Goal: Task Accomplishment & Management: Manage account settings

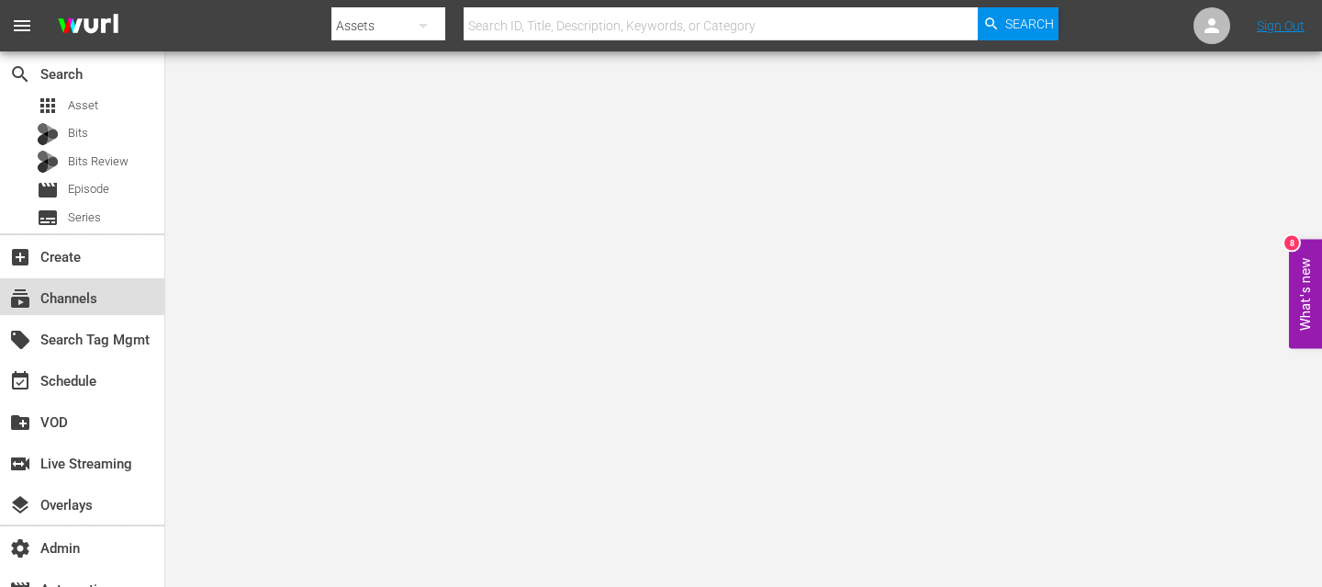
click at [58, 301] on div "subscriptions Channels" at bounding box center [51, 295] width 103 height 17
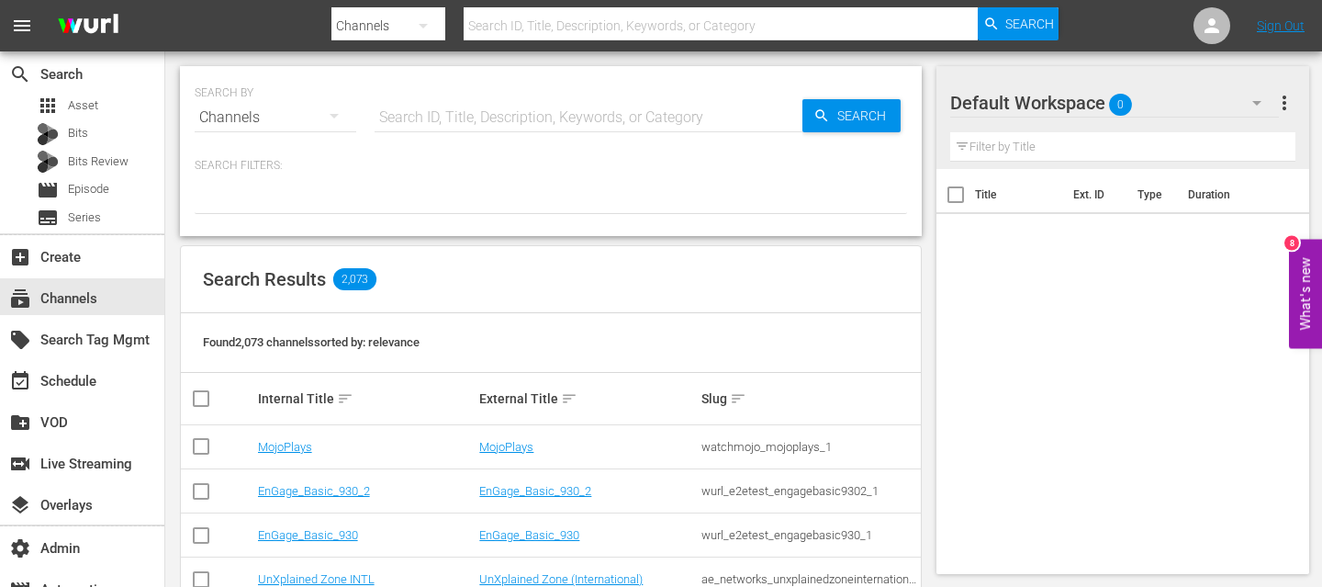
click at [450, 118] on input "text" at bounding box center [589, 117] width 428 height 44
type input "dr phil"
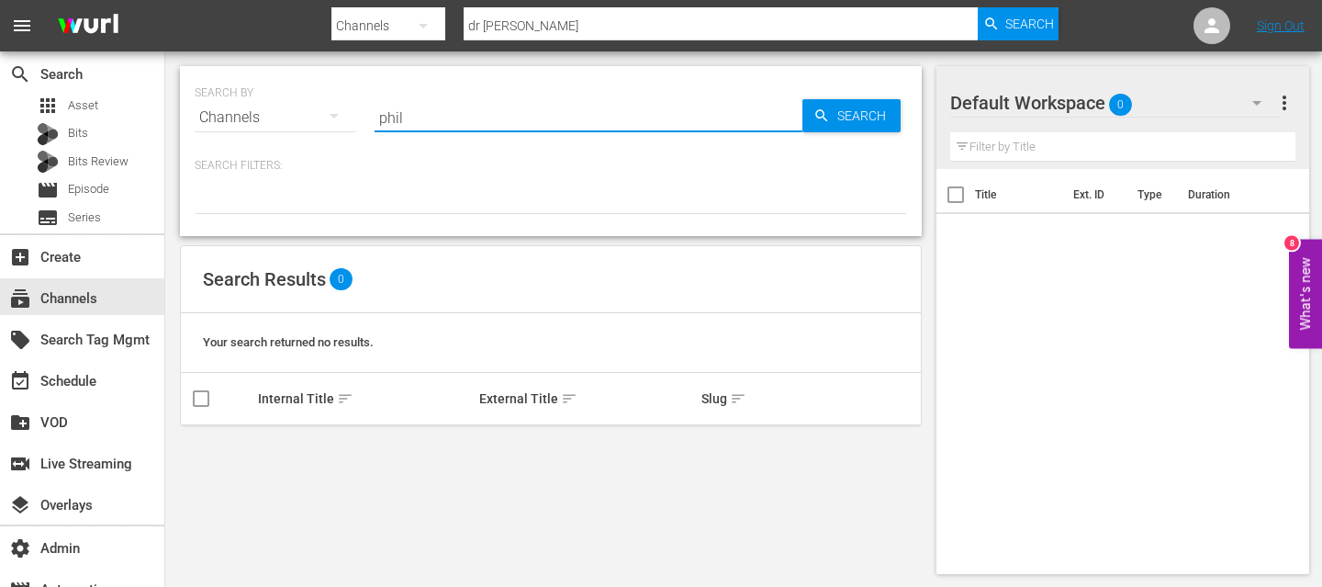
type input "phil"
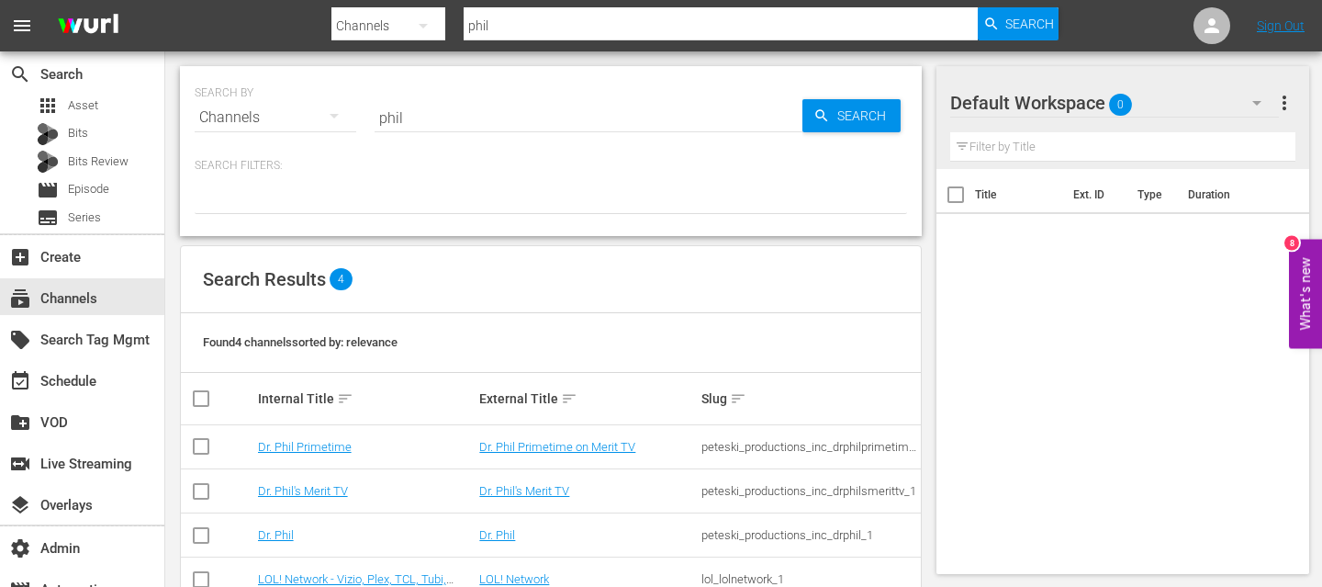
click at [277, 526] on td "Dr. Phil" at bounding box center [366, 535] width 222 height 44
click at [276, 533] on link "Dr. Phil" at bounding box center [276, 535] width 36 height 14
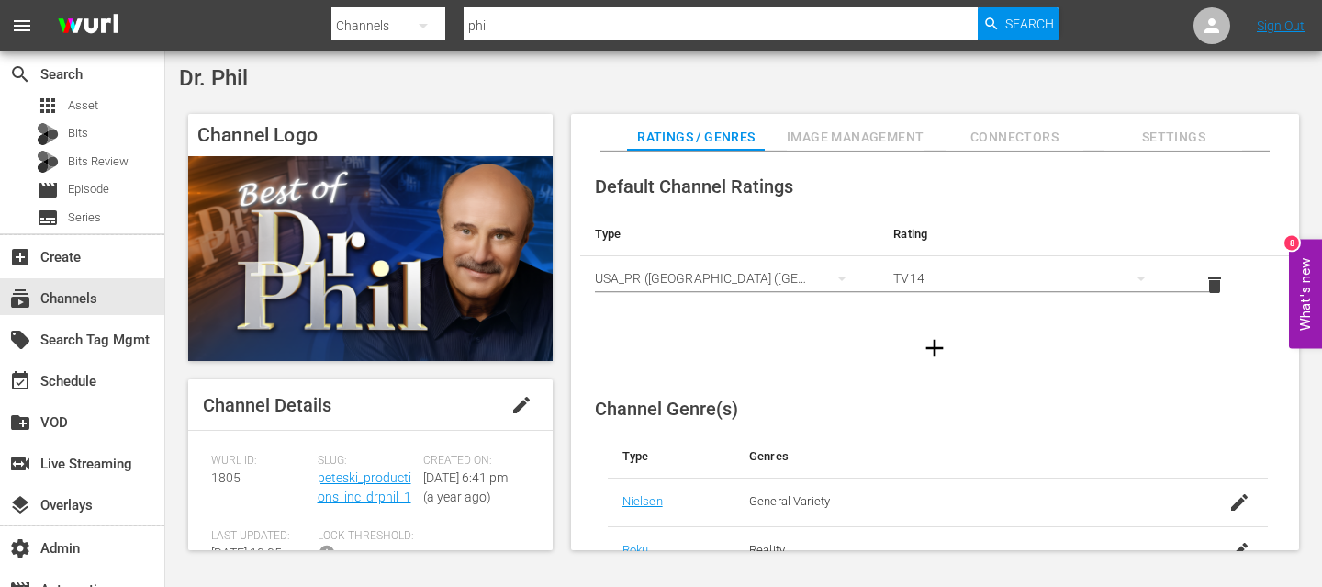
click at [329, 487] on div "Slug: peteski_productions_inc_drphil_1" at bounding box center [371, 490] width 106 height 75
click at [329, 480] on link "peteski_productions_inc_drphil_1" at bounding box center [365, 487] width 94 height 34
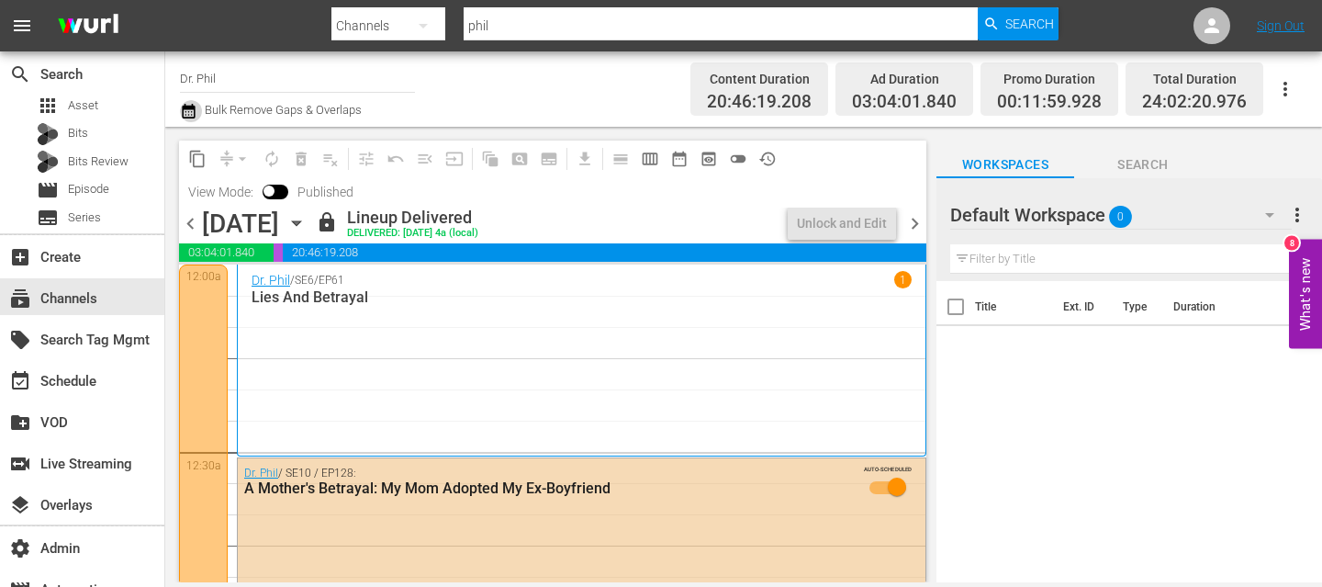
click at [189, 110] on icon "button" at bounding box center [188, 111] width 17 height 22
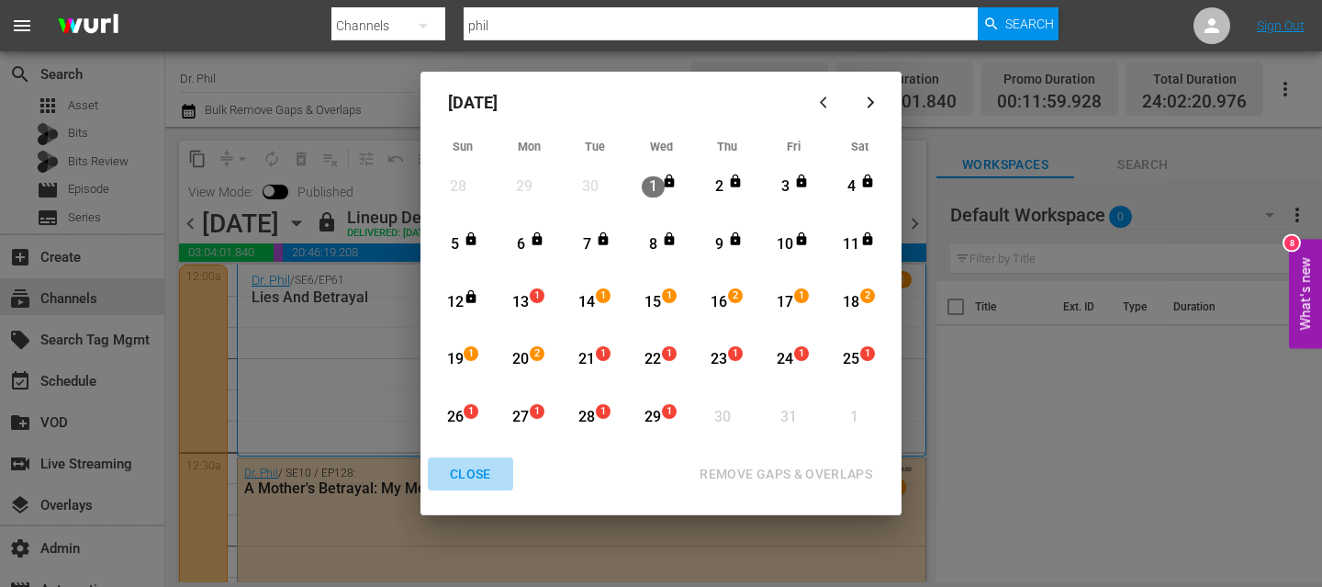
click at [455, 476] on div "CLOSE" at bounding box center [470, 474] width 71 height 23
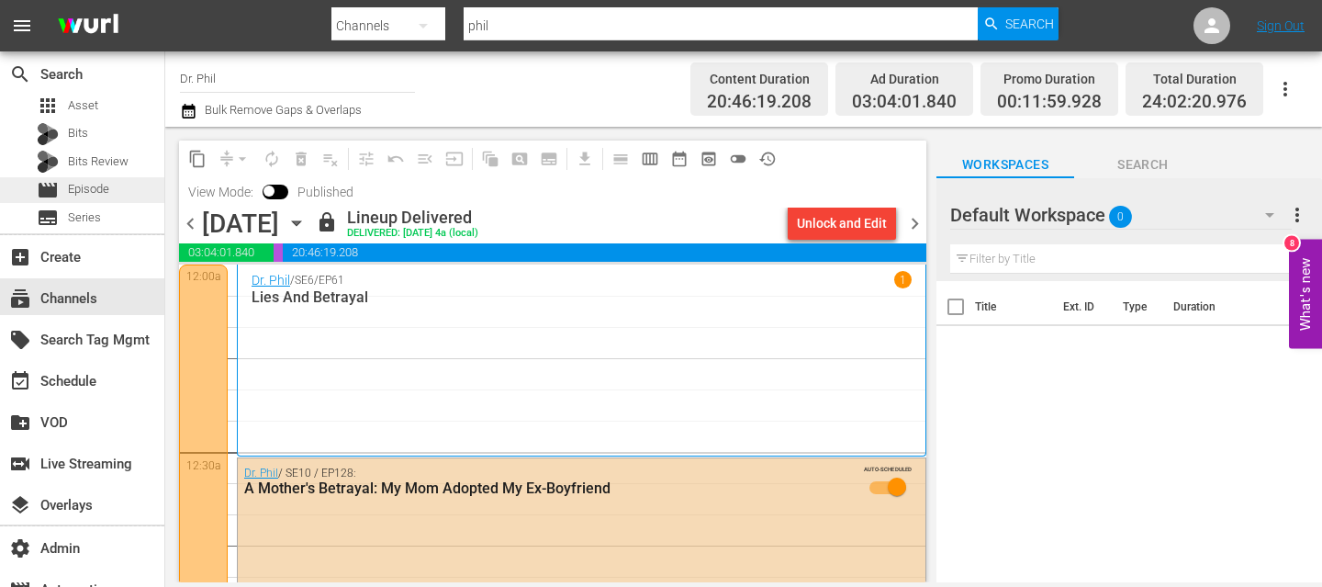
click at [85, 192] on span "Episode" at bounding box center [88, 189] width 41 height 18
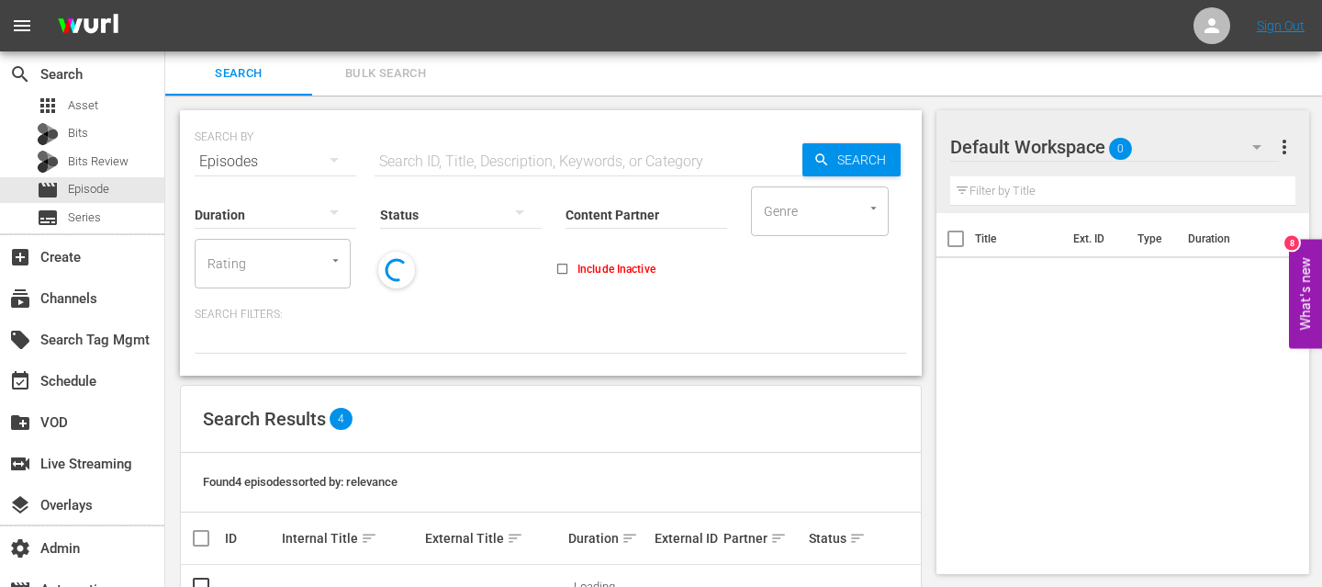
click at [1286, 144] on span "more_vert" at bounding box center [1284, 147] width 22 height 22
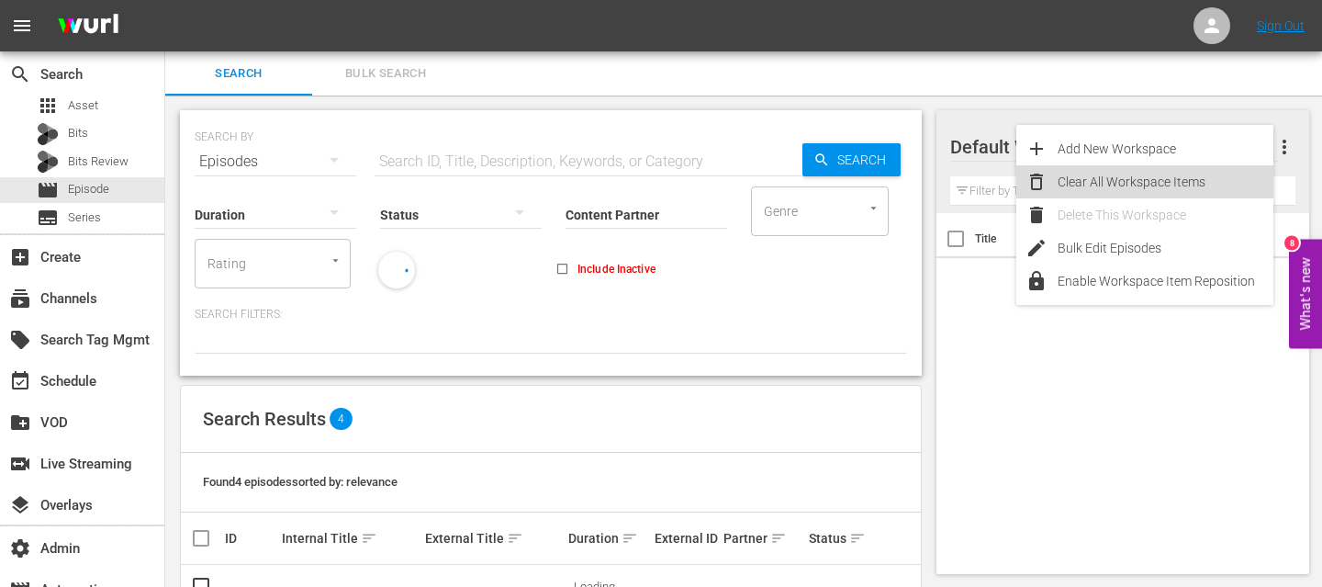
click at [1133, 186] on div "Clear All Workspace Items" at bounding box center [1165, 181] width 216 height 33
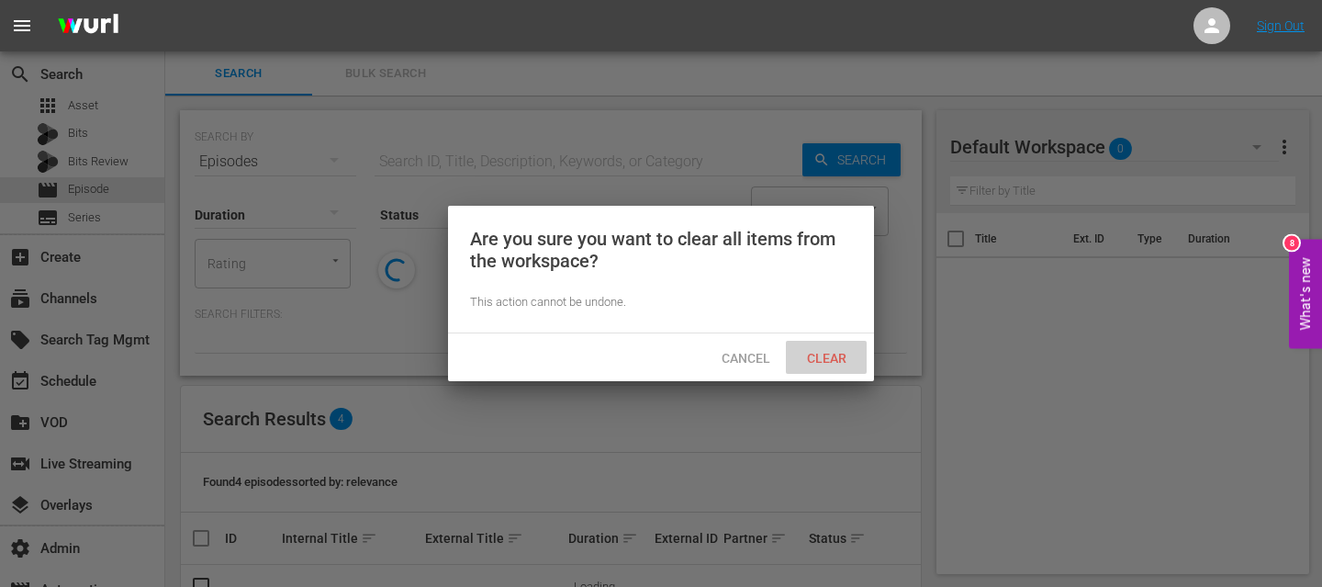
click at [814, 362] on span "Clear" at bounding box center [826, 358] width 69 height 15
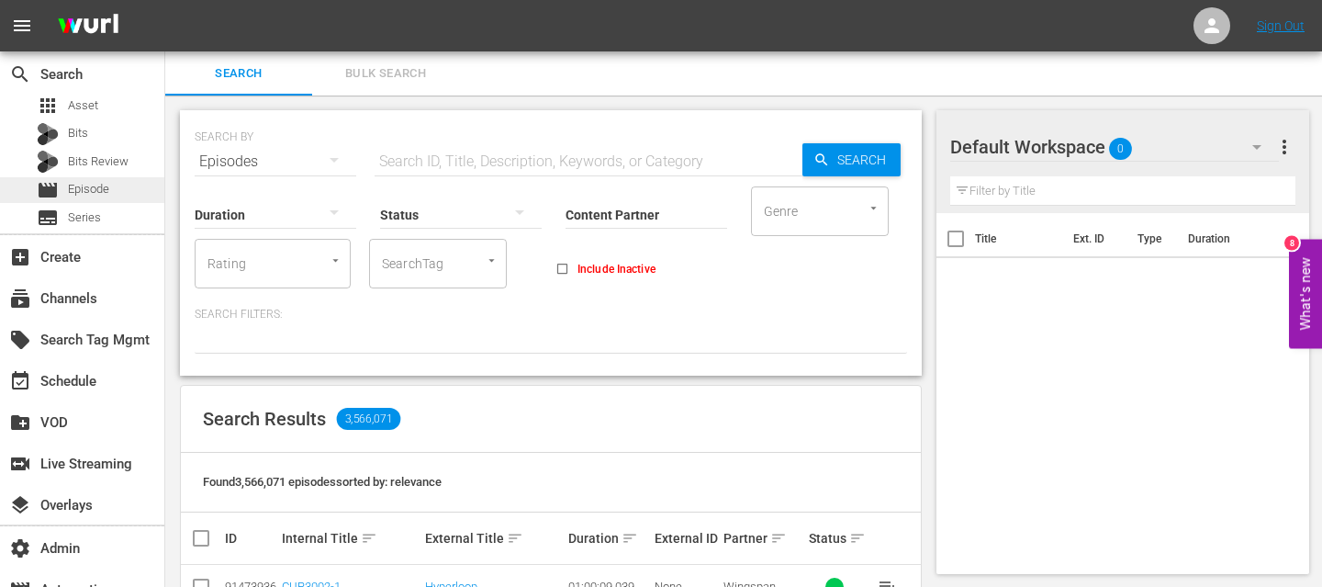
click at [77, 189] on span "Episode" at bounding box center [88, 189] width 41 height 18
click at [410, 151] on input "text" at bounding box center [589, 162] width 428 height 44
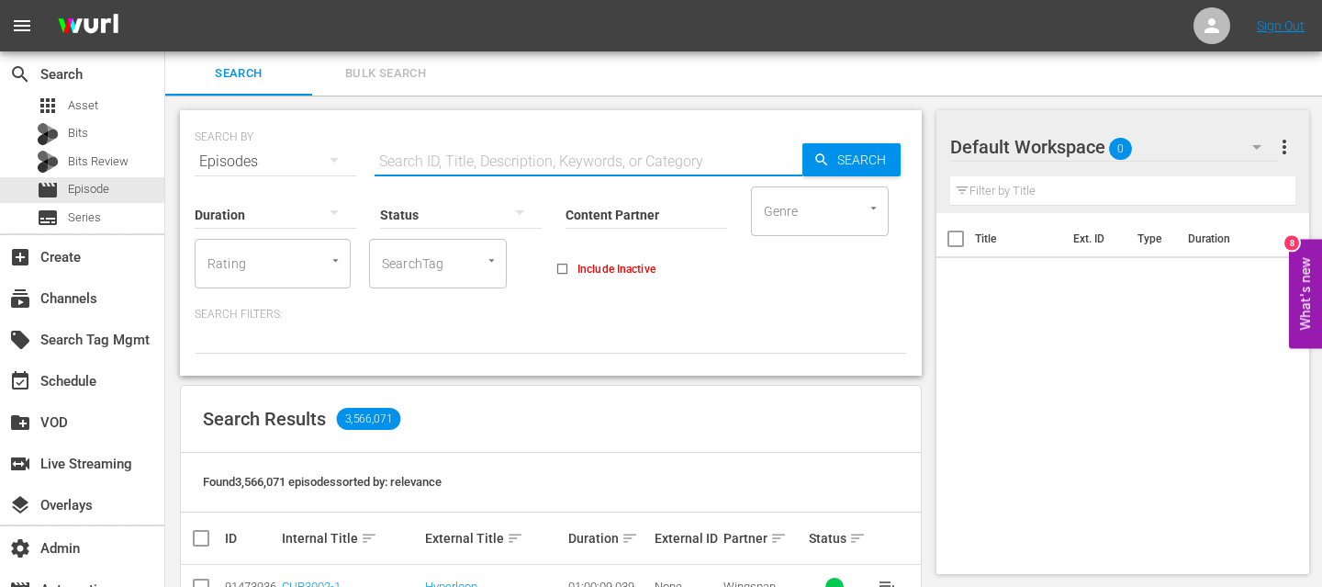
paste input "Out of the Cult"
type input "Out of the Cult"
click at [665, 215] on input "Content Partner" at bounding box center [646, 216] width 162 height 66
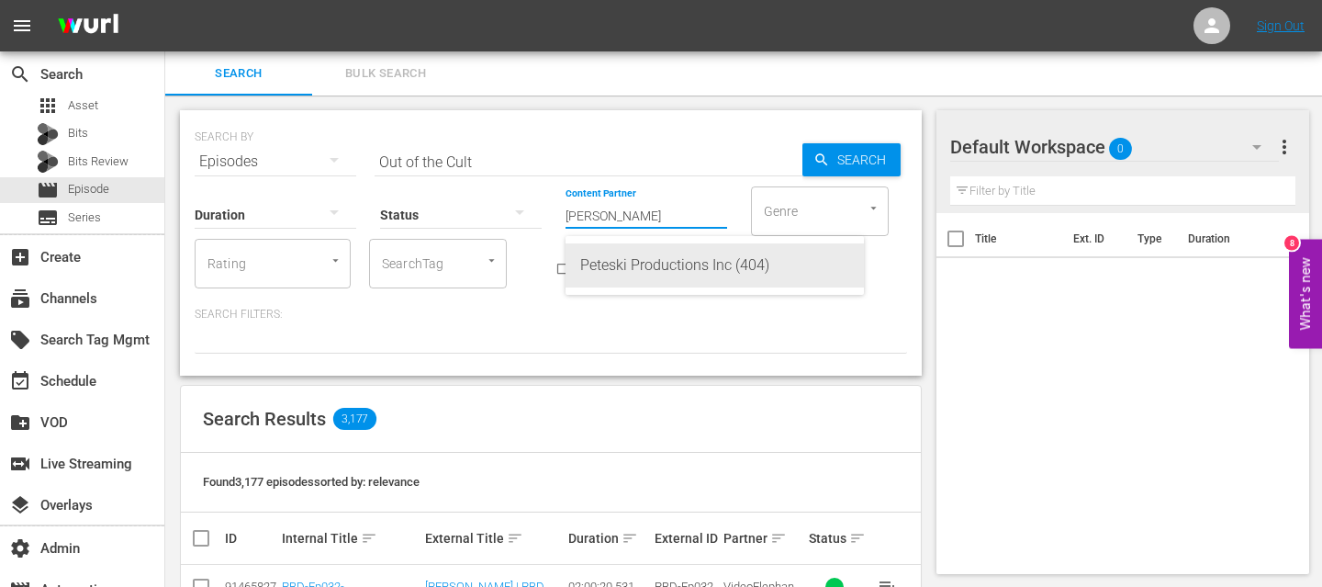
click at [651, 256] on div "Peteski Productions Inc (404)" at bounding box center [714, 265] width 269 height 44
type input "Peteski Productions Inc (404)"
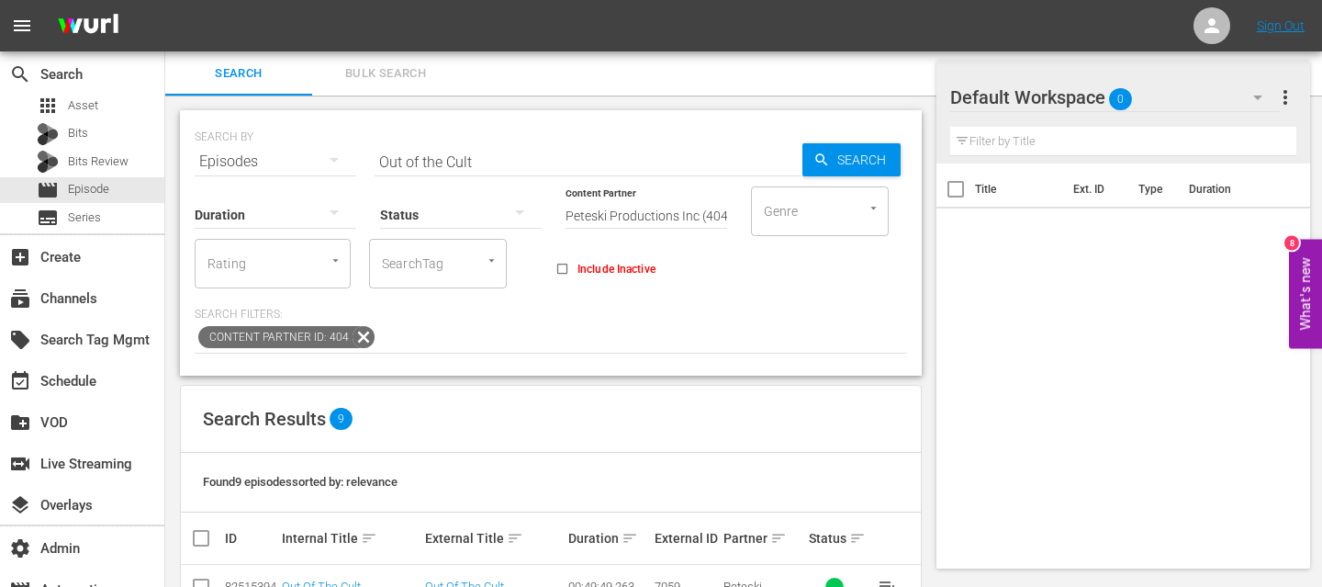
scroll to position [279, 0]
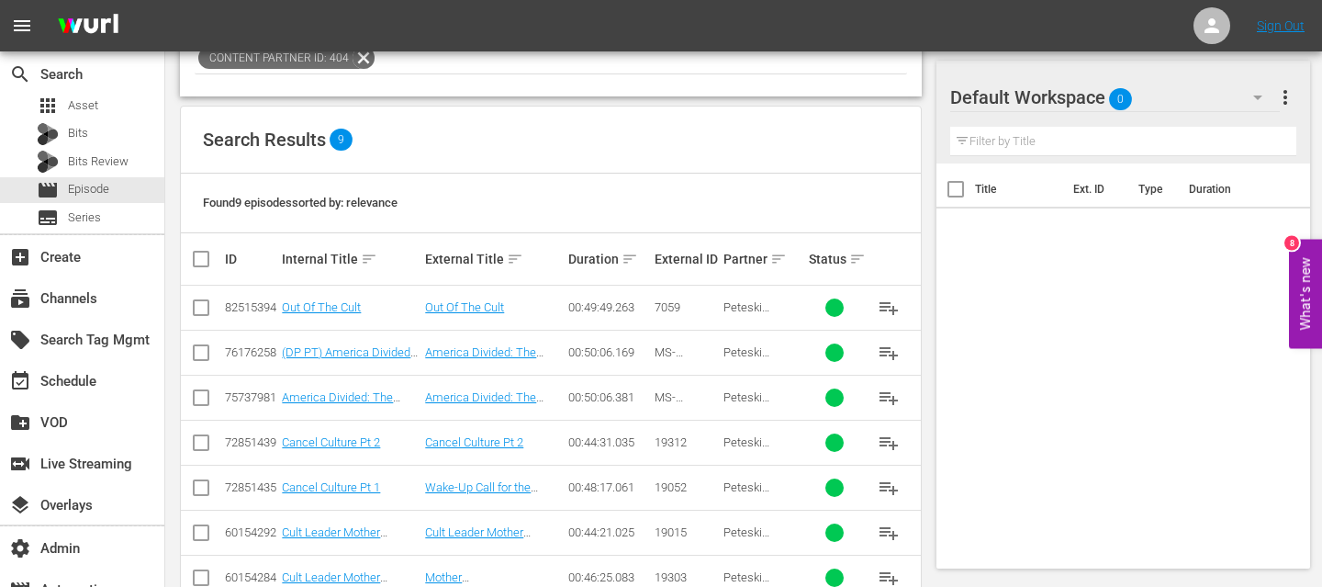
click at [208, 307] on input "checkbox" at bounding box center [201, 311] width 22 height 22
checkbox input "true"
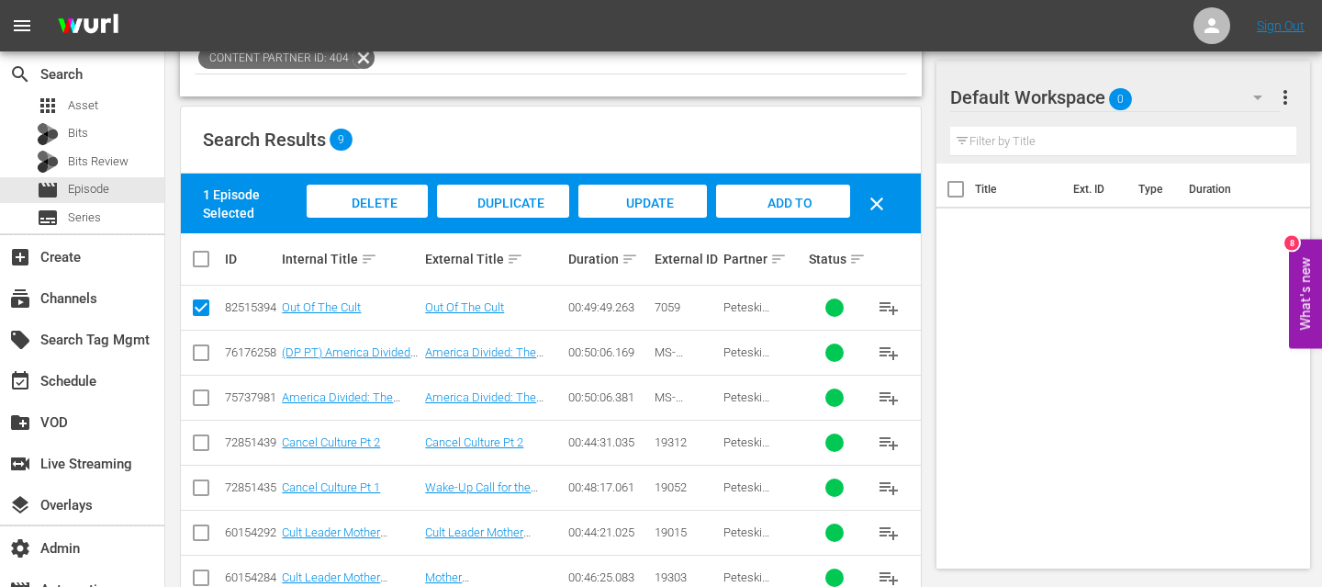
click at [793, 201] on span "Add to Workspace" at bounding box center [783, 221] width 90 height 50
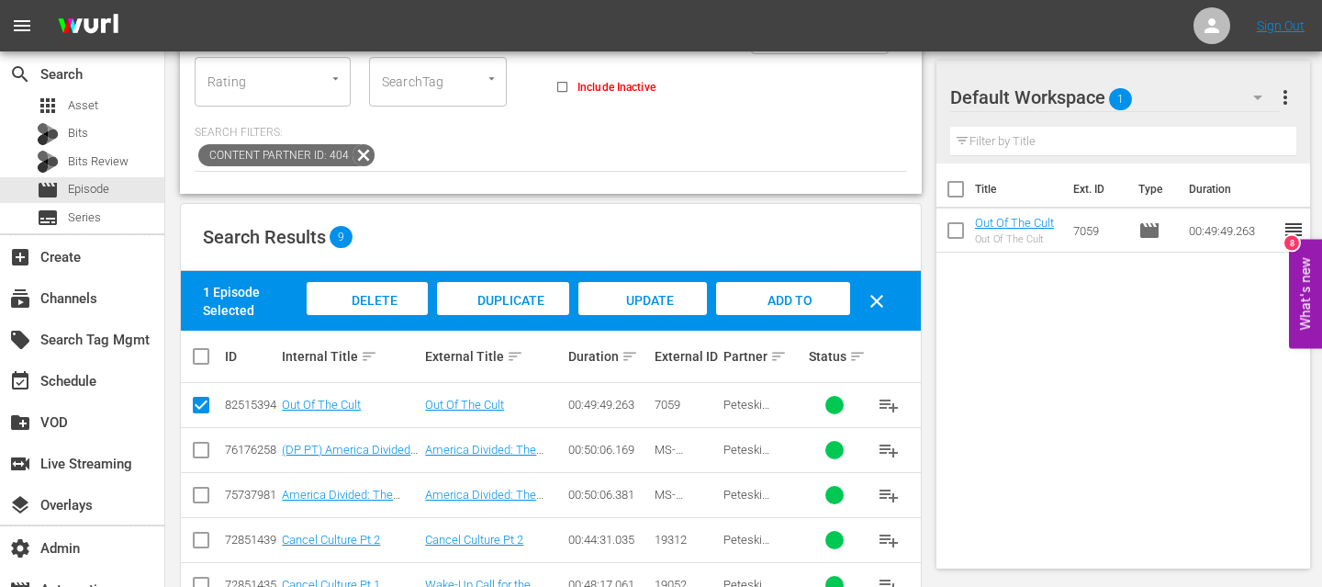
scroll to position [97, 0]
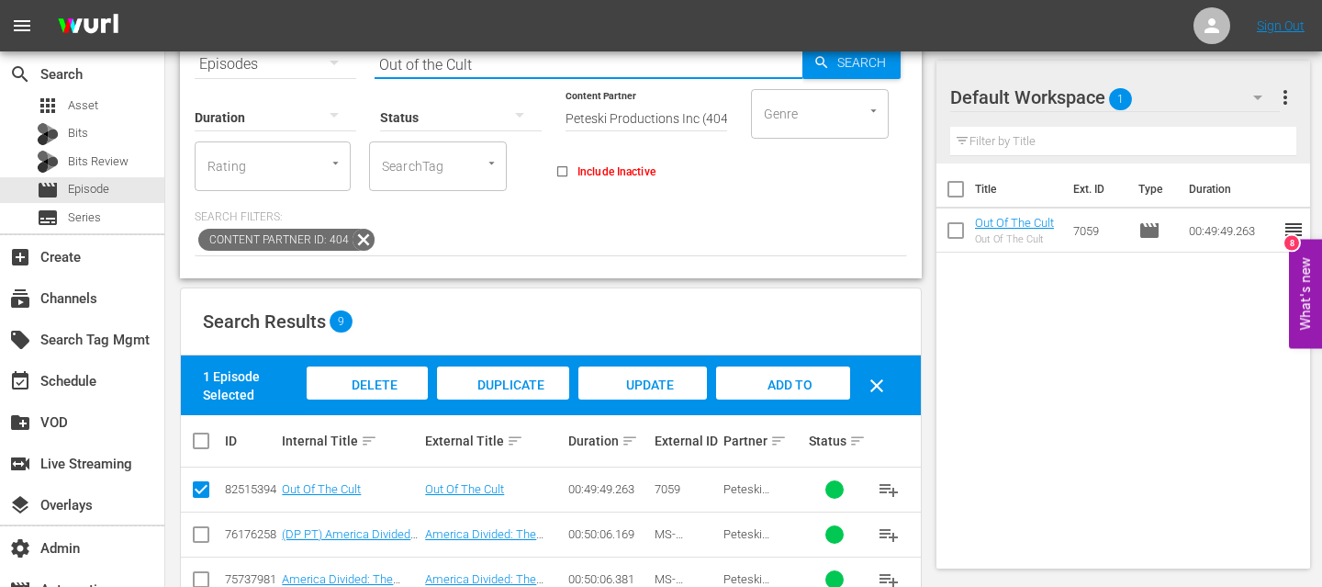
drag, startPoint x: 487, startPoint y: 65, endPoint x: 234, endPoint y: 65, distance: 252.4
click at [234, 65] on div "SEARCH BY Search By Episodes Search ID, Title, Description, Keywords, or Catego…" at bounding box center [551, 53] width 712 height 66
paste input "Follow Up"
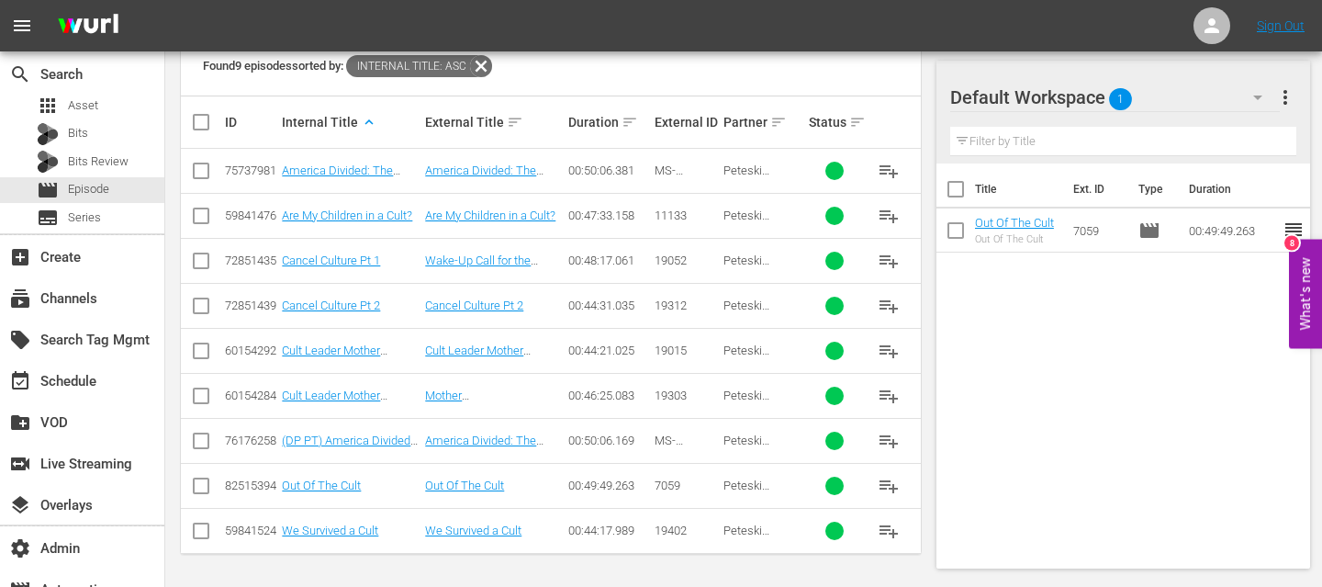
scroll to position [12, 0]
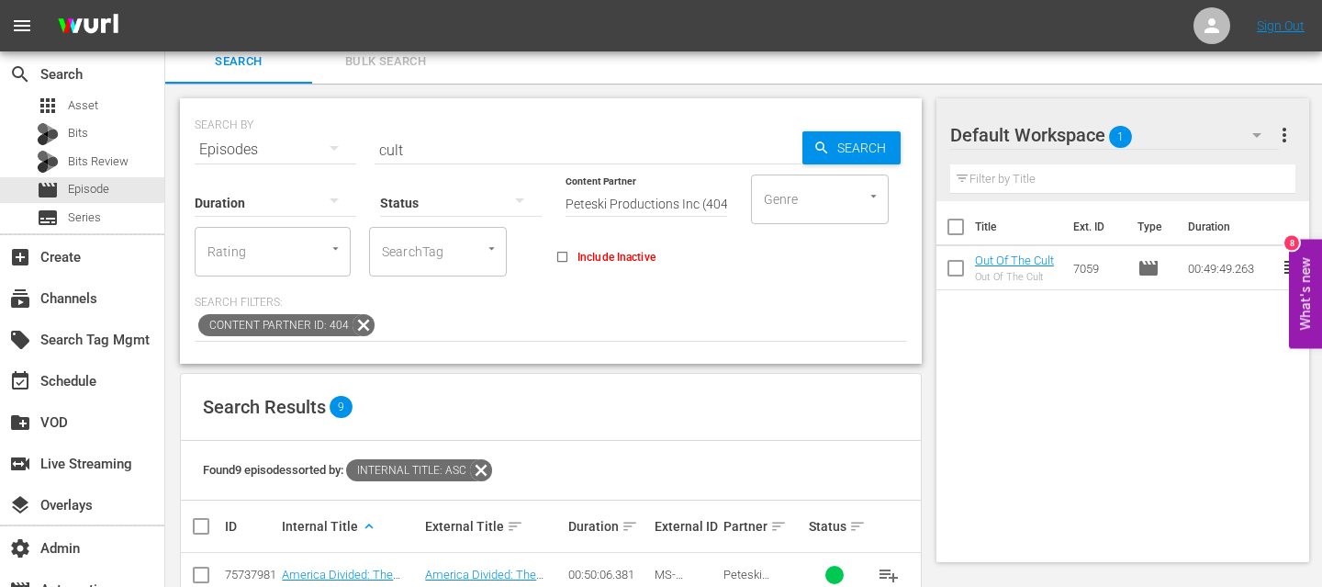
click at [418, 151] on input "cult" at bounding box center [589, 150] width 428 height 44
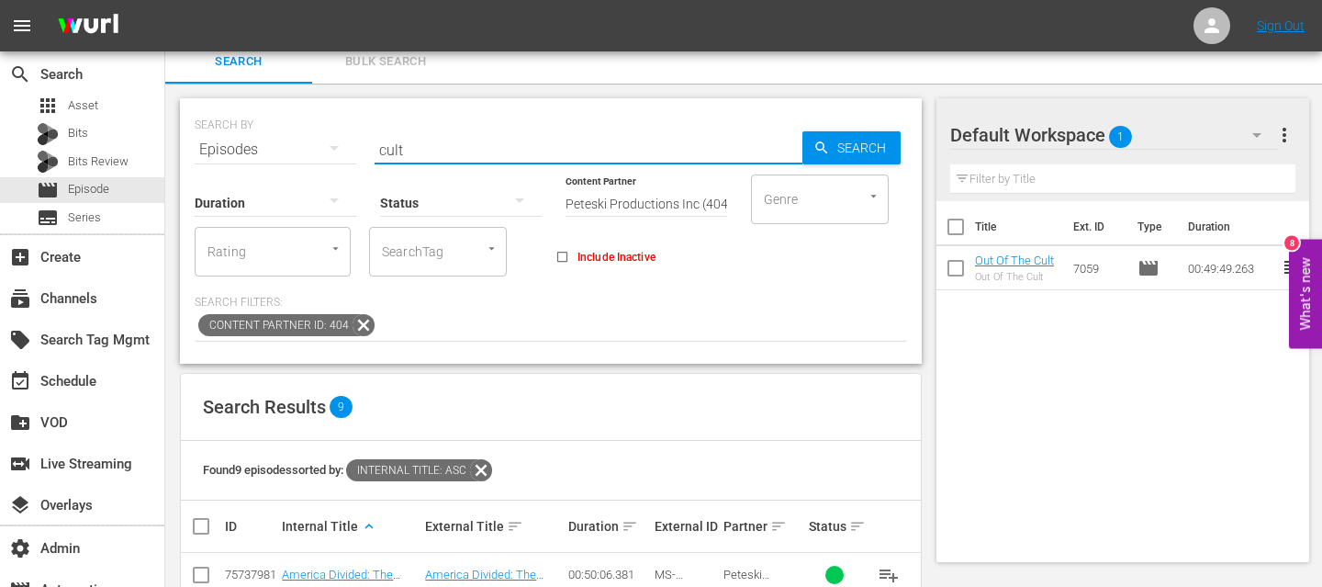
paste input "Prophet or Pedophile"
type input "Prophet or Pedophile"
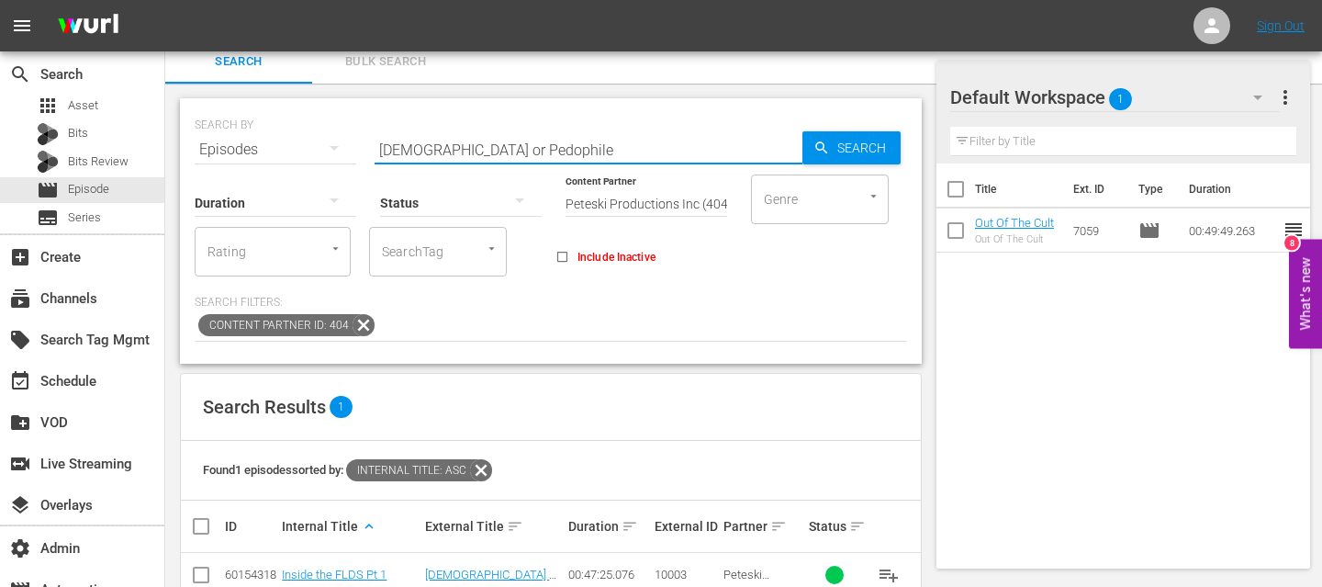
scroll to position [56, 0]
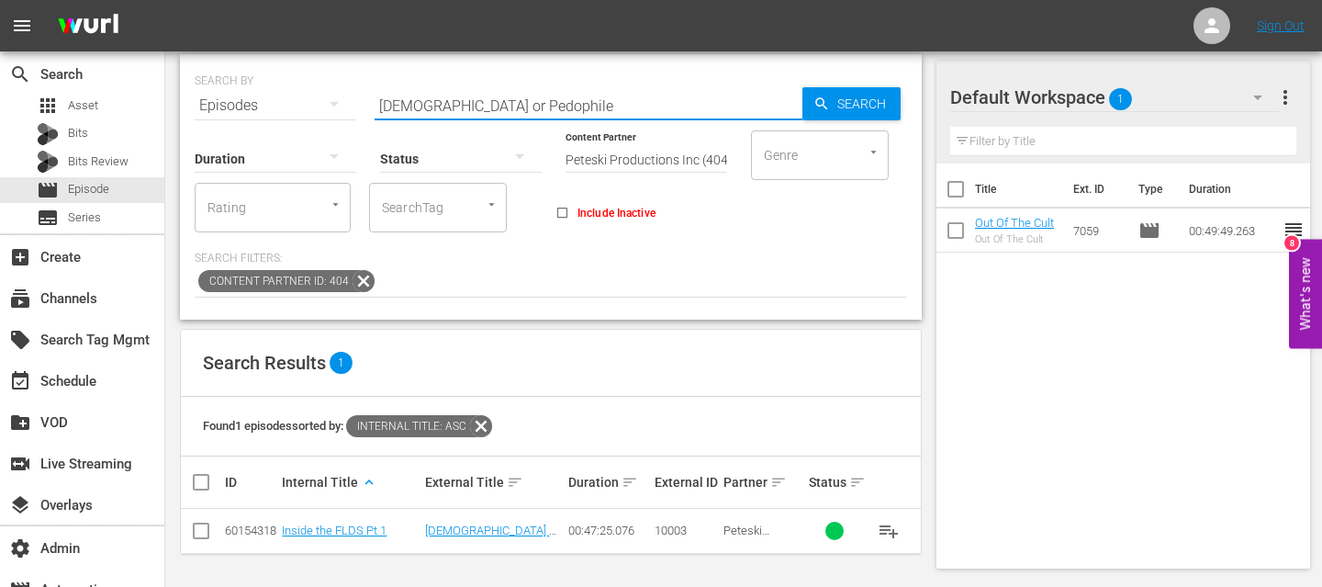
click at [203, 531] on input "checkbox" at bounding box center [201, 534] width 22 height 22
checkbox input "true"
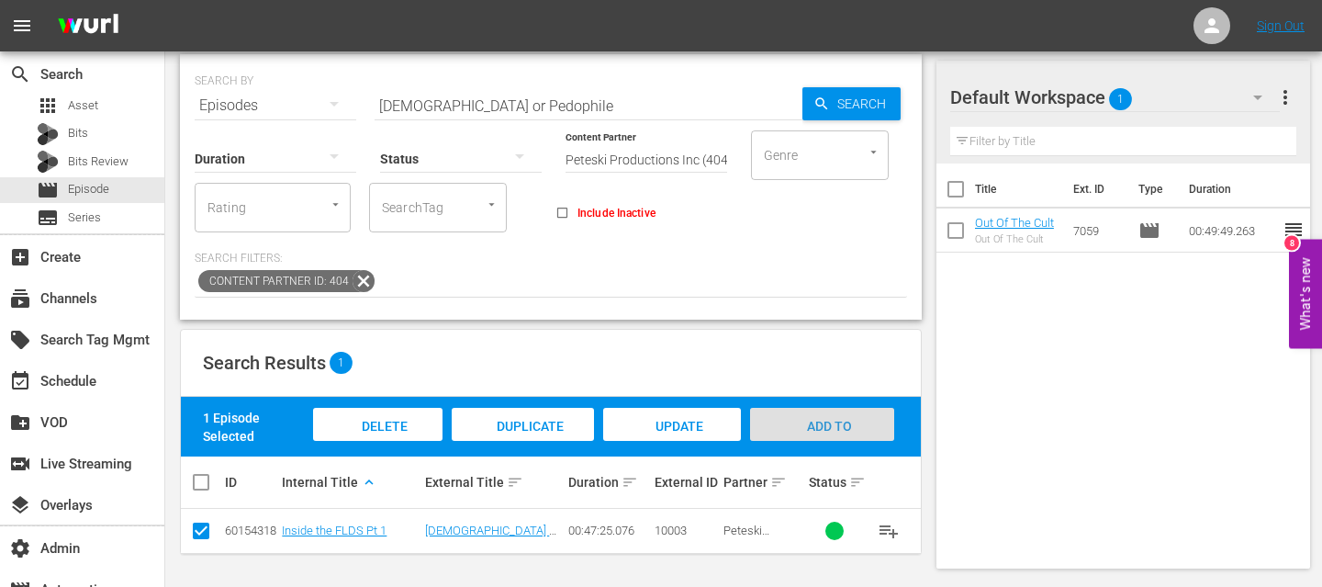
click at [780, 415] on div "Add to Workspace" at bounding box center [822, 442] width 144 height 69
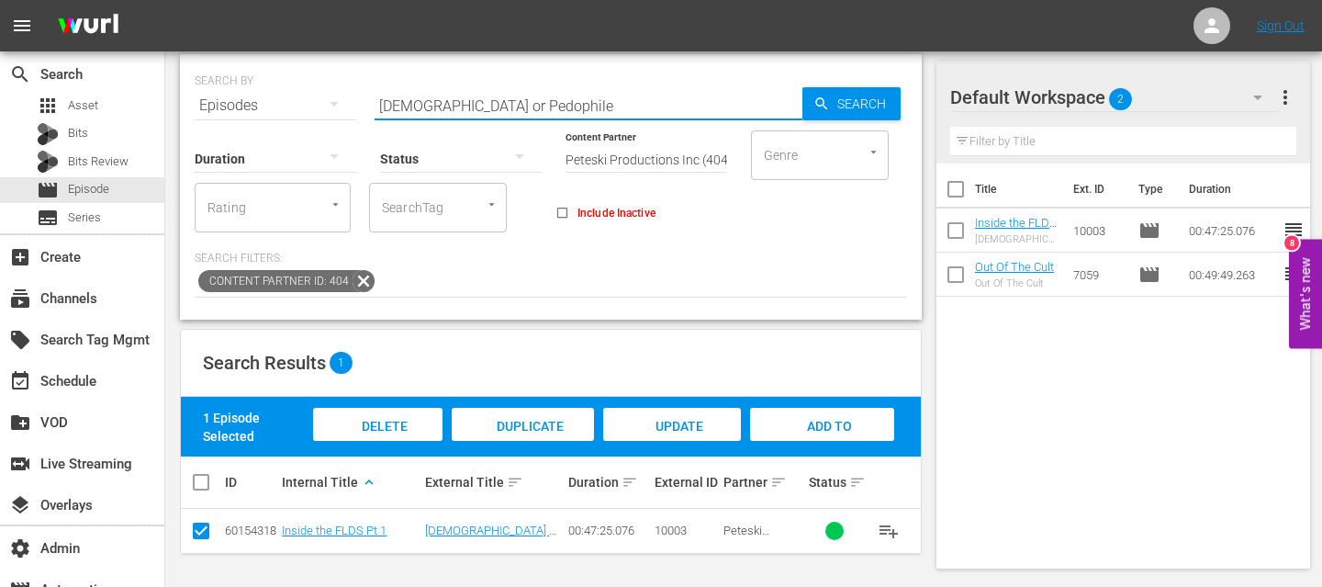
click at [423, 102] on input "Prophet or Pedophile" at bounding box center [589, 106] width 428 height 44
paste input "Out of the Cult Follow Up"
type input "Out of the Cult Follow Up"
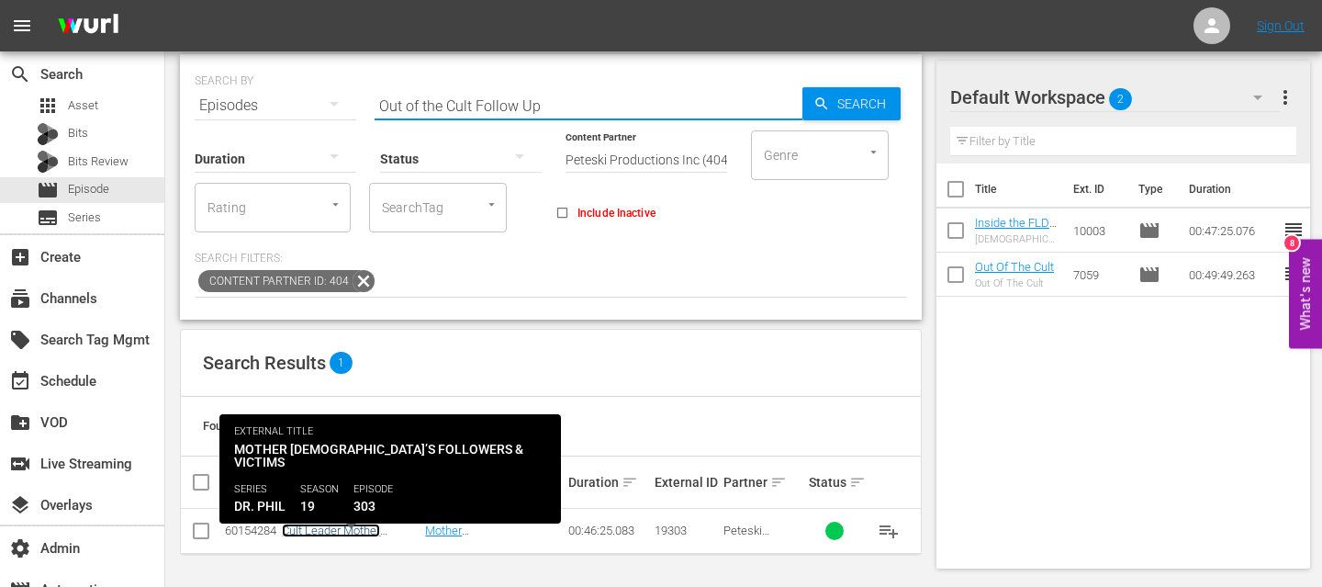
click at [372, 531] on link "Cult Leader Mother [DEMOGRAPHIC_DATA] Pt 2" at bounding box center [349, 543] width 135 height 41
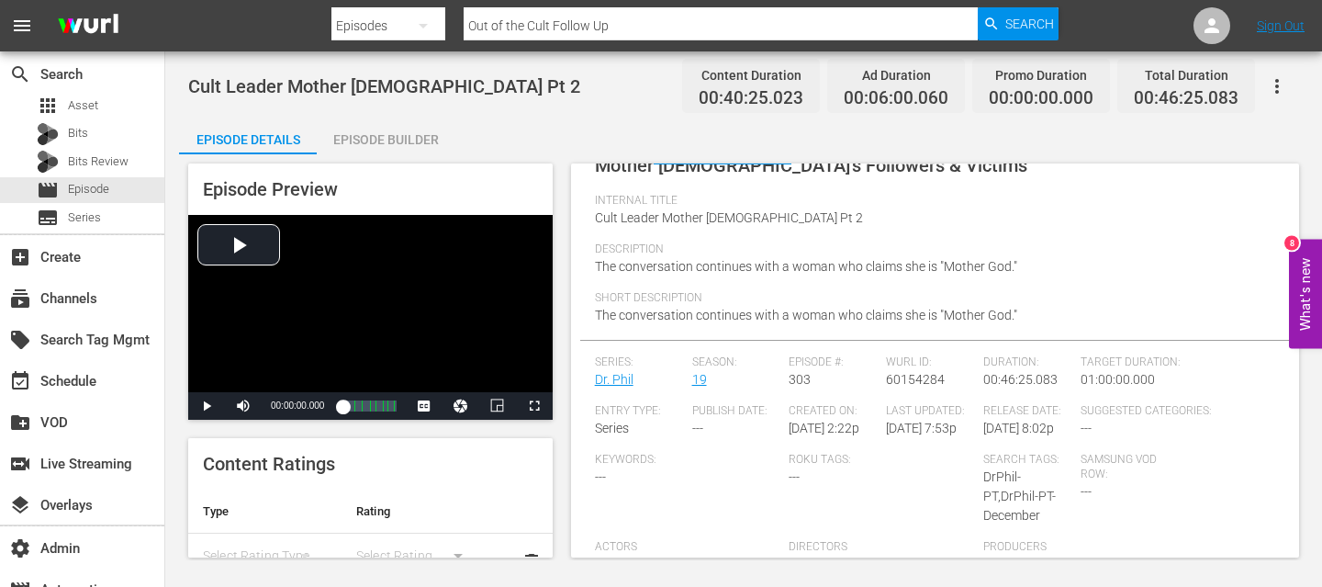
click at [511, 7] on input "Out of the Cult Follow Up" at bounding box center [721, 26] width 514 height 44
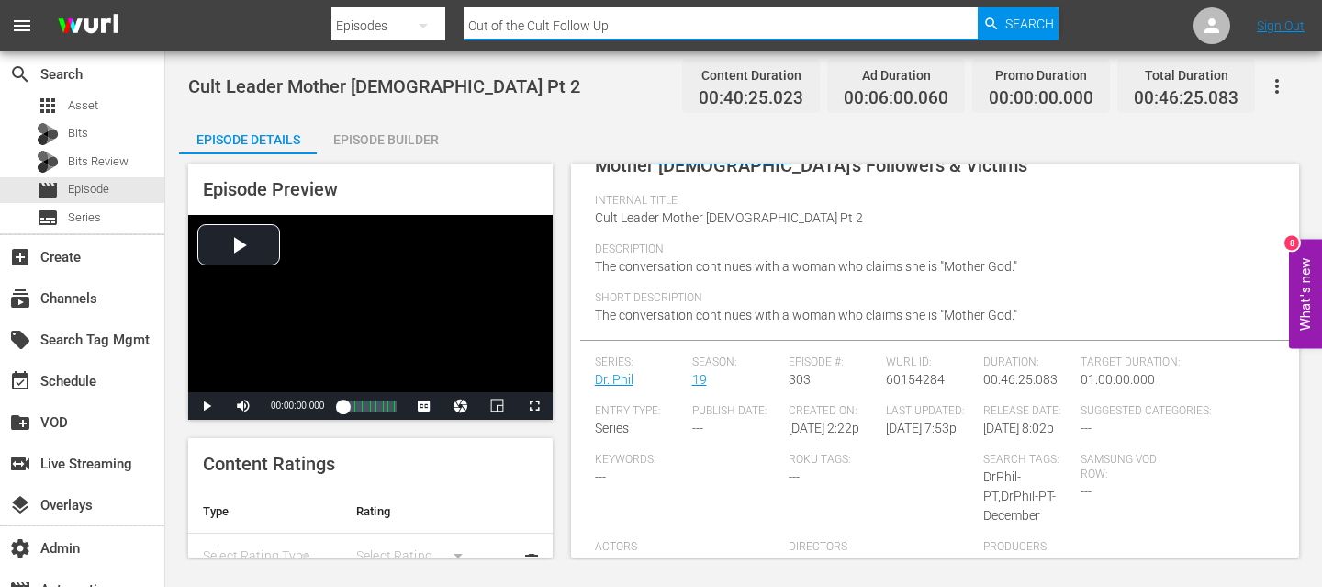
paste input "Out of the Cult"
type input "Out of the Cult"
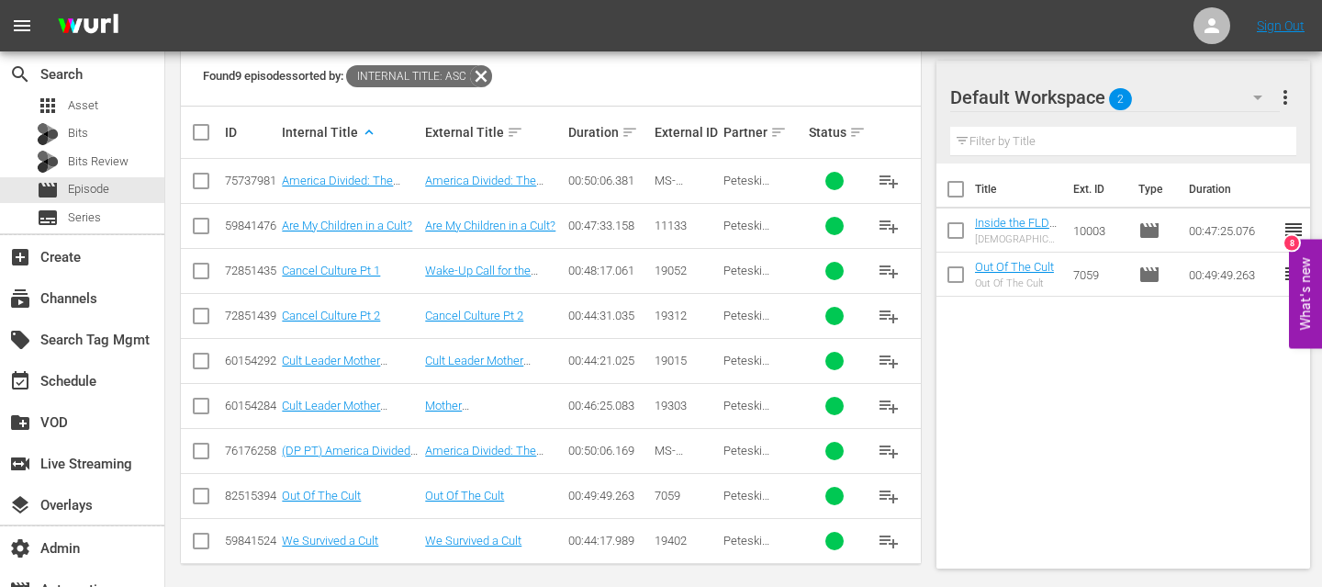
scroll to position [416, 0]
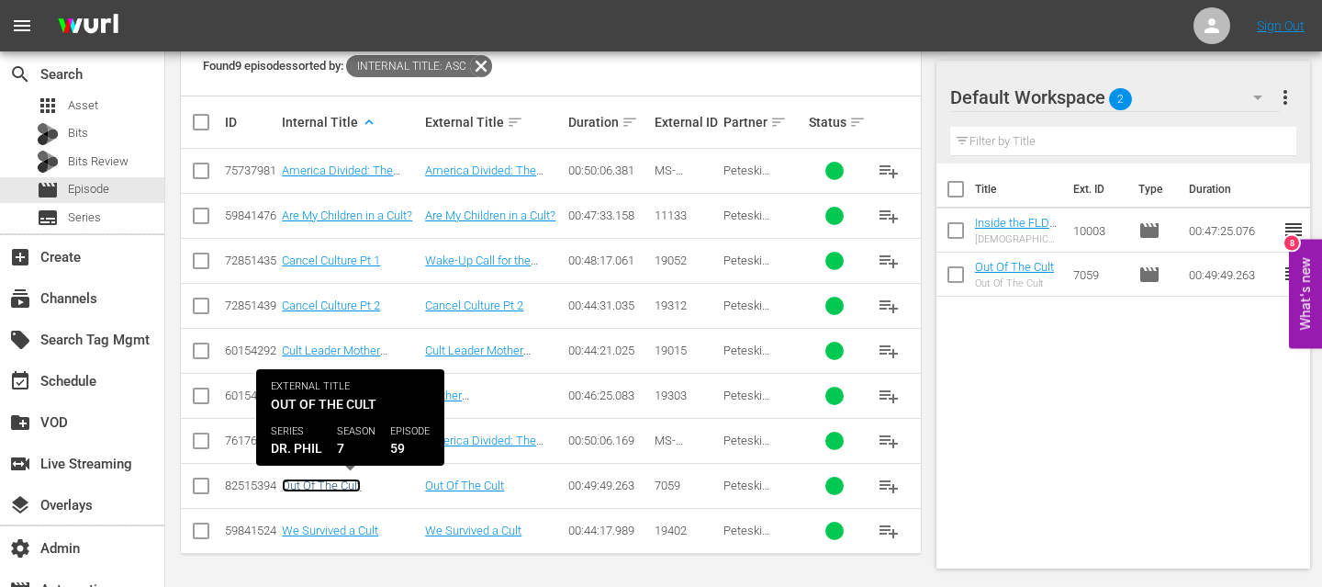
click at [338, 489] on link "Out Of The Cult" at bounding box center [321, 485] width 79 height 14
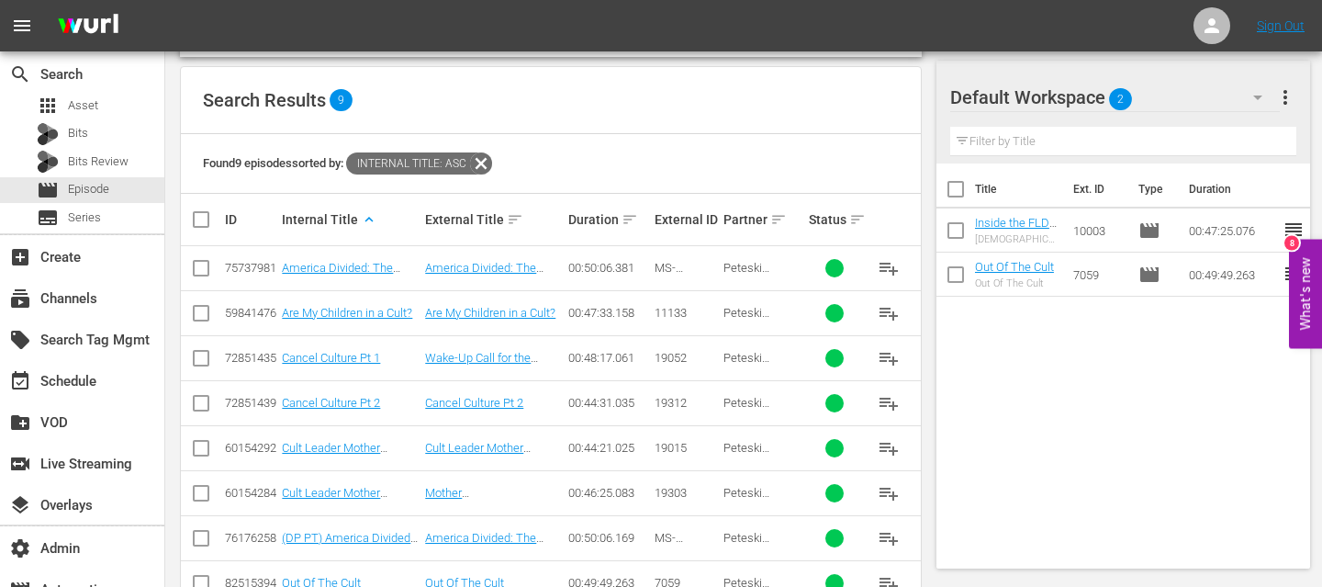
scroll to position [416, 0]
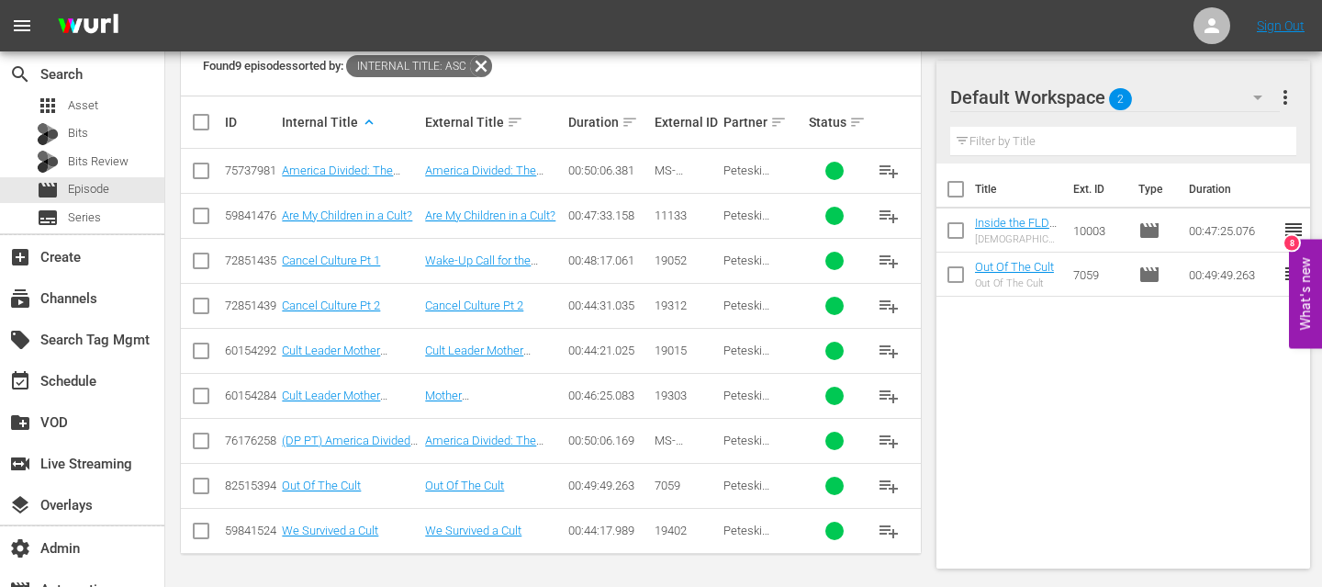
click at [671, 482] on span "7059" at bounding box center [667, 485] width 26 height 14
copy span "7059"
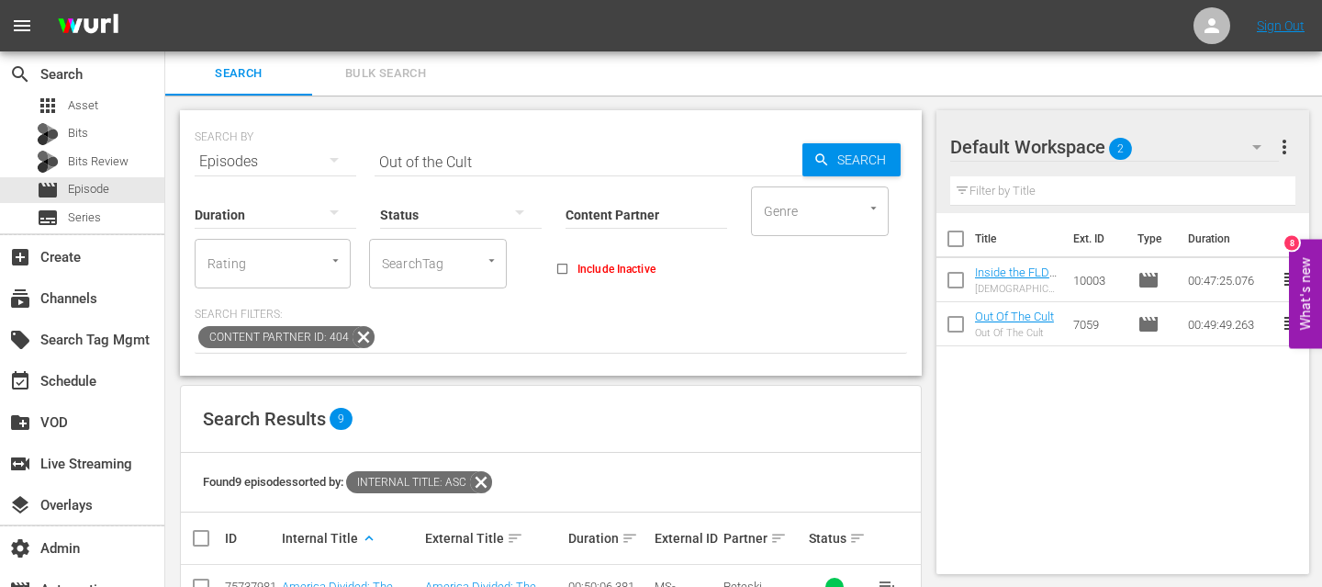
click at [404, 146] on input "Out of the Cult" at bounding box center [589, 162] width 428 height 44
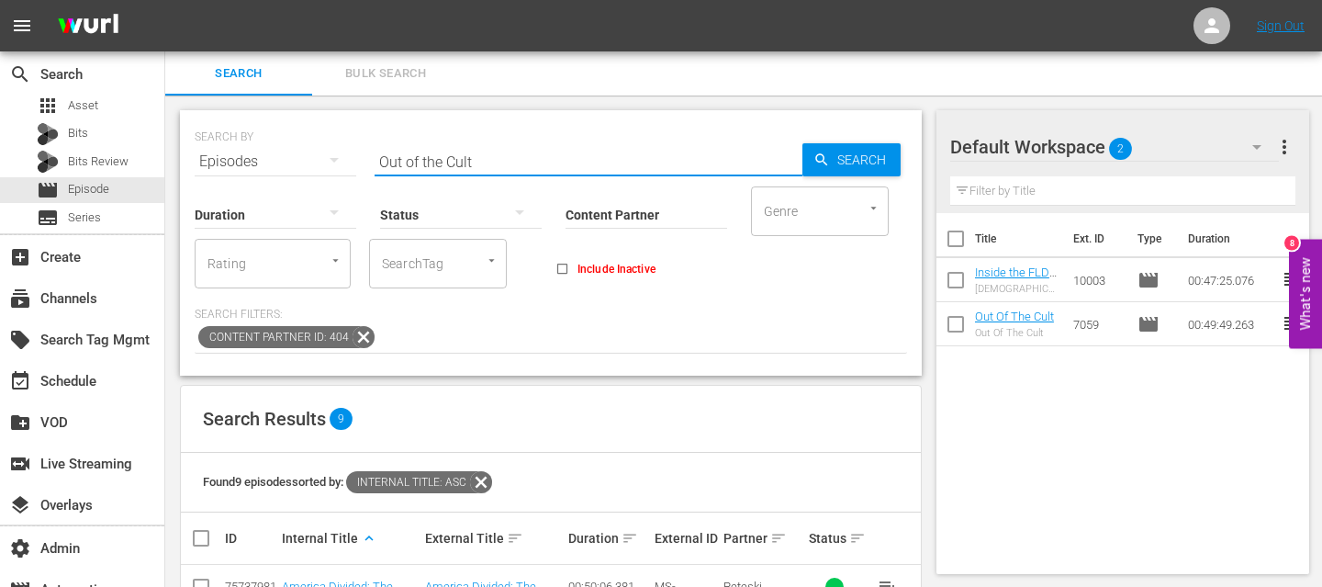
paste input "7059"
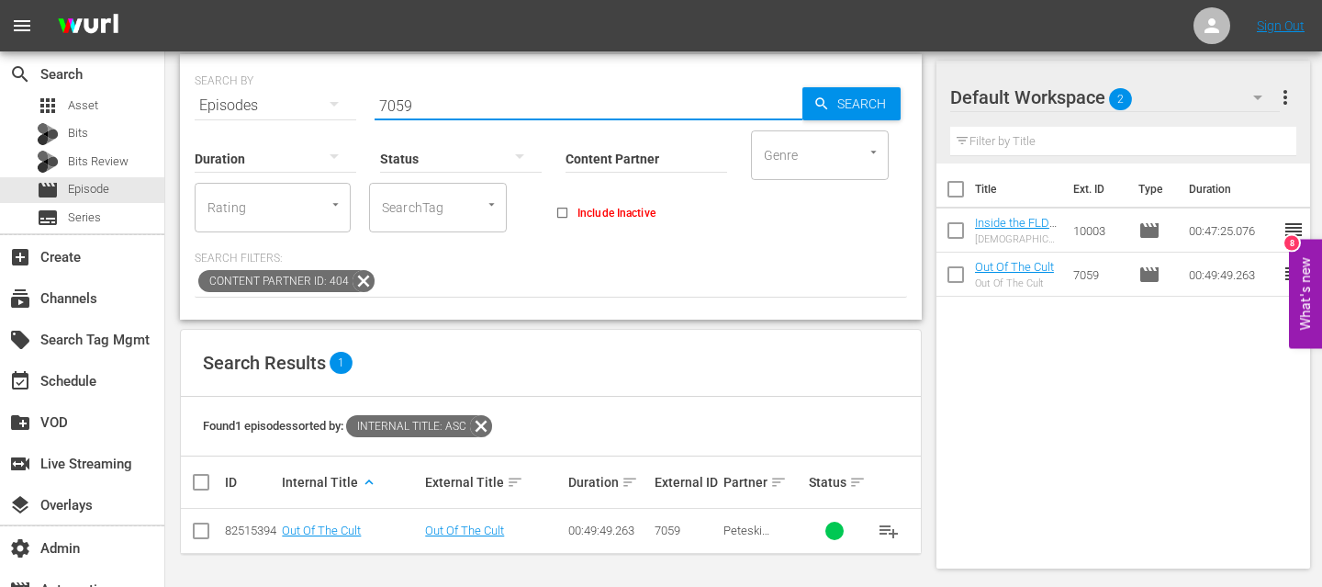
paste input "116"
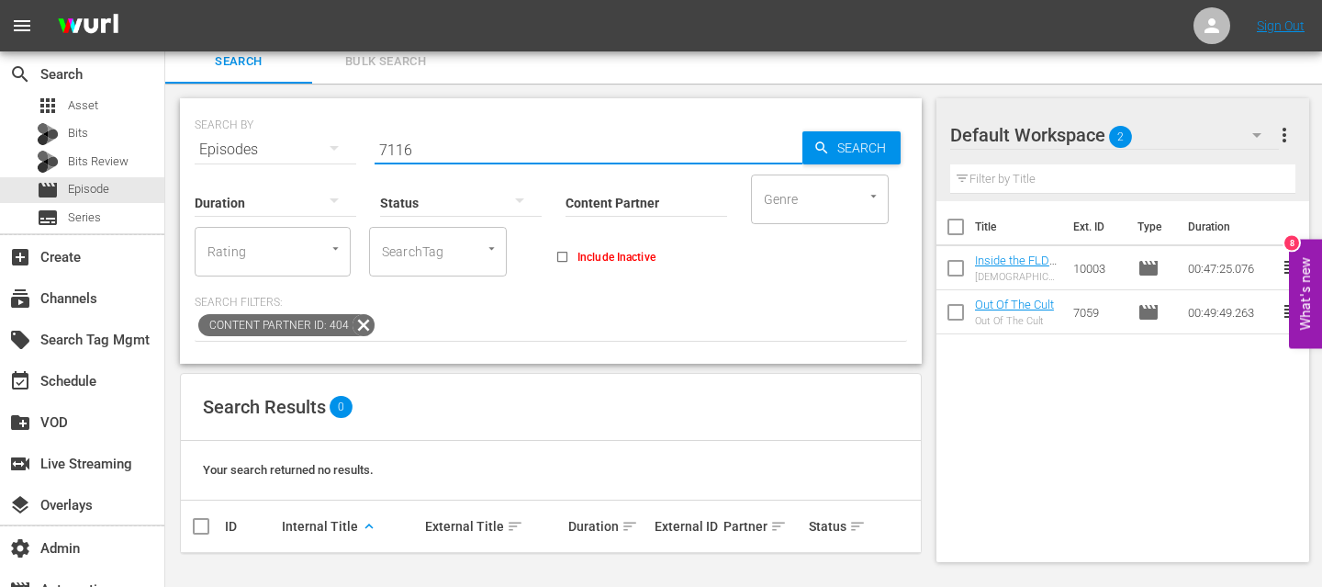
scroll to position [11, 0]
paste input "10301"
type input "10301"
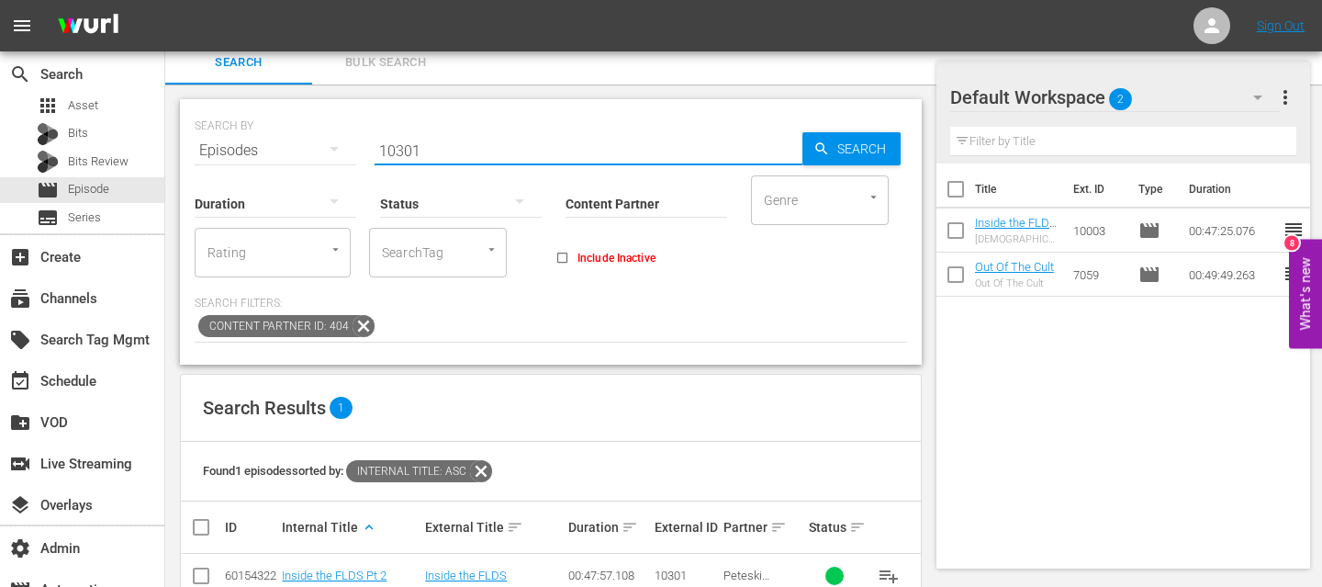
scroll to position [56, 0]
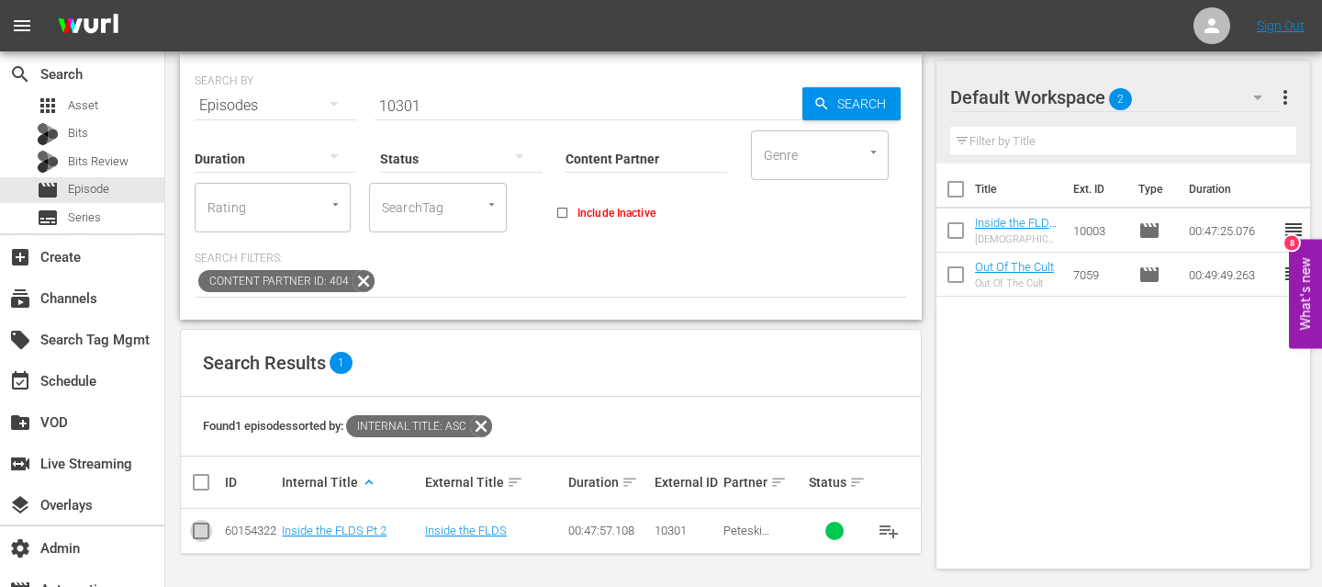
click at [207, 532] on input "checkbox" at bounding box center [201, 534] width 22 height 22
checkbox input "true"
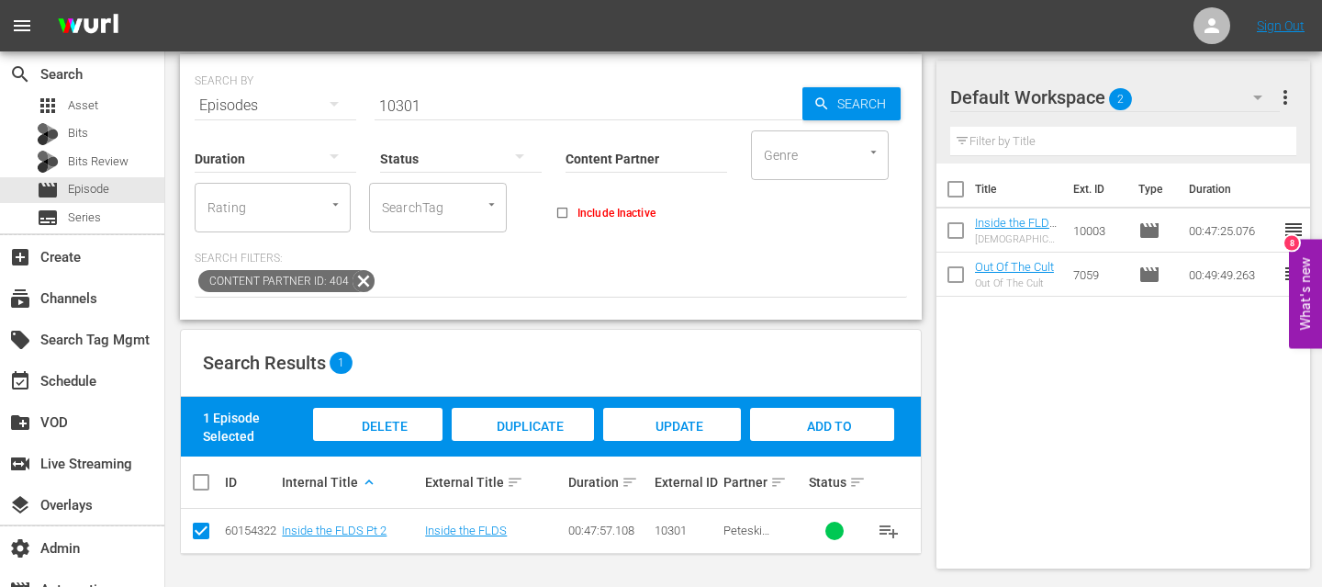
click at [845, 435] on div "Add to Workspace" at bounding box center [822, 442] width 144 height 69
click at [454, 103] on input "10301" at bounding box center [589, 106] width 428 height 44
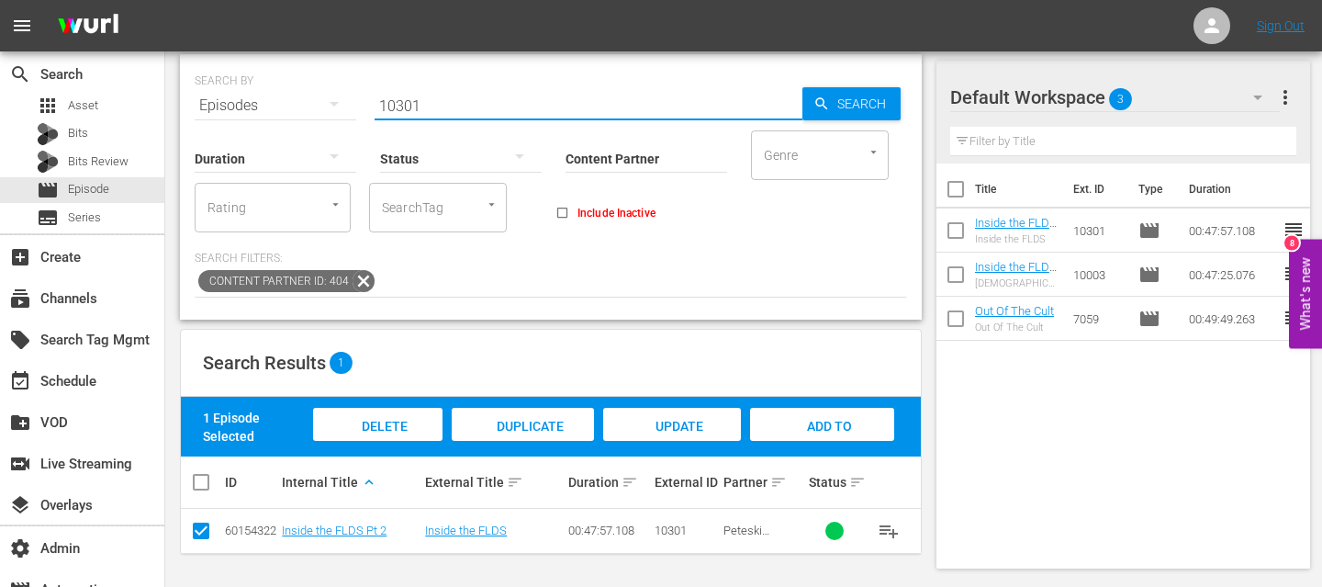
paste input "9015"
type input "19015"
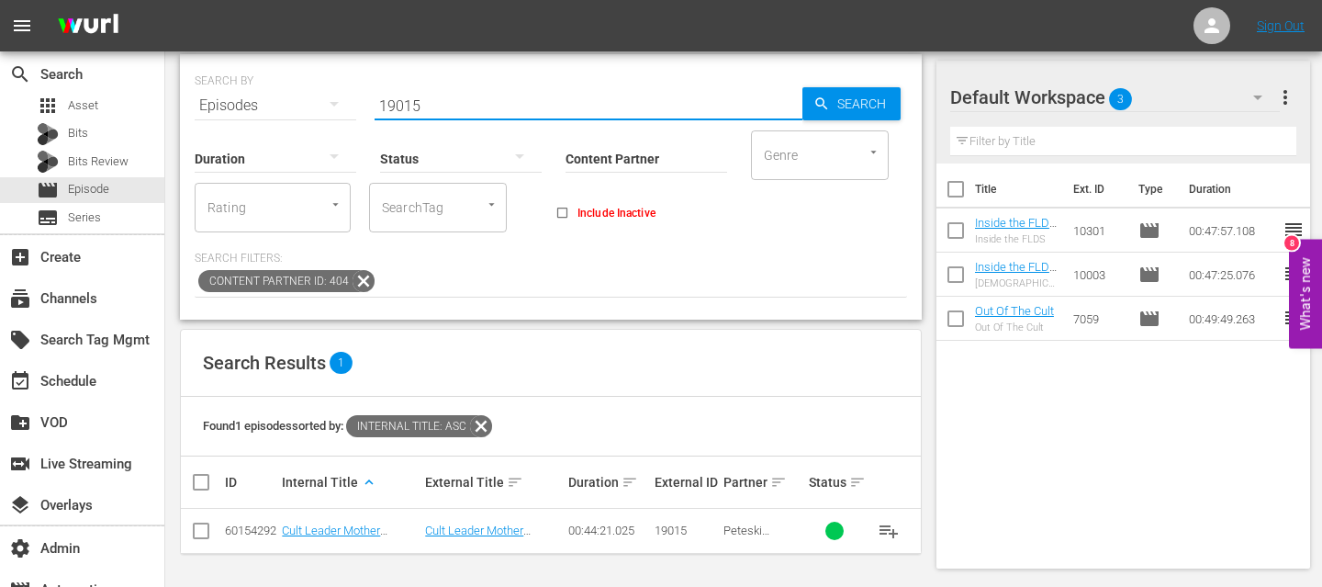
click at [186, 531] on td at bounding box center [201, 531] width 41 height 45
click at [194, 532] on input "checkbox" at bounding box center [201, 534] width 22 height 22
checkbox input "true"
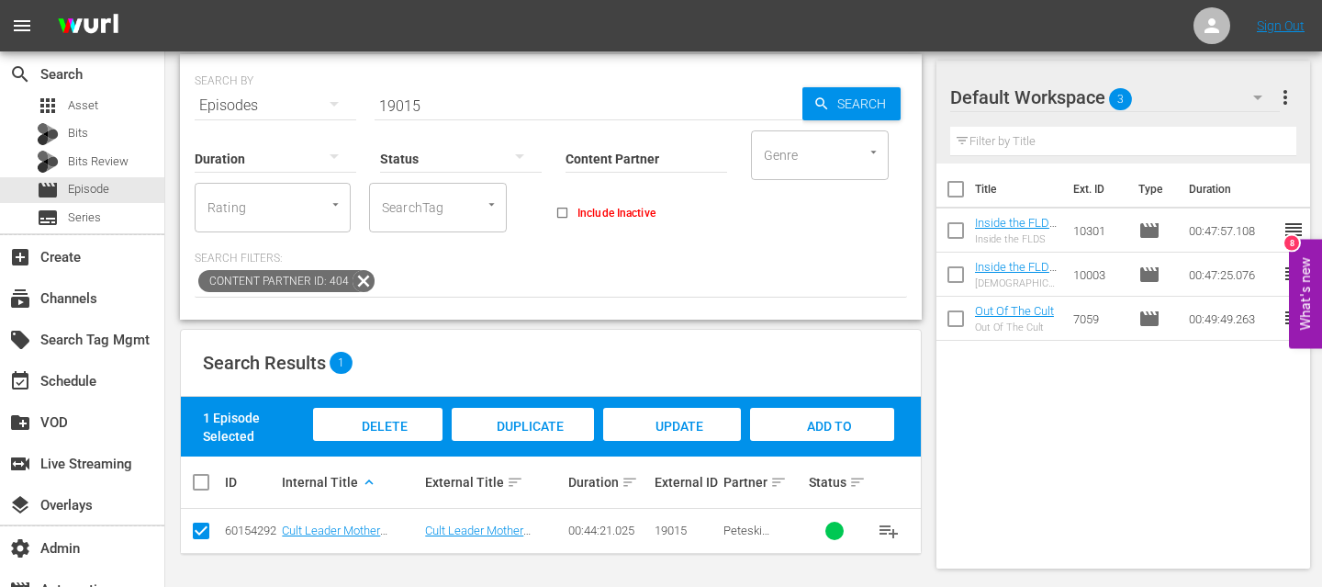
click at [779, 422] on div "Add to Workspace" at bounding box center [822, 442] width 144 height 69
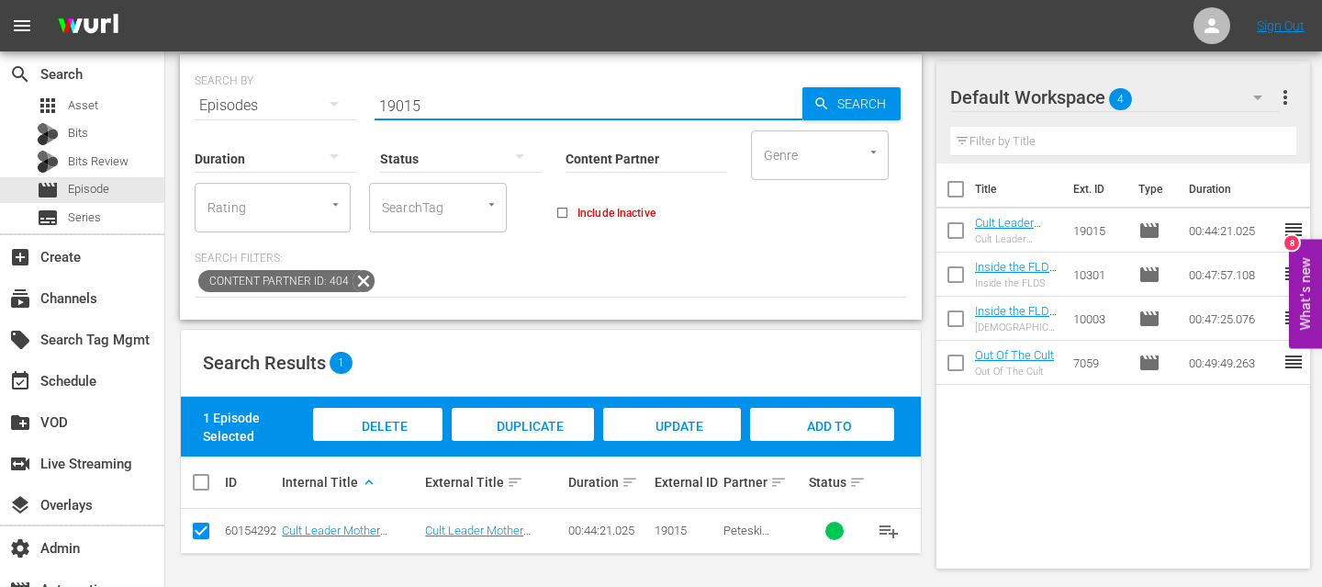
click at [475, 103] on input "19015" at bounding box center [589, 106] width 428 height 44
paste input "303"
type input "19303"
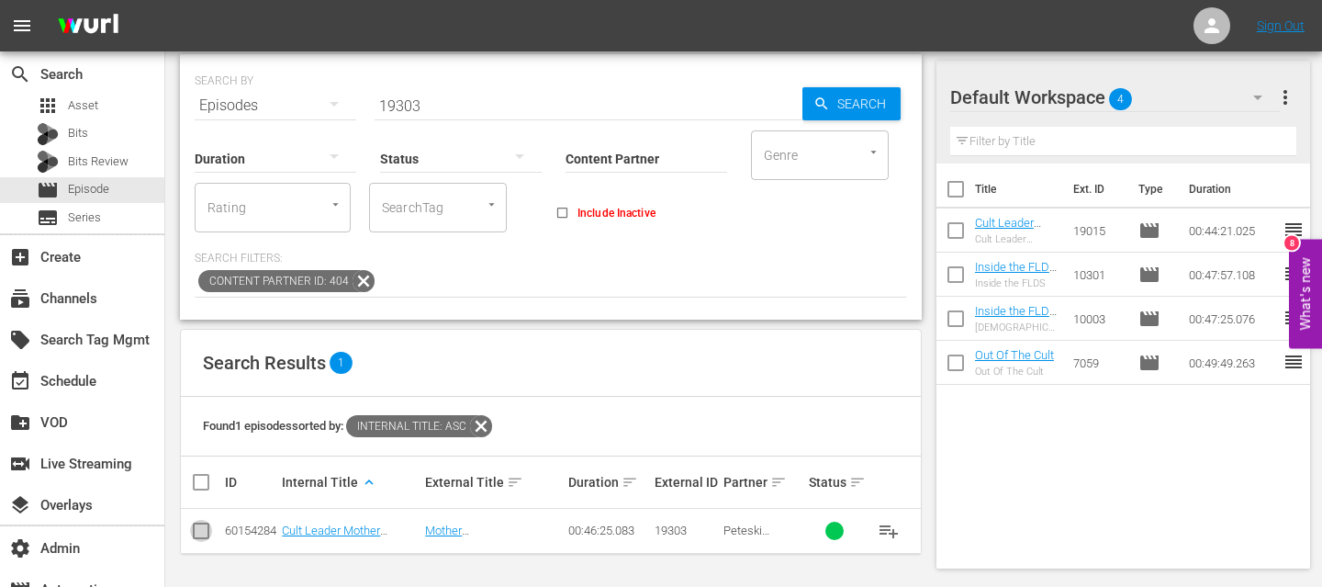
click at [197, 529] on input "checkbox" at bounding box center [201, 534] width 22 height 22
checkbox input "true"
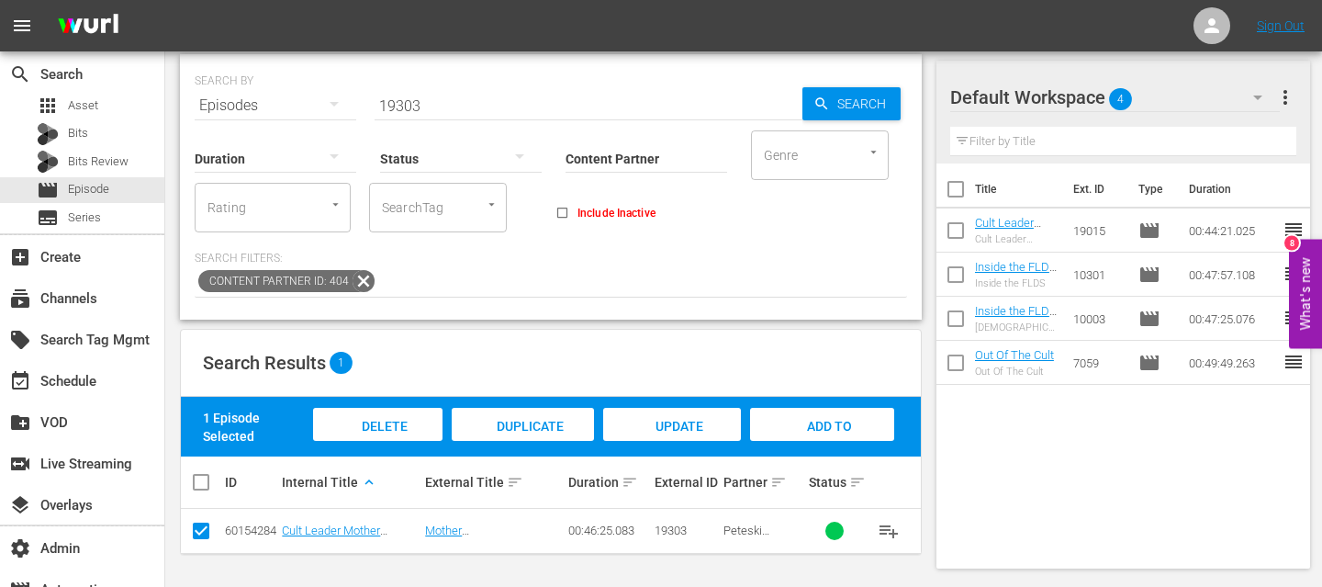
click at [861, 428] on div "Add to Workspace" at bounding box center [822, 442] width 144 height 69
click at [421, 105] on input "19303" at bounding box center [589, 106] width 428 height 44
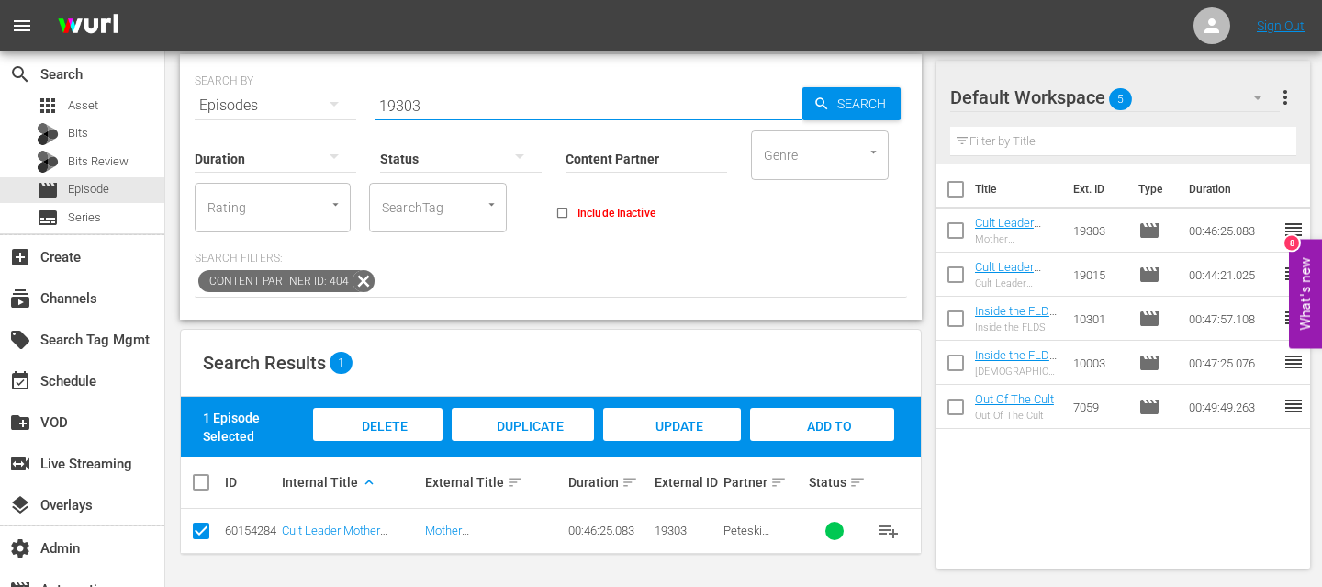
paste input "411"
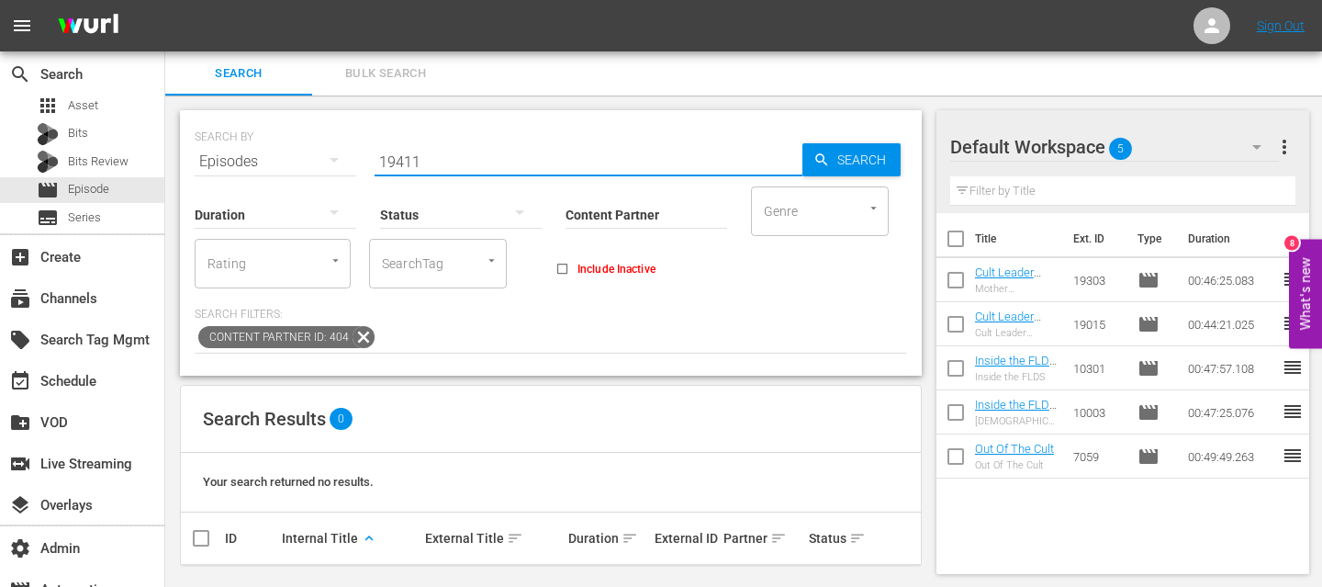
scroll to position [11, 0]
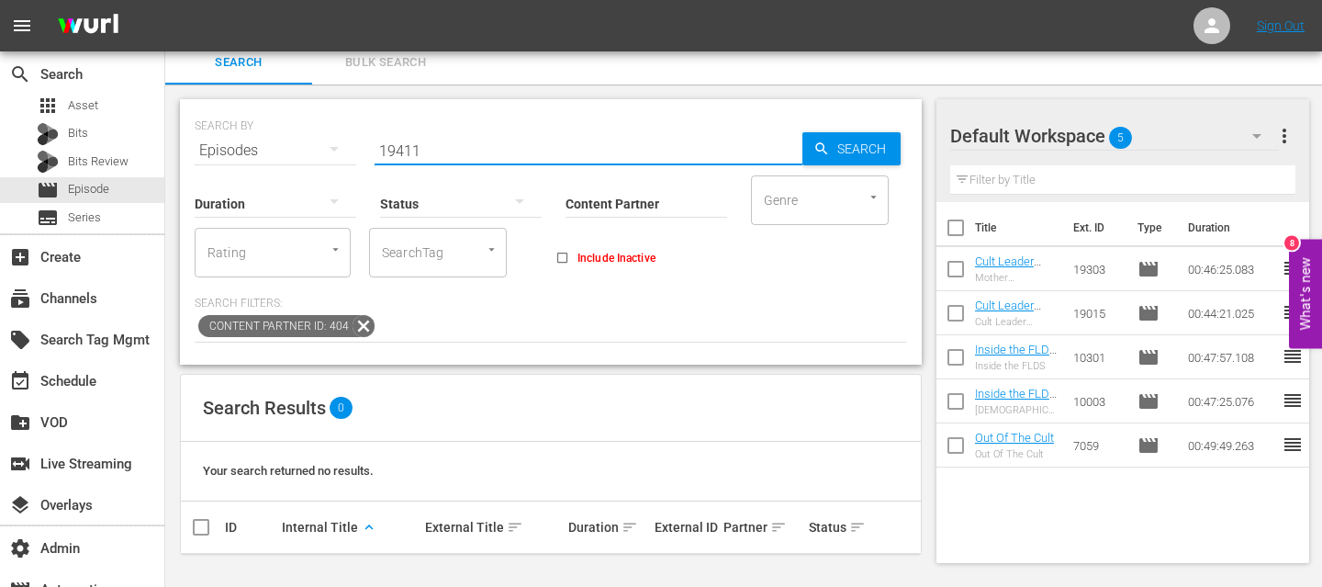
paste input "What Happened To “Mother God"
drag, startPoint x: 490, startPoint y: 145, endPoint x: 340, endPoint y: 123, distance: 152.1
click at [340, 123] on div "SEARCH BY Search By Episodes Search ID, Title, Description, Keywords, or Catego…" at bounding box center [551, 139] width 712 height 66
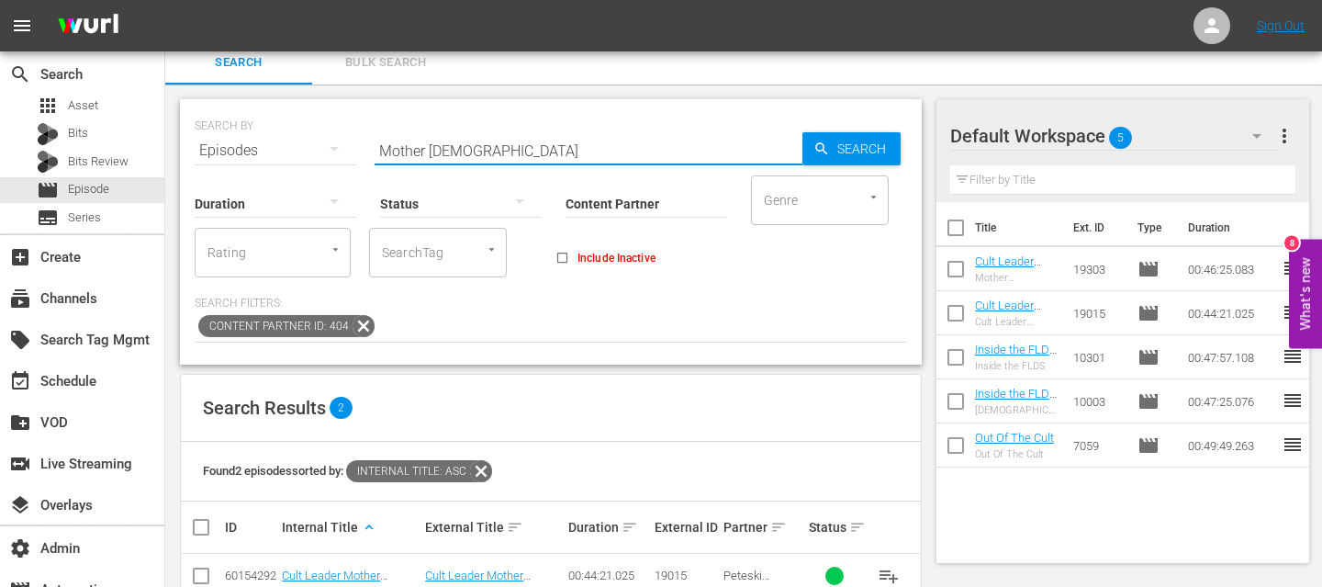
scroll to position [101, 0]
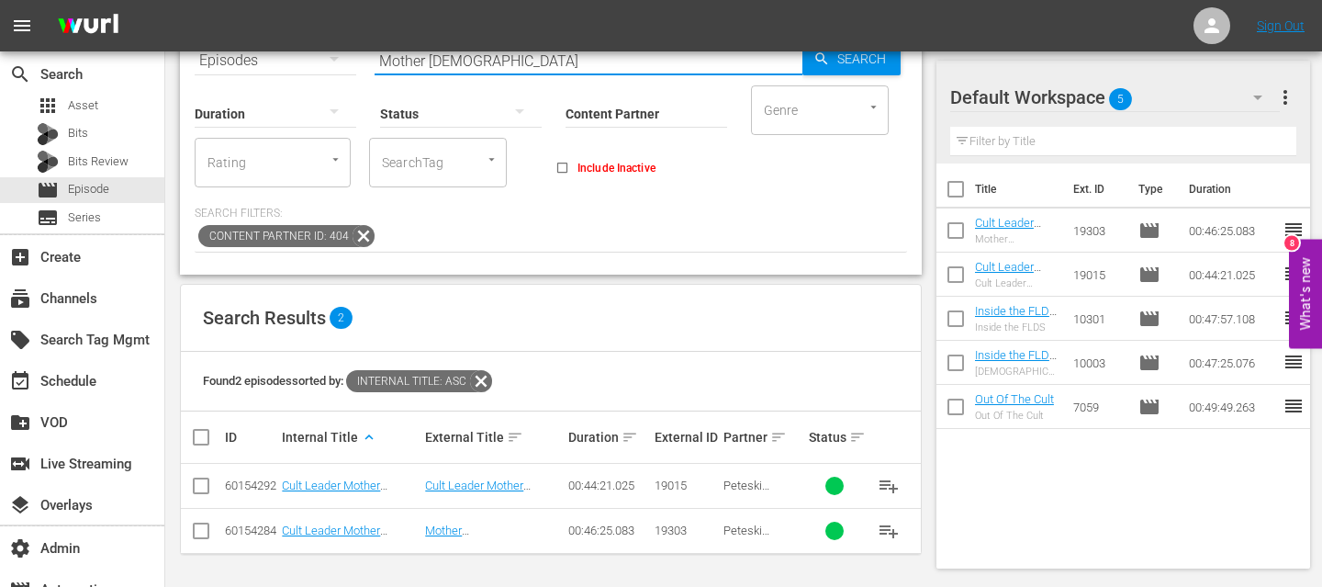
click at [429, 65] on input "Mother God" at bounding box center [589, 61] width 428 height 44
paste input "Cults"
type input "Cults"
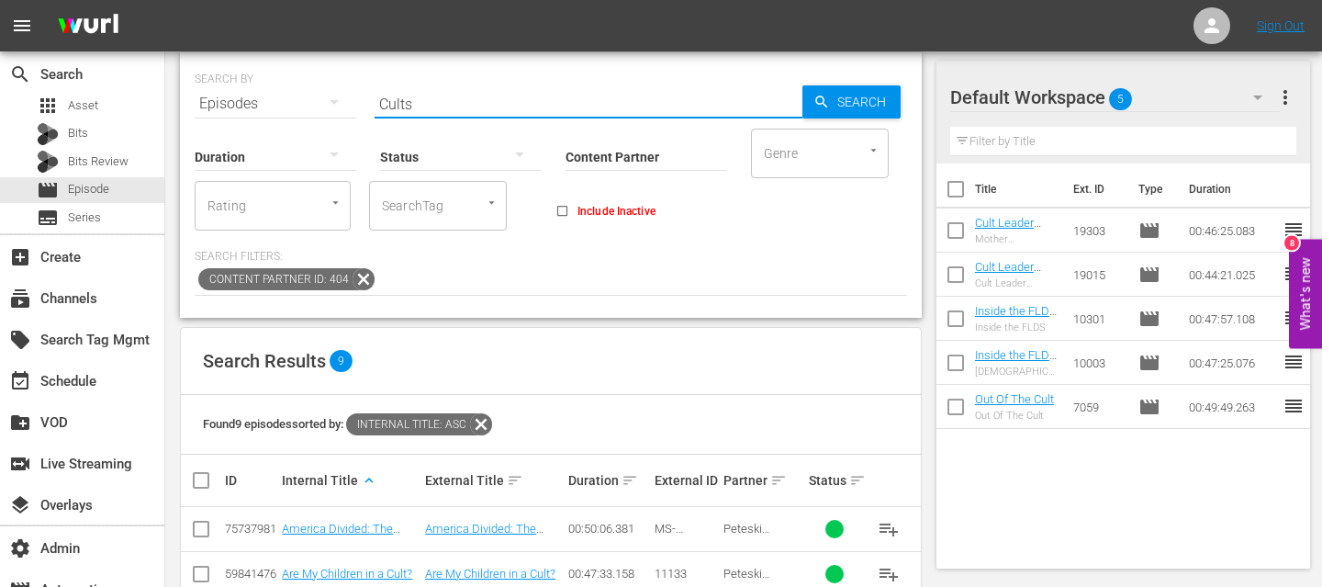
scroll to position [0, 0]
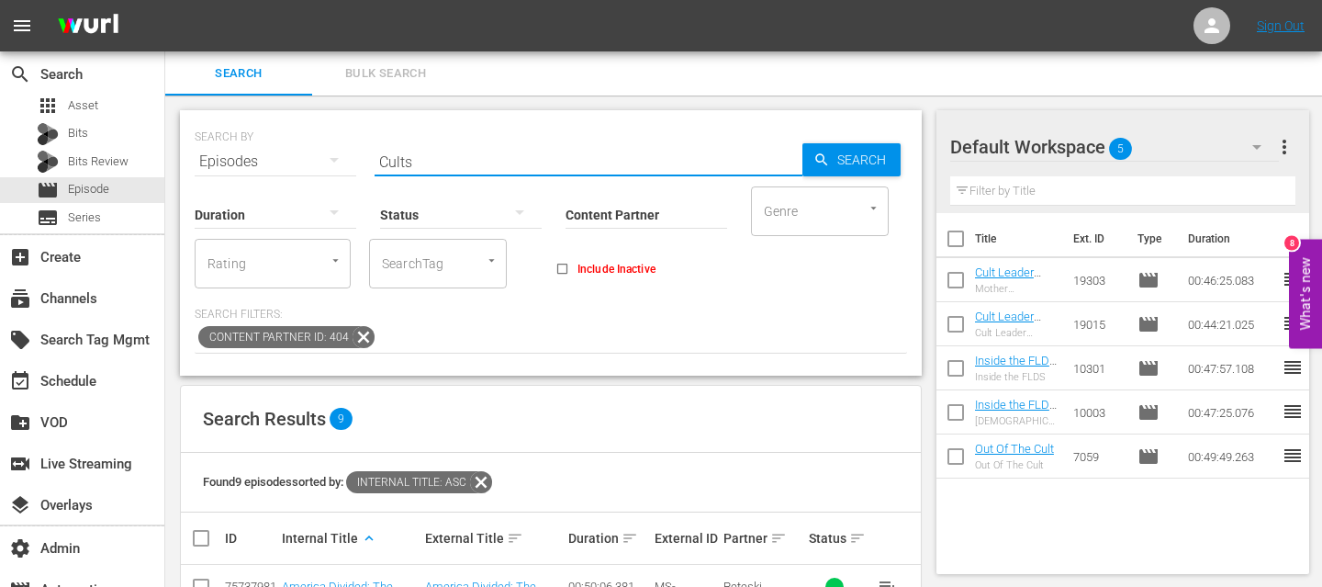
click at [274, 219] on div at bounding box center [276, 213] width 162 height 51
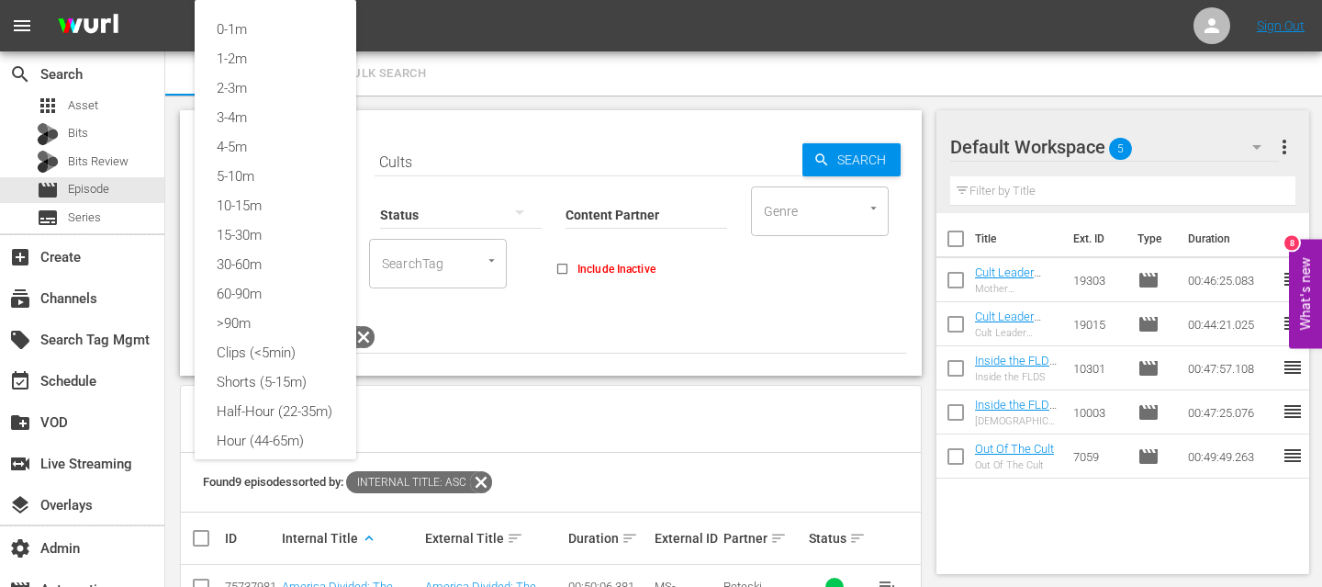
click at [659, 207] on div "0-1m 1-2m 2-3m 3-4m 4-5m 5-10m 10-15m 15-30m 30-60m 60-90m >90m Clips (<5min) S…" at bounding box center [661, 293] width 1322 height 587
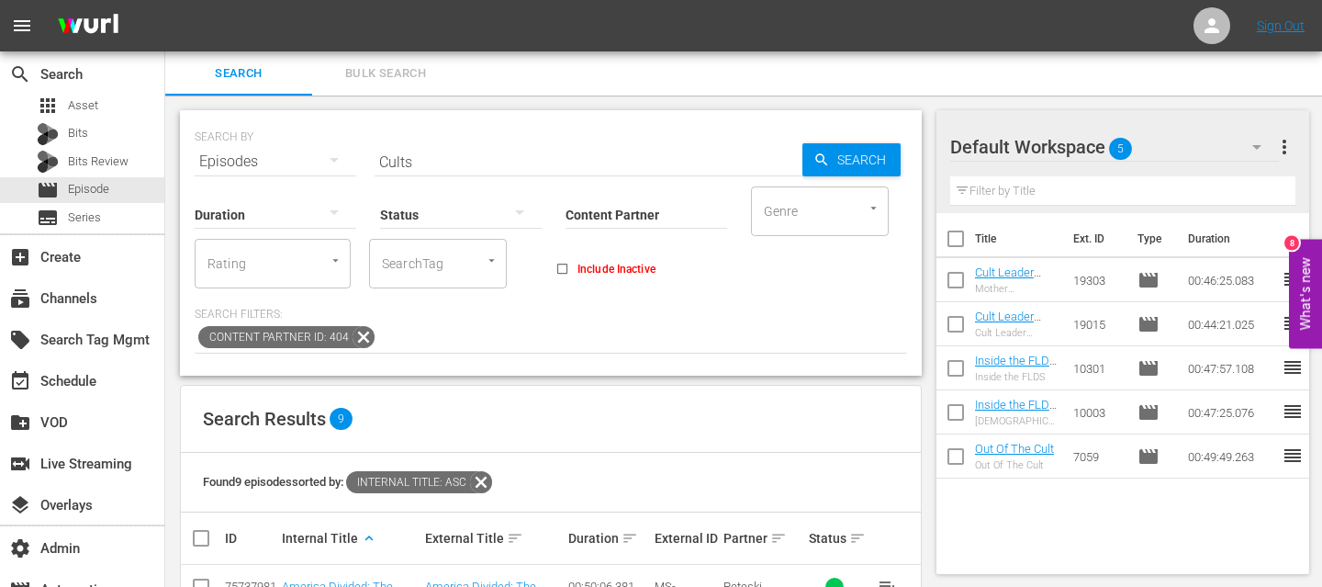
click at [576, 207] on div "0-1m 1-2m 2-3m 3-4m 4-5m 5-10m 10-15m 15-30m 30-60m 60-90m >90m Clips (<5min) S…" at bounding box center [661, 293] width 1322 height 587
click at [615, 207] on input "Content Partner" at bounding box center [646, 216] width 162 height 66
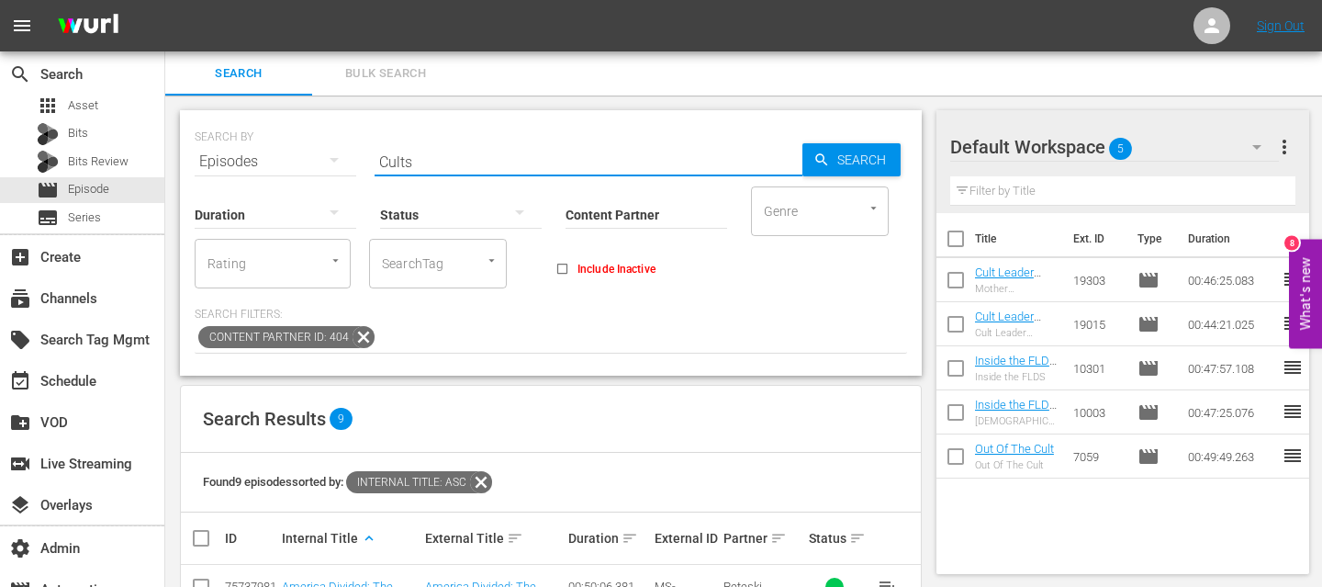
click at [536, 167] on input "Cults" at bounding box center [589, 162] width 428 height 44
click at [378, 161] on input "Cults" at bounding box center [589, 162] width 428 height 44
click at [491, 166] on input "Cults" at bounding box center [589, 162] width 428 height 44
click at [995, 271] on link "Cult Leader Mother [DEMOGRAPHIC_DATA] Pt 2" at bounding box center [1013, 292] width 77 height 55
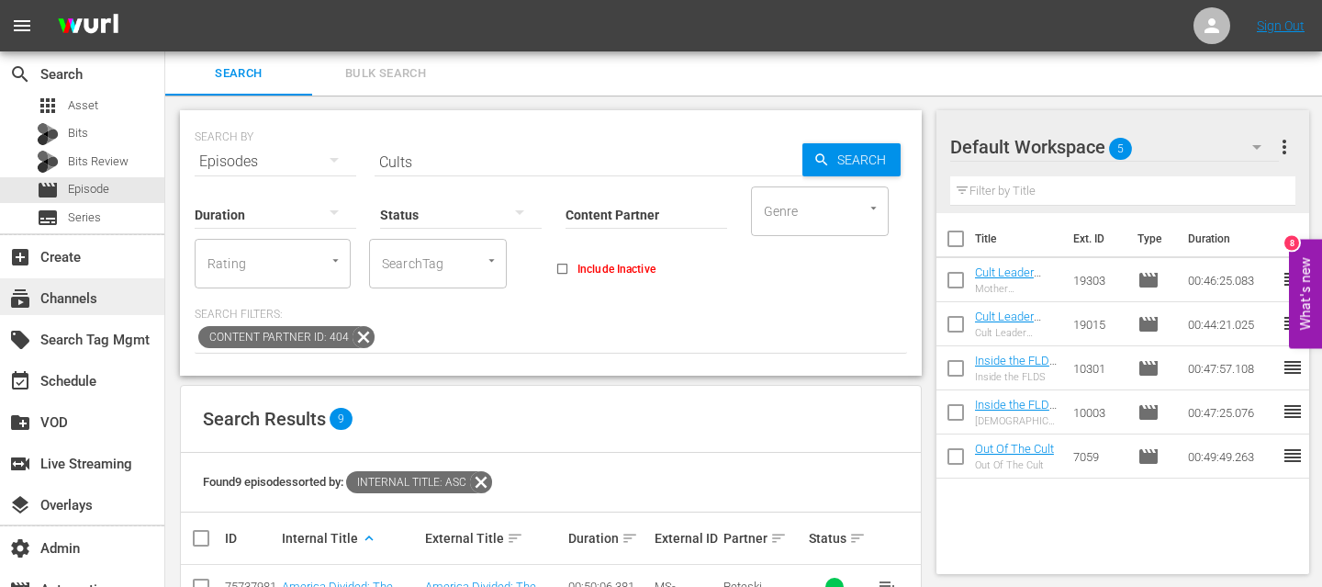
click at [47, 285] on div "subscriptions Channels" at bounding box center [82, 296] width 164 height 37
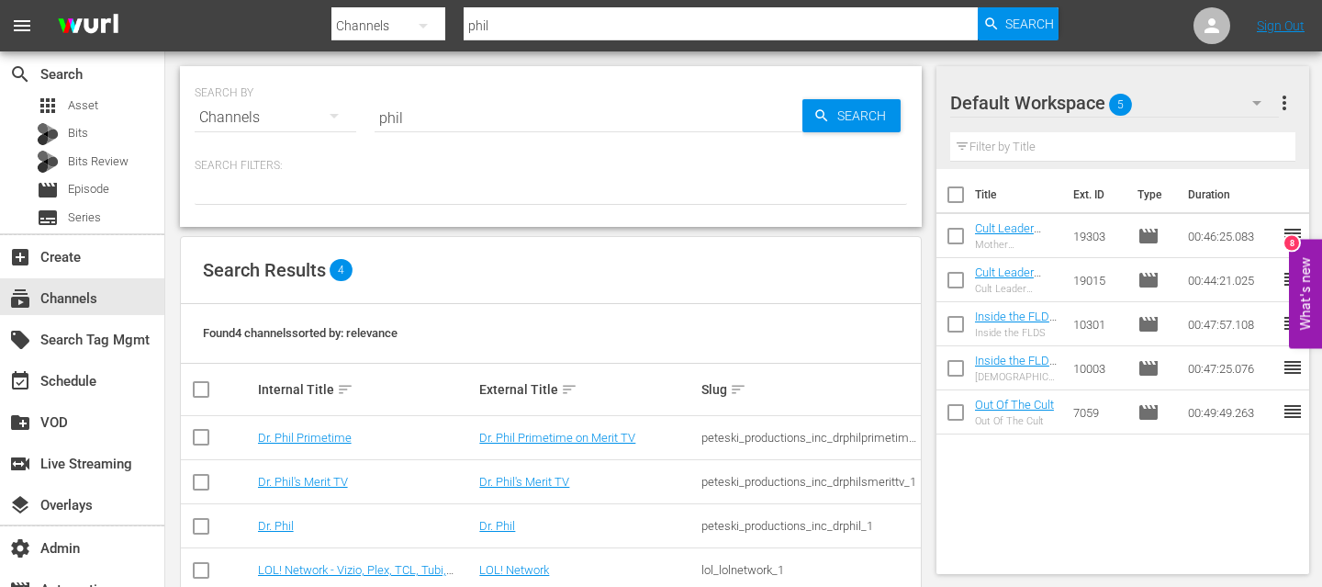
scroll to position [39, 0]
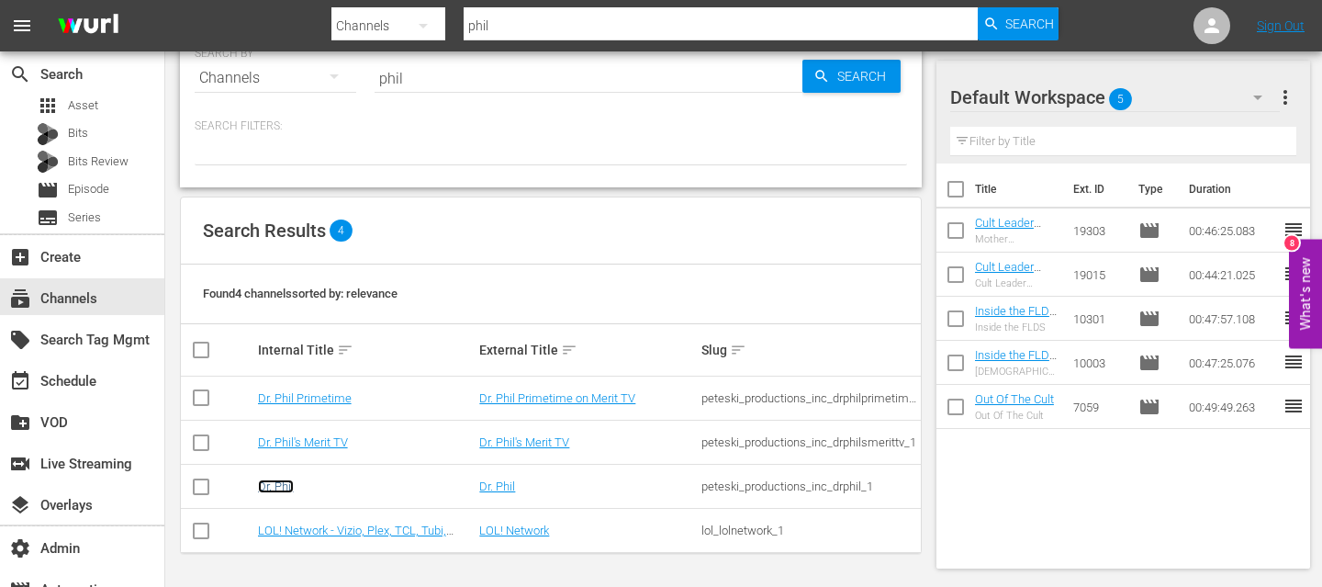
click at [274, 480] on link "Dr. Phil" at bounding box center [276, 486] width 36 height 14
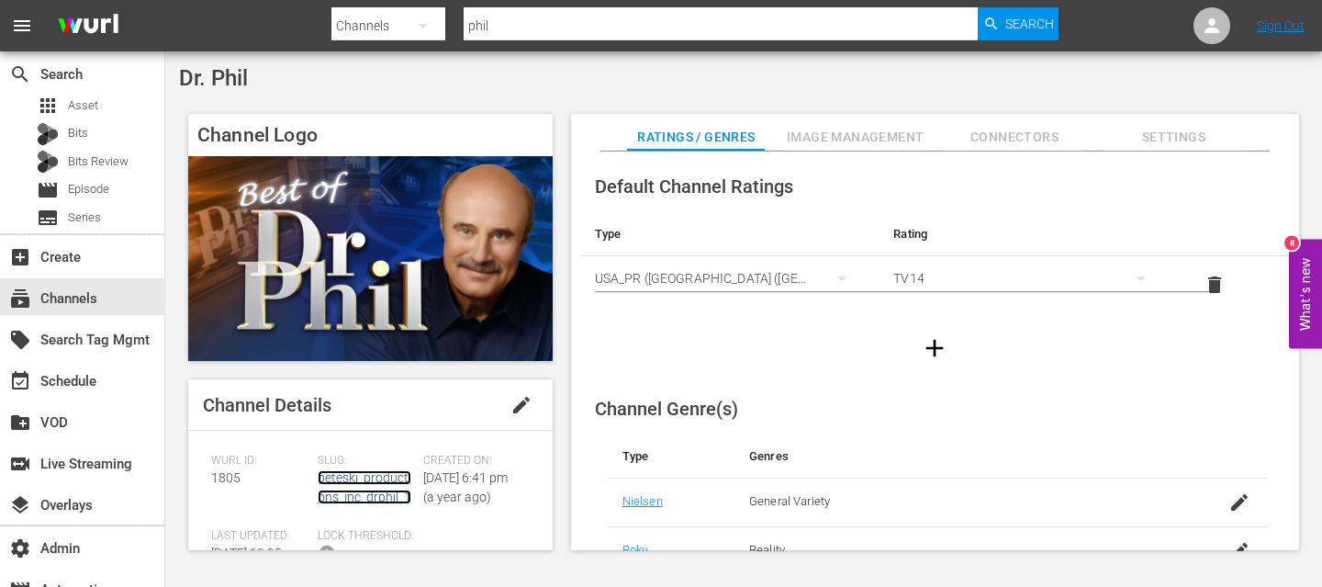
click at [362, 479] on link "peteski_productions_inc_drphil_1" at bounding box center [365, 487] width 94 height 34
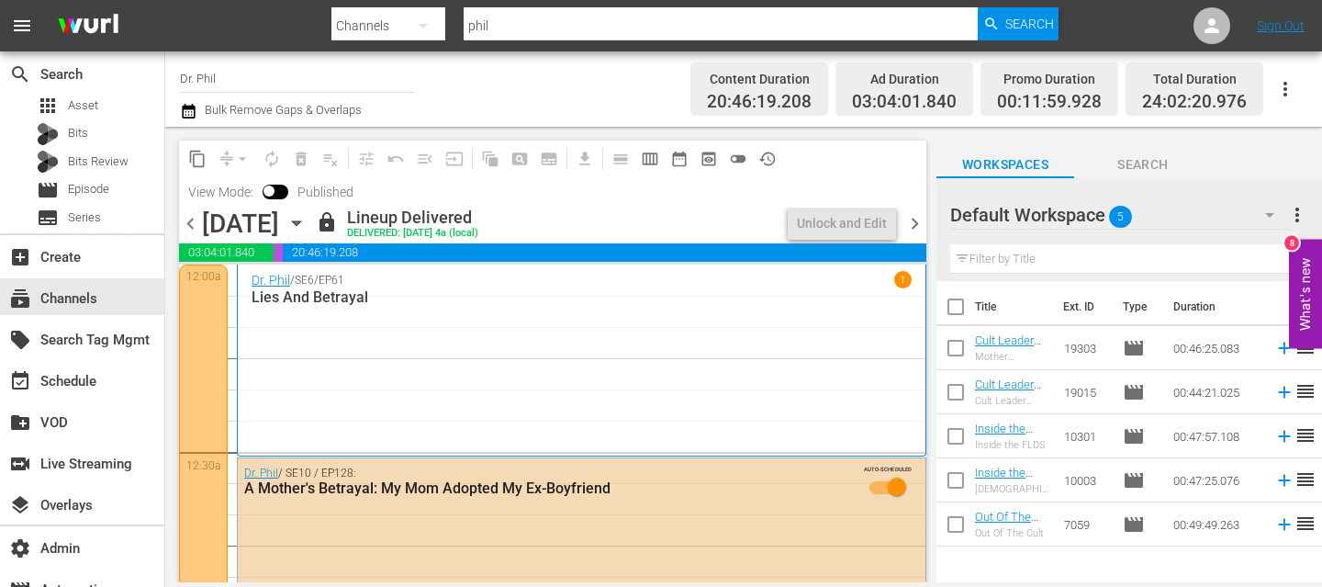
click at [311, 211] on div "Wednesday, October 1st October 1st" at bounding box center [256, 223] width 109 height 30
click at [307, 224] on icon "button" at bounding box center [296, 223] width 20 height 20
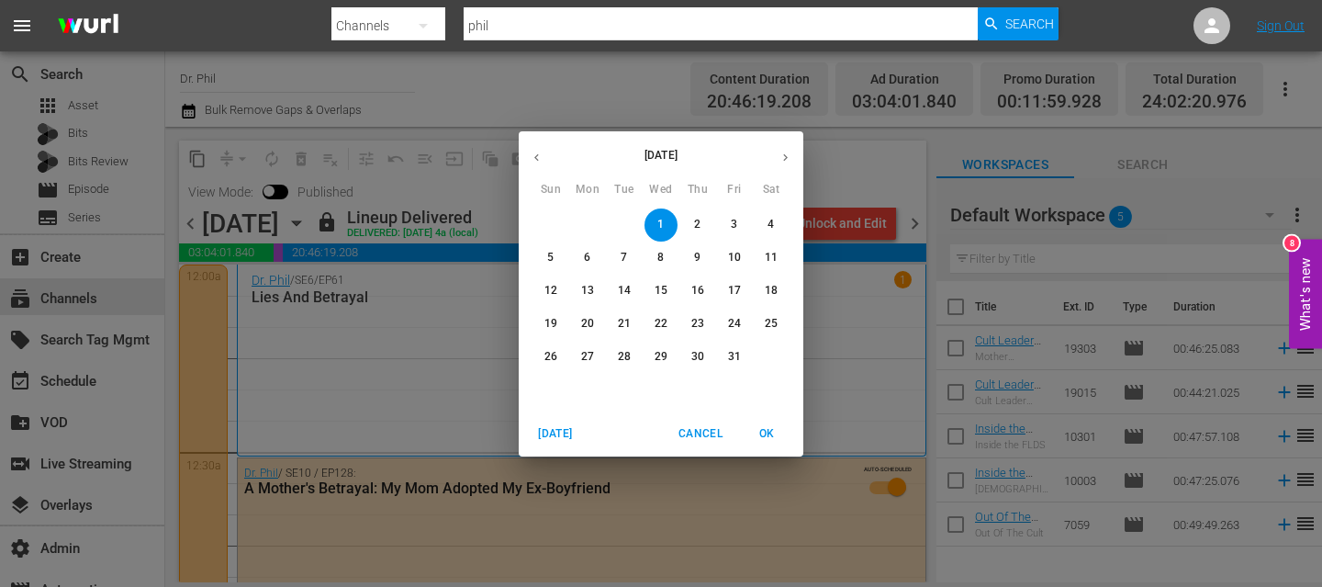
click at [579, 288] on span "13" at bounding box center [587, 291] width 33 height 16
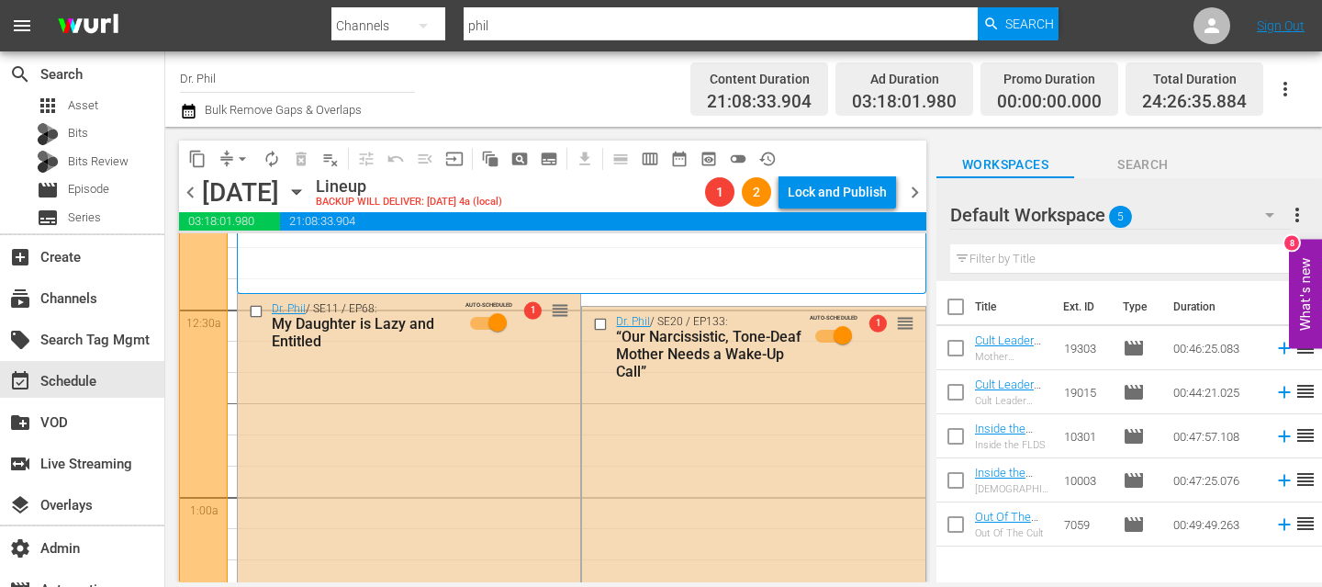
scroll to position [110, 0]
click at [256, 308] on input "checkbox" at bounding box center [258, 313] width 19 height 16
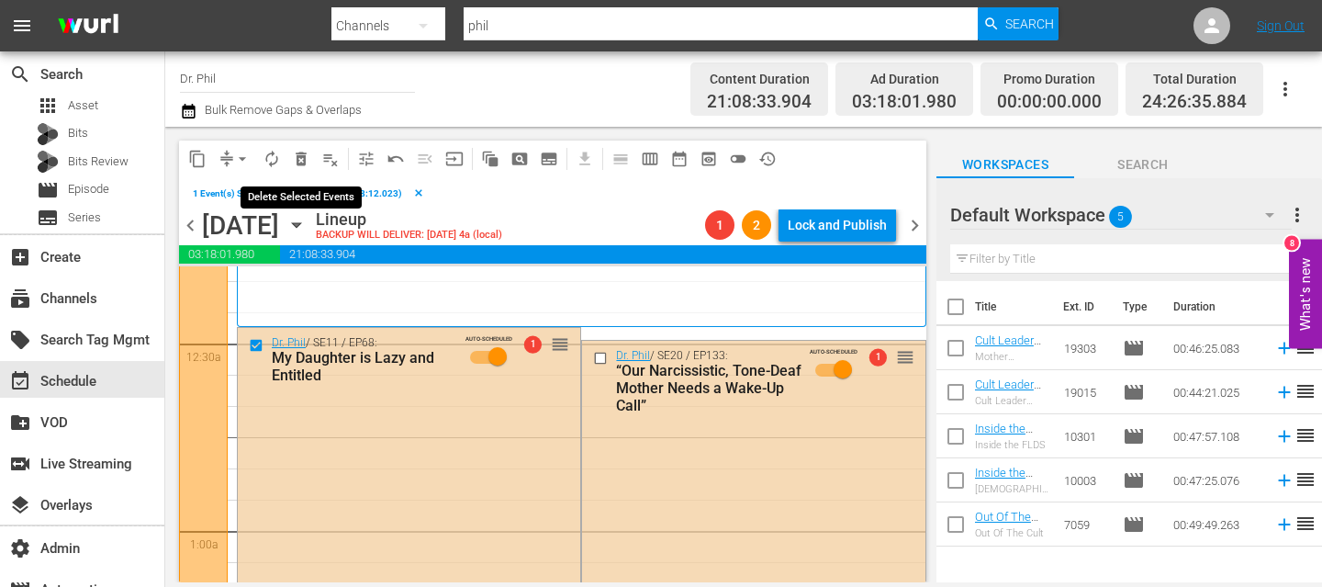
click at [292, 157] on span "delete_forever_outlined" at bounding box center [301, 159] width 18 height 18
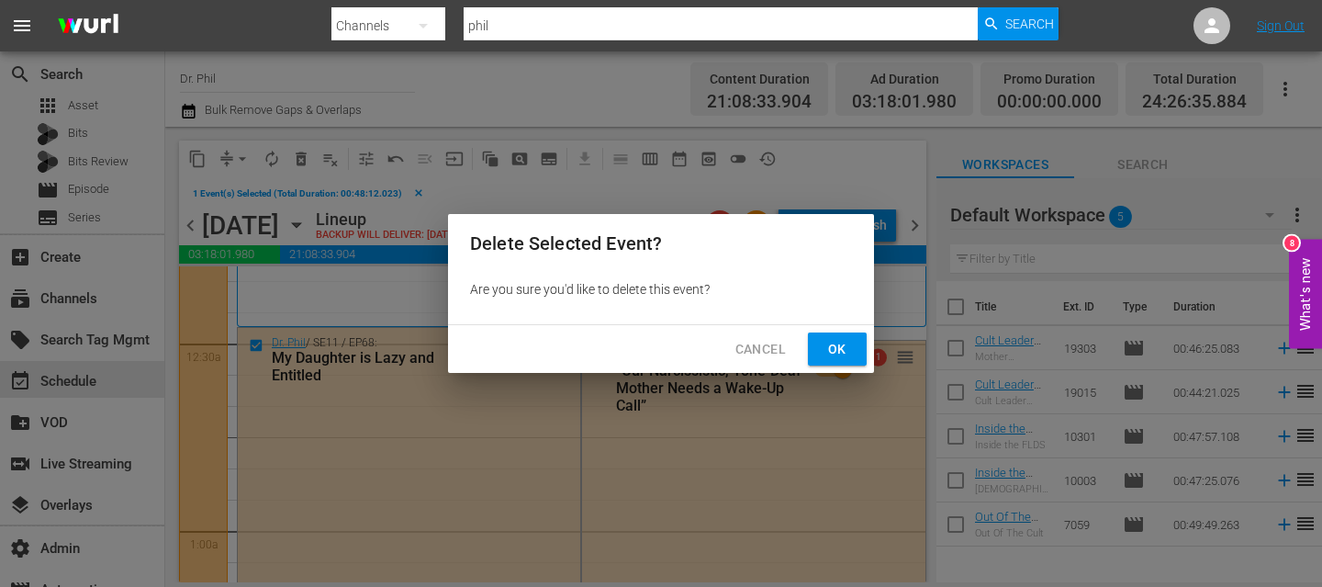
click at [833, 343] on span "Ok" at bounding box center [836, 349] width 29 height 23
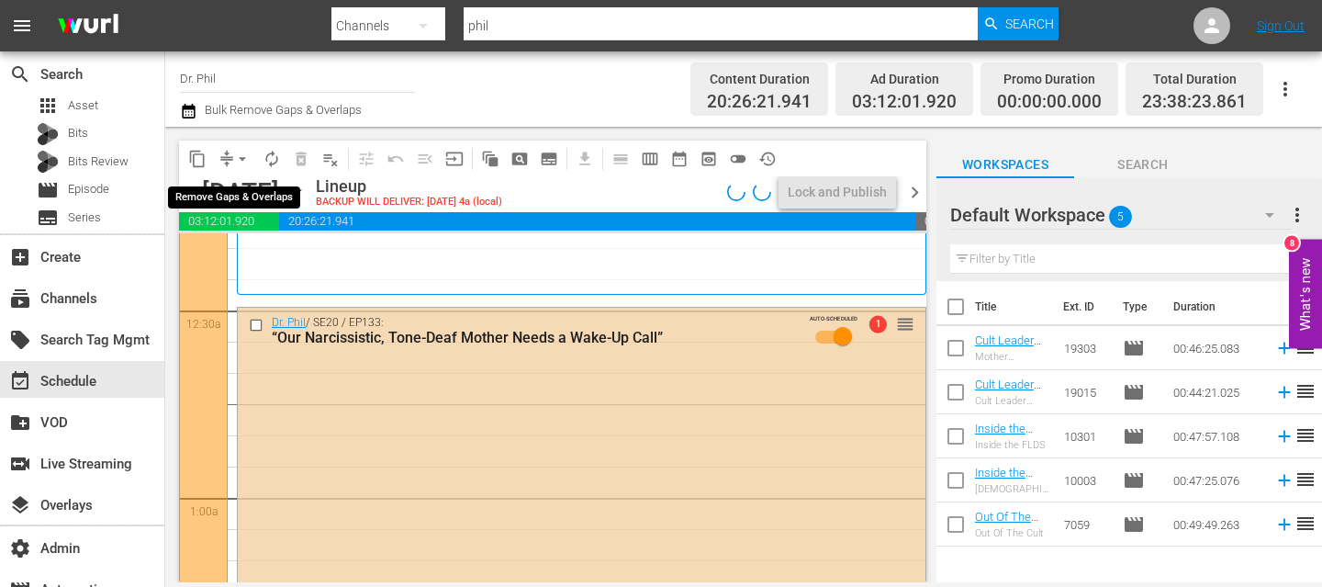
click at [240, 159] on span "arrow_drop_down" at bounding box center [242, 159] width 18 height 18
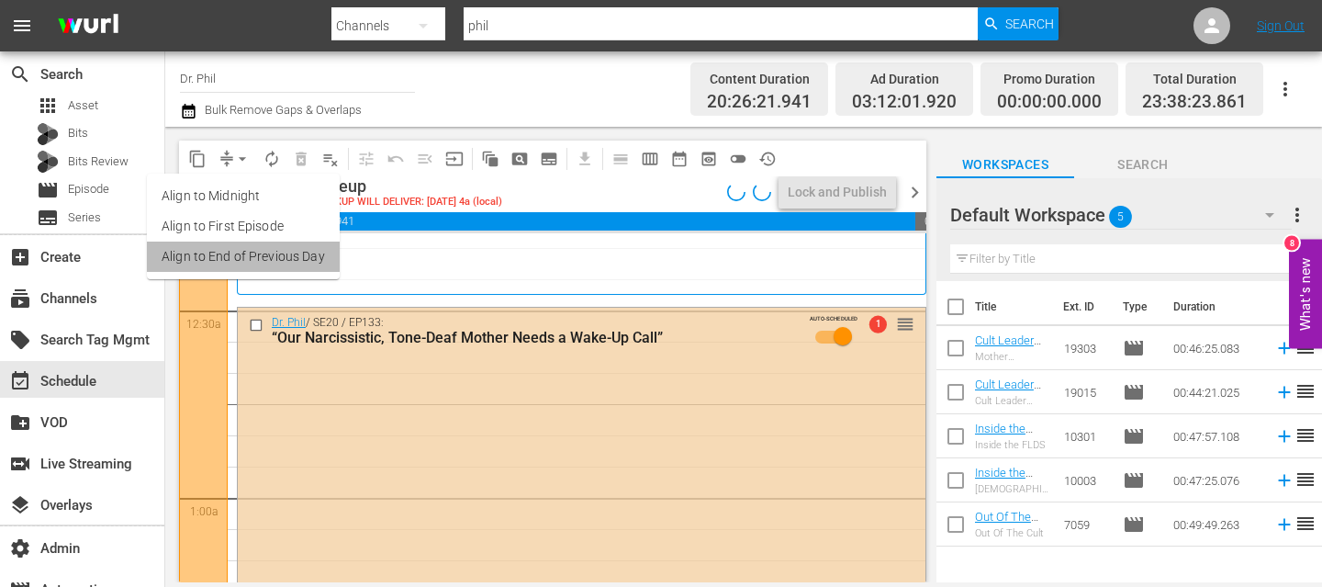
click at [243, 259] on li "Align to End of Previous Day" at bounding box center [243, 256] width 193 height 30
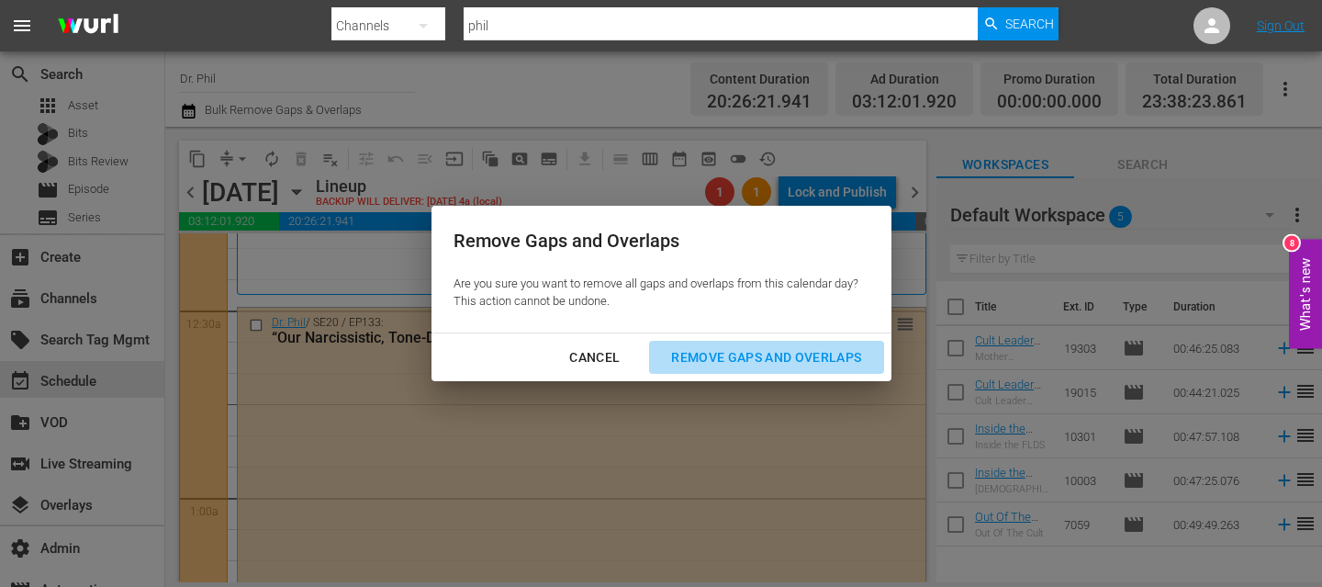
click at [773, 364] on div "Remove Gaps and Overlaps" at bounding box center [765, 357] width 219 height 23
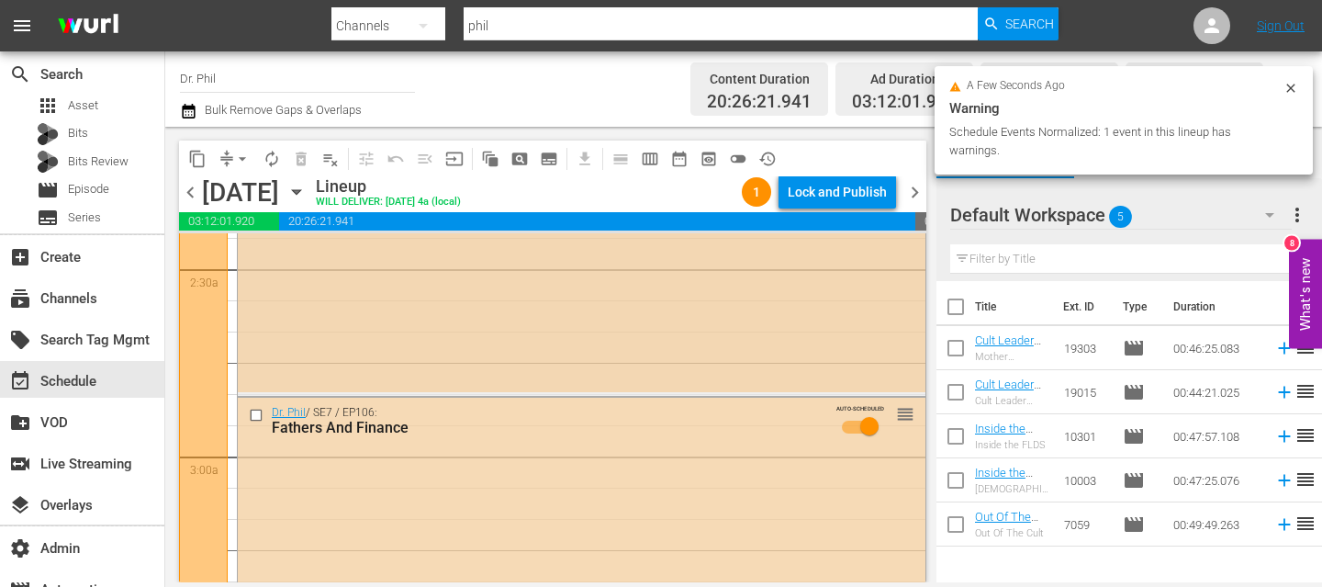
scroll to position [750, 0]
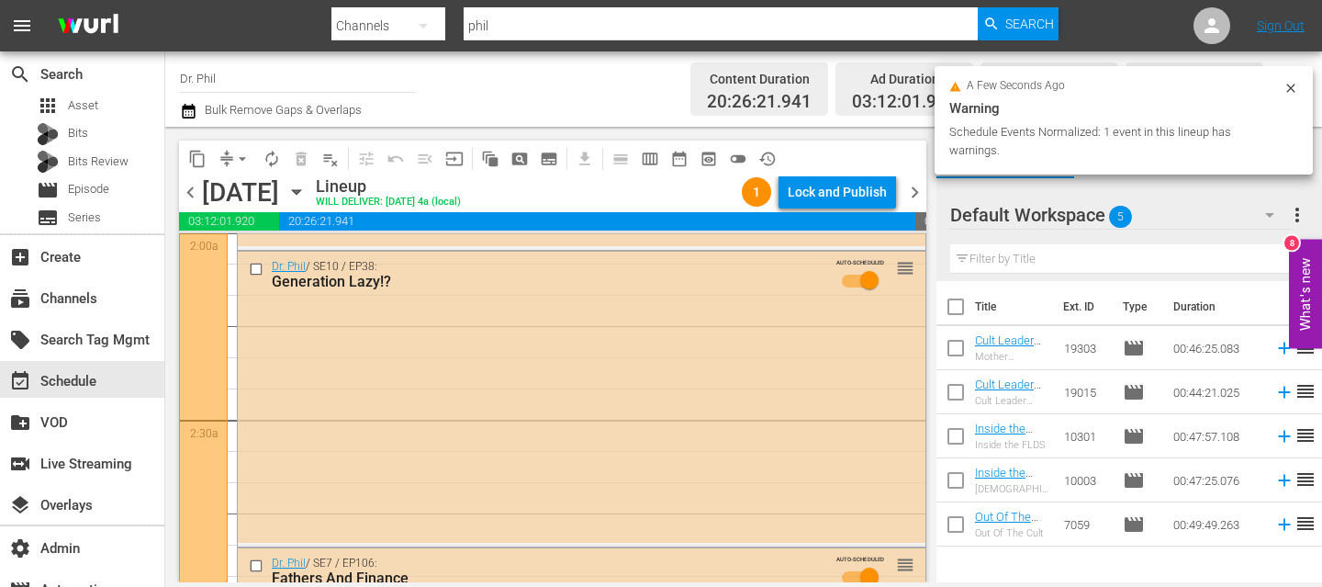
click at [1292, 86] on icon "button" at bounding box center [1285, 89] width 22 height 22
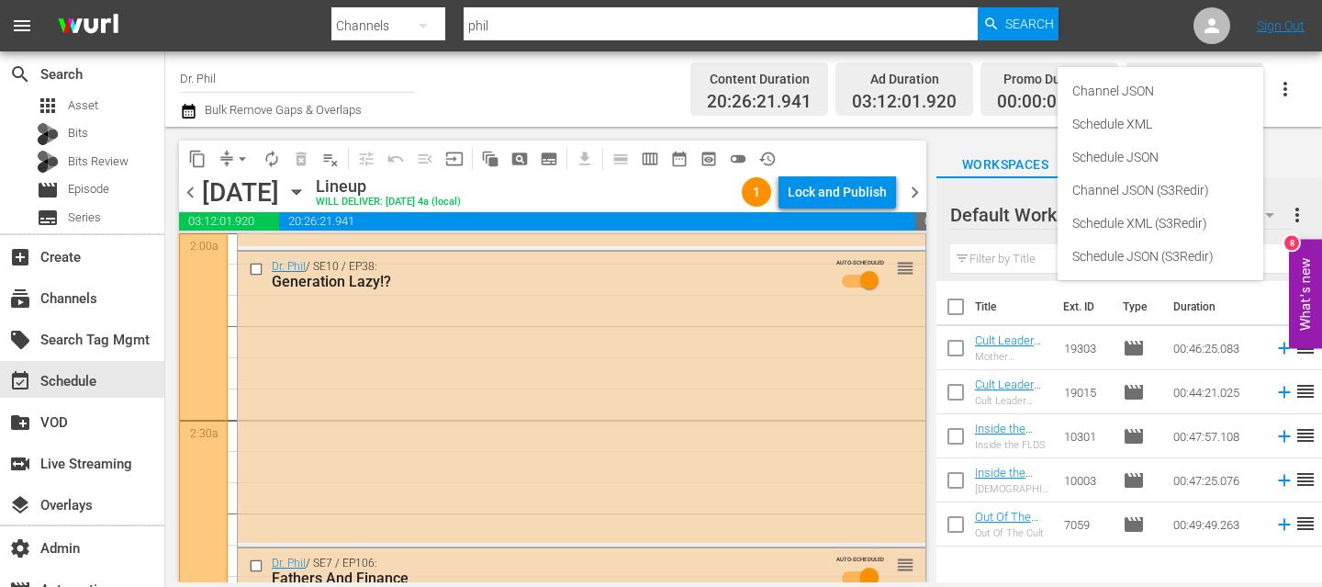
click at [611, 95] on div "Channel Title Dr. Phil Bulk Remove Gaps & Overlaps" at bounding box center [462, 89] width 564 height 66
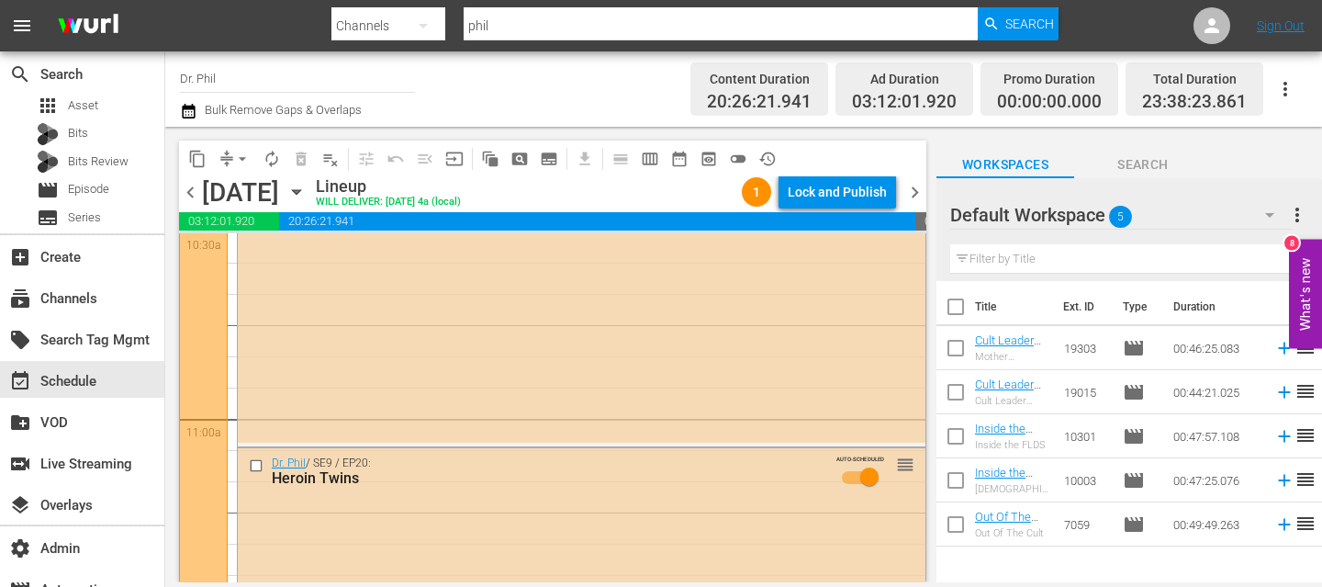
scroll to position [3933, 0]
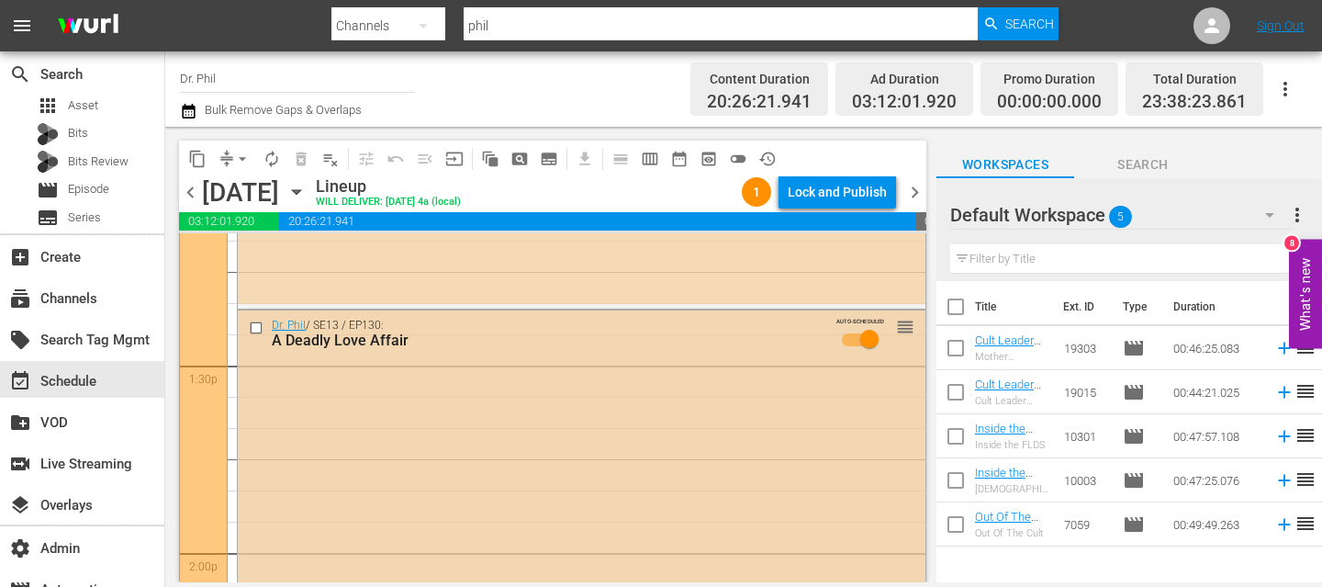
click at [258, 327] on input "checkbox" at bounding box center [258, 327] width 19 height 16
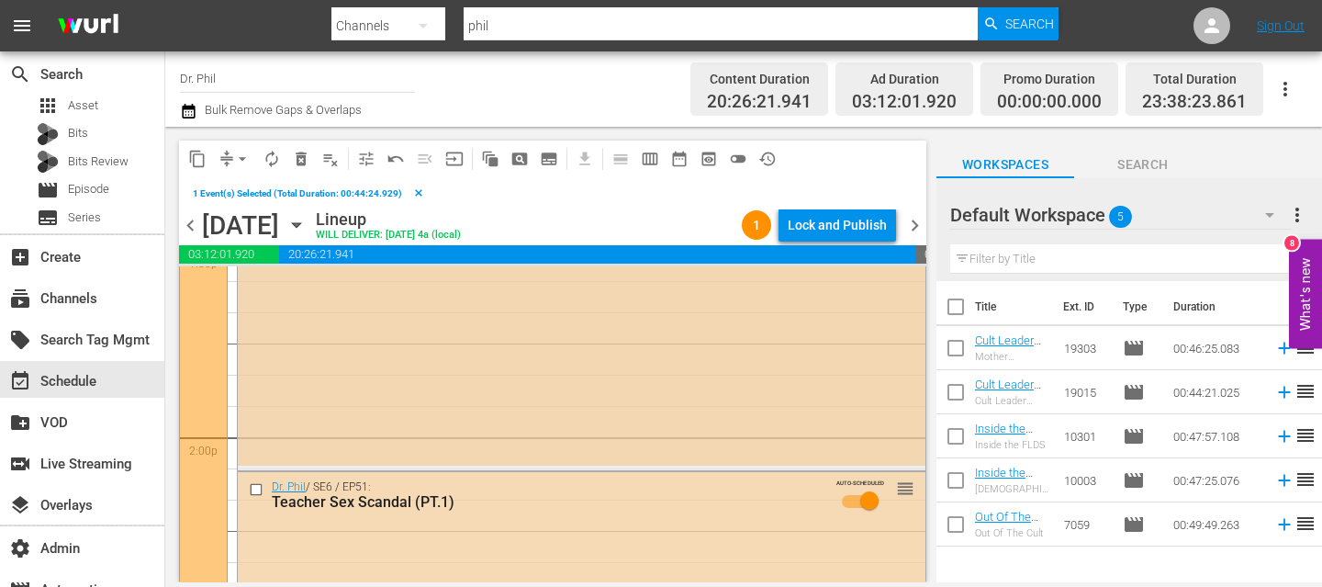
scroll to position [5084, 0]
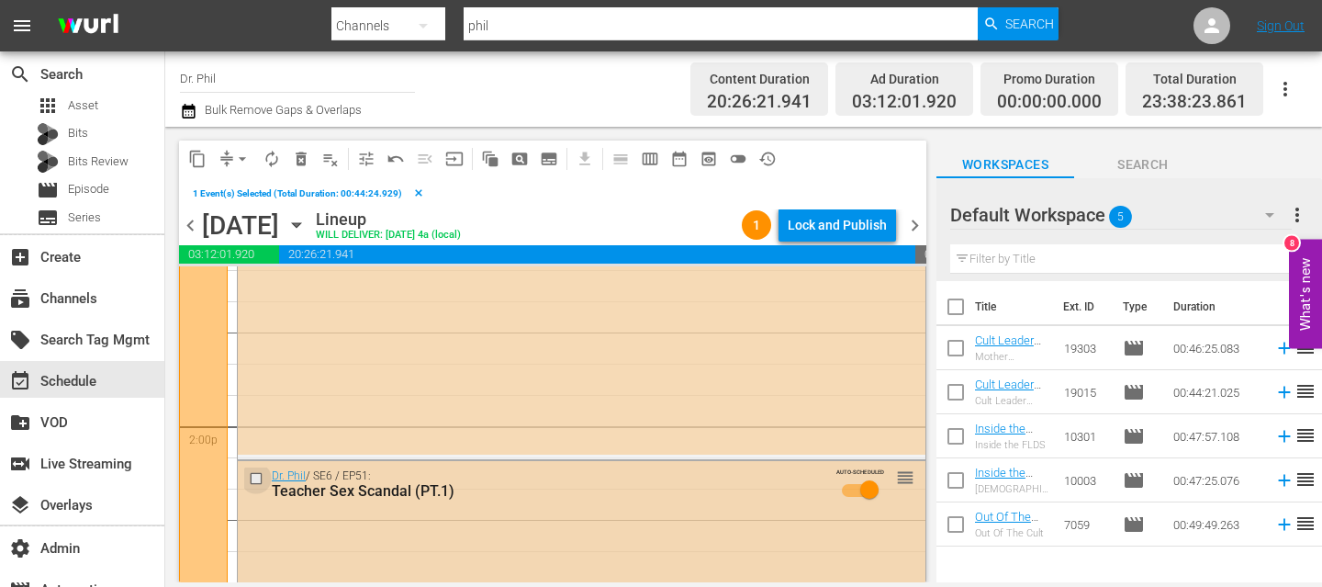
click at [258, 480] on input "checkbox" at bounding box center [258, 478] width 19 height 16
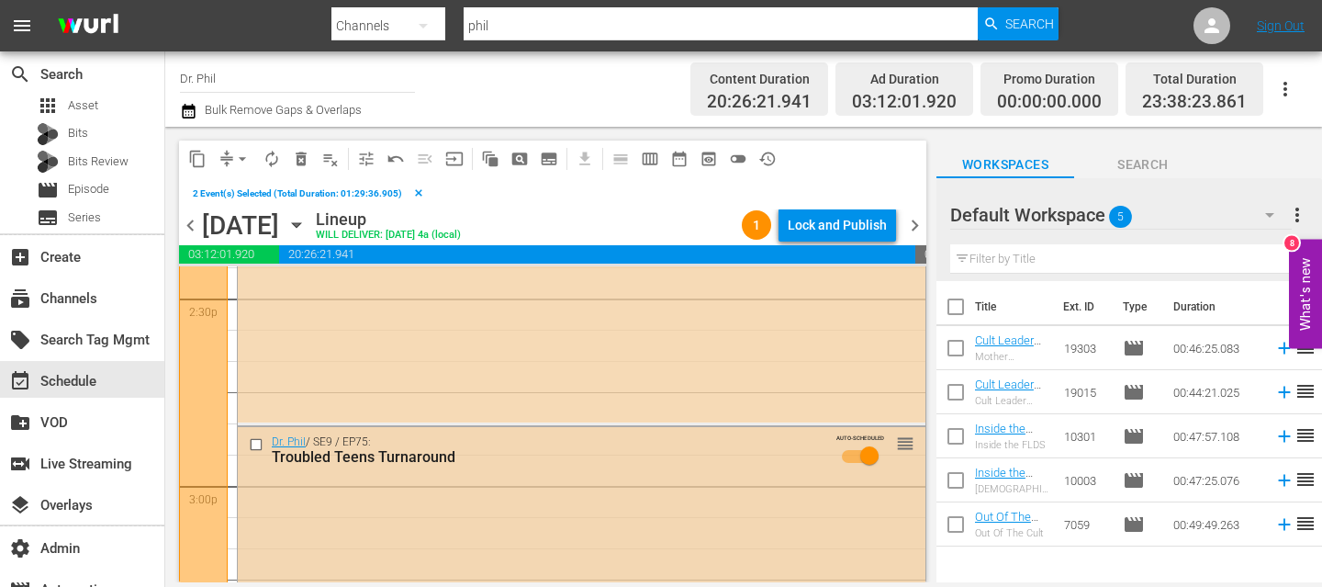
click at [258, 444] on input "checkbox" at bounding box center [258, 445] width 19 height 16
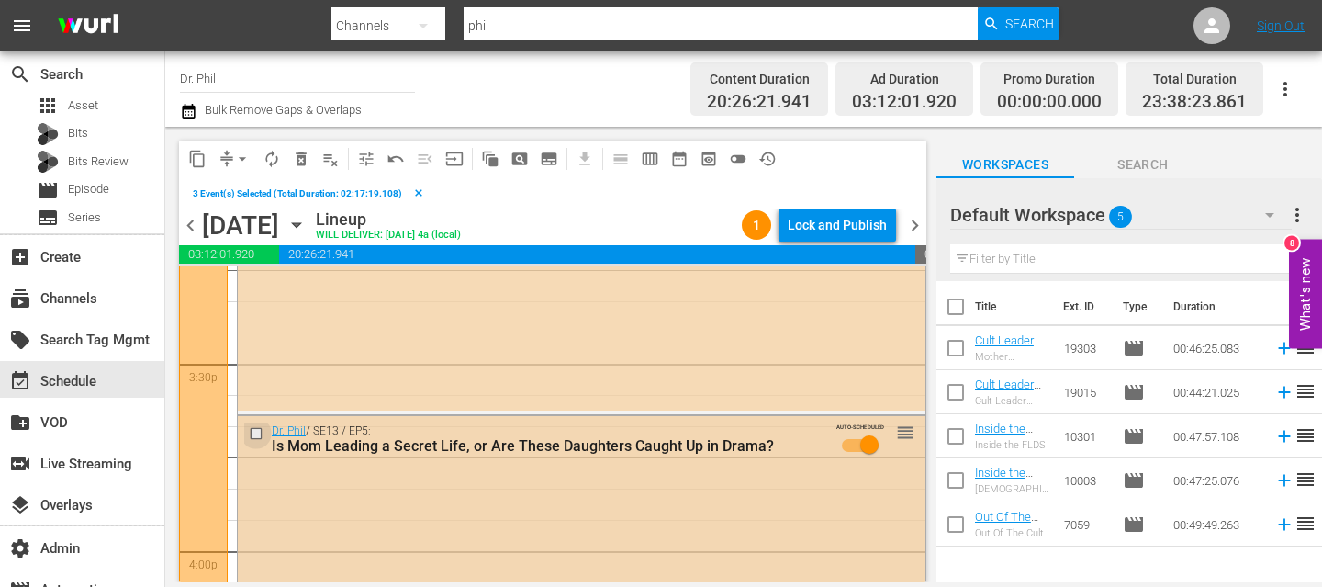
click at [257, 431] on input "checkbox" at bounding box center [258, 434] width 19 height 16
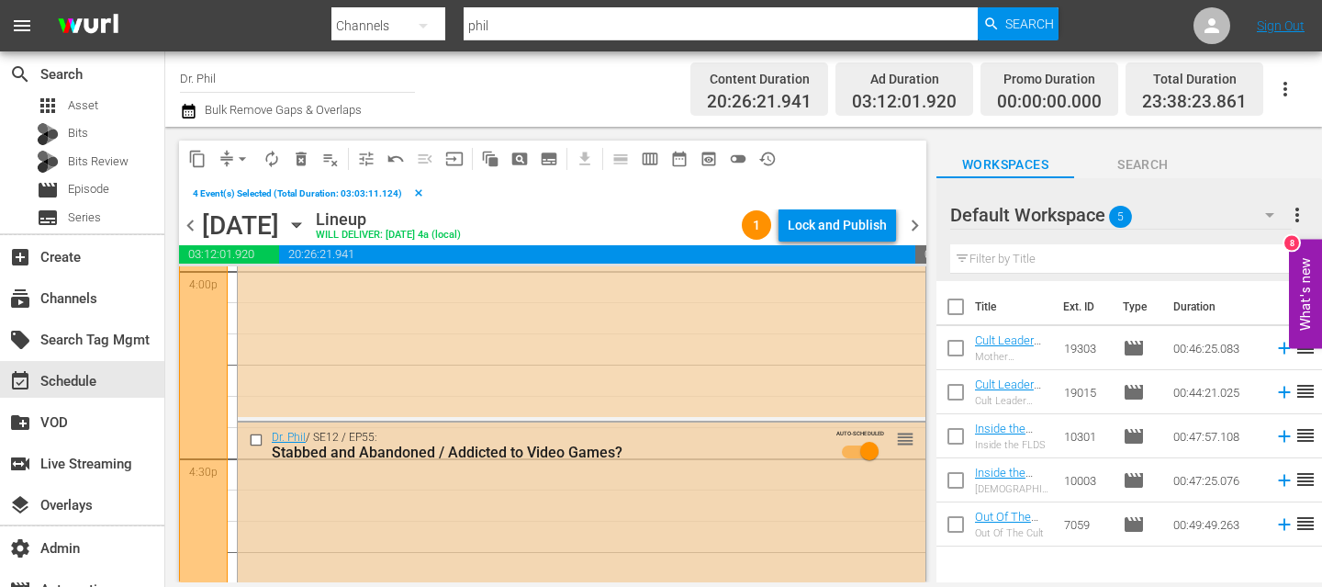
click at [256, 436] on input "checkbox" at bounding box center [258, 439] width 19 height 16
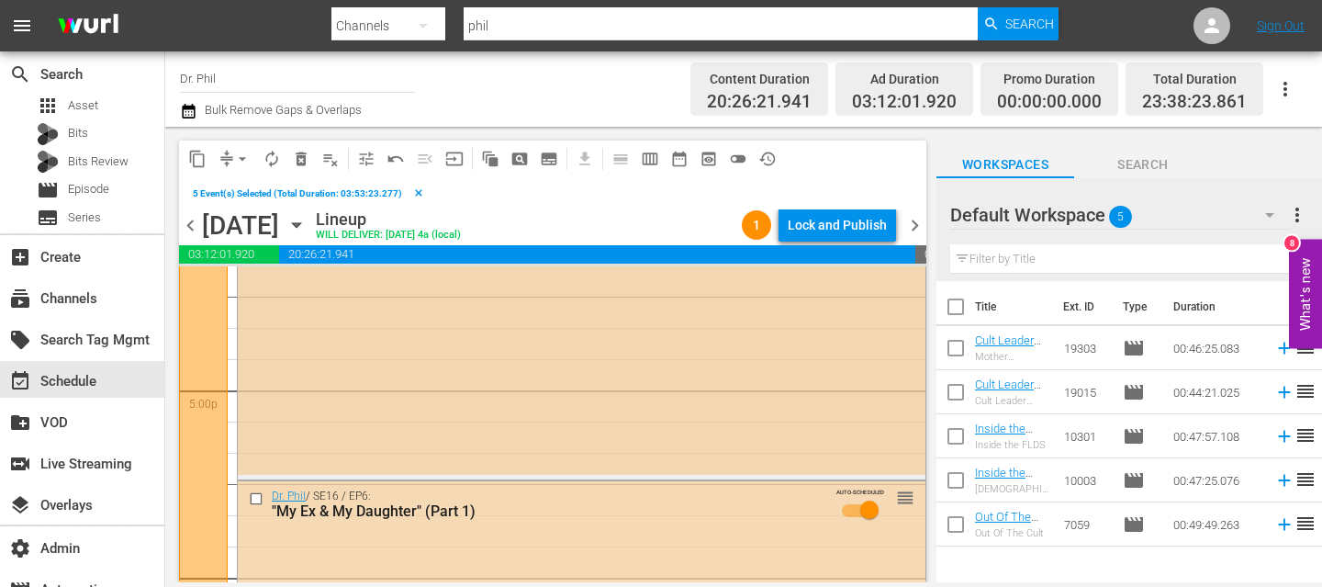
scroll to position [6239, 0]
click at [296, 162] on span "delete_forever_outlined" at bounding box center [301, 159] width 18 height 18
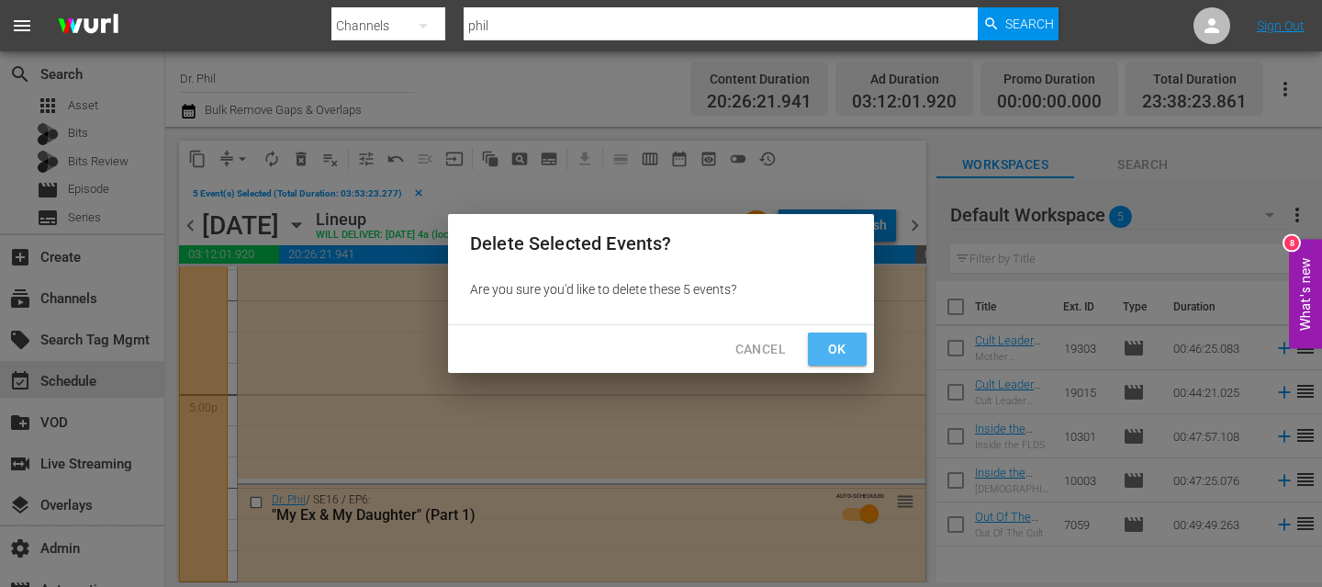
click at [829, 353] on span "Ok" at bounding box center [836, 349] width 29 height 23
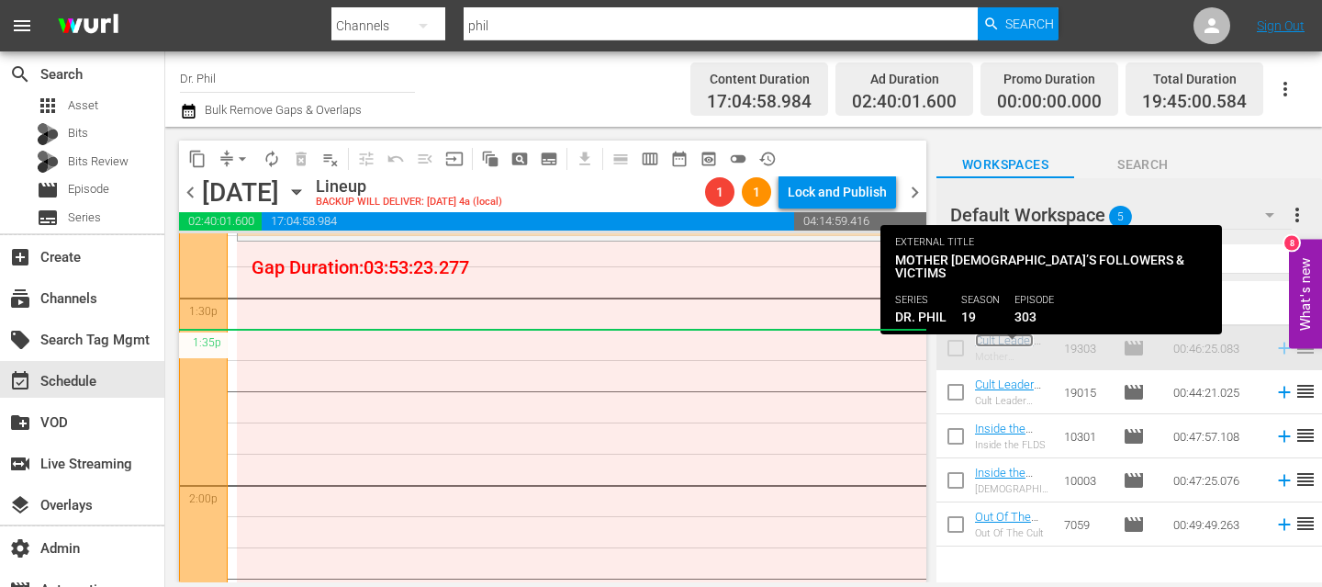
scroll to position [4836, 0]
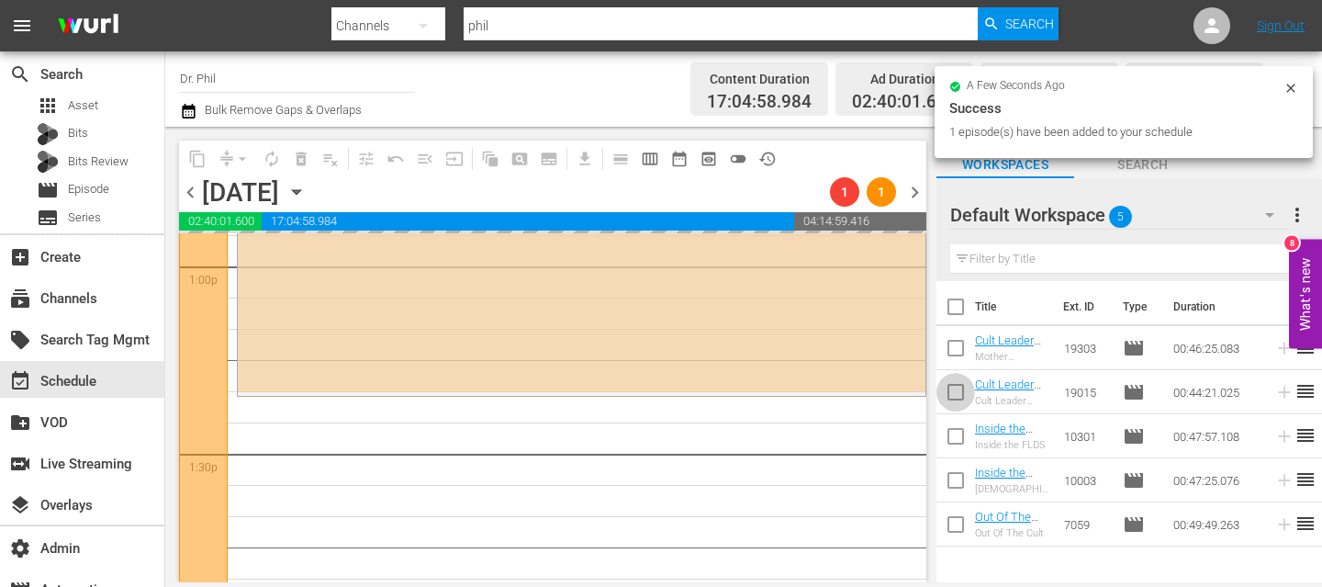
click at [951, 392] on input "checkbox" at bounding box center [955, 395] width 39 height 39
checkbox input "true"
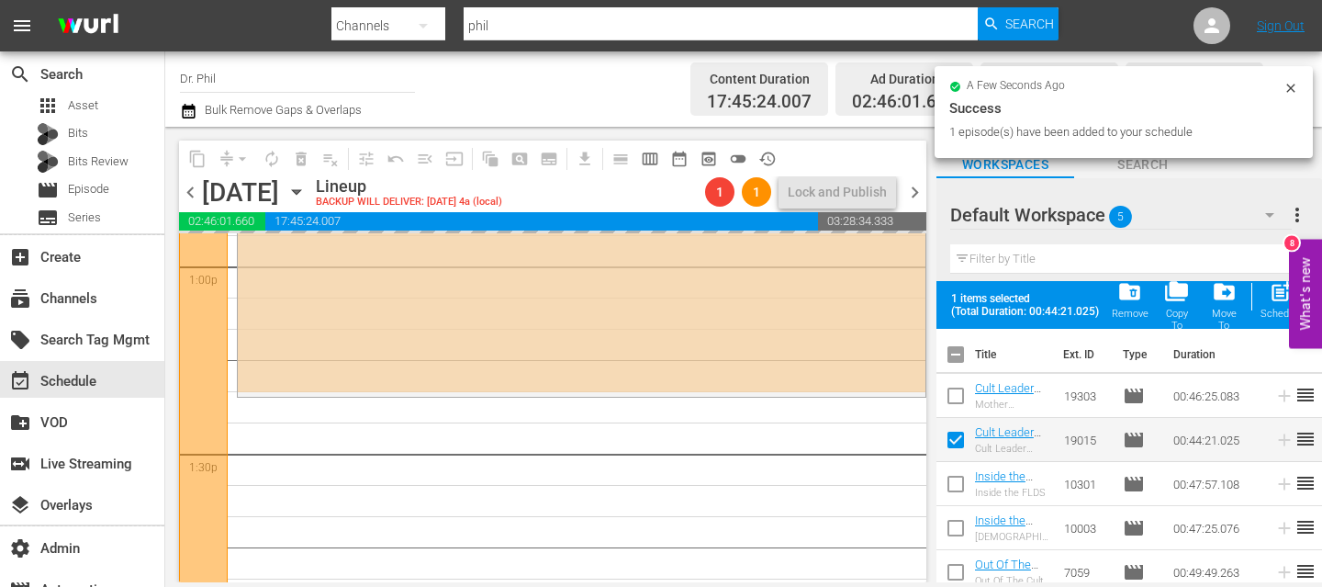
click at [950, 490] on input "checkbox" at bounding box center [955, 487] width 39 height 39
checkbox input "true"
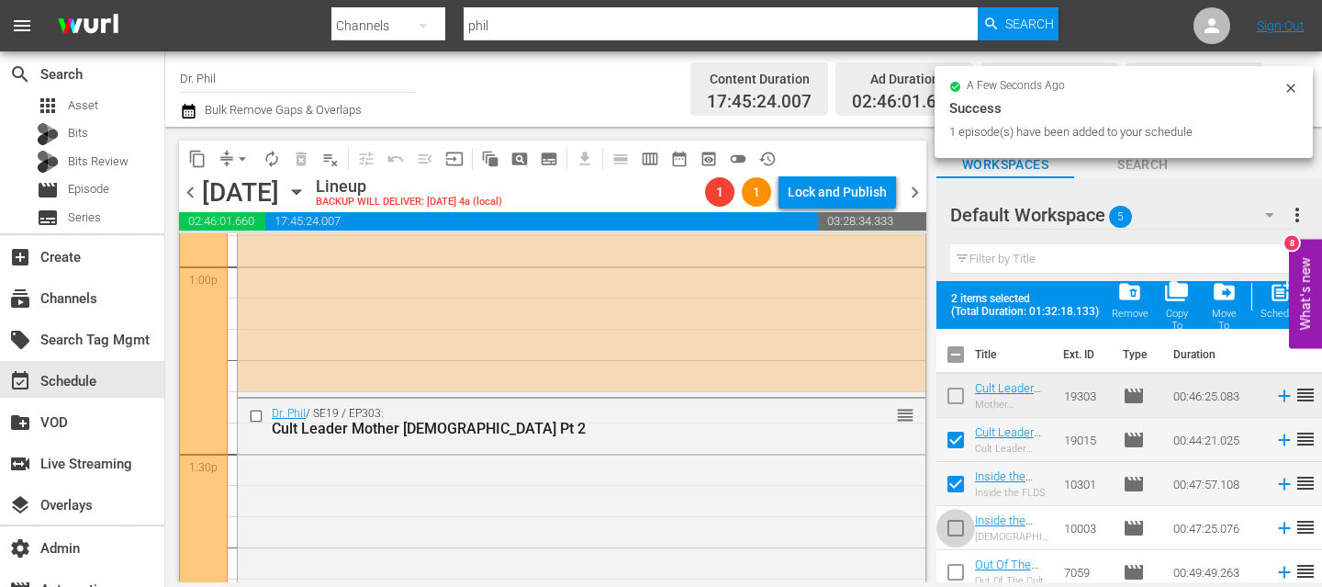
click at [950, 530] on input "checkbox" at bounding box center [955, 531] width 39 height 39
checkbox input "true"
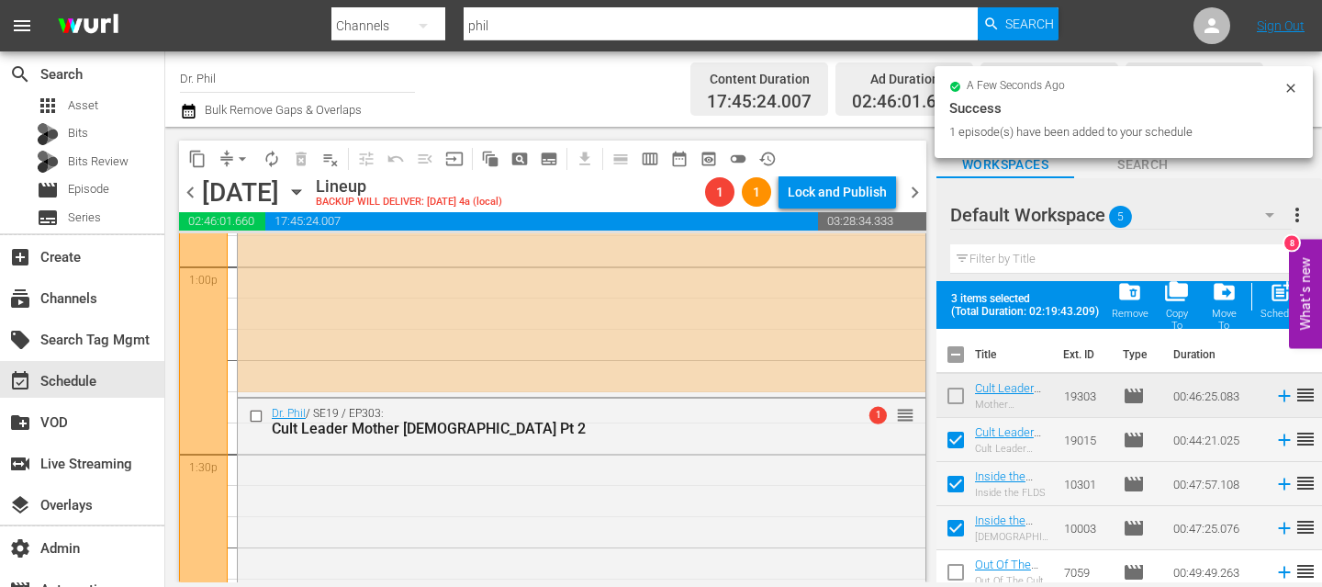
click at [951, 567] on input "checkbox" at bounding box center [955, 575] width 39 height 39
checkbox input "true"
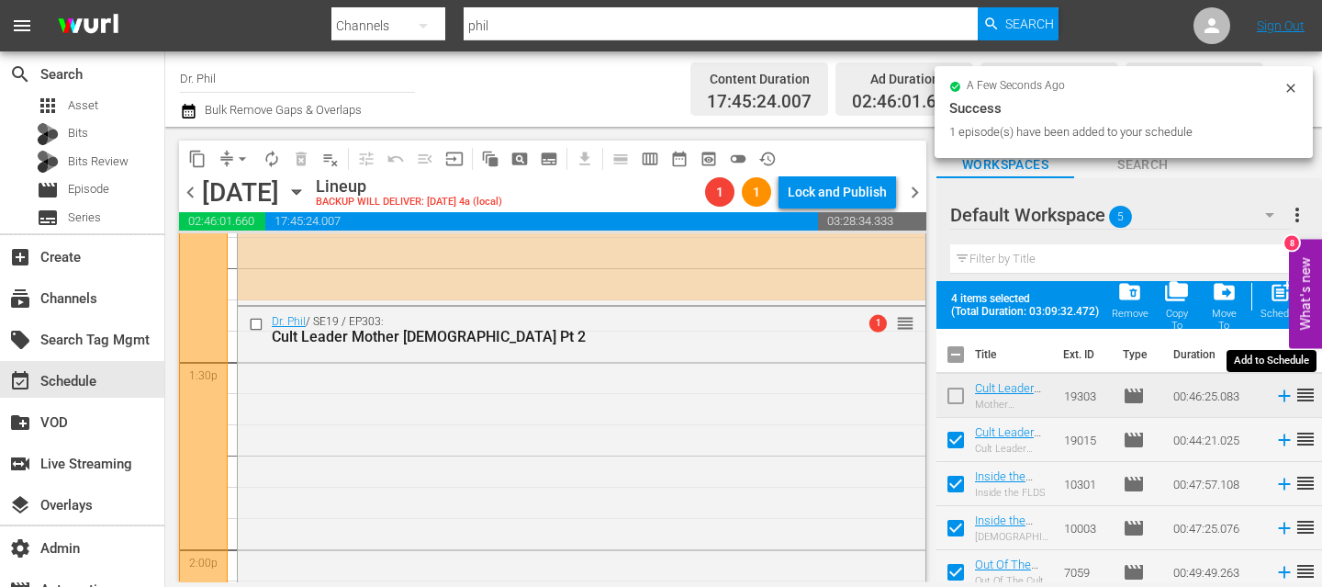
click at [1275, 296] on span "post_add" at bounding box center [1281, 291] width 25 height 25
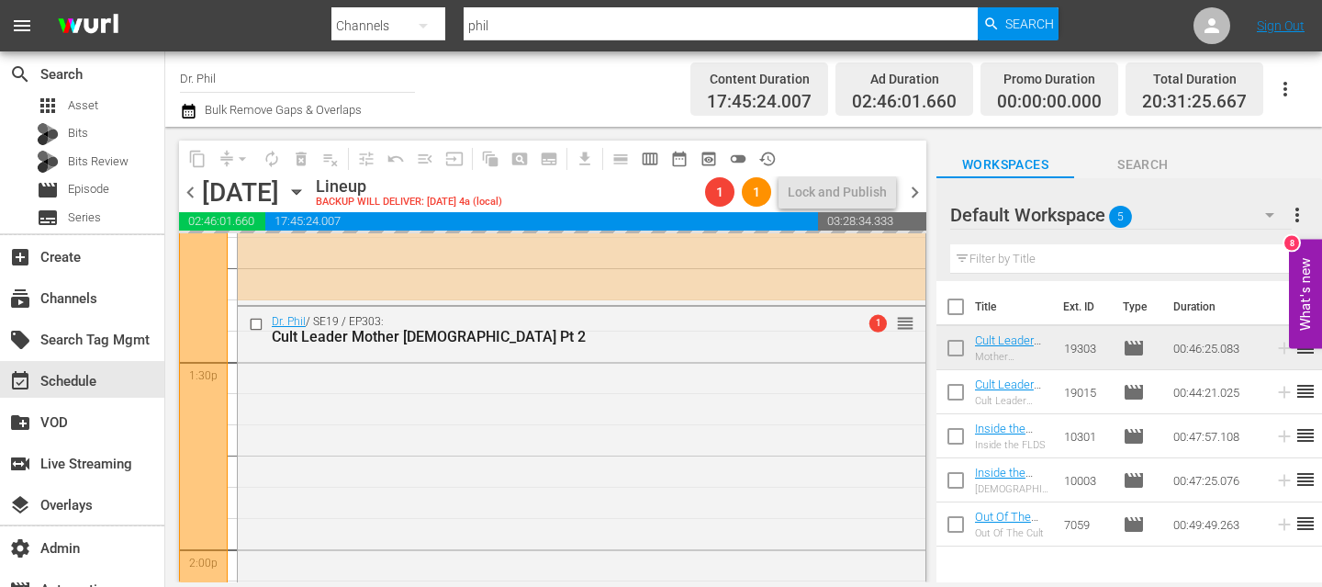
checkbox input "false"
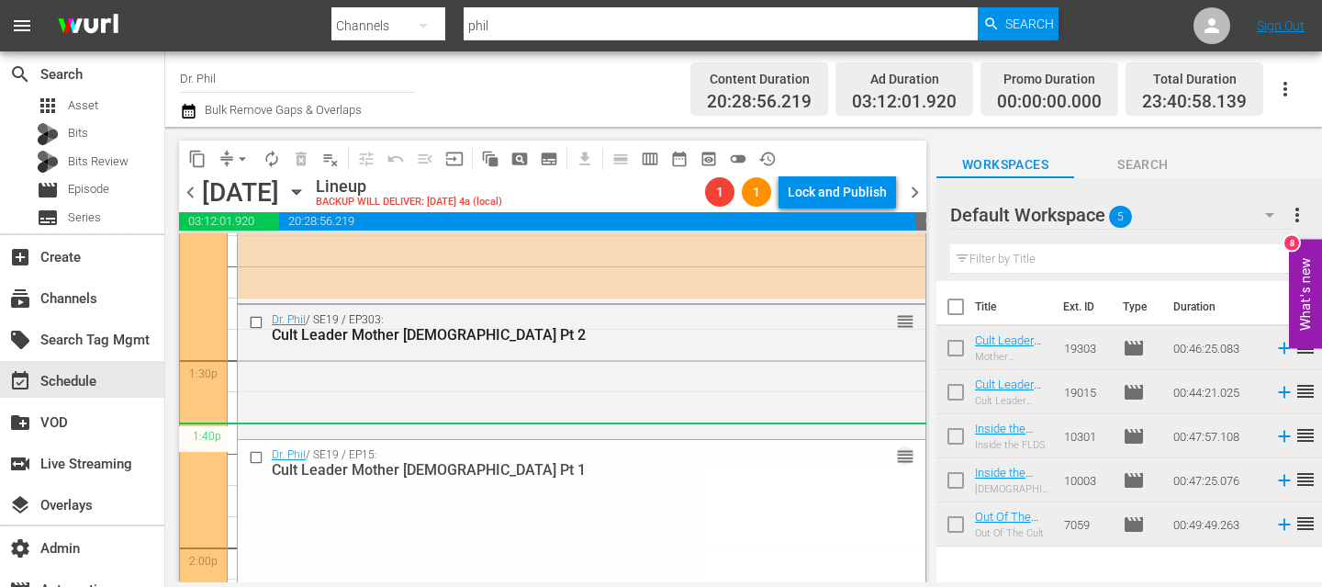
scroll to position [4907, 0]
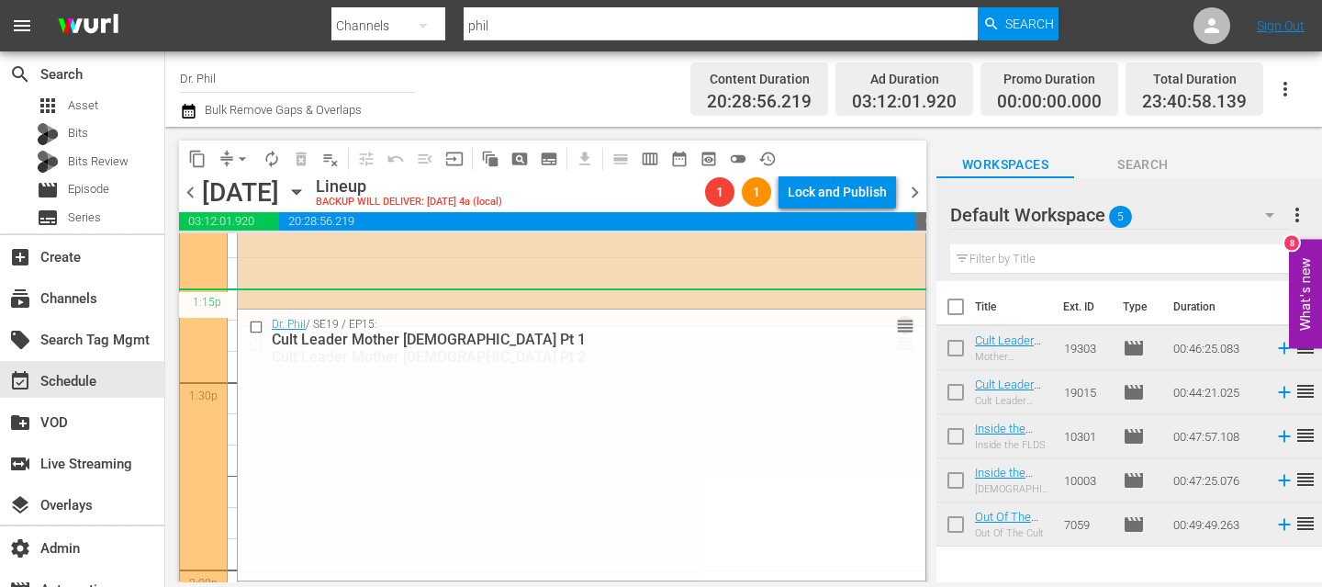
drag, startPoint x: 898, startPoint y: 550, endPoint x: 813, endPoint y: 298, distance: 265.3
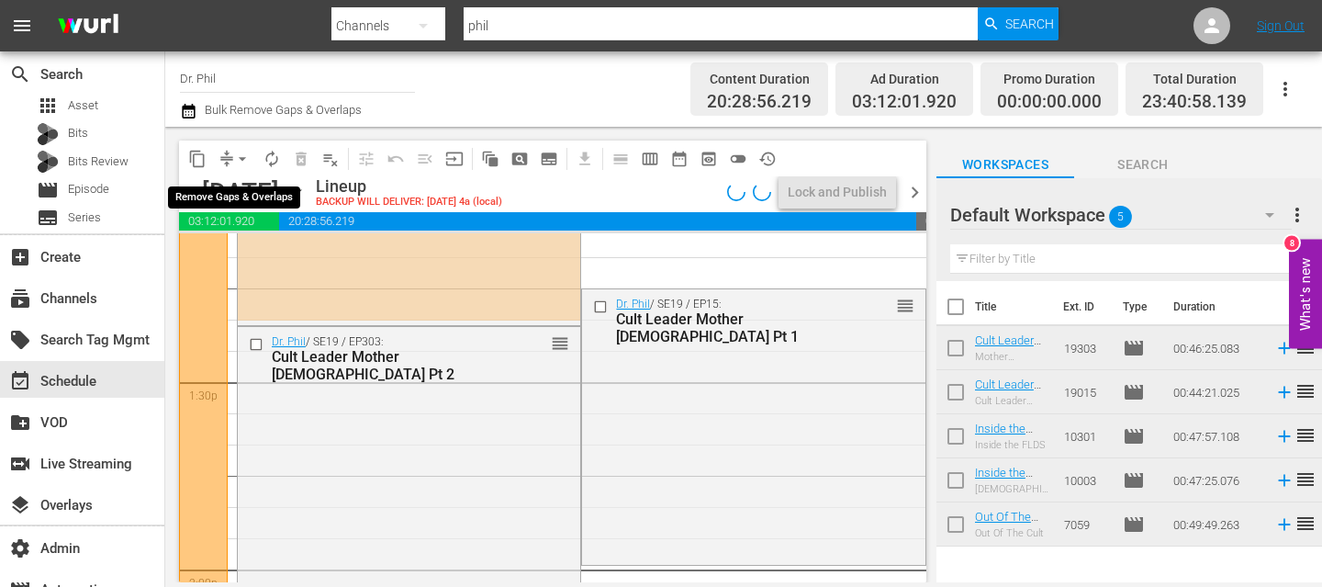
click at [242, 158] on span "arrow_drop_down" at bounding box center [242, 159] width 18 height 18
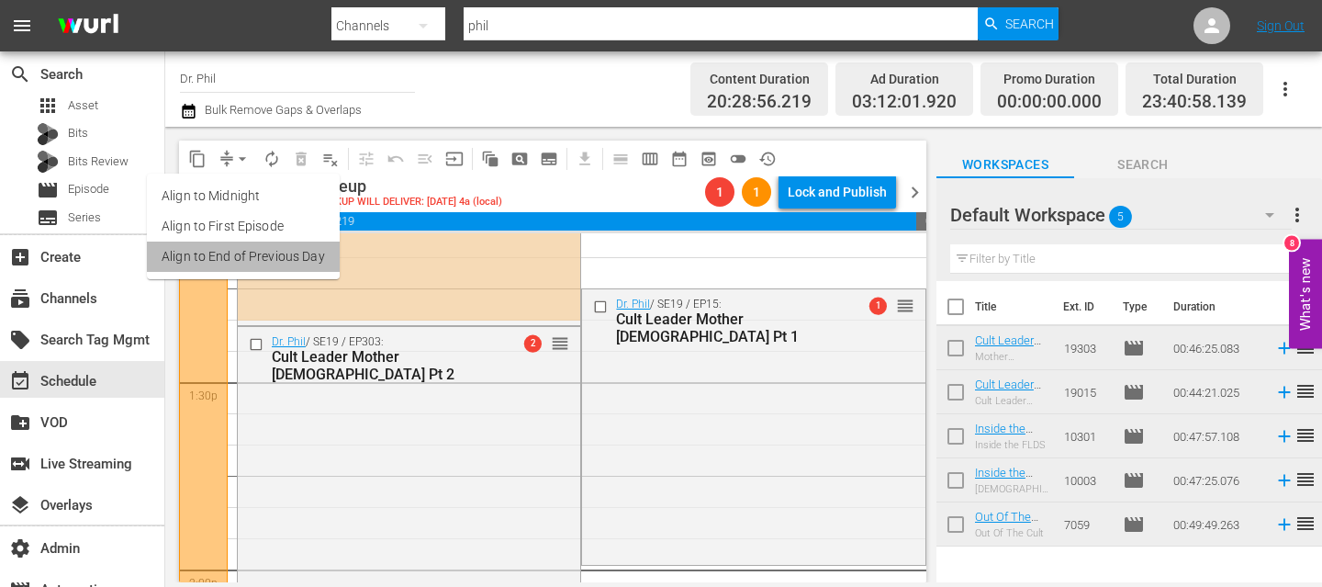
click at [244, 255] on li "Align to End of Previous Day" at bounding box center [243, 256] width 193 height 30
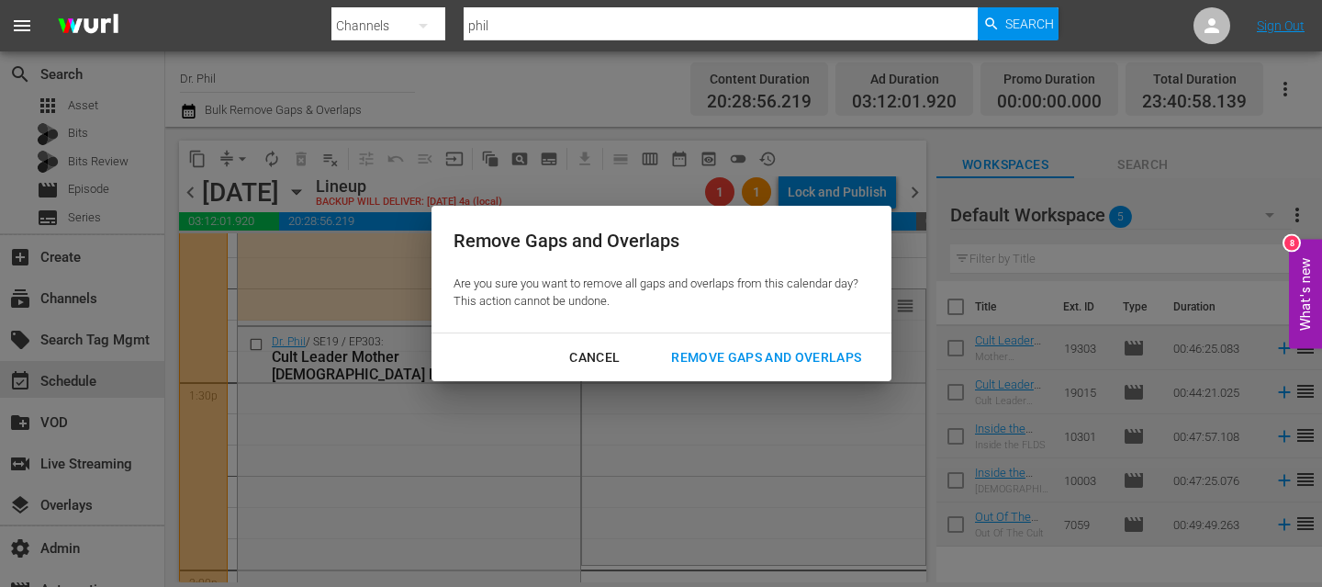
click at [769, 356] on div "Remove Gaps and Overlaps" at bounding box center [765, 357] width 219 height 23
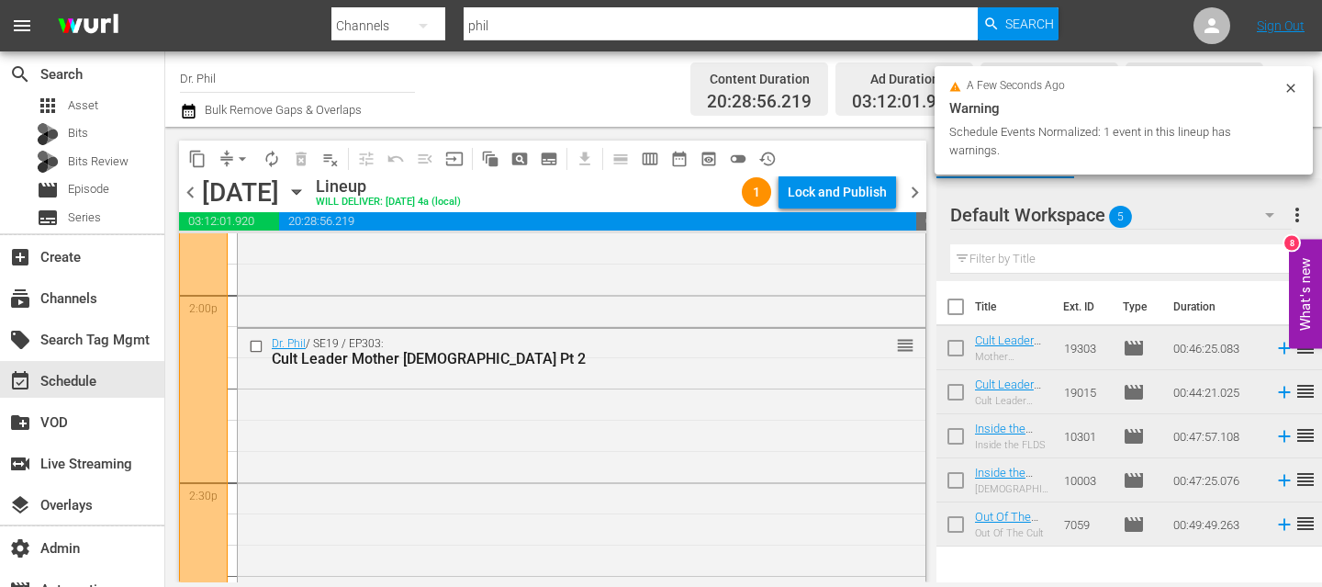
scroll to position [4890, 0]
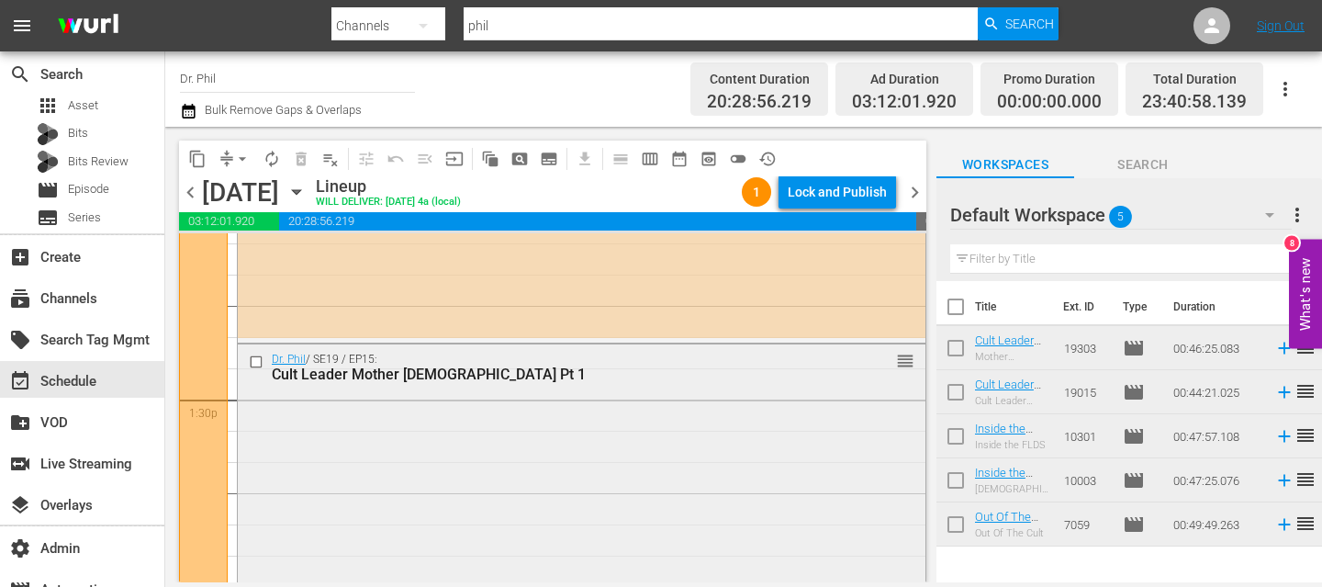
click at [418, 430] on div "Dr. Phil / SE19 / EP15: Cult Leader Mother God Pt 1 reorder" at bounding box center [582, 480] width 688 height 272
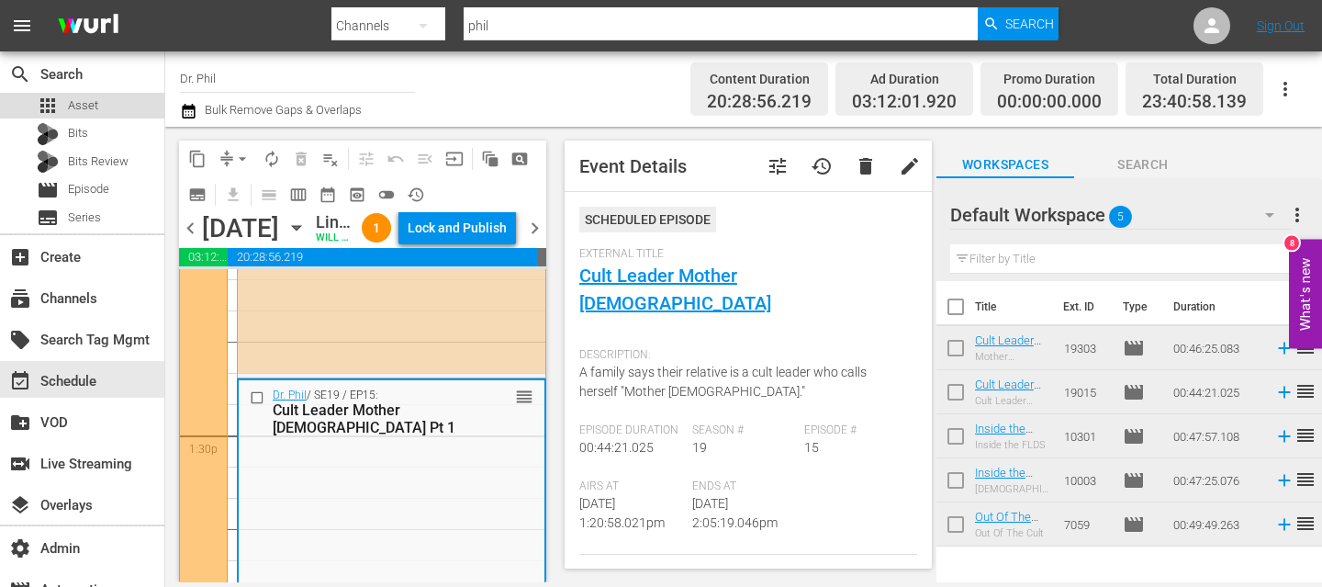
click at [108, 98] on div "apps Asset" at bounding box center [82, 106] width 164 height 26
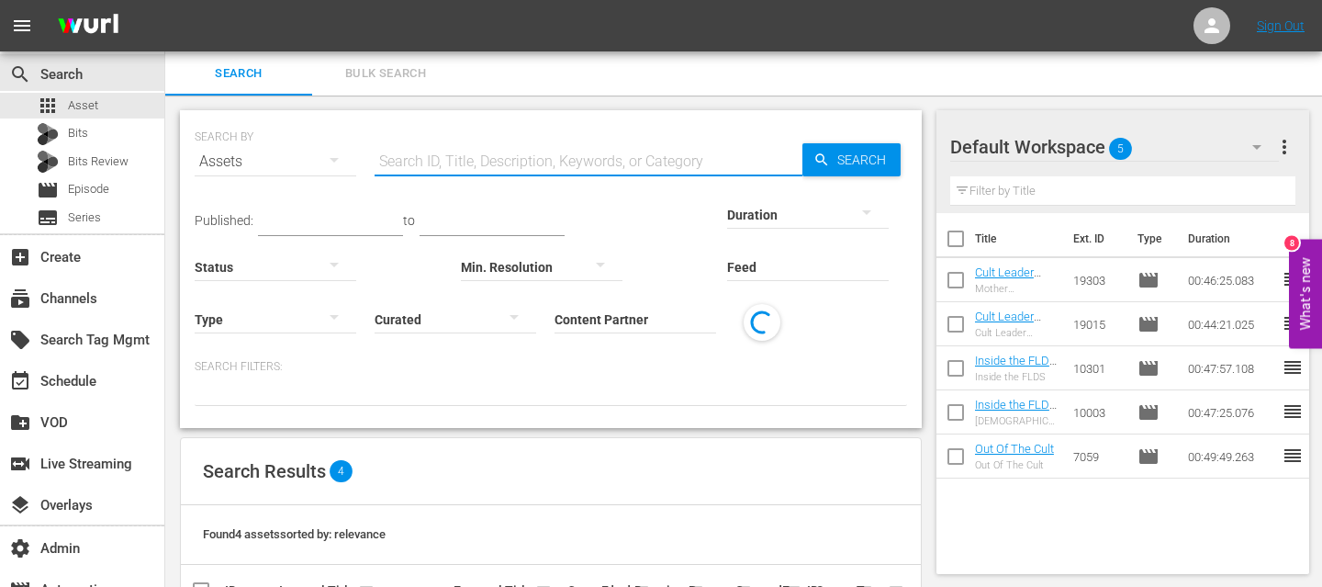
click at [504, 162] on input "text" at bounding box center [589, 162] width 428 height 44
type input "cult"
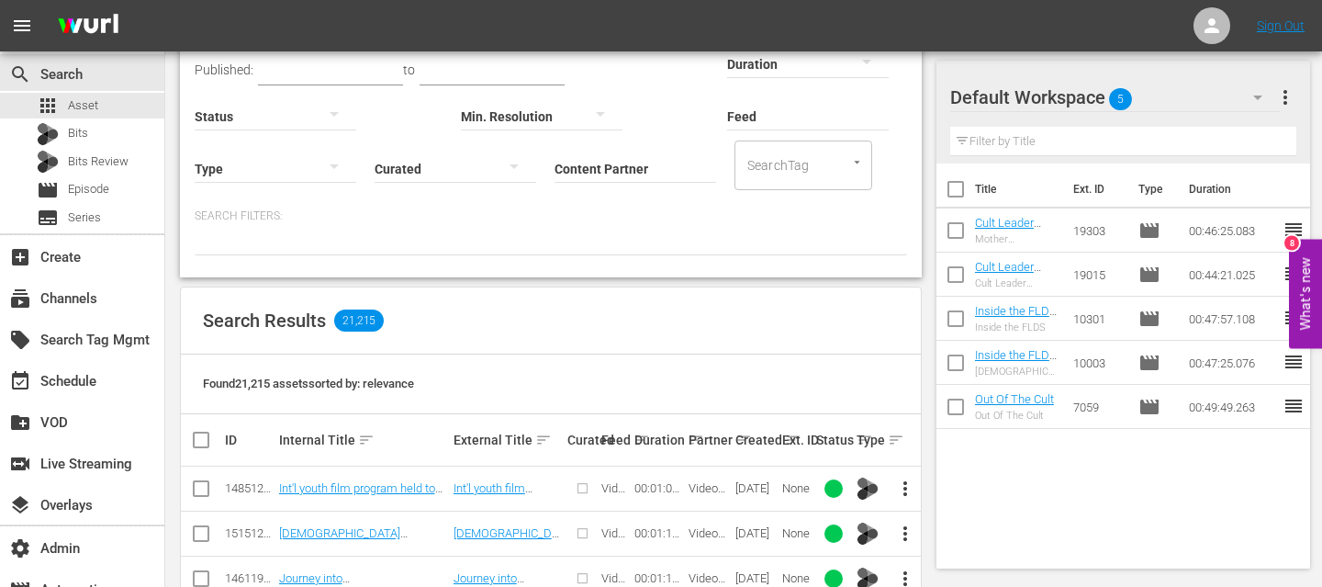
scroll to position [20, 0]
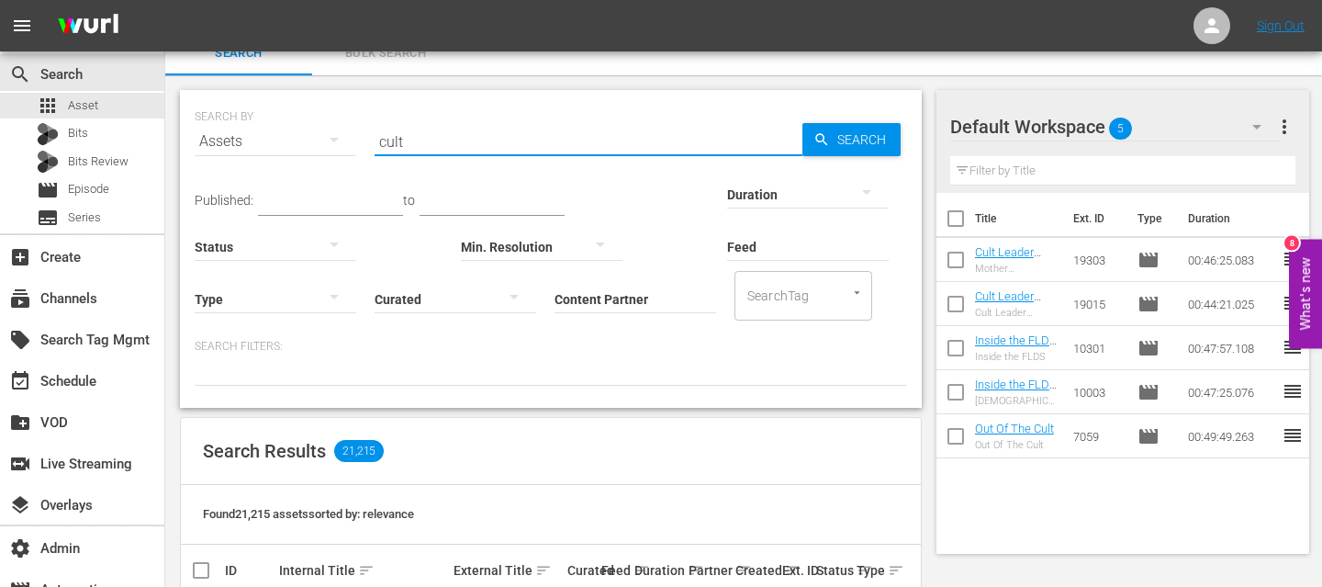
click at [606, 295] on input "Content Partner" at bounding box center [635, 300] width 162 height 66
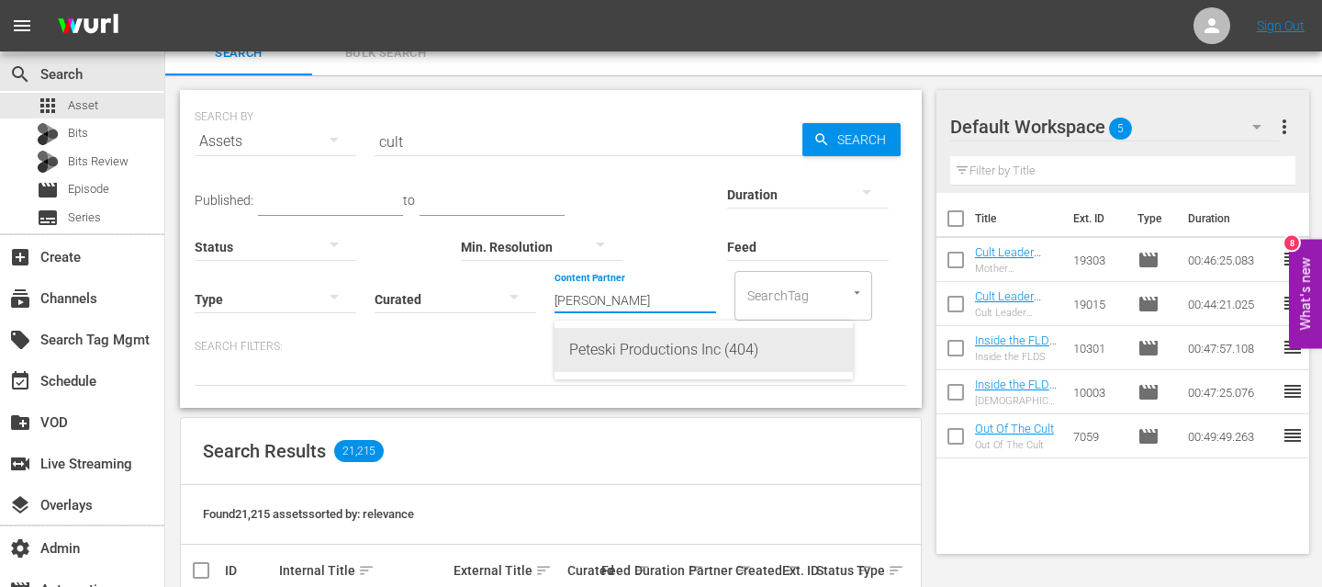
click at [625, 350] on div "Peteski Productions Inc (404)" at bounding box center [703, 350] width 269 height 44
type input "Peteski Productions Inc (404)"
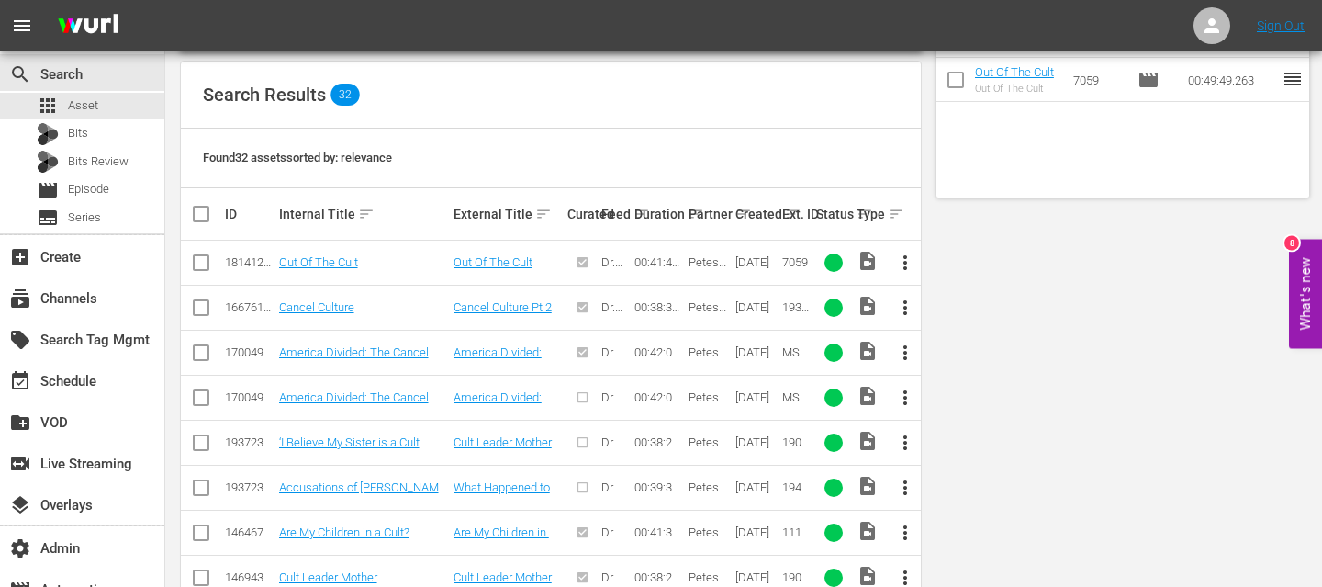
scroll to position [0, 0]
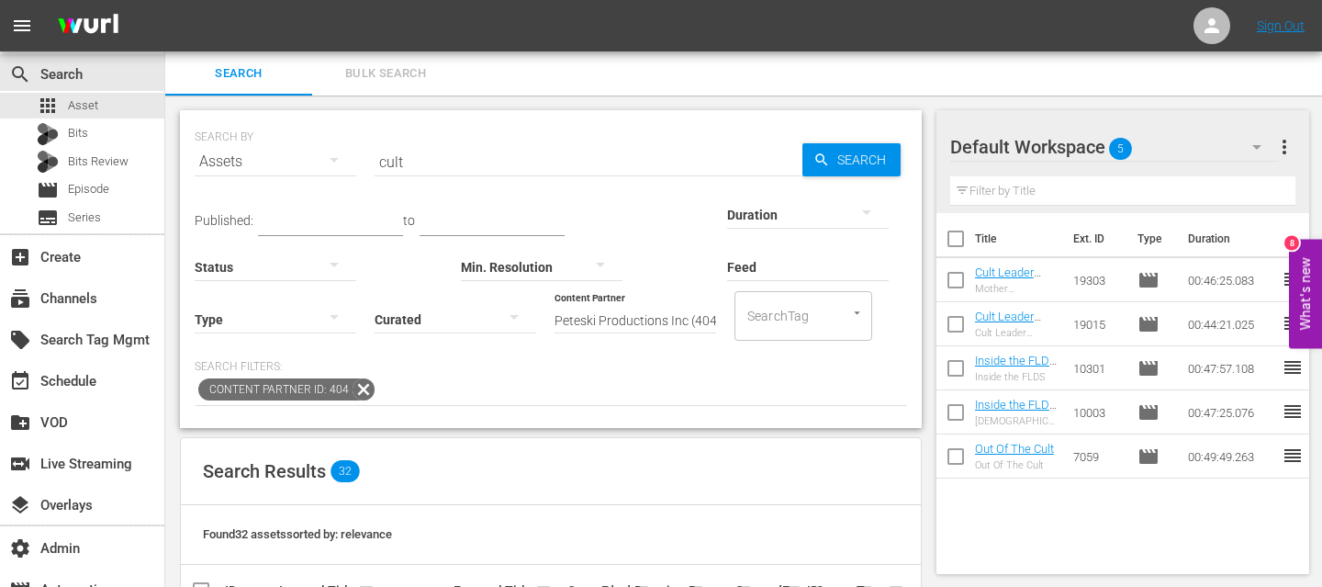
click at [266, 308] on div at bounding box center [276, 318] width 162 height 51
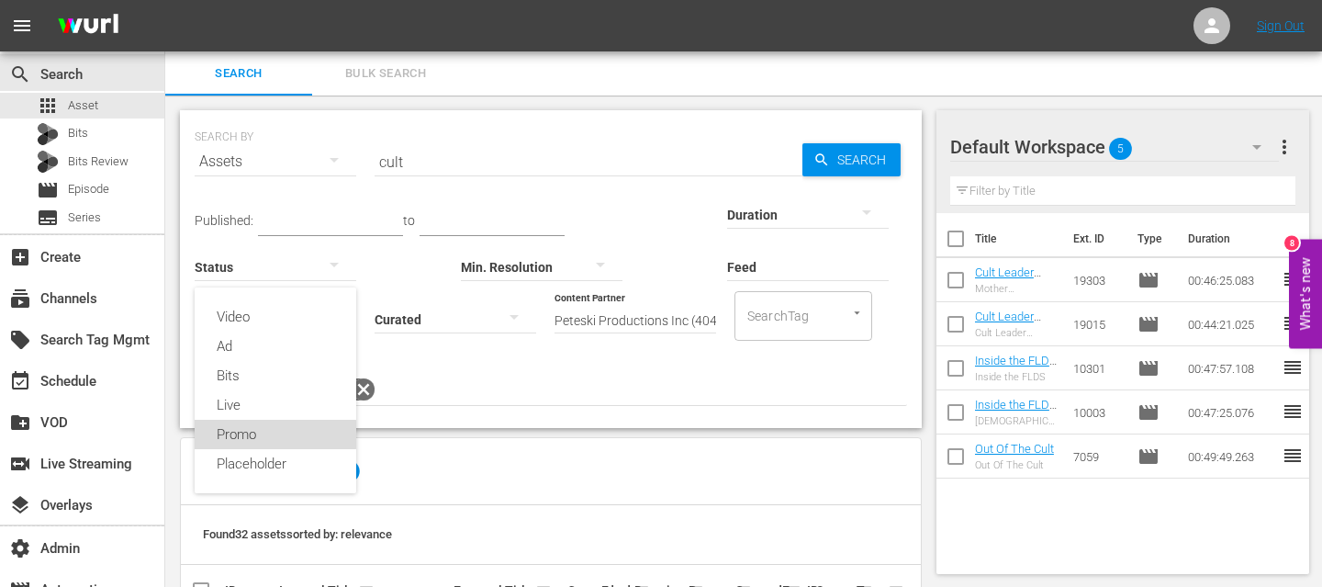
click at [266, 434] on div "Promo" at bounding box center [276, 433] width 162 height 29
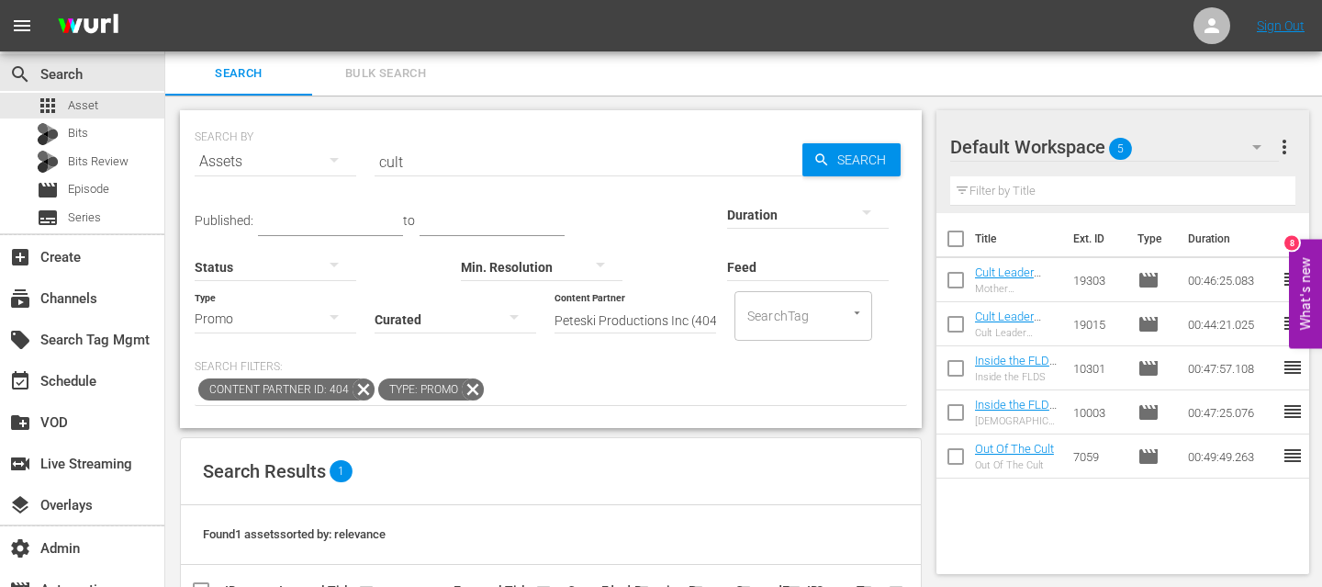
scroll to position [108, 0]
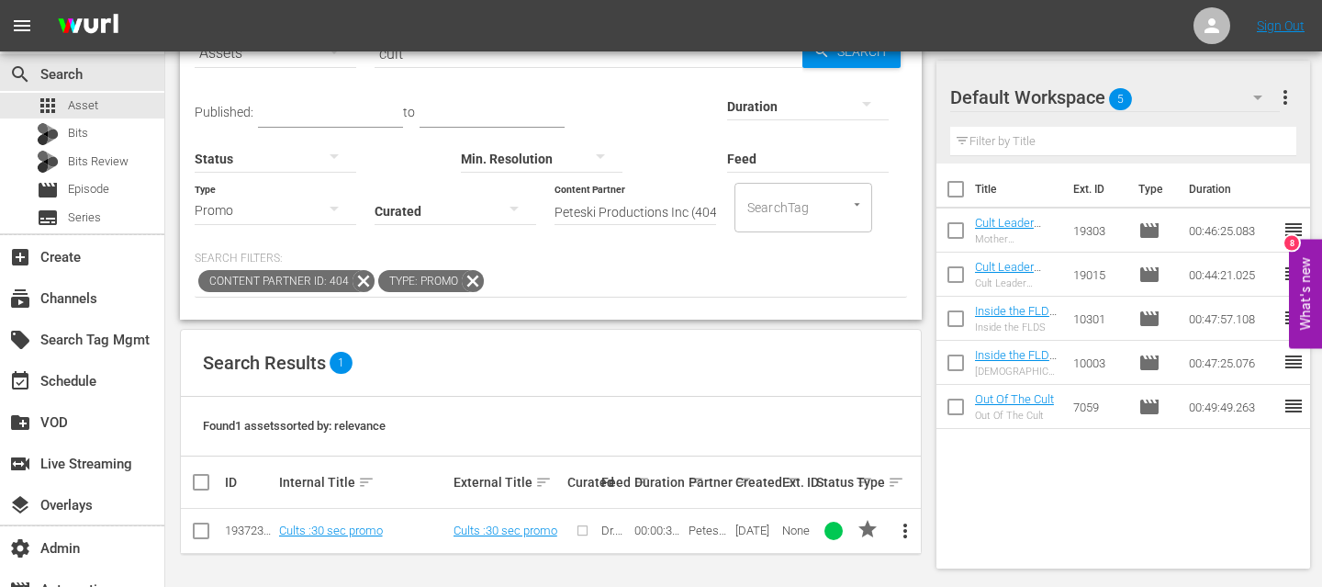
click at [201, 531] on input "checkbox" at bounding box center [201, 534] width 22 height 22
checkbox input "true"
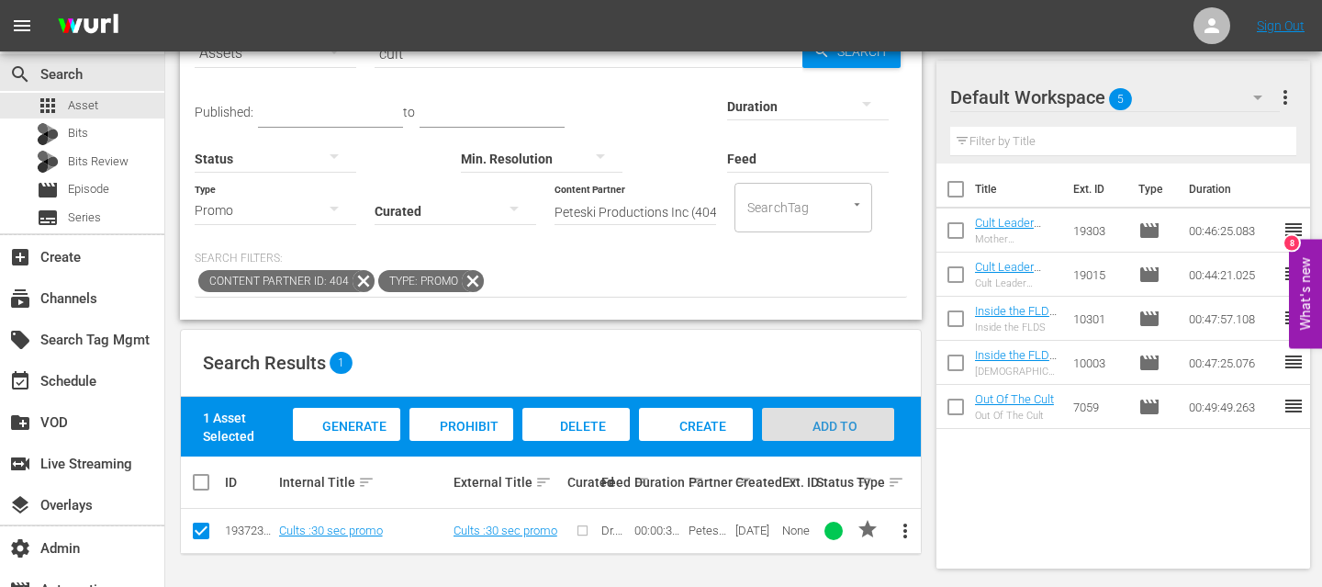
click at [814, 431] on span "Add to Workspace" at bounding box center [828, 444] width 90 height 50
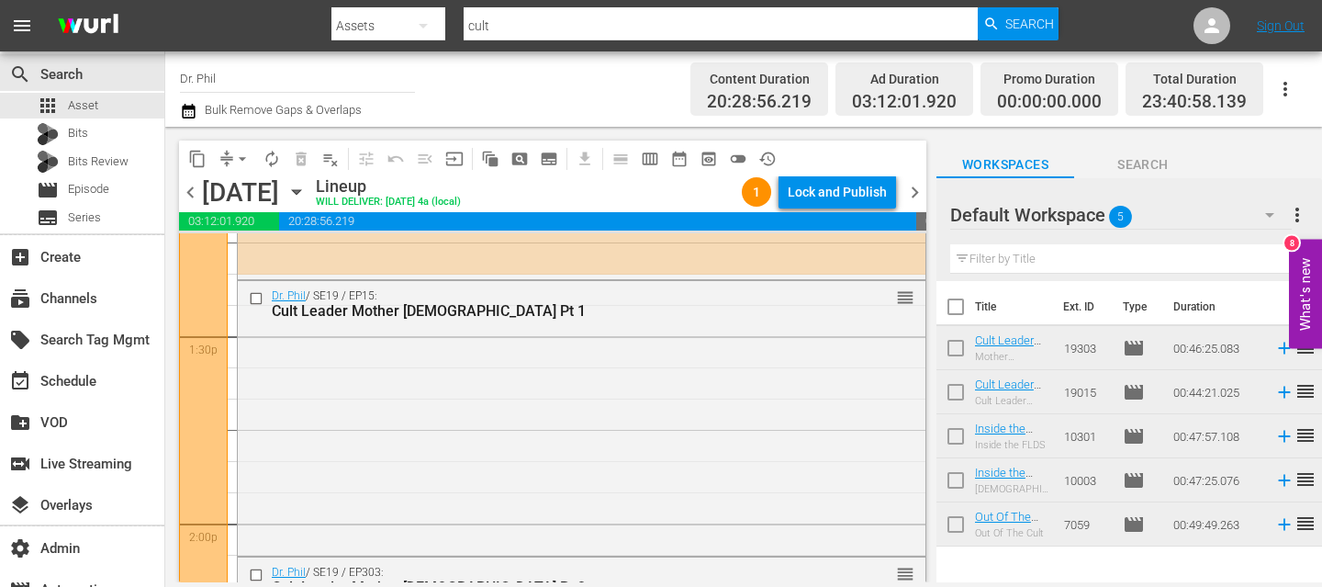
scroll to position [4934, 0]
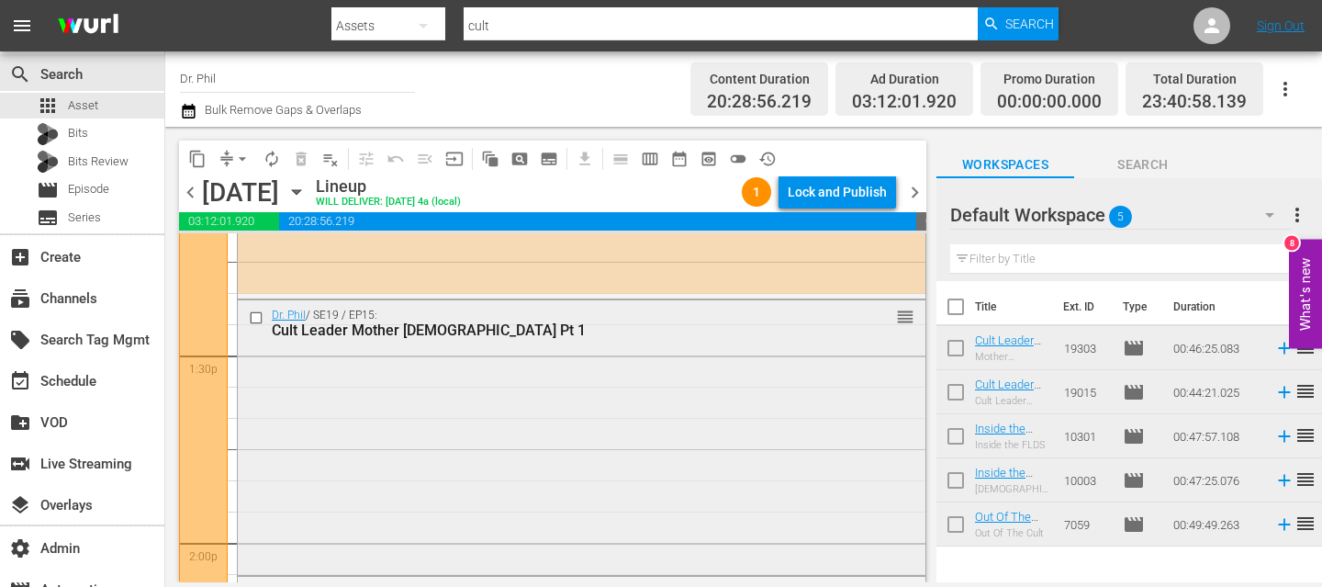
click at [462, 474] on div "Dr. Phil / SE19 / EP15: Cult Leader Mother God Pt 1 reorder" at bounding box center [582, 436] width 688 height 272
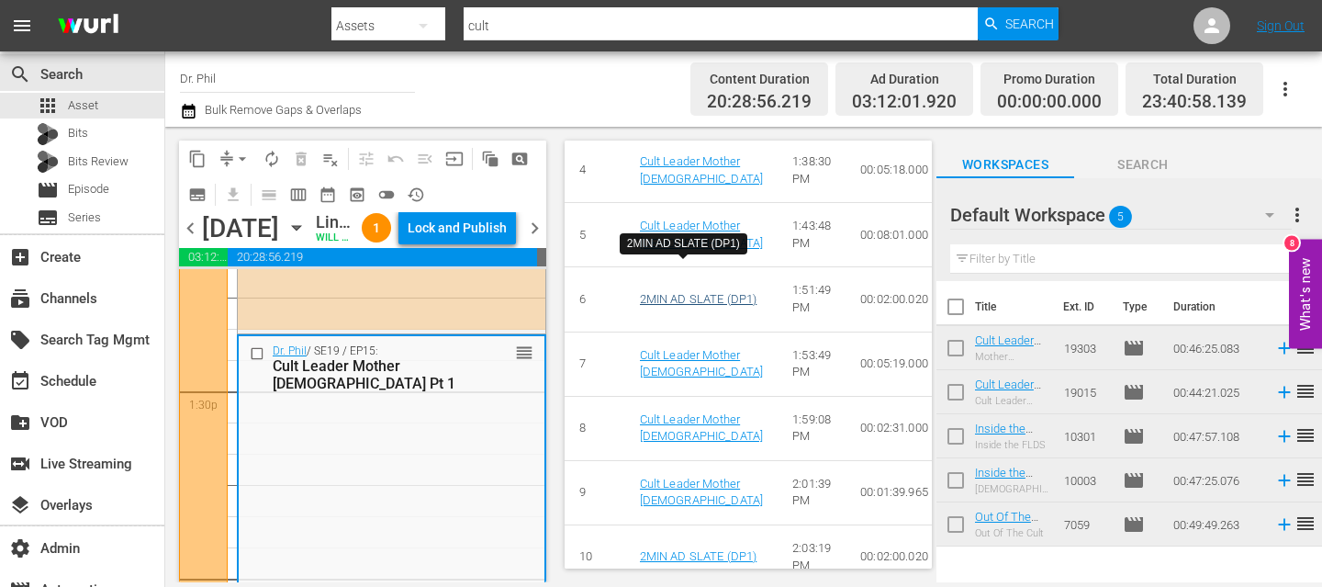
scroll to position [0, 0]
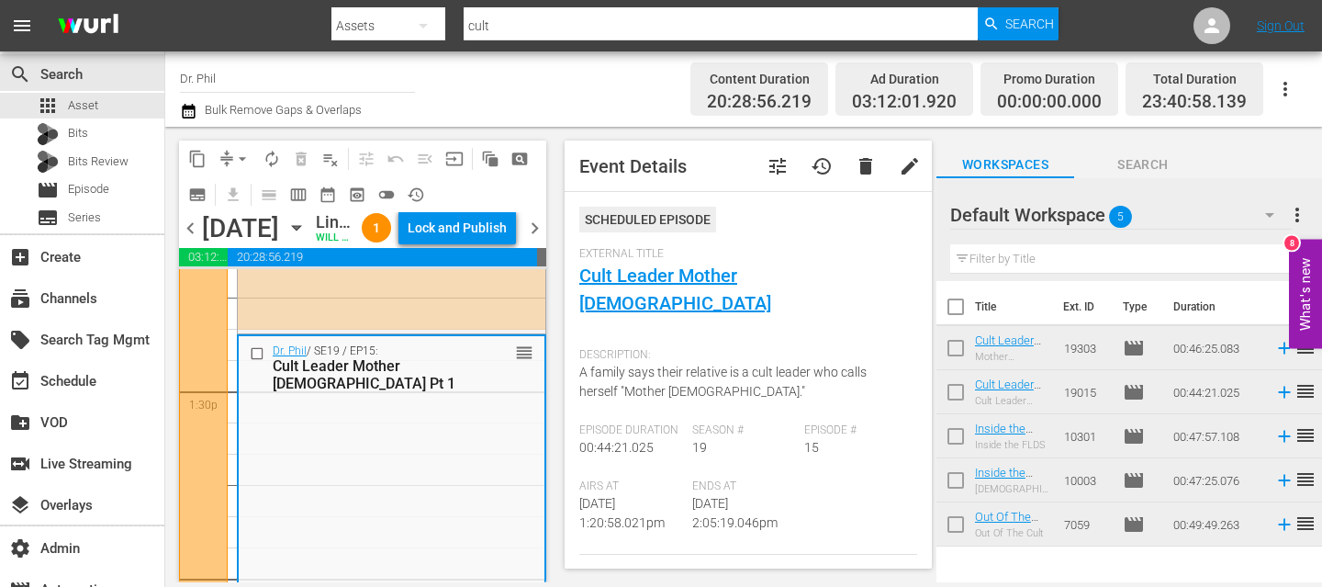
click at [768, 175] on span "tune" at bounding box center [777, 166] width 22 height 22
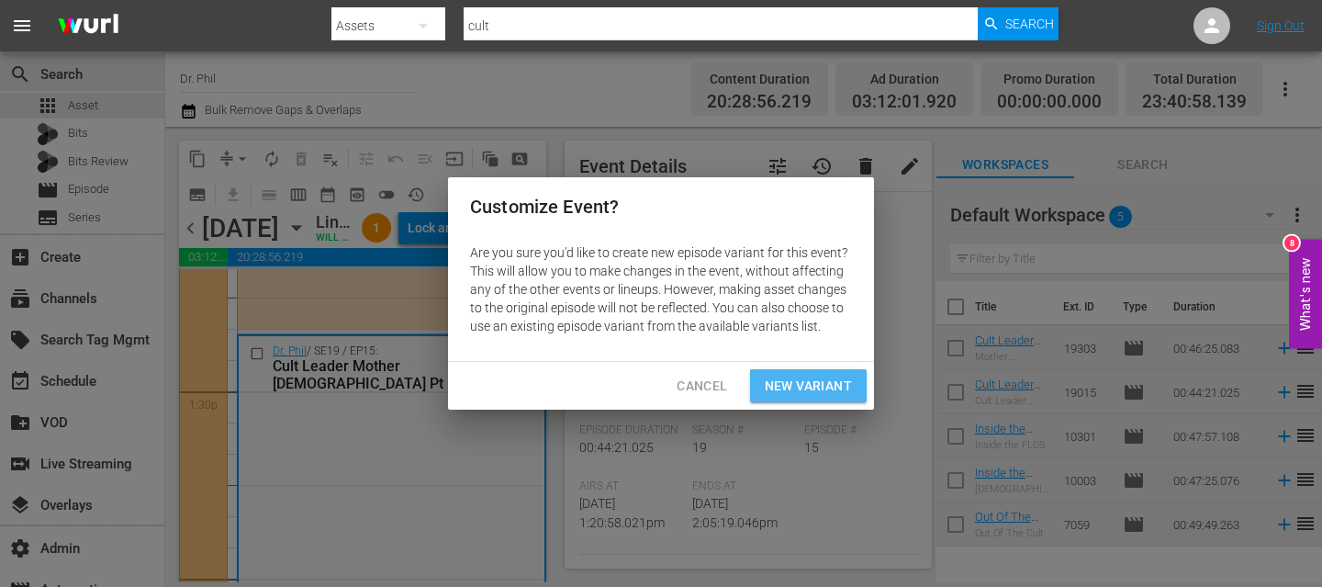
click at [773, 380] on span "New Variant" at bounding box center [808, 386] width 87 height 23
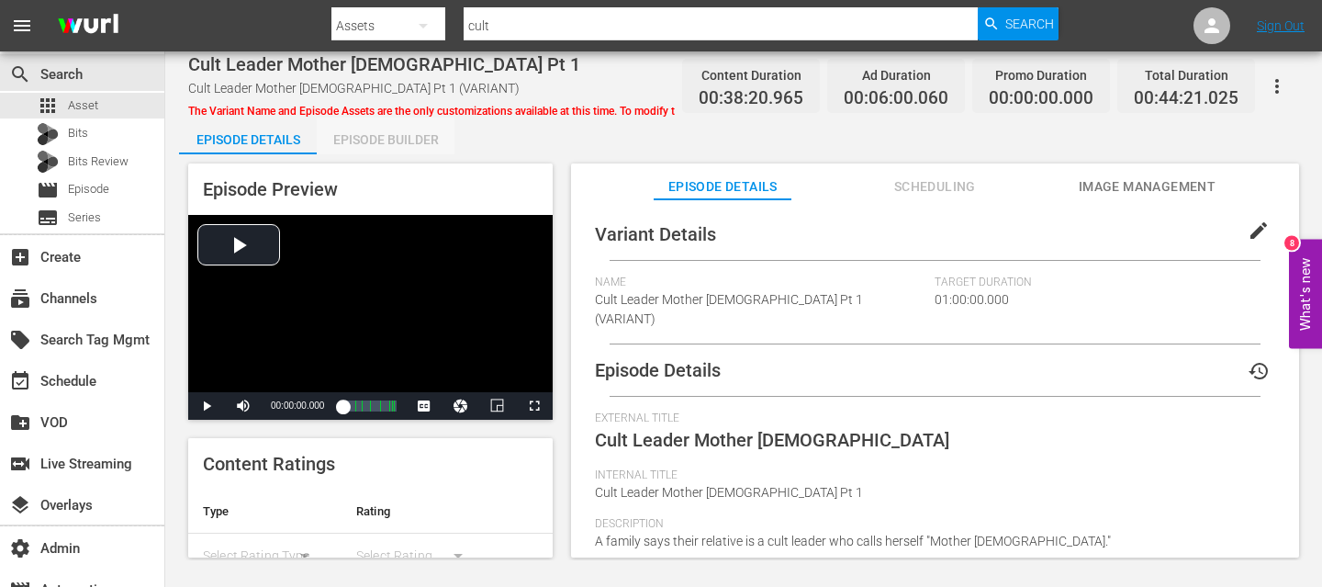
click at [381, 145] on div "Episode Builder" at bounding box center [386, 139] width 138 height 44
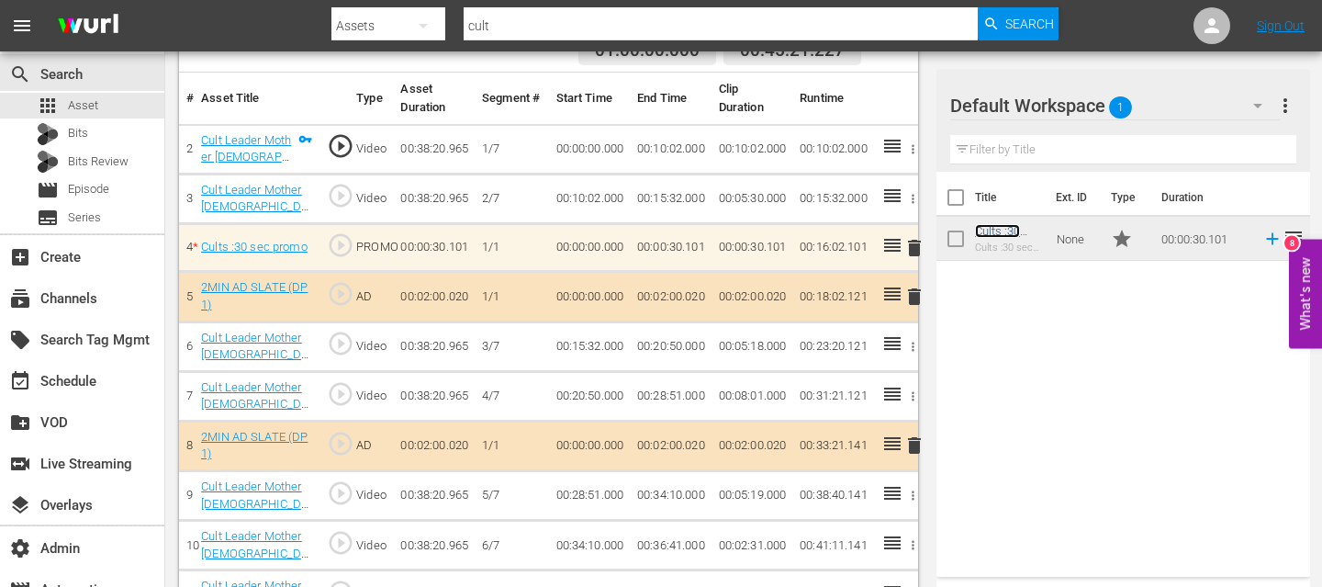
scroll to position [1, 0]
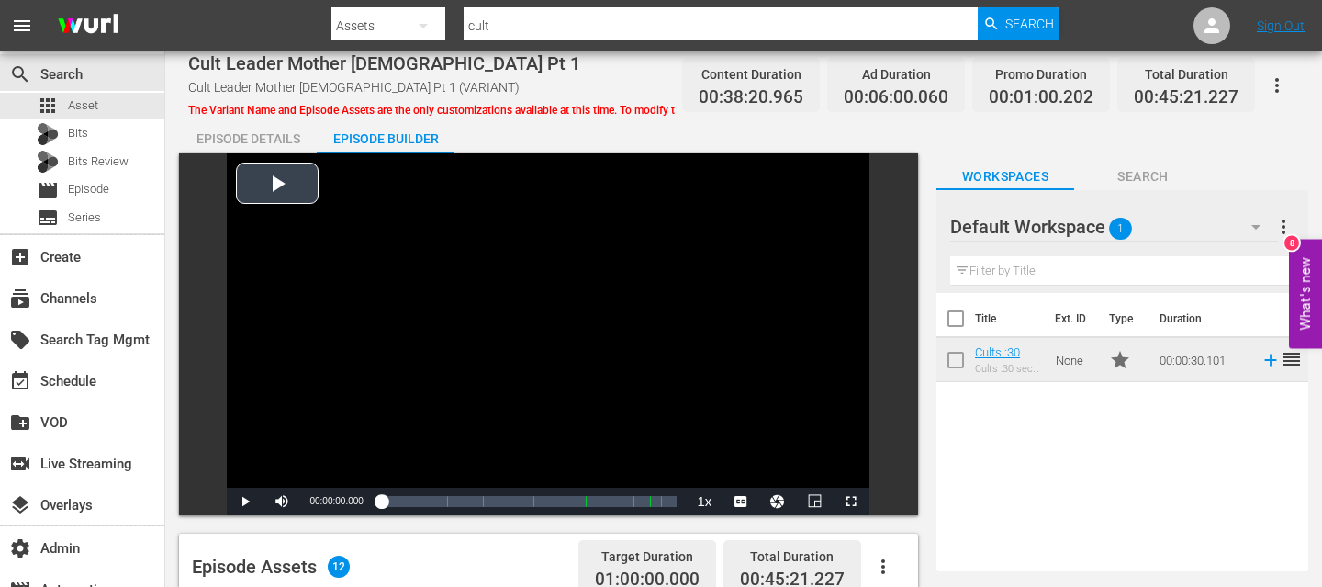
click at [286, 172] on div "Video Player" at bounding box center [548, 320] width 643 height 334
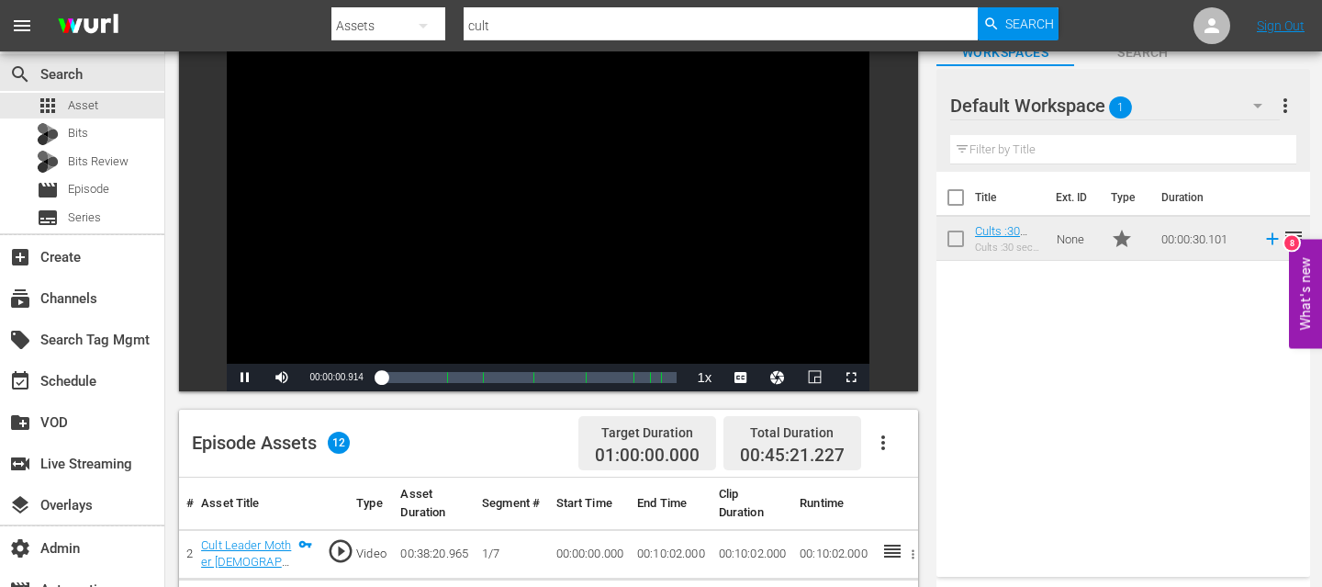
scroll to position [273, 0]
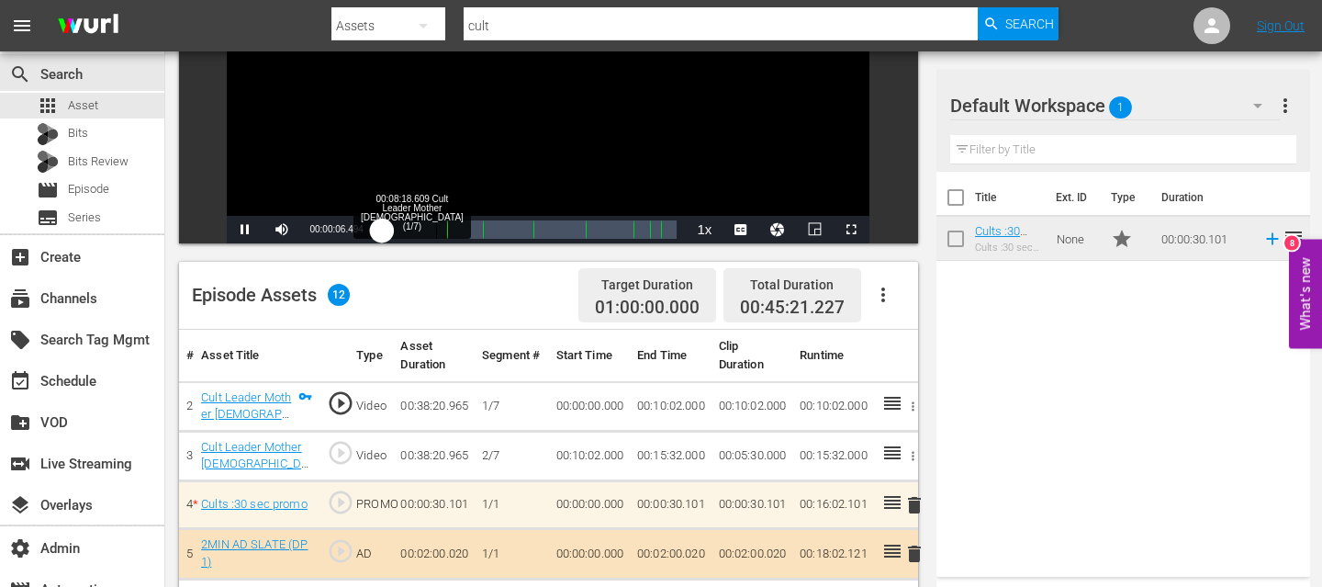
click at [436, 231] on div "00:08:18.609 Cult Leader Mother God (1/7)" at bounding box center [436, 229] width 1 height 18
click at [482, 230] on div "Loaded : 24.27% 00:15:21.160 Cult Leader Mother God (2/7) 00:08:16.557 Cue Poin…" at bounding box center [530, 229] width 296 height 18
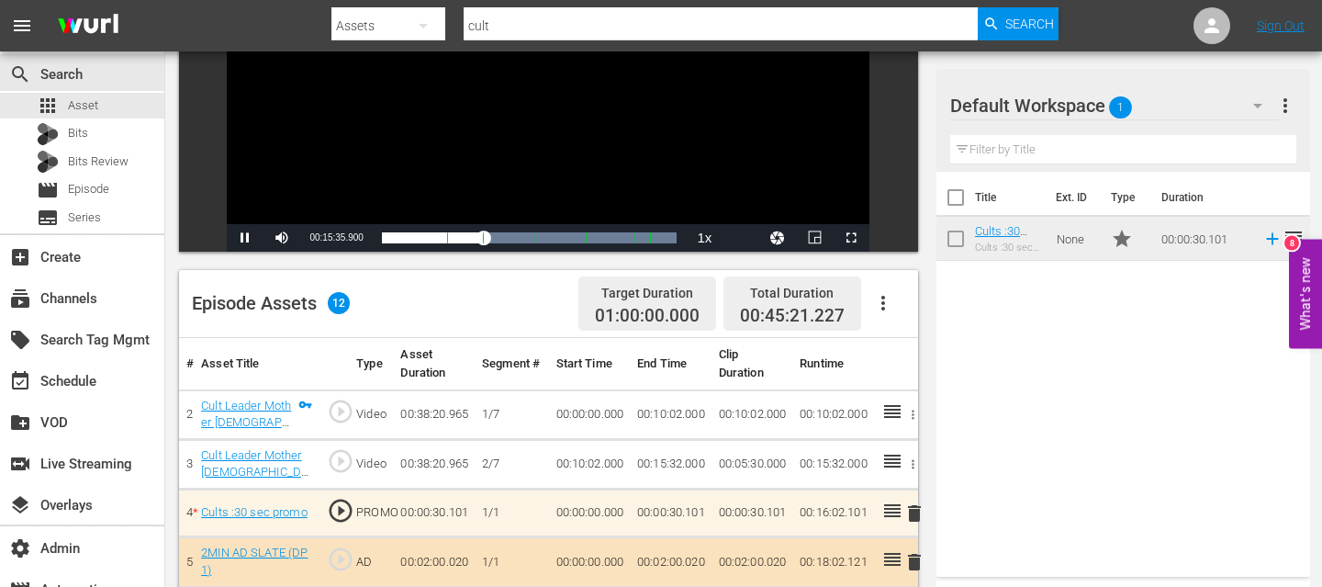
scroll to position [78, 0]
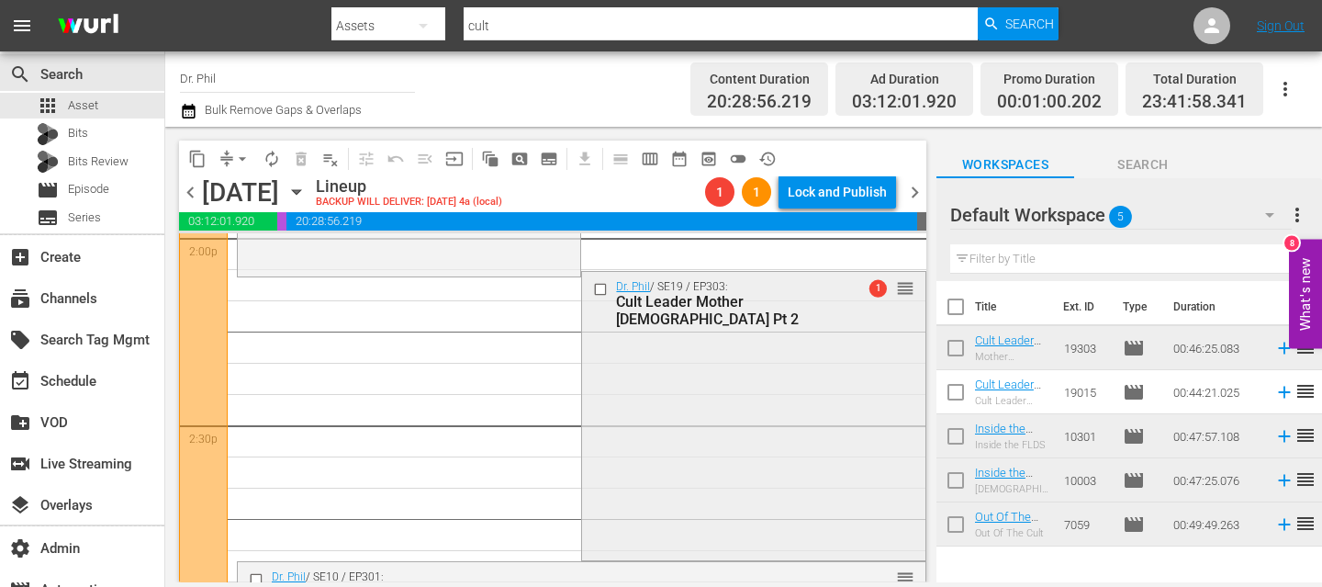
scroll to position [5244, 0]
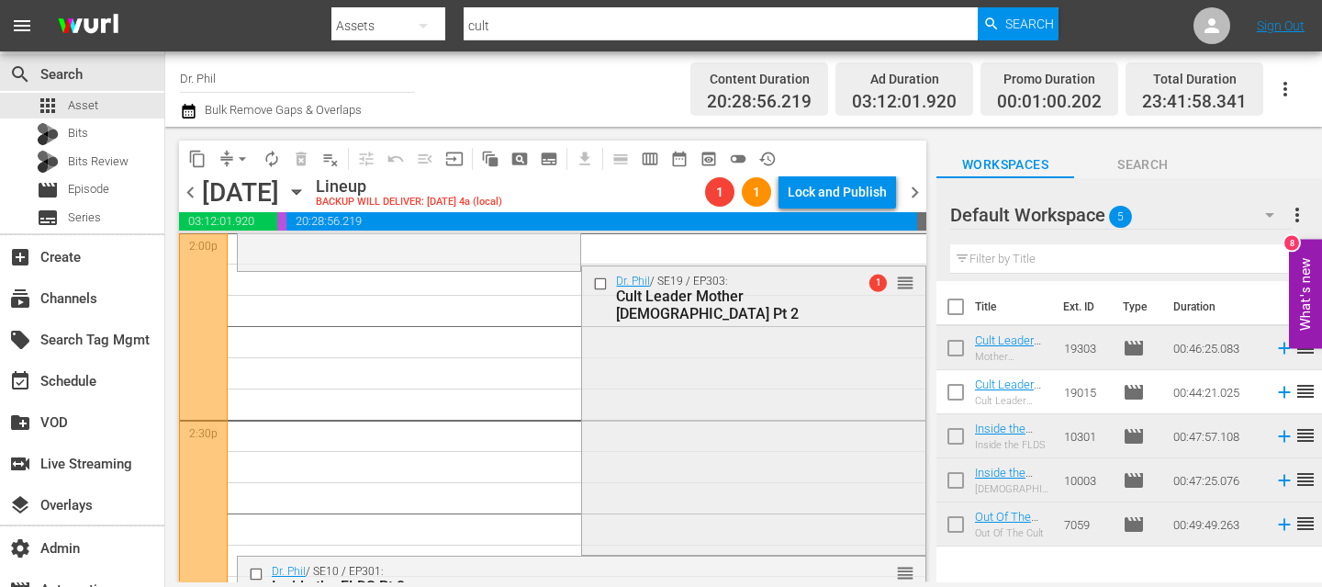
click at [681, 381] on div "Dr. Phil / SE19 / EP303: Cult Leader Mother God Pt 2 1 reorder" at bounding box center [753, 408] width 342 height 285
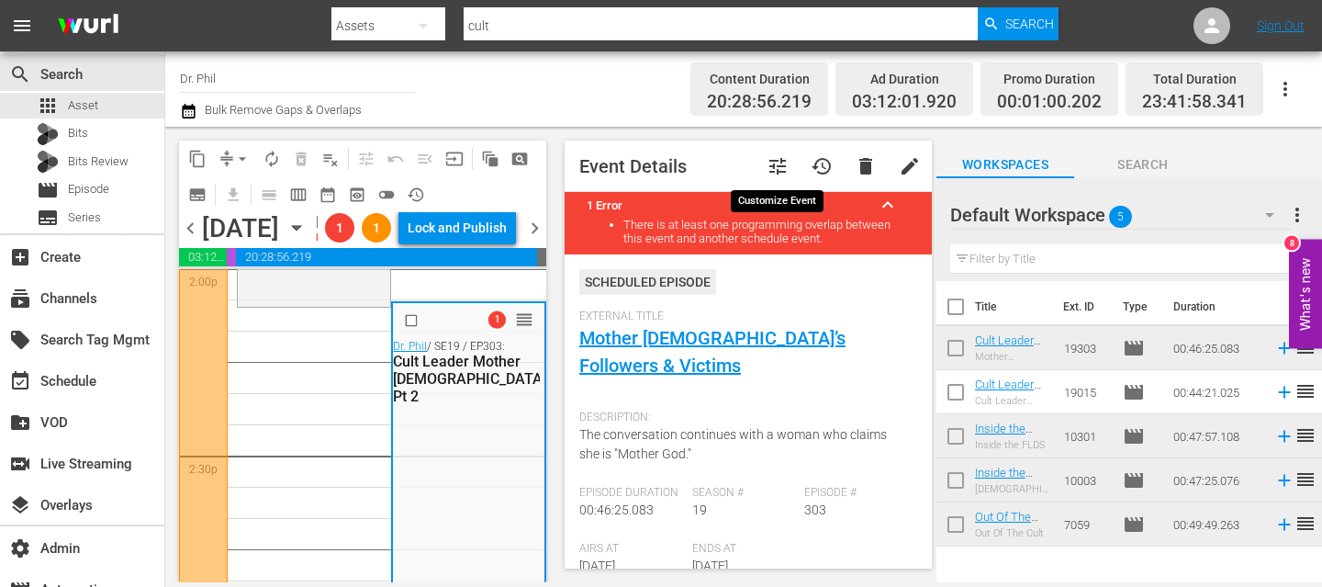
click at [779, 166] on span "tune" at bounding box center [777, 166] width 22 height 22
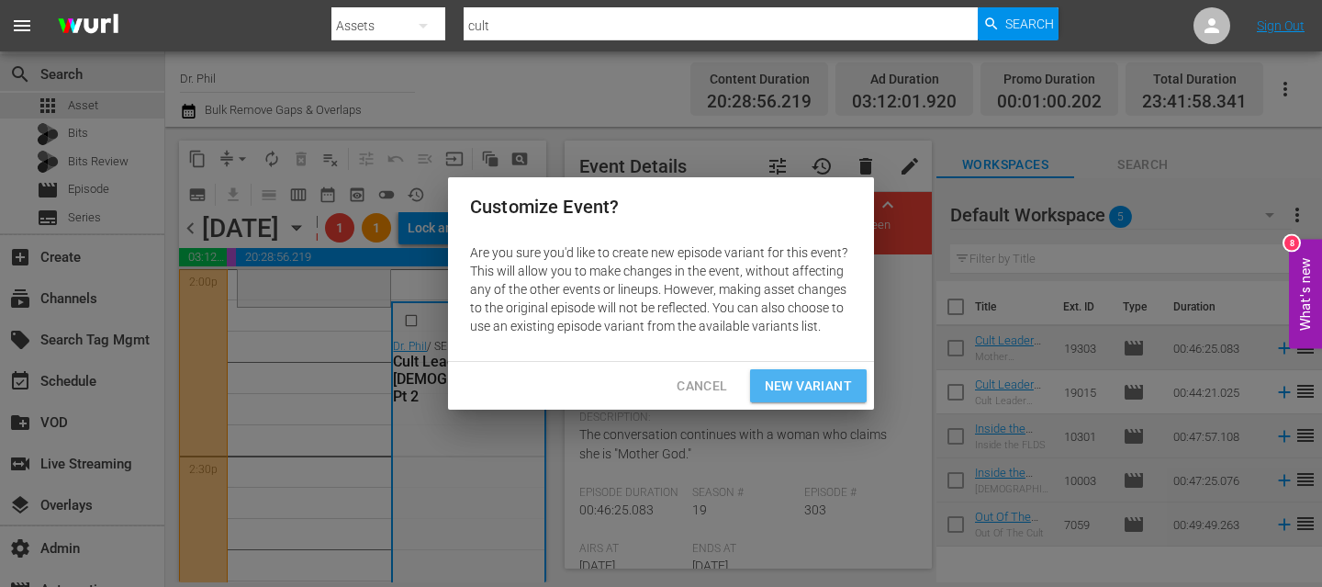
click at [820, 386] on span "New Variant" at bounding box center [808, 386] width 87 height 23
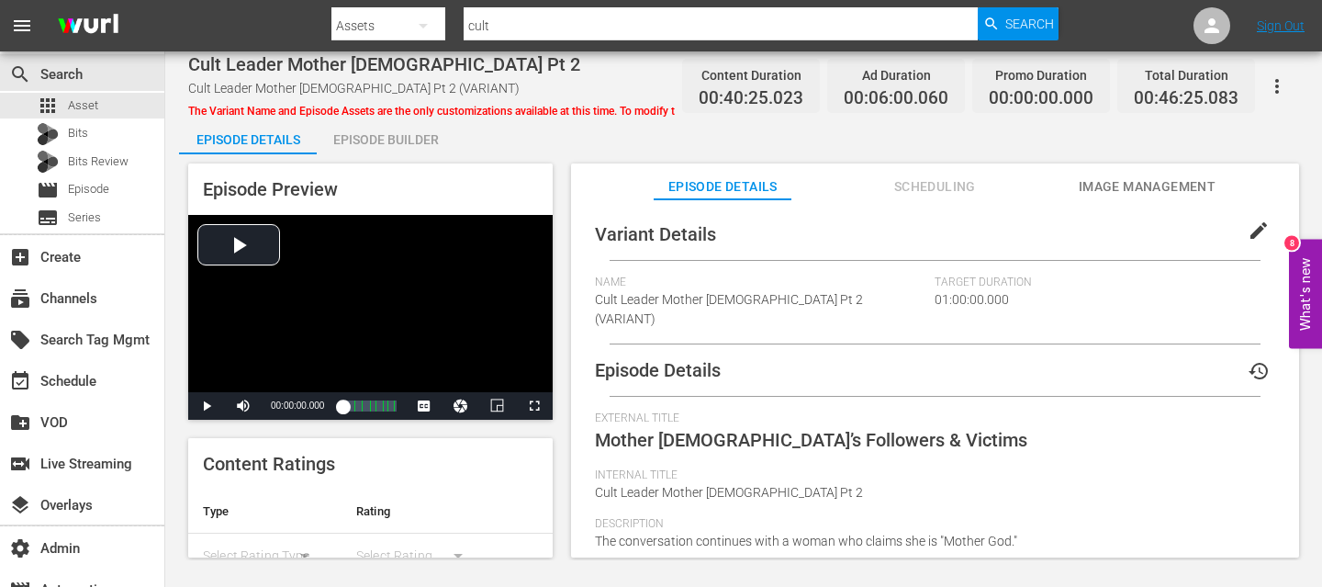
click at [382, 145] on div "Episode Builder" at bounding box center [386, 139] width 138 height 44
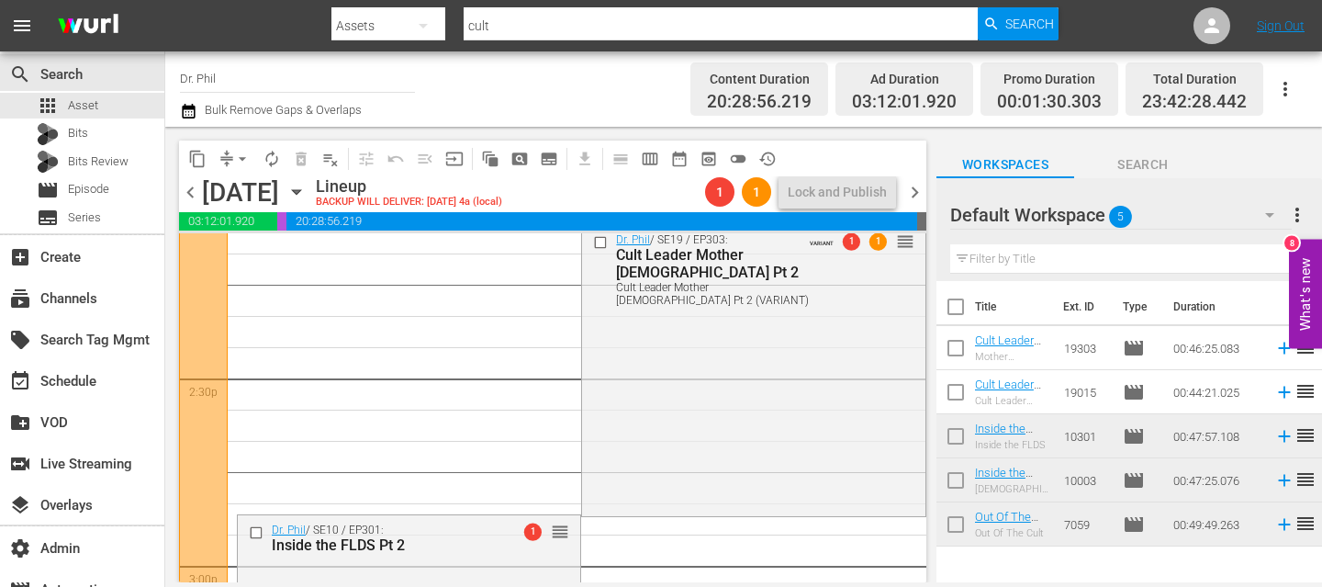
scroll to position [5491, 0]
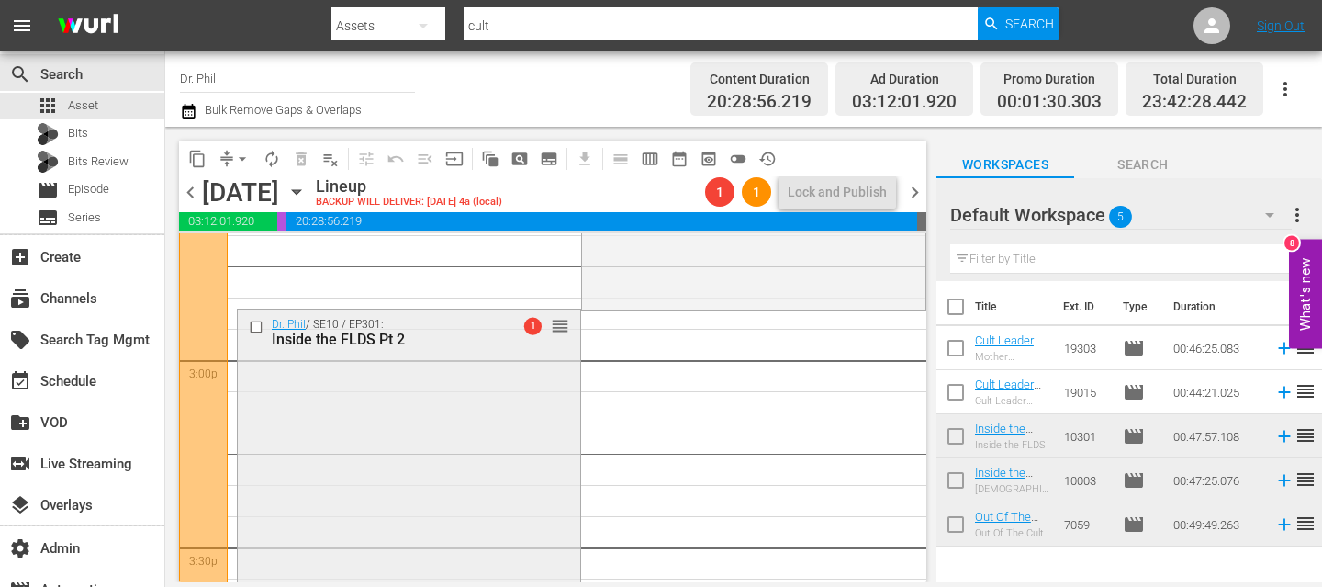
click at [445, 385] on div "Dr. Phil / SE10 / EP301: Inside the FLDS Pt 2 1 reorder" at bounding box center [409, 456] width 342 height 294
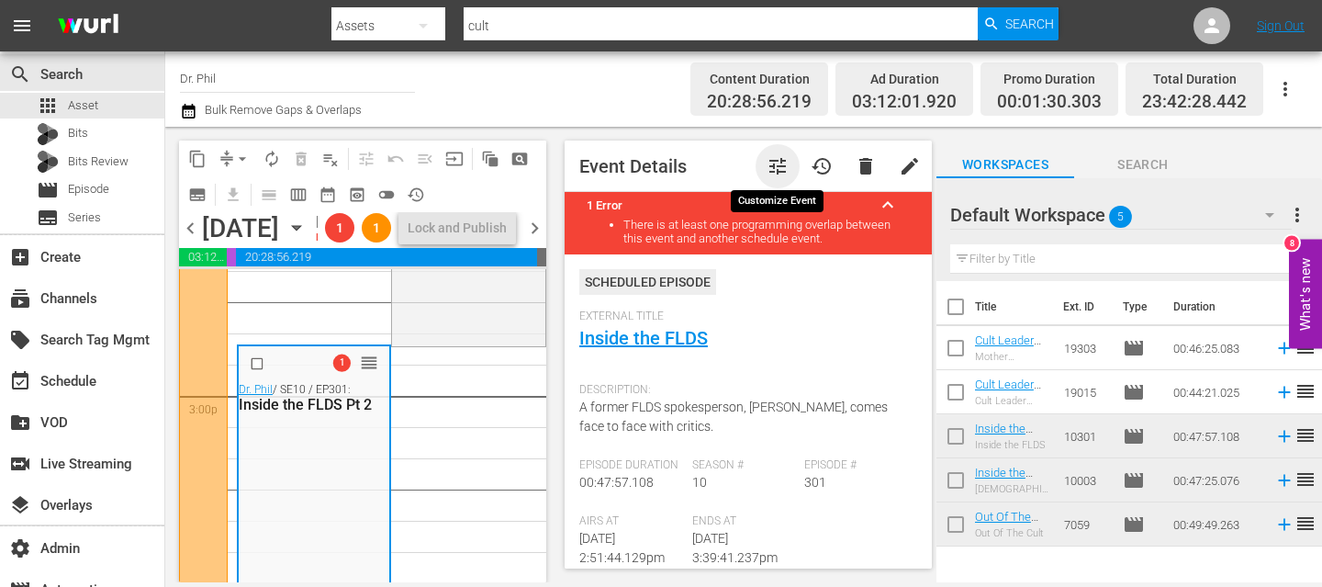
click at [782, 171] on span "tune" at bounding box center [777, 166] width 22 height 22
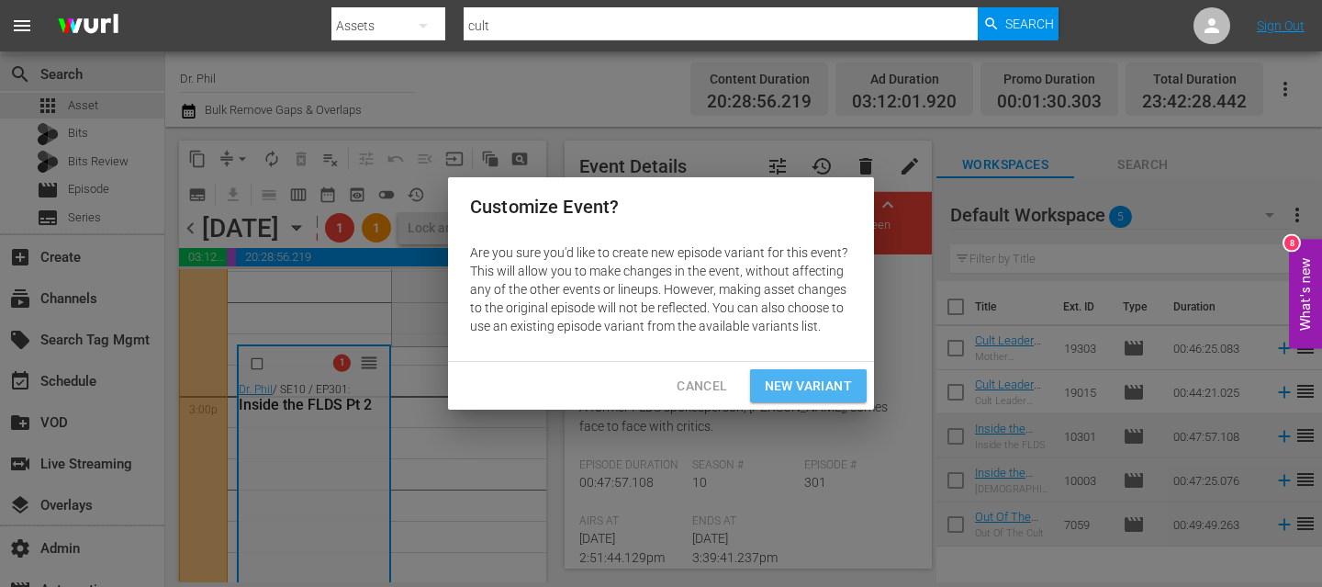
click at [836, 392] on span "New Variant" at bounding box center [808, 386] width 87 height 23
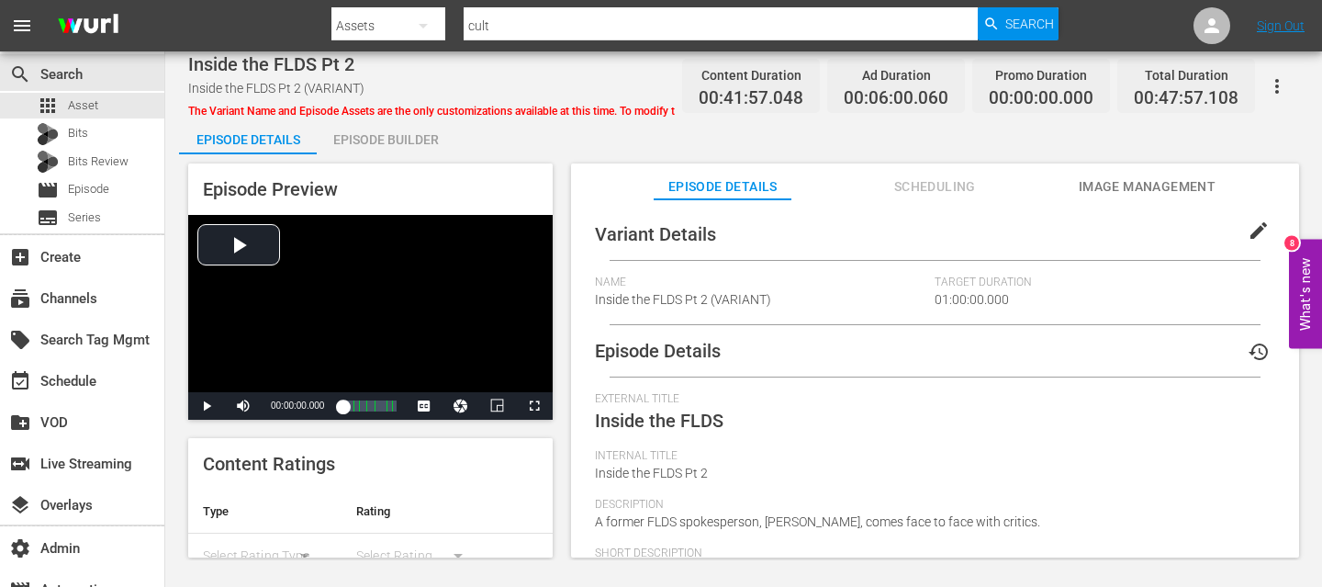
click at [1255, 226] on span "edit" at bounding box center [1258, 230] width 22 height 22
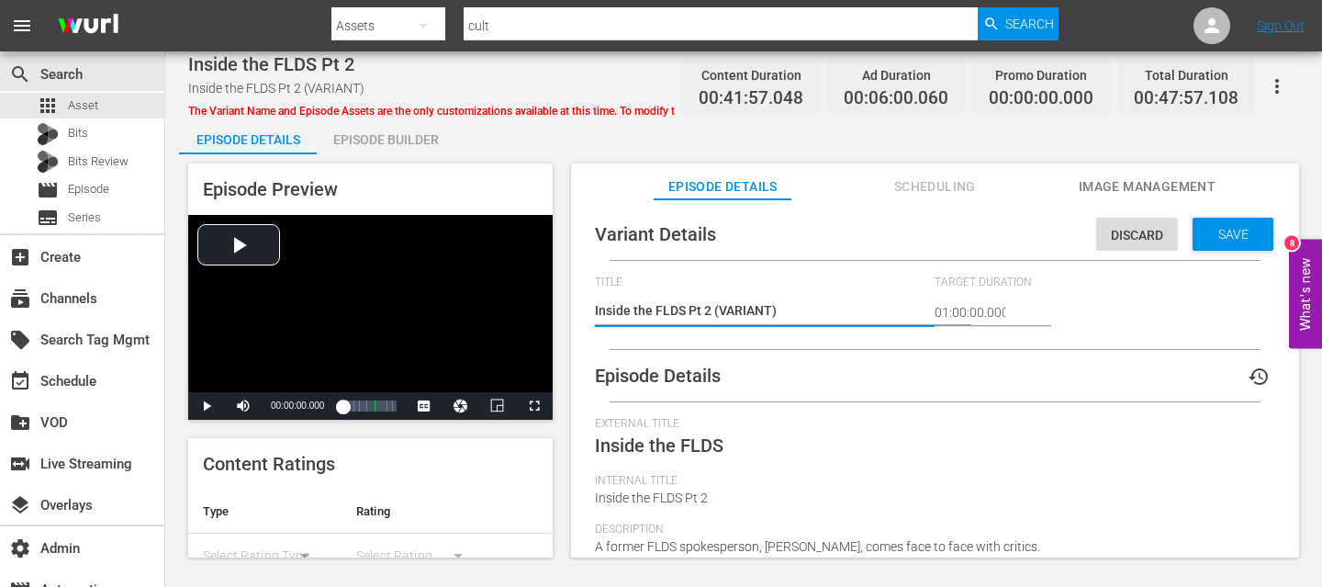
drag, startPoint x: 719, startPoint y: 311, endPoint x: 770, endPoint y: 312, distance: 51.4
click at [770, 312] on textarea "Inside the FLDS Pt 2 (VARIANT)" at bounding box center [760, 312] width 331 height 22
type textarea "Inside the FLDS Pt 2 (C)"
type textarea "Inside the FLDS Pt 2 (CU)"
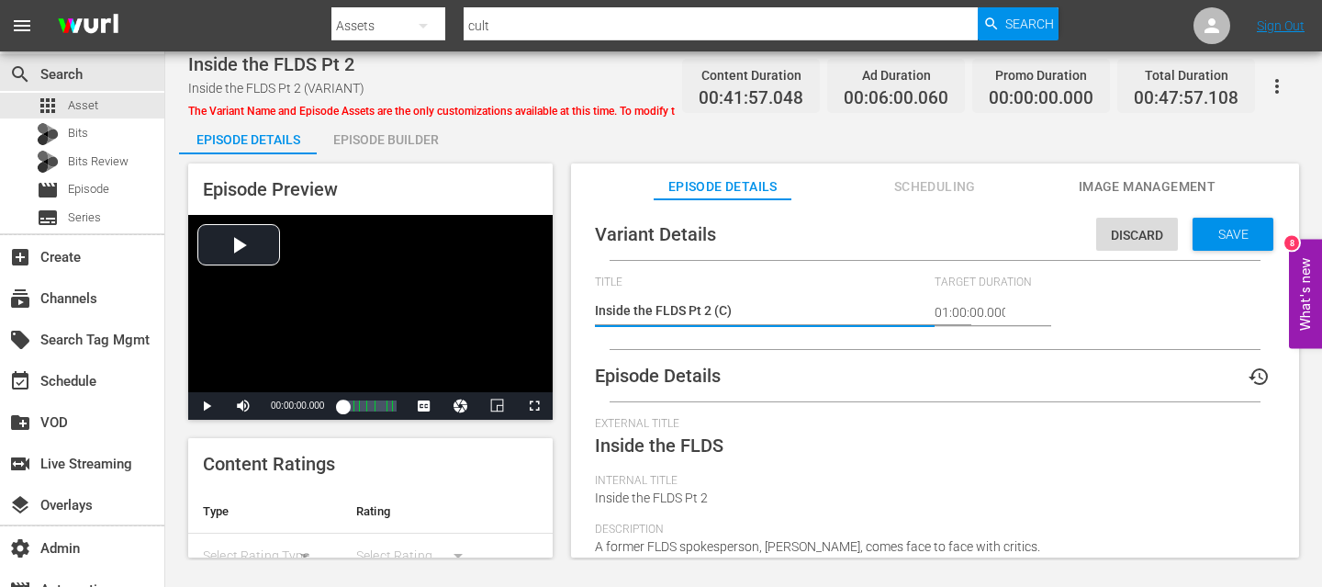
type textarea "Inside the FLDS Pt 2 (CU)"
type textarea "Inside the FLDS Pt 2 (CUL)"
type textarea "Inside the FLDS Pt 2 (CULT)"
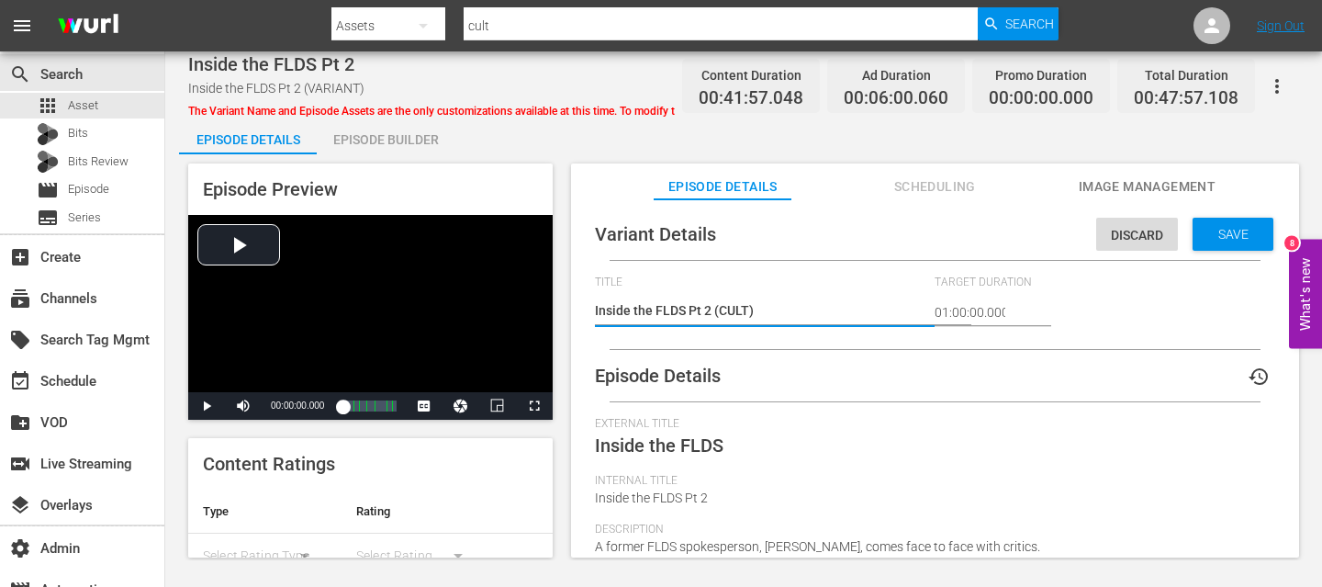
type textarea "Inside the FLDS Pt 2 (CULT )"
type textarea "Inside the FLDS Pt 2 (CULT P)"
type textarea "Inside the FLDS Pt 2 (CULT PR)"
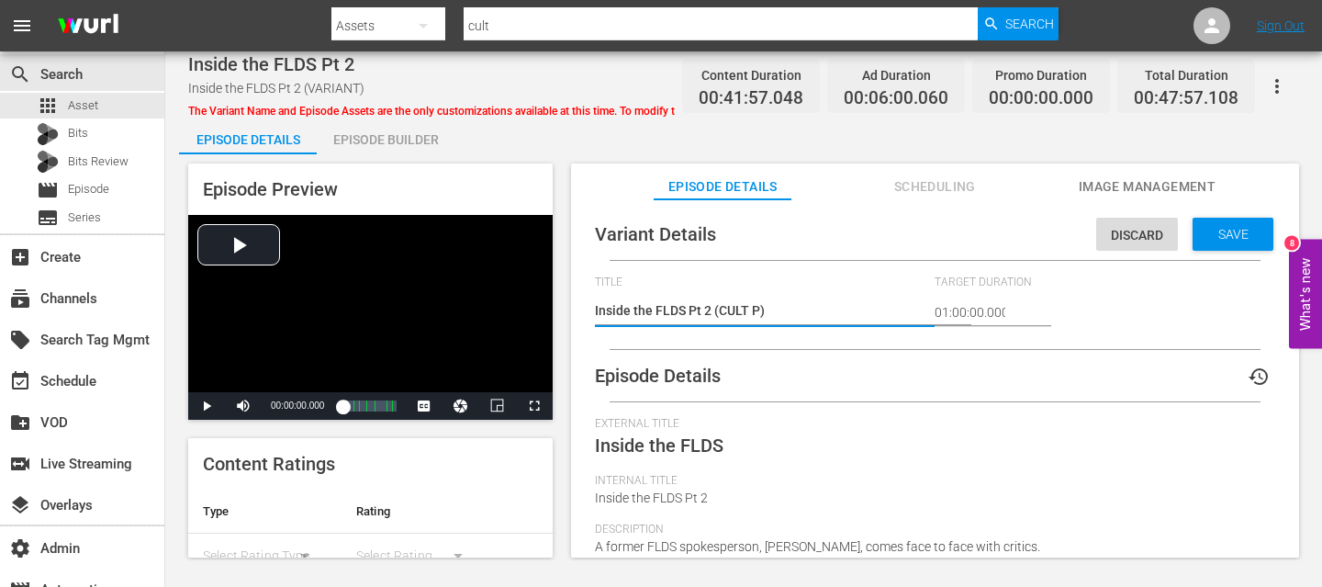
type textarea "Inside the FLDS Pt 2 (CULT PR)"
type textarea "Inside the FLDS Pt 2 (CULT PRO)"
type textarea "Inside the FLDS Pt 2 (CULT PROM)"
type textarea "Inside the FLDS Pt 2 (CULT PROMO)"
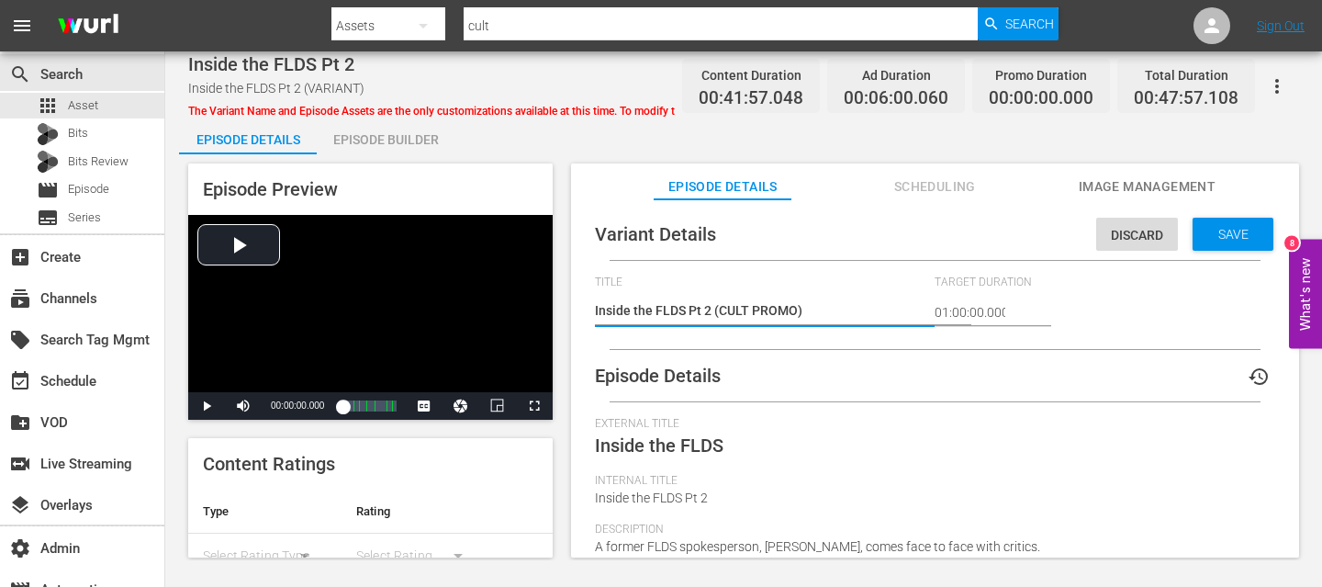
click at [1243, 227] on span "Save" at bounding box center [1233, 234] width 60 height 15
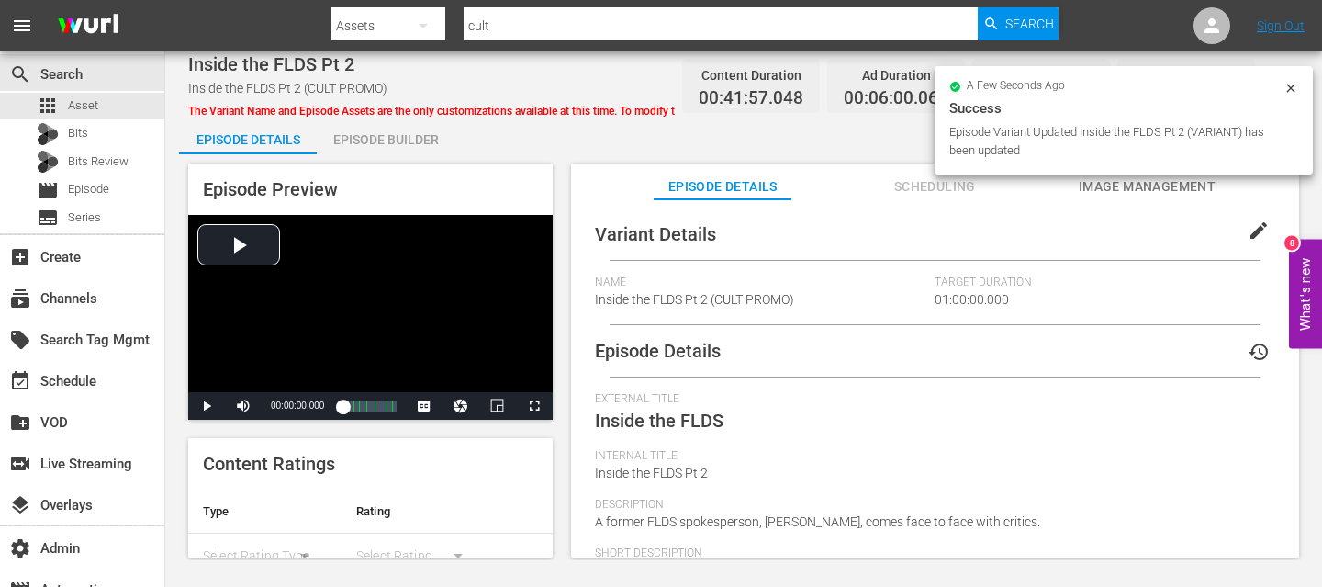
click at [366, 121] on div "Episode Builder" at bounding box center [386, 139] width 138 height 44
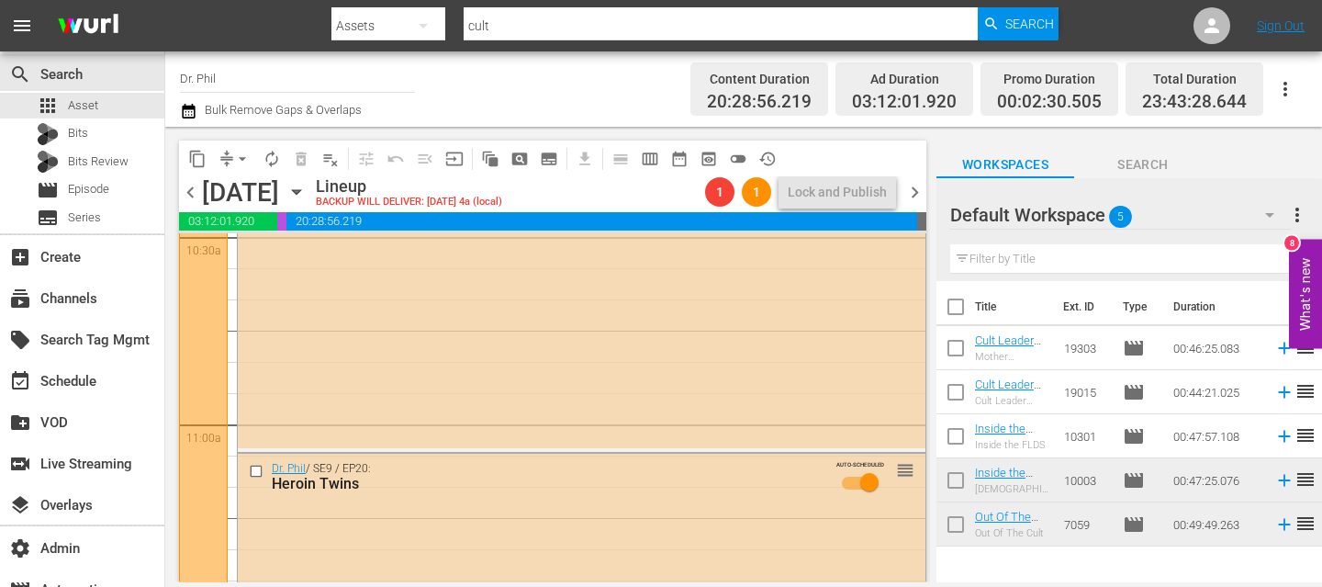
scroll to position [5014, 0]
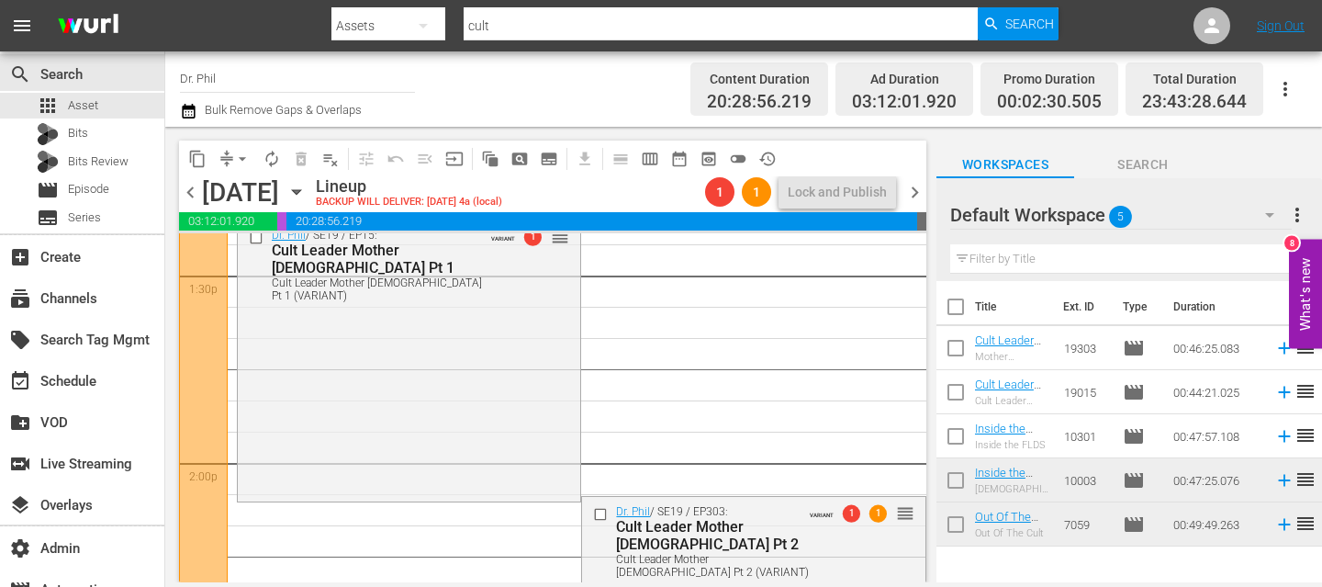
click at [487, 360] on div "Dr. Phil / SE19 / EP15: Cult Leader Mother God Pt 1 Cult Leader Mother God Pt 1…" at bounding box center [409, 358] width 342 height 277
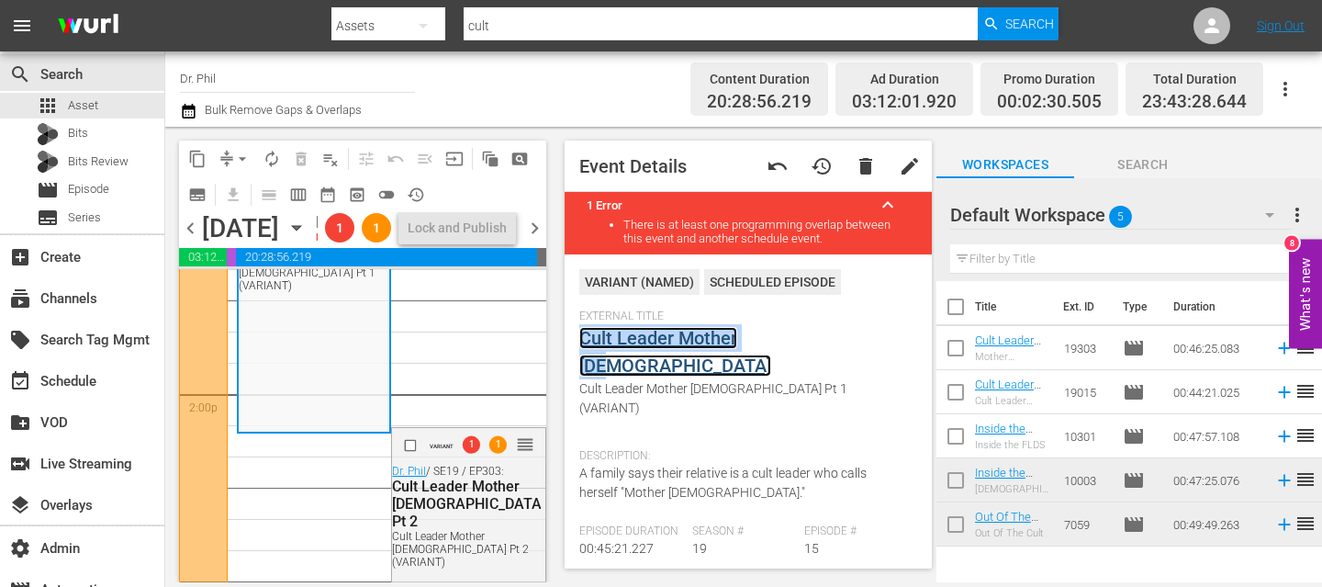
scroll to position [5274, 0]
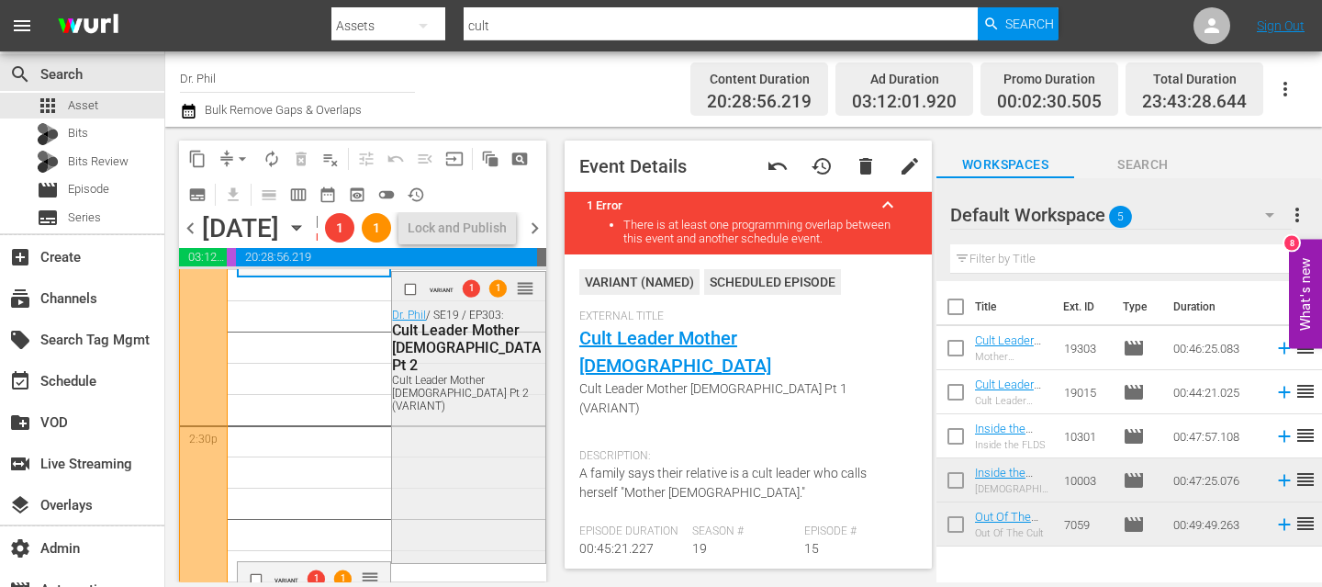
click at [461, 508] on div "VARIANT 1 1 reorder Dr. Phil / SE19 / EP303: Cult Leader Mother God Pt 2 Cult L…" at bounding box center [468, 415] width 152 height 287
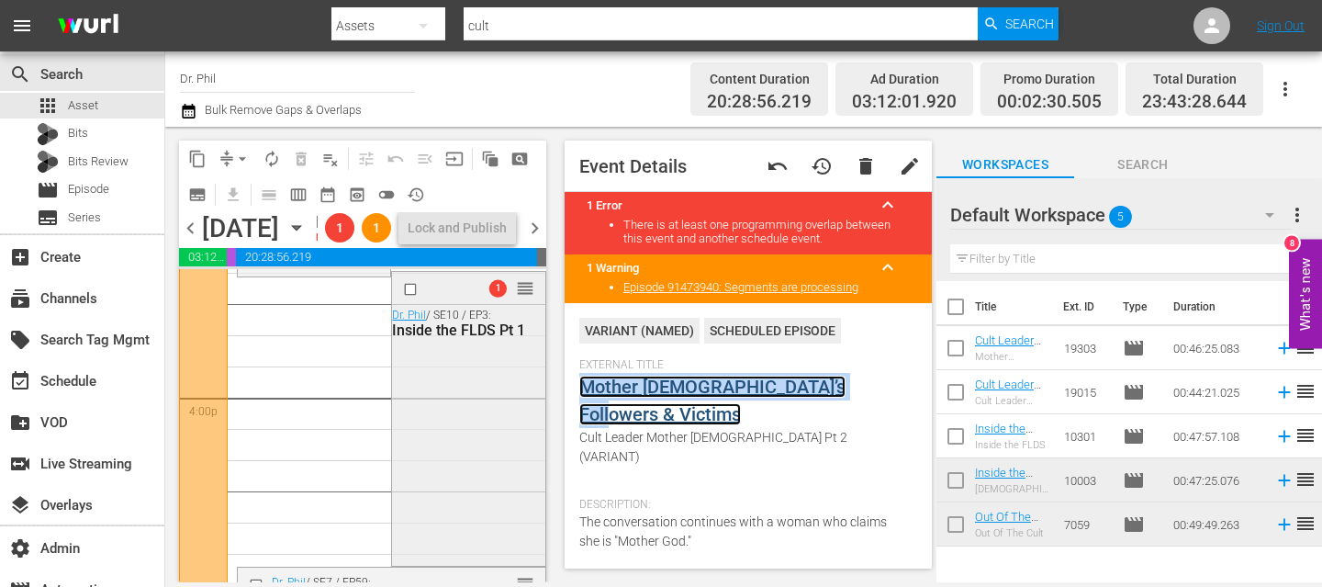
scroll to position [5865, 0]
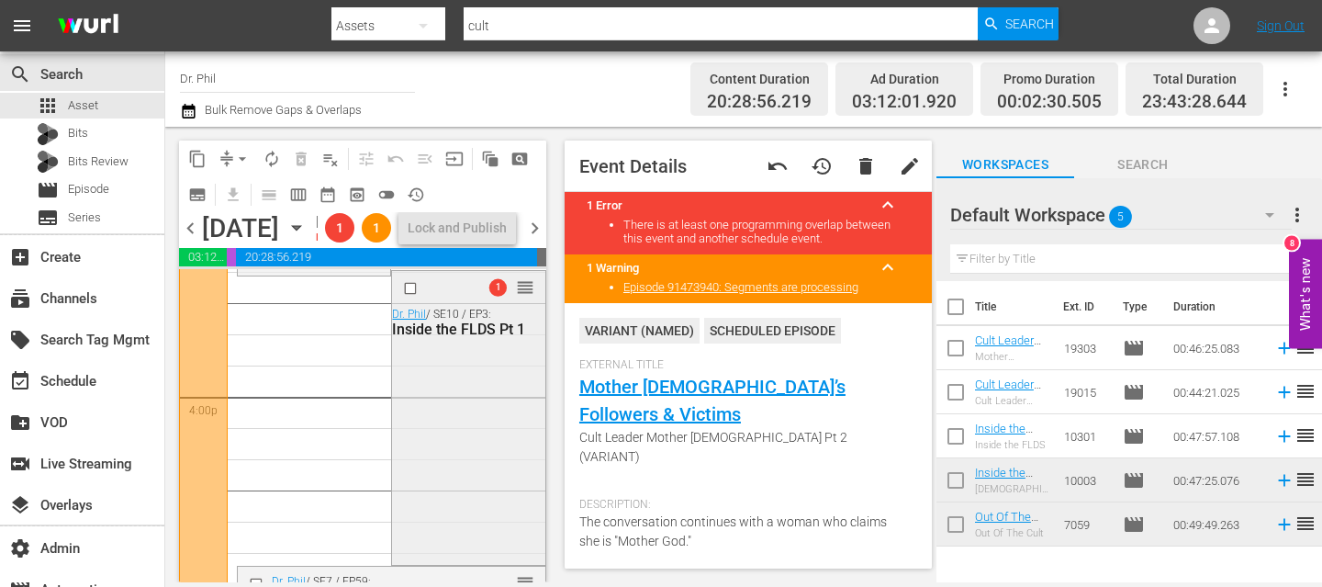
click at [434, 459] on div "1 reorder Dr. Phil / SE10 / EP3: Inside the FLDS Pt 1" at bounding box center [468, 416] width 152 height 290
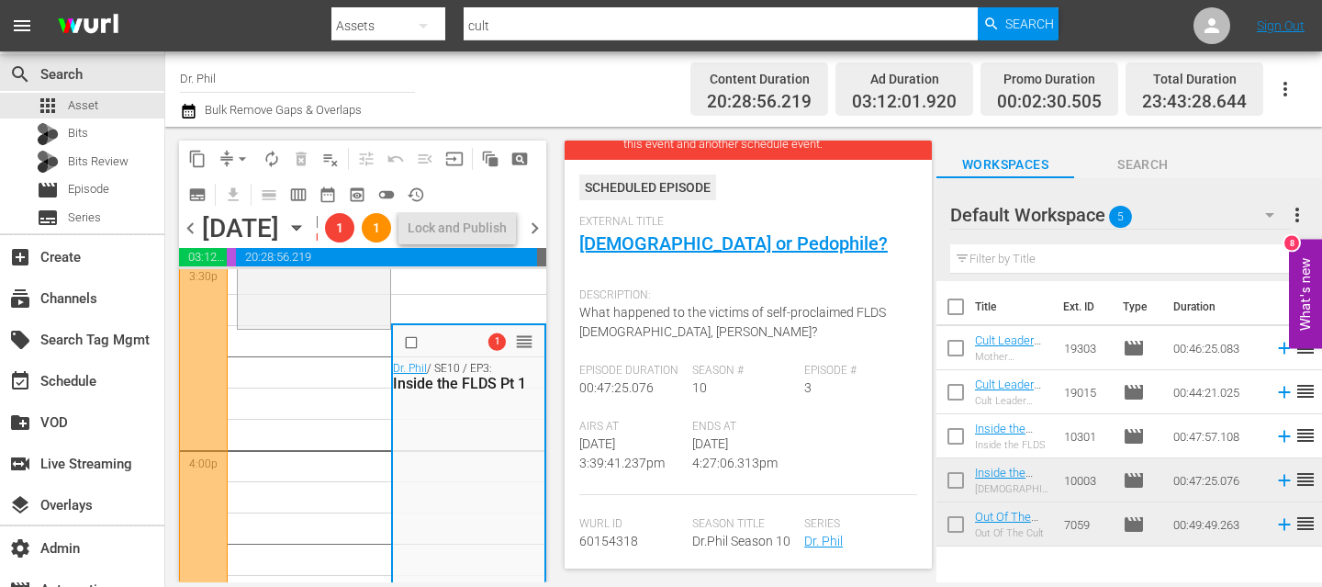
scroll to position [0, 0]
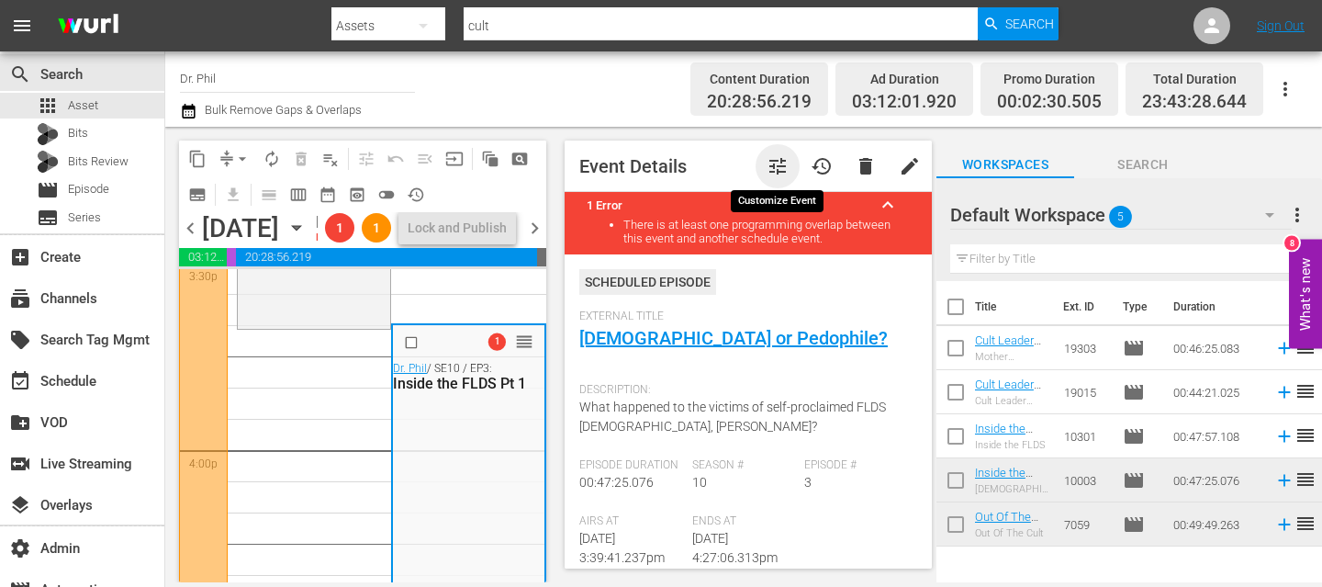
click at [775, 165] on span "tune" at bounding box center [777, 166] width 22 height 22
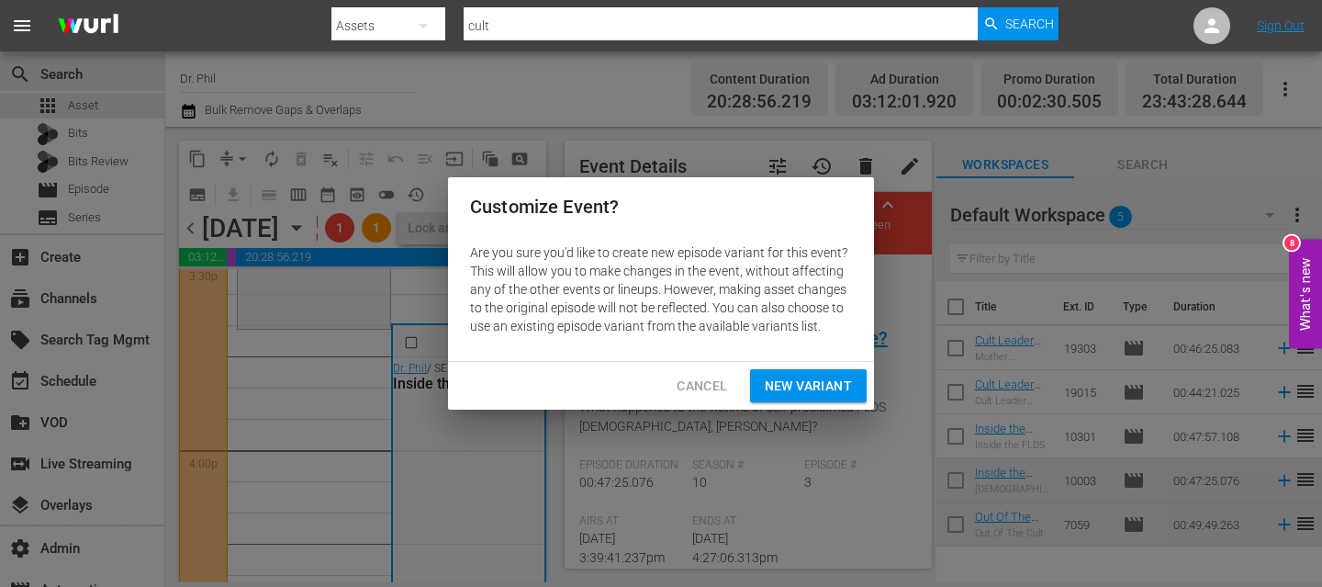
click at [803, 379] on span "New Variant" at bounding box center [808, 386] width 87 height 23
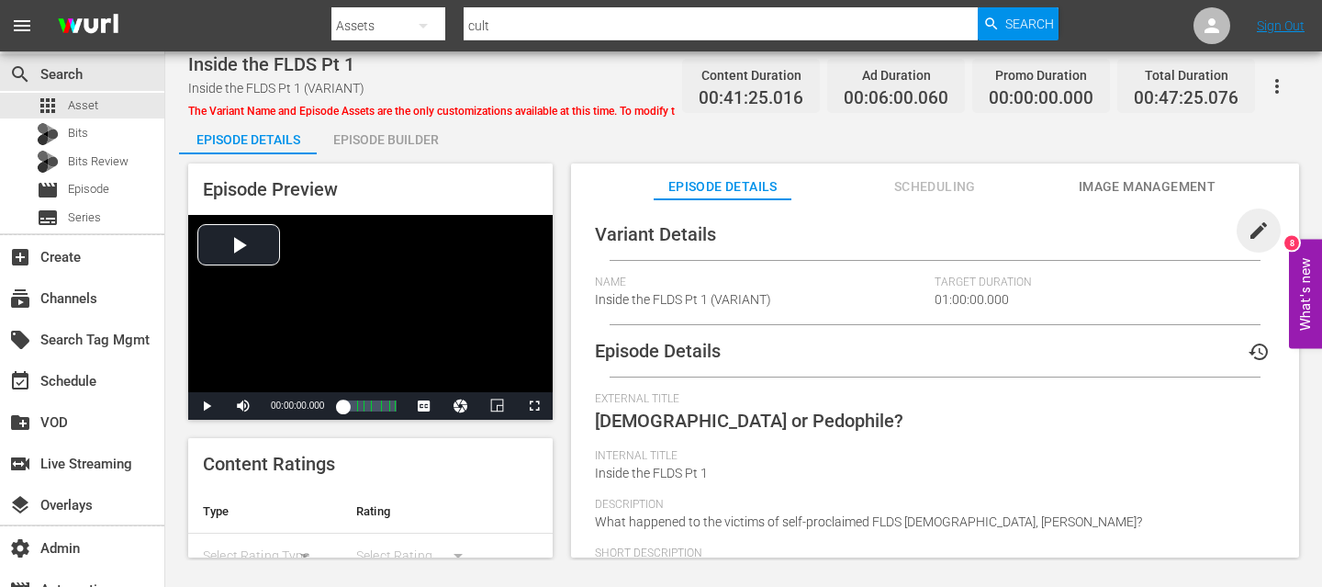
click at [1247, 224] on span "edit" at bounding box center [1258, 230] width 22 height 22
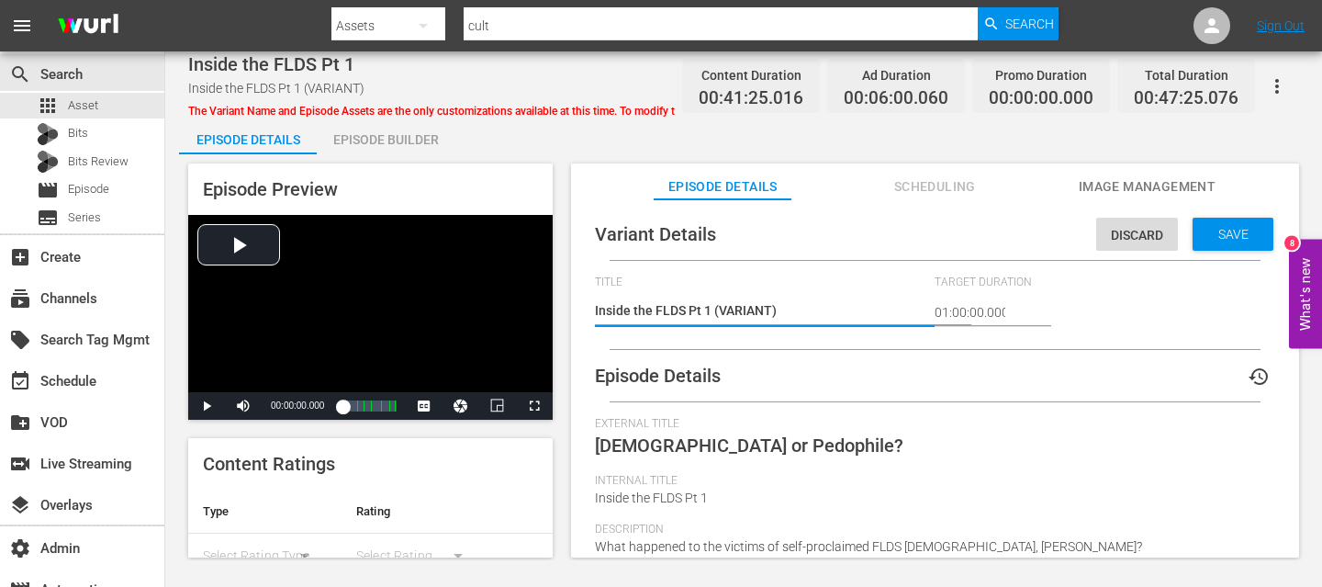
drag, startPoint x: 771, startPoint y: 309, endPoint x: 721, endPoint y: 309, distance: 49.6
click at [721, 309] on textarea "Inside the FLDS Pt 1 (VARIANT)" at bounding box center [760, 312] width 331 height 22
type textarea "Inside the FLDS Pt 1 (C)"
type textarea "Inside the FLDS Pt 1 (CU)"
type textarea "Inside the FLDS Pt 1 (CUL)"
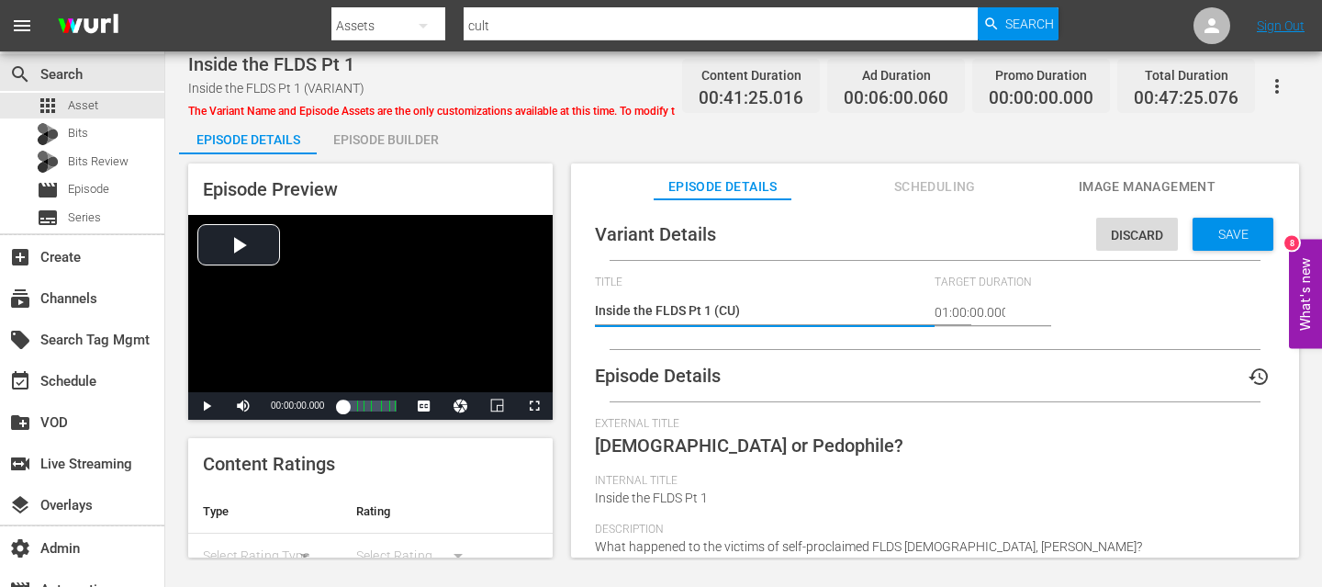
type textarea "Inside the FLDS Pt 1 (CUL)"
type textarea "Inside the FLDS Pt 1 (CULT)"
type textarea "Inside the FLDS Pt 1 (CULT )"
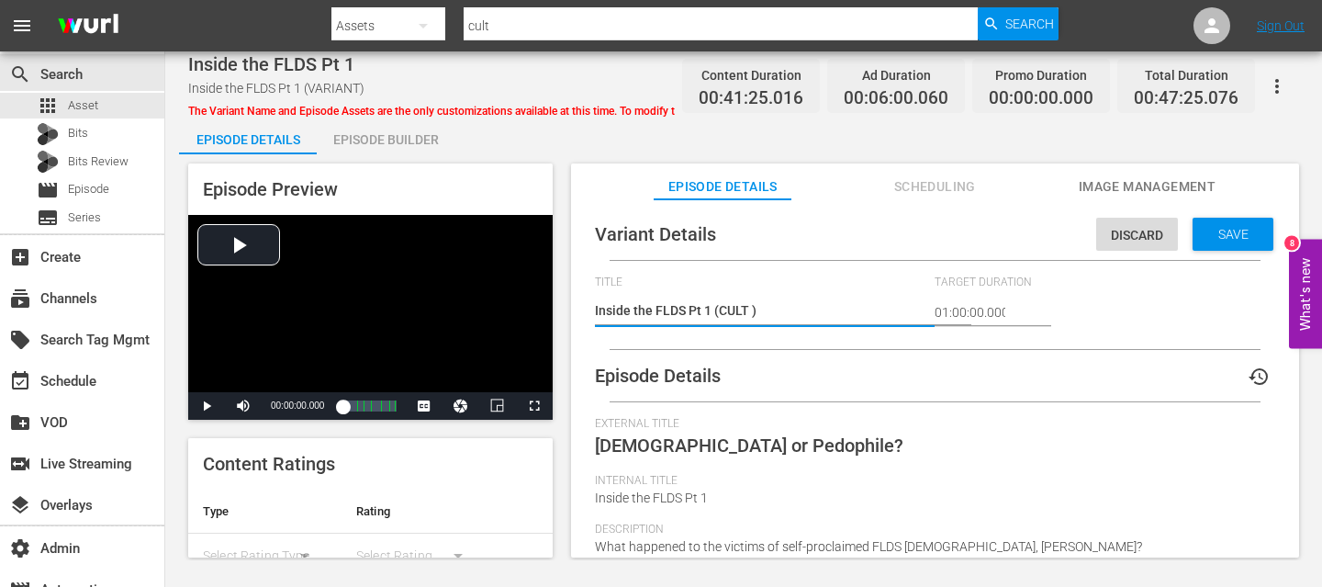
type textarea "Inside the FLDS Pt 1 (CULT P)"
type textarea "Inside the FLDS Pt 1 (CULT PR)"
type textarea "Inside the FLDS Pt 1 (CULT PRO)"
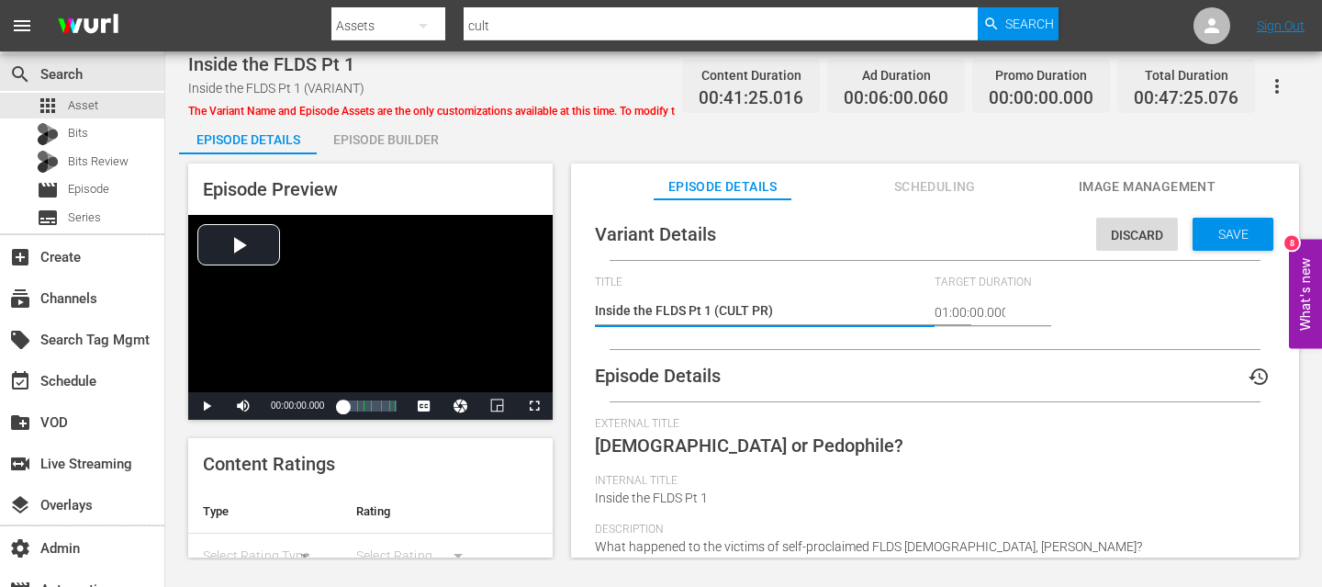
type textarea "Inside the FLDS Pt 1 (CULT PRO)"
type textarea "Inside the FLDS Pt 1 (CULT PROM)"
type textarea "Inside the FLDS Pt 1 (CULT PROMO)"
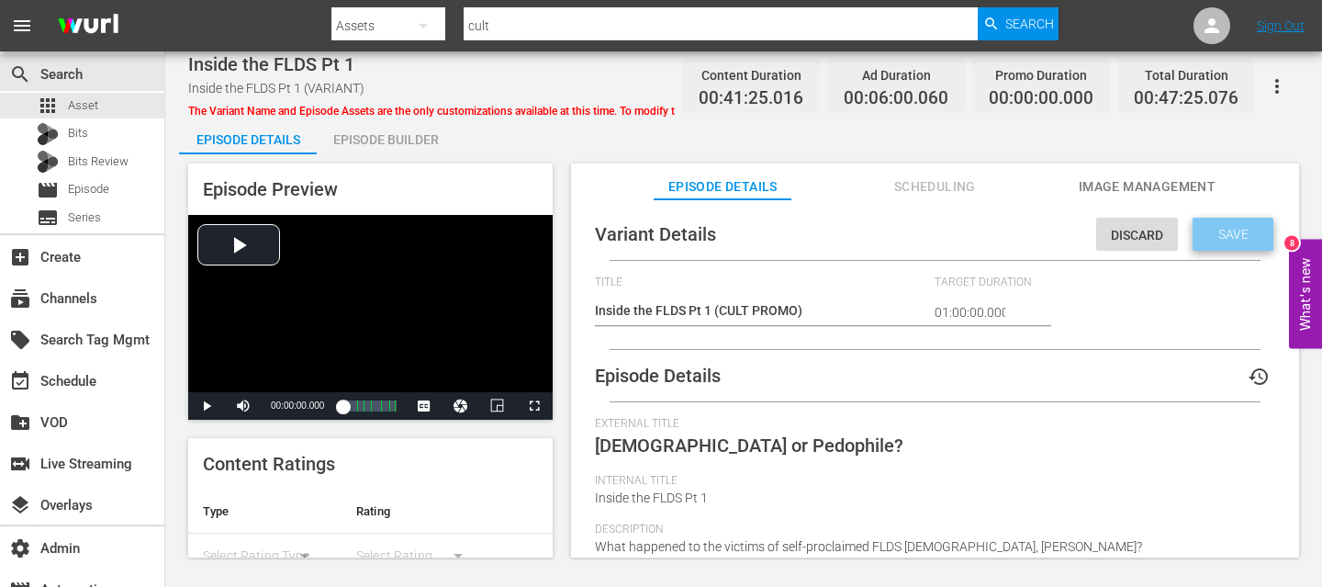
click at [1192, 223] on div "Save" at bounding box center [1232, 234] width 81 height 33
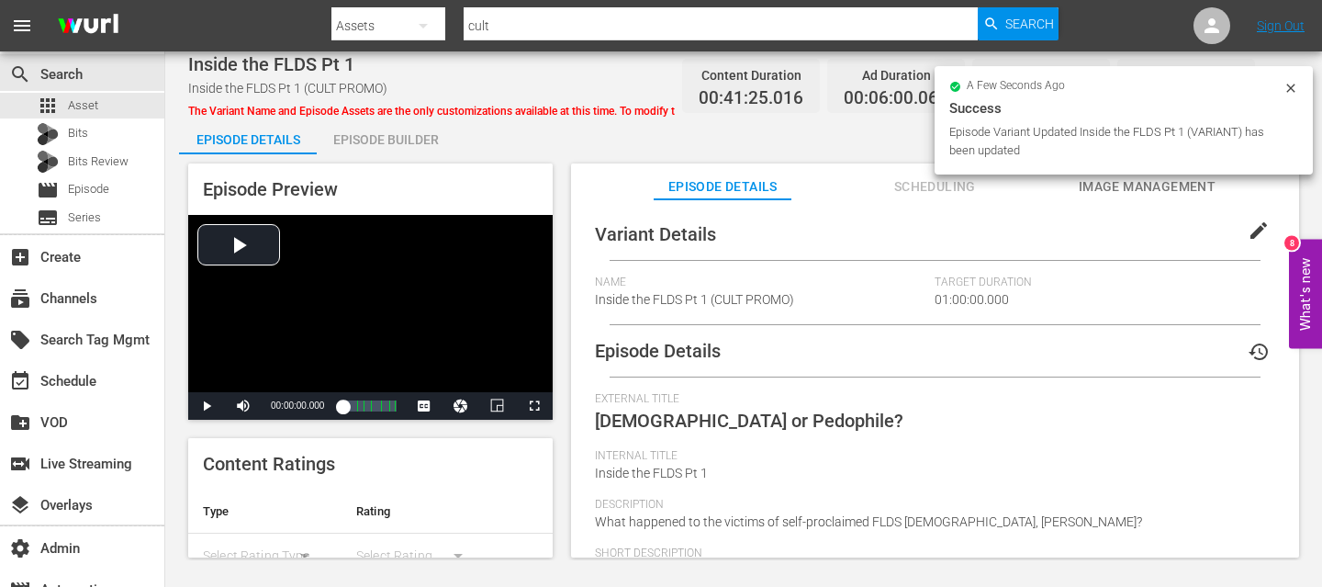
click at [439, 143] on div "Episode Builder" at bounding box center [386, 139] width 138 height 44
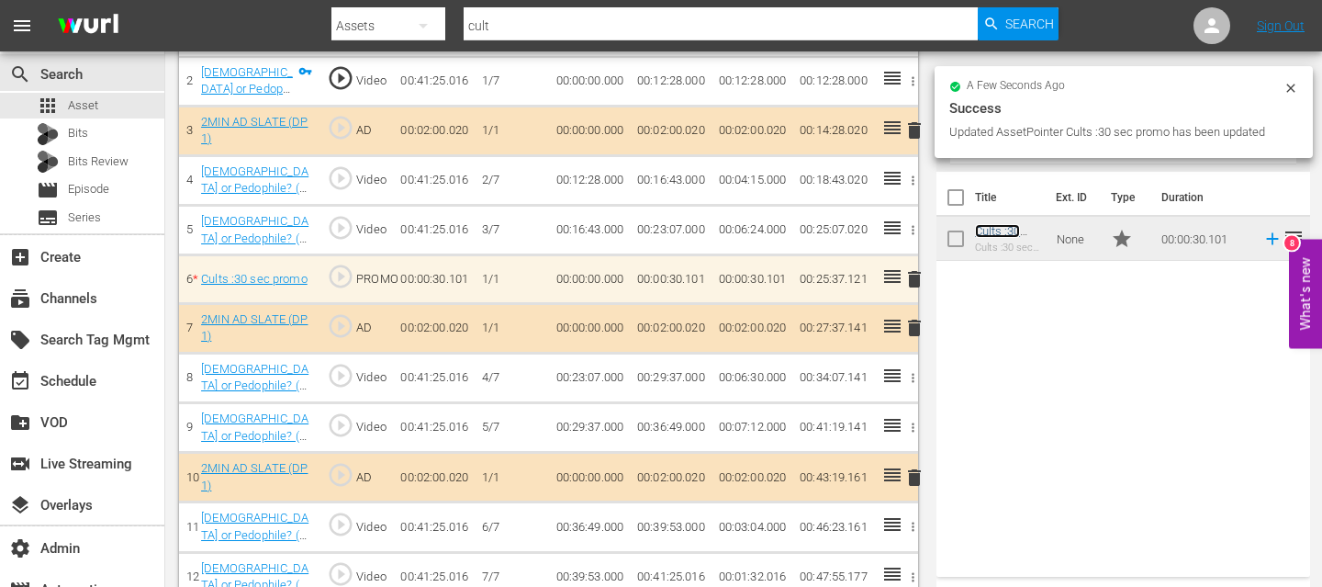
scroll to position [330, 0]
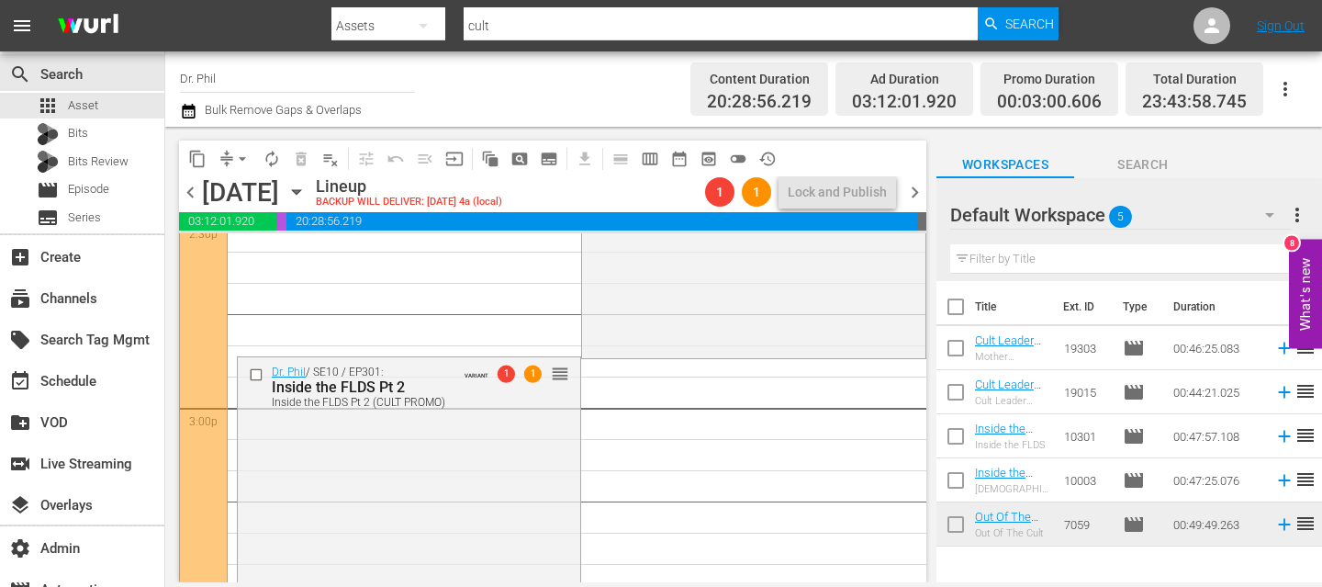
scroll to position [5478, 0]
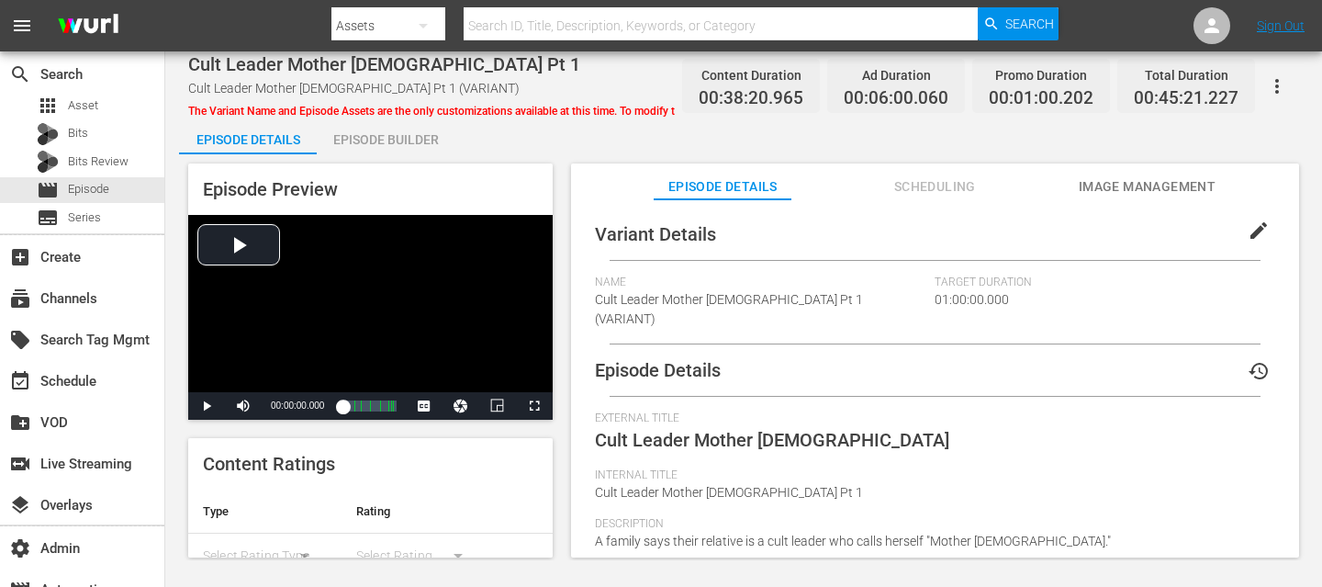
click at [1247, 232] on span "edit" at bounding box center [1258, 230] width 22 height 22
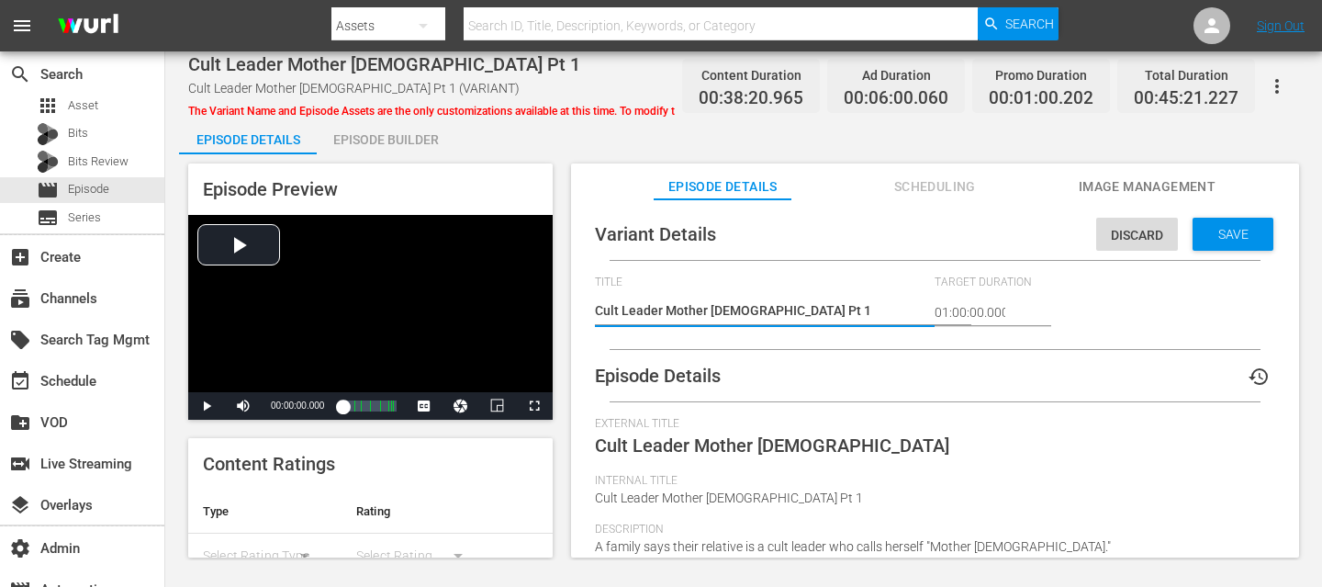
drag, startPoint x: 766, startPoint y: 309, endPoint x: 817, endPoint y: 311, distance: 51.4
click at [817, 311] on textarea "Cult Leader Mother God Pt 1 (VARIANT)" at bounding box center [760, 312] width 331 height 22
type textarea "Cult Leader Mother God Pt 1 (C)"
type textarea "Cult Leader Mother God Pt 1 (CU)"
type textarea "Cult Leader Mother God Pt 1 (CUL)"
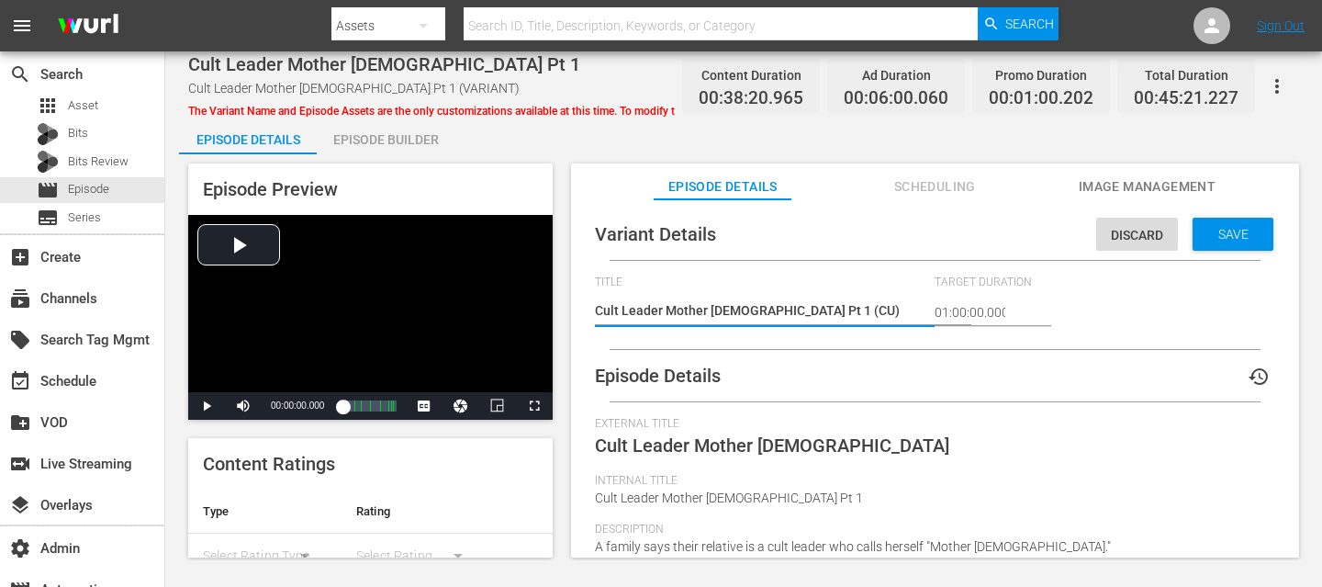
type textarea "Cult Leader Mother God Pt 1 (CUL)"
type textarea "Cult Leader Mother God Pt 1 (CULT)"
type textarea "Cult Leader Mother God Pt 1 (CULT )"
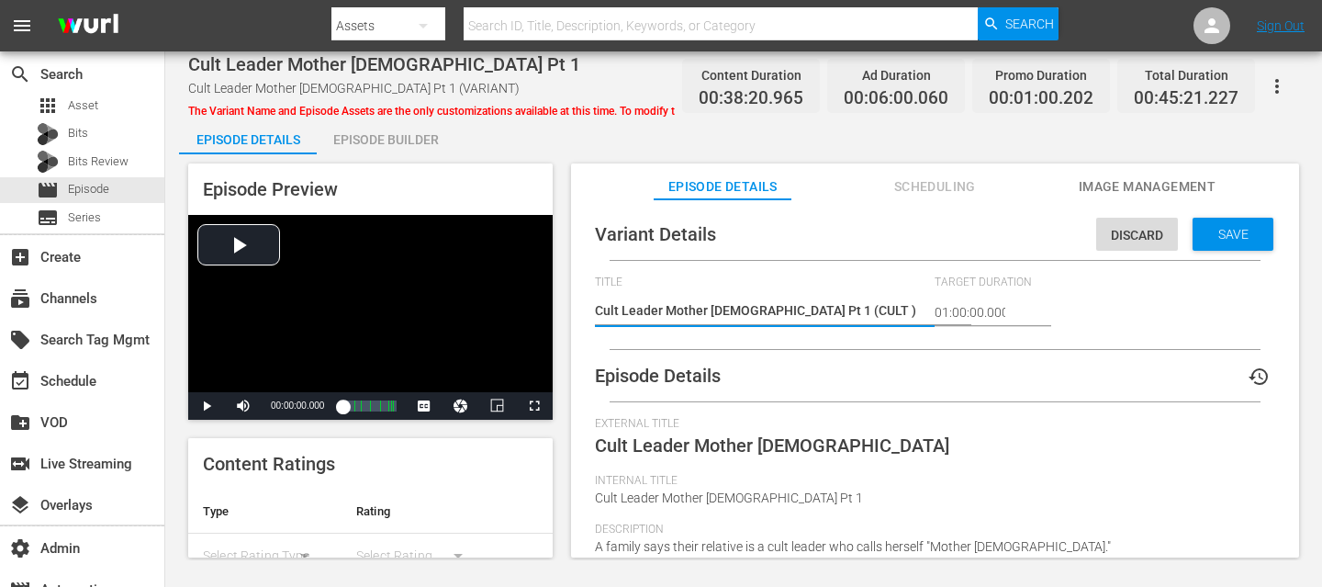
type textarea "Cult Leader Mother God Pt 1 (CULT P)"
type textarea "Cult Leader Mother God Pt 1 (CULT PR)"
type textarea "Cult Leader Mother God Pt 1 (CULT PRO)"
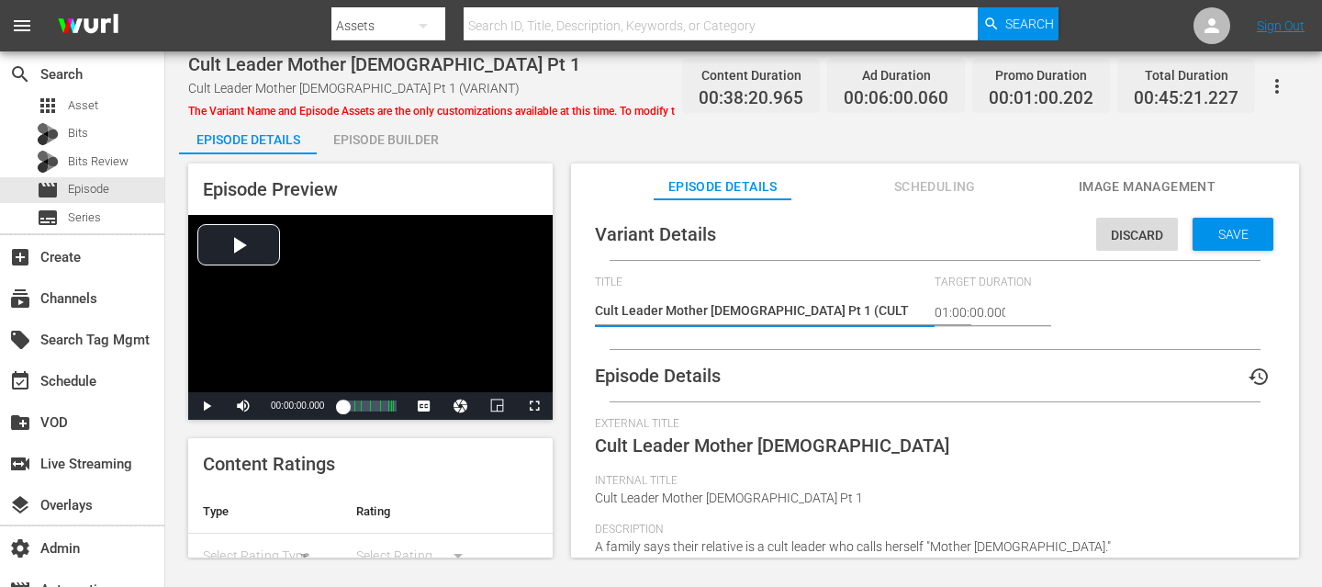
type textarea "Cult Leader Mother God Pt 1 (CULT PRO)"
type textarea "Cult Leader Mother God Pt 1 (CULT PROM)"
type textarea "Cult Leader Mother [DEMOGRAPHIC_DATA] Pt 1 (CULT PROMO)"
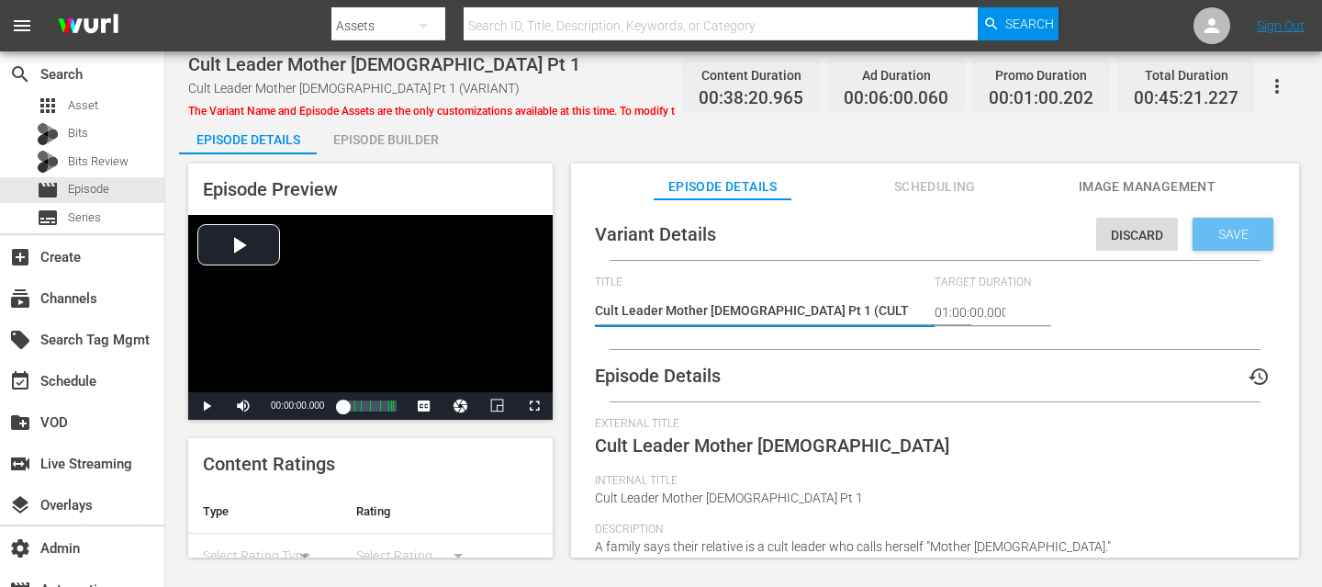
click at [1226, 239] on span "Save" at bounding box center [1233, 234] width 60 height 15
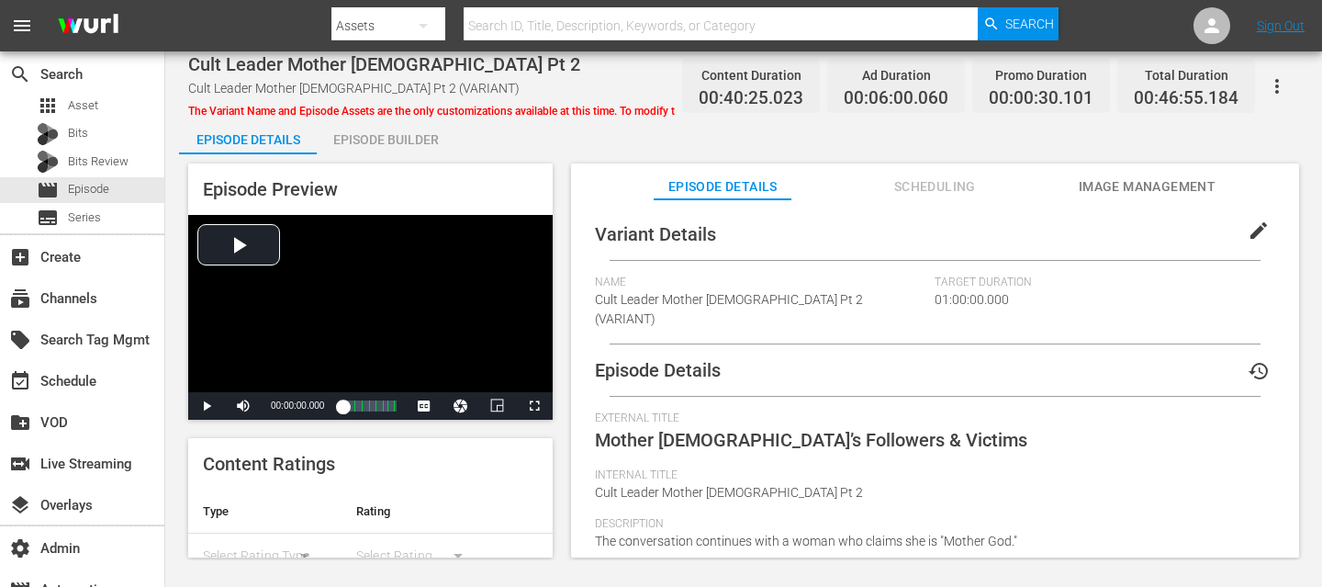
click at [1243, 217] on button "edit" at bounding box center [1258, 230] width 44 height 44
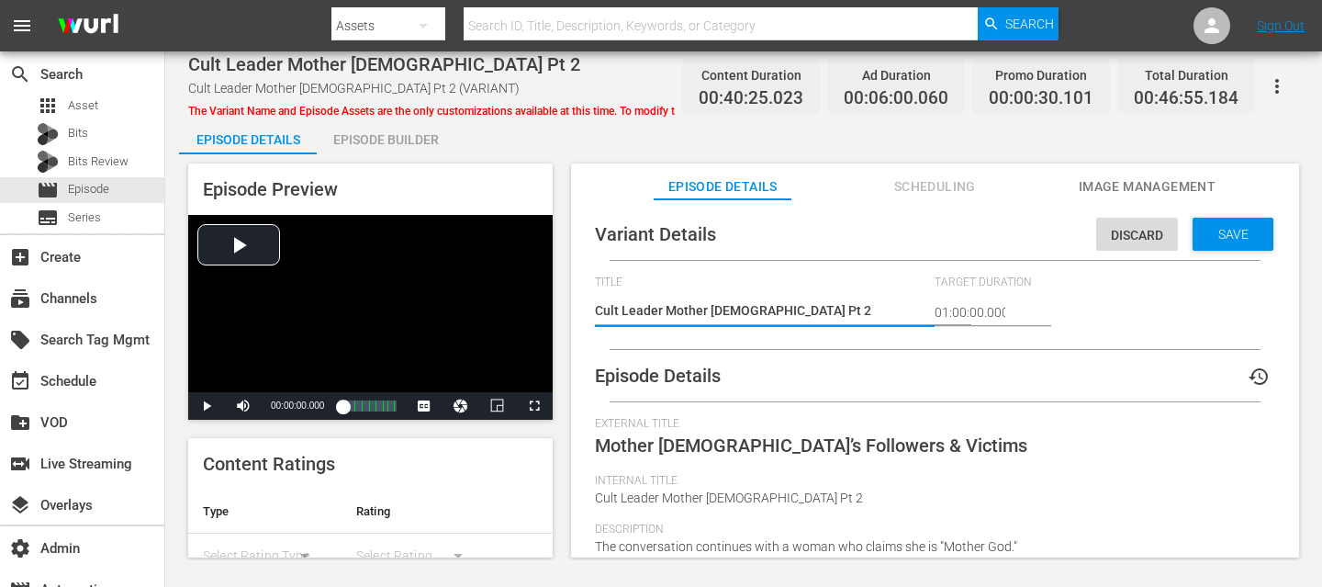
drag, startPoint x: 818, startPoint y: 311, endPoint x: 766, endPoint y: 312, distance: 52.3
click at [766, 312] on textarea "Cult Leader Mother God Pt 2 (VARIANT)" at bounding box center [760, 312] width 331 height 22
type textarea "Cult Leader Mother God Pt 2 (C)"
type textarea "Cult Leader Mother God Pt 2 (CU)"
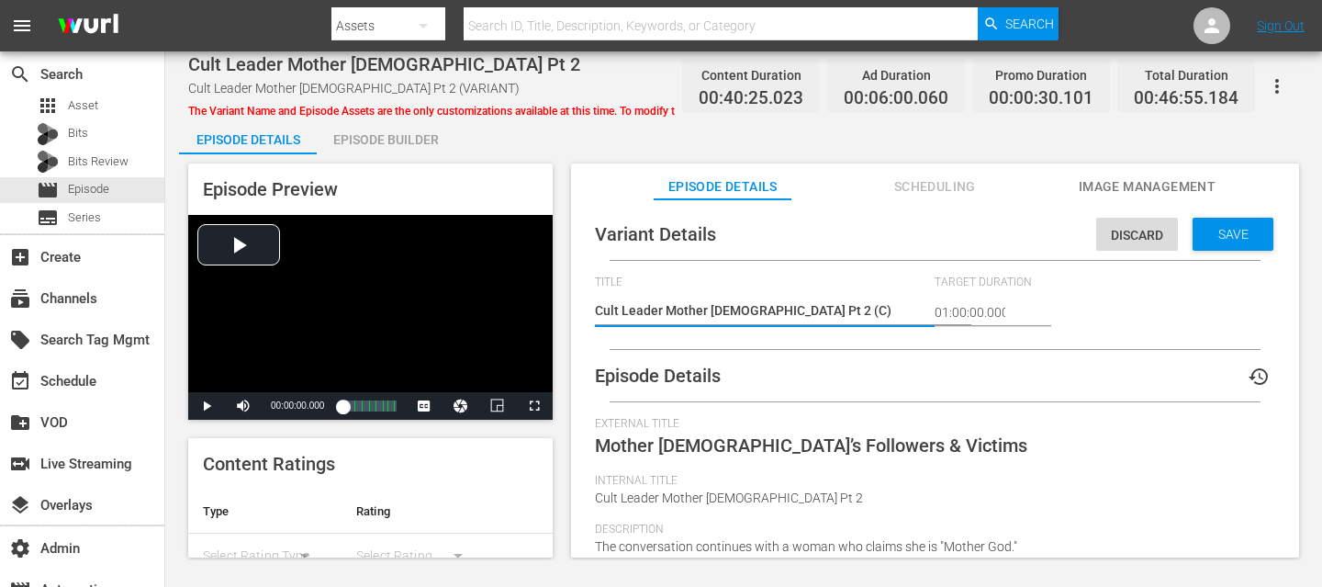
type textarea "Cult Leader Mother God Pt 2 (CU)"
type textarea "Cult Leader Mother God Pt 2 (CUL)"
type textarea "Cult Leader Mother God Pt 2 (CULT)"
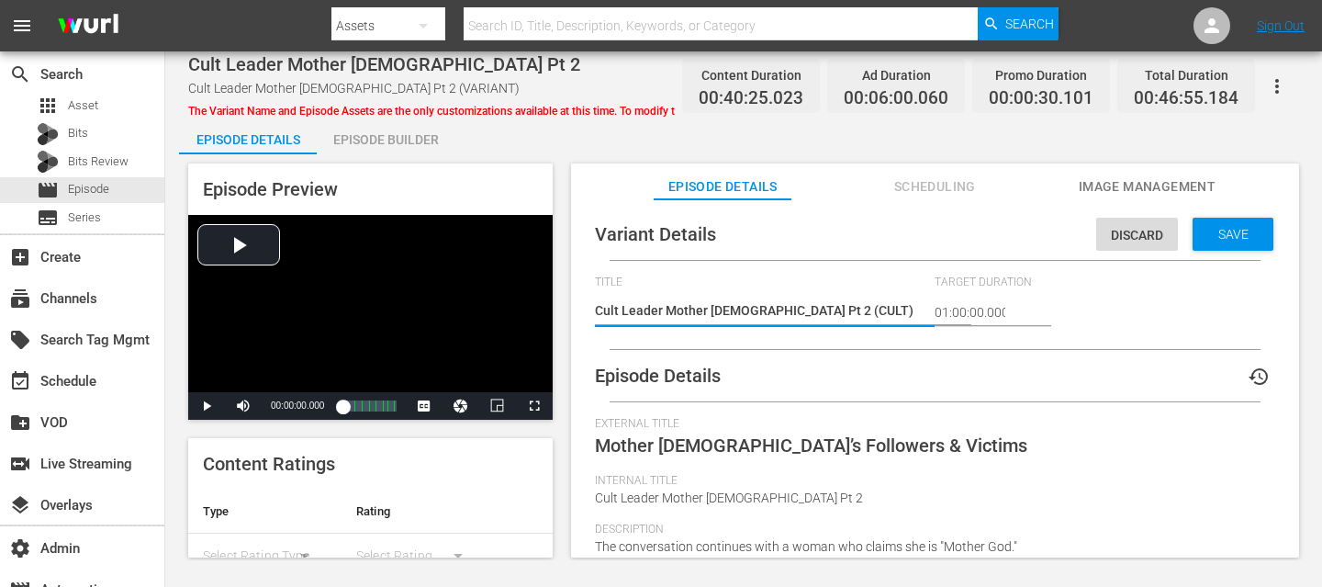
type textarea "Cult Leader Mother God Pt 2 (CULT )"
type textarea "Cult Leader Mother God Pt 2 (CULT P)"
type textarea "Cult Leader Mother God Pt 2 (CULT PR)"
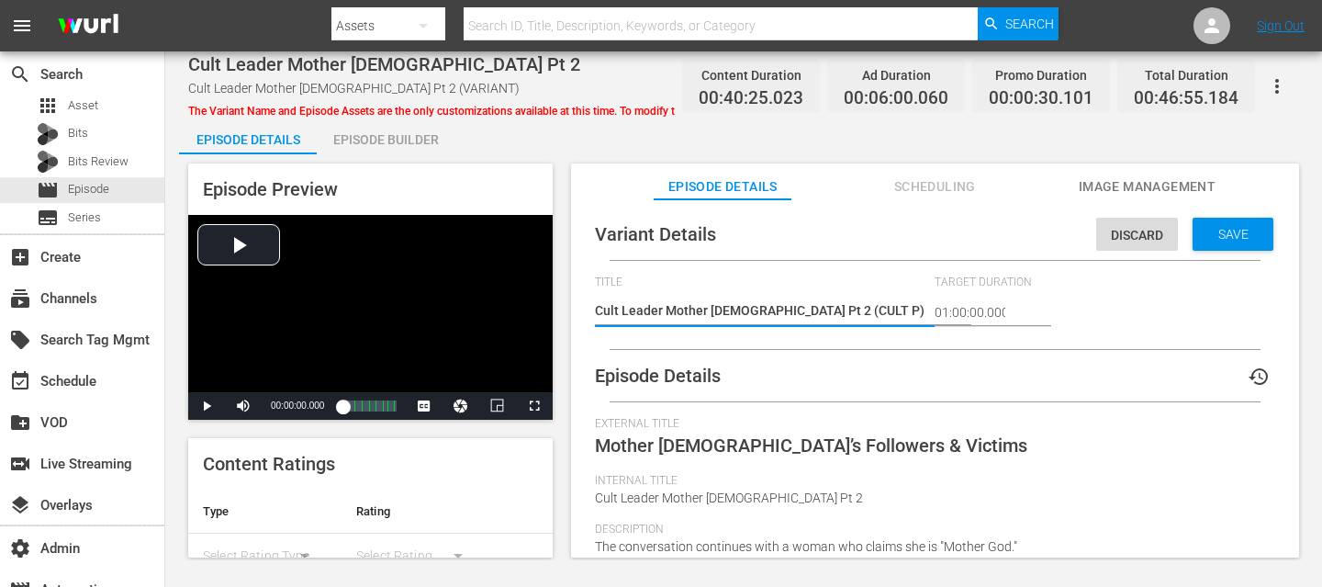
type textarea "Cult Leader Mother God Pt 2 (CULT PR)"
type textarea "Cult Leader Mother God Pt 2 (CULT PRO)"
type textarea "Cult Leader Mother God Pt 2 (CULT PROM)"
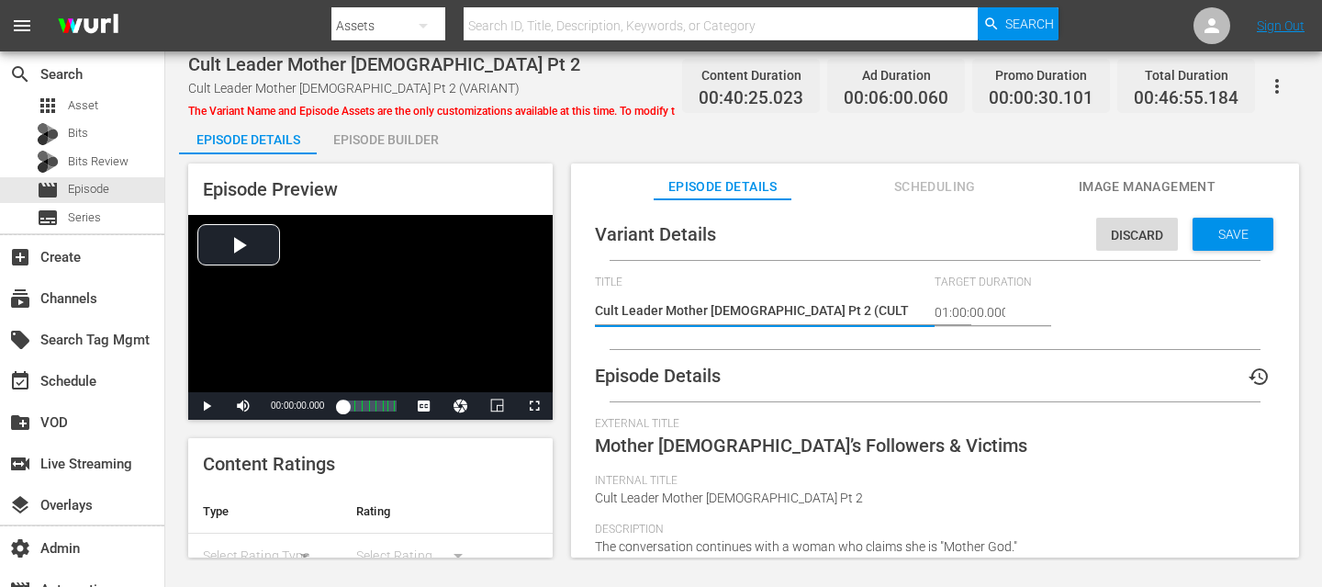
type textarea "Cult Leader Mother God Pt 2 (CULT PROMO)"
click at [1227, 229] on span "Save" at bounding box center [1233, 234] width 60 height 15
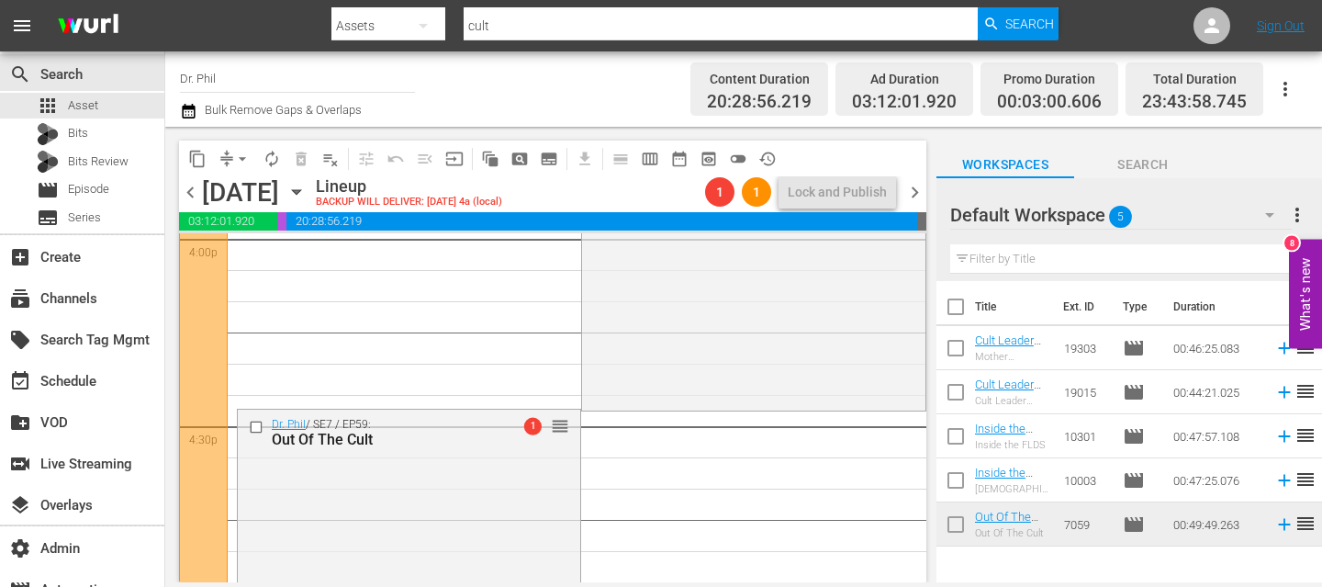
scroll to position [6154, 0]
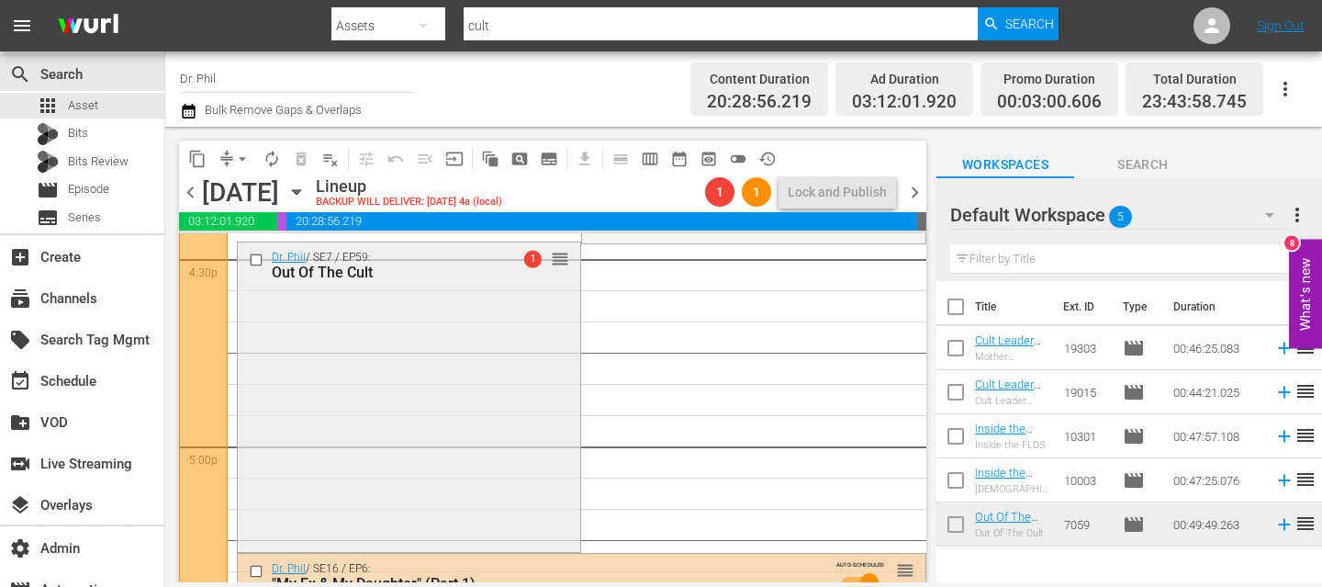
click at [411, 356] on div "Dr. Phil / SE7 / EP59: Out Of The Cult 1 reorder" at bounding box center [409, 395] width 342 height 306
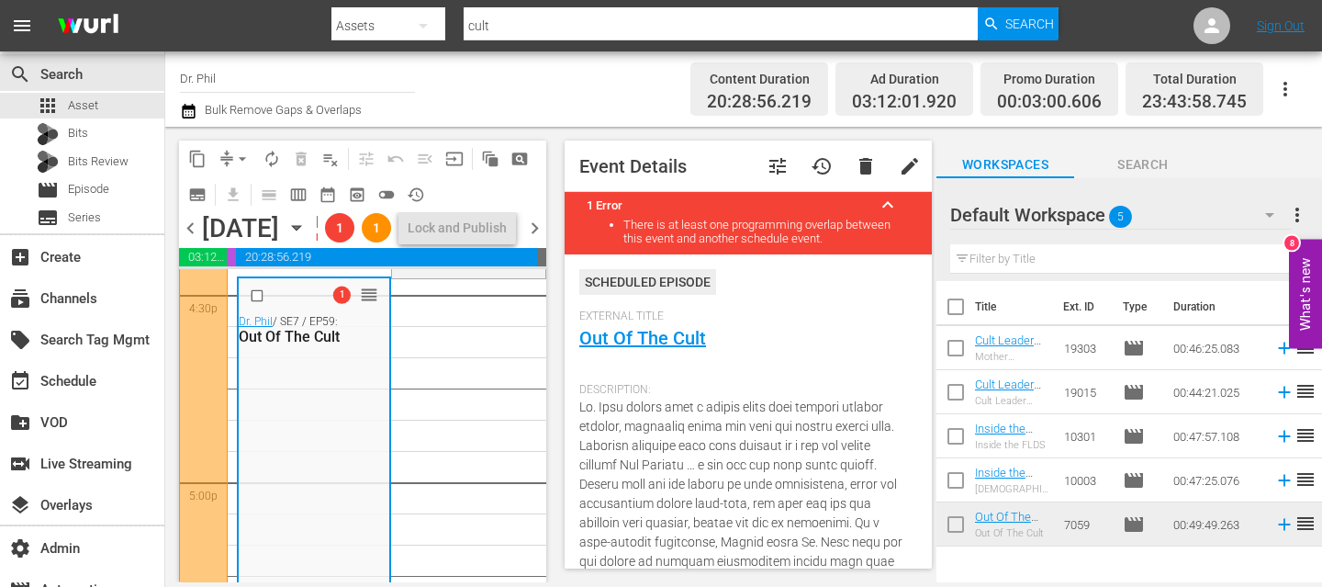
click at [786, 163] on span "tune" at bounding box center [777, 166] width 22 height 22
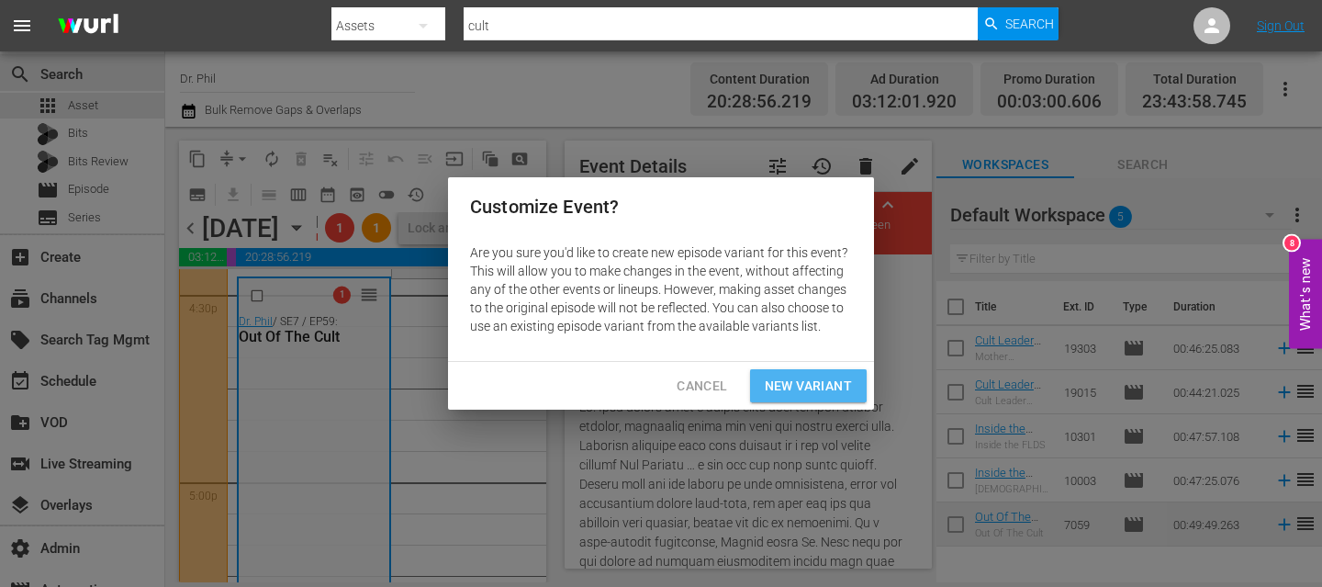
click at [781, 381] on span "New Variant" at bounding box center [808, 386] width 87 height 23
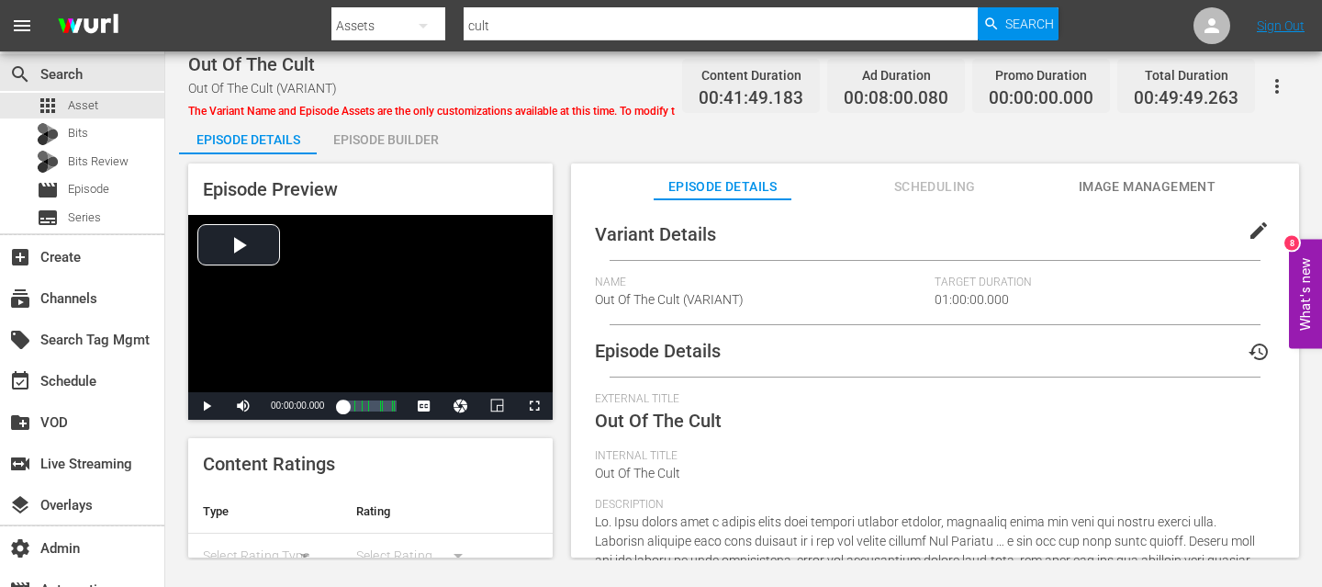
click at [729, 299] on span "Out Of The Cult (VARIANT)" at bounding box center [669, 299] width 149 height 15
click at [1262, 233] on button "edit" at bounding box center [1258, 230] width 44 height 44
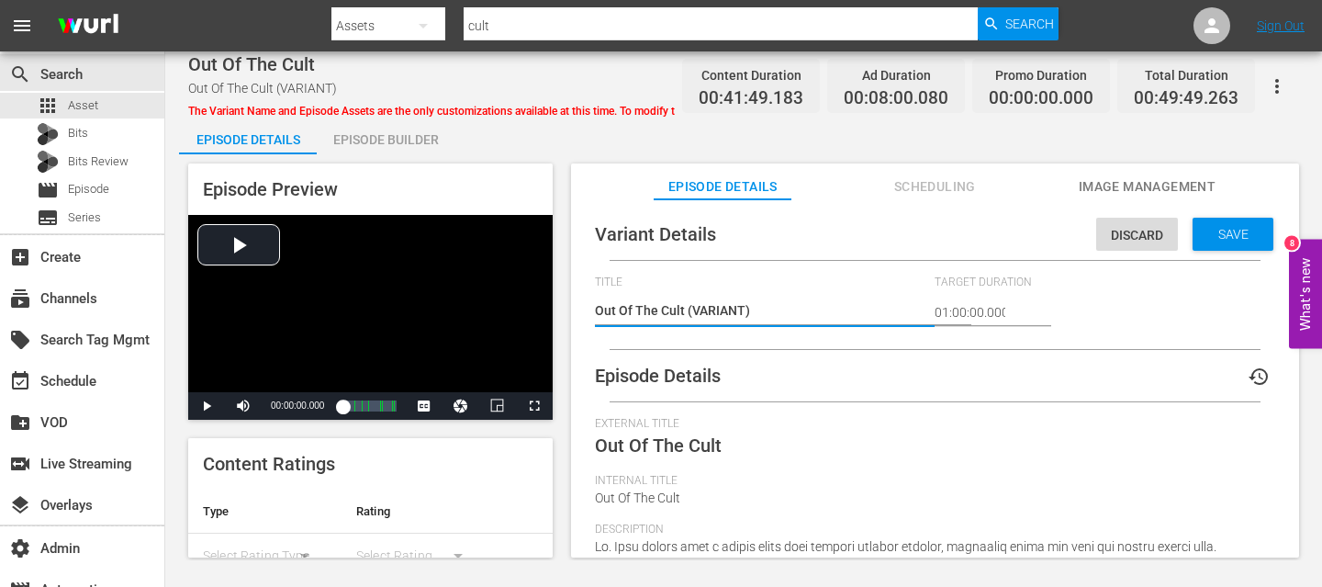
click at [741, 310] on textarea "Out Of The Cult (VARIANT)" at bounding box center [760, 312] width 331 height 22
type textarea "Out Of The Cult (VARIAN)"
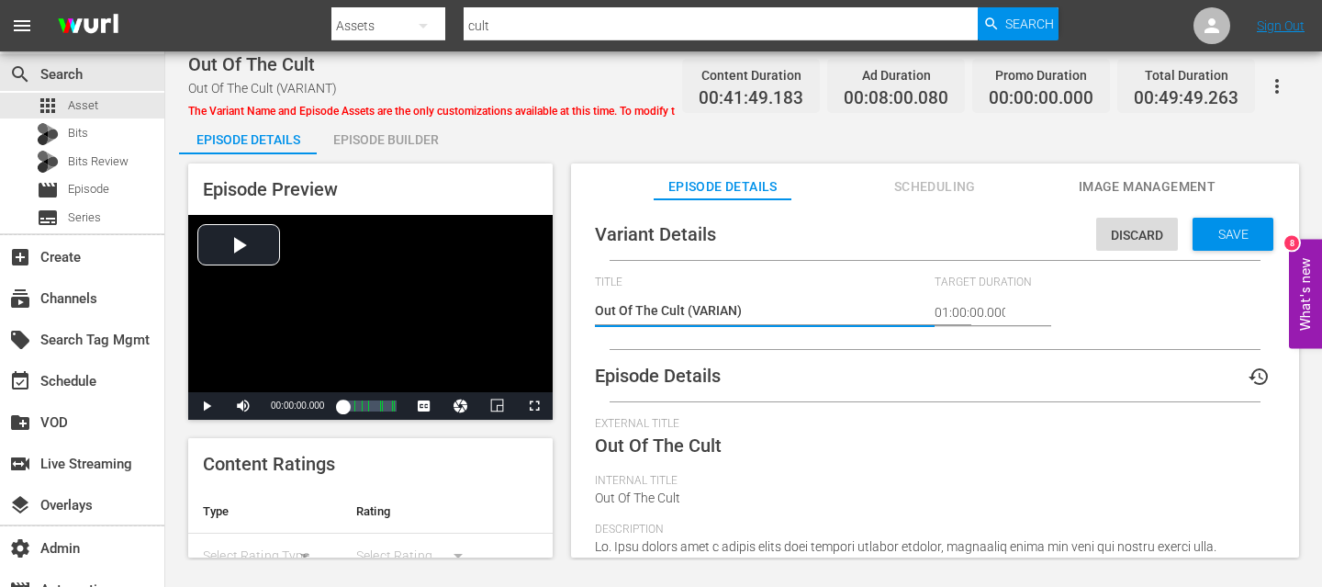
type textarea "Out Of The Cult (VARIA)"
type textarea "Out Of The Cult (VARI)"
type textarea "Out Of The Cult (VAR)"
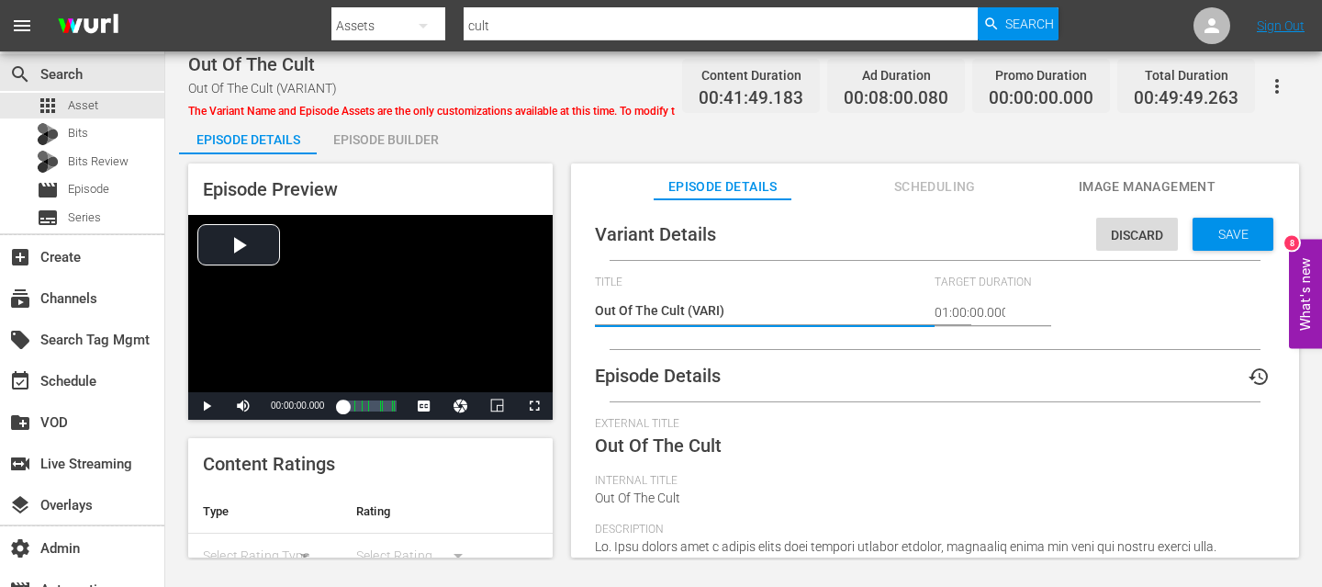
type textarea "Out Of The Cult (VAR)"
type textarea "Out Of The Cult (VA)"
type textarea "Out Of The Cult (V)"
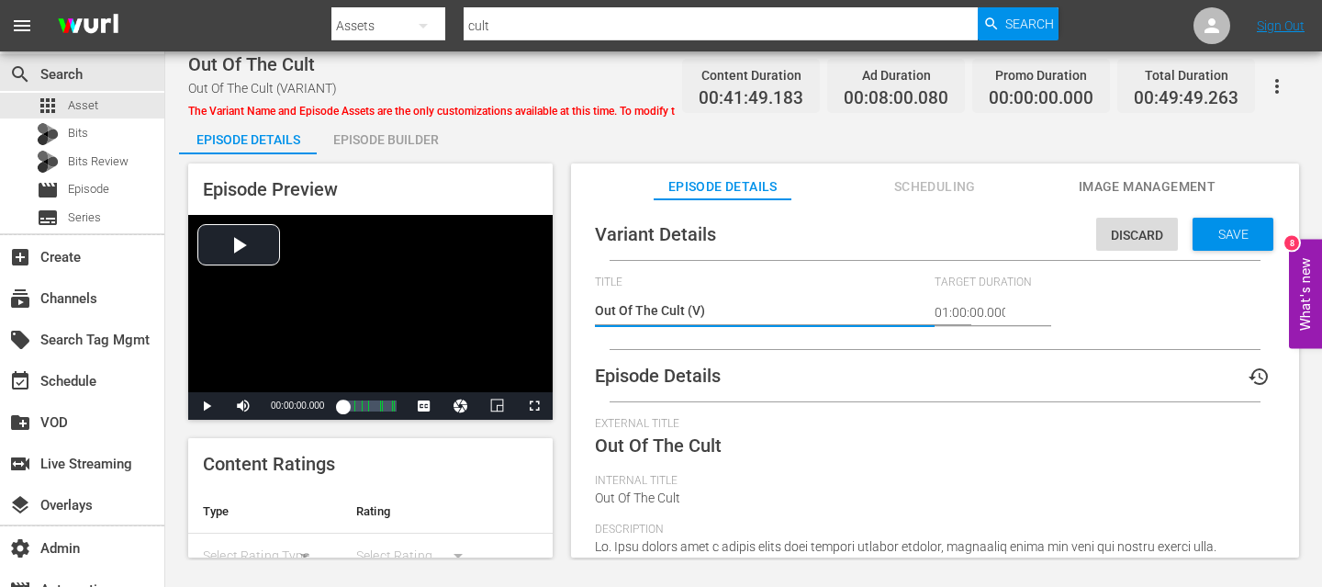
type textarea "Out Of The Cult ()"
type textarea "Out Of The Cult (C)"
type textarea "Out Of The Cult (CU)"
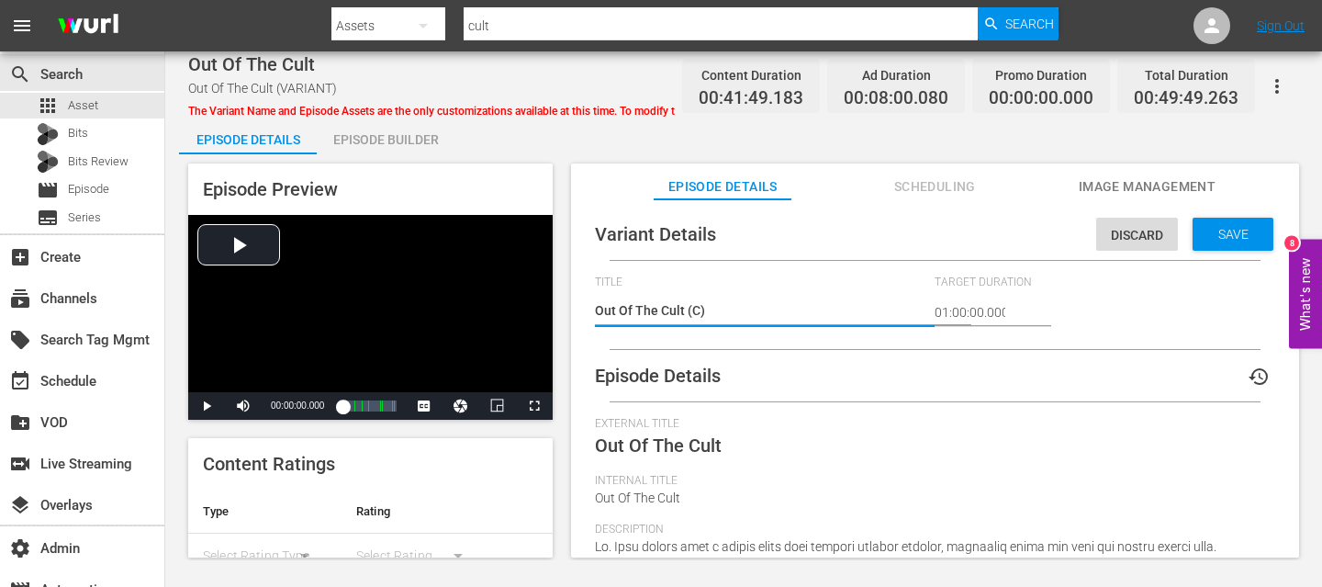
type textarea "Out Of The Cult (CU)"
type textarea "Out Of The Cult (CUL)"
type textarea "Out Of The Cult (CULT)"
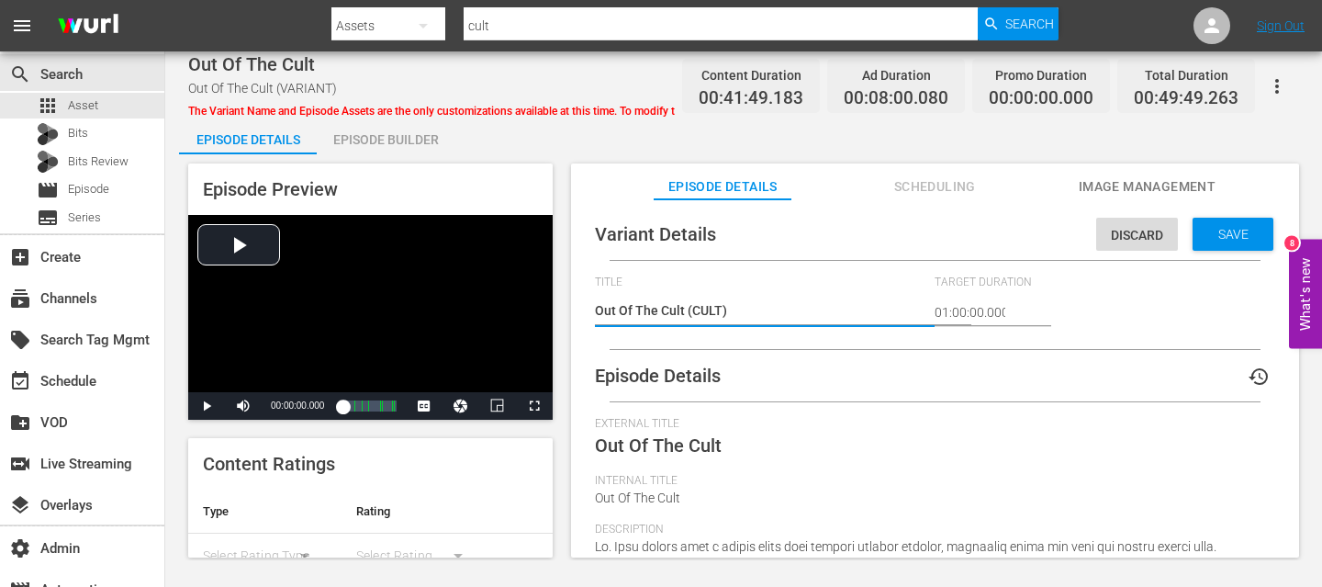
type textarea "Out Of The Cult (CULT )"
type textarea "Out Of The Cult (CULT P)"
type textarea "Out Of The Cult (CULT PR)"
type textarea "Out Of The Cult (CULT PRO)"
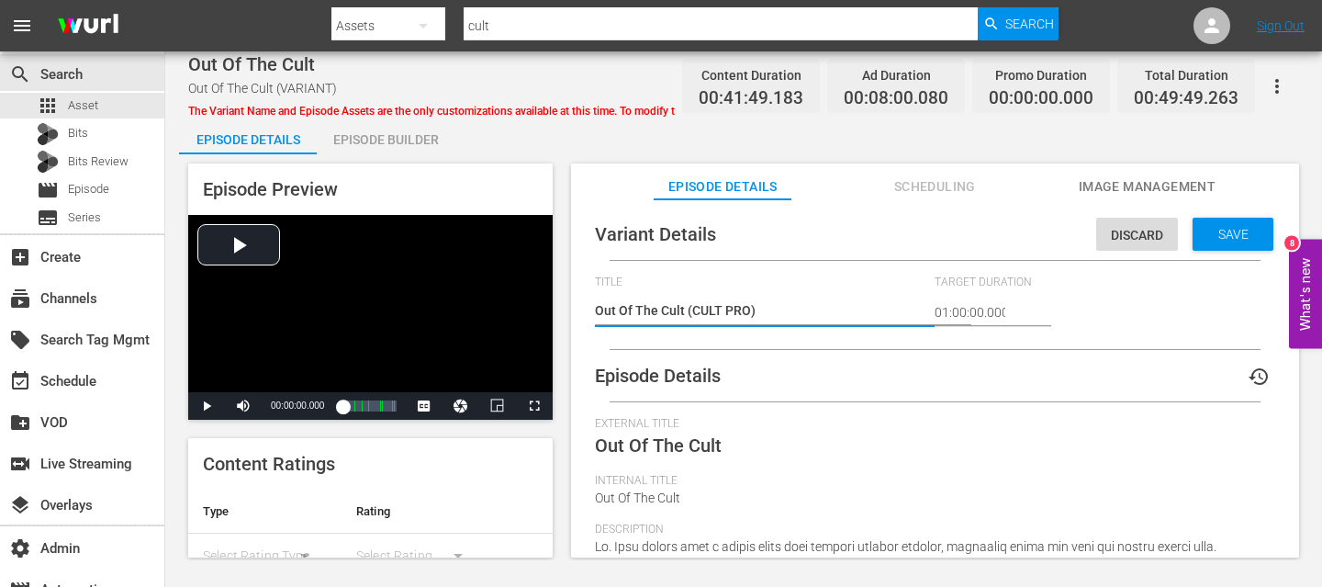
type textarea "Out Of The Cult (CULT PROM)"
type textarea "Out Of The Cult (CULT PROMO)"
click at [1206, 213] on div "Discard Save" at bounding box center [1188, 229] width 185 height 42
click at [1209, 223] on div "Save" at bounding box center [1232, 234] width 81 height 33
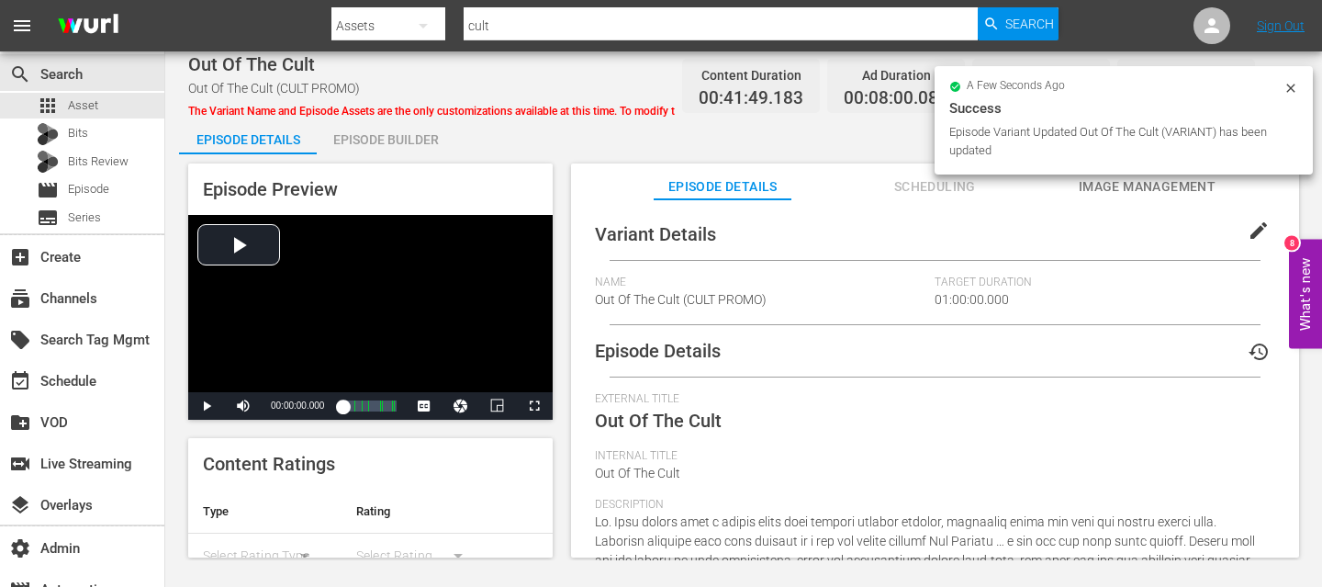
click at [382, 133] on div "Episode Builder" at bounding box center [386, 139] width 138 height 44
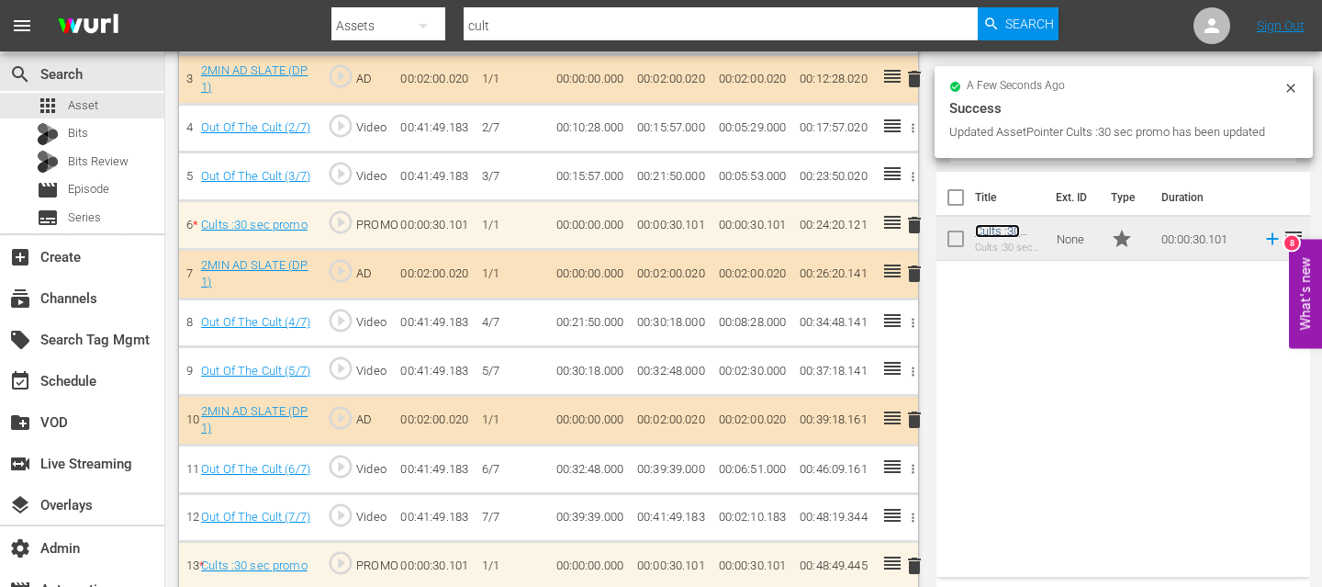
scroll to position [712, 0]
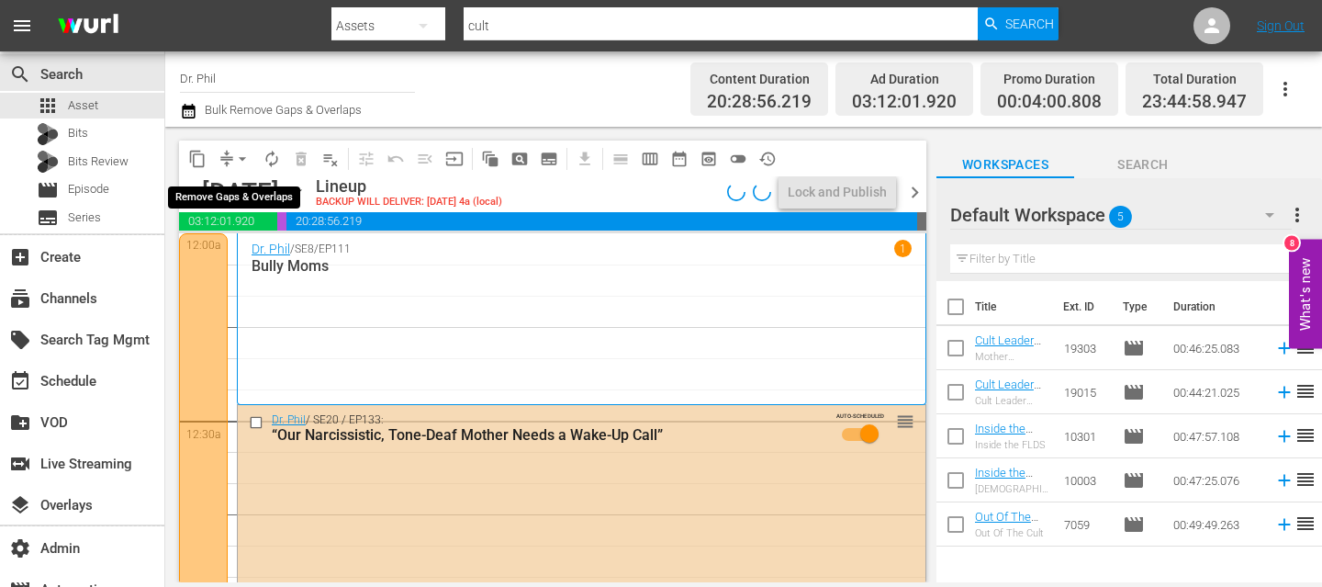
click at [243, 157] on span "arrow_drop_down" at bounding box center [242, 159] width 18 height 18
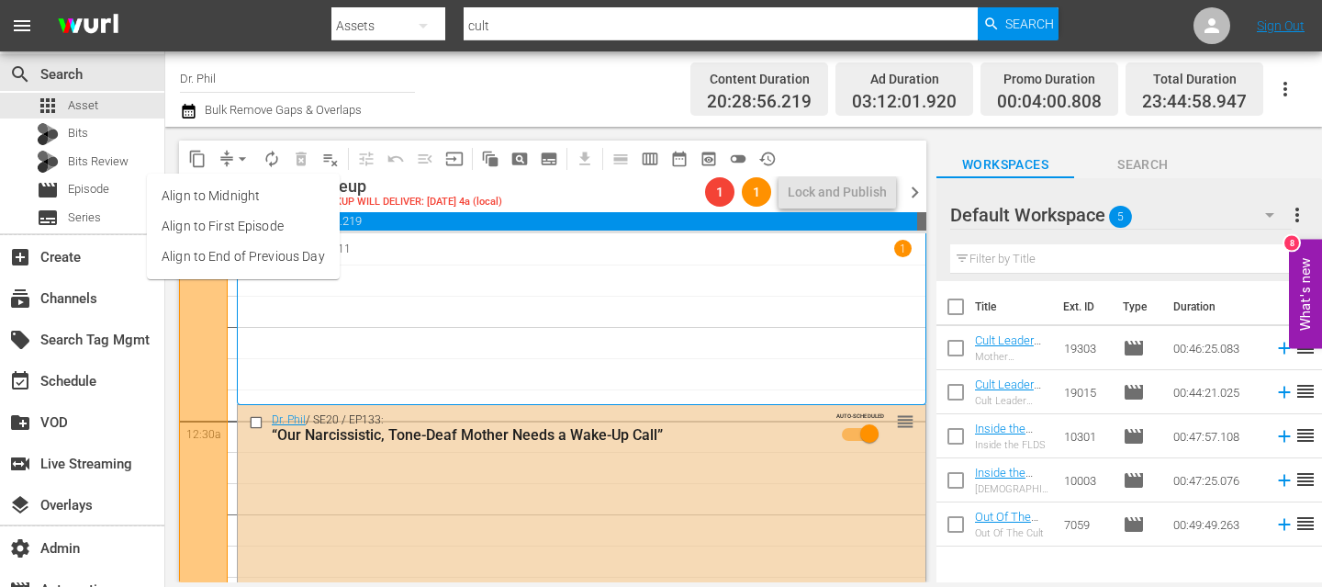
click at [247, 243] on li "Align to End of Previous Day" at bounding box center [243, 256] width 193 height 30
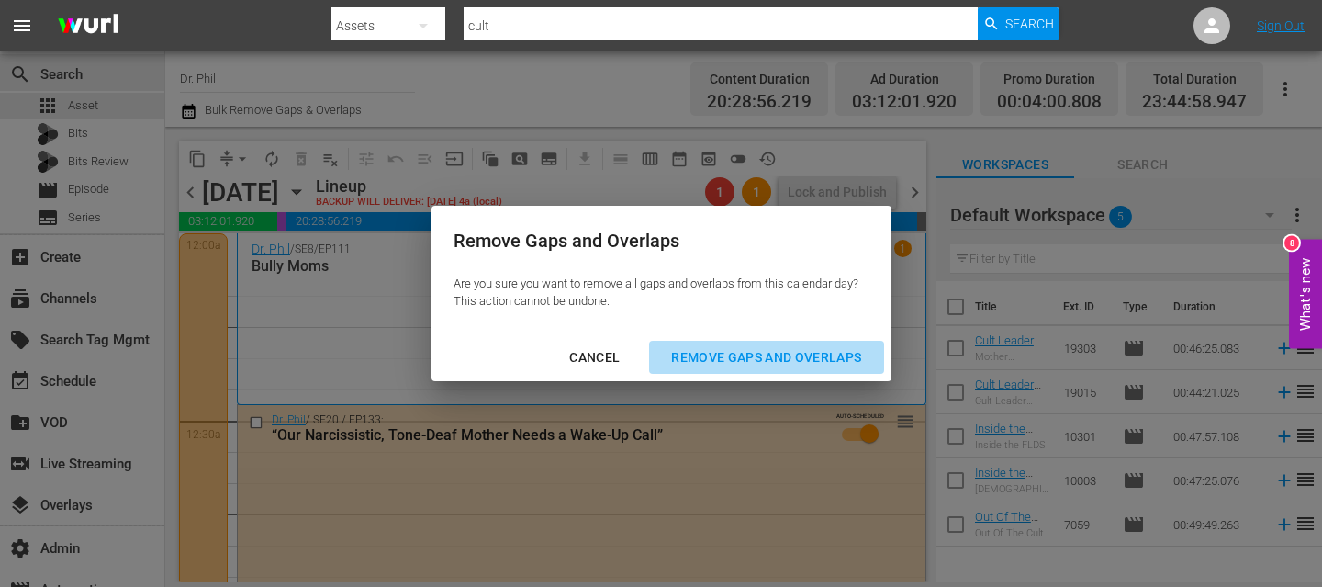
click at [760, 352] on div "Remove Gaps and Overlaps" at bounding box center [765, 357] width 219 height 23
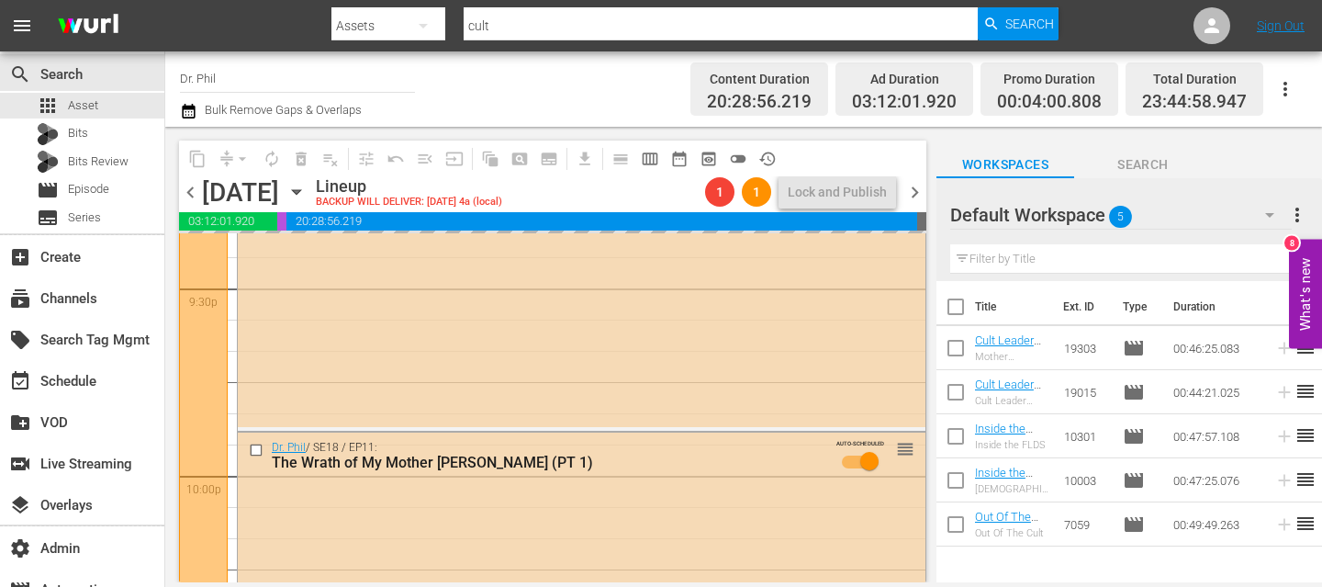
scroll to position [8692, 0]
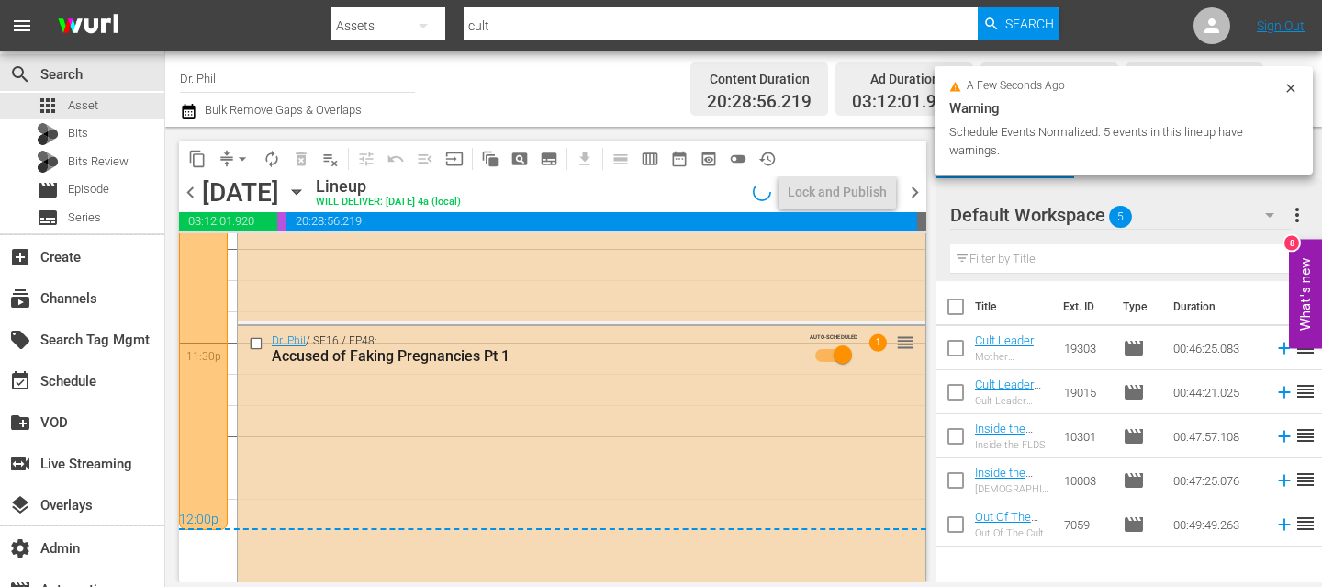
click at [1289, 94] on icon at bounding box center [1290, 88] width 15 height 15
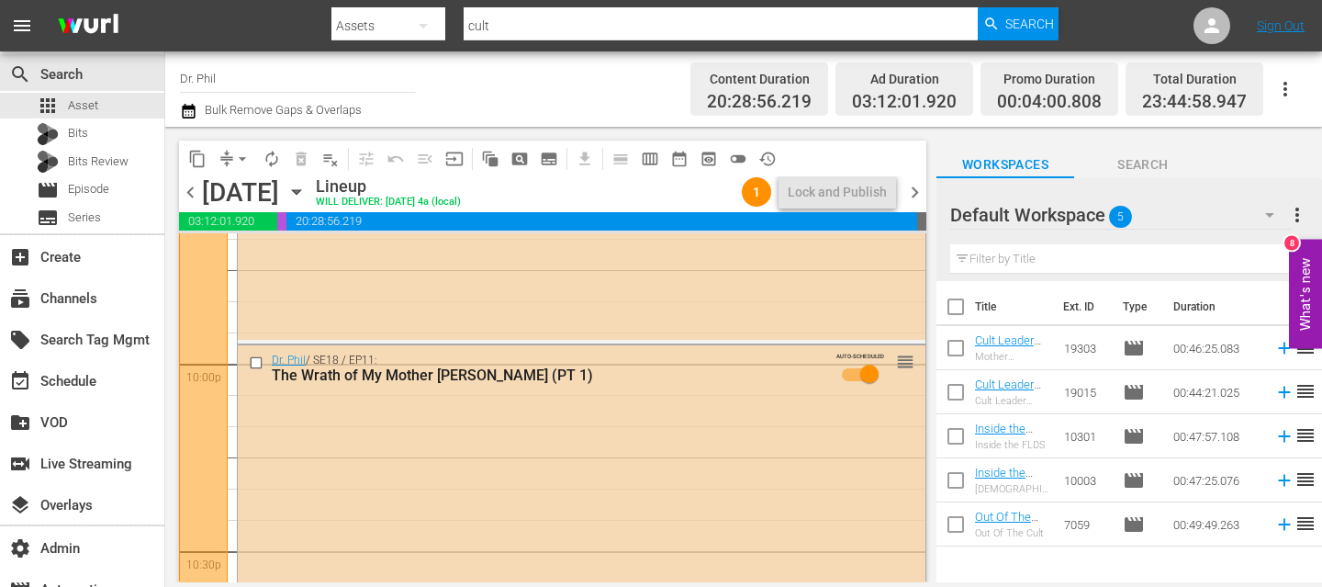
scroll to position [8108, 0]
click at [918, 193] on span "chevron_right" at bounding box center [914, 192] width 23 height 23
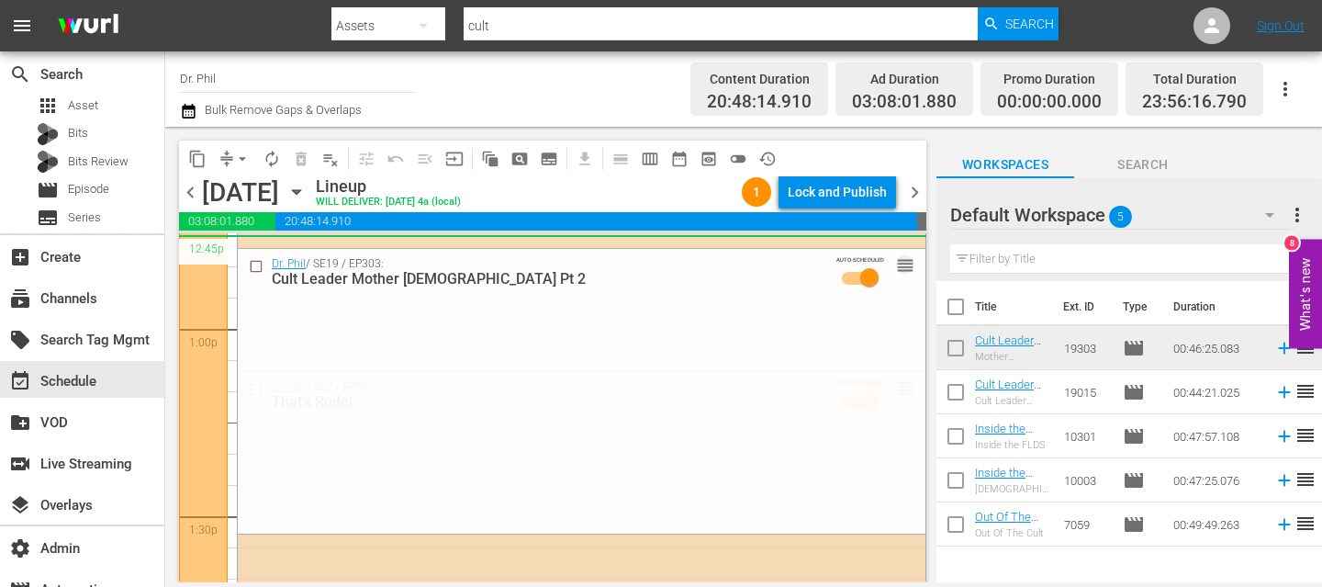
scroll to position [4788, 0]
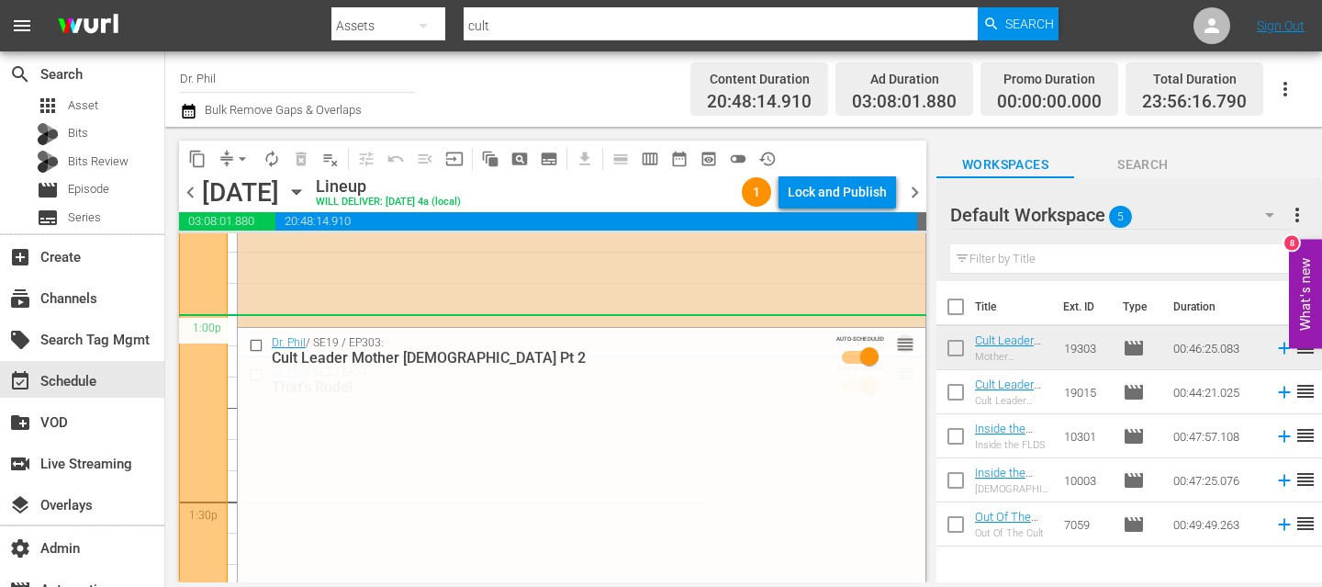
drag, startPoint x: 904, startPoint y: 393, endPoint x: 789, endPoint y: 315, distance: 138.8
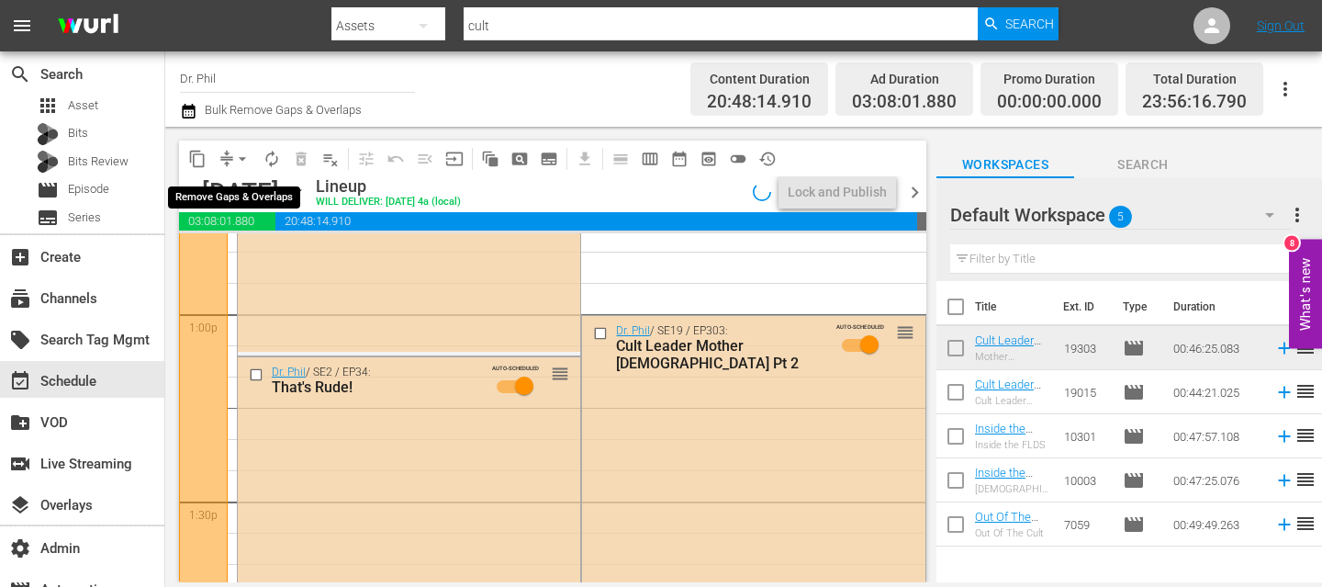
scroll to position [4819, 0]
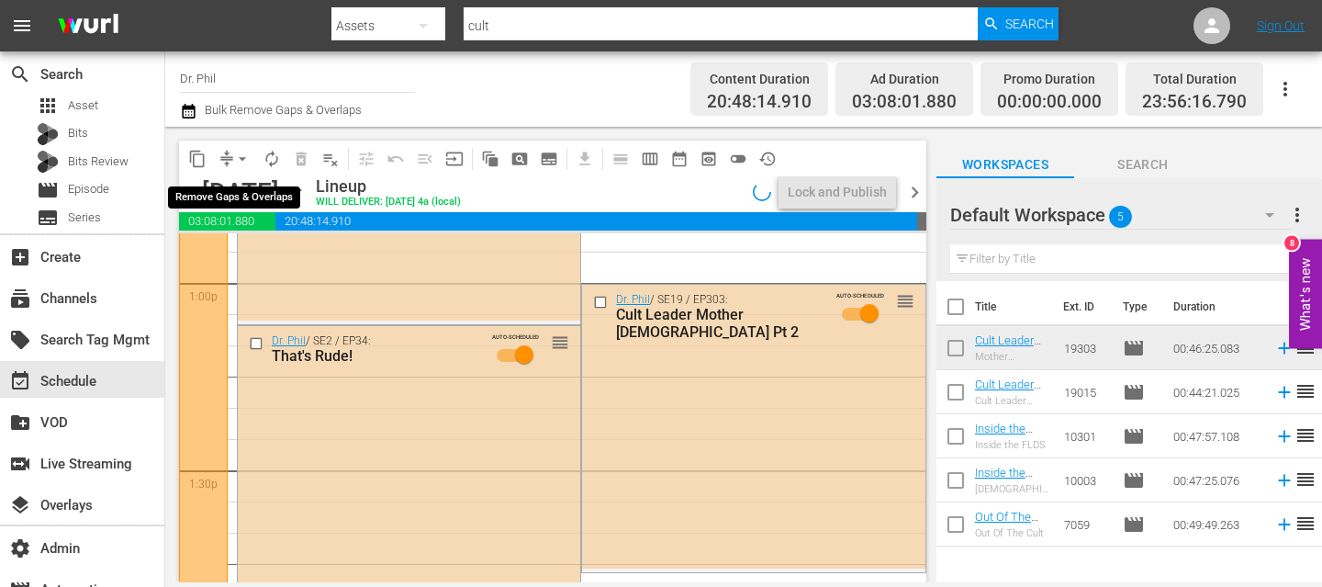
click at [241, 158] on span "arrow_drop_down" at bounding box center [242, 159] width 18 height 18
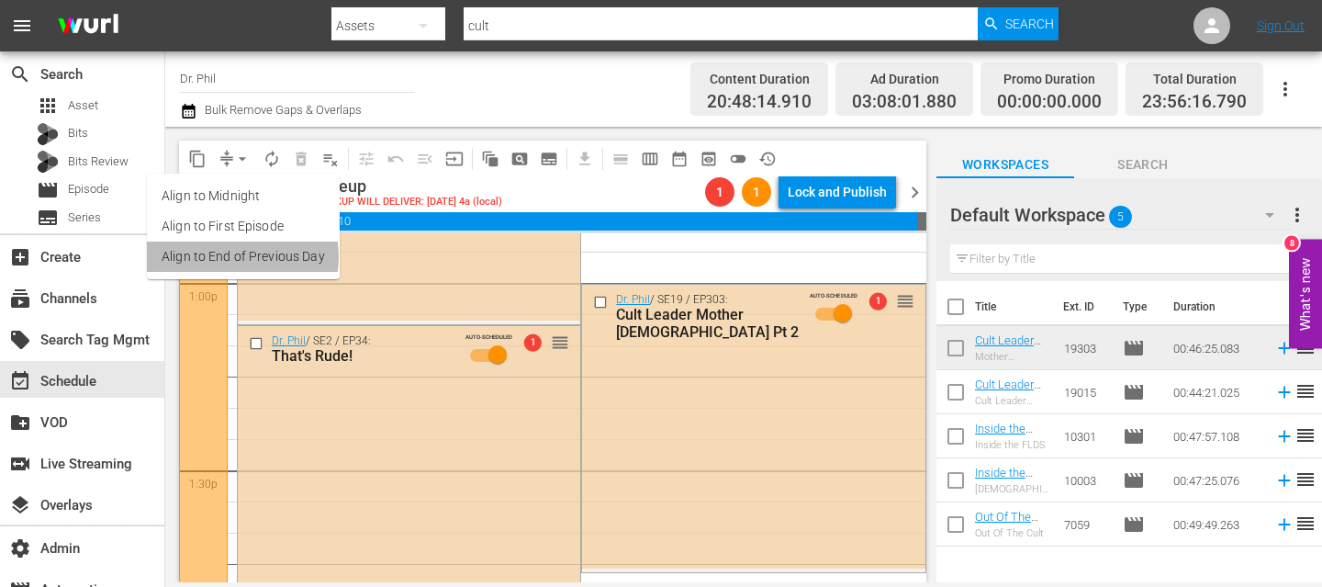
click at [239, 257] on li "Align to End of Previous Day" at bounding box center [243, 256] width 193 height 30
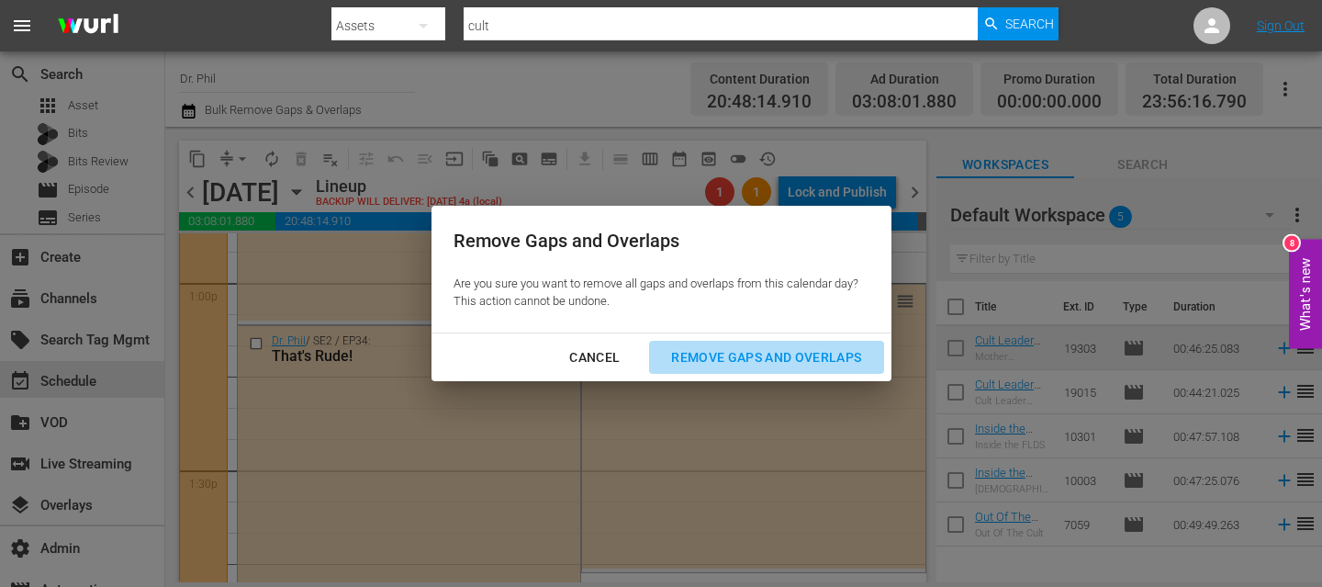
click at [704, 369] on button "Remove Gaps and Overlaps" at bounding box center [766, 358] width 234 height 34
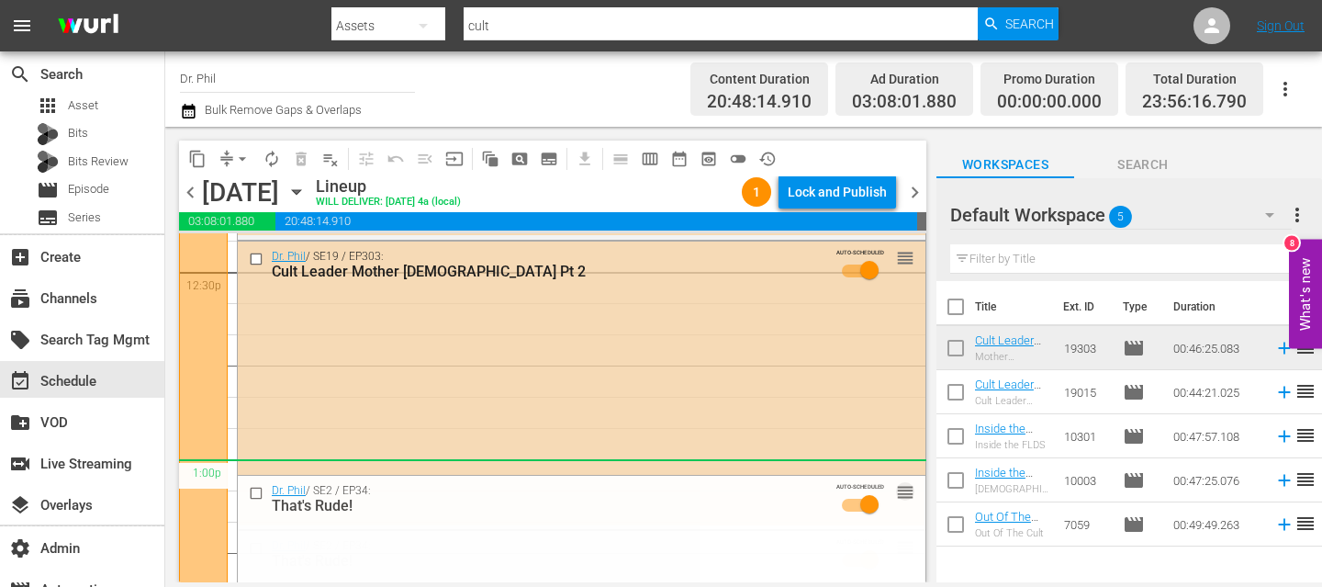
scroll to position [4537, 0]
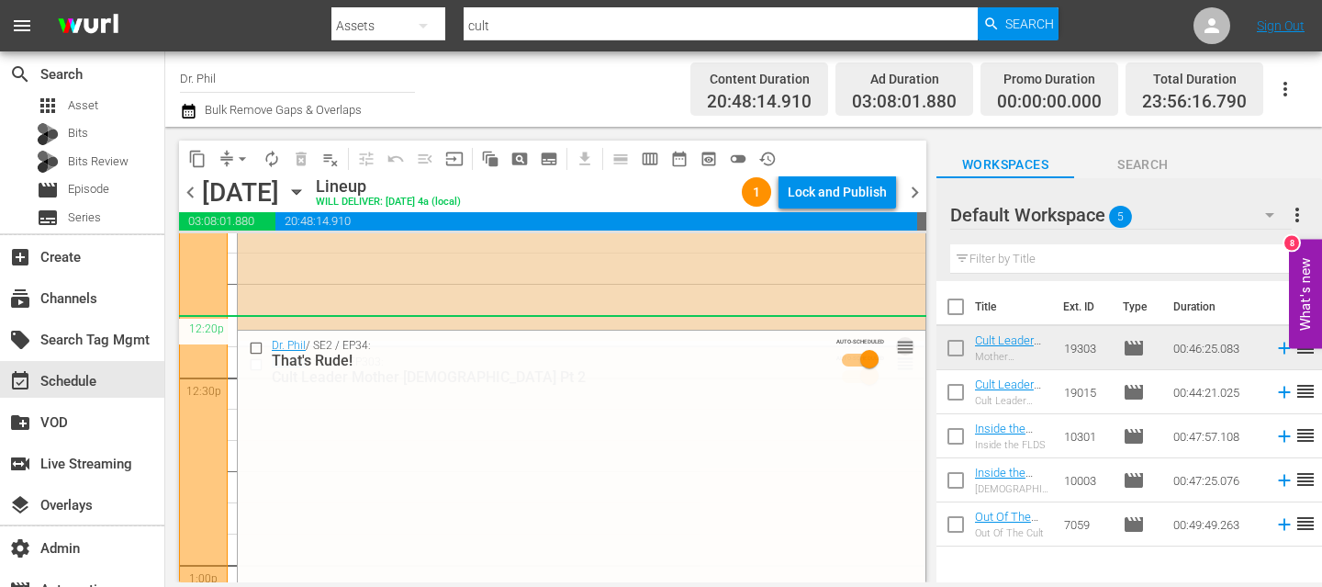
drag, startPoint x: 888, startPoint y: 368, endPoint x: 847, endPoint y: 315, distance: 66.8
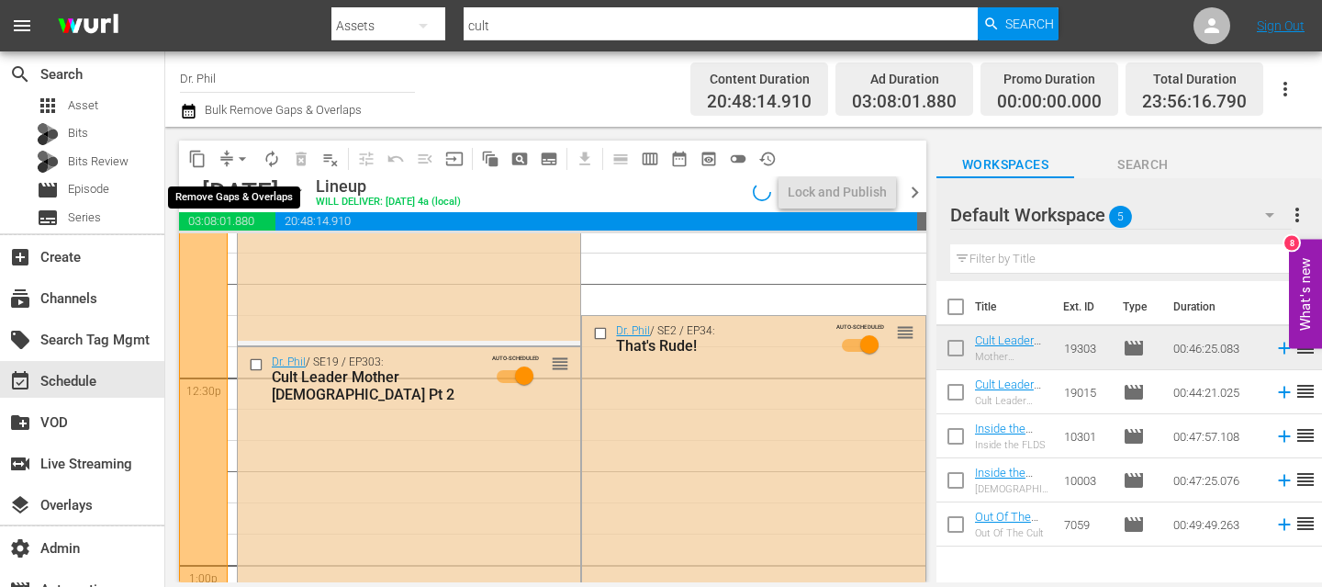
click at [241, 159] on span "arrow_drop_down" at bounding box center [242, 159] width 18 height 18
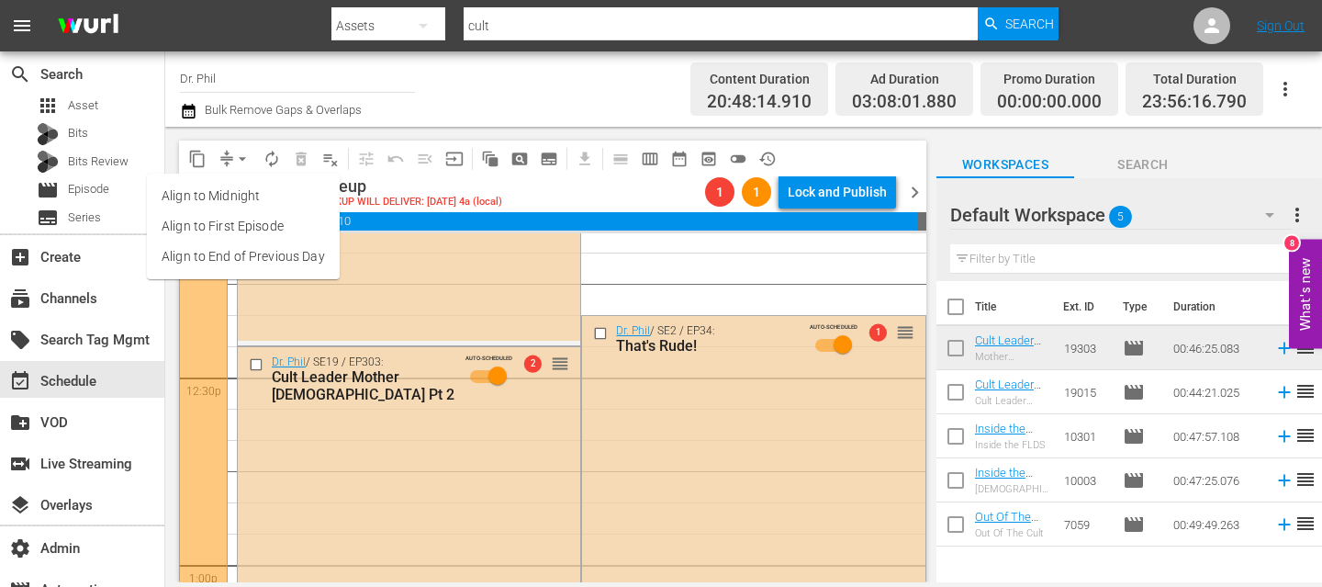
click at [236, 255] on li "Align to End of Previous Day" at bounding box center [243, 256] width 193 height 30
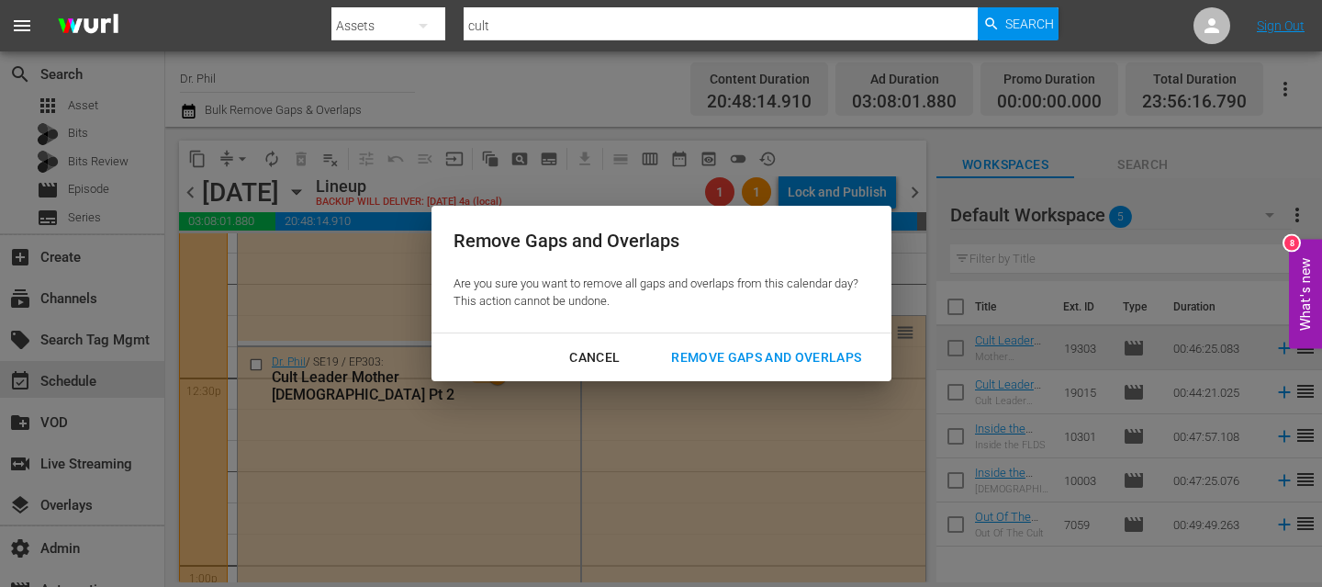
click at [761, 357] on div "Remove Gaps and Overlaps" at bounding box center [765, 357] width 219 height 23
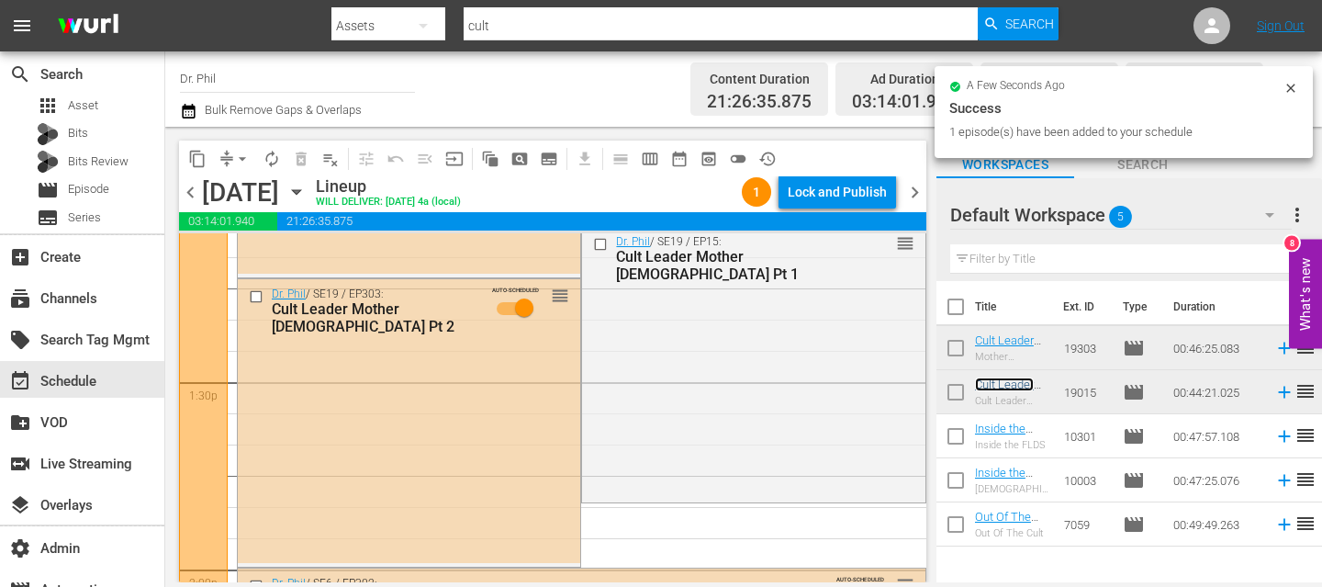
scroll to position [5139, 0]
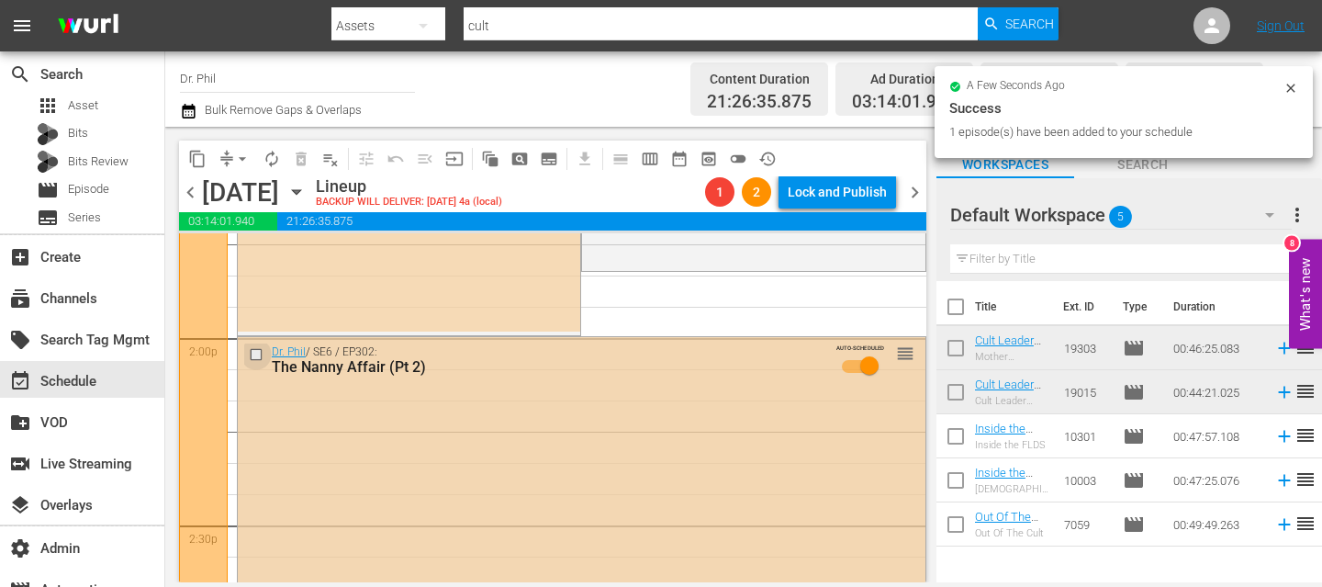
click at [252, 355] on input "checkbox" at bounding box center [258, 355] width 19 height 16
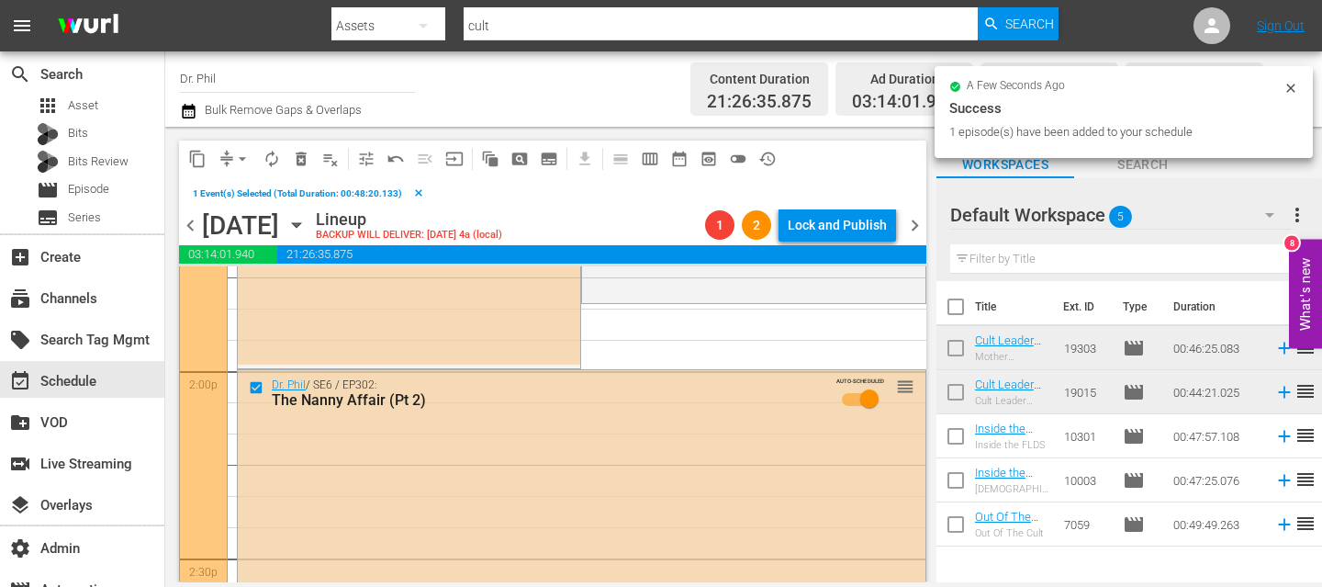
scroll to position [5434, 0]
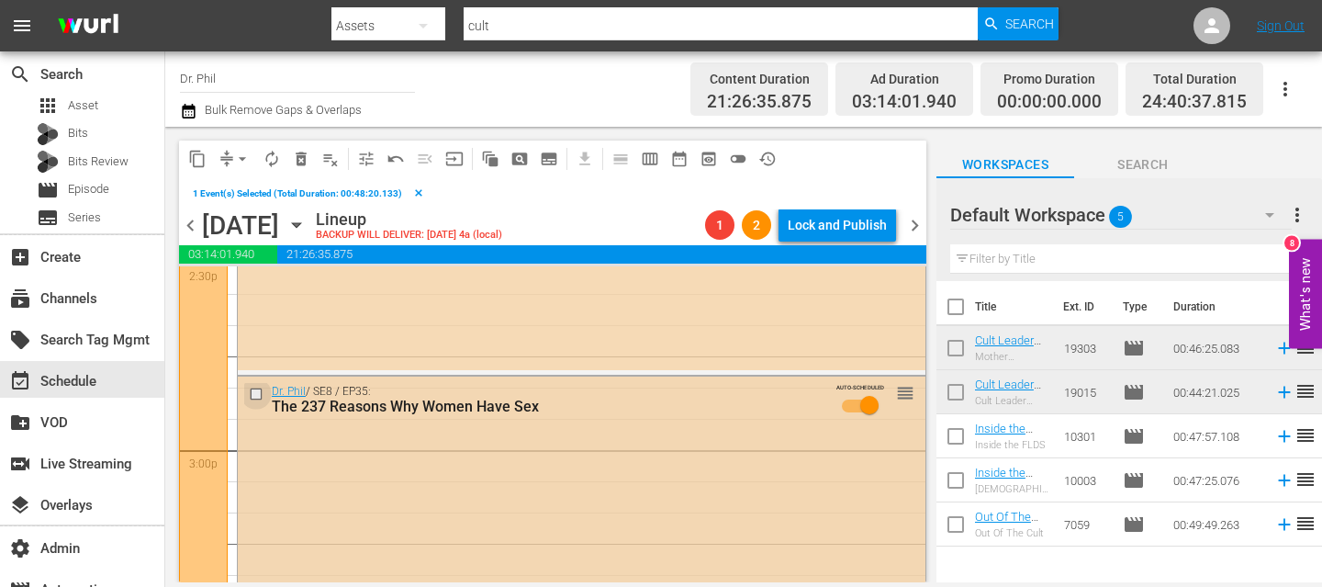
click at [257, 393] on input "checkbox" at bounding box center [258, 394] width 19 height 16
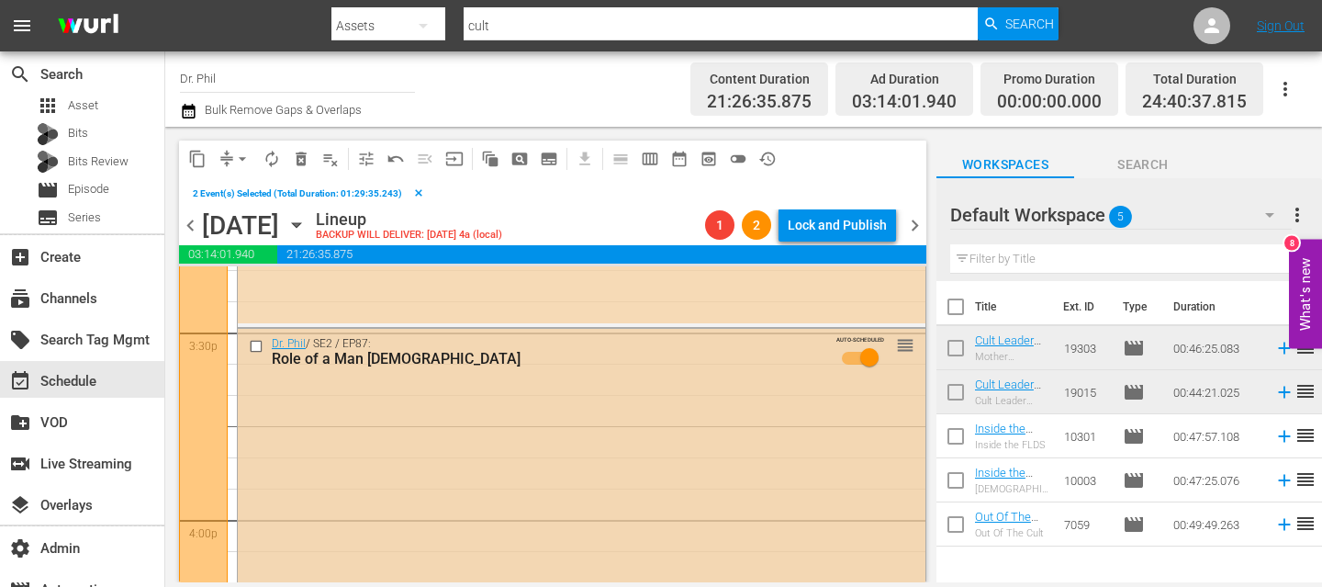
click at [254, 347] on input "checkbox" at bounding box center [258, 346] width 19 height 16
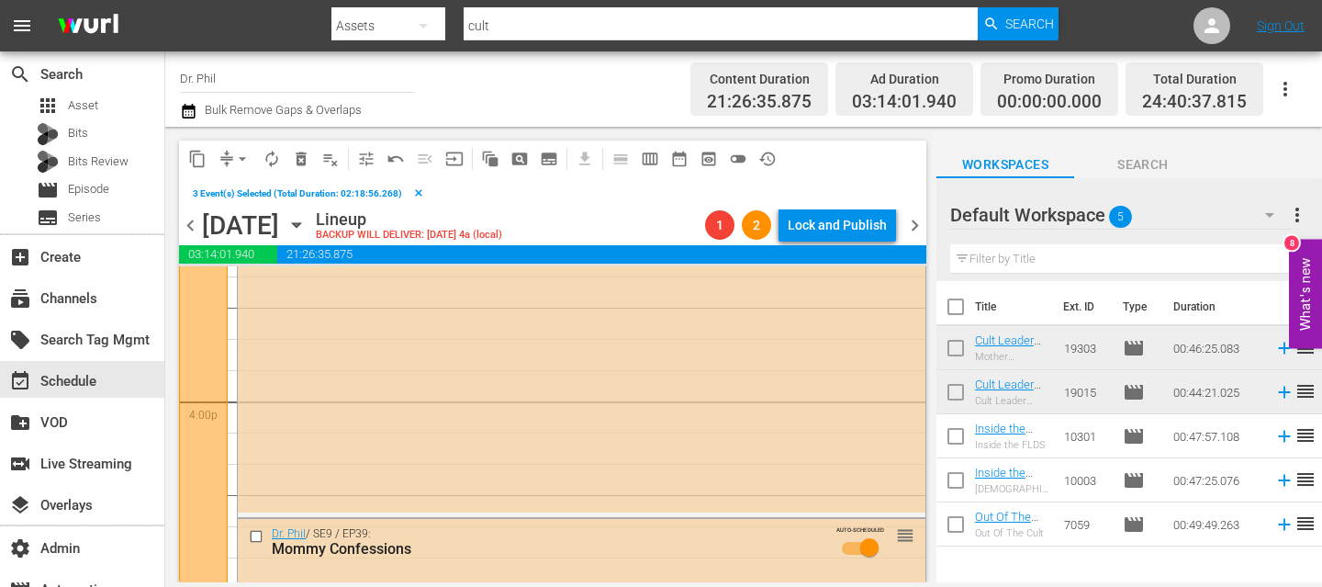
scroll to position [5968, 0]
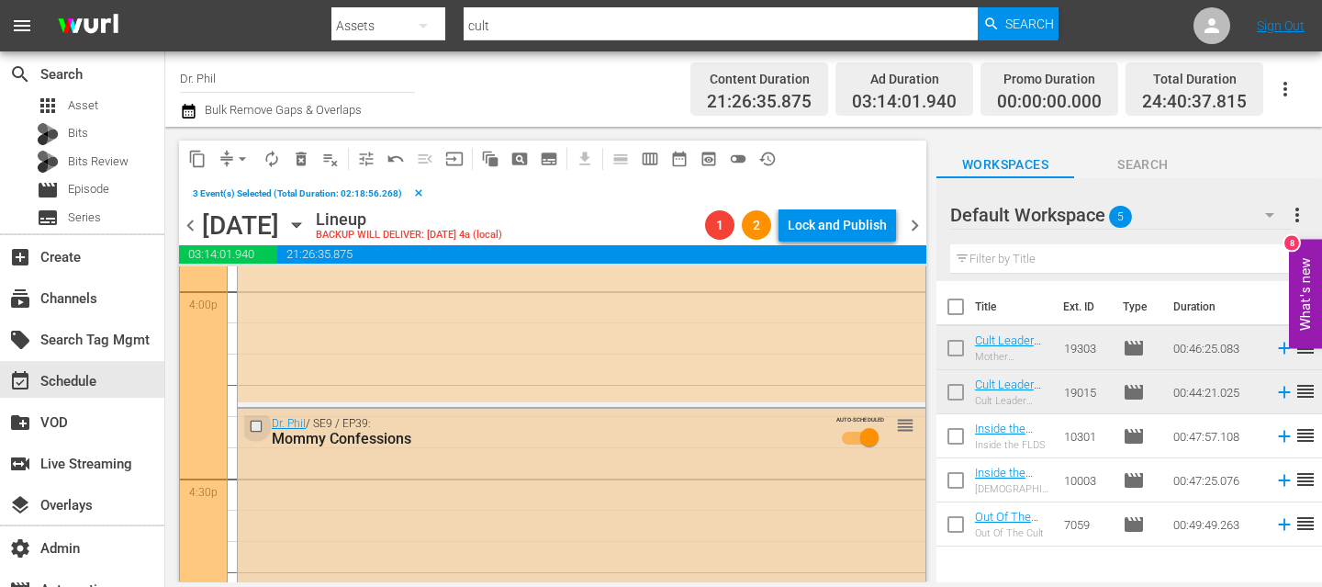
click at [253, 420] on input "checkbox" at bounding box center [258, 426] width 19 height 16
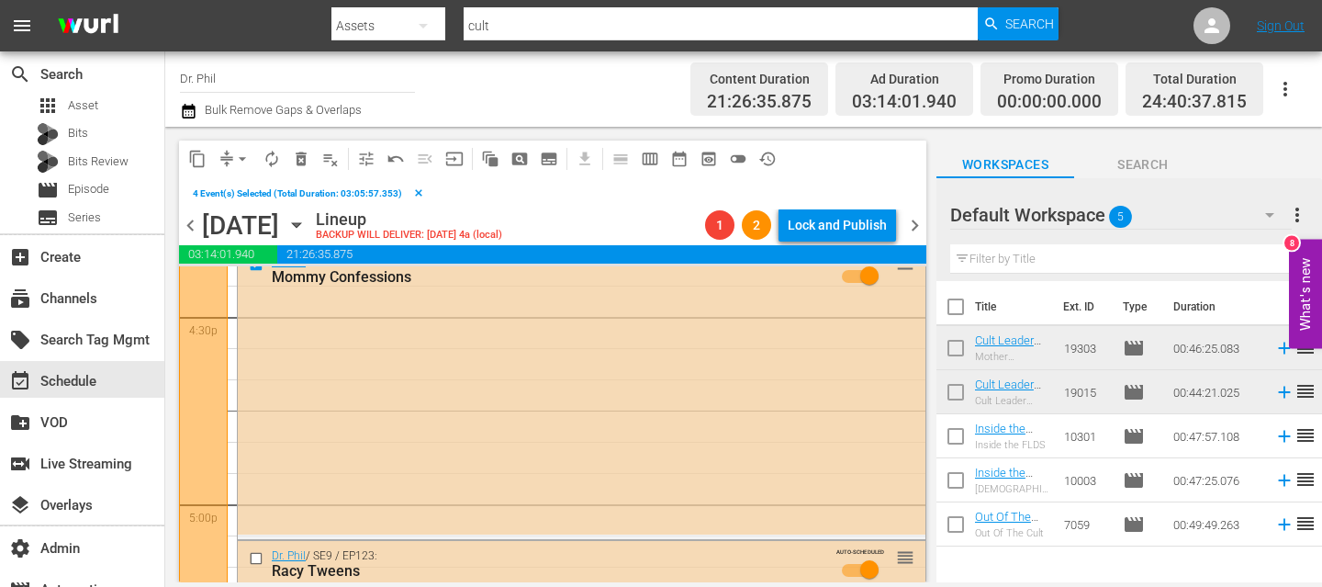
scroll to position [6130, 0]
click at [296, 152] on span "delete_forever_outlined" at bounding box center [301, 159] width 18 height 18
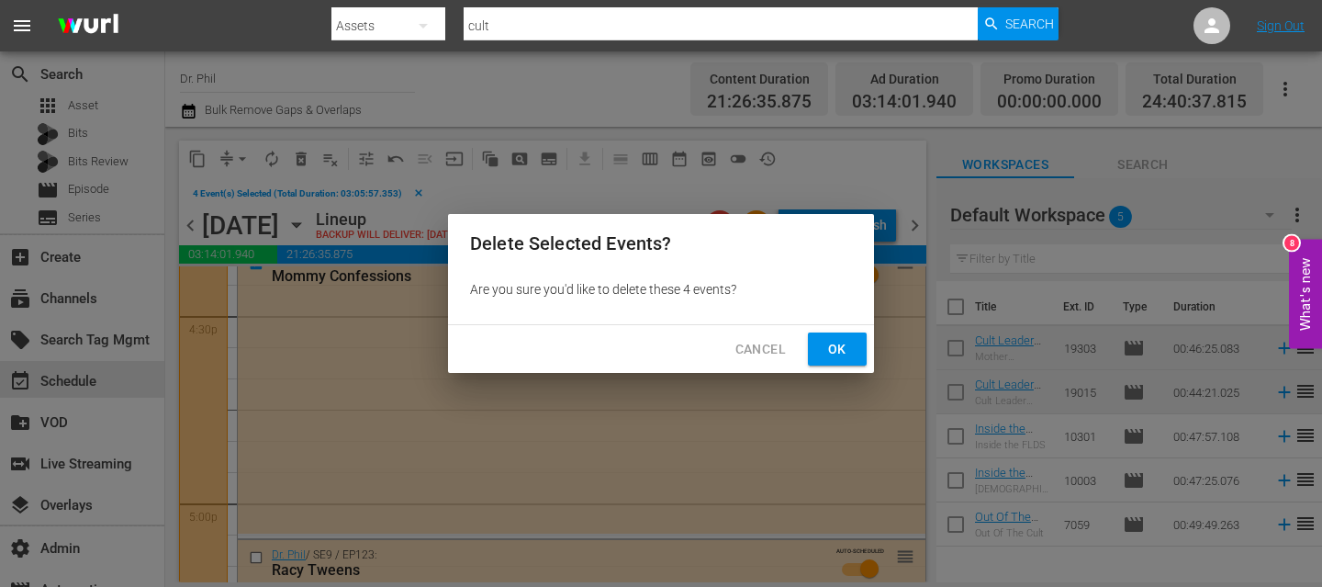
click at [843, 355] on span "Ok" at bounding box center [836, 349] width 29 height 23
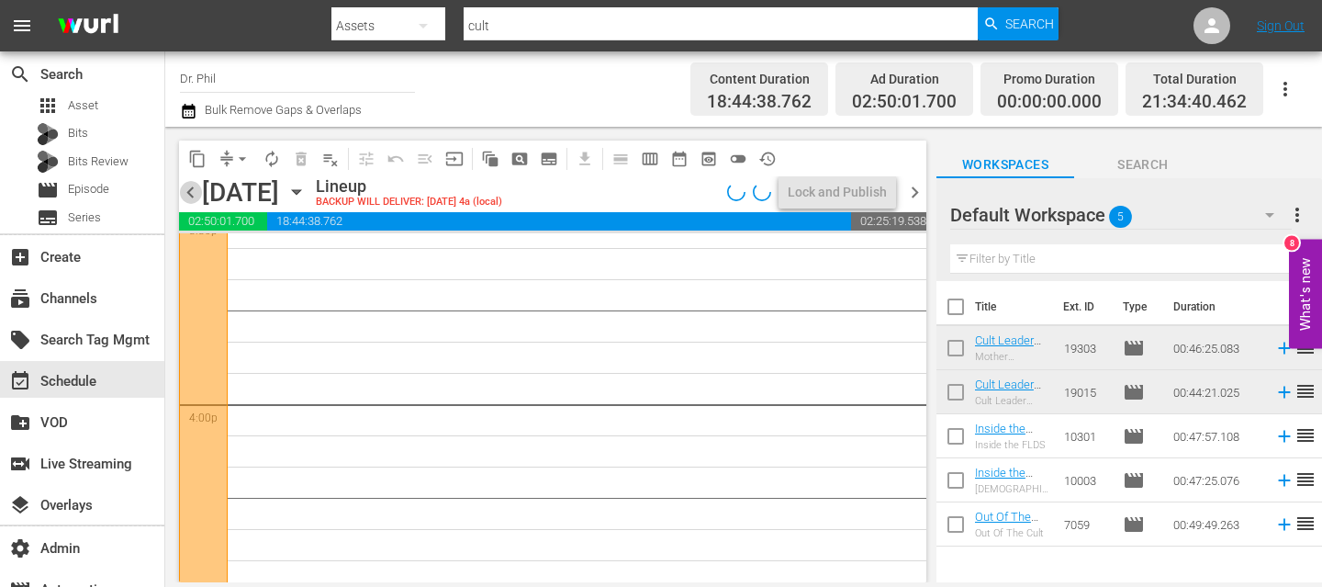
click at [193, 198] on span "chevron_left" at bounding box center [190, 192] width 23 height 23
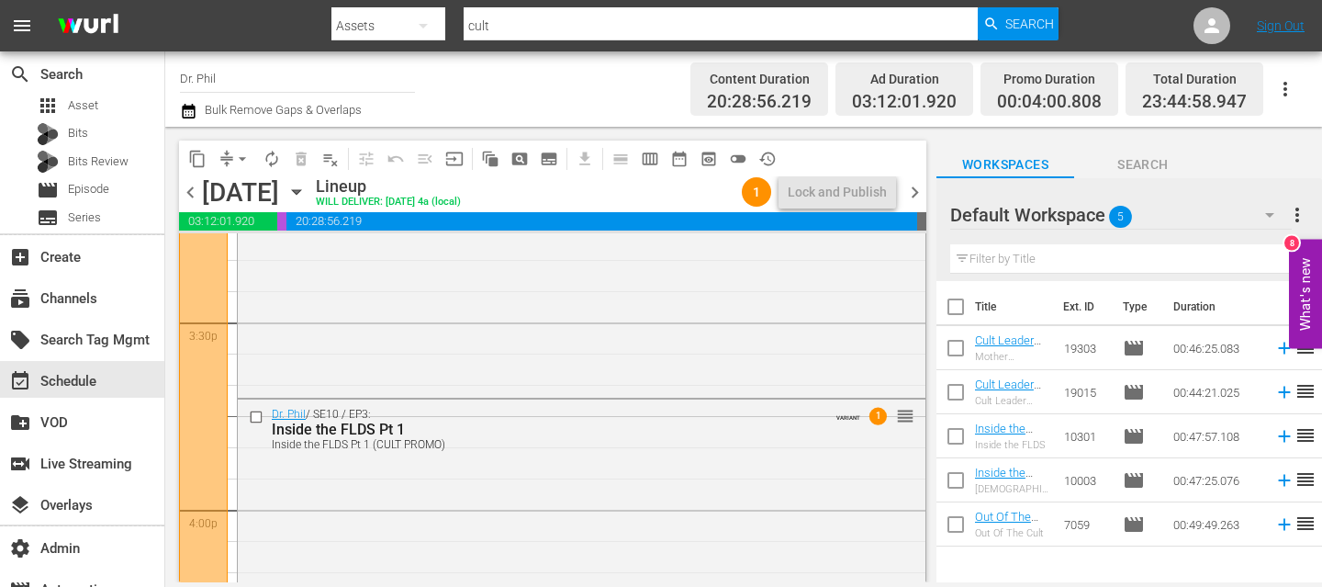
scroll to position [5689, 0]
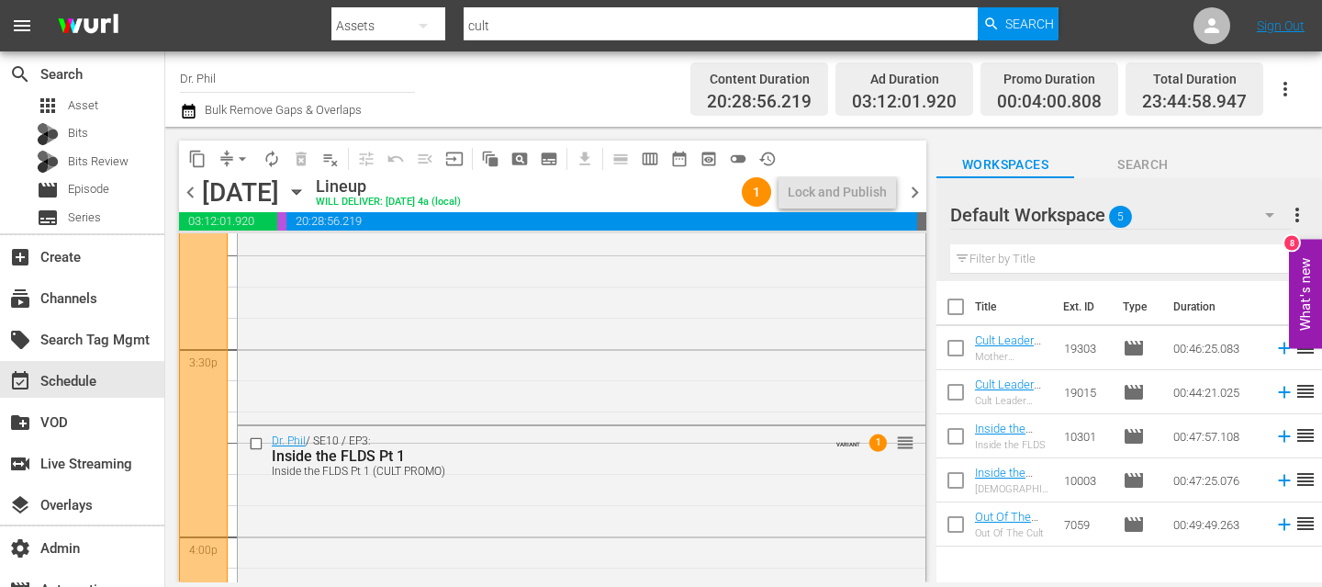
click at [919, 195] on span "chevron_right" at bounding box center [914, 192] width 23 height 23
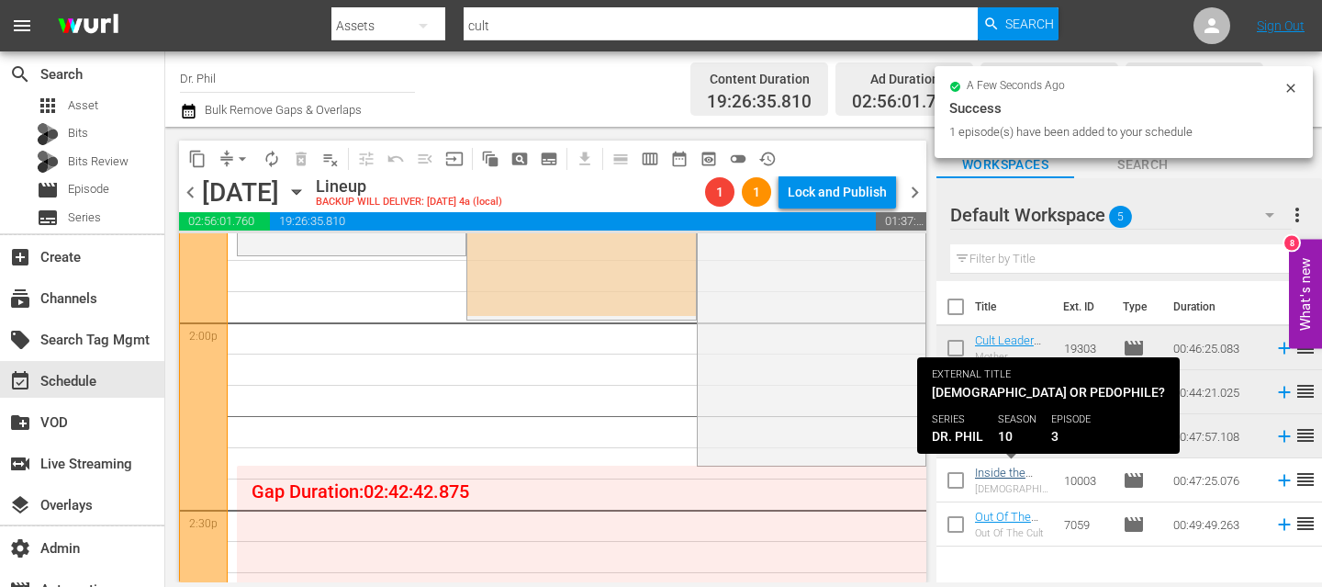
scroll to position [5157, 0]
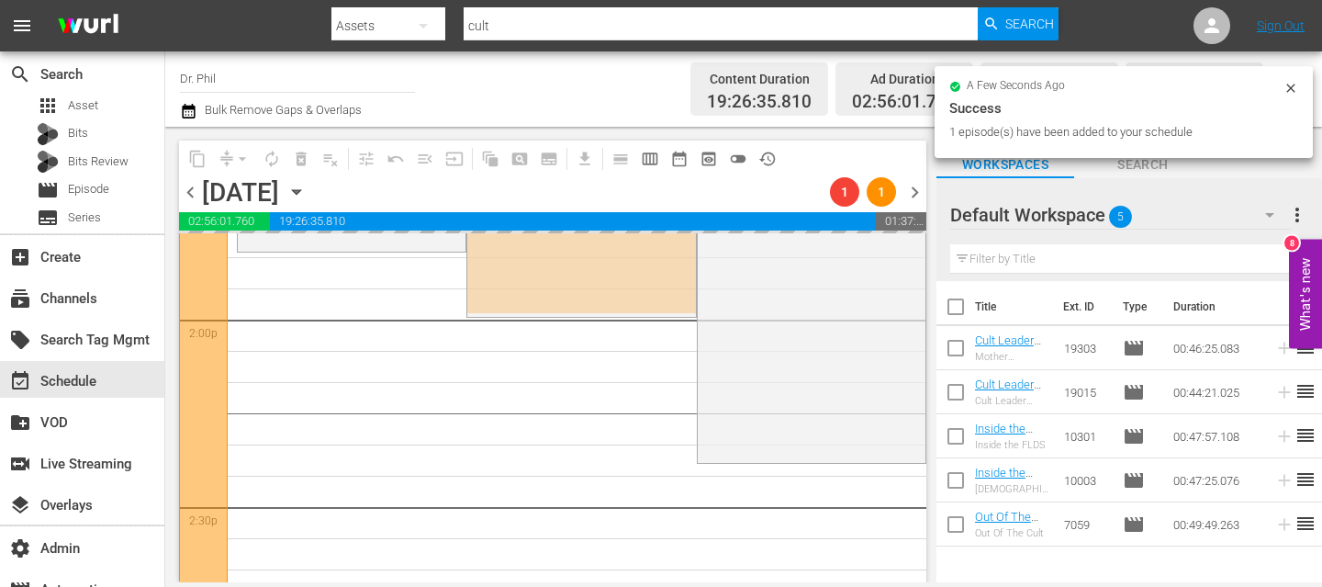
click at [1290, 87] on icon at bounding box center [1290, 88] width 8 height 8
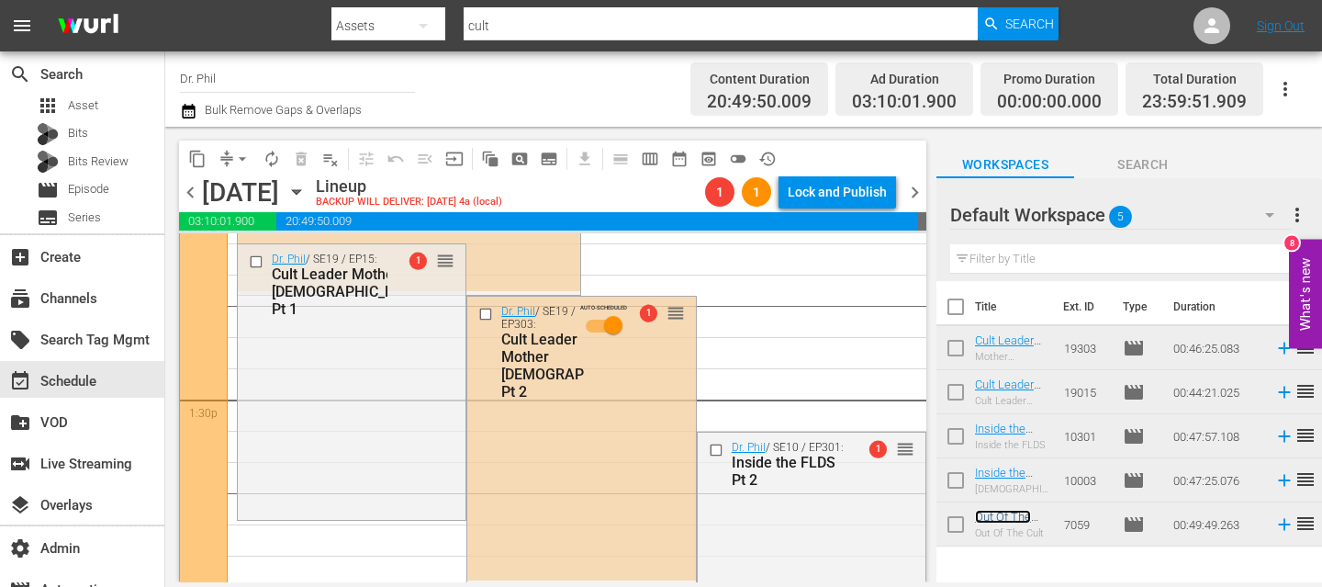
scroll to position [4901, 0]
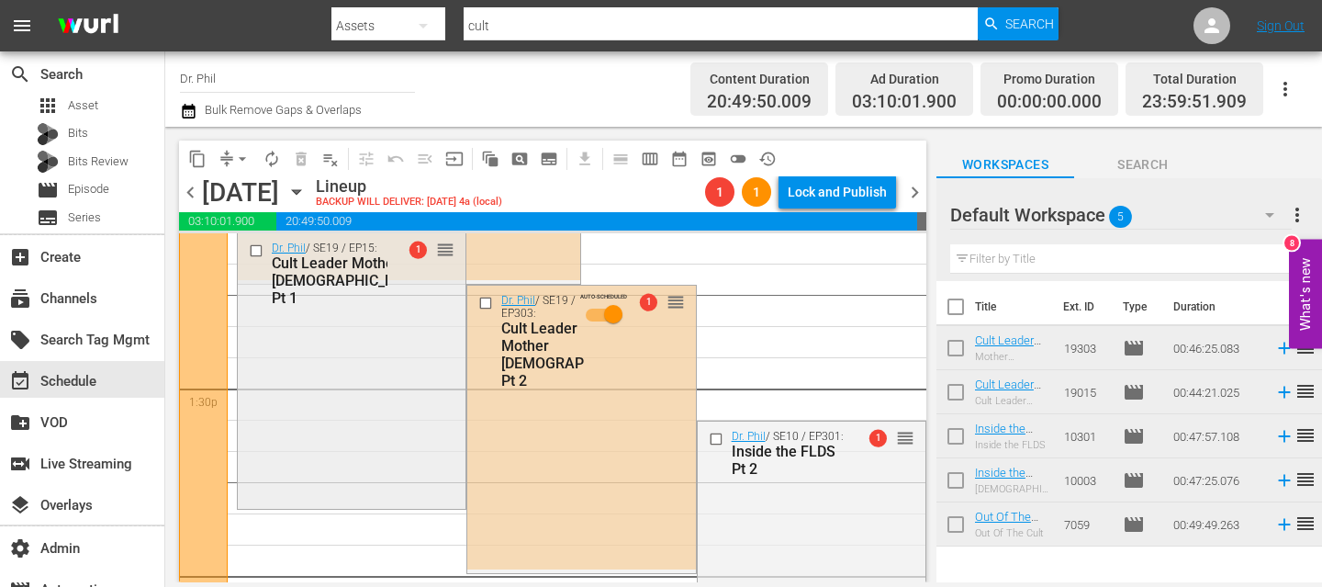
click at [373, 404] on div "Dr. Phil / SE19 / EP15: Cult Leader Mother God Pt 1 1 reorder" at bounding box center [352, 369] width 228 height 272
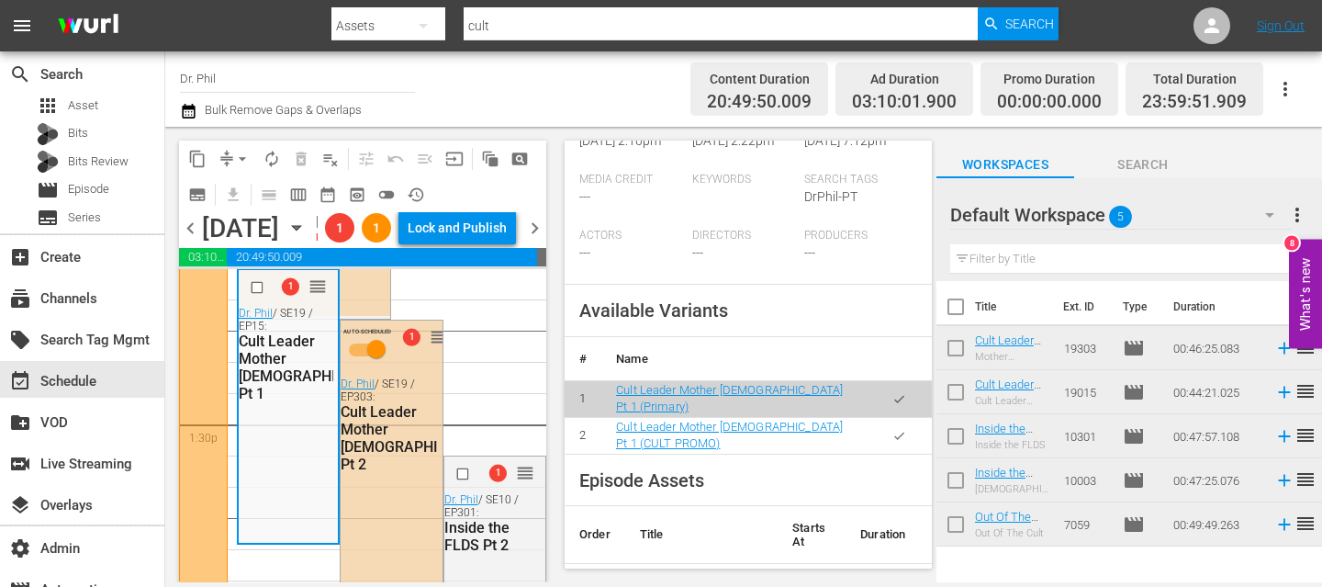
scroll to position [585, 0]
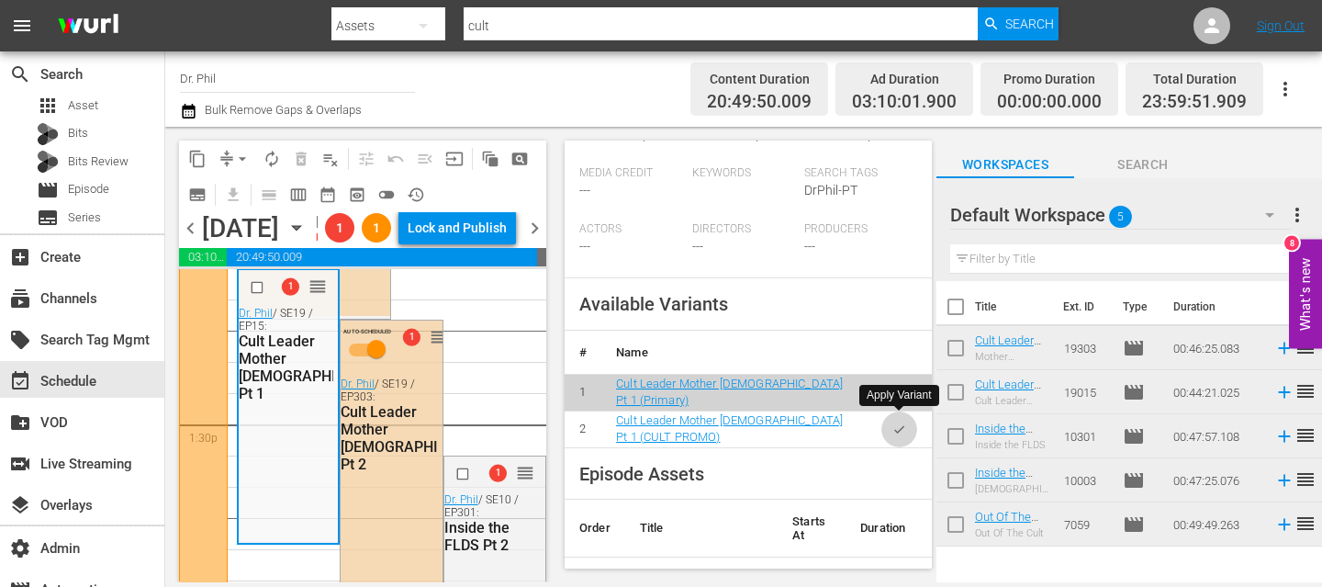
click at [907, 411] on button "button" at bounding box center [899, 429] width 36 height 36
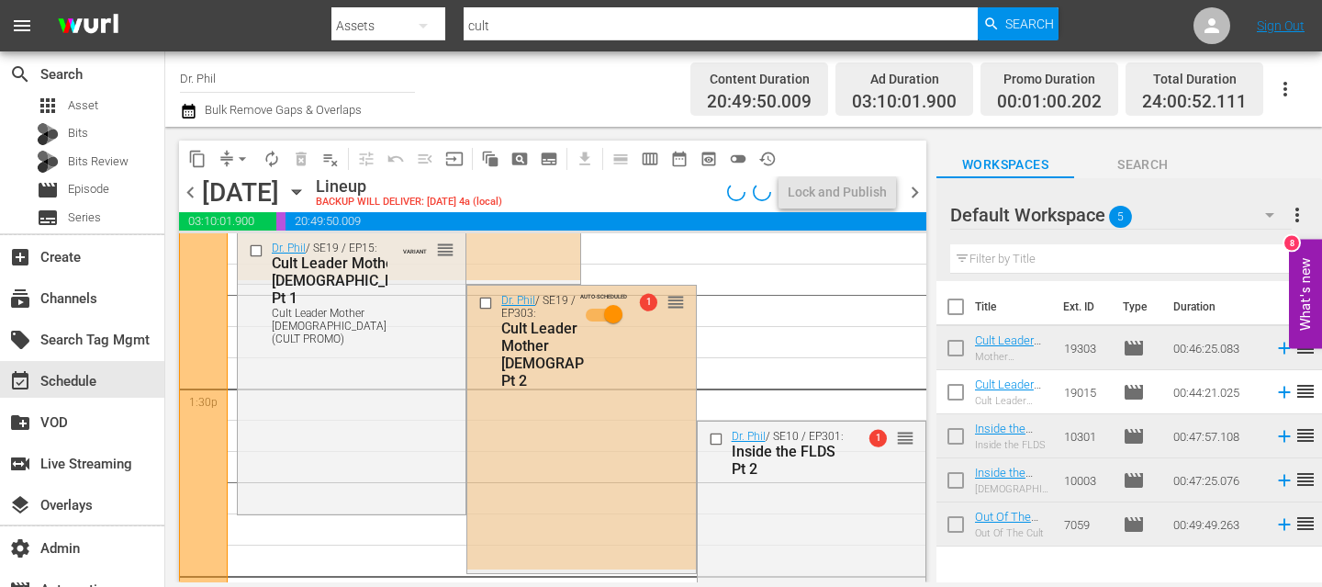
click at [526, 472] on div "Dr. Phil / SE19 / EP303: Cult Leader Mother God Pt 2 AUTO-SCHEDULED 1 reorder" at bounding box center [581, 427] width 228 height 285
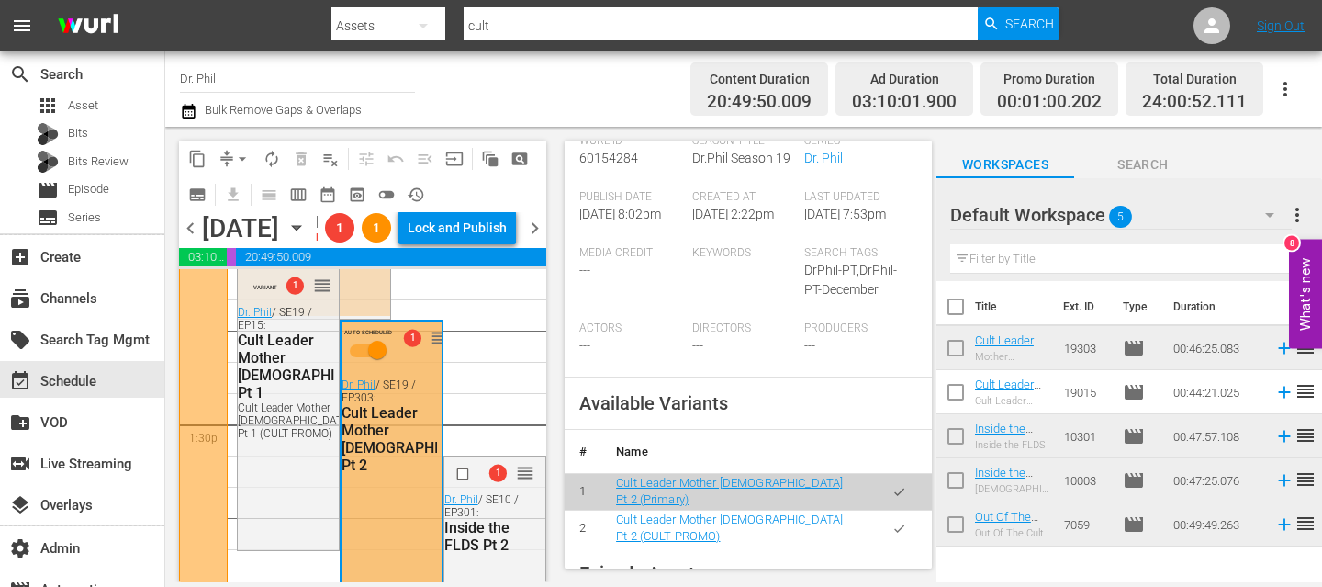
scroll to position [508, 0]
click at [897, 519] on icon "button" at bounding box center [899, 526] width 14 height 14
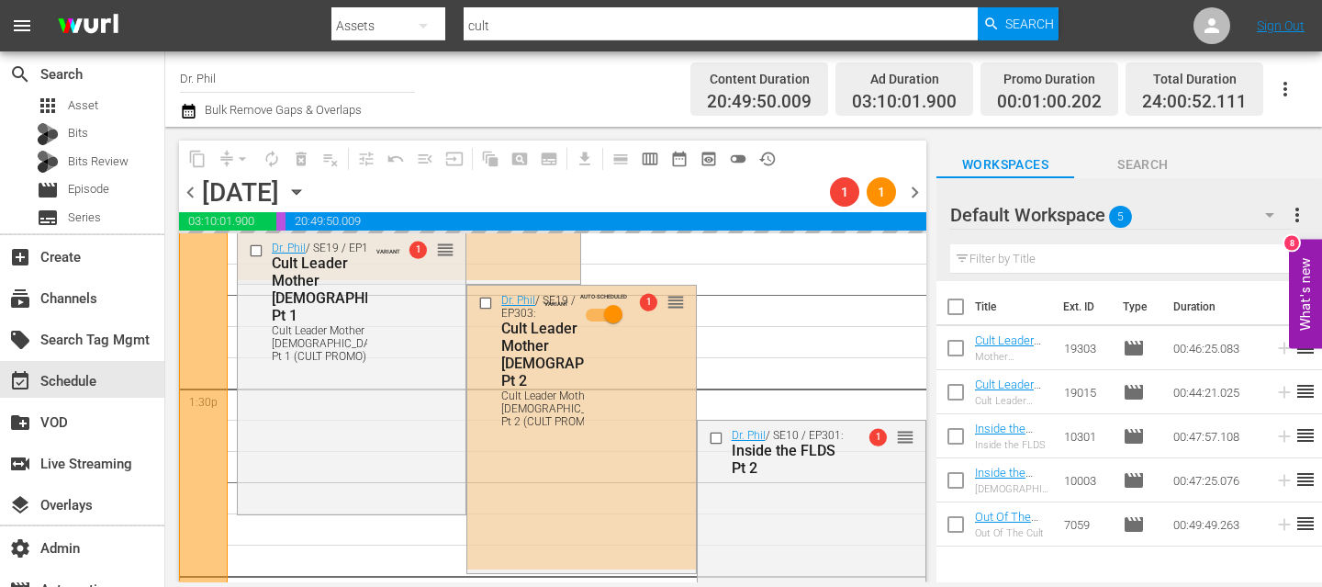
scroll to position [5013, 0]
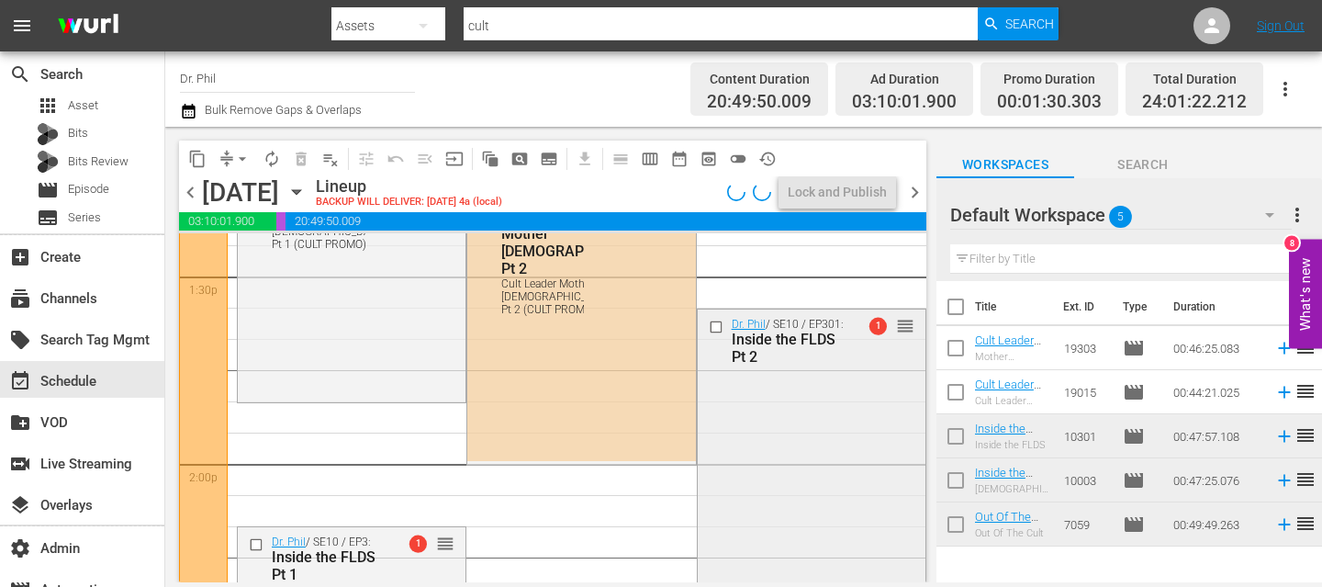
click at [766, 415] on div "Dr. Phil / SE10 / EP301: Inside the FLDS Pt 2 1 reorder" at bounding box center [812, 456] width 228 height 294
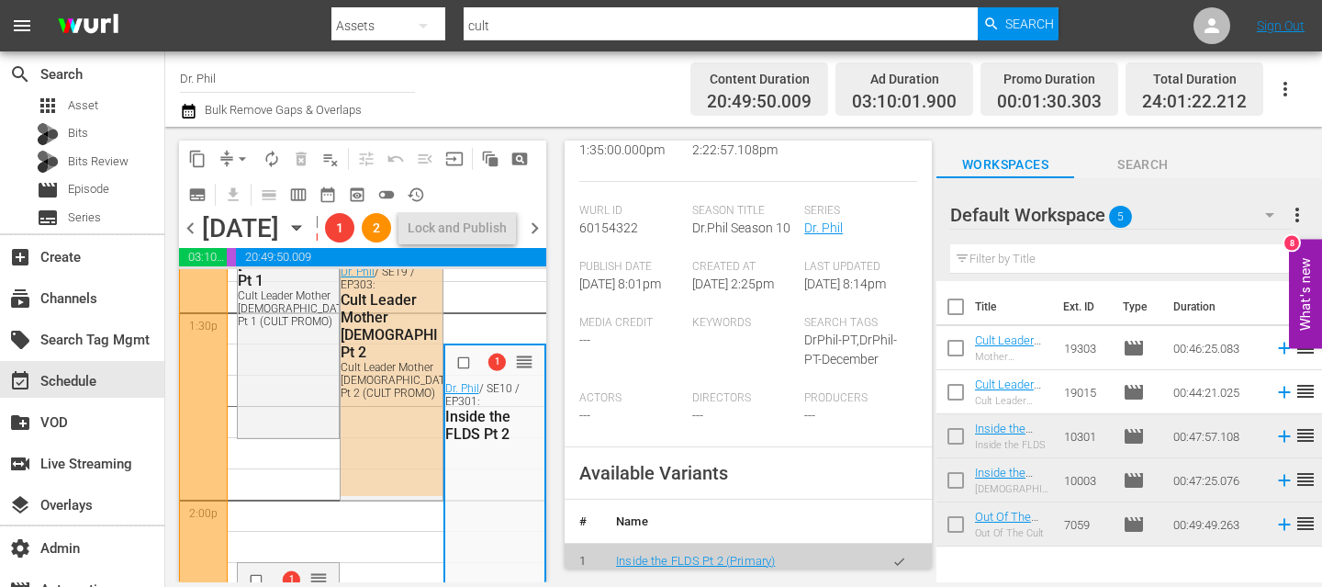
scroll to position [587, 0]
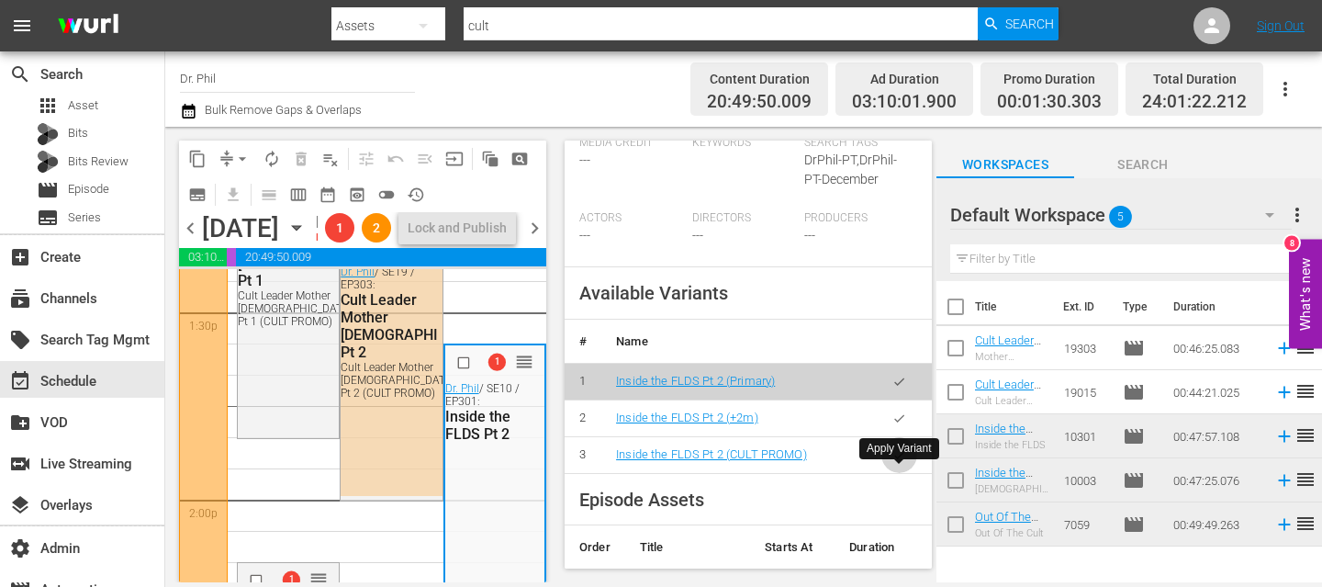
click at [898, 462] on icon "button" at bounding box center [899, 455] width 14 height 14
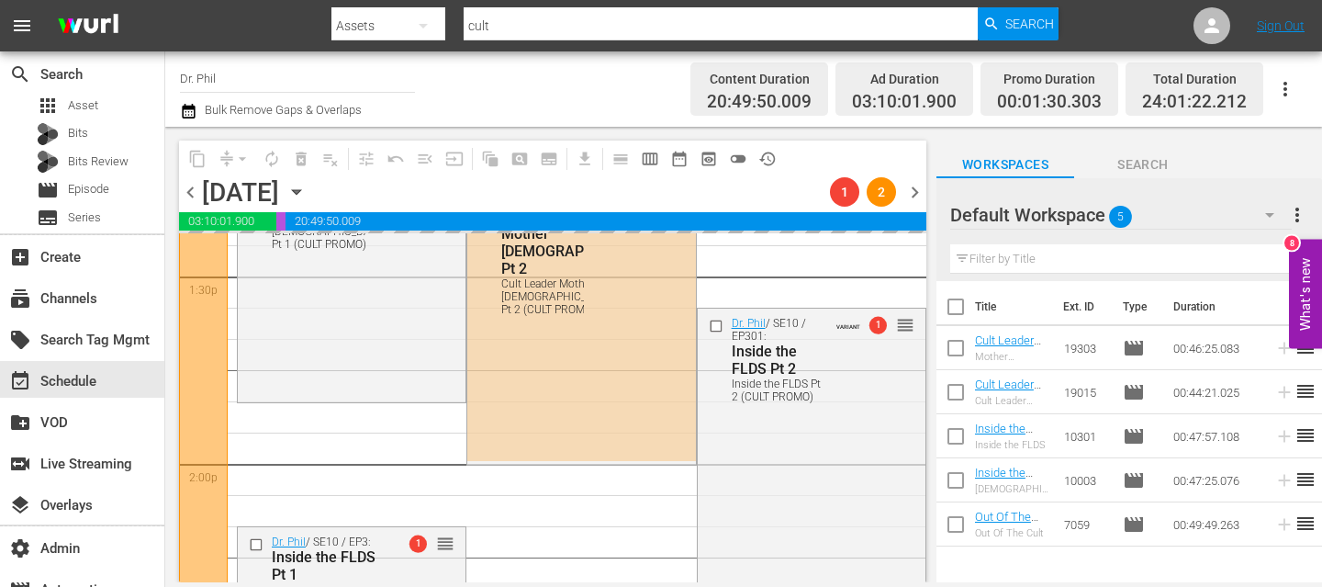
scroll to position [5155, 0]
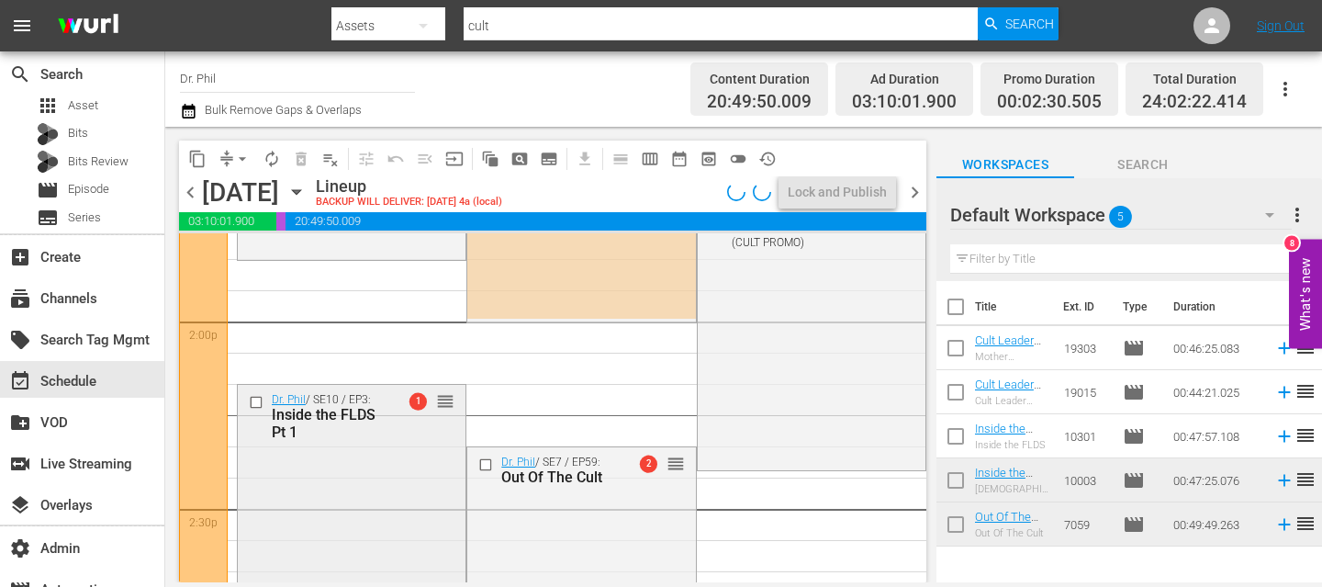
click at [356, 492] on div "Dr. Phil / SE10 / EP3: Inside the FLDS Pt 1 1 reorder" at bounding box center [352, 530] width 228 height 290
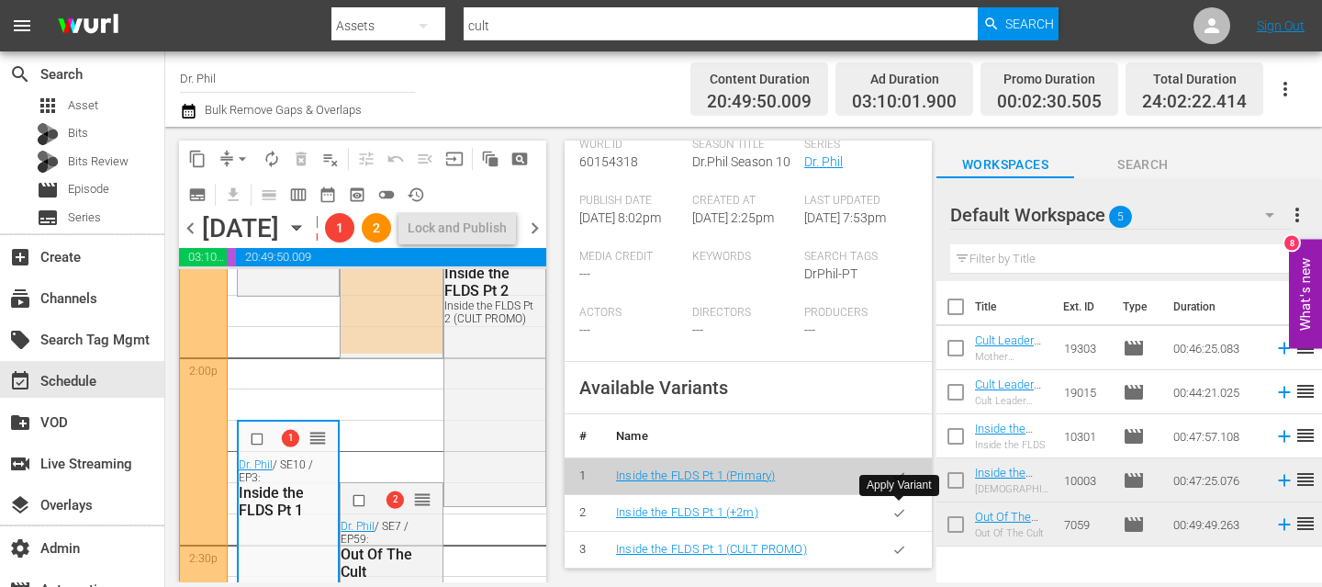
scroll to position [529, 0]
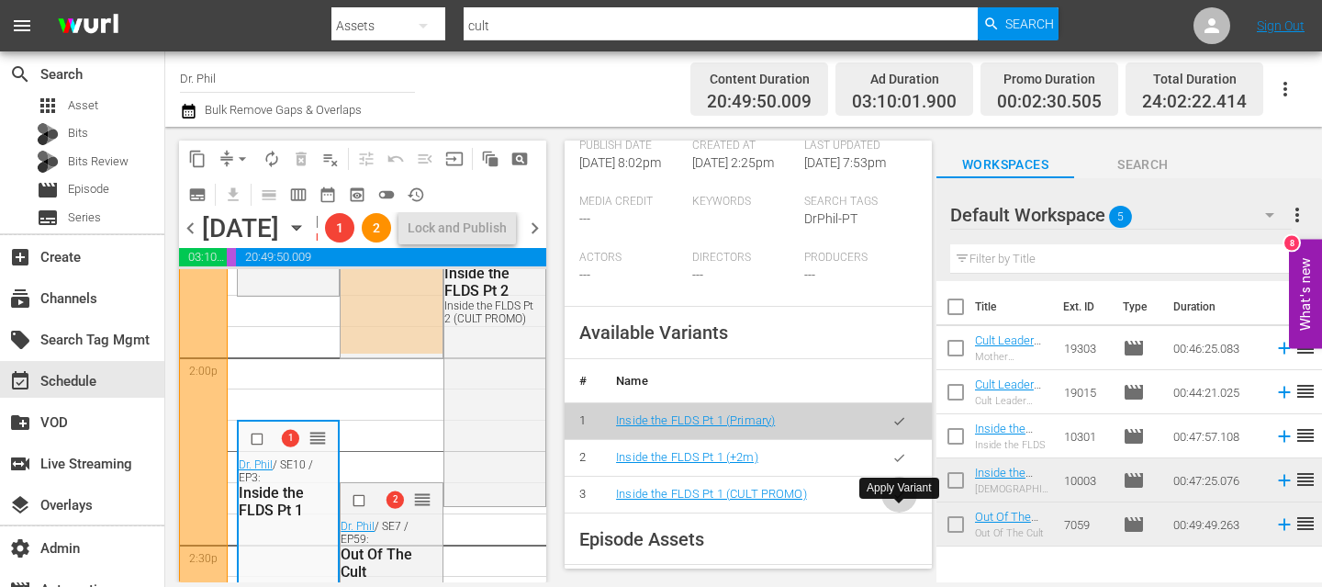
click at [904, 501] on icon "button" at bounding box center [899, 494] width 14 height 14
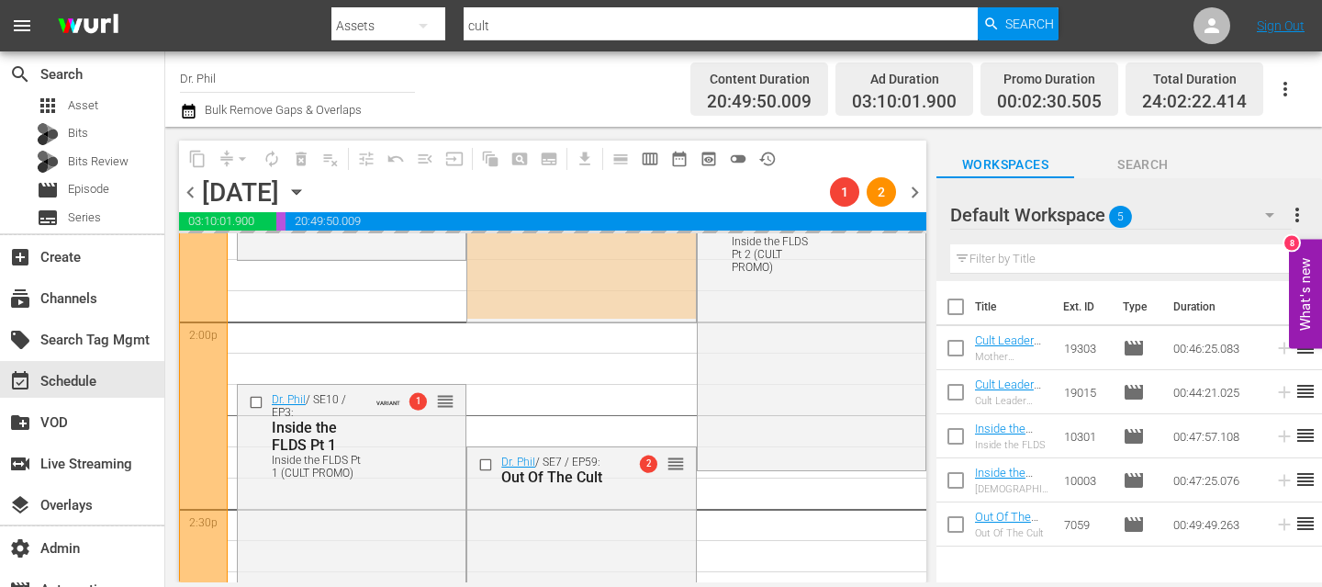
scroll to position [5291, 0]
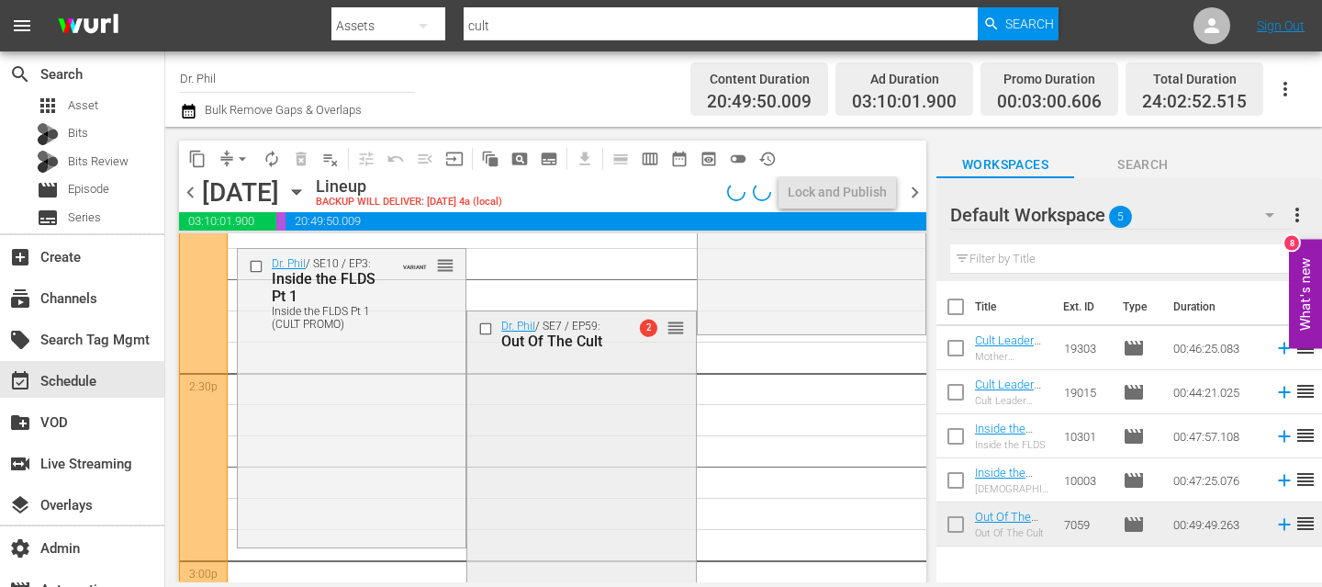
click at [571, 479] on div "Dr. Phil / SE7 / EP59: Out Of The Cult 2 reorder" at bounding box center [581, 464] width 228 height 306
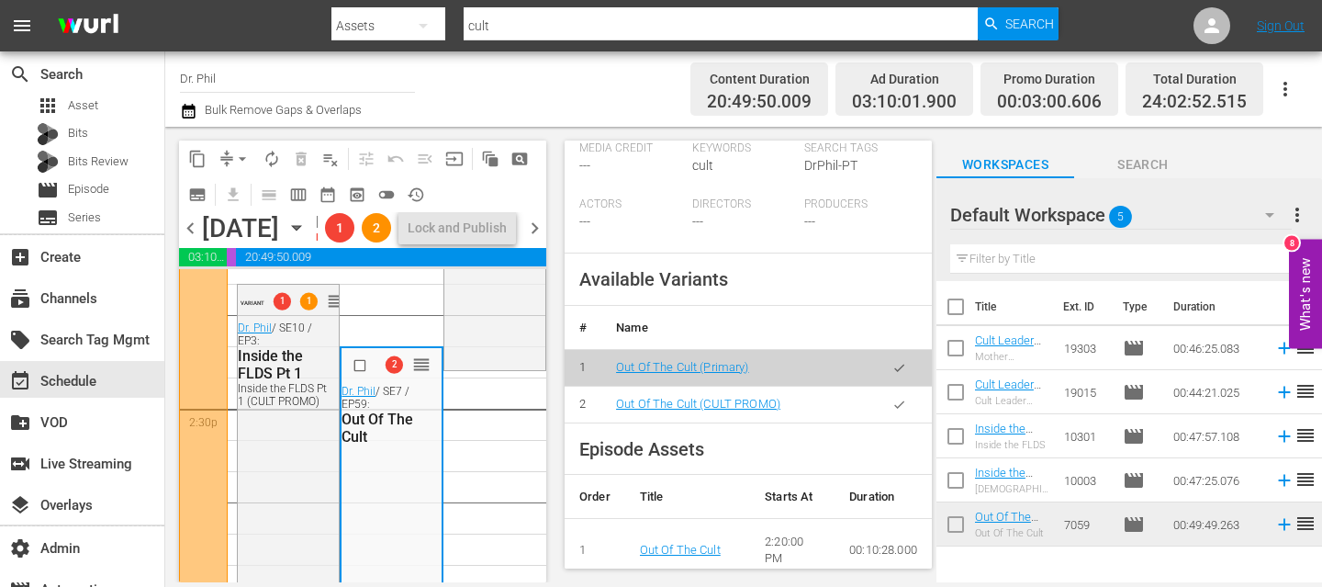
scroll to position [923, 0]
click at [896, 410] on icon "button" at bounding box center [899, 405] width 14 height 14
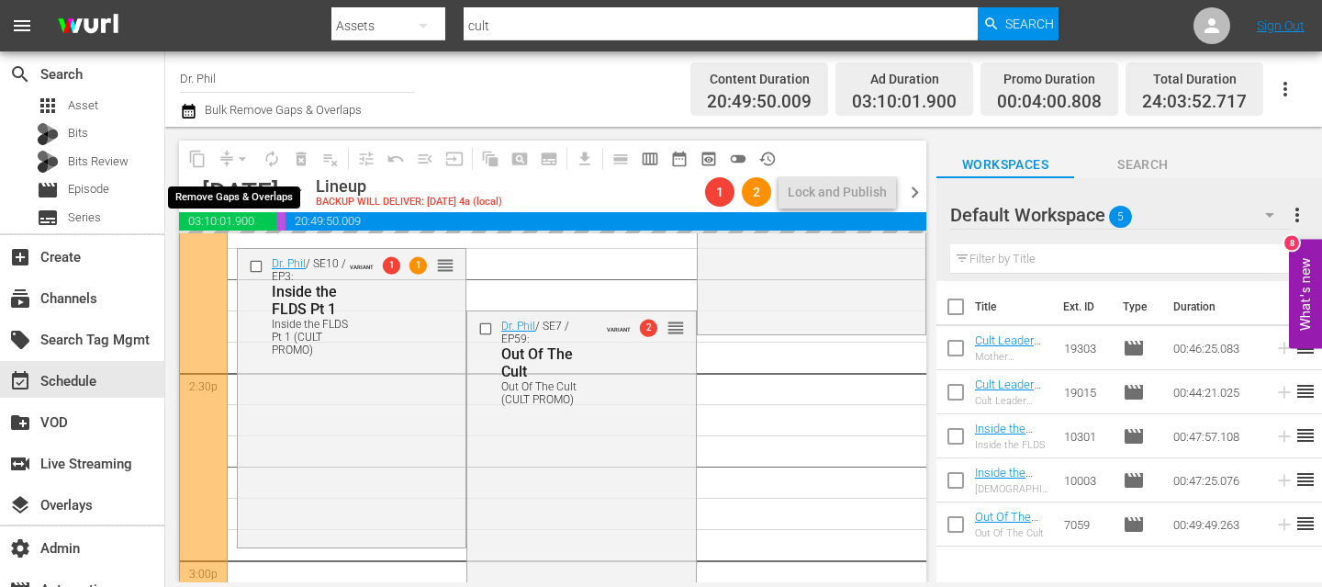
click at [243, 160] on span "arrow_drop_down" at bounding box center [242, 159] width 18 height 18
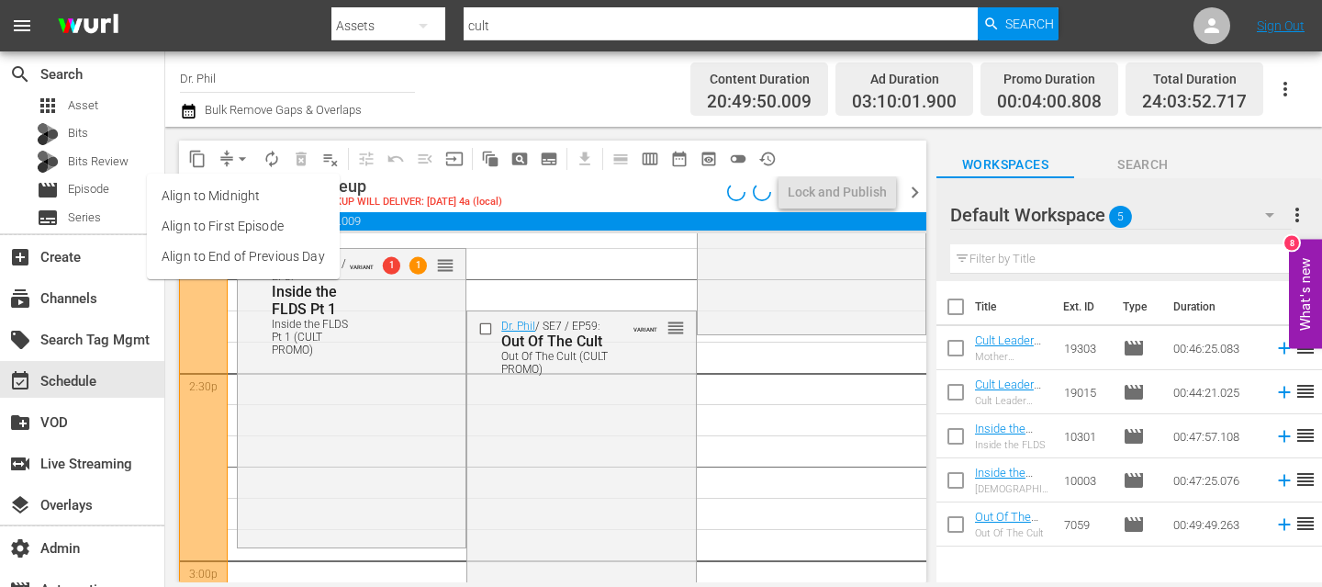
click at [276, 260] on li "Align to End of Previous Day" at bounding box center [243, 256] width 193 height 30
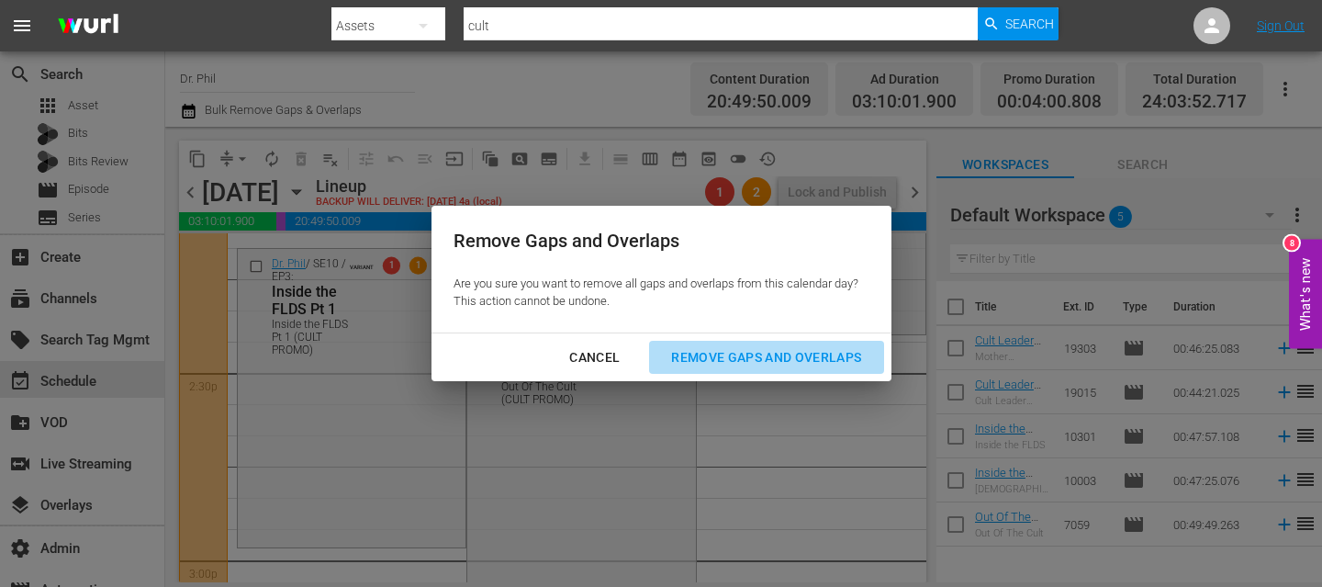
click at [721, 351] on div "Remove Gaps and Overlaps" at bounding box center [765, 357] width 219 height 23
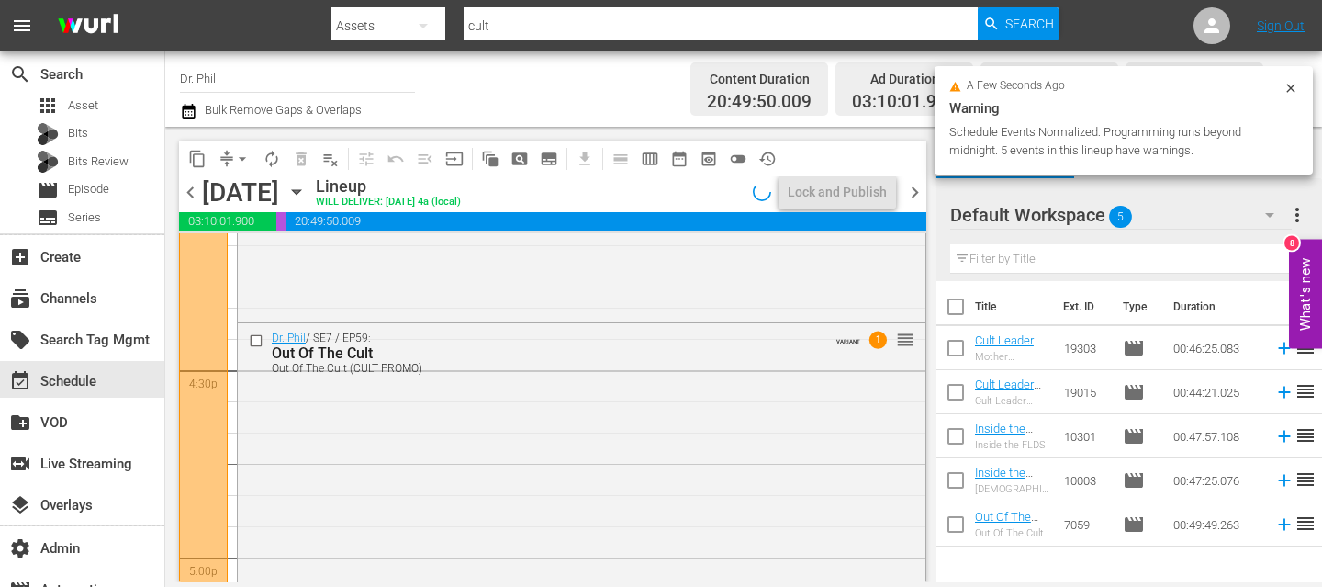
scroll to position [6074, 0]
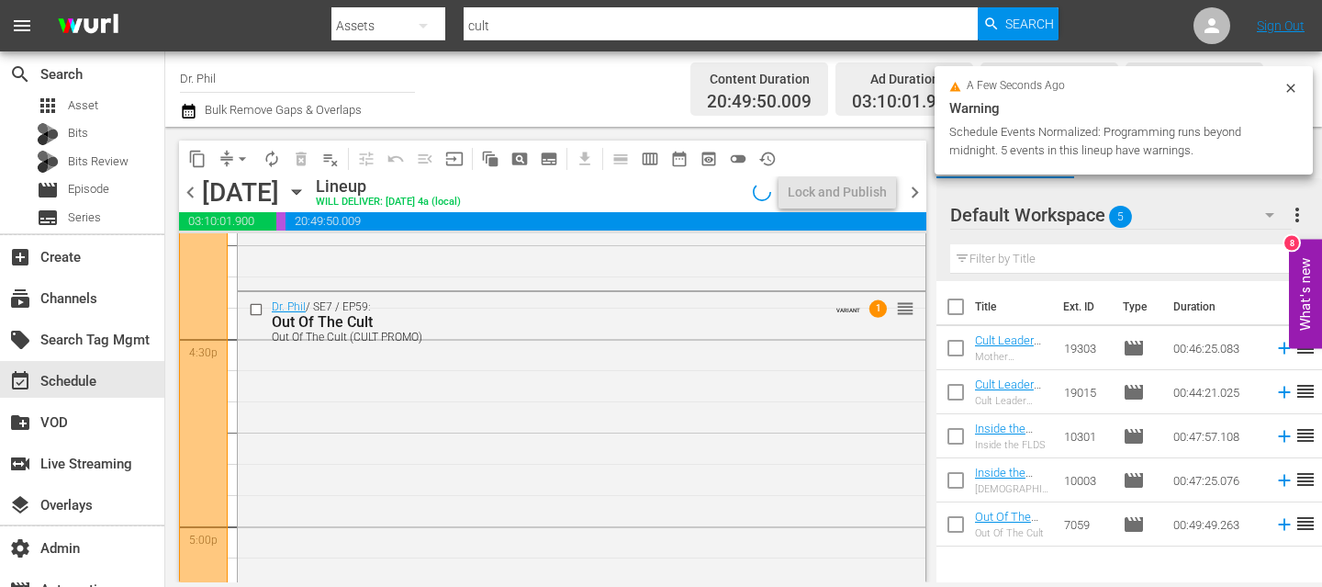
click at [1283, 93] on icon at bounding box center [1290, 88] width 15 height 15
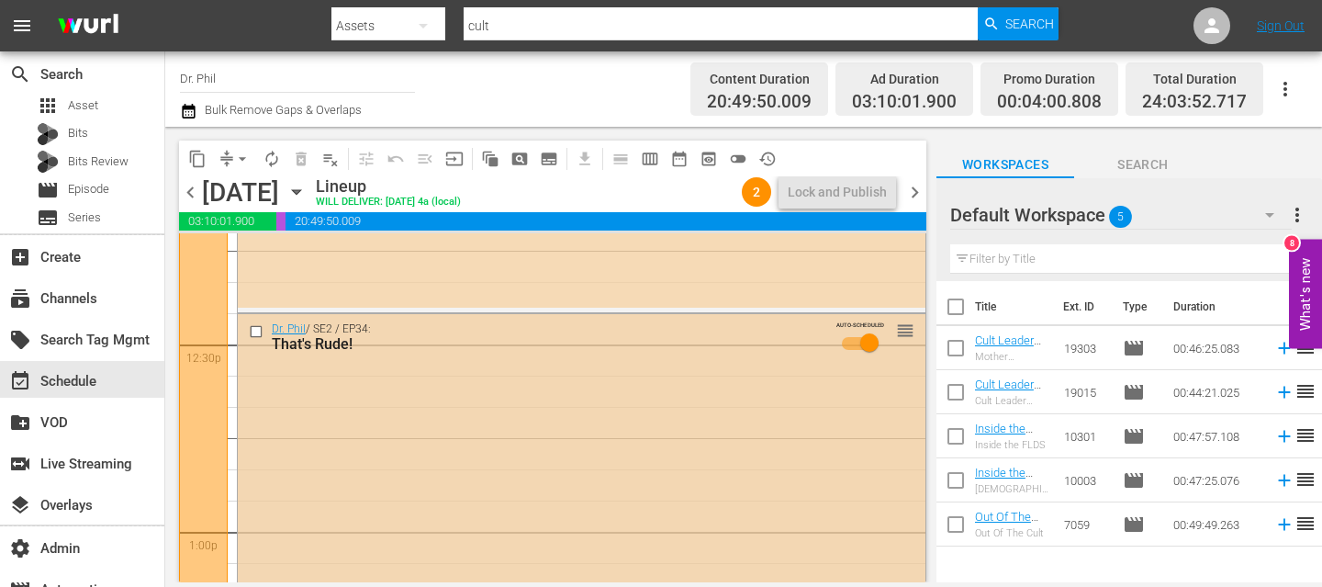
scroll to position [4614, 0]
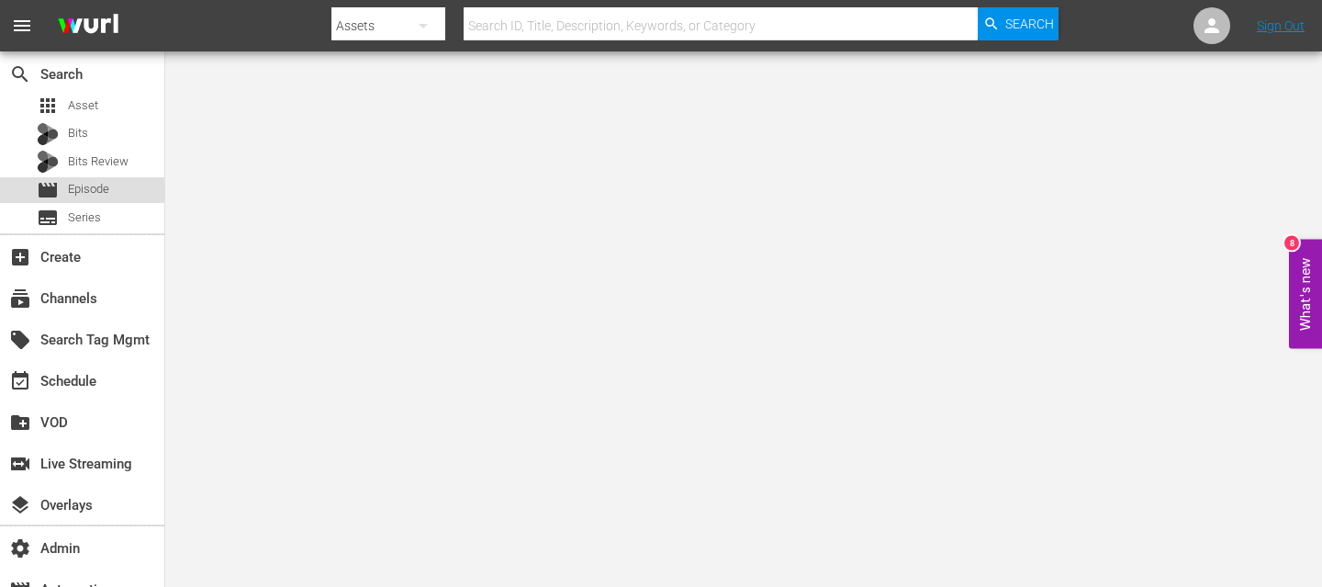
click at [95, 193] on span "Episode" at bounding box center [88, 189] width 41 height 18
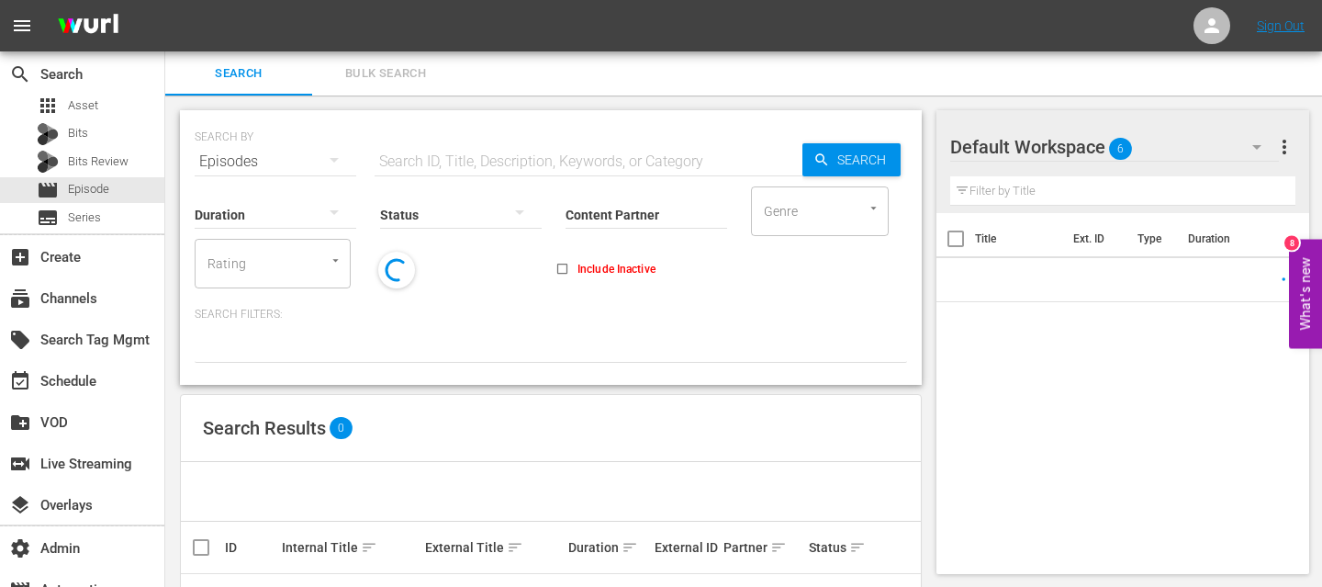
click at [409, 152] on input "text" at bounding box center [589, 162] width 428 height 44
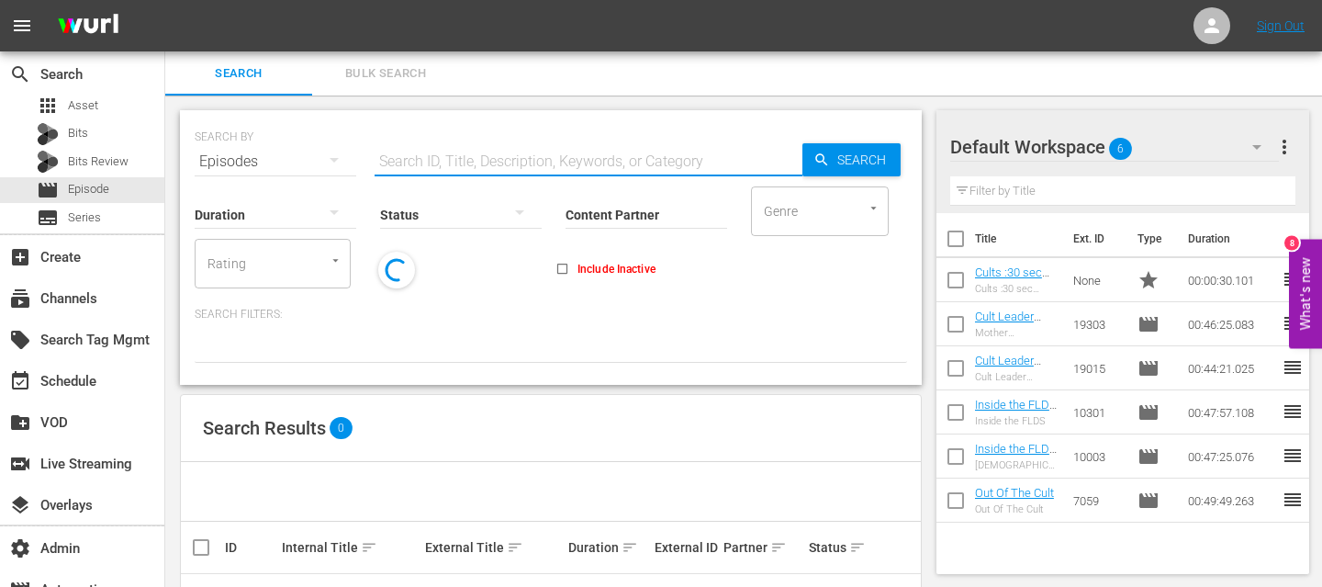
paste input "19303"
type input "19303"
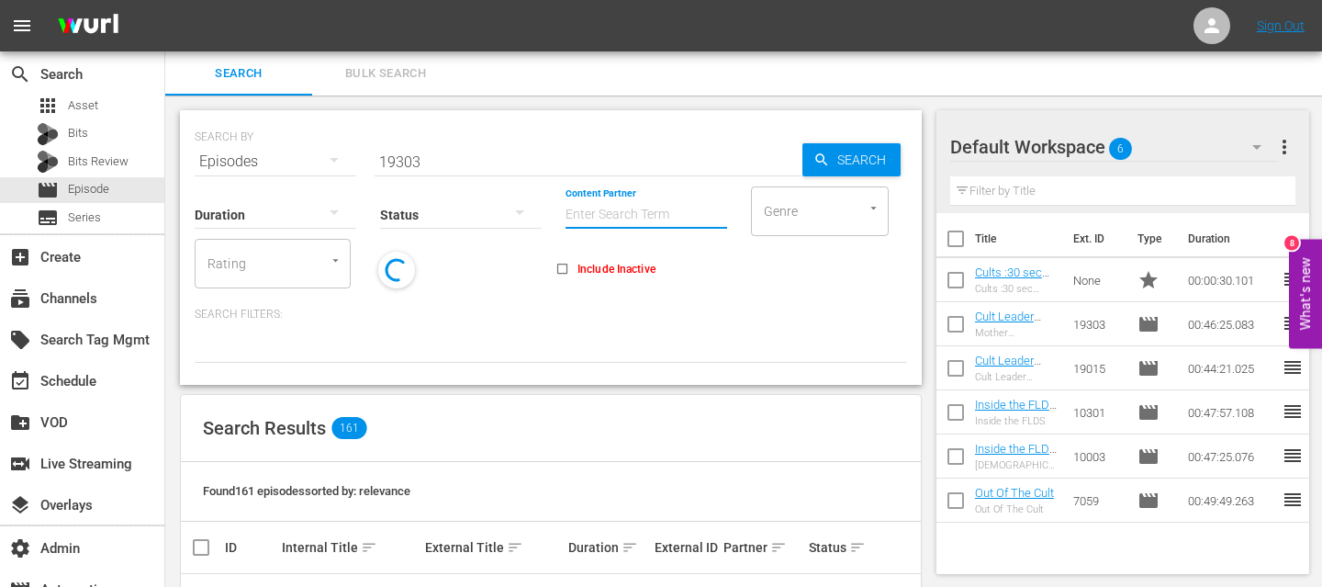
click at [588, 213] on input "Content Partner" at bounding box center [646, 216] width 162 height 66
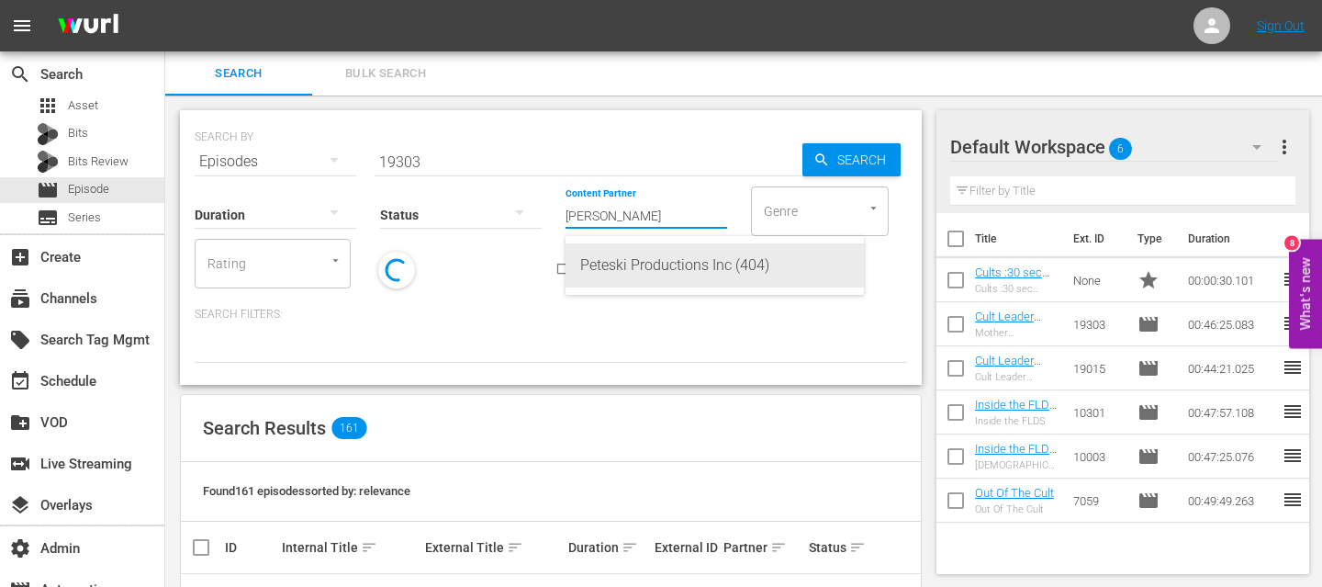
click at [668, 276] on div "Peteski Productions Inc (404)" at bounding box center [714, 265] width 269 height 44
type input "Peteski Productions Inc (404)"
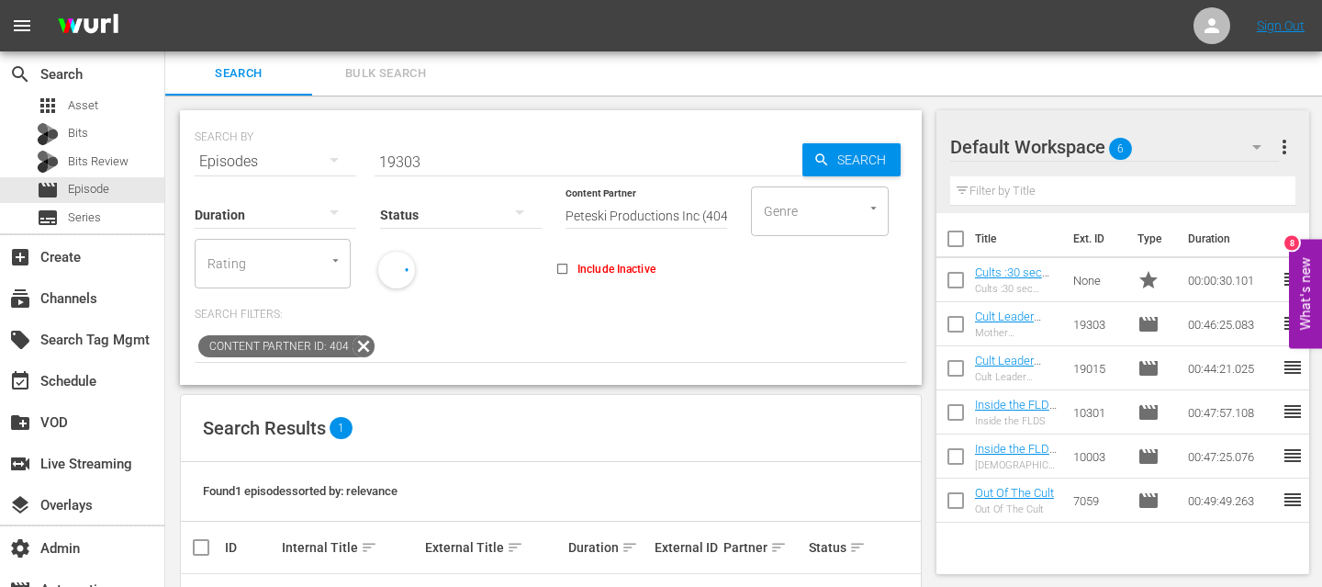
scroll to position [65, 0]
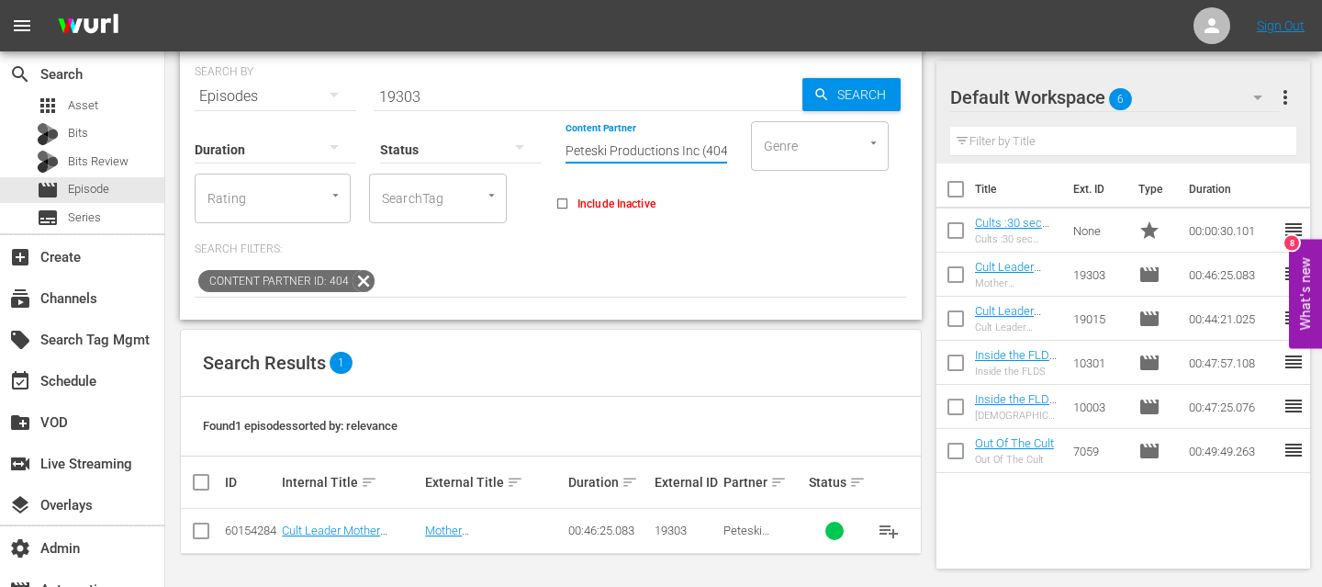
click at [654, 156] on input "Peteski Productions Inc (404)" at bounding box center [646, 150] width 162 height 66
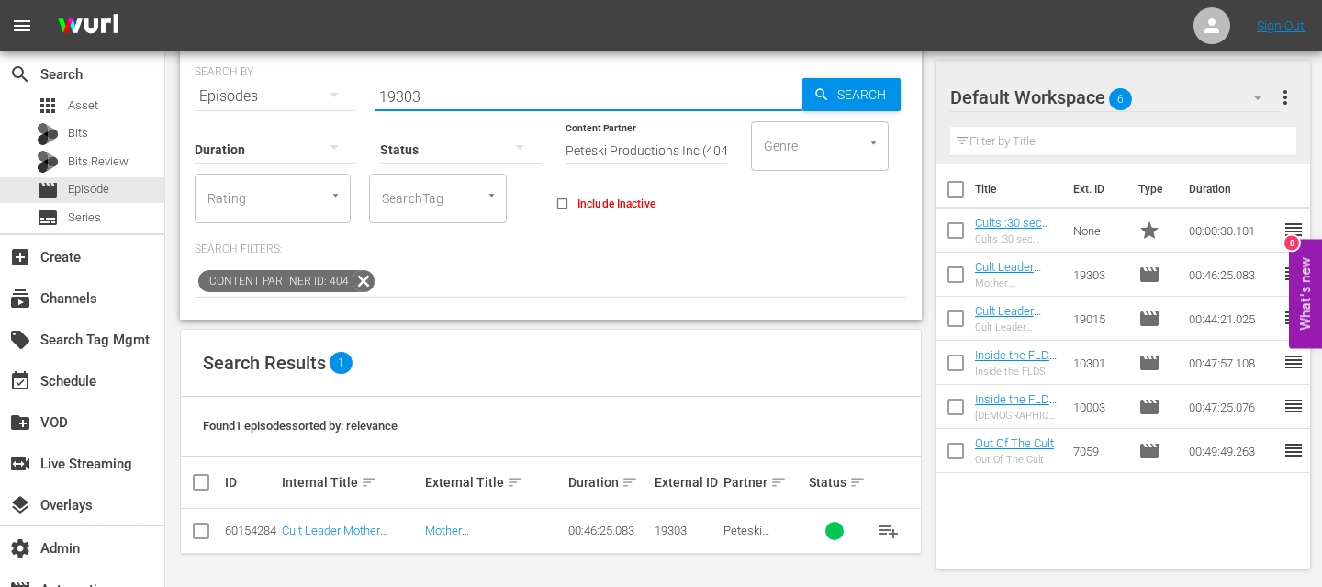
click at [472, 97] on input "19303" at bounding box center [589, 96] width 428 height 44
paste input "411"
type input "19411"
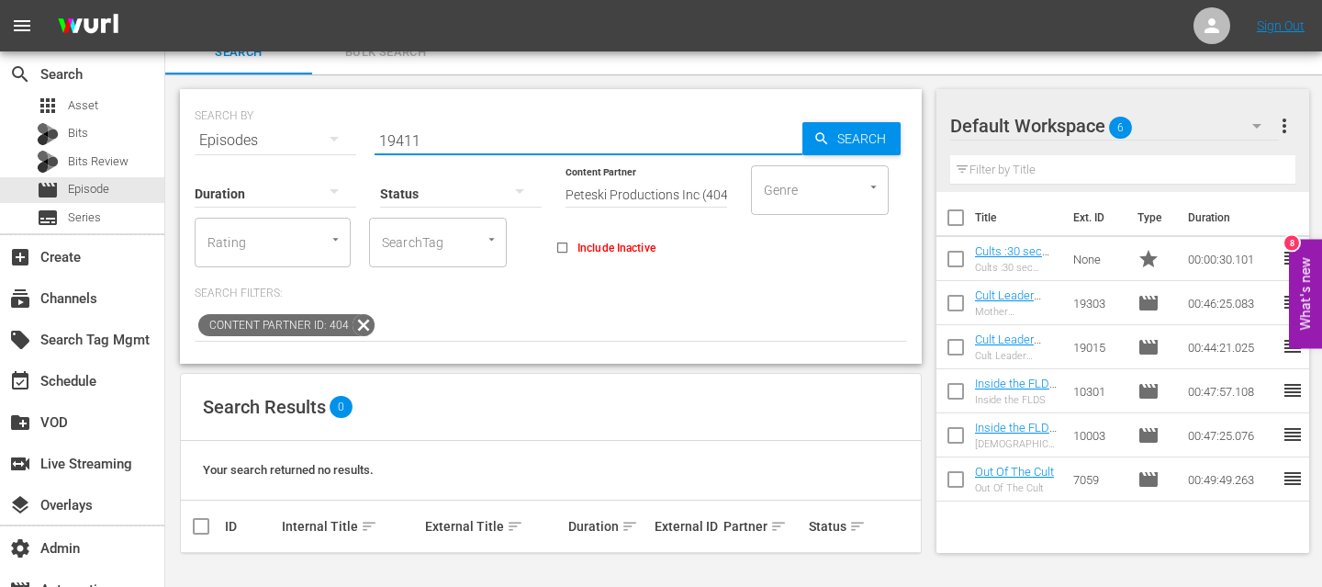
scroll to position [20, 0]
click at [621, 196] on input "Peteski Productions Inc (404)" at bounding box center [646, 195] width 162 height 66
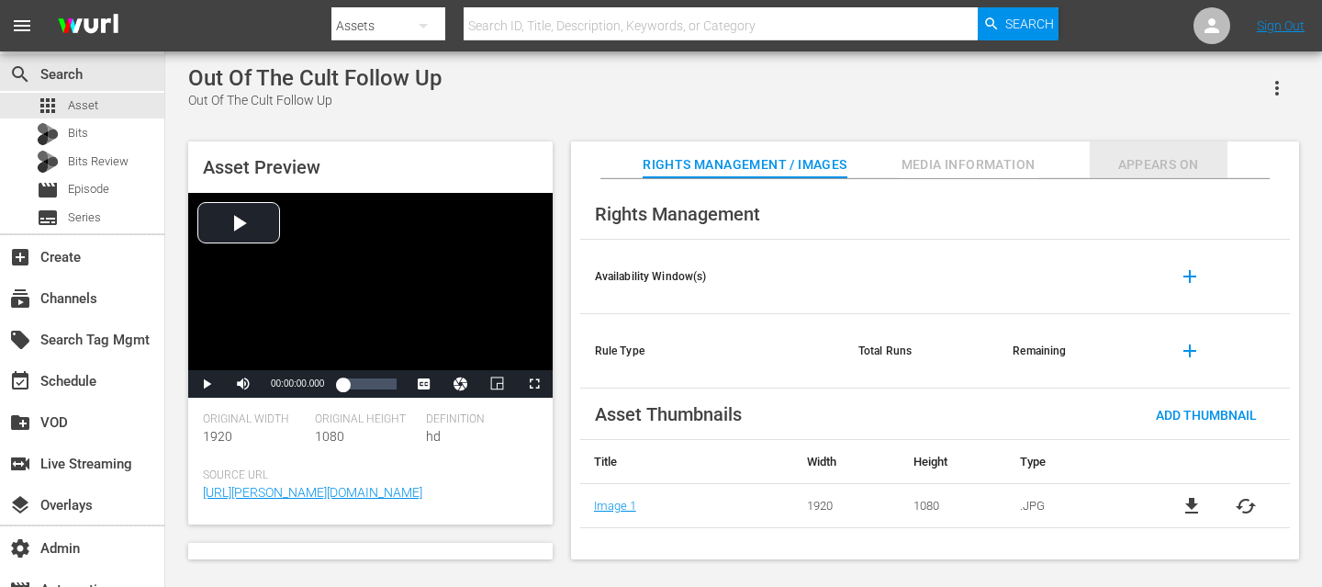
click at [1117, 164] on span "Appears On" at bounding box center [1159, 164] width 138 height 23
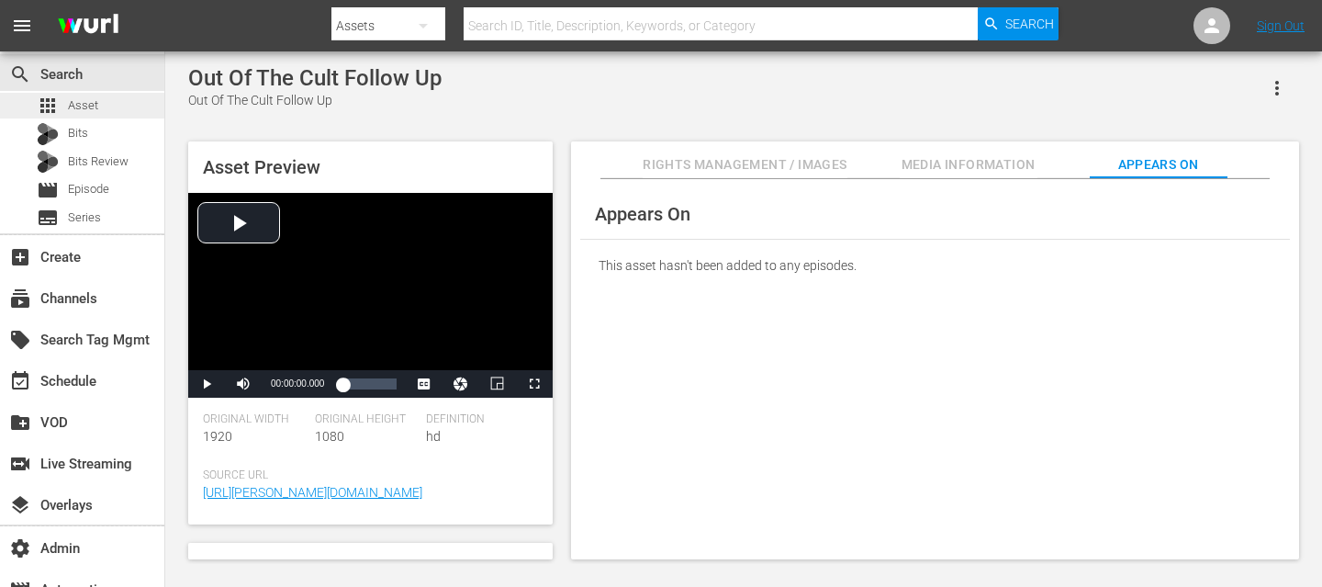
click at [80, 100] on span "Asset" at bounding box center [83, 105] width 30 height 18
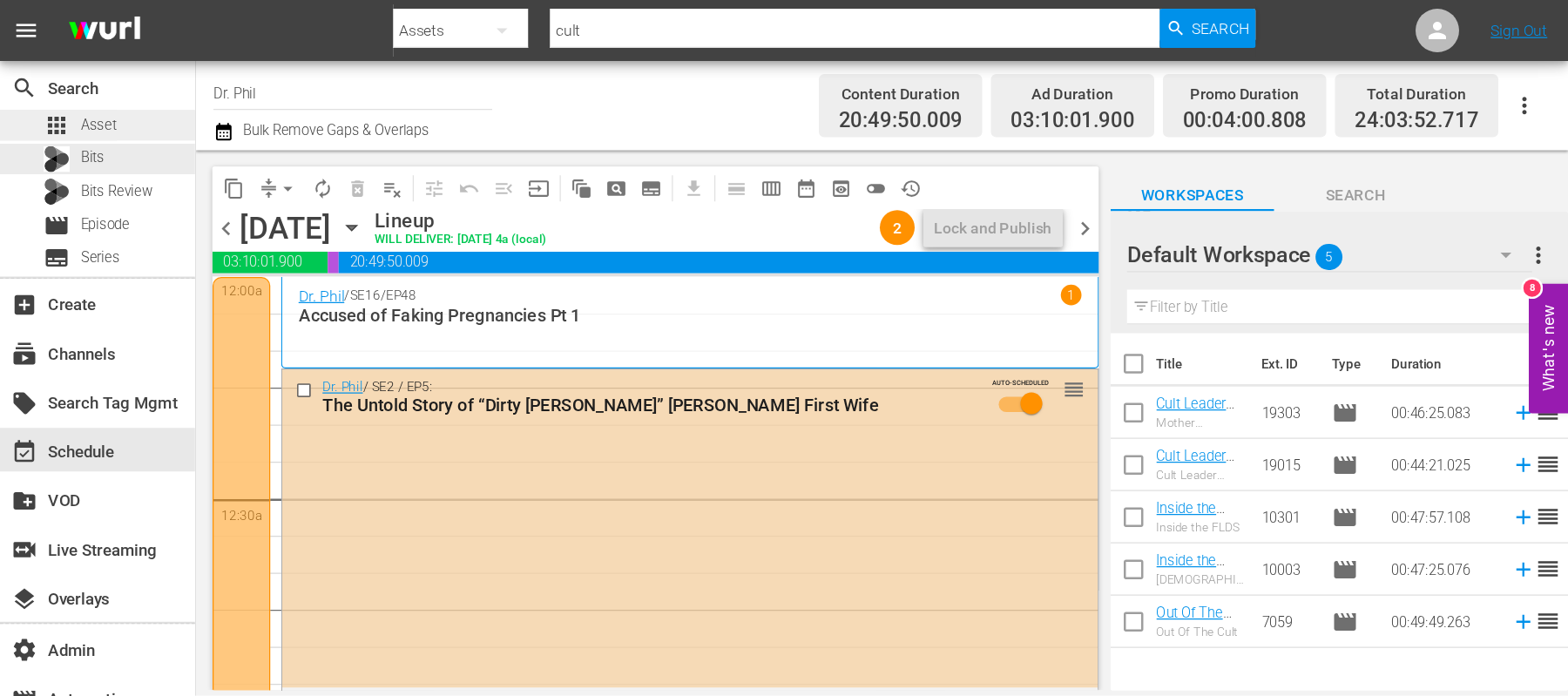
scroll to position [4381, 0]
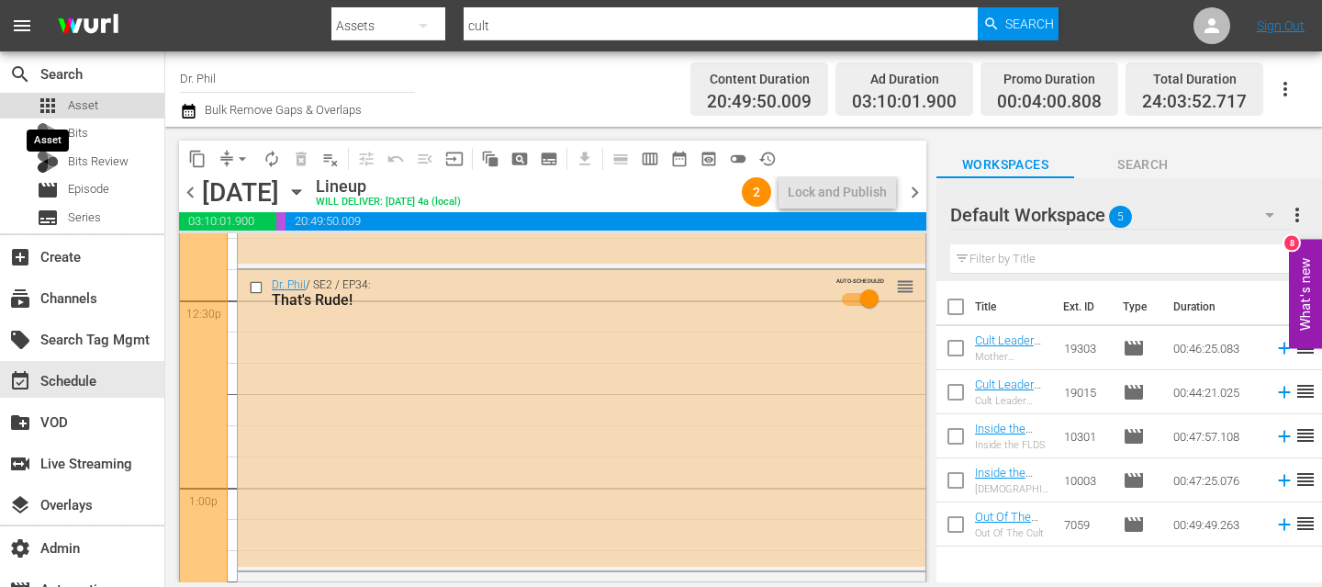
click at [50, 109] on span "apps" at bounding box center [48, 106] width 22 height 22
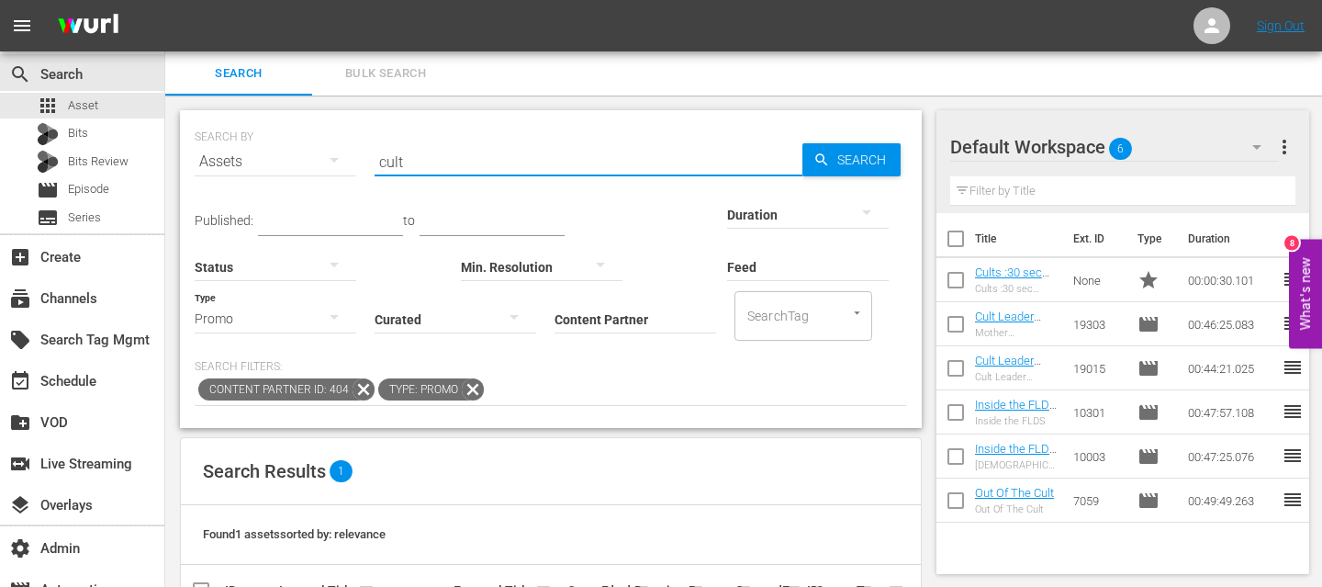
drag, startPoint x: 417, startPoint y: 165, endPoint x: 358, endPoint y: 165, distance: 58.7
click at [358, 165] on div "SEARCH BY Search By Assets Search ID, Title, Description, Keywords, or Category…" at bounding box center [551, 150] width 712 height 66
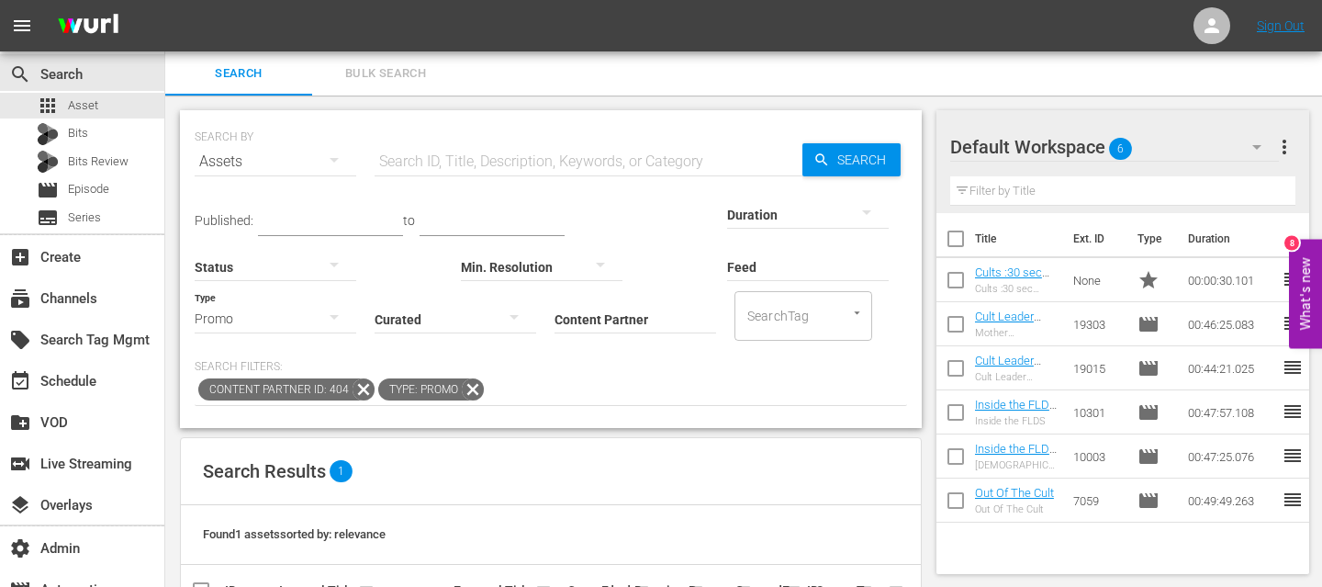
click at [469, 384] on icon at bounding box center [473, 389] width 24 height 24
type input "cult"
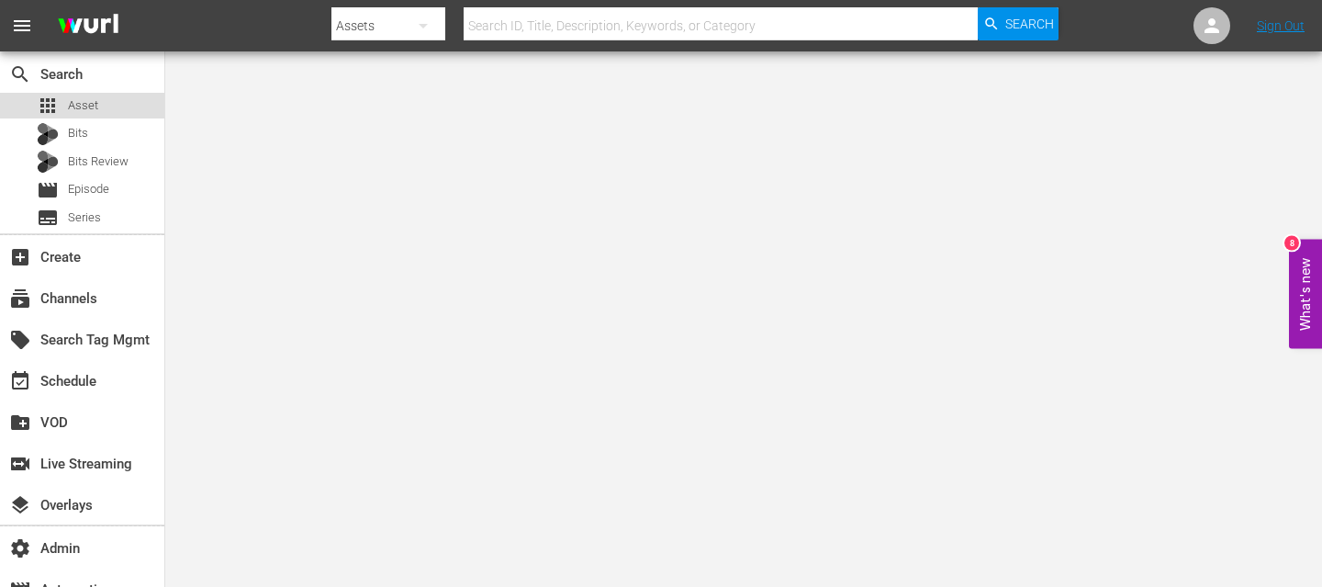
click at [94, 109] on span "Asset" at bounding box center [83, 105] width 30 height 18
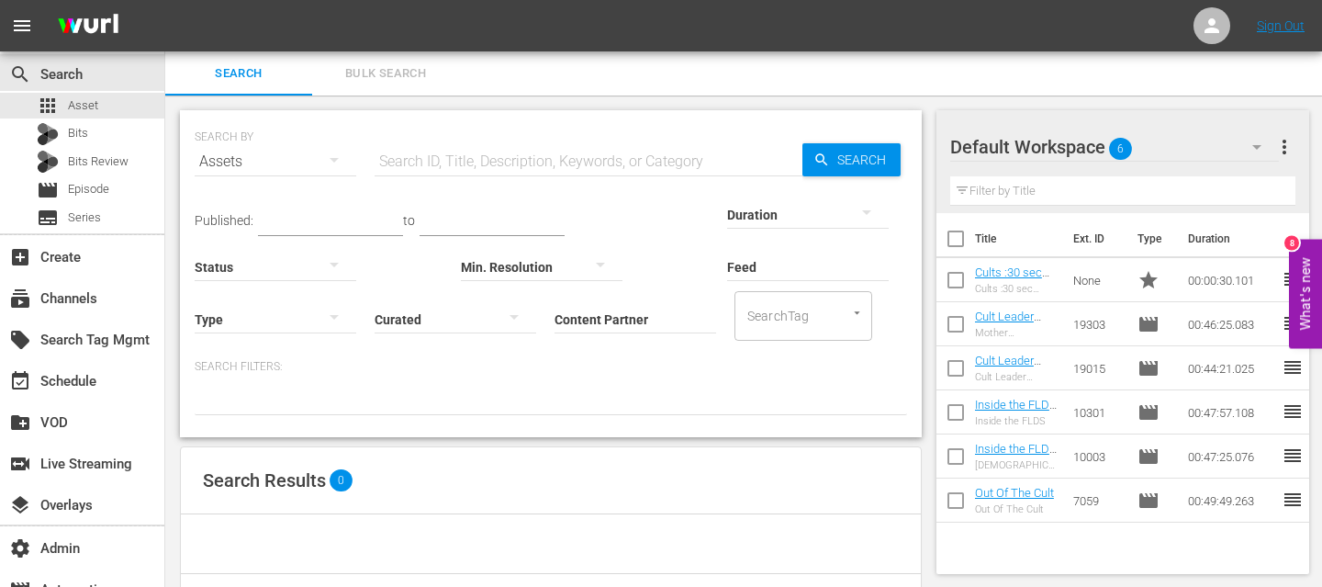
click at [583, 310] on input "Content Partner" at bounding box center [635, 320] width 162 height 66
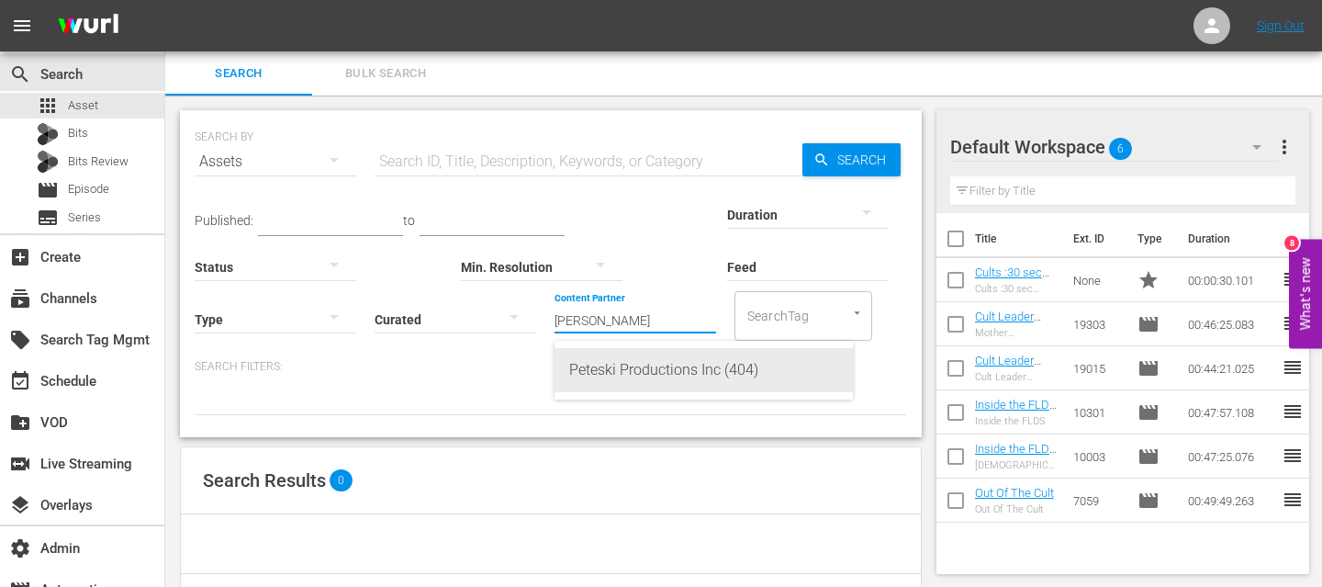
click at [610, 357] on div "Peteski Productions Inc (404)" at bounding box center [703, 370] width 269 height 44
type input "Peteski Productions Inc (404)"
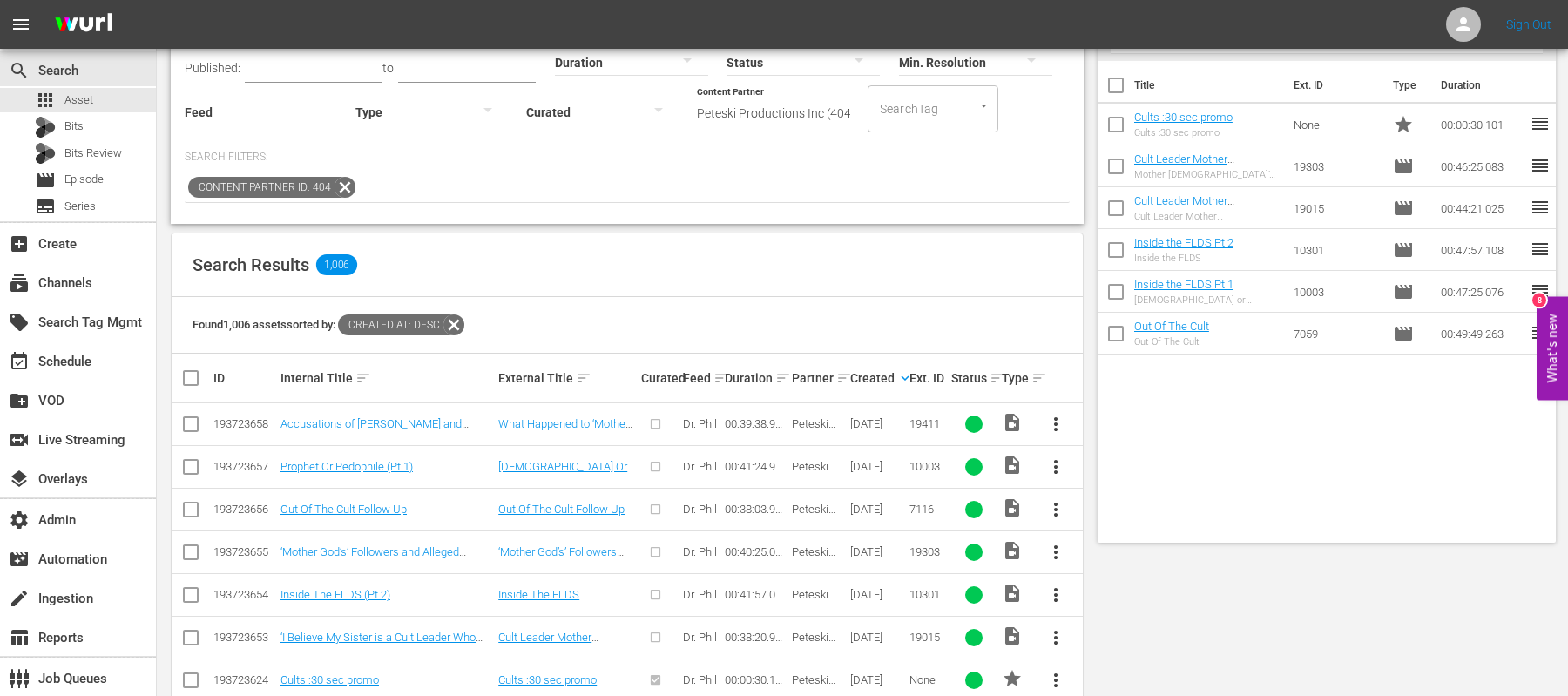
scroll to position [10, 0]
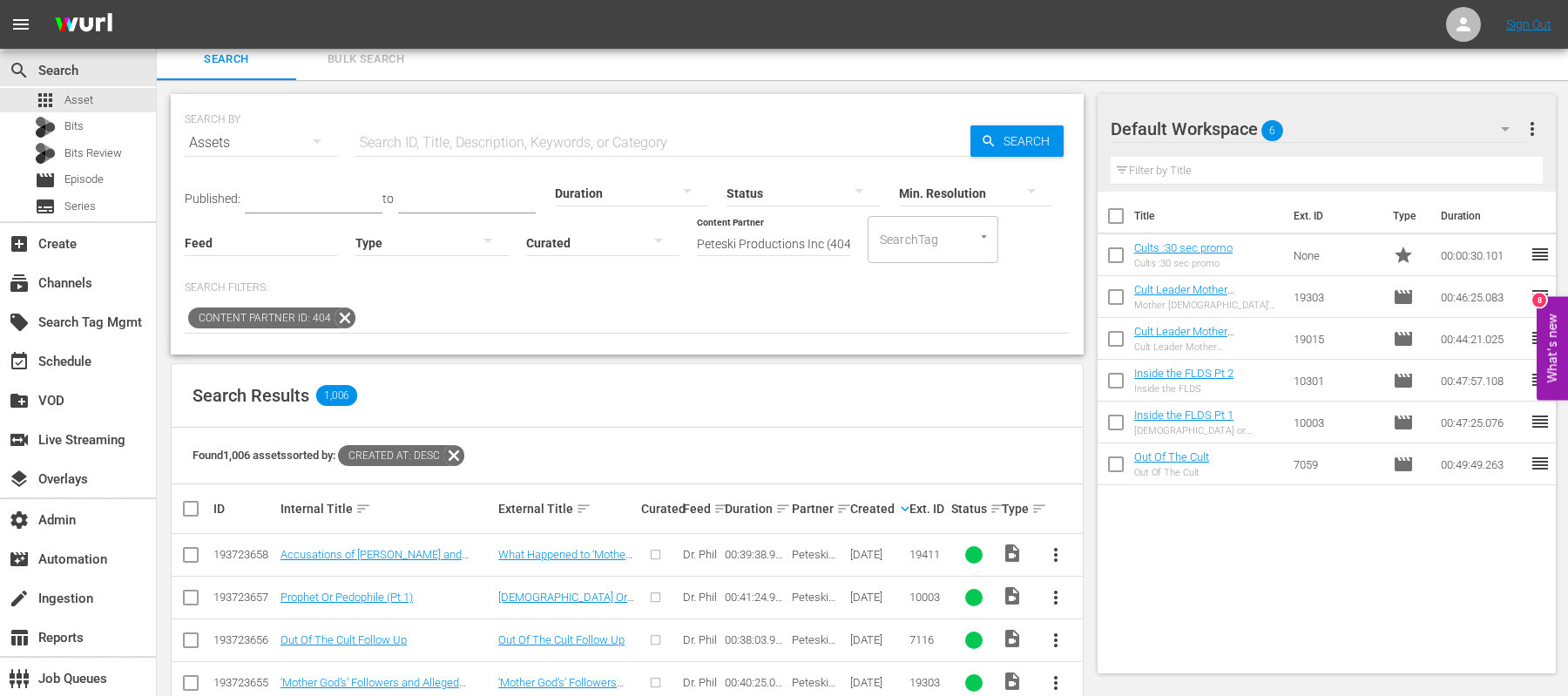
click at [421, 149] on input "text" at bounding box center [663, 143] width 615 height 42
paste input "7059"
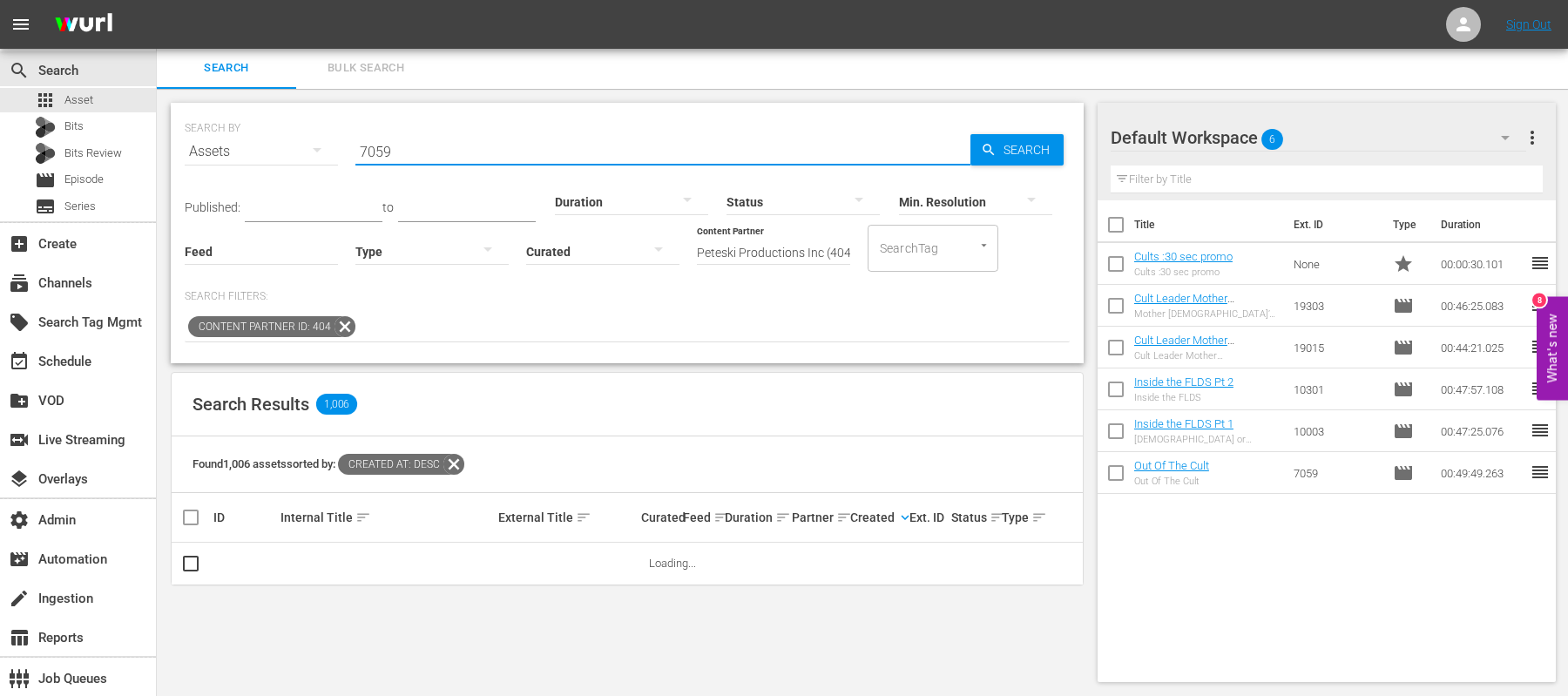
scroll to position [2, 0]
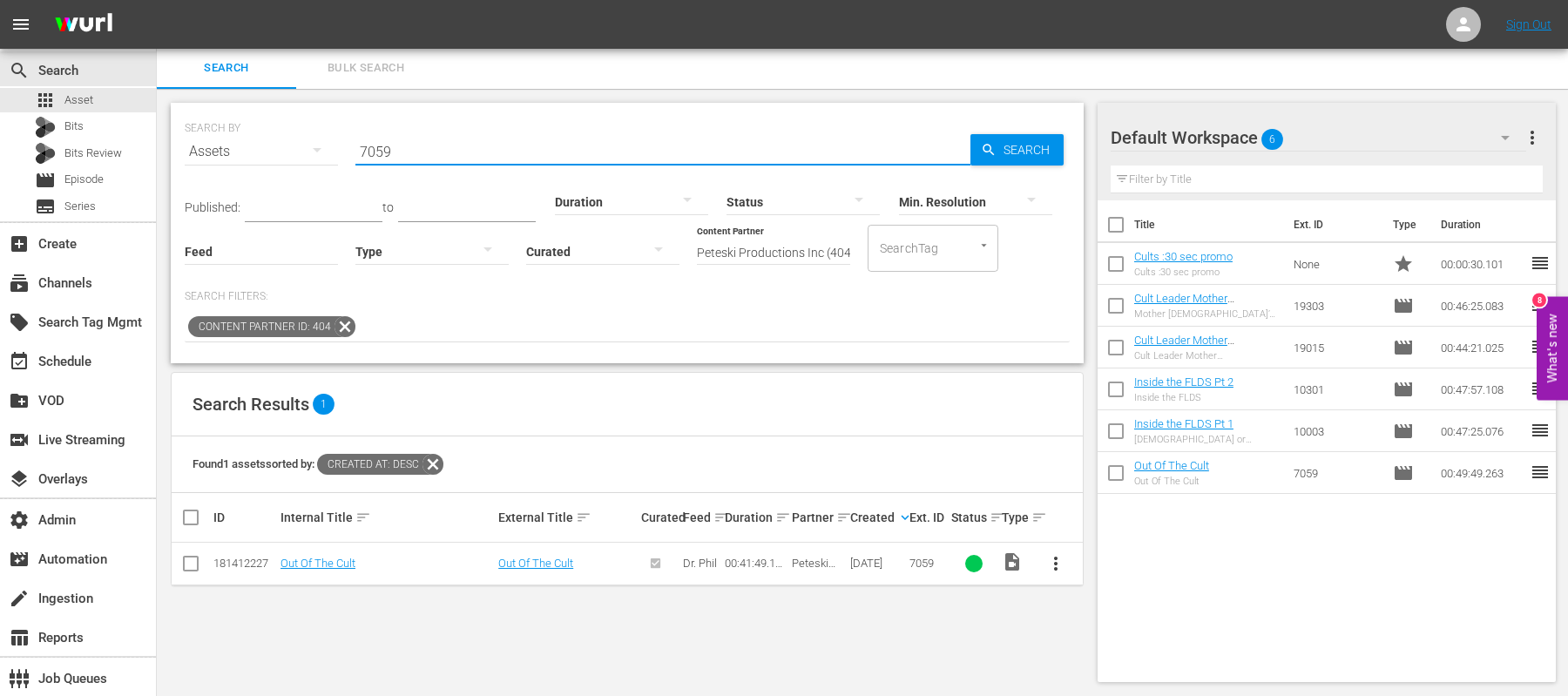
paste input "116"
type input "7116"
click at [196, 556] on input "checkbox" at bounding box center [191, 568] width 21 height 21
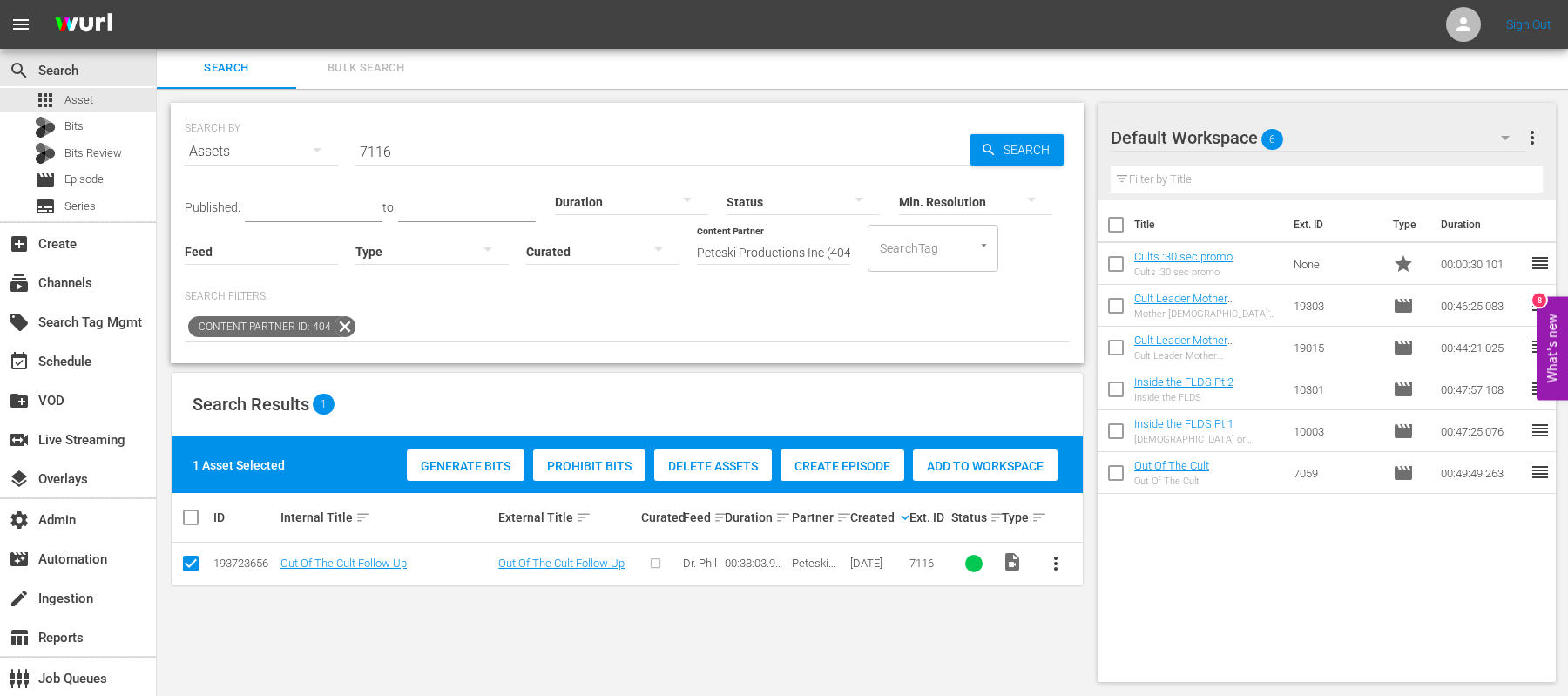
click at [826, 456] on div "Create Episode" at bounding box center [842, 466] width 123 height 33
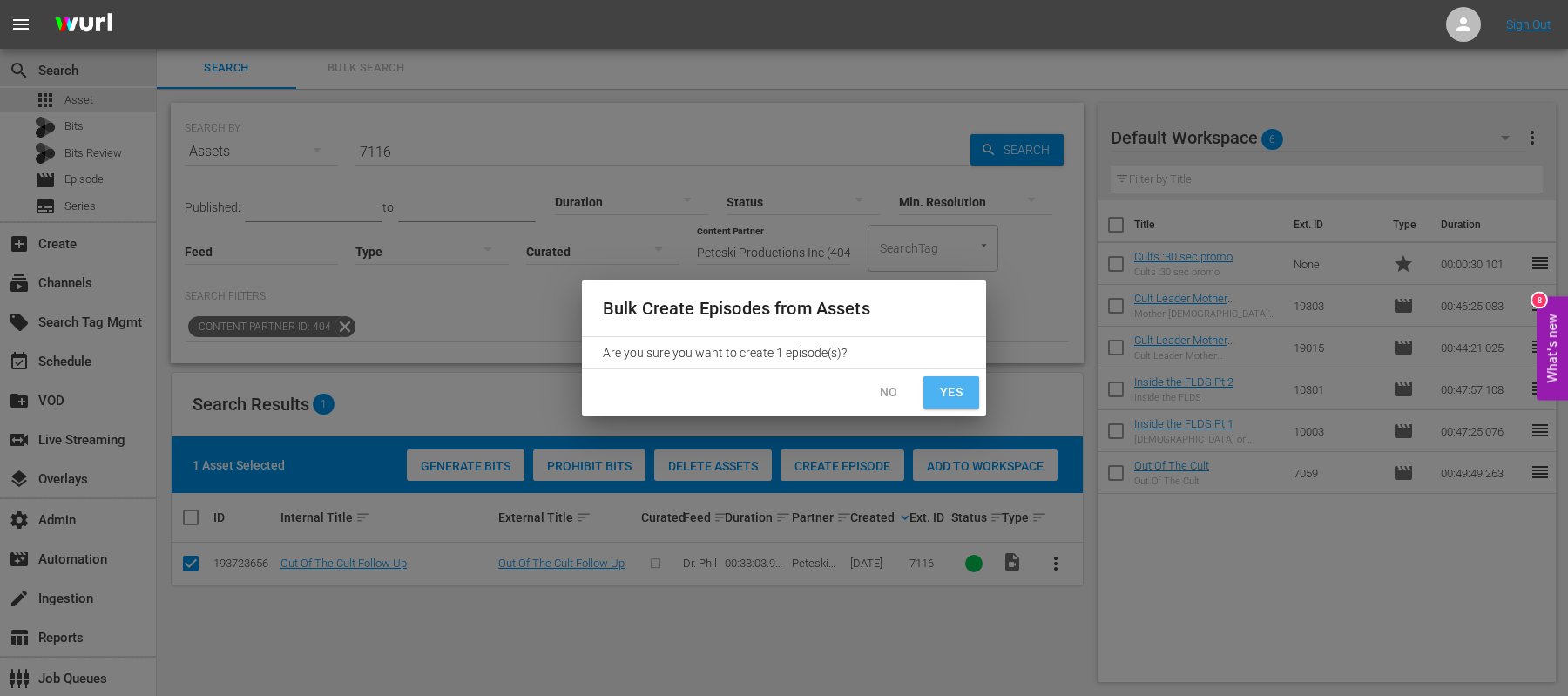
click at [942, 384] on span "Yes" at bounding box center [951, 392] width 28 height 22
checkbox input "false"
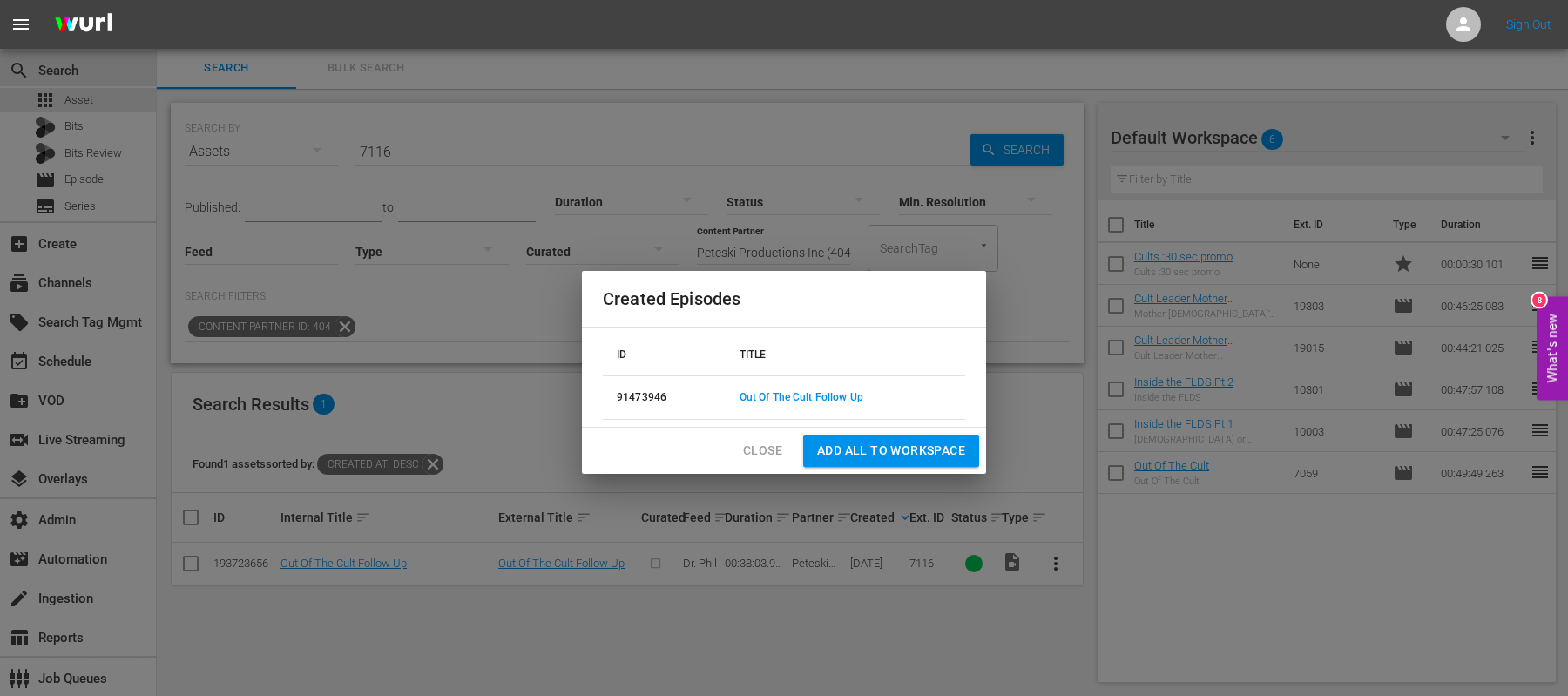
click at [889, 453] on span "Add all to Workspace" at bounding box center [891, 451] width 148 height 22
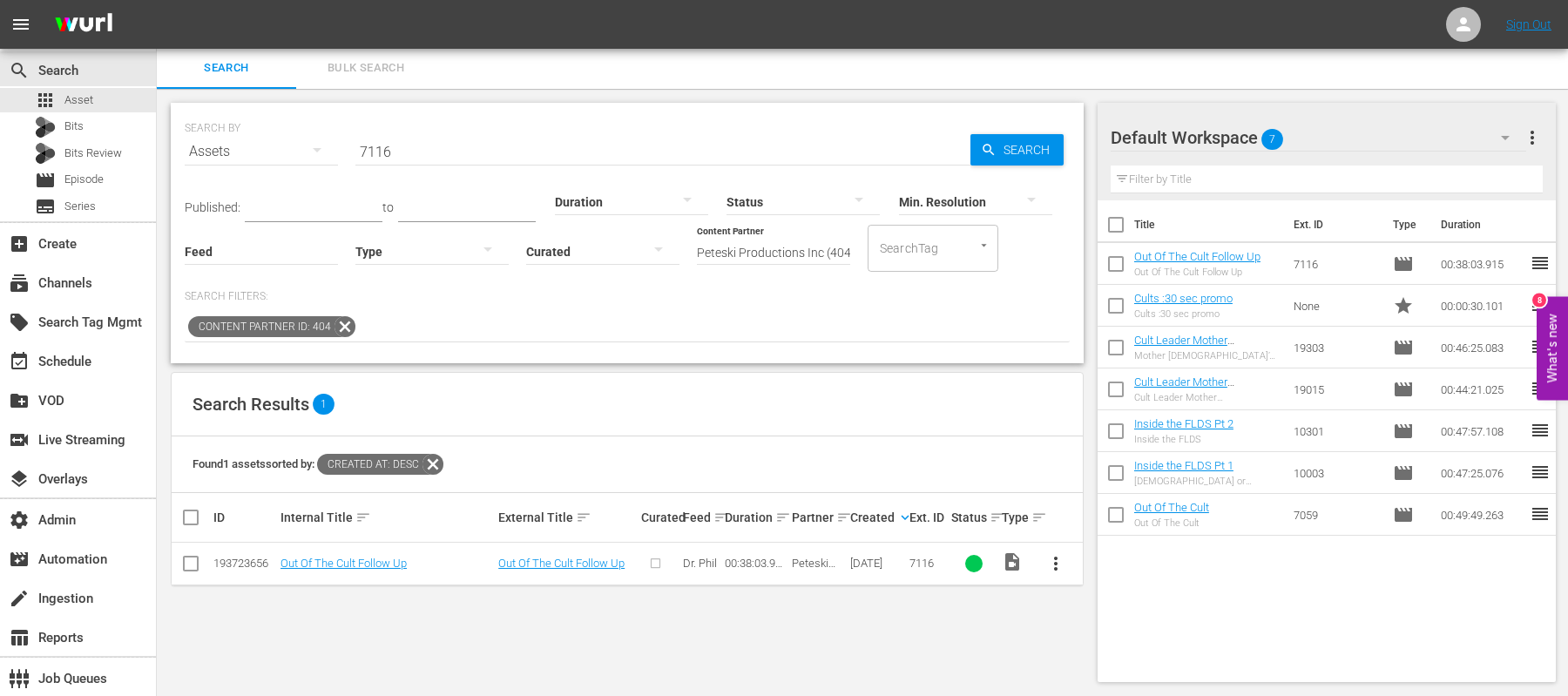
click at [408, 149] on input "7116" at bounding box center [663, 152] width 615 height 42
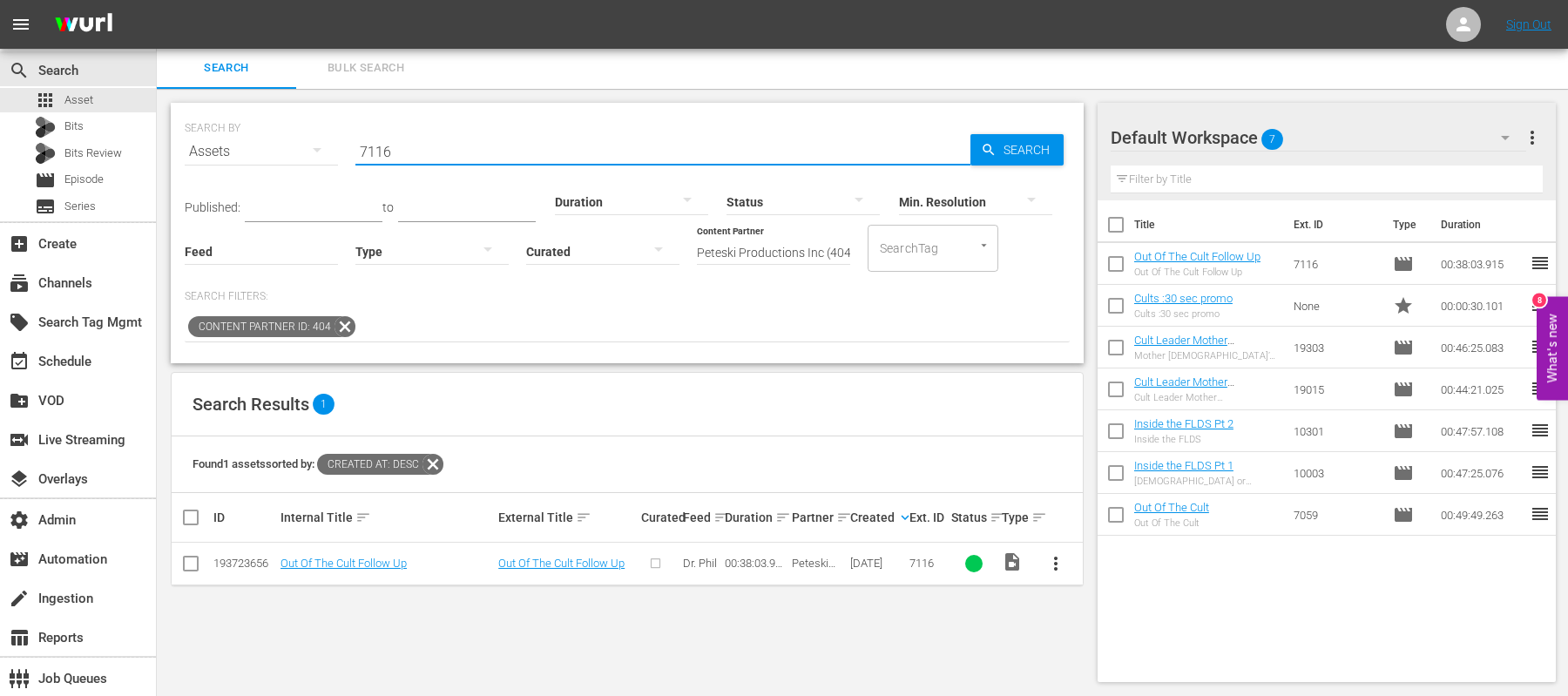
paste input "10003"
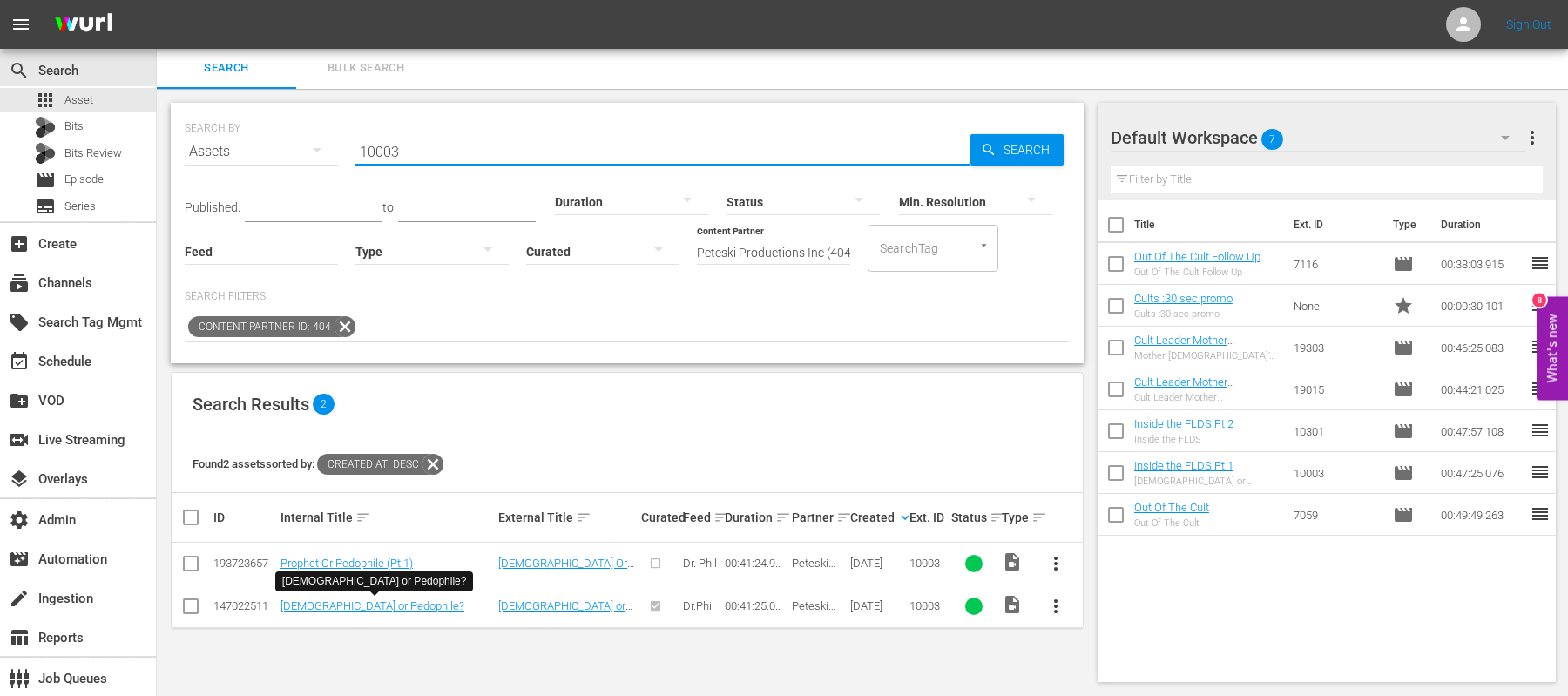
click at [526, 139] on input "10003" at bounding box center [663, 152] width 615 height 42
paste input "301"
click at [702, 143] on input "10301" at bounding box center [663, 152] width 615 height 42
paste input "9015"
paste input "303"
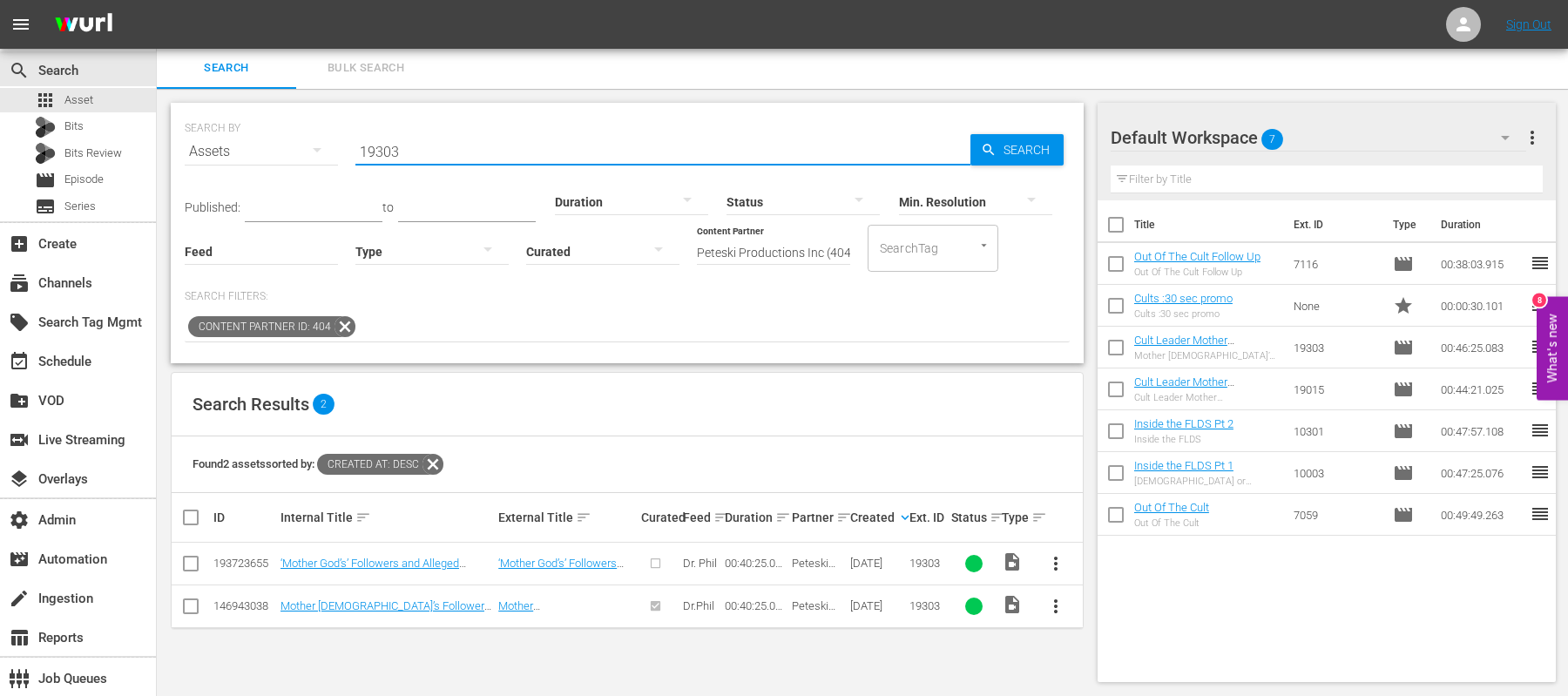
paste input "411"
type input "19411"
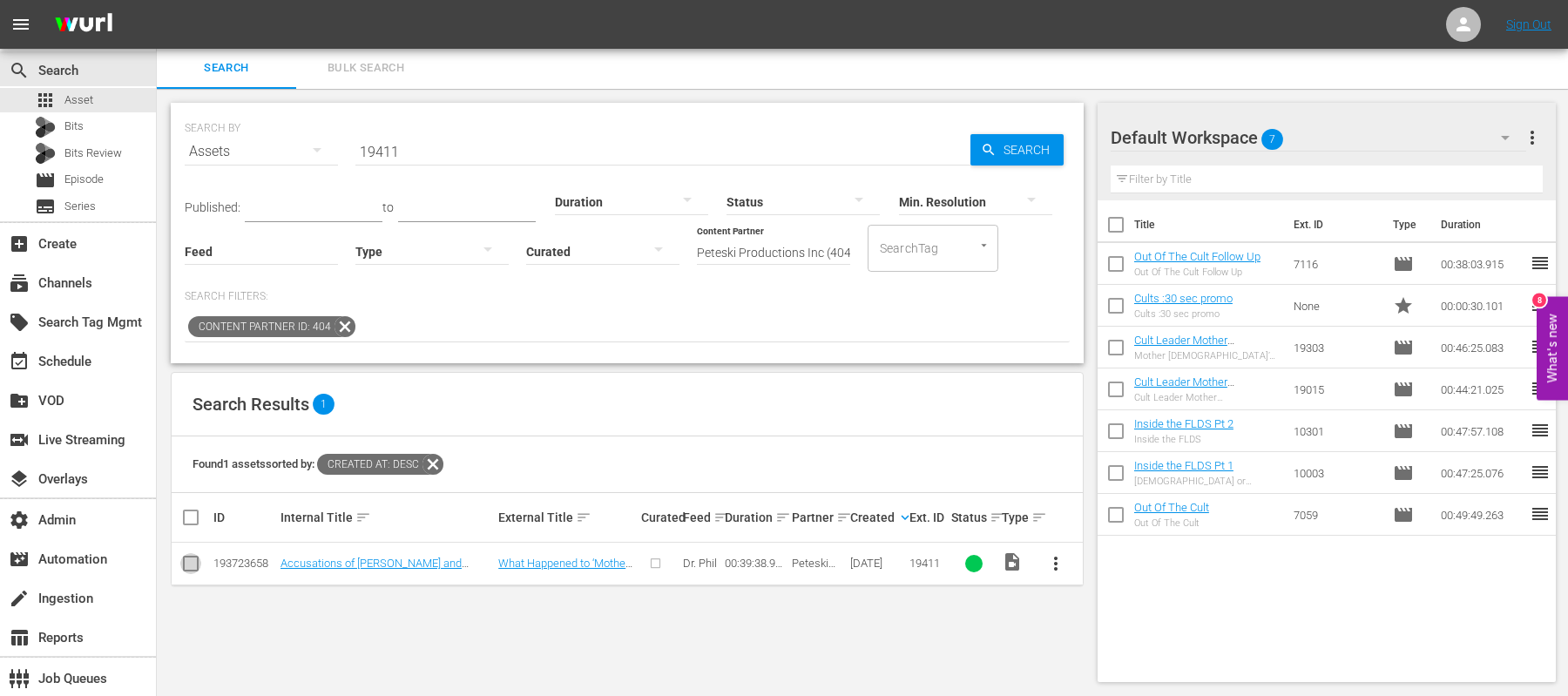
click at [195, 556] on input "checkbox" at bounding box center [191, 568] width 21 height 21
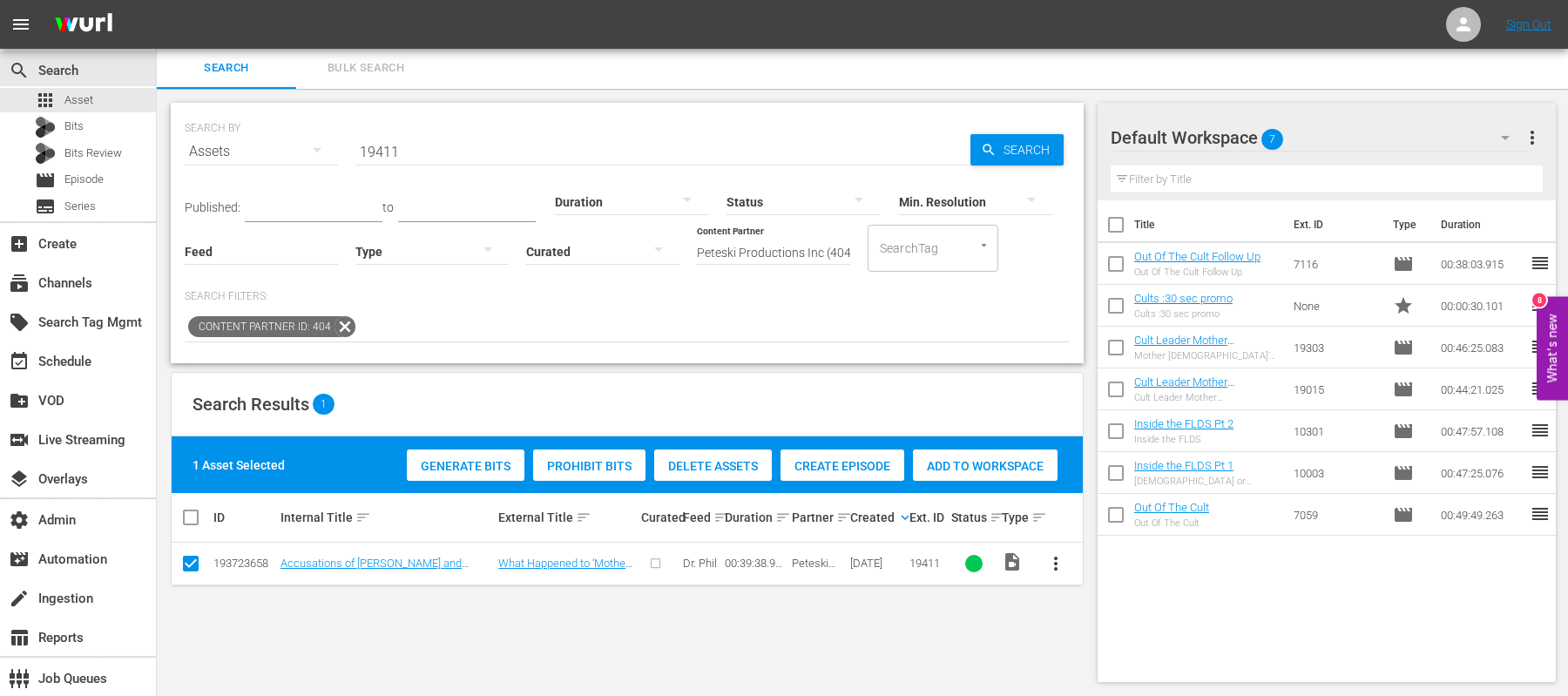
click at [857, 473] on div "Create Episode" at bounding box center [842, 466] width 123 height 33
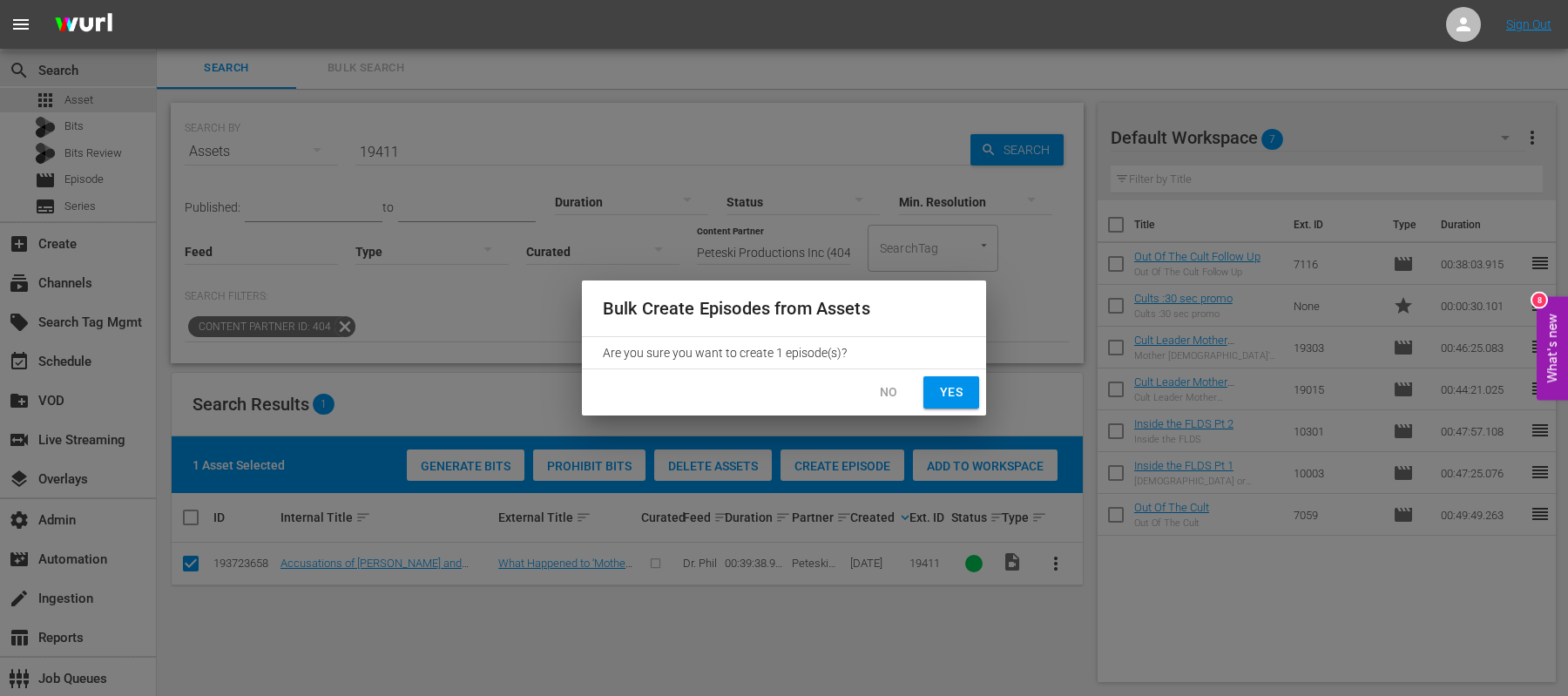
click at [940, 388] on span "Yes" at bounding box center [951, 392] width 28 height 22
checkbox input "false"
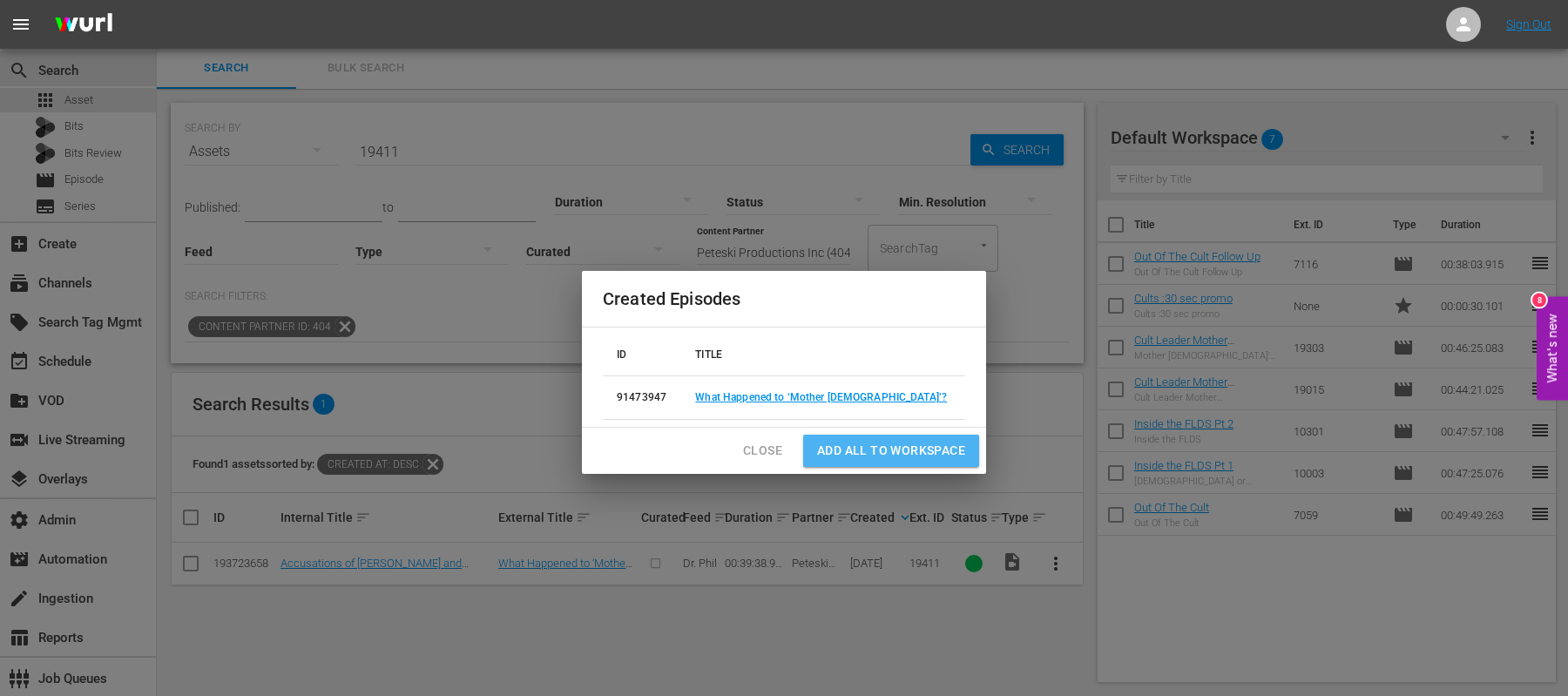
click at [907, 451] on span "Add all to Workspace" at bounding box center [891, 451] width 148 height 22
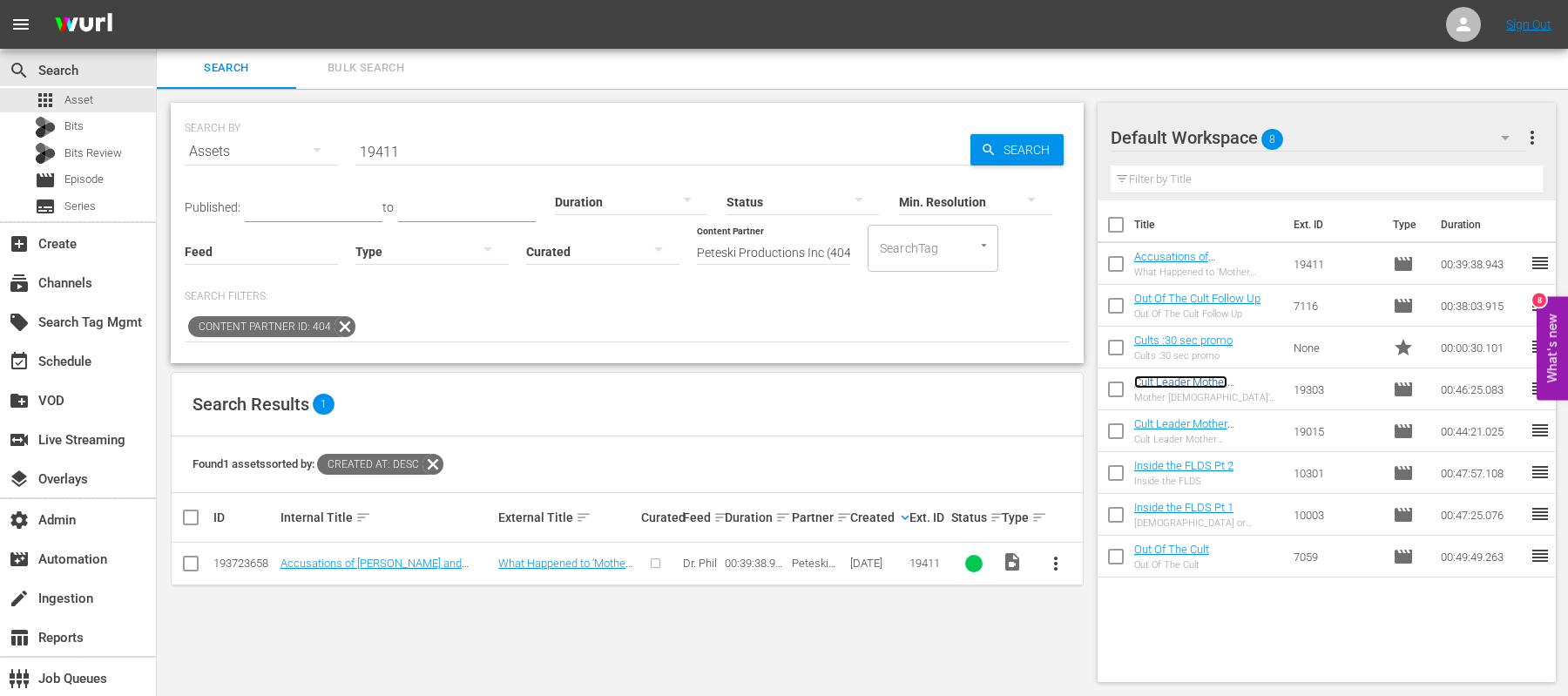
click at [1186, 382] on link "Cult Leader Mother God Pt 2" at bounding box center [1203, 389] width 137 height 27
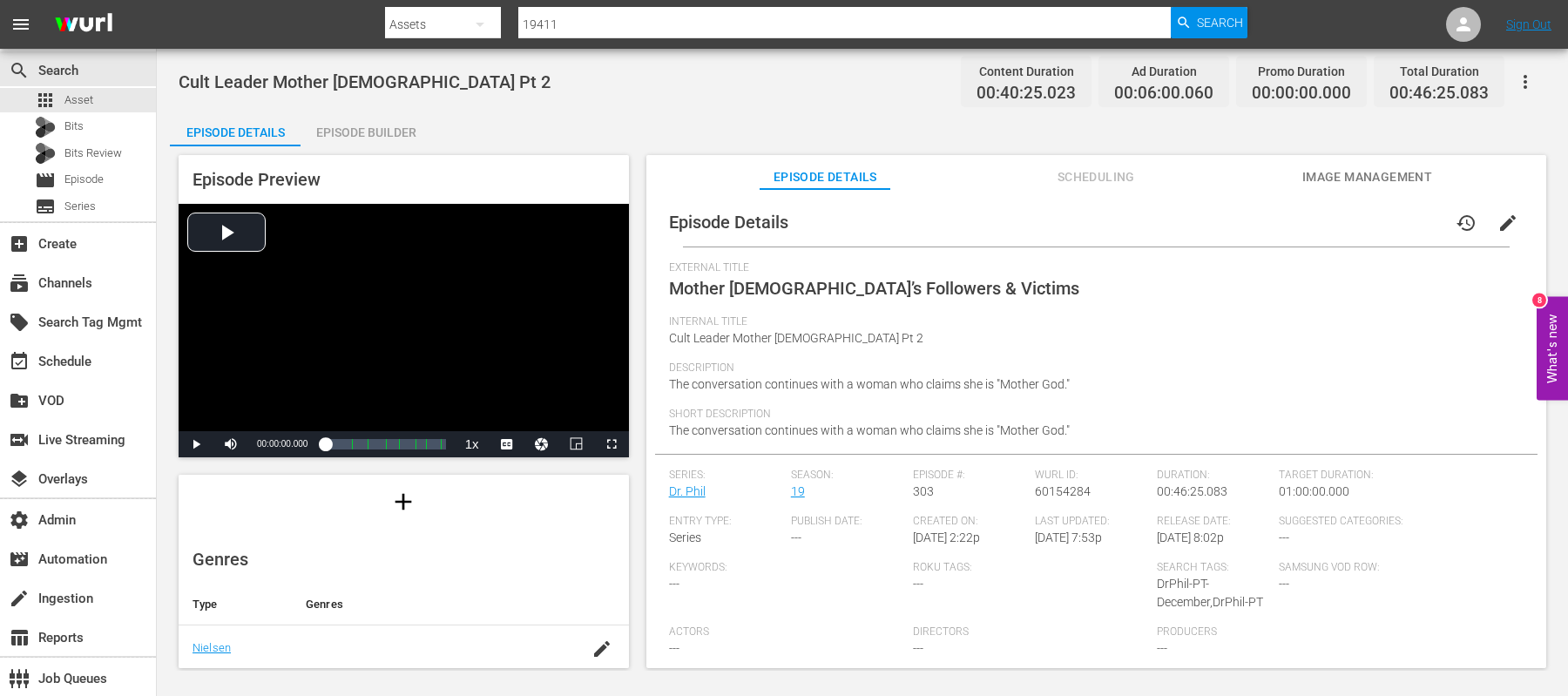
scroll to position [83, 0]
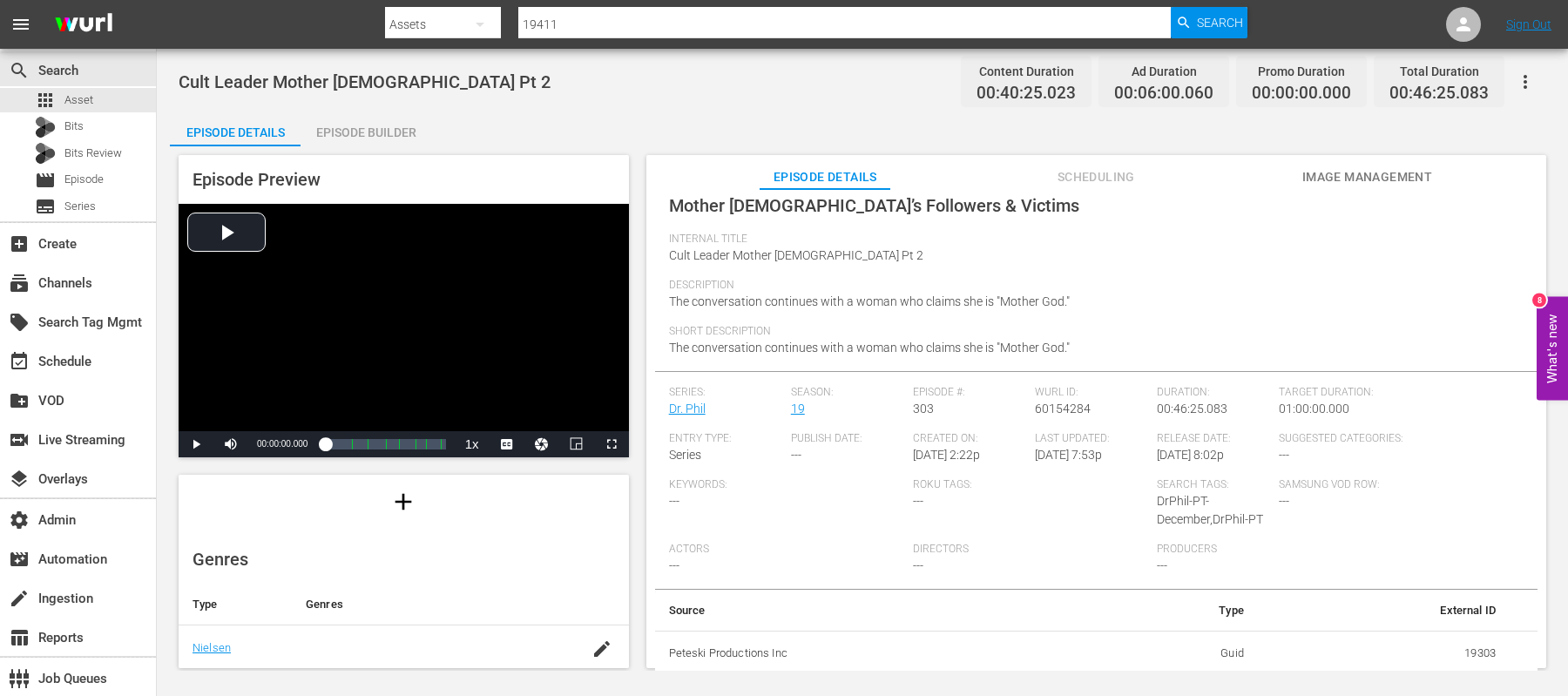
click at [340, 132] on div "Episode Builder" at bounding box center [366, 132] width 131 height 42
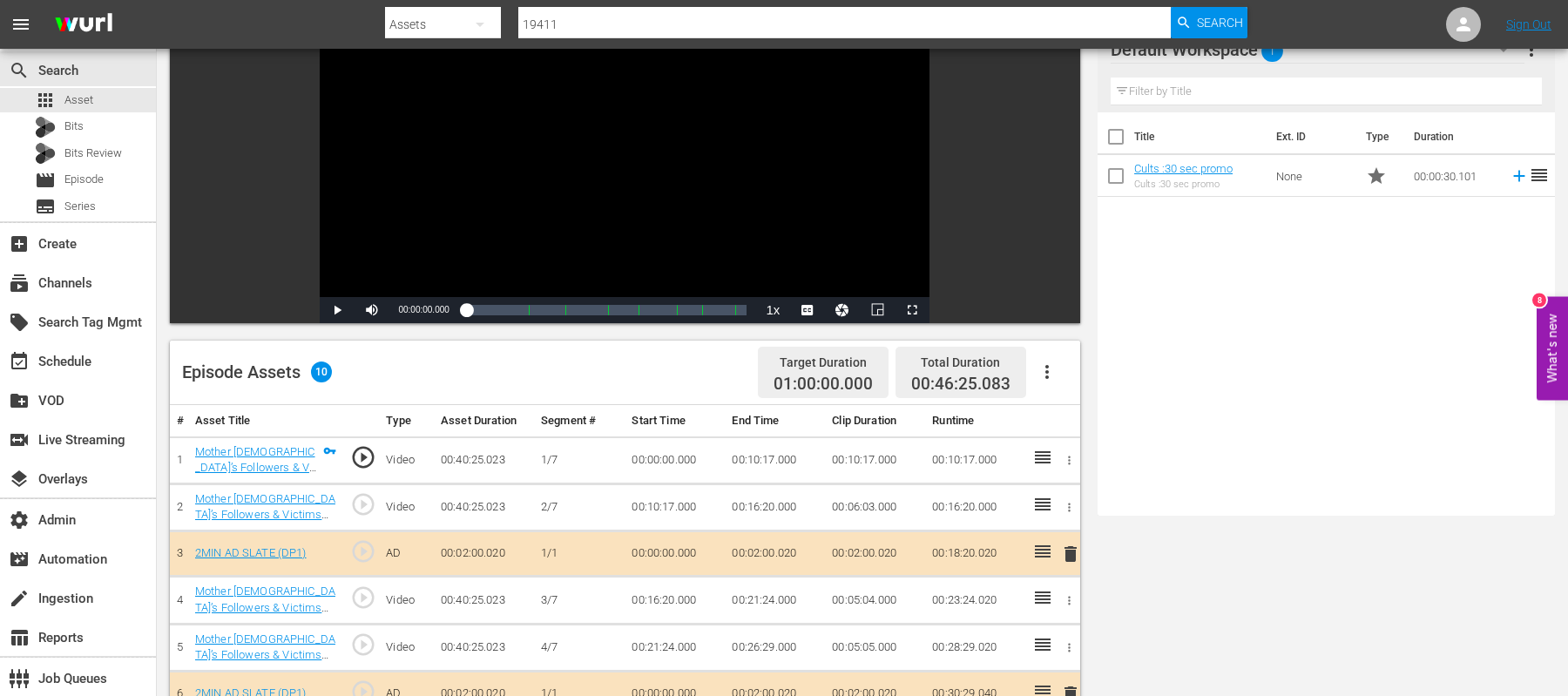
scroll to position [232, 0]
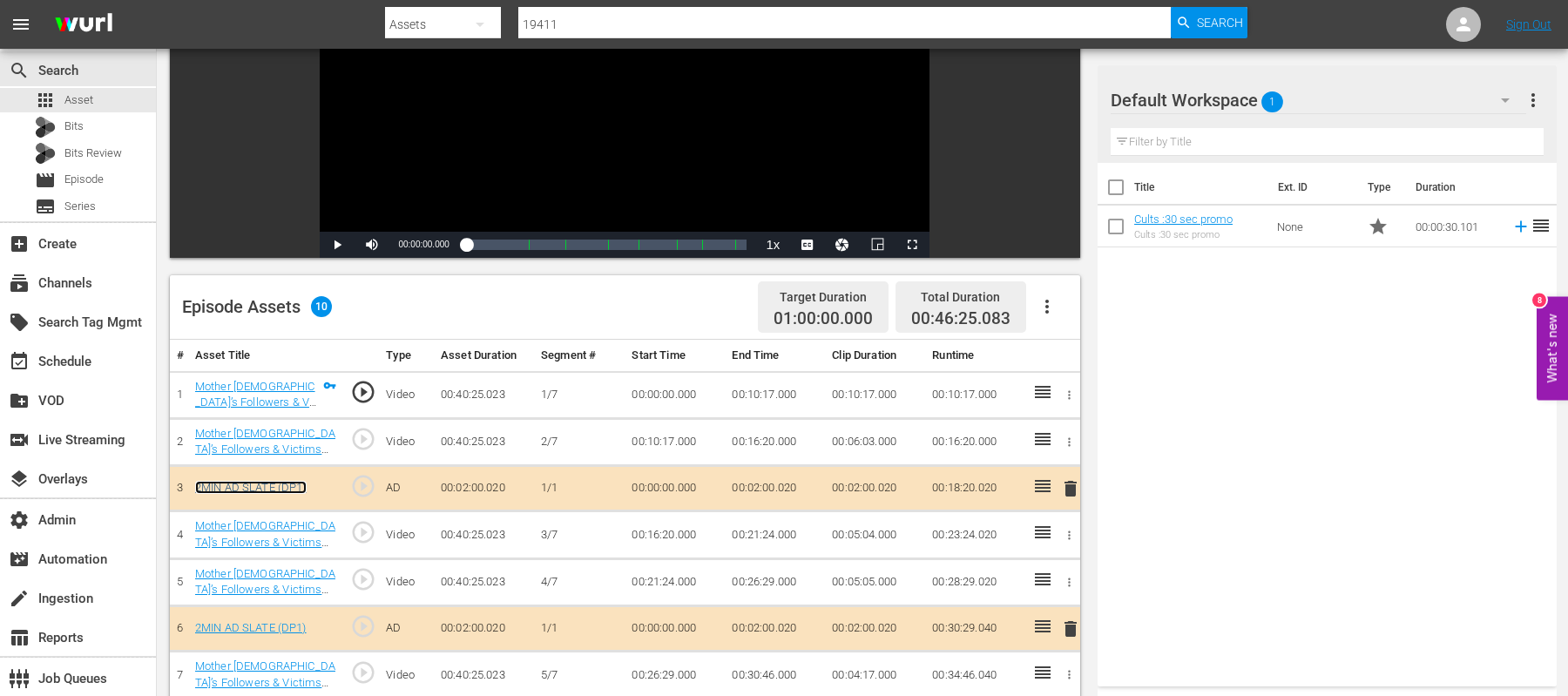
click at [281, 483] on link "2MIN AD SLATE (DP1)" at bounding box center [251, 488] width 111 height 13
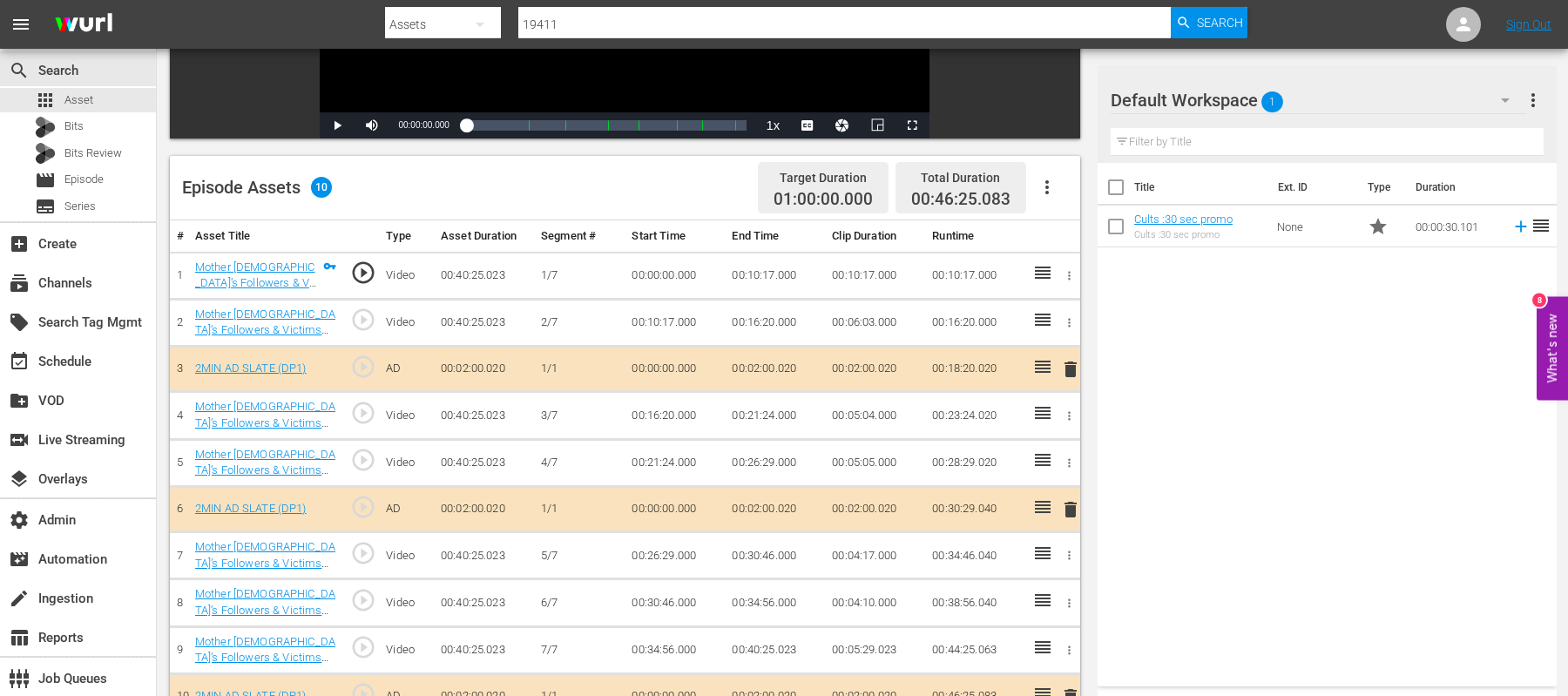
scroll to position [453, 0]
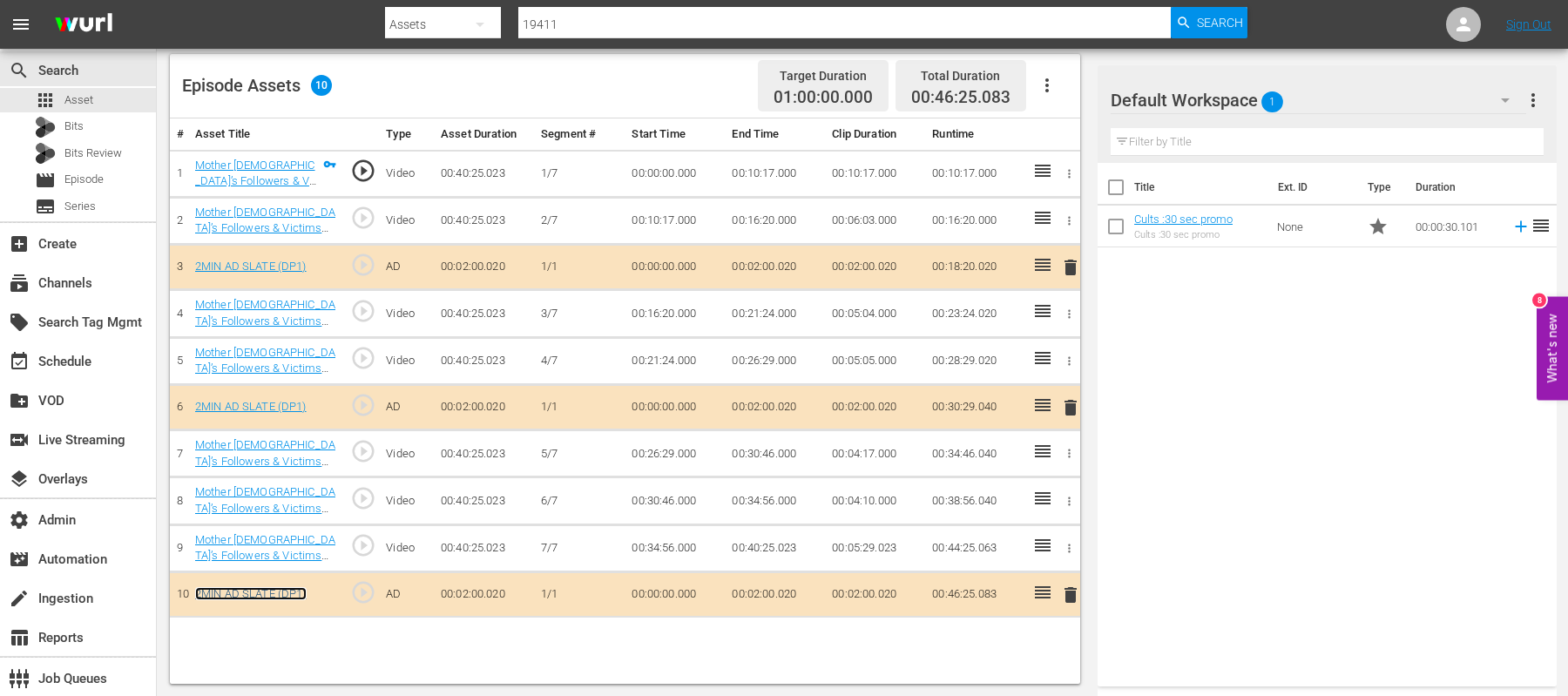
click at [278, 556] on link "2MIN AD SLATE (DP1)" at bounding box center [251, 594] width 111 height 13
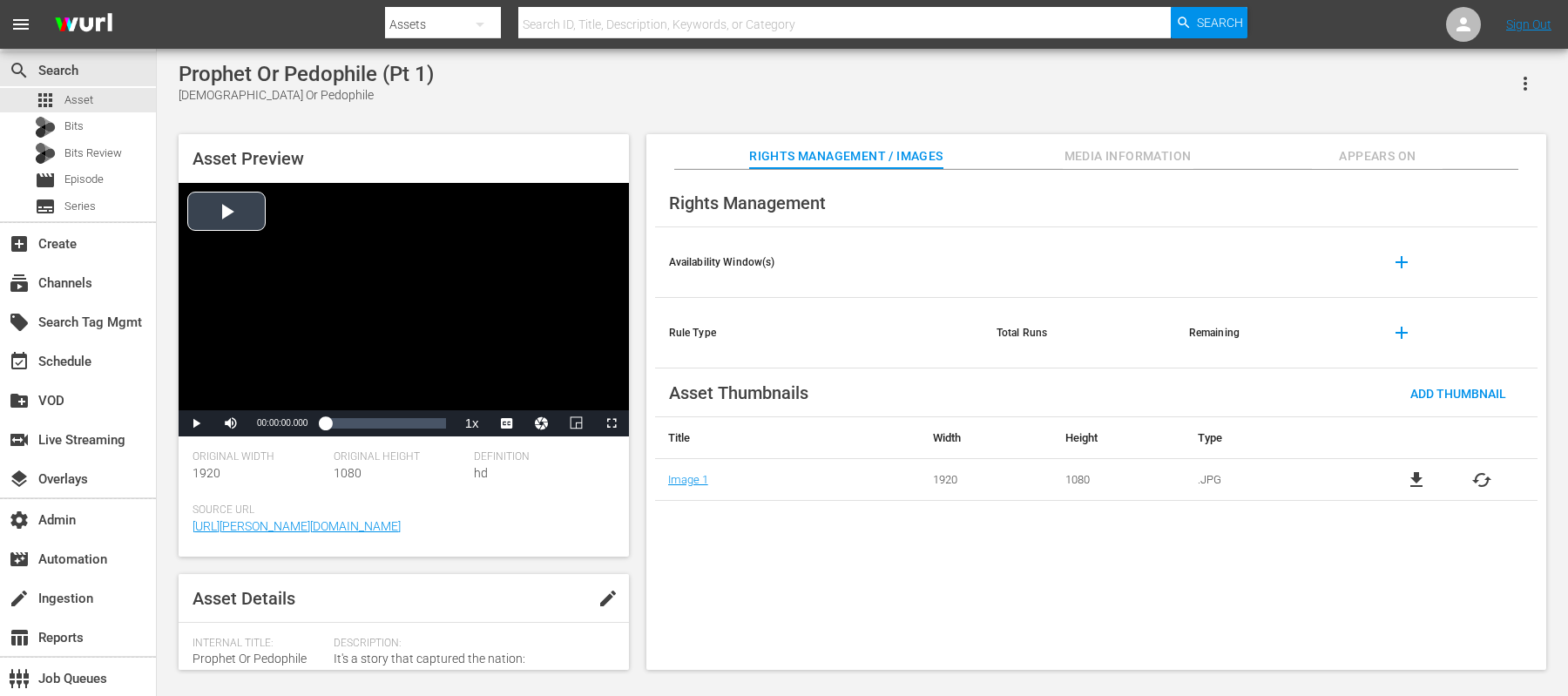
click at [236, 207] on div "Video Player" at bounding box center [403, 297] width 451 height 228
click at [196, 423] on span "Video Player" at bounding box center [196, 423] width 0 height 0
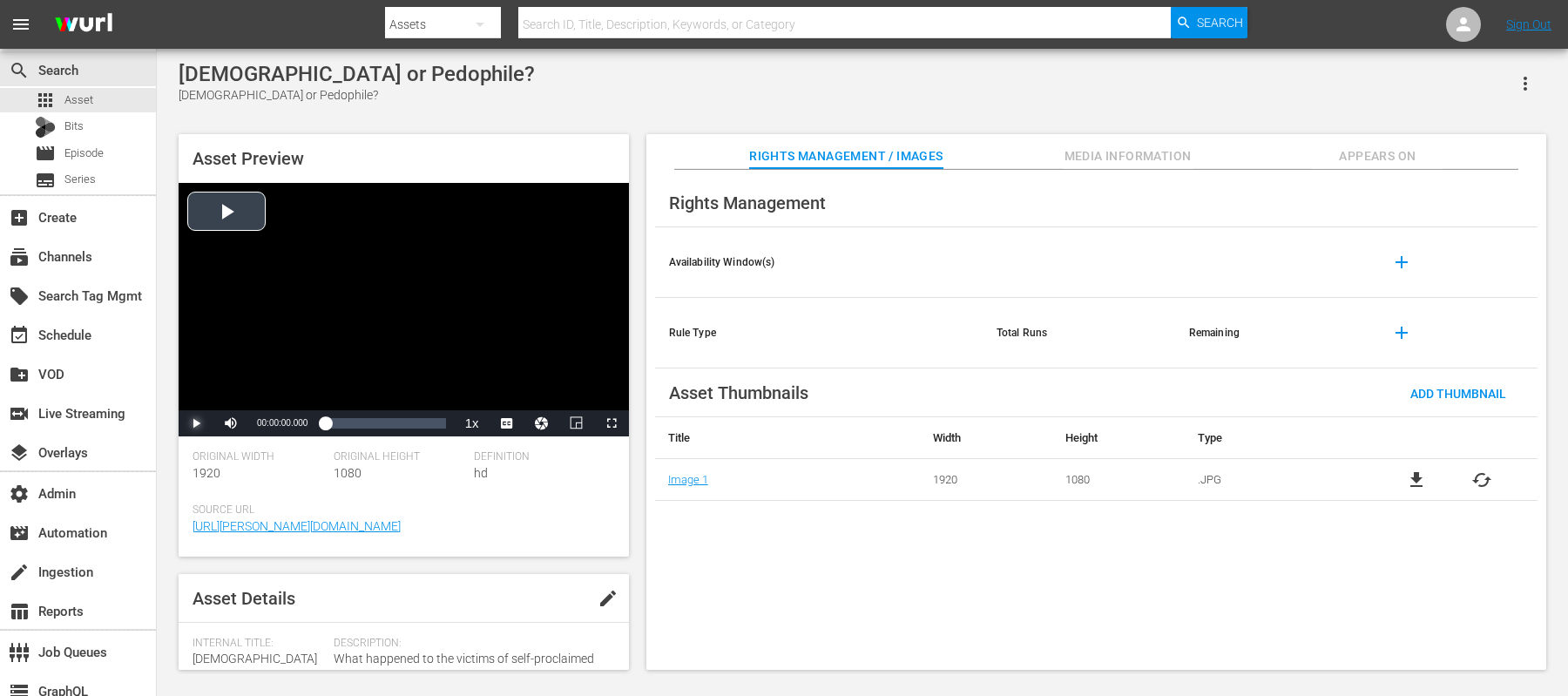
click at [196, 423] on span "Video Player" at bounding box center [196, 423] width 0 height 0
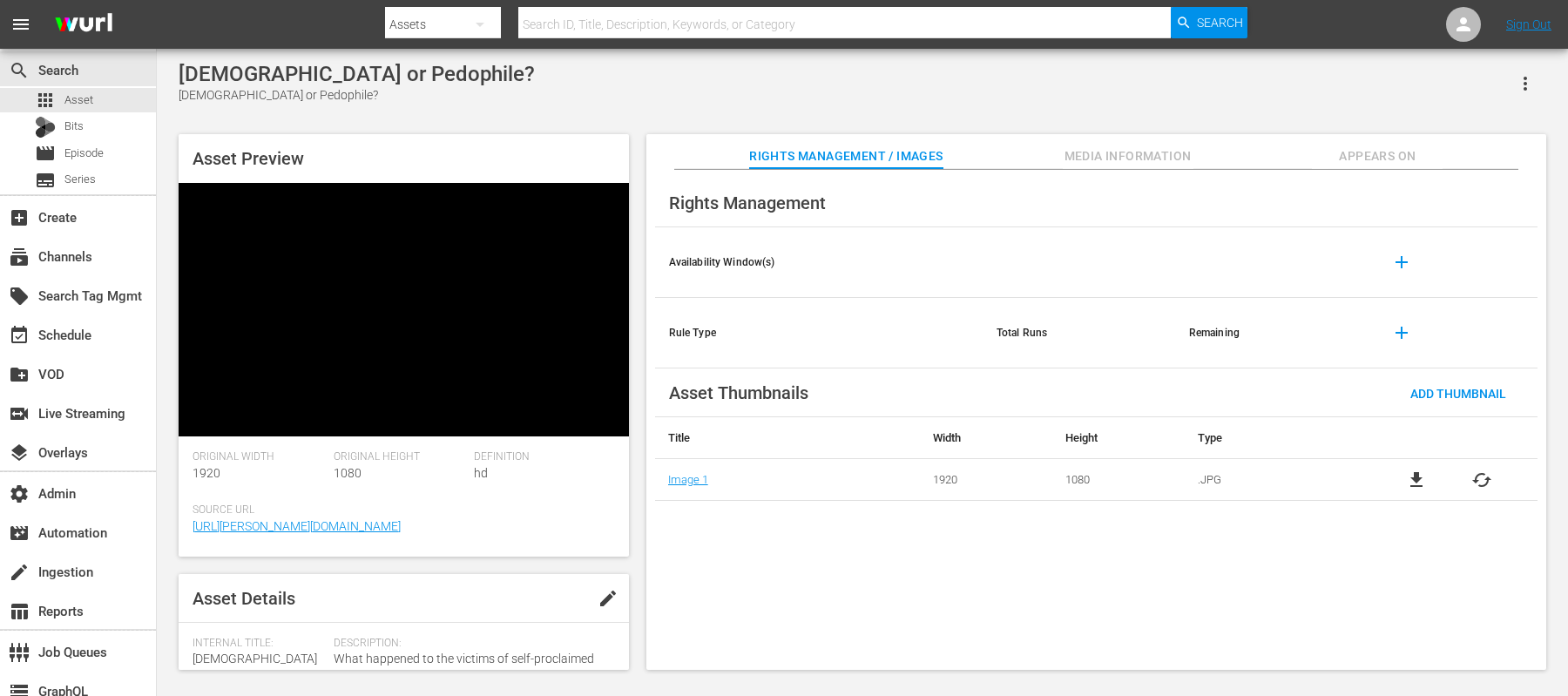
click at [196, 423] on span "Video Player" at bounding box center [196, 423] width 0 height 0
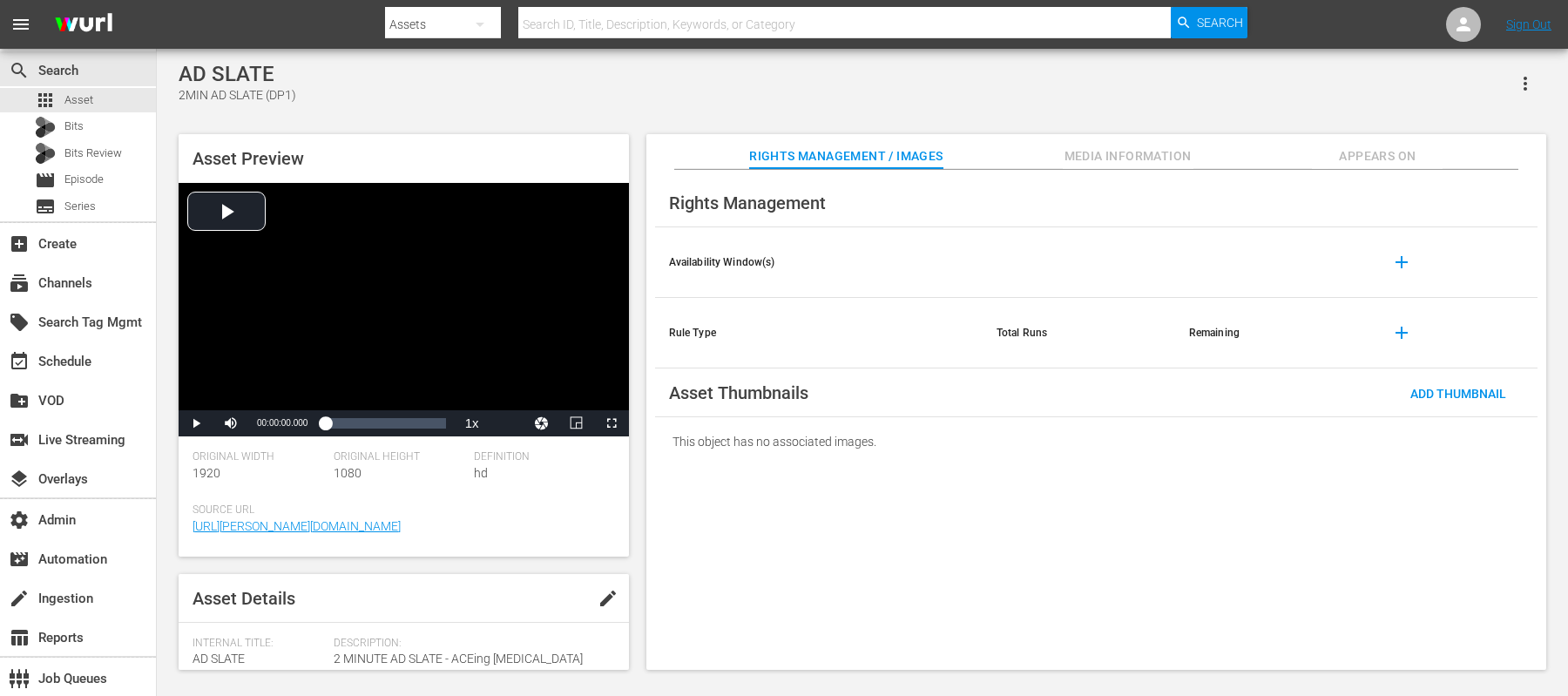
click at [1535, 78] on icon "button" at bounding box center [1525, 84] width 21 height 21
click at [1495, 86] on div "Add To Workspace" at bounding box center [1448, 90] width 167 height 42
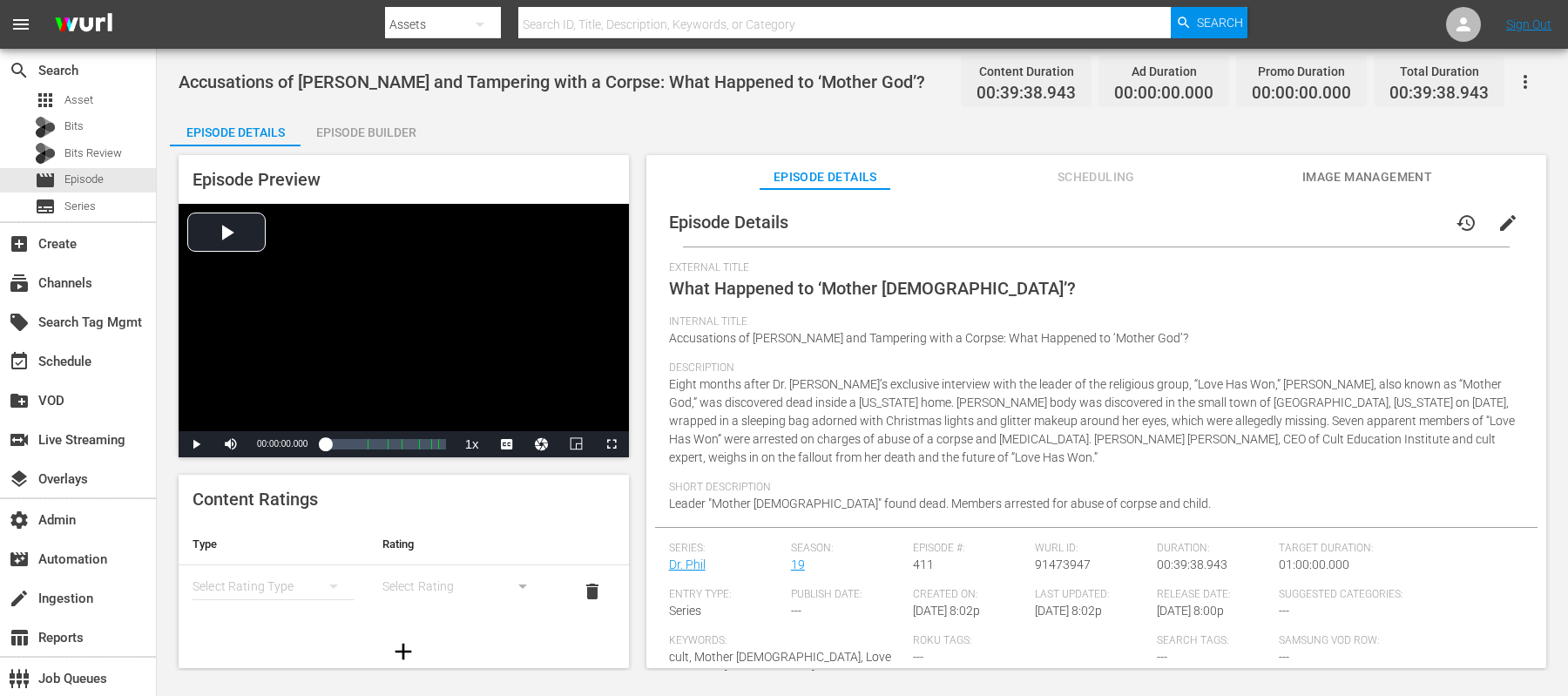
click at [1055, 87] on span "00:39:38.943" at bounding box center [1026, 93] width 100 height 20
copy span "00:39:38.943"
click at [392, 135] on div "Episode Builder" at bounding box center [366, 132] width 131 height 42
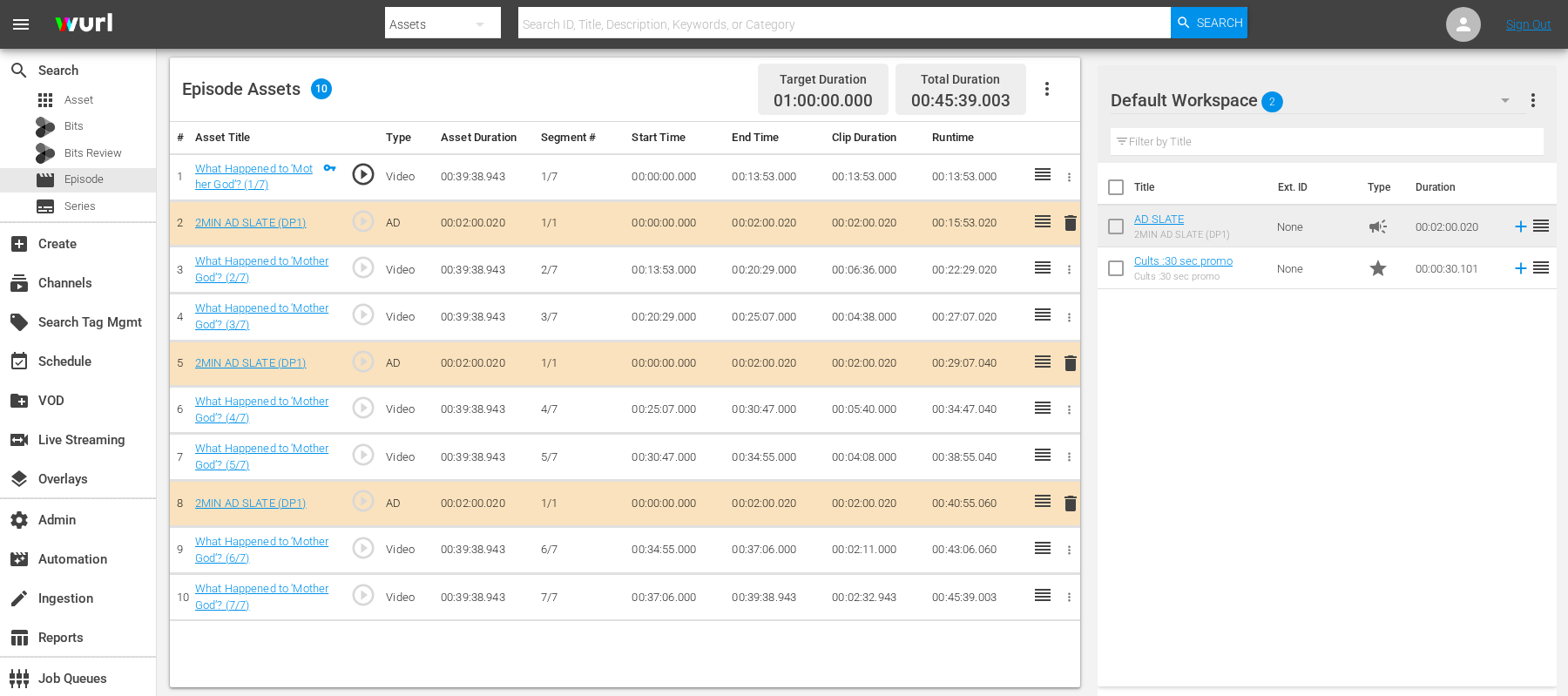
scroll to position [449, 0]
drag, startPoint x: 931, startPoint y: 224, endPoint x: 996, endPoint y: 226, distance: 65.0
click at [996, 226] on td "00:15:53.020" at bounding box center [976, 224] width 101 height 47
click at [929, 232] on td "00:15:53.020" at bounding box center [976, 224] width 101 height 47
drag, startPoint x: 929, startPoint y: 225, endPoint x: 997, endPoint y: 224, distance: 68.0
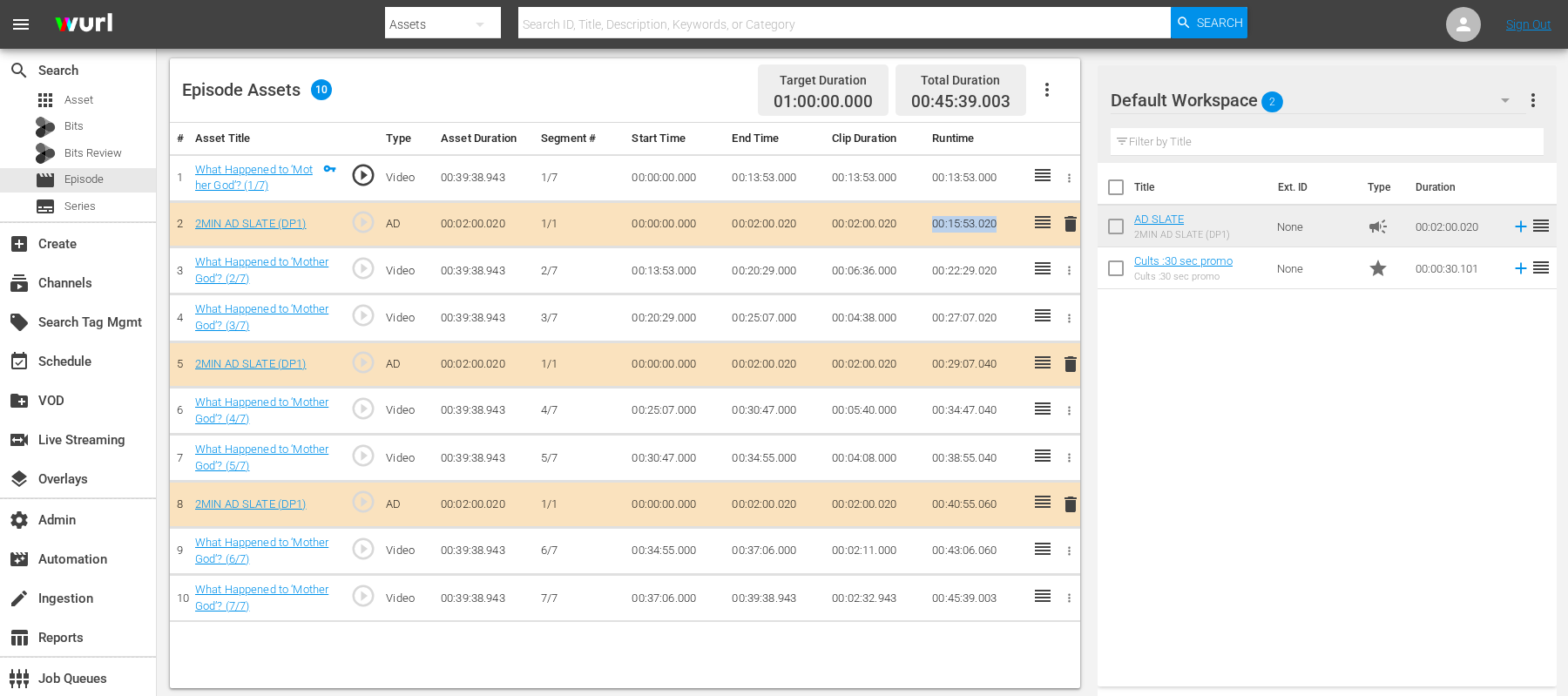
click at [997, 224] on td "00:15:53.020" at bounding box center [976, 224] width 101 height 47
drag, startPoint x: 924, startPoint y: 365, endPoint x: 1007, endPoint y: 366, distance: 83.0
click at [1007, 366] on tr "5 2MIN AD SLATE (DP1) play_circle_outline AD 00:02:00.020 1/1 00:00:00.000 00:0…" at bounding box center [625, 365] width 910 height 47
click at [929, 367] on td "00:29:07.040" at bounding box center [976, 365] width 101 height 47
drag, startPoint x: 929, startPoint y: 367, endPoint x: 986, endPoint y: 367, distance: 57.0
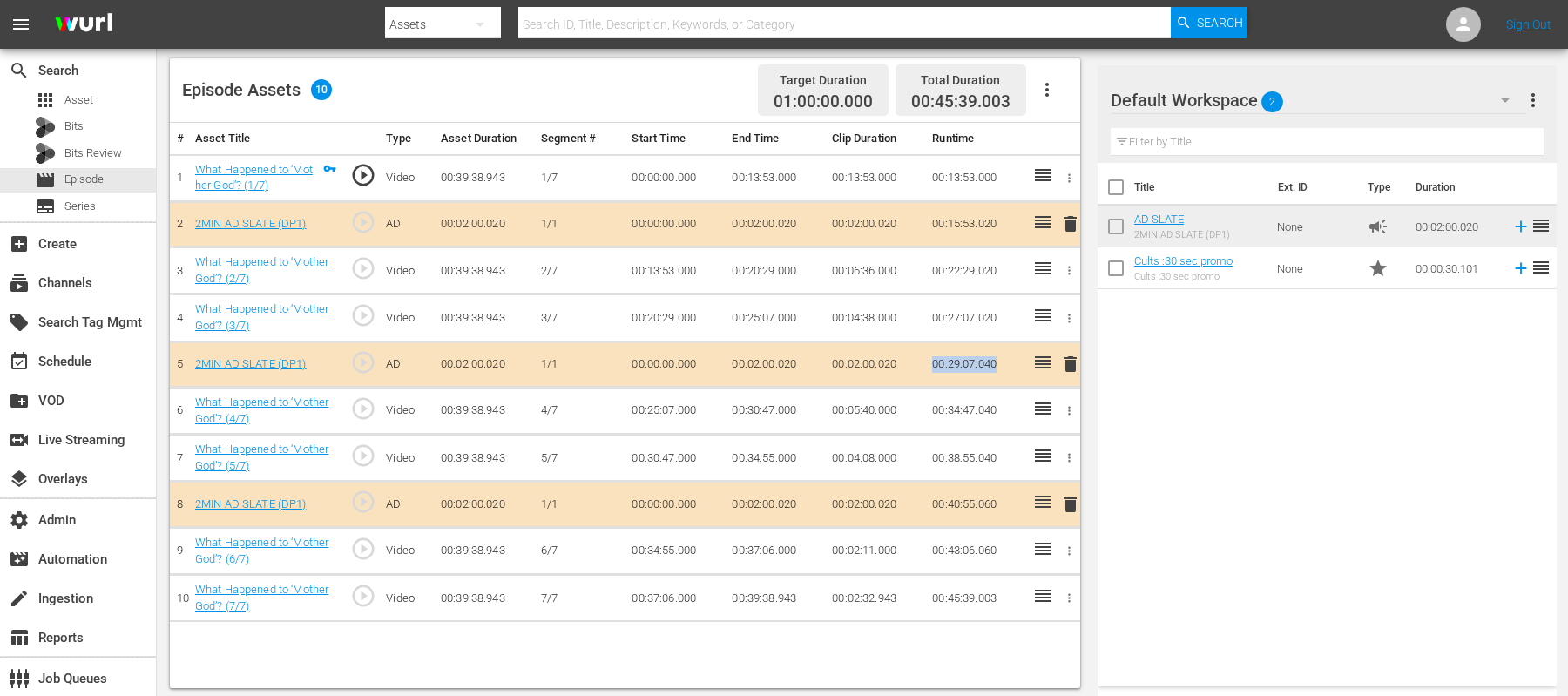
click at [986, 367] on td "00:29:07.040" at bounding box center [976, 365] width 101 height 47
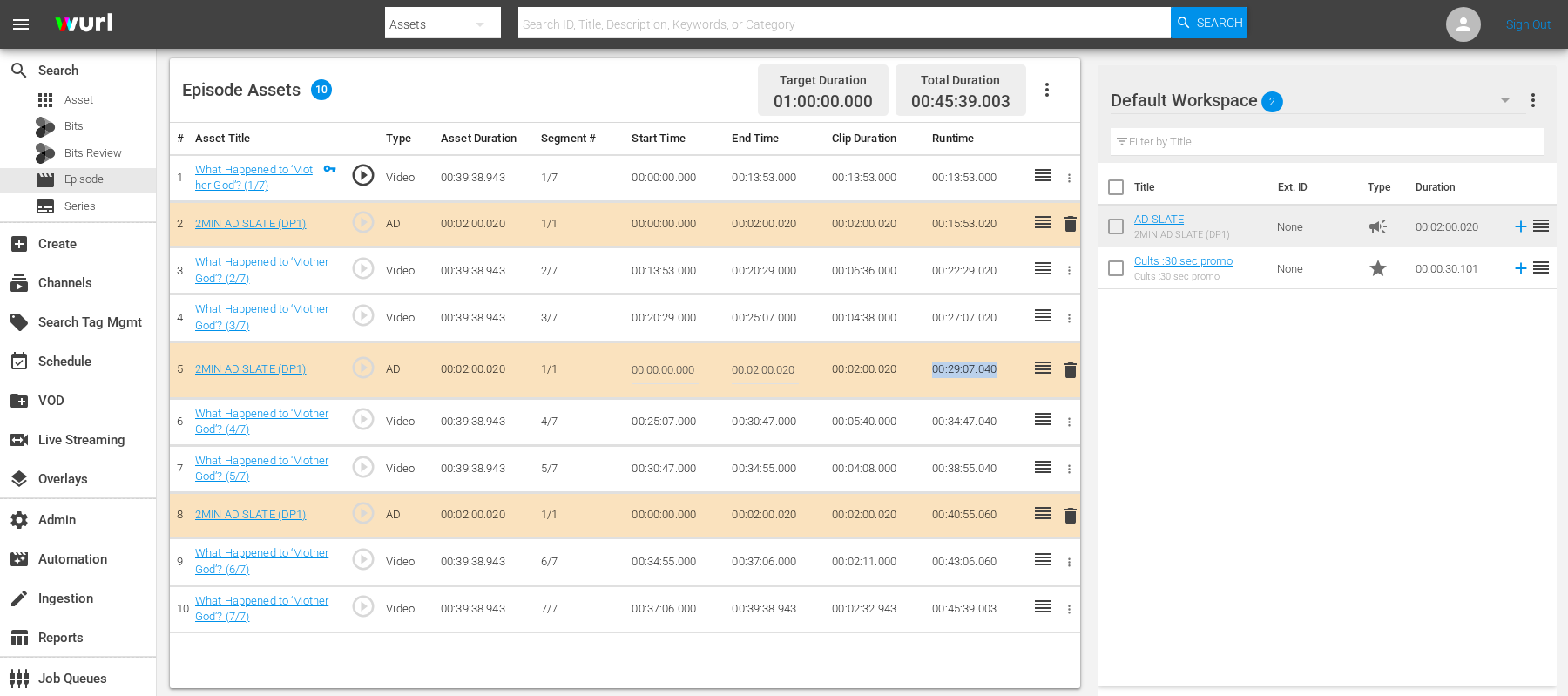
click at [986, 367] on td "00:29:07.040" at bounding box center [976, 370] width 101 height 57
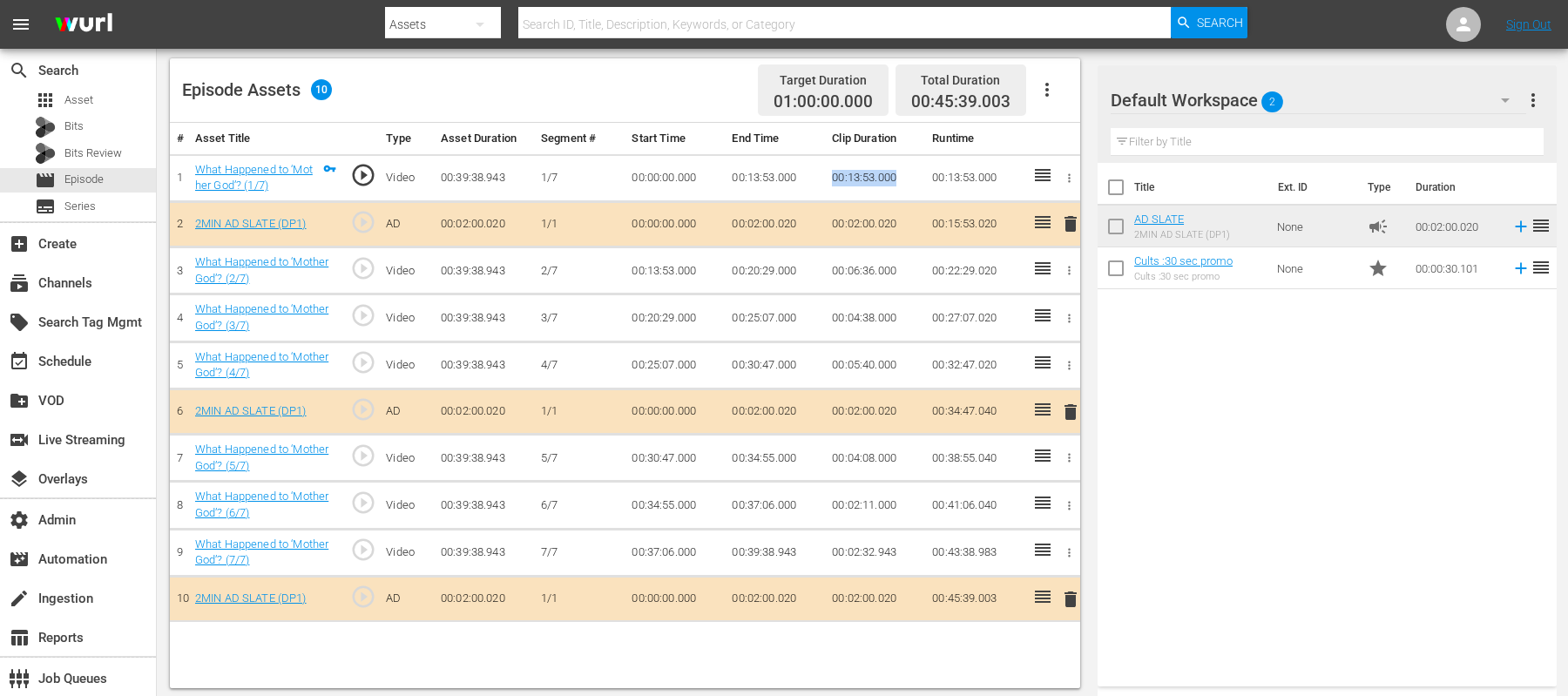
drag, startPoint x: 898, startPoint y: 172, endPoint x: 822, endPoint y: 172, distance: 76.0
click at [822, 172] on tr "1 What Happened to ‘Mother God’? (1/7) play_circle_outline Video 00:39:38.943 1…" at bounding box center [625, 178] width 910 height 47
copy tr "00:13:53.000"
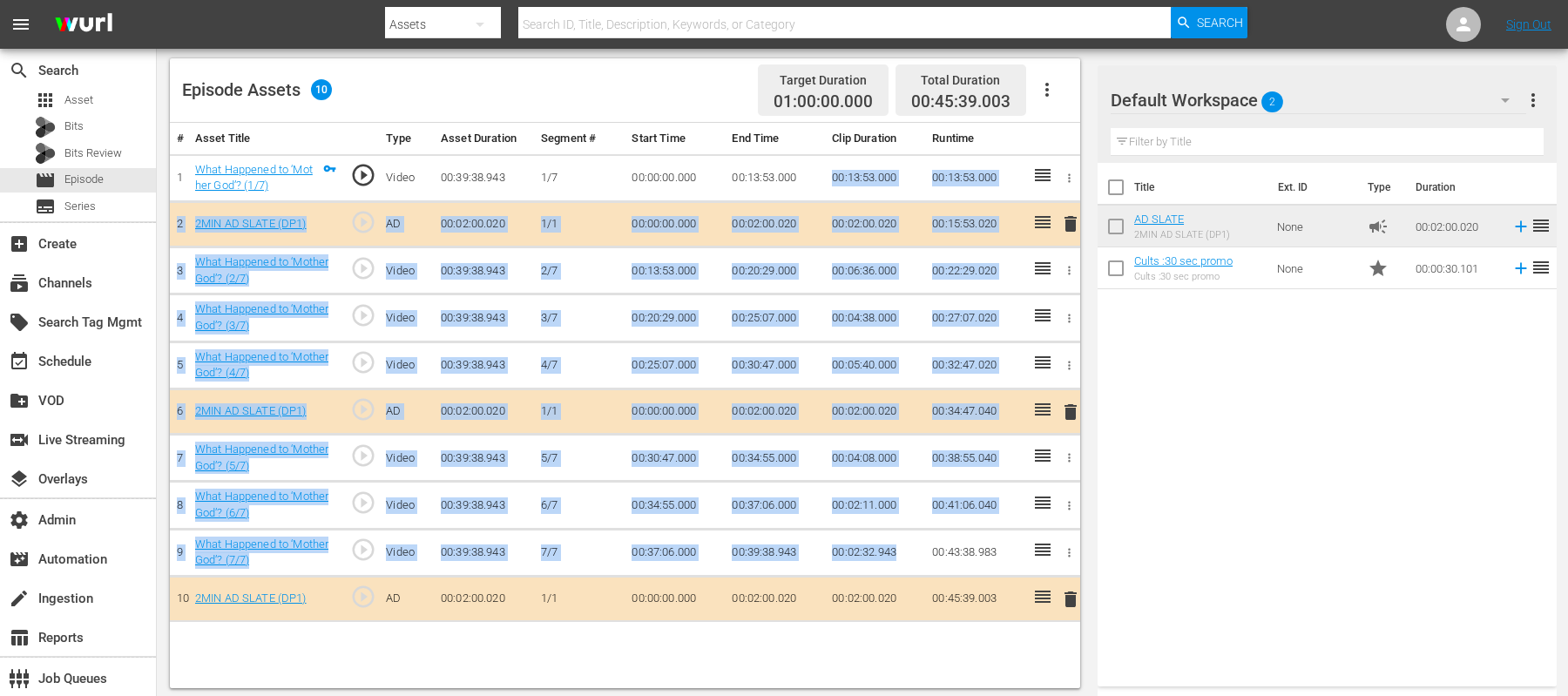
drag, startPoint x: 892, startPoint y: 539, endPoint x: 806, endPoint y: 197, distance: 352.6
click at [806, 197] on tbody "1 What Happened to ‘Mother God’? (1/7) play_circle_outline Video 00:39:38.943 1…" at bounding box center [625, 387] width 910 height 468
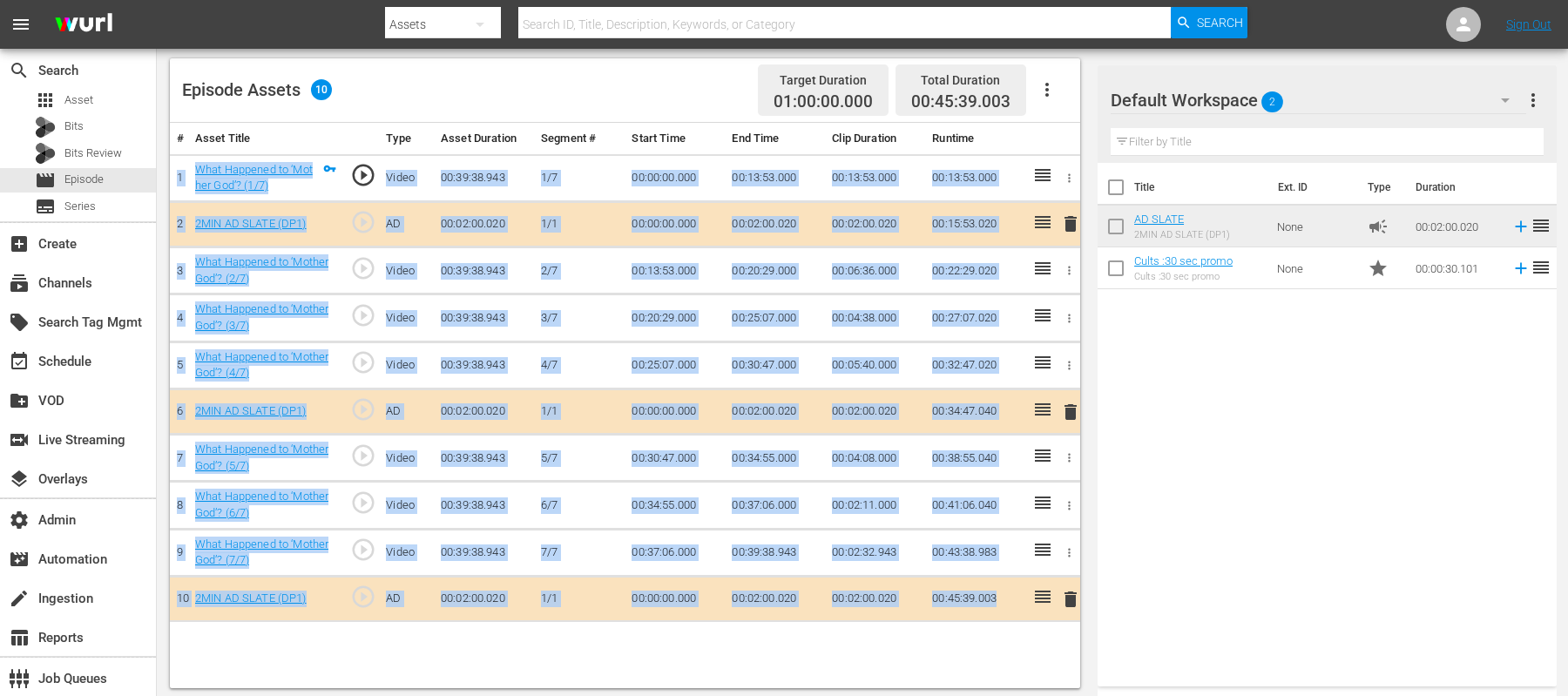
drag, startPoint x: 1003, startPoint y: 601, endPoint x: 179, endPoint y: 159, distance: 935.1
click at [179, 159] on tbody "1 What Happened to ‘Mother God’? (1/7) play_circle_outline Video 00:39:38.943 1…" at bounding box center [625, 387] width 910 height 468
copy tbody "1 What Happened to ‘Mother God’? (1/7) play_circle_outline Video 00:39:38.943 1…"
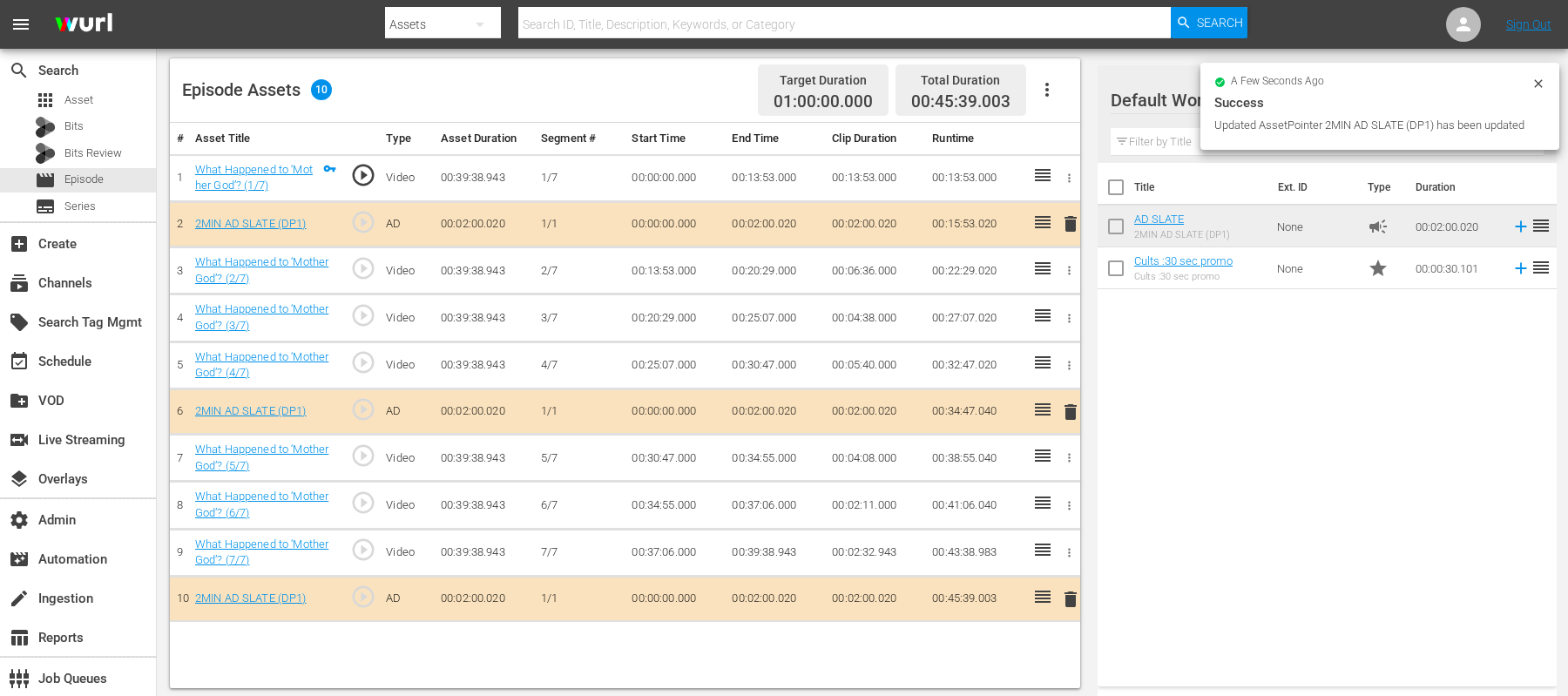
click at [1205, 461] on div "Title Ext. ID Type Duration AD SLATE 2MIN AD SLATE (DP1) None campaign 00:02:00…" at bounding box center [1328, 422] width 459 height 517
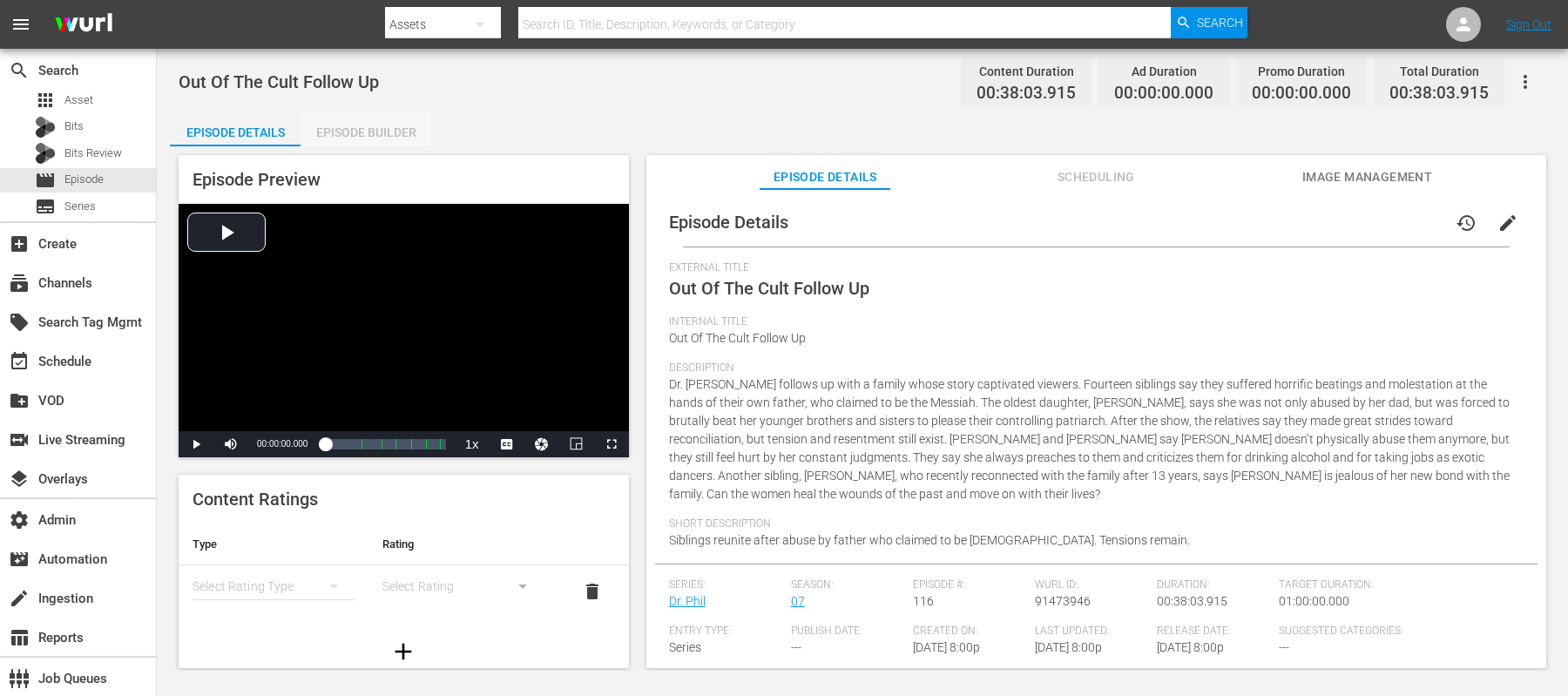
click at [320, 128] on div "Episode Builder" at bounding box center [366, 132] width 131 height 42
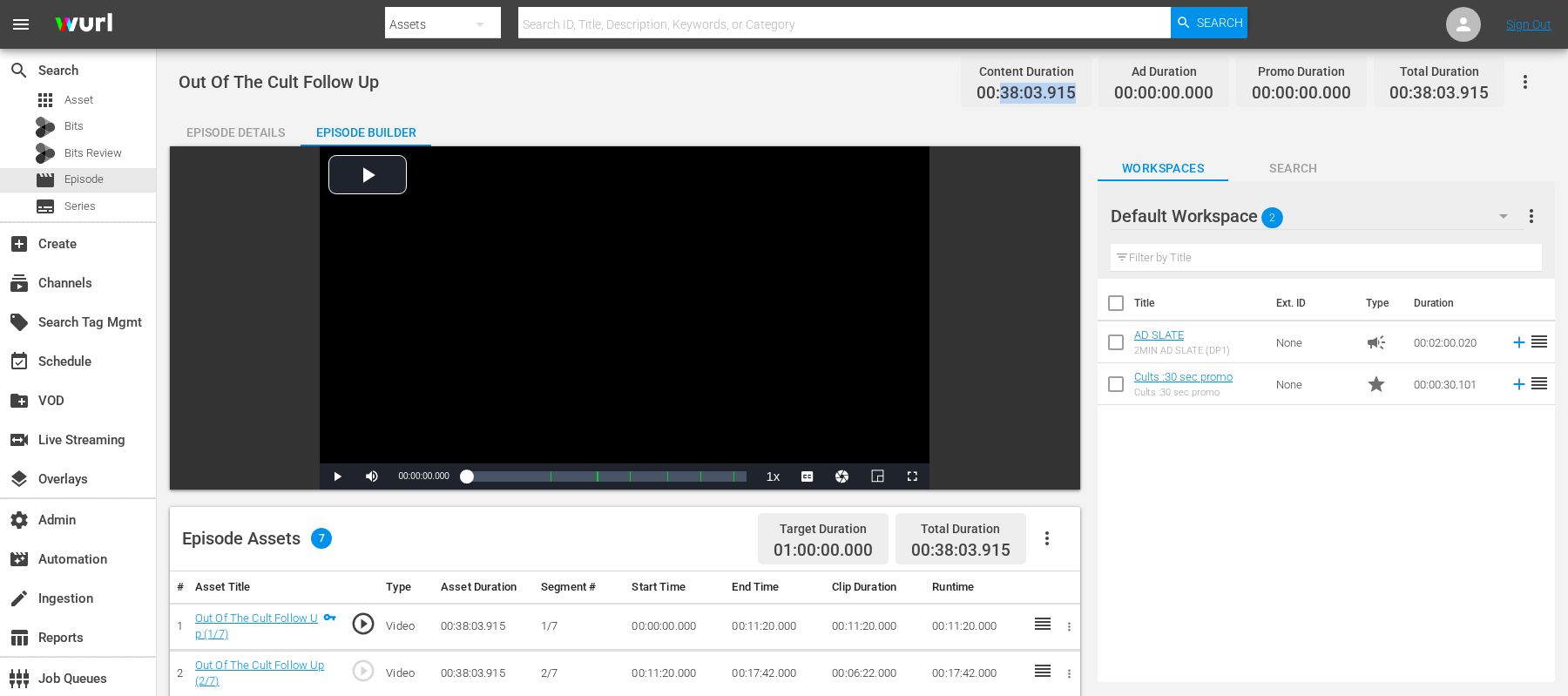
drag, startPoint x: 1086, startPoint y: 97, endPoint x: 1003, endPoint y: 91, distance: 83.2
click at [1003, 91] on div "Content Duration 00:38:03.915" at bounding box center [1026, 82] width 131 height 51
copy span "38:03.915"
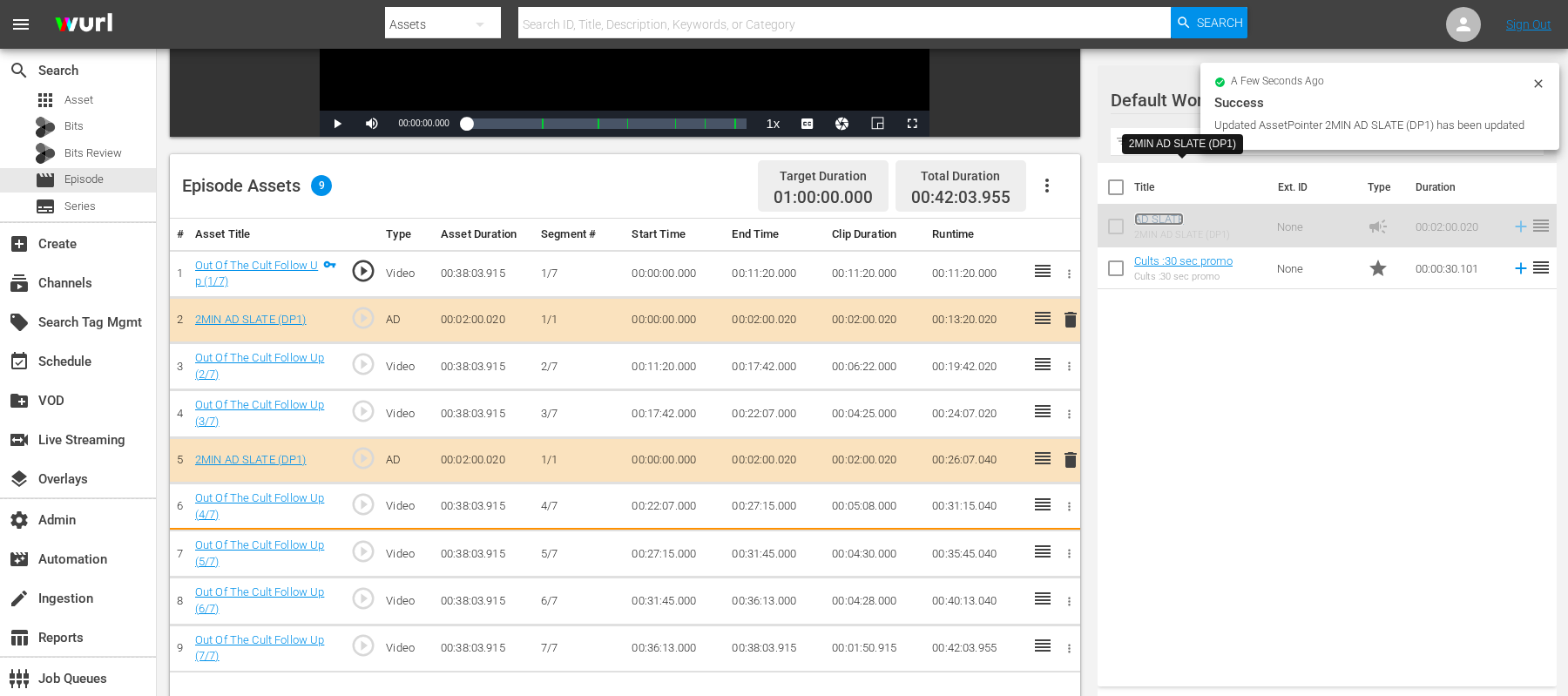
scroll to position [399, 0]
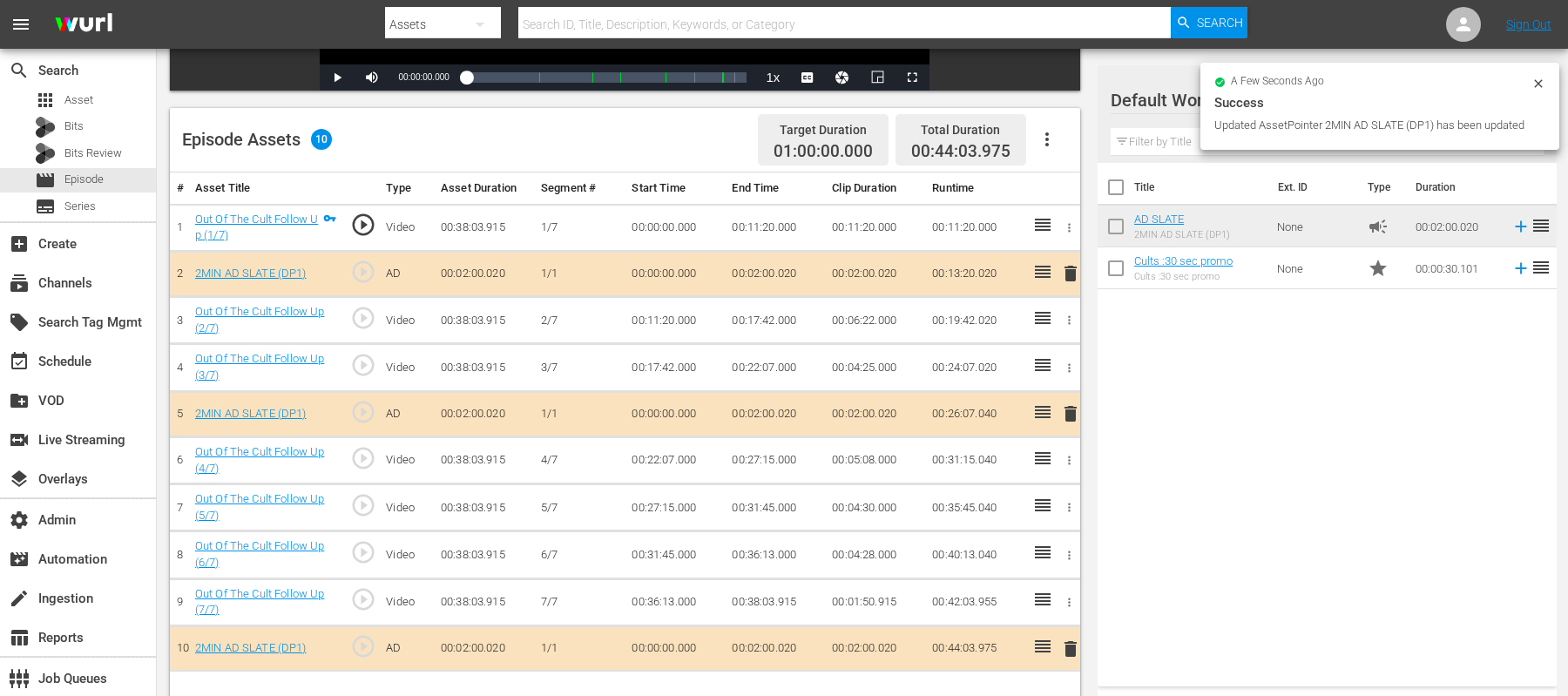
click at [1068, 273] on span "delete" at bounding box center [1071, 273] width 21 height 21
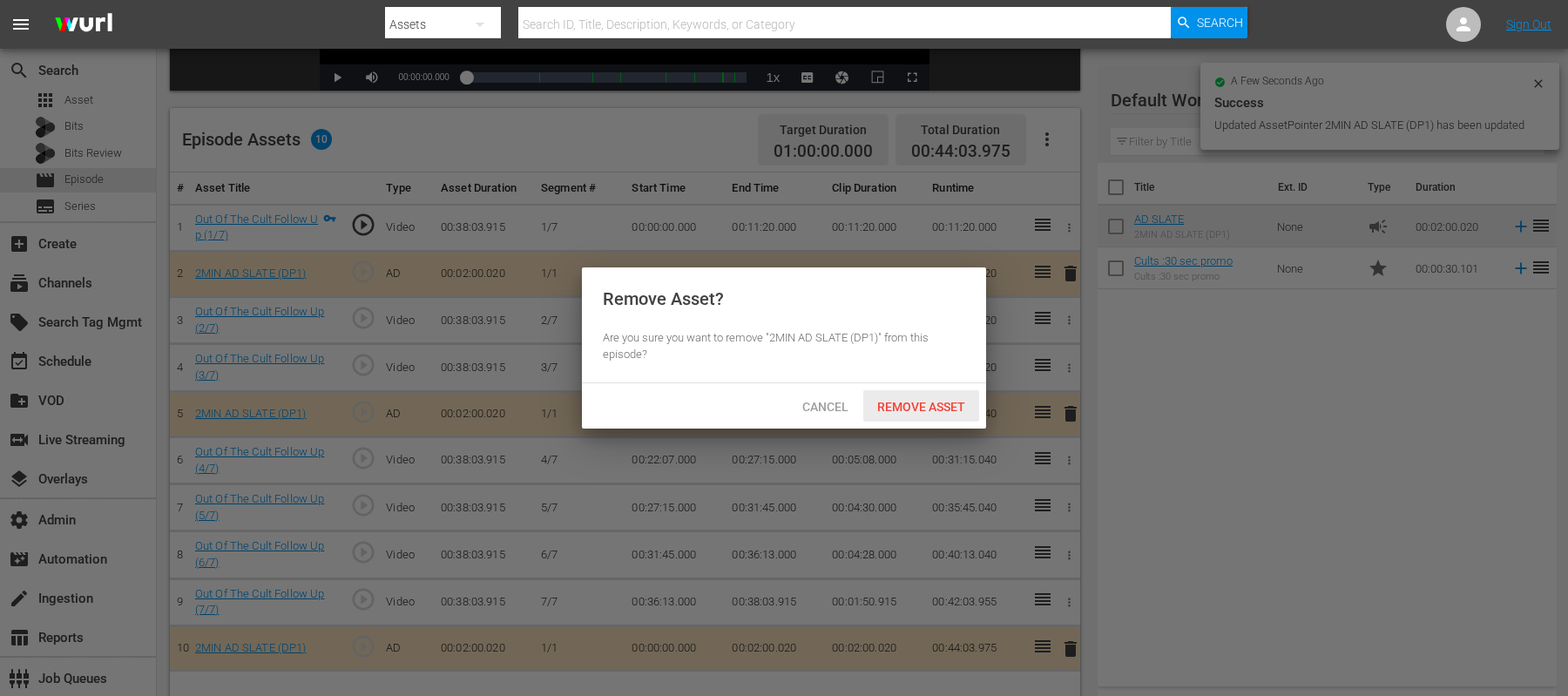
click at [919, 407] on span "Remove Asset" at bounding box center [922, 406] width 116 height 14
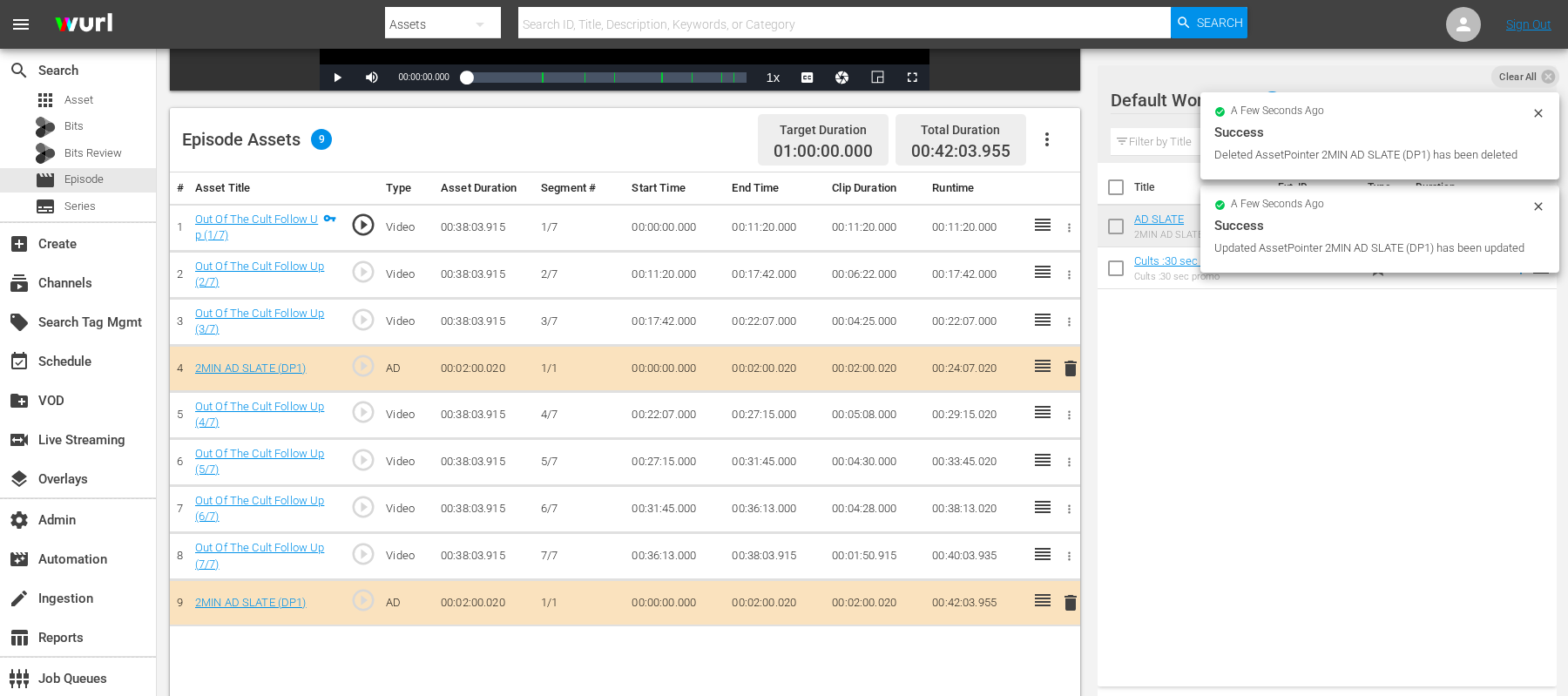
click at [1065, 350] on td "delete" at bounding box center [1067, 368] width 27 height 47
click at [1066, 364] on span "delete" at bounding box center [1071, 368] width 21 height 21
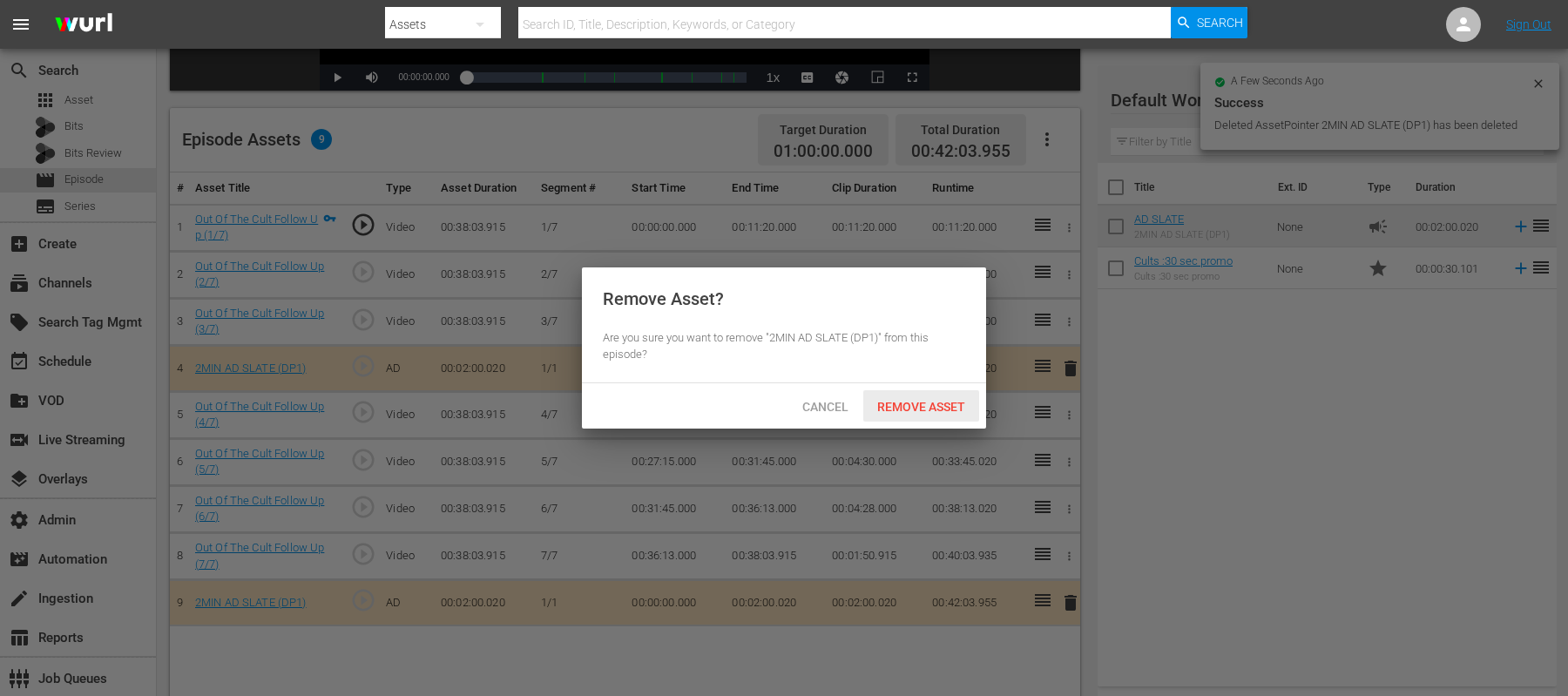
click at [938, 409] on span "Remove Asset" at bounding box center [922, 406] width 116 height 14
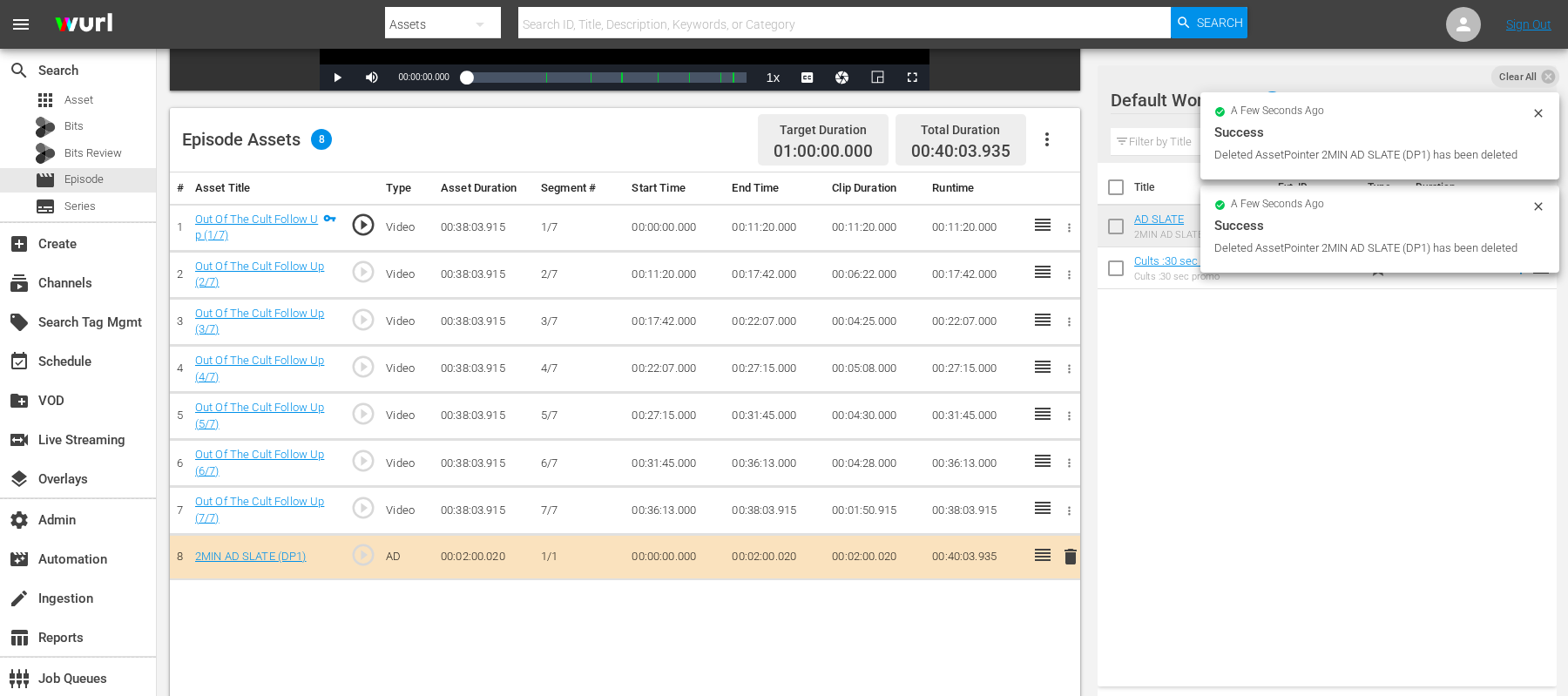
click at [1075, 556] on span "delete" at bounding box center [1071, 557] width 21 height 21
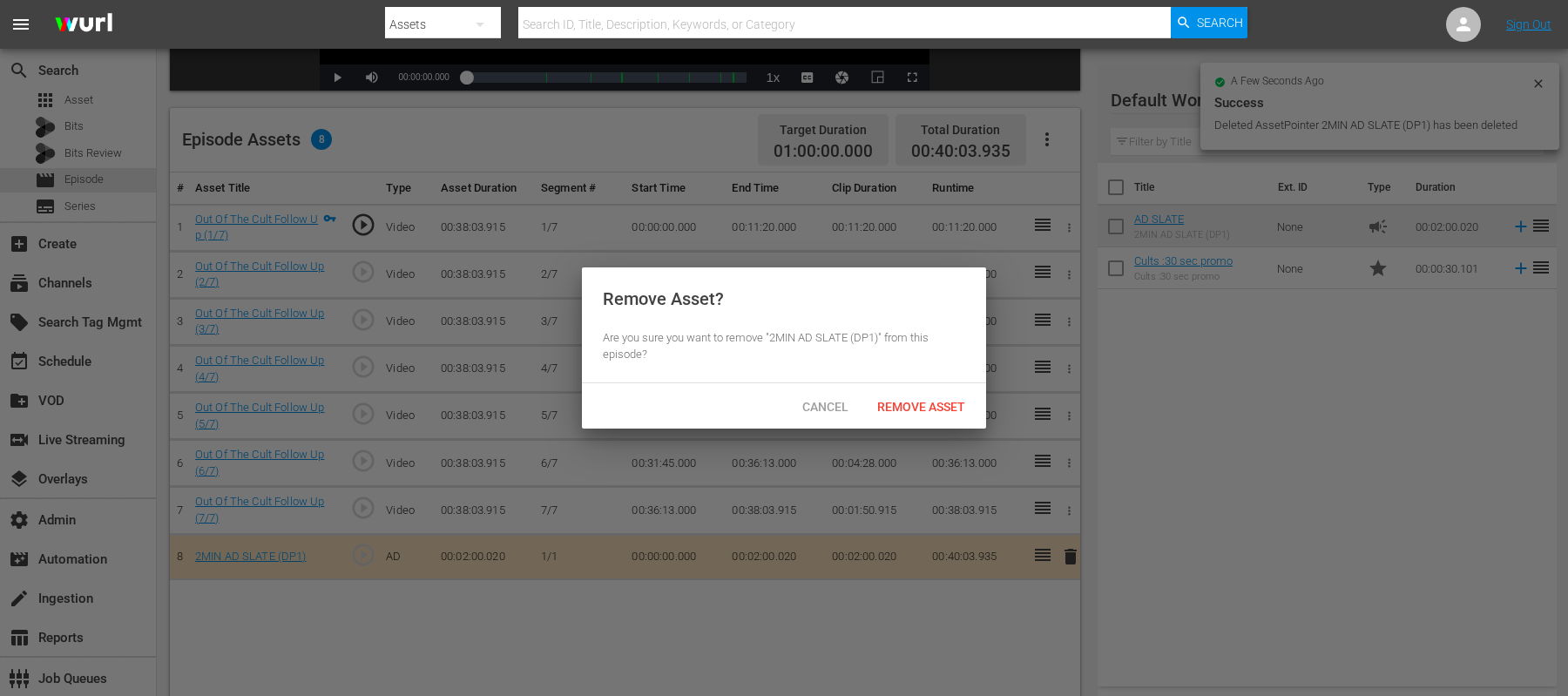
click at [938, 386] on div "Cancel Remove Asset" at bounding box center [784, 406] width 404 height 46
click at [936, 394] on div "Remove Asset" at bounding box center [922, 406] width 116 height 32
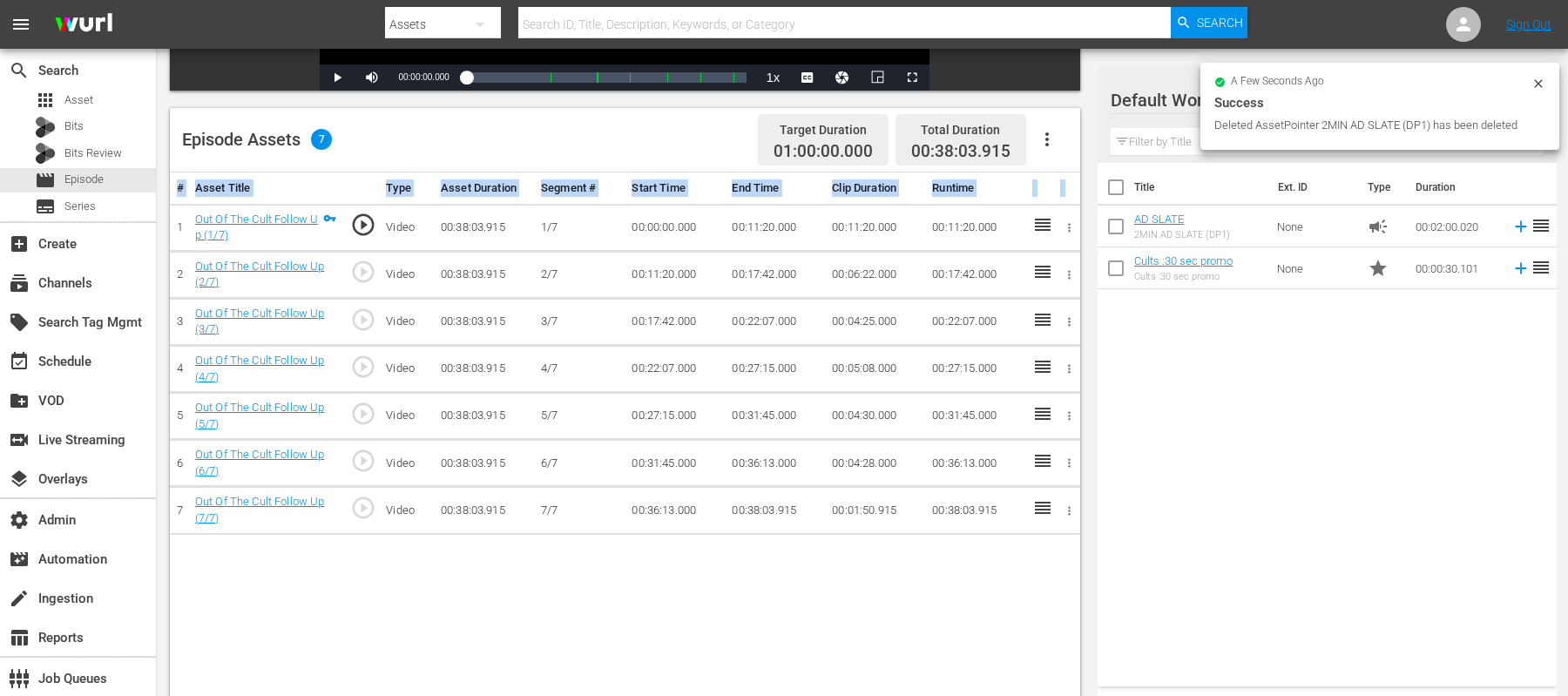
drag, startPoint x: 907, startPoint y: 463, endPoint x: 173, endPoint y: 226, distance: 771.3
click at [173, 226] on div "# Asset Title Type Asset Duration Segment # Start Time End Time Clip Duration R…" at bounding box center [625, 456] width 910 height 566
copy thead "# Asset Title Type Asset Duration Segment # Start Time End Time Clip Duration R…"
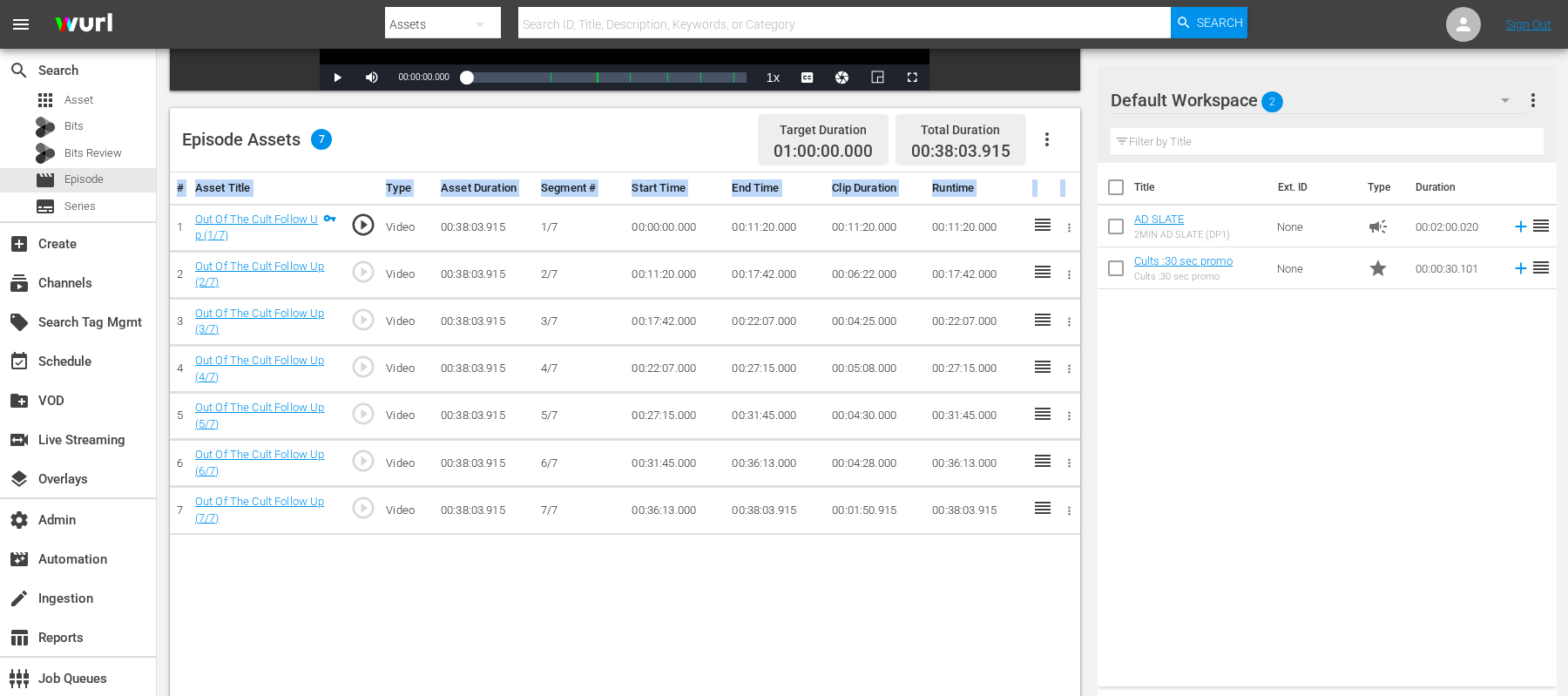
click at [913, 556] on div "# Asset Title Type Asset Duration Segment # Start Time End Time Clip Duration R…" at bounding box center [625, 456] width 910 height 566
drag, startPoint x: 1069, startPoint y: 546, endPoint x: 170, endPoint y: 221, distance: 955.9
click at [170, 221] on div "# Asset Title Type Asset Duration Segment # Start Time End Time Clip Duration R…" at bounding box center [625, 456] width 910 height 566
click at [983, 501] on td "00:38:03.915" at bounding box center [976, 511] width 101 height 47
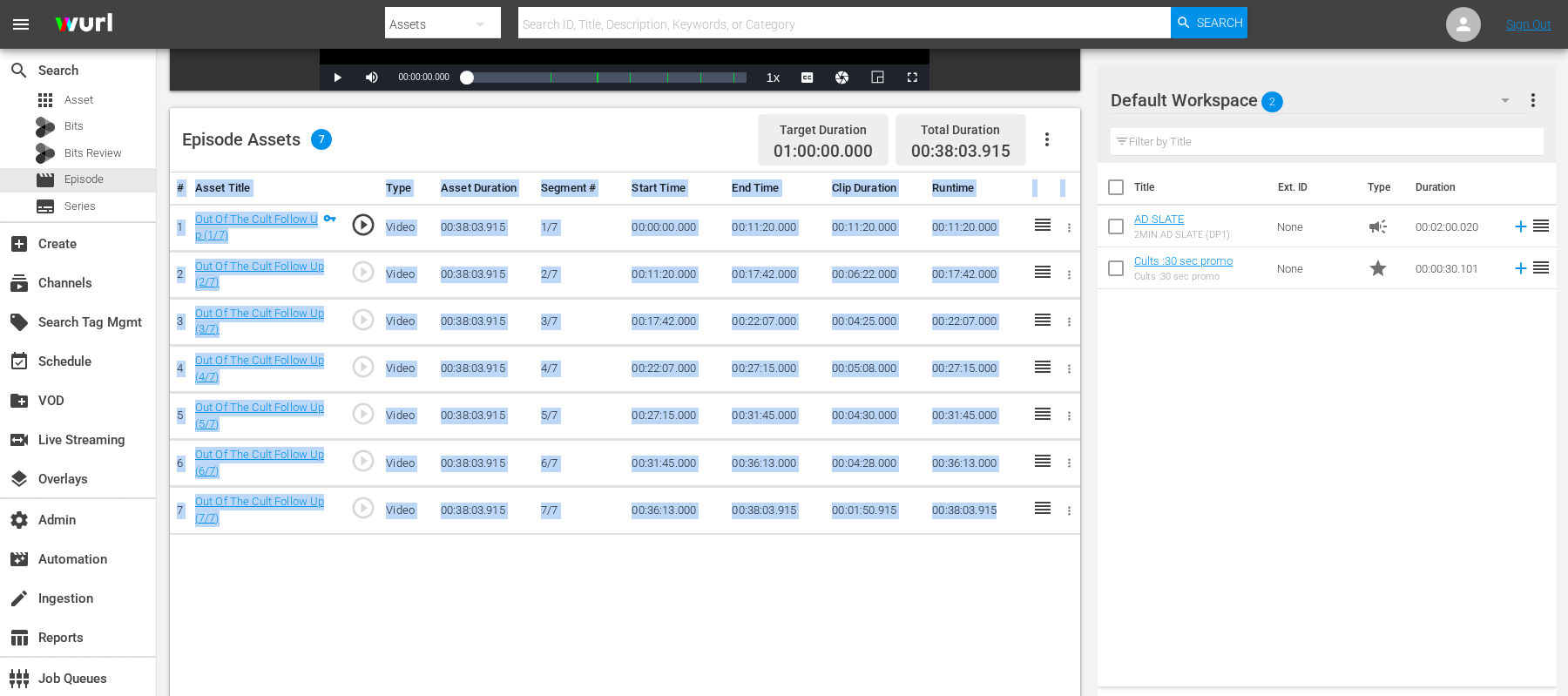
drag, startPoint x: 996, startPoint y: 506, endPoint x: 175, endPoint y: 180, distance: 883.4
click at [175, 180] on table "# Asset Title Type Asset Duration Segment # Start Time End Time Clip Duration R…" at bounding box center [625, 354] width 910 height 363
copy table "# Asset Title Type Asset Duration Segment # Start Time End Time Clip Duration R…"
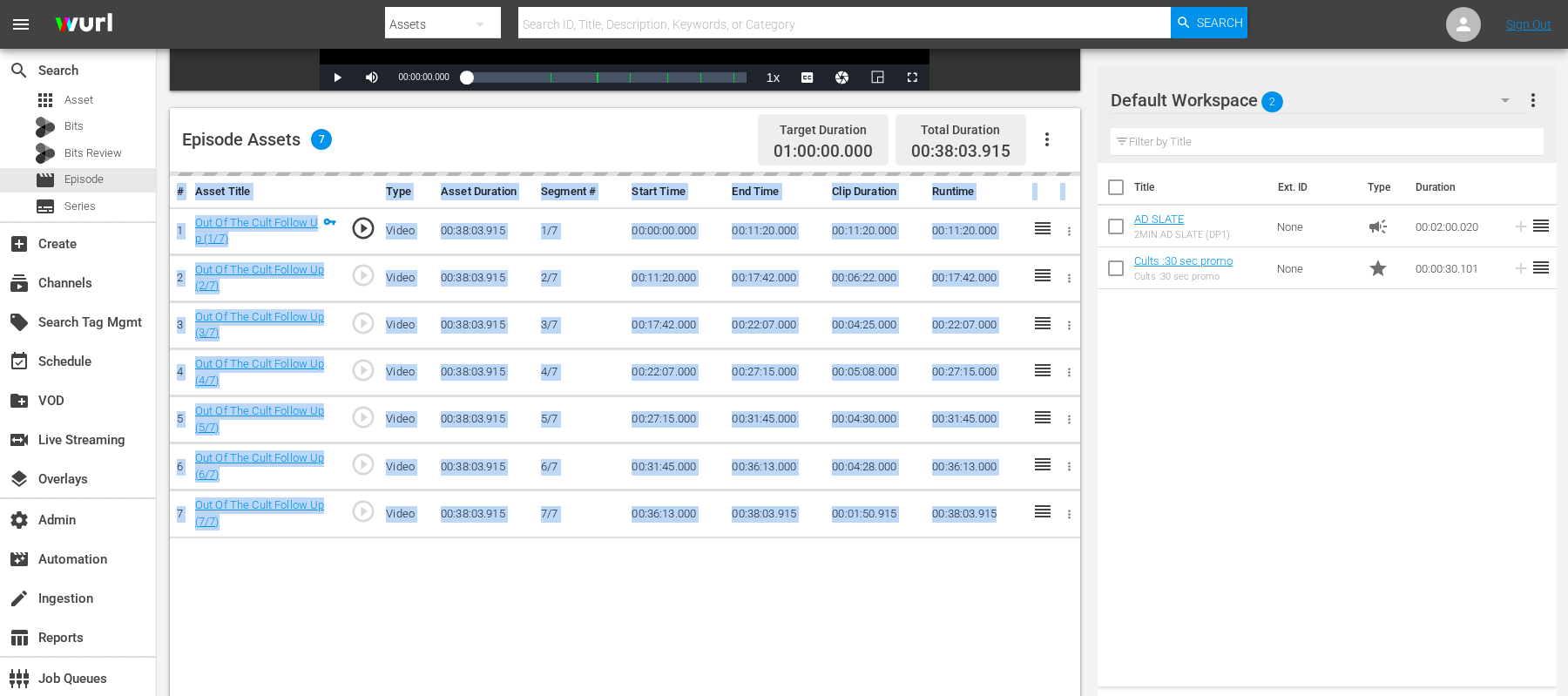
click at [1220, 416] on div "Title Ext. ID Type Duration AD SLATE 2MIN AD SLATE (DP1) None campaign 00:02:00…" at bounding box center [1328, 422] width 459 height 517
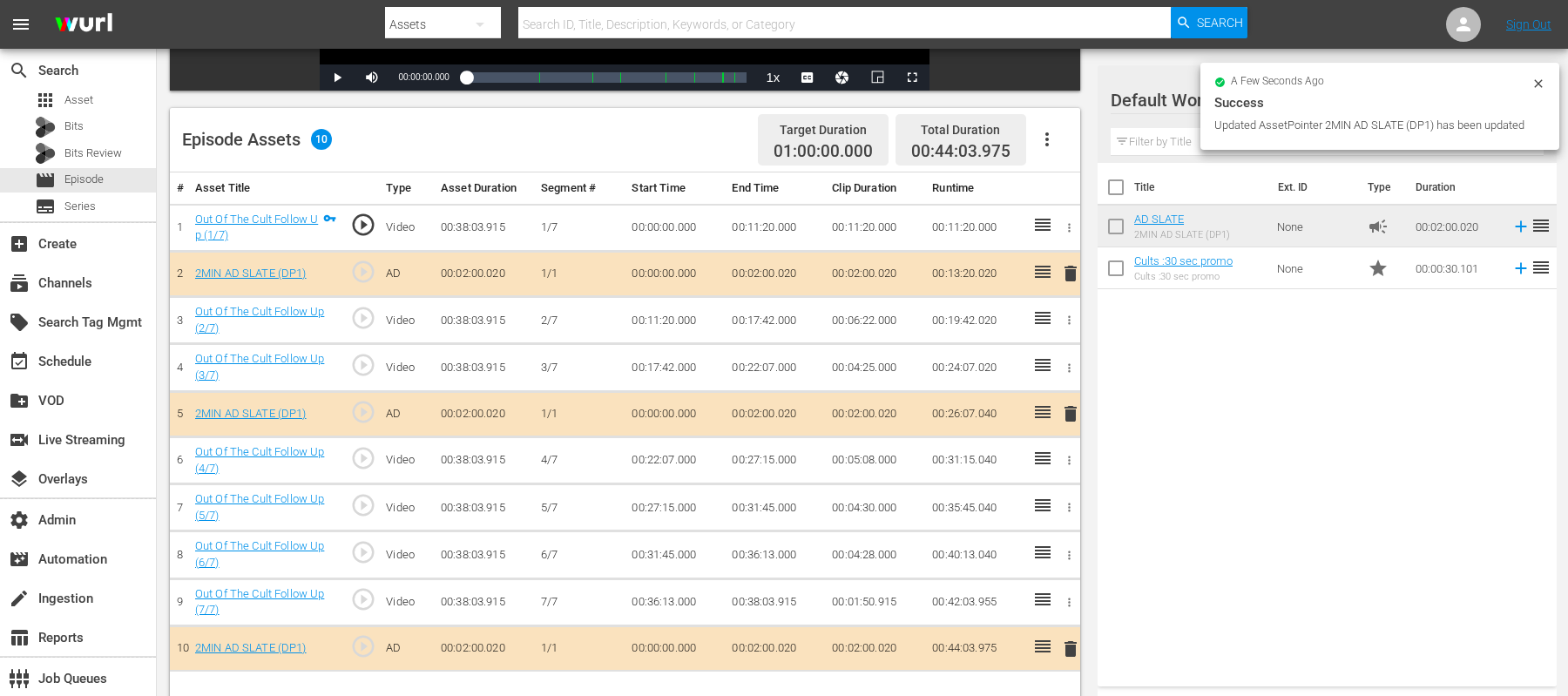
click at [1254, 72] on div "a few seconds ago Success Updated AssetPointer 2MIN AD SLATE (DP1) has been upd…" at bounding box center [1380, 106] width 359 height 87
click at [1254, 84] on icon at bounding box center [1539, 84] width 14 height 14
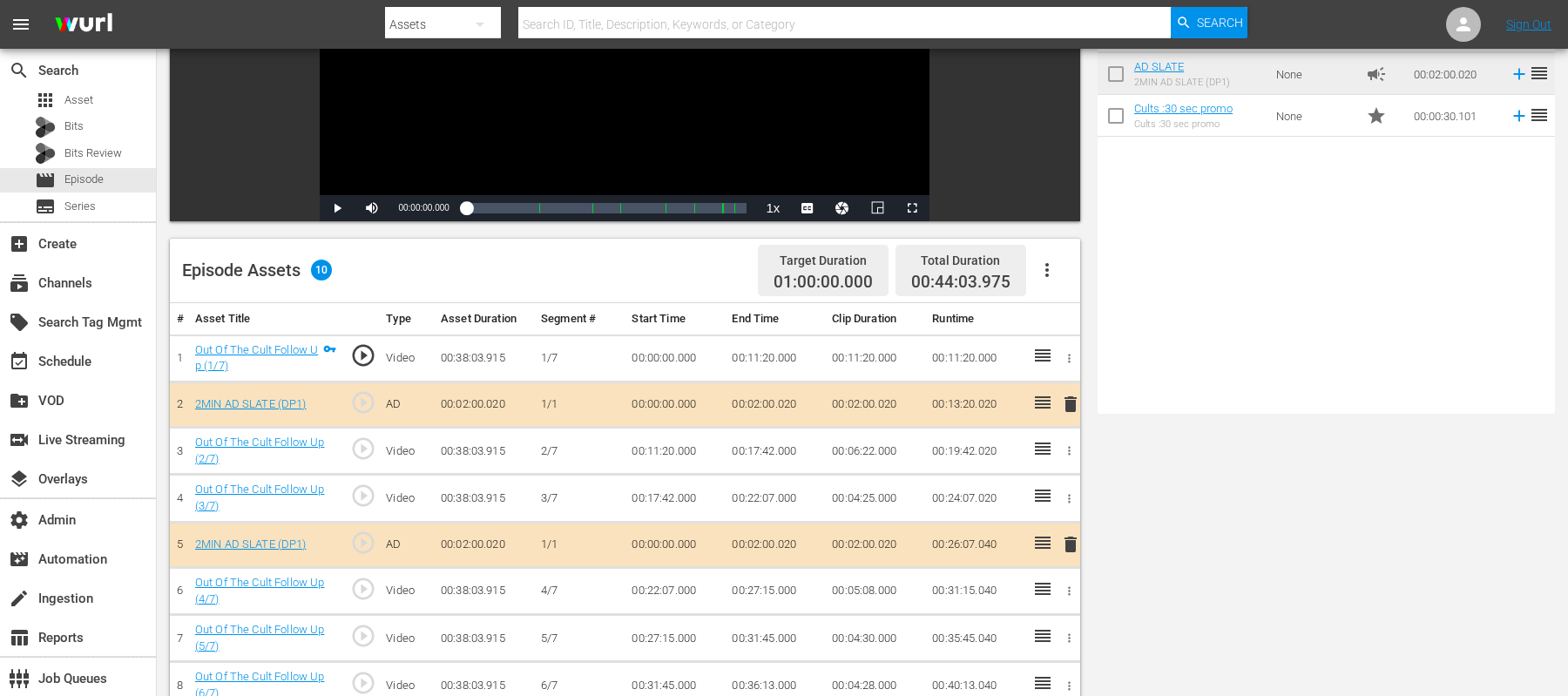
scroll to position [0, 0]
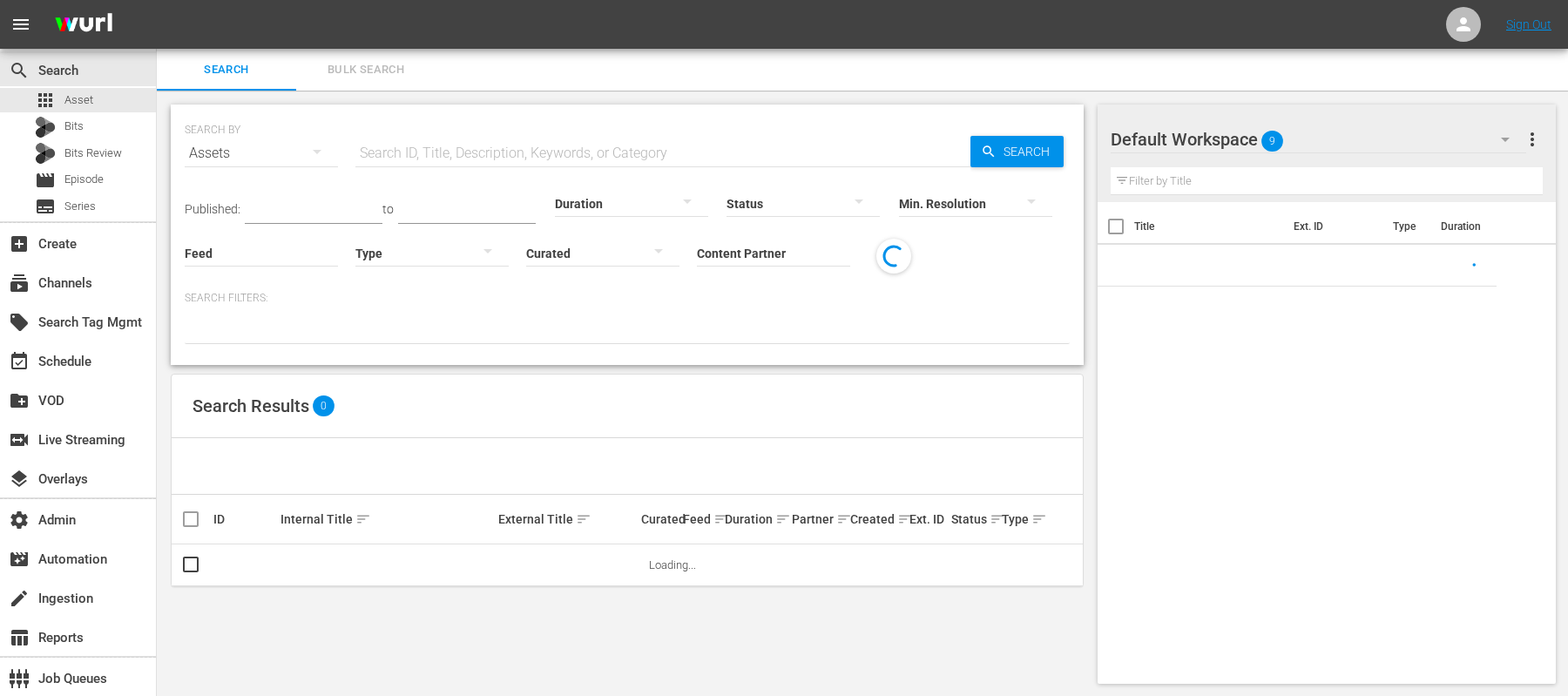
click at [1534, 130] on span "more_vert" at bounding box center [1533, 140] width 21 height 21
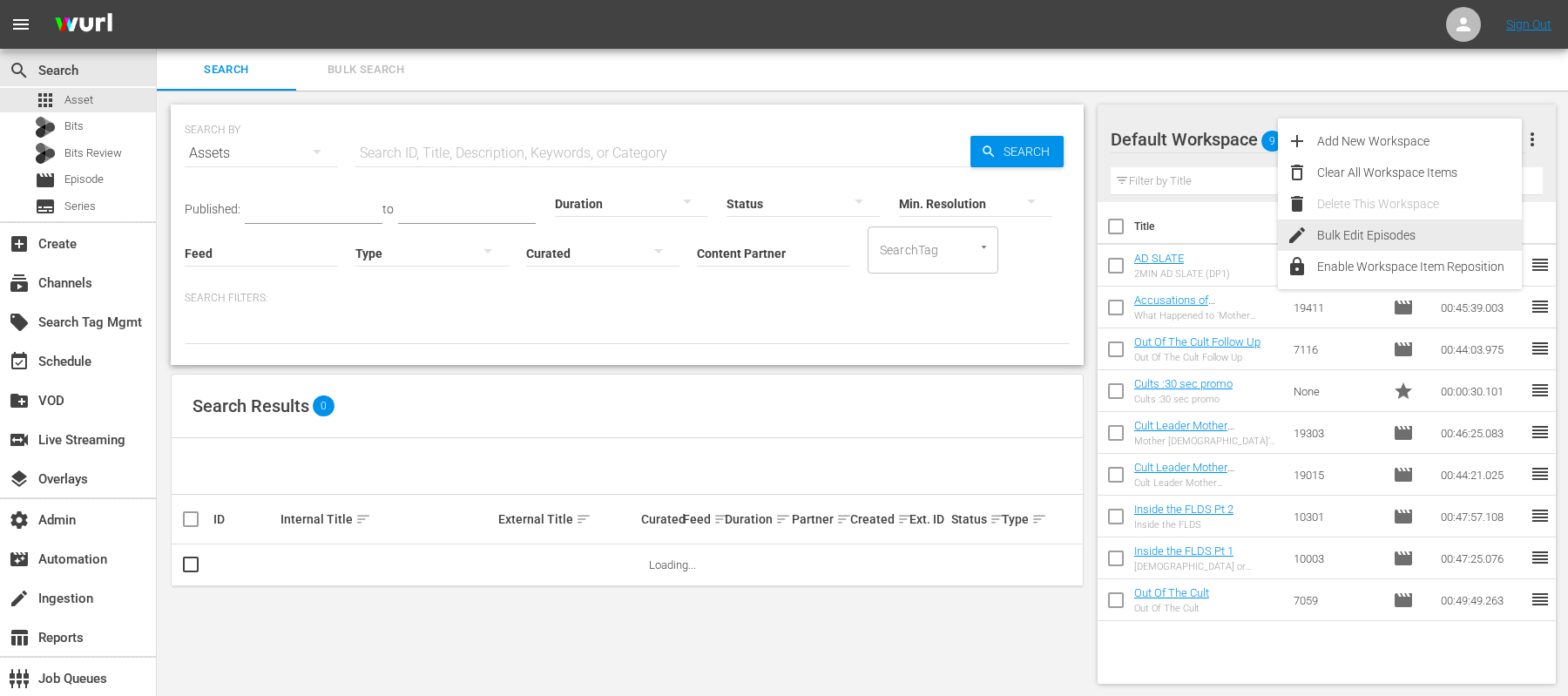
click at [1396, 223] on div "Bulk Edit Episodes" at bounding box center [1420, 235] width 205 height 31
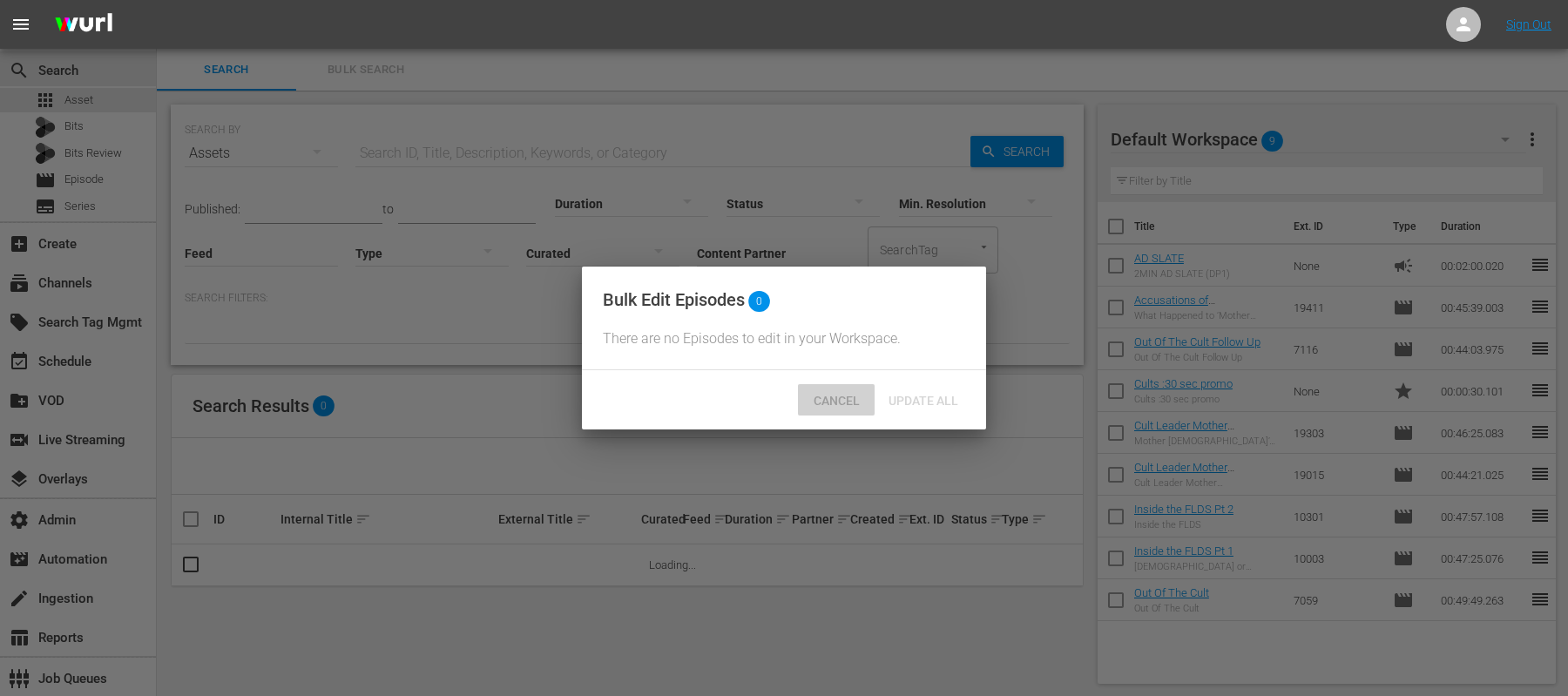
click at [831, 398] on span "Cancel" at bounding box center [837, 401] width 74 height 14
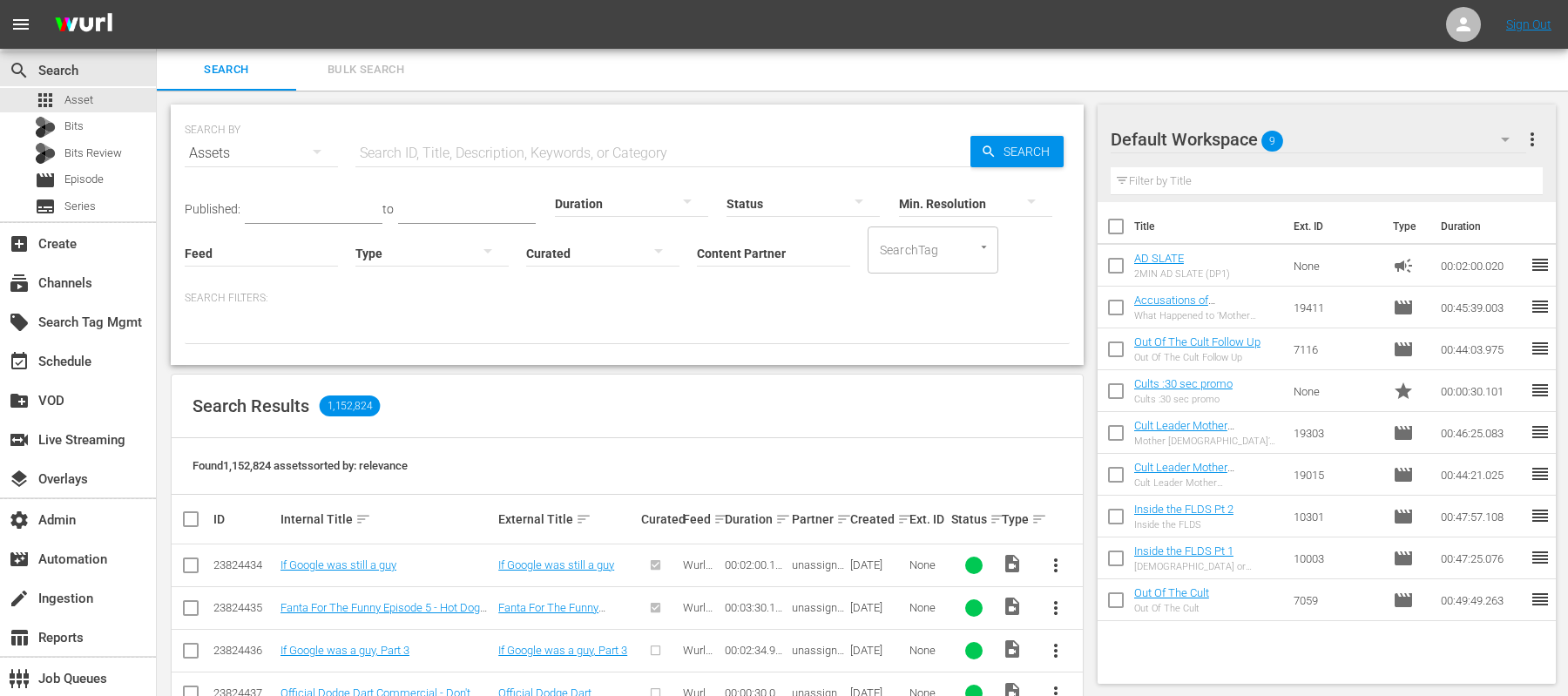
click at [1540, 148] on span "more_vert" at bounding box center [1533, 140] width 21 height 21
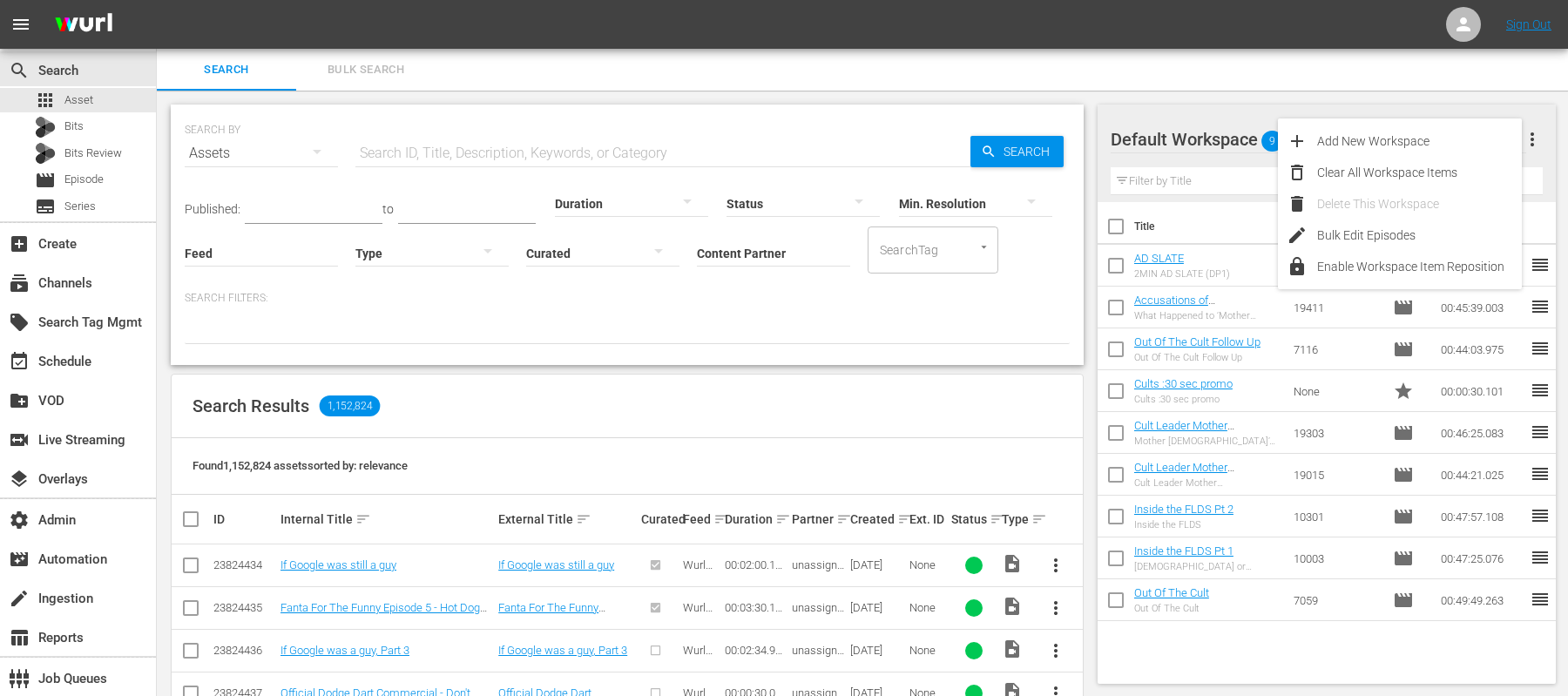
click at [1406, 74] on div "Search Bulk Search" at bounding box center [862, 69] width 1411 height 42
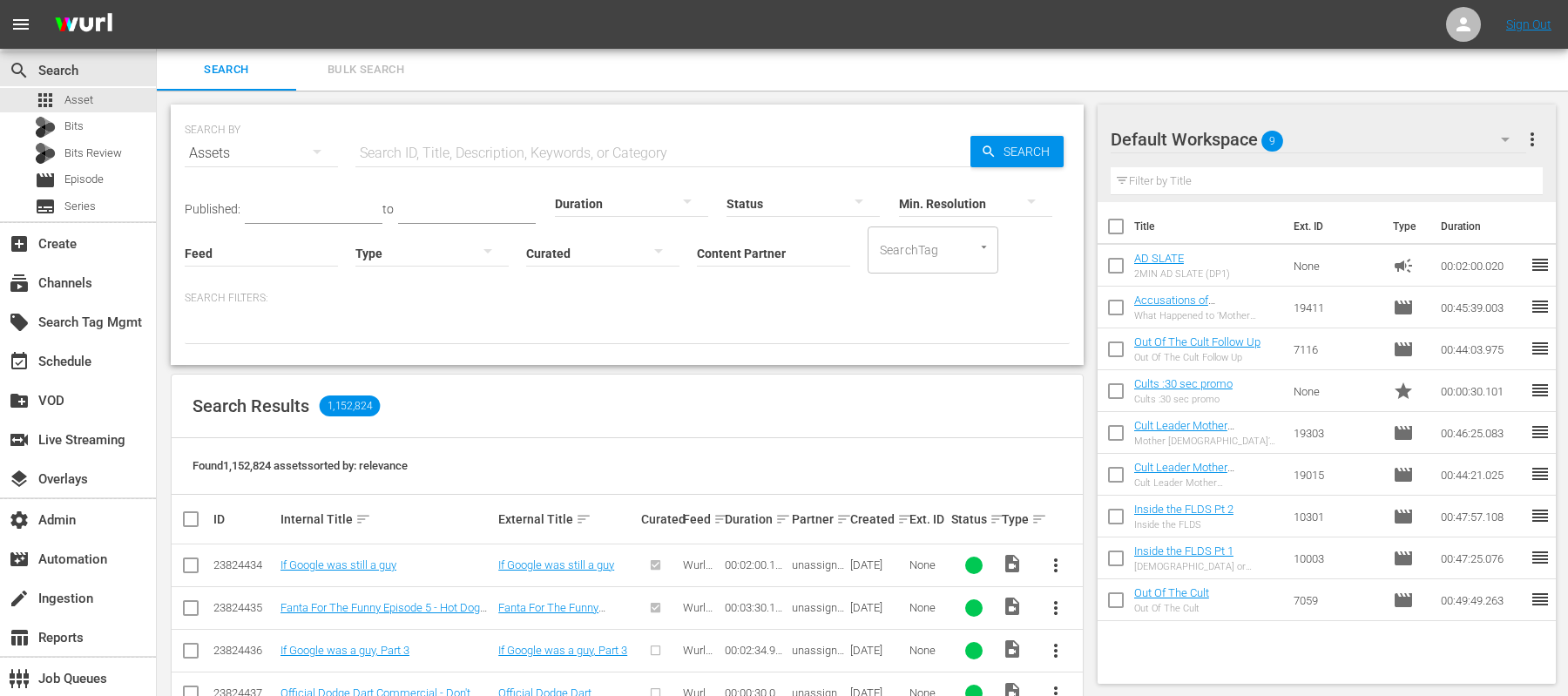
click at [1532, 148] on span "more_vert" at bounding box center [1533, 140] width 21 height 21
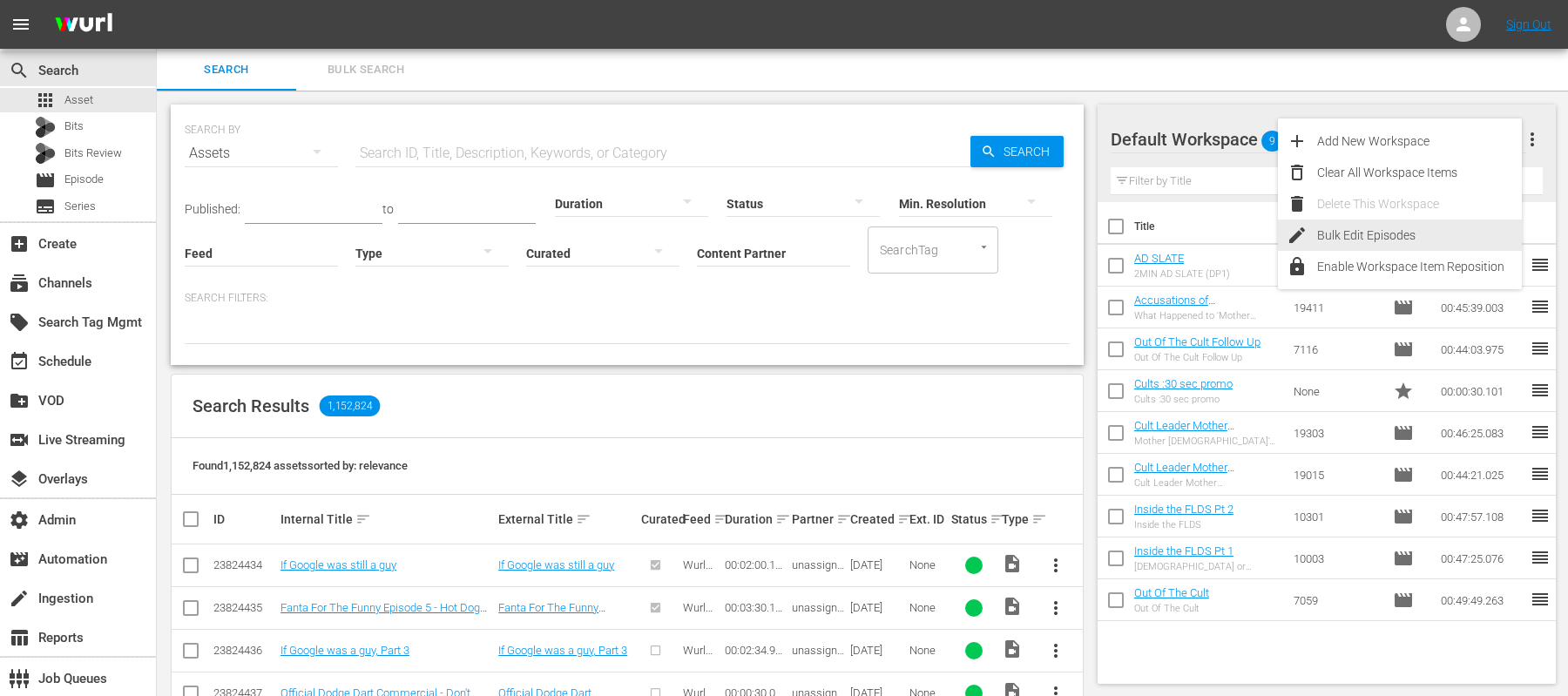
click at [1424, 237] on div "Bulk Edit Episodes" at bounding box center [1420, 235] width 205 height 31
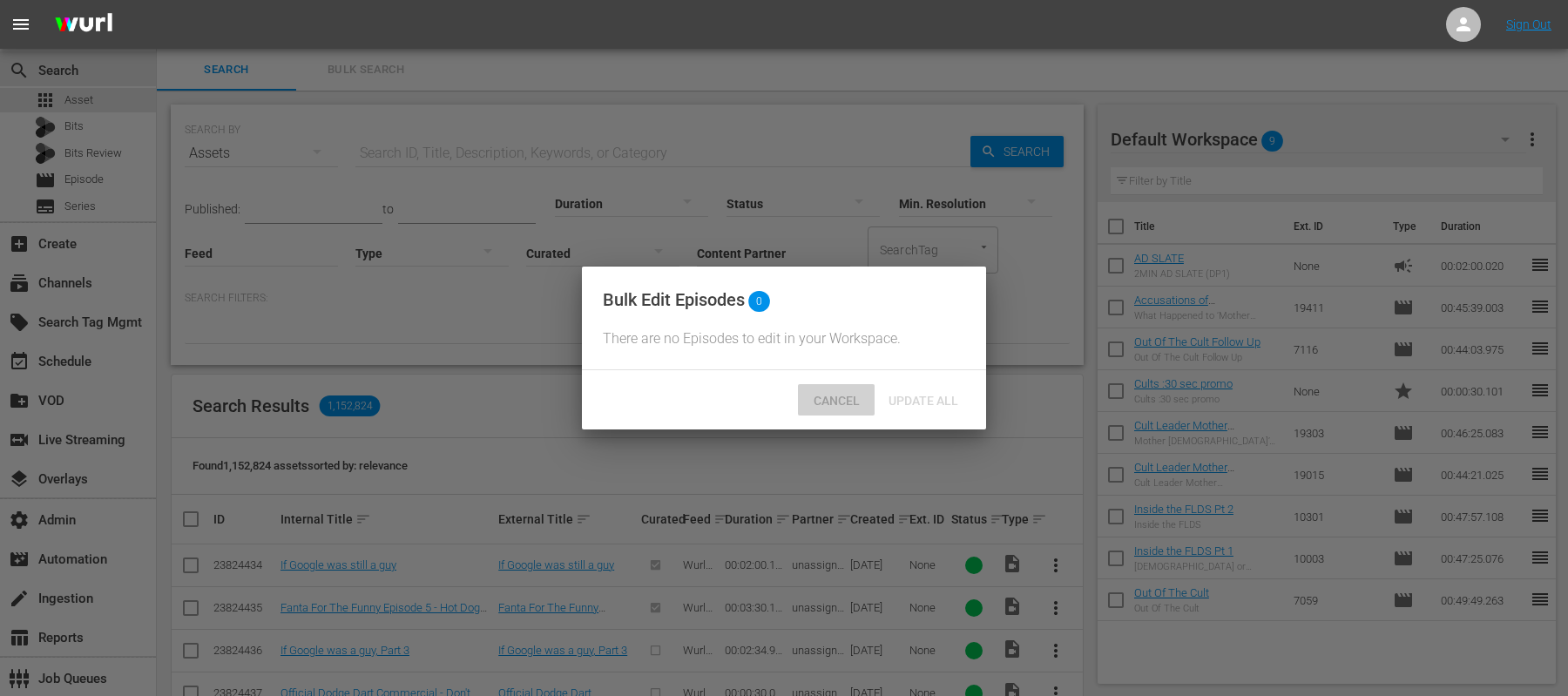
click at [848, 410] on div "Cancel" at bounding box center [836, 401] width 77 height 32
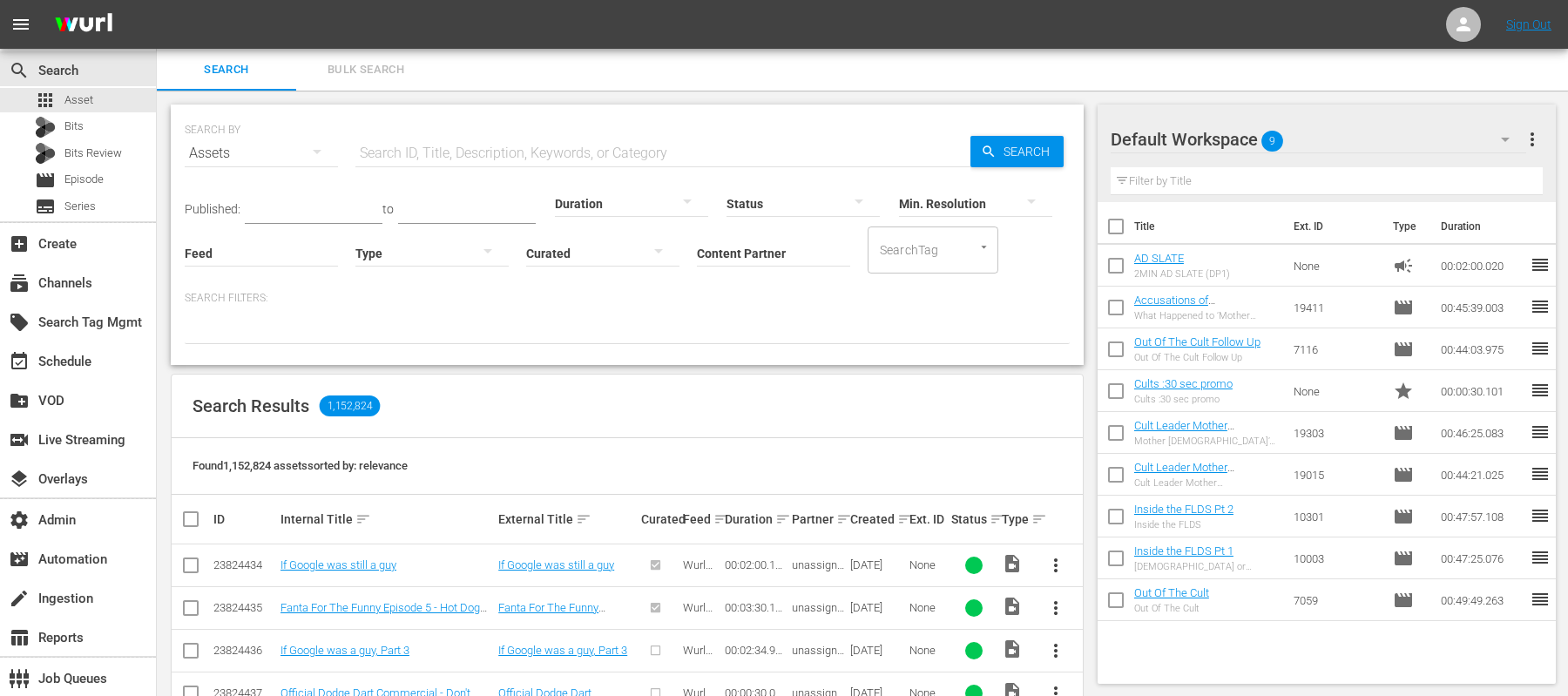
click at [1111, 267] on input "checkbox" at bounding box center [1116, 269] width 37 height 37
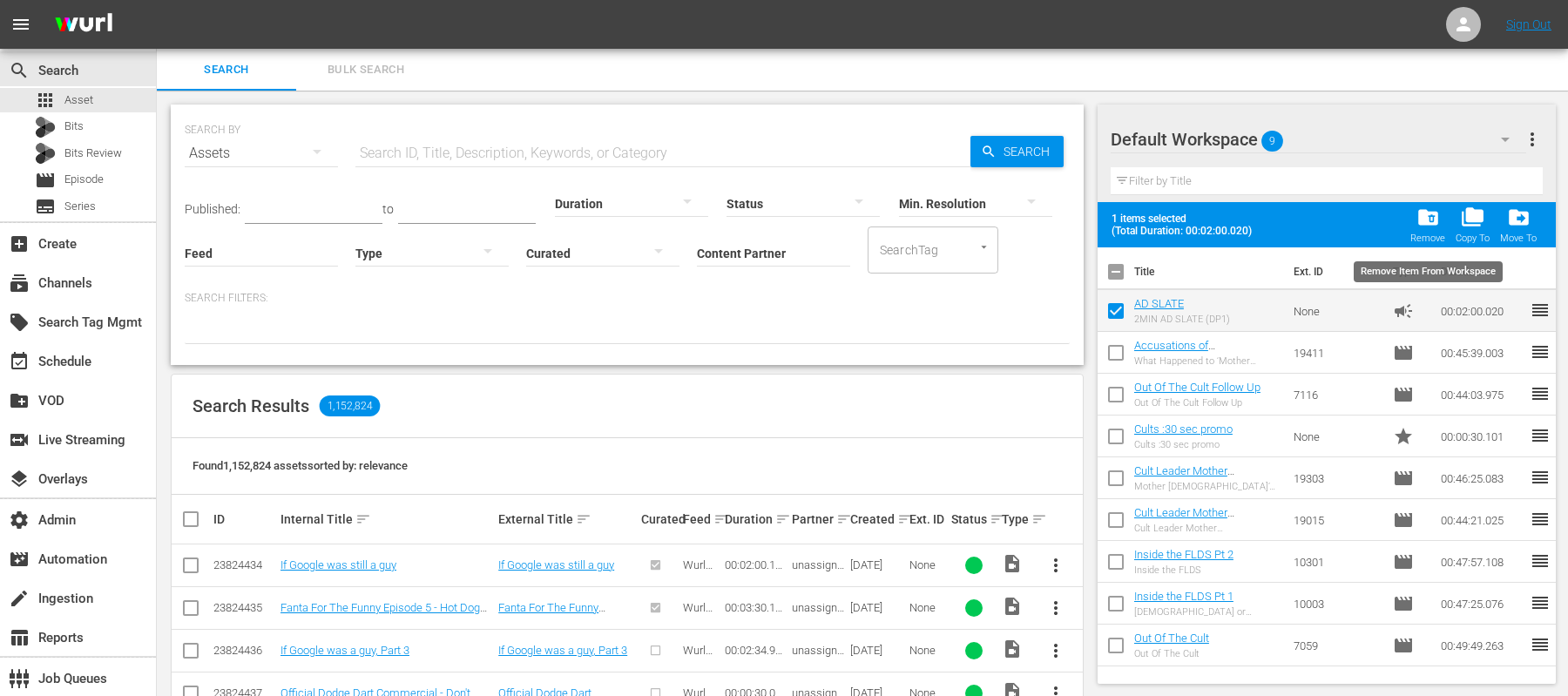
click at [1427, 216] on span "folder_delete" at bounding box center [1428, 217] width 24 height 24
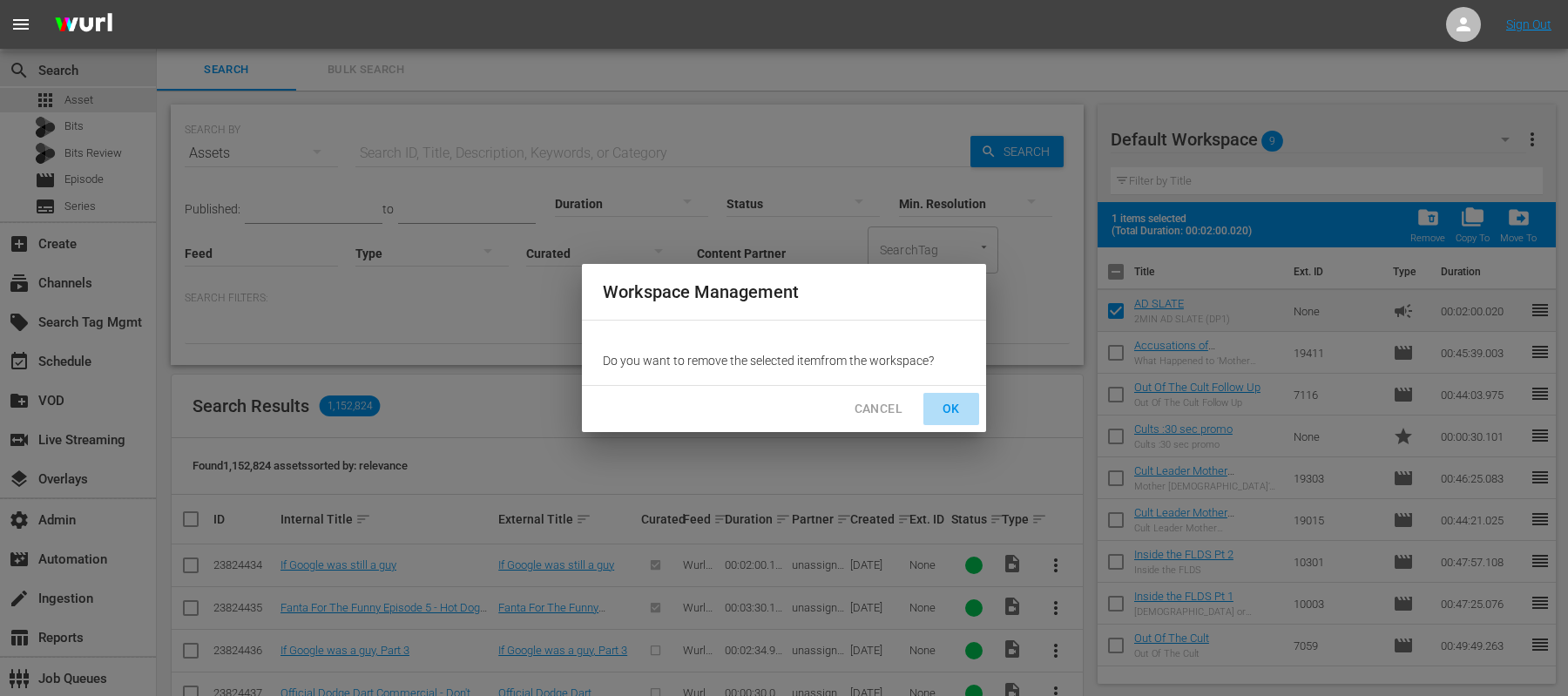
click at [945, 411] on span "OK" at bounding box center [951, 408] width 28 height 22
checkbox input "false"
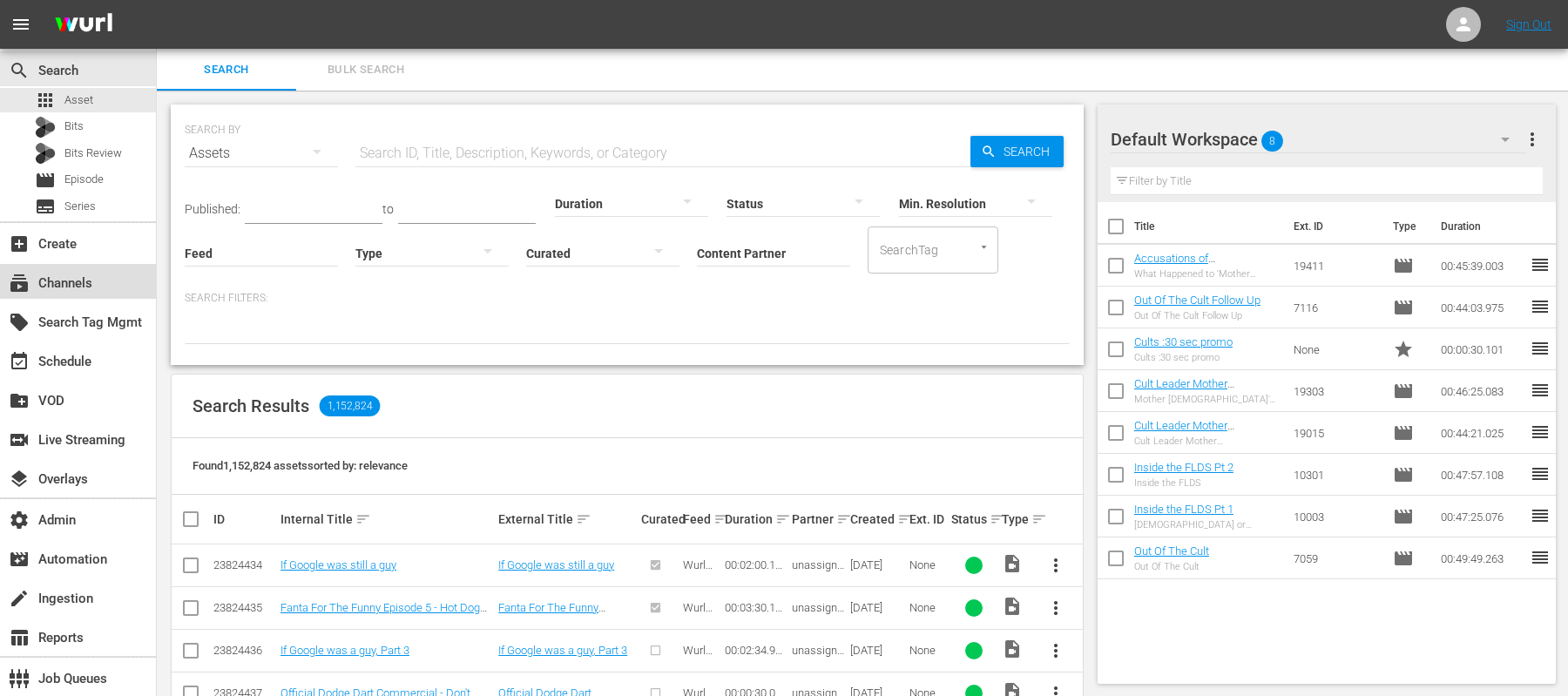
click at [83, 286] on div "subscriptions Channels" at bounding box center [48, 280] width 98 height 16
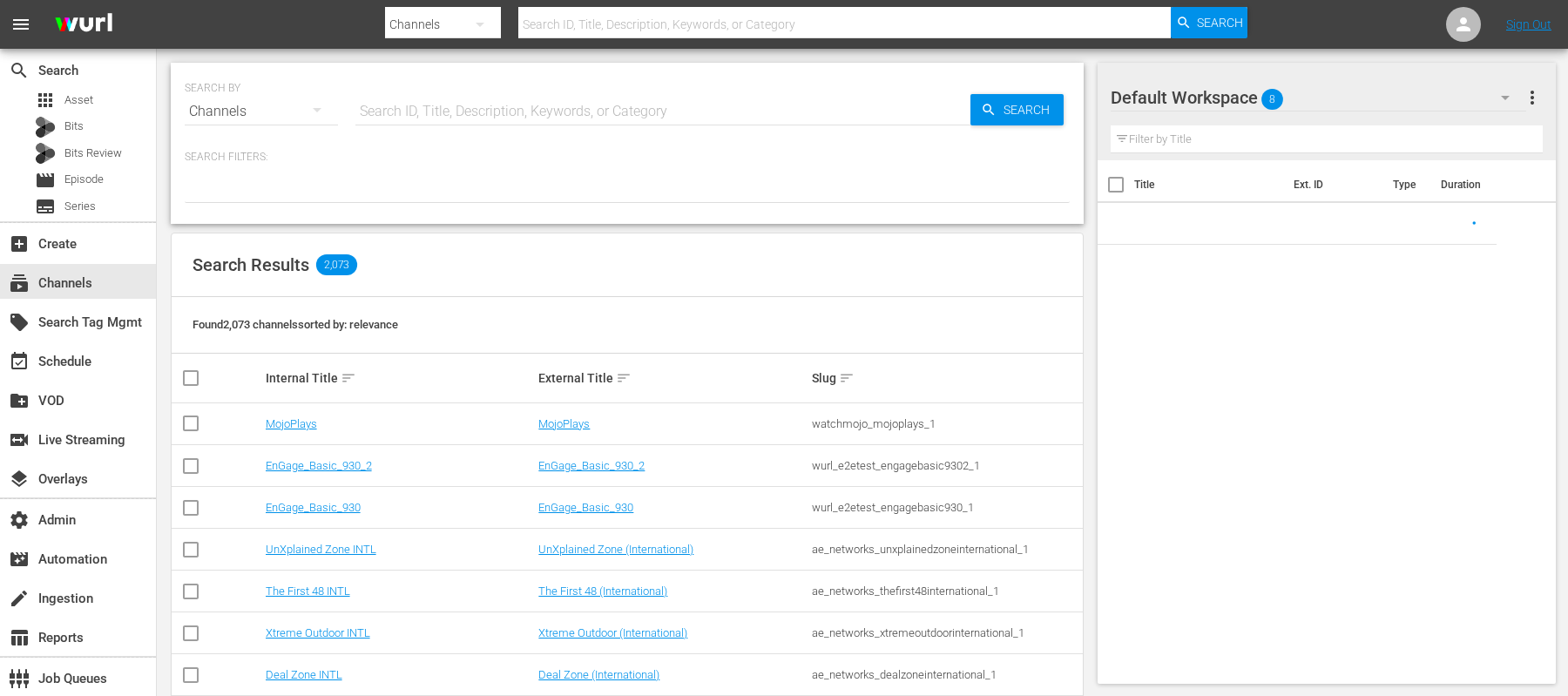
click at [387, 102] on input "text" at bounding box center [663, 111] width 615 height 42
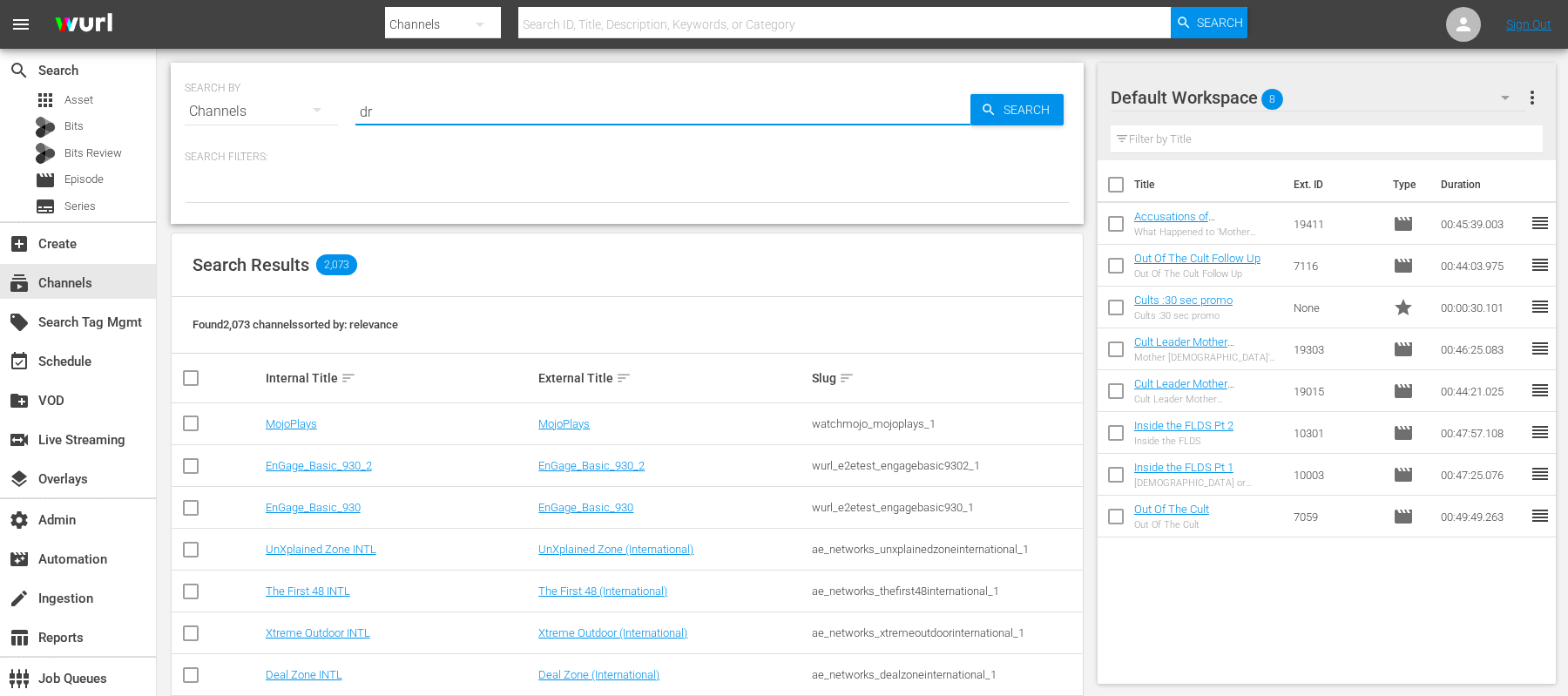
type input "dr"
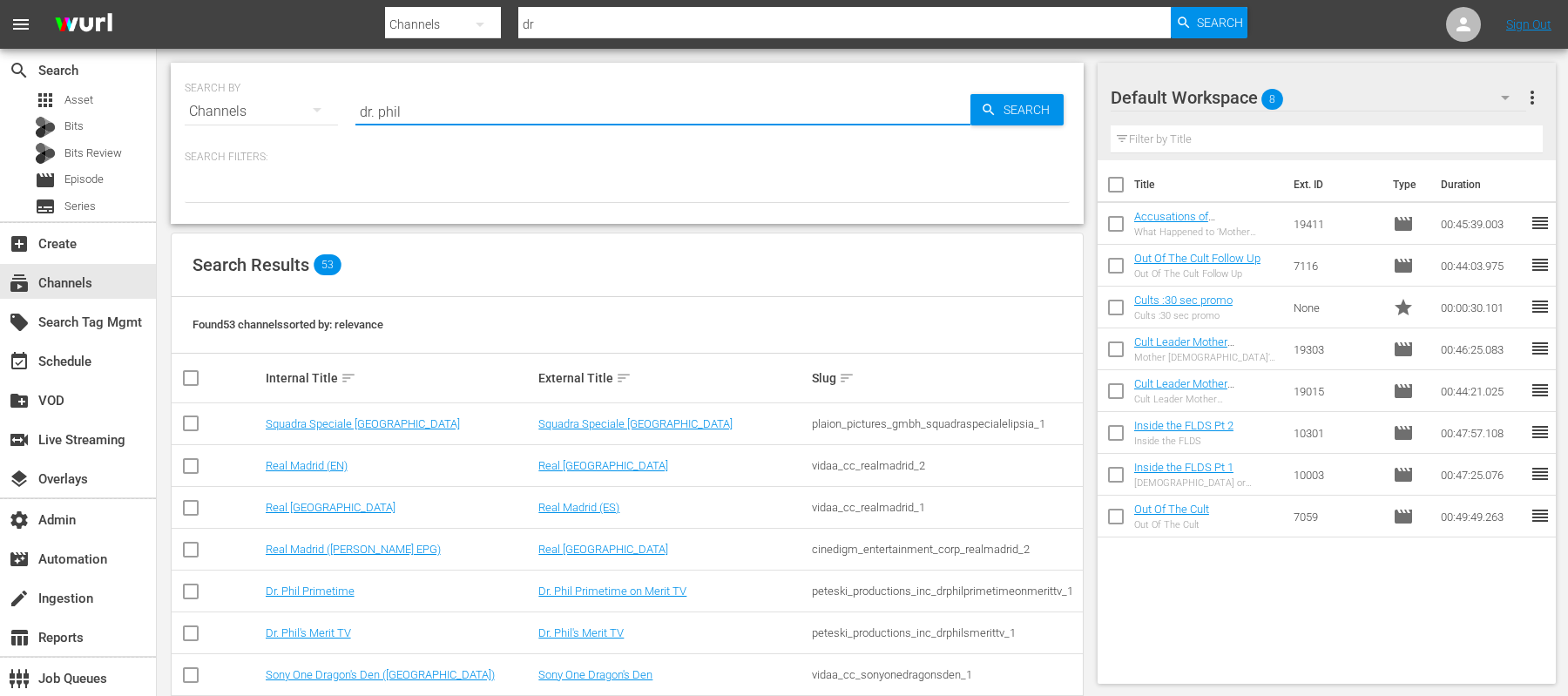
type input "dr. phil"
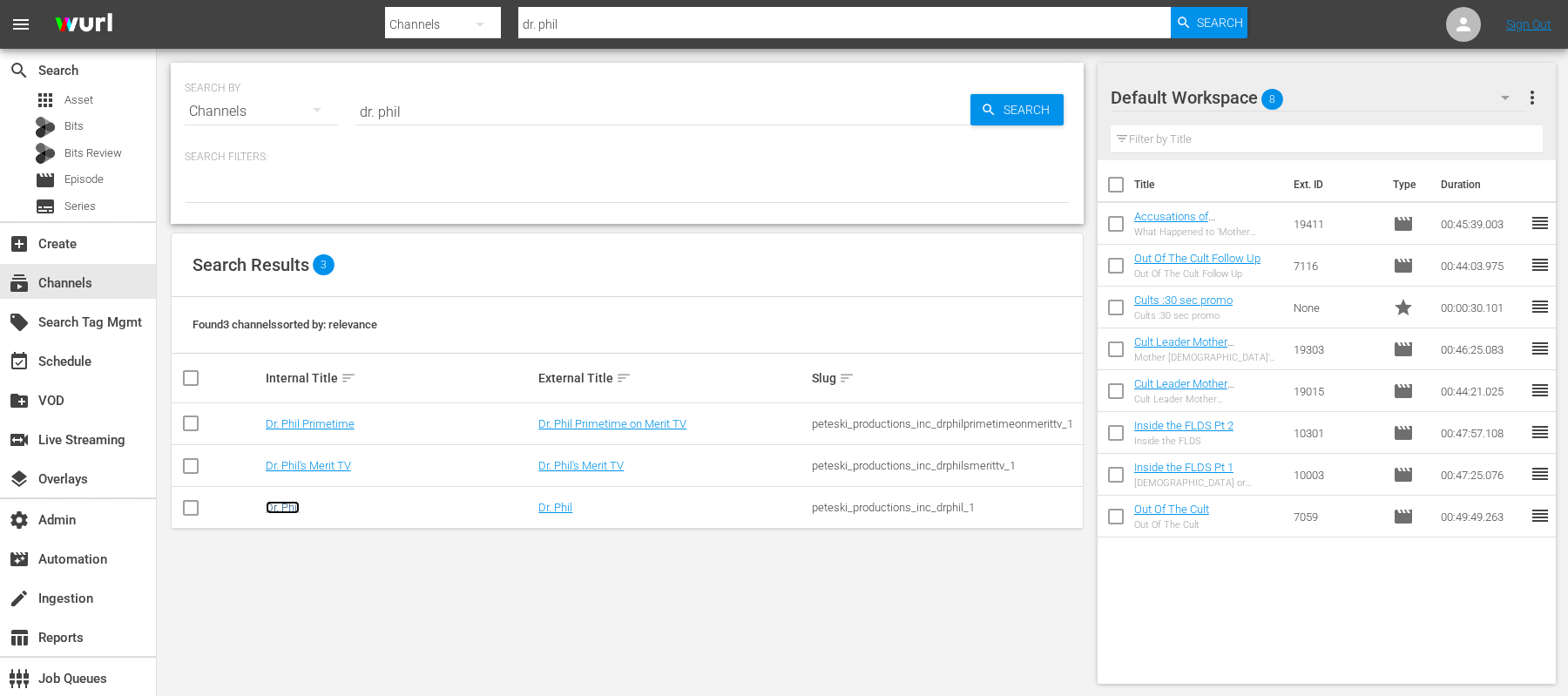
click at [298, 503] on link "Dr. Phil" at bounding box center [283, 508] width 34 height 13
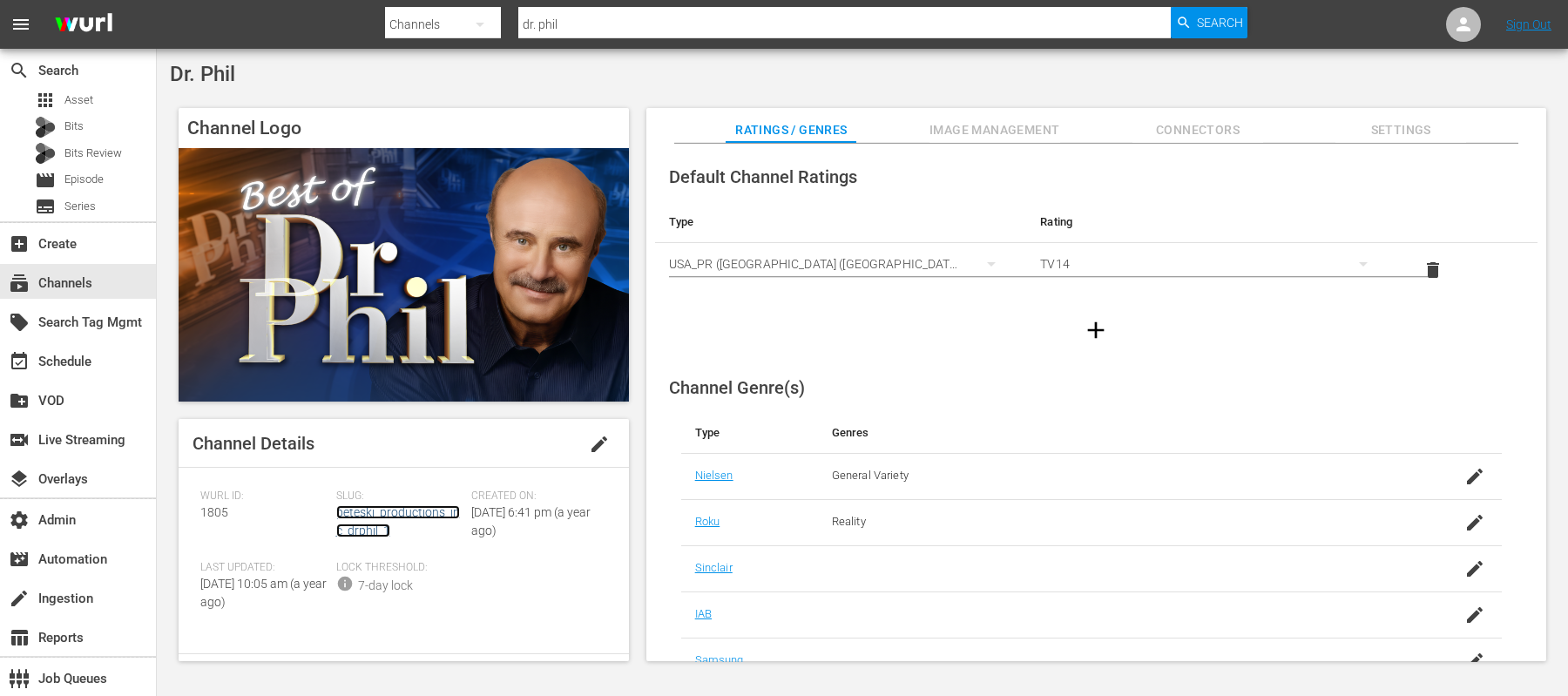
click at [383, 516] on link "peteski_productions_inc_drphil_1" at bounding box center [398, 521] width 123 height 32
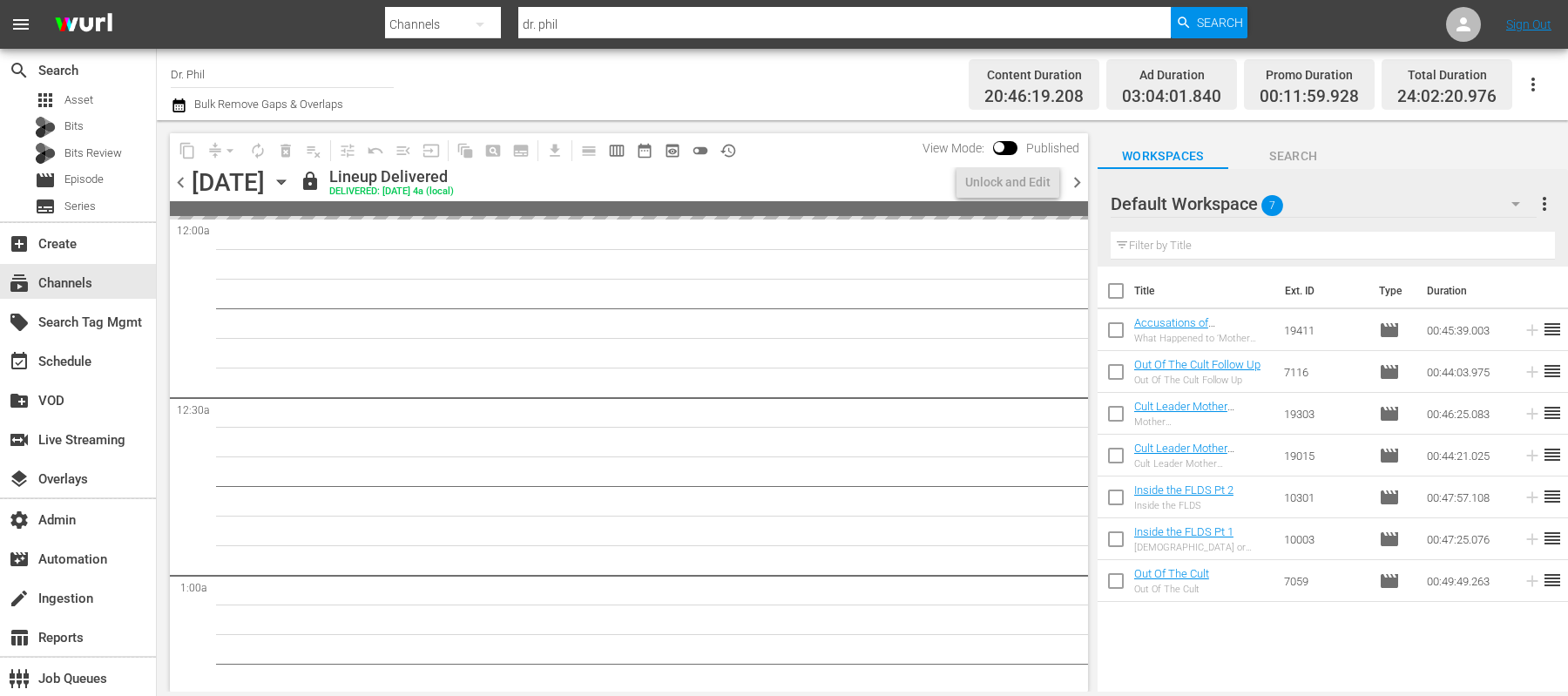
click at [291, 187] on icon "button" at bounding box center [281, 182] width 19 height 19
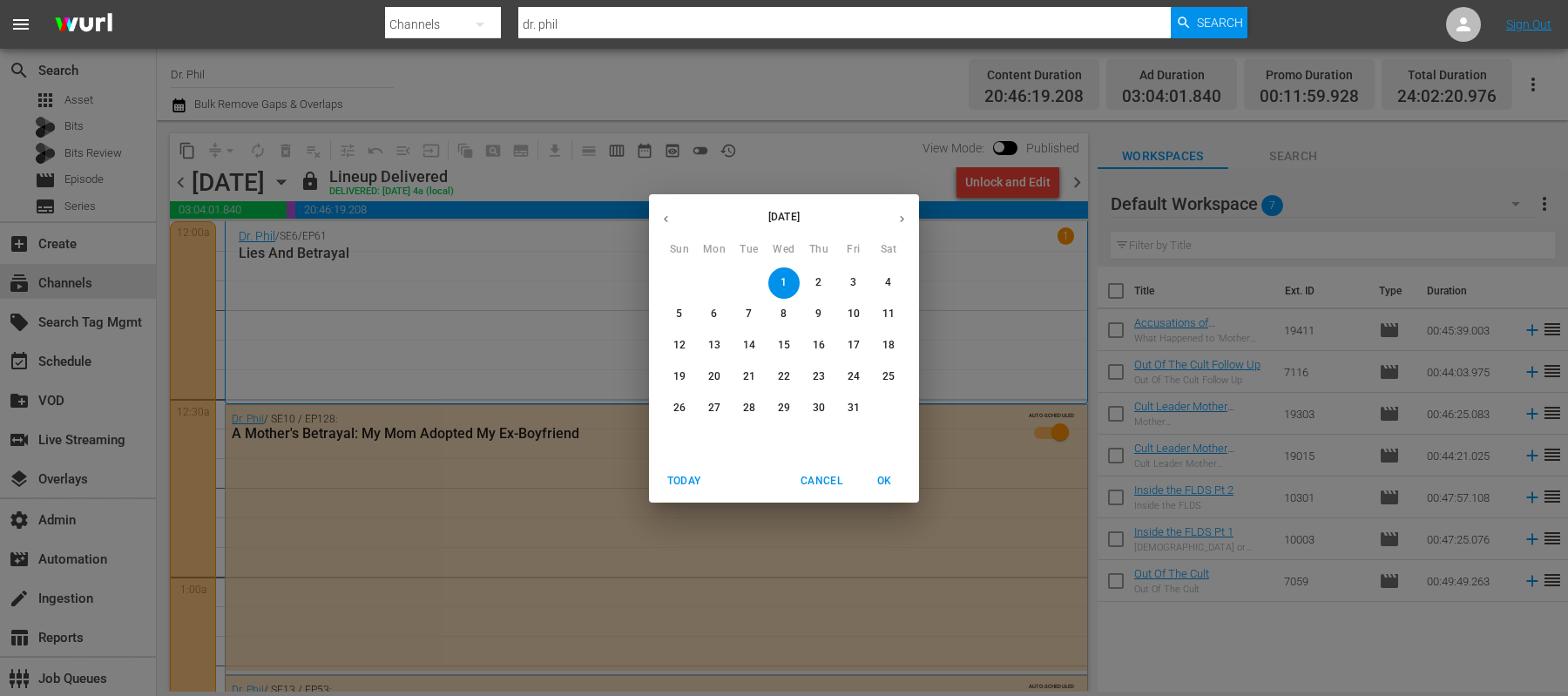
click at [712, 344] on p "13" at bounding box center [714, 346] width 12 height 15
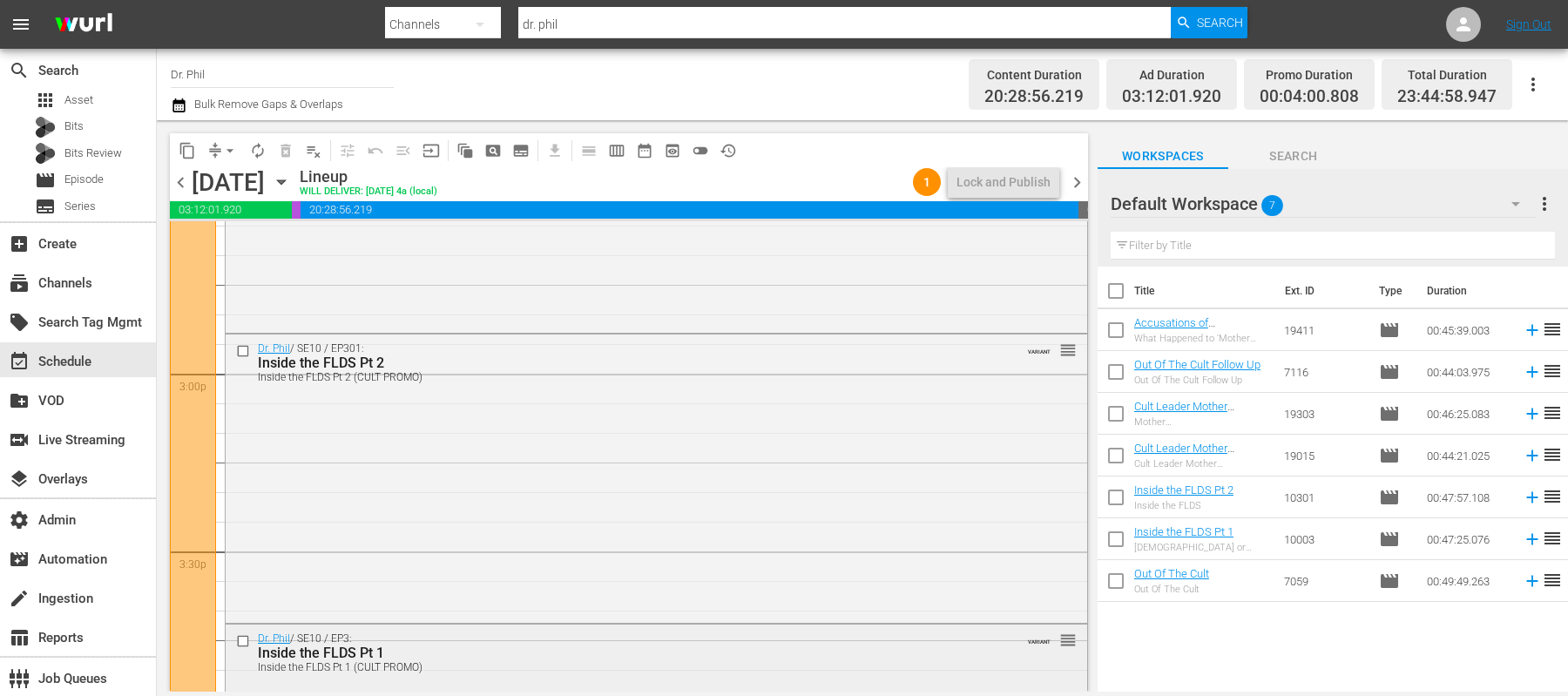
scroll to position [5193, 0]
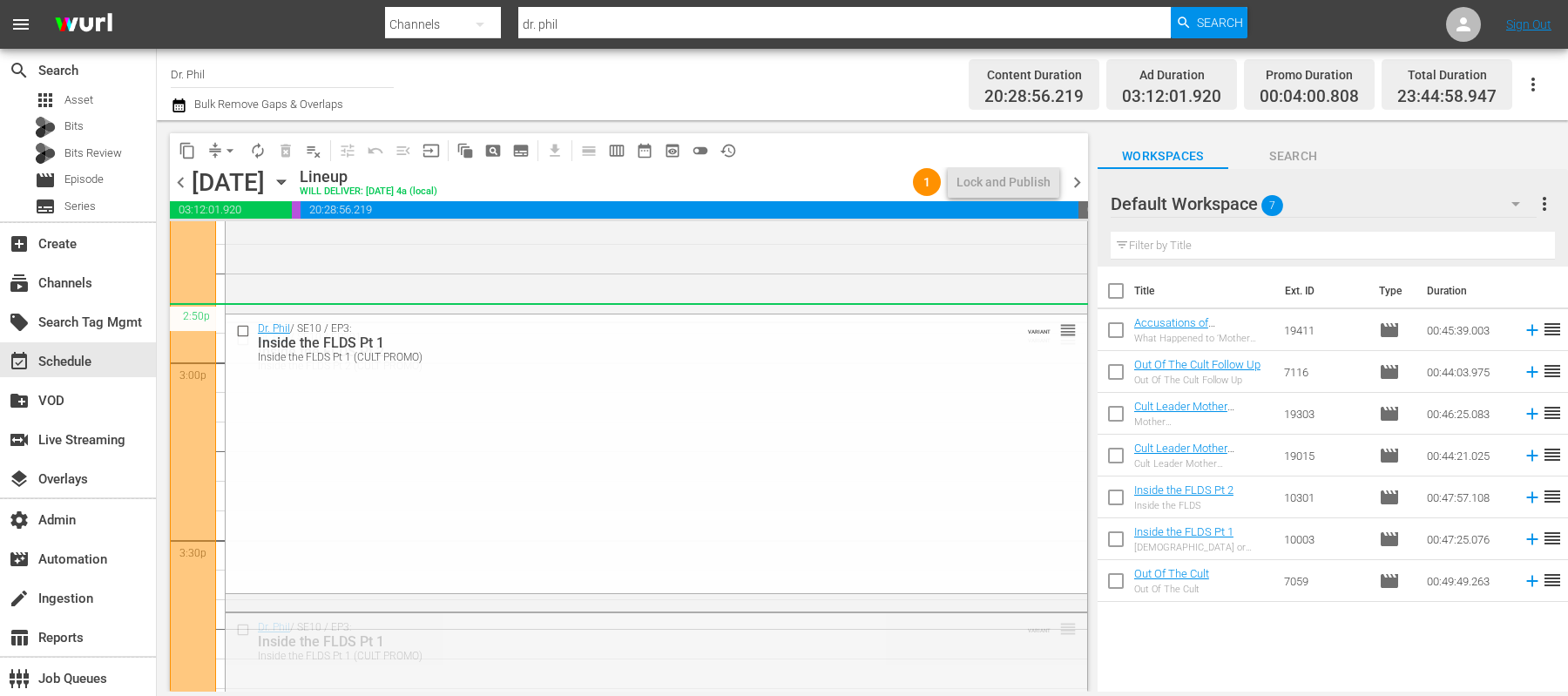
drag, startPoint x: 1066, startPoint y: 630, endPoint x: 335, endPoint y: 215, distance: 840.6
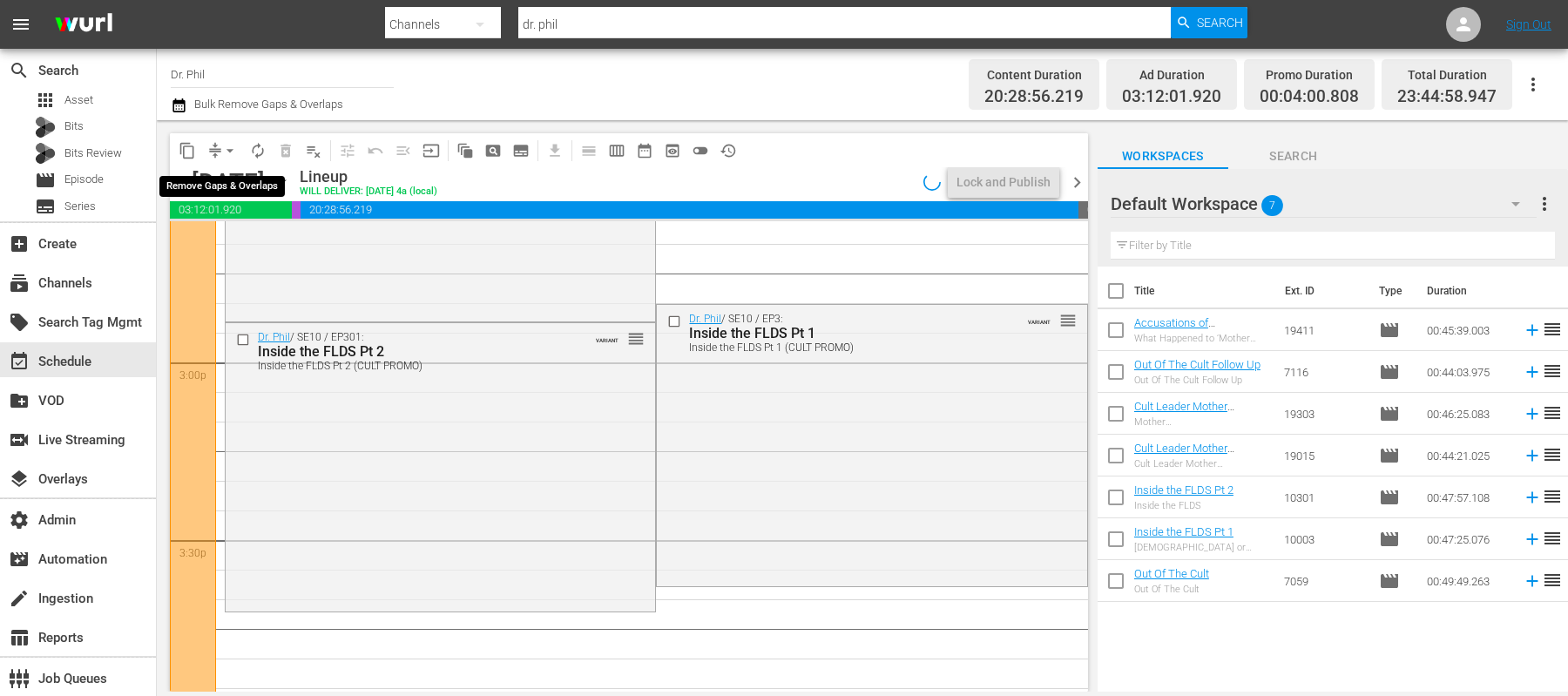
click at [231, 154] on span "arrow_drop_down" at bounding box center [230, 151] width 17 height 17
click at [221, 243] on li "Align to End of Previous Day" at bounding box center [231, 242] width 183 height 28
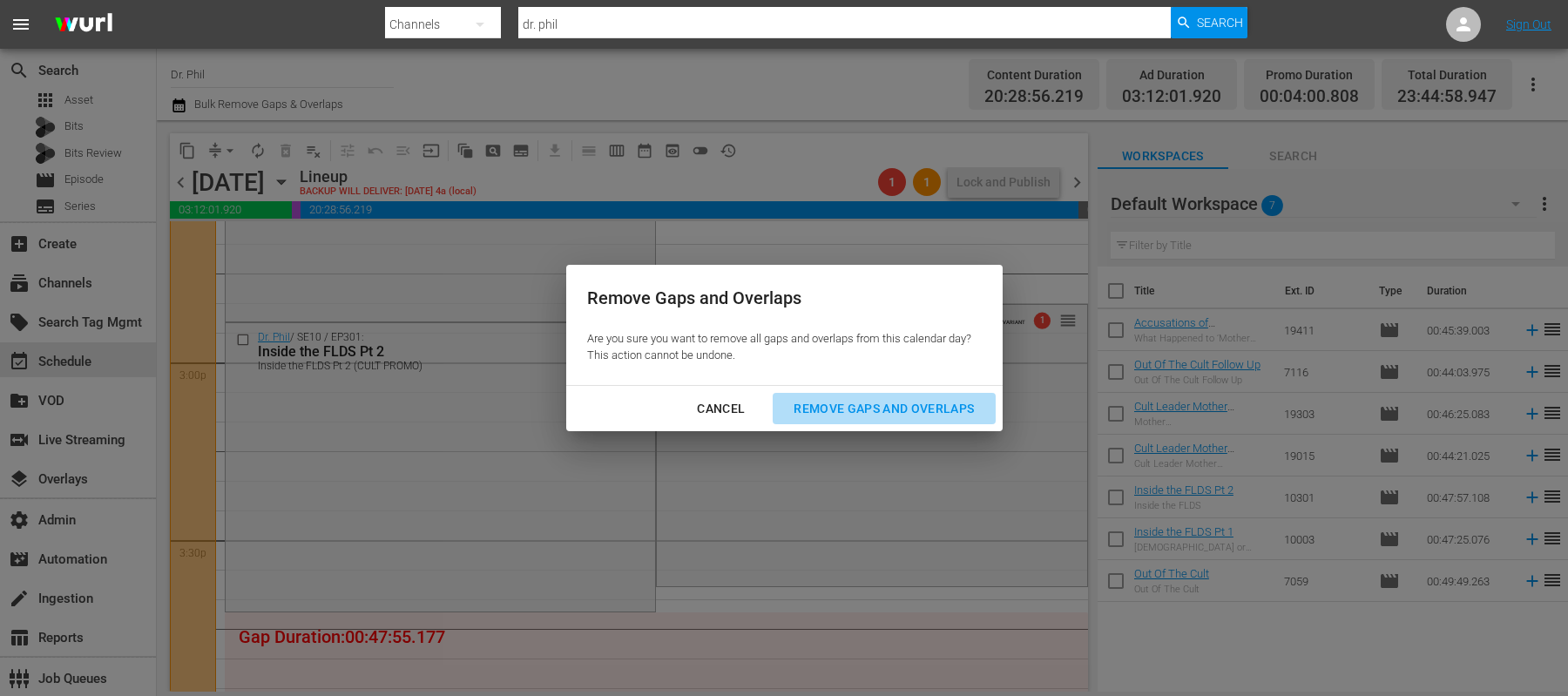
click at [910, 418] on div "Remove Gaps and Overlaps" at bounding box center [884, 408] width 208 height 22
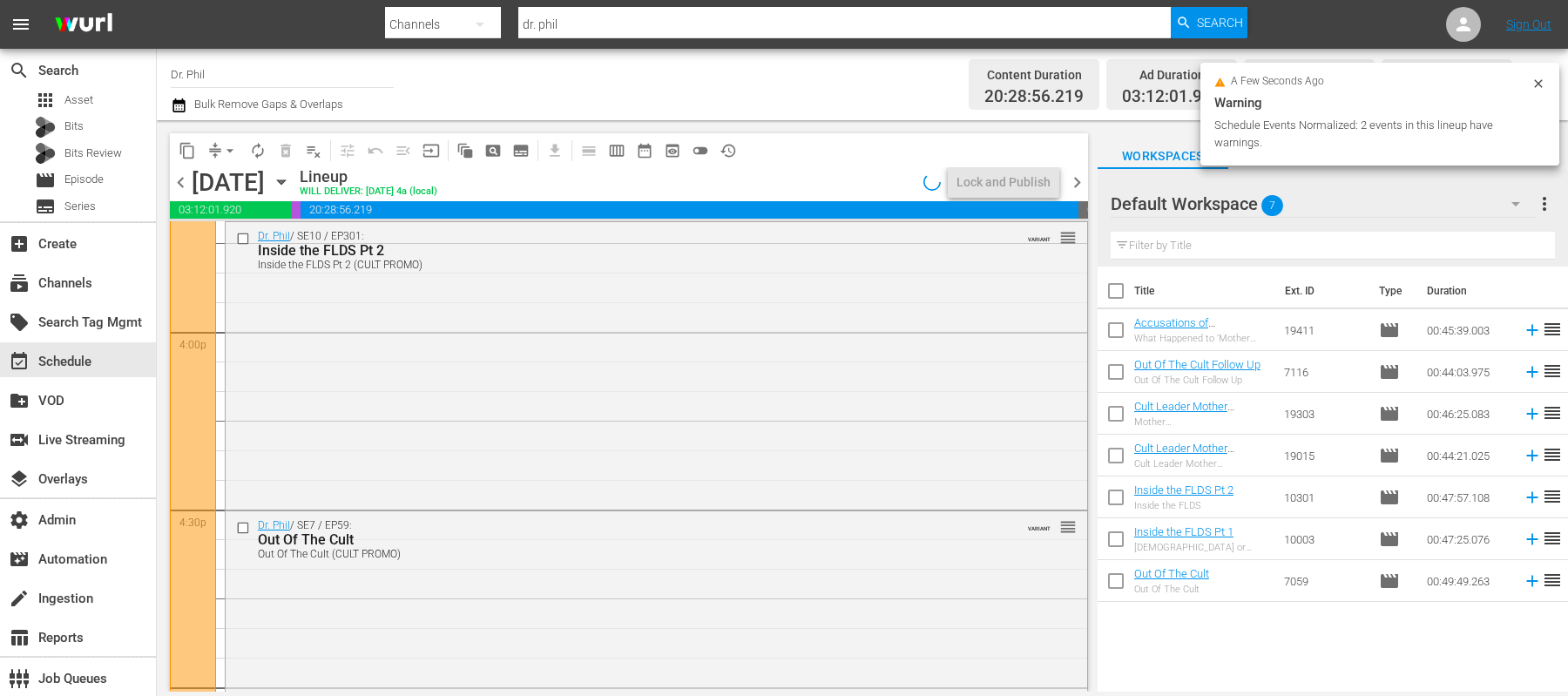
scroll to position [5580, 0]
click at [1078, 186] on span "chevron_right" at bounding box center [1077, 182] width 22 height 22
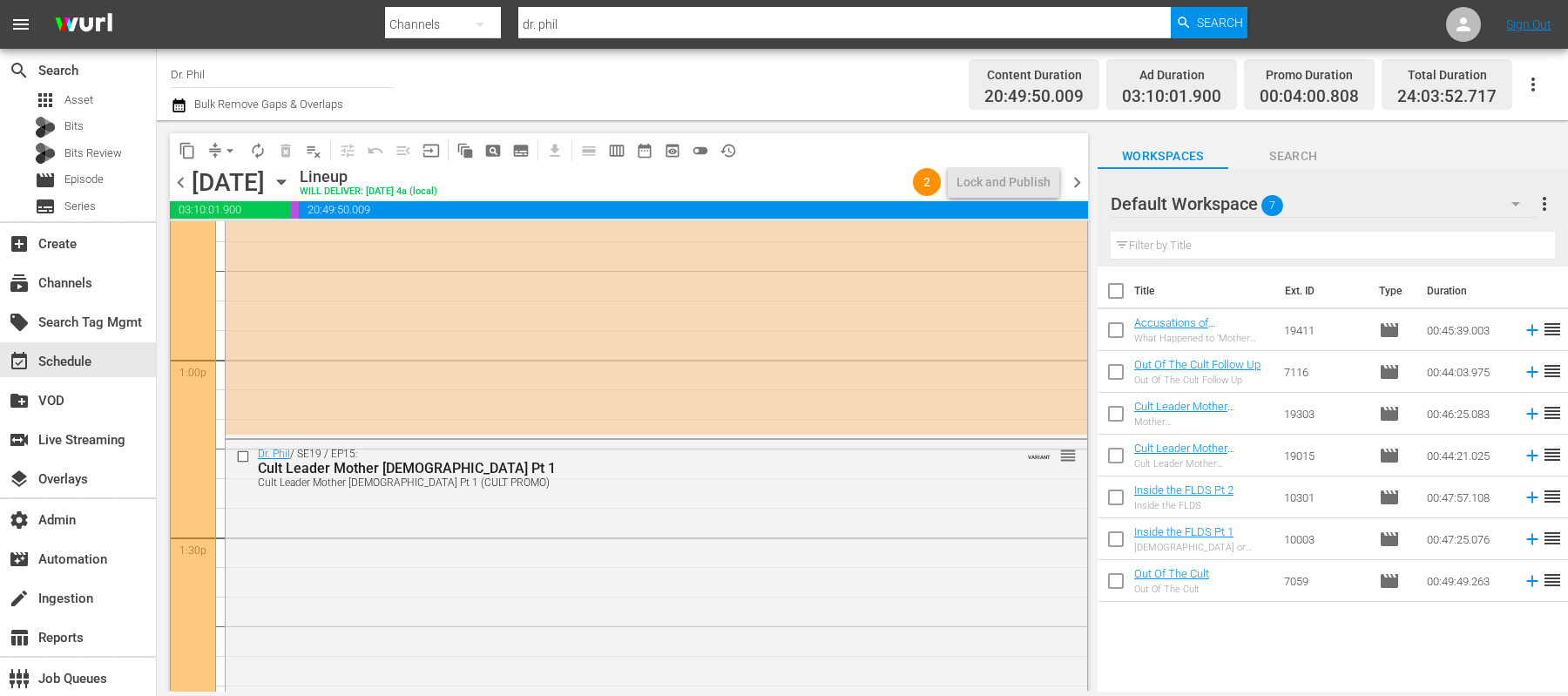
scroll to position [4496, 0]
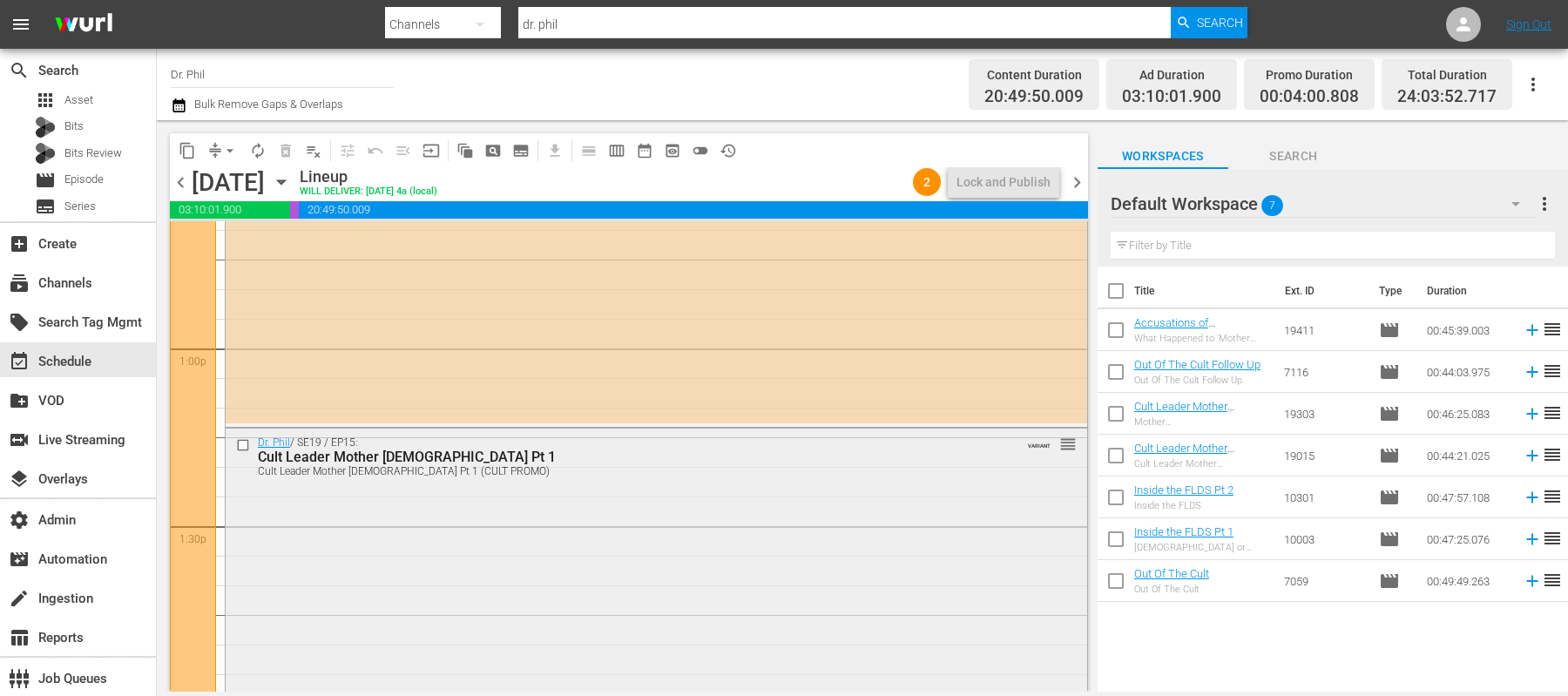
click at [245, 442] on input "checkbox" at bounding box center [245, 445] width 18 height 15
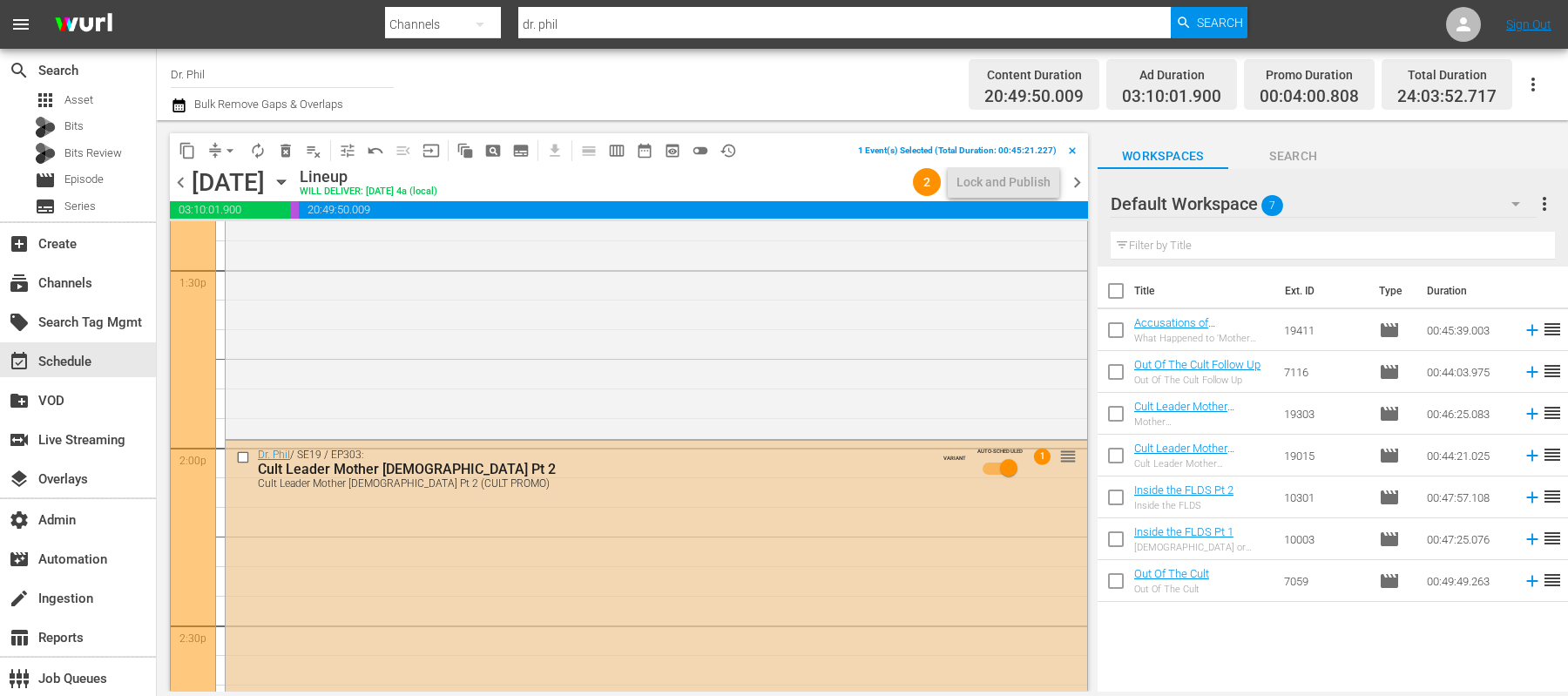
click at [244, 453] on input "checkbox" at bounding box center [245, 459] width 18 height 15
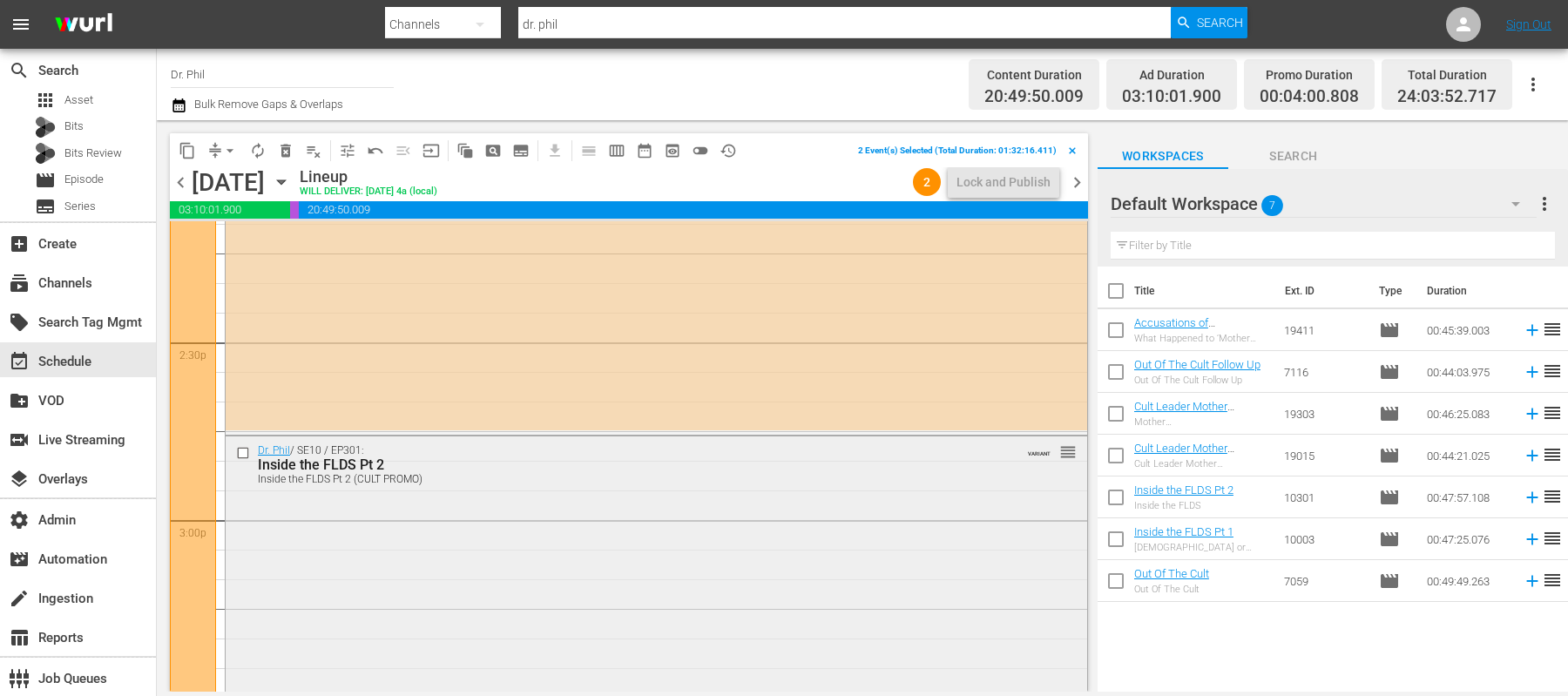
click at [243, 452] on input "checkbox" at bounding box center [245, 453] width 18 height 15
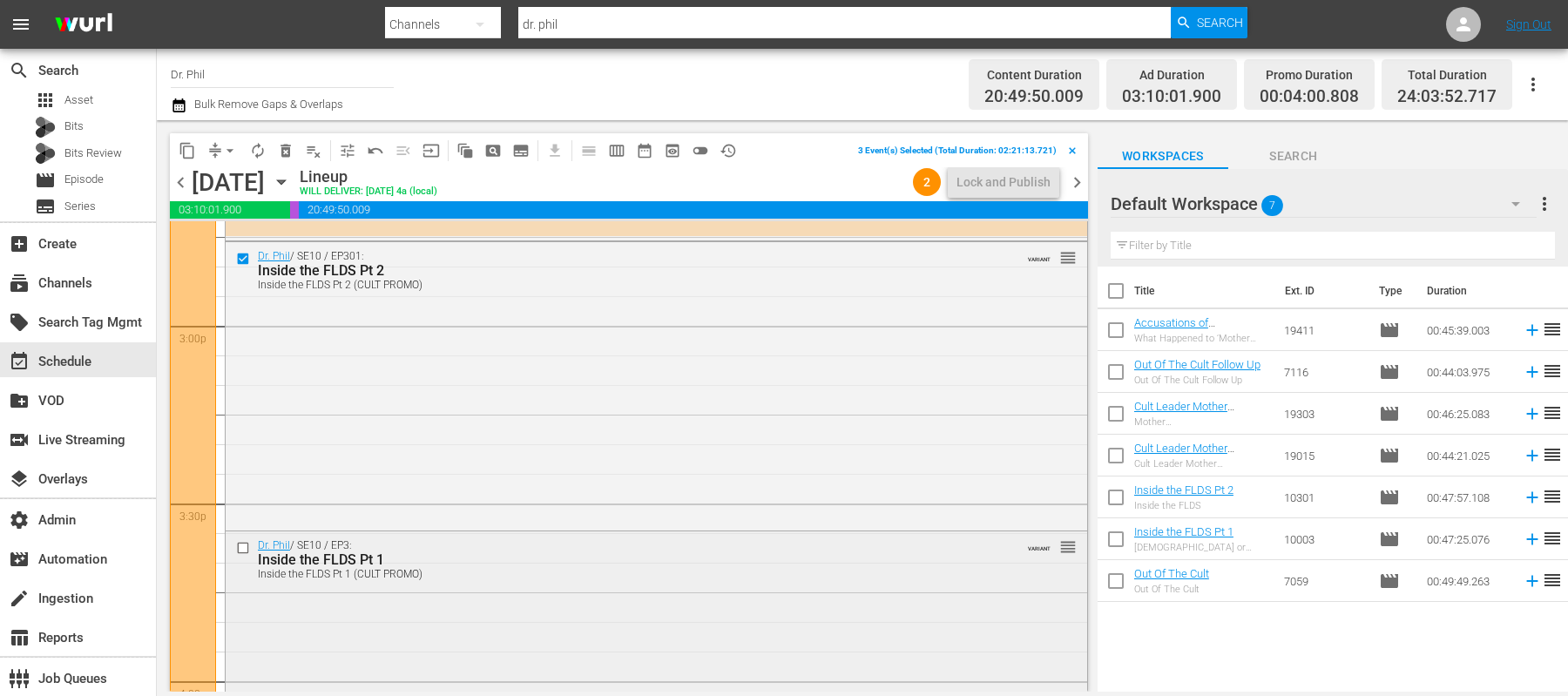
click at [243, 551] on input "checkbox" at bounding box center [245, 549] width 18 height 15
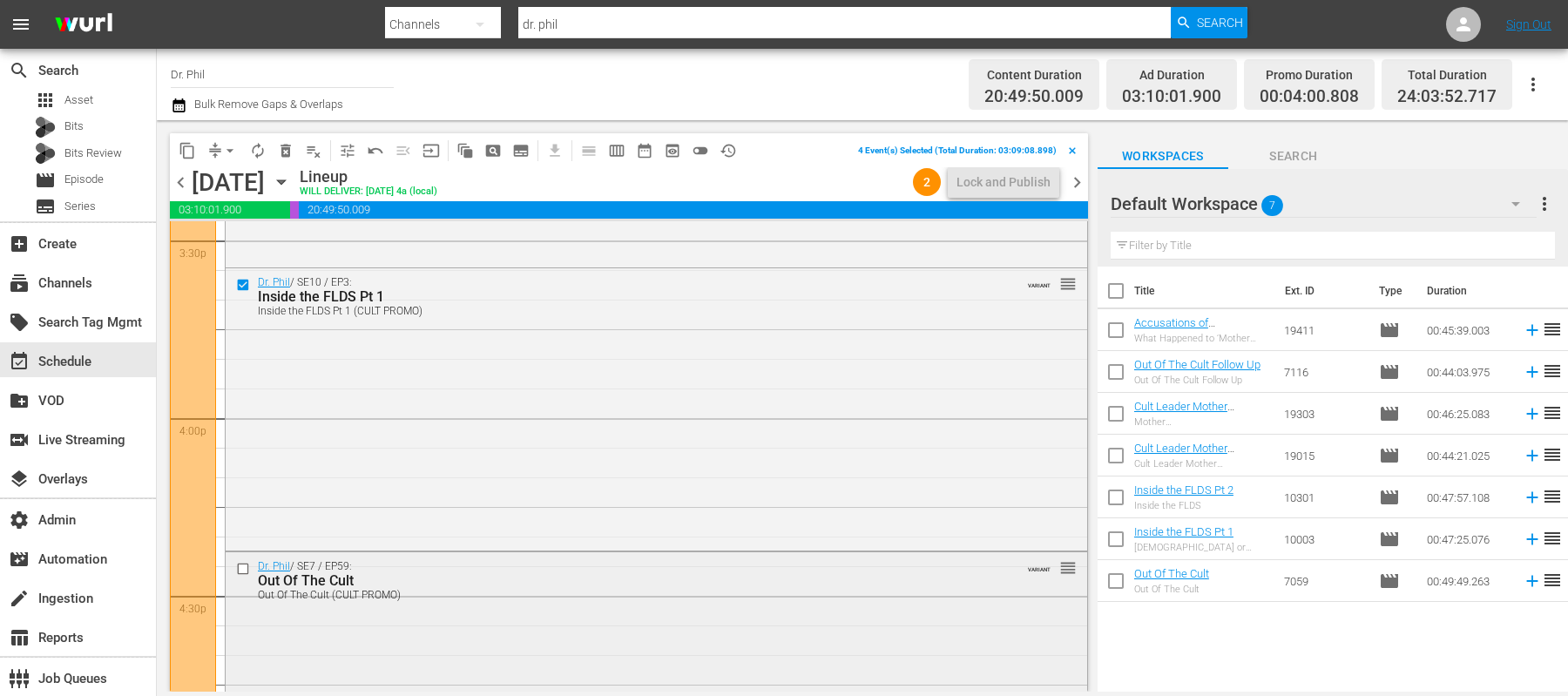
click at [243, 568] on input "checkbox" at bounding box center [245, 569] width 18 height 15
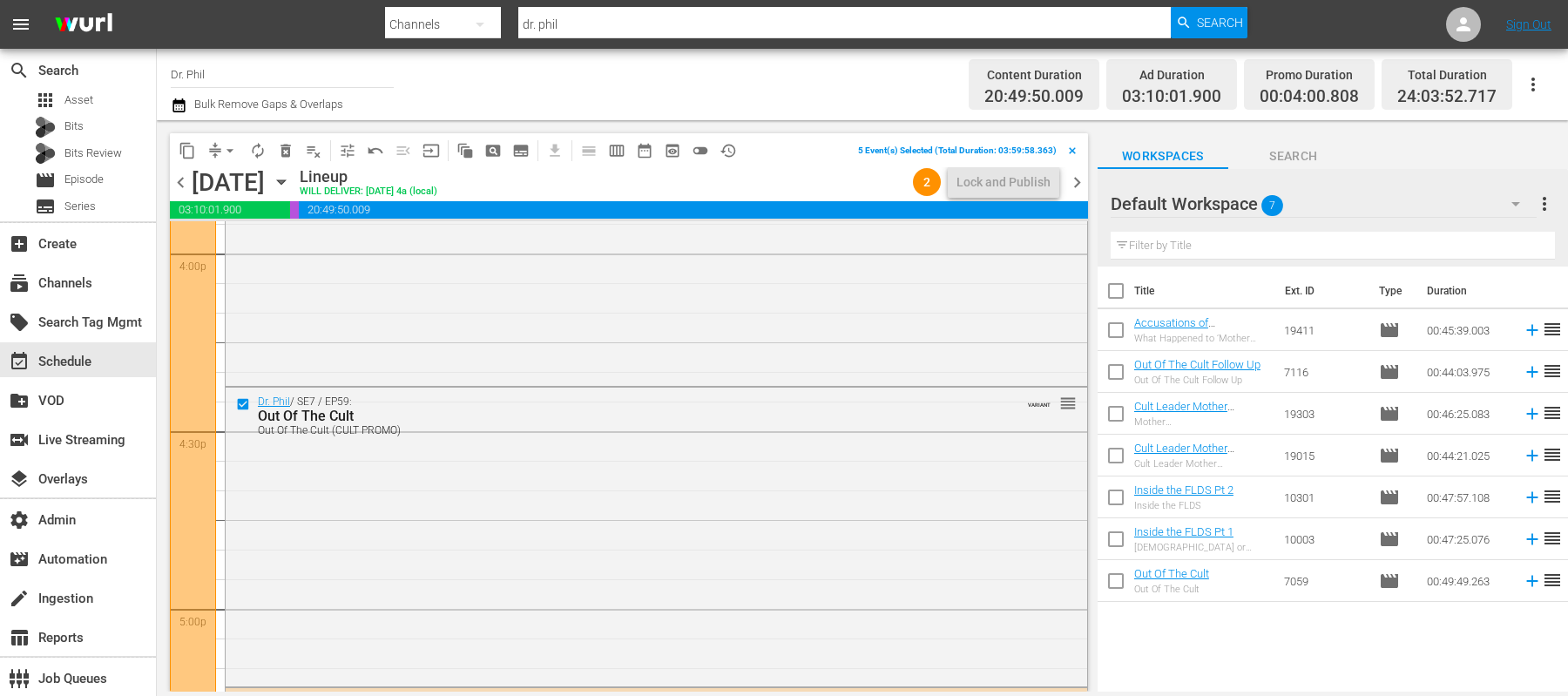
scroll to position [5789, 0]
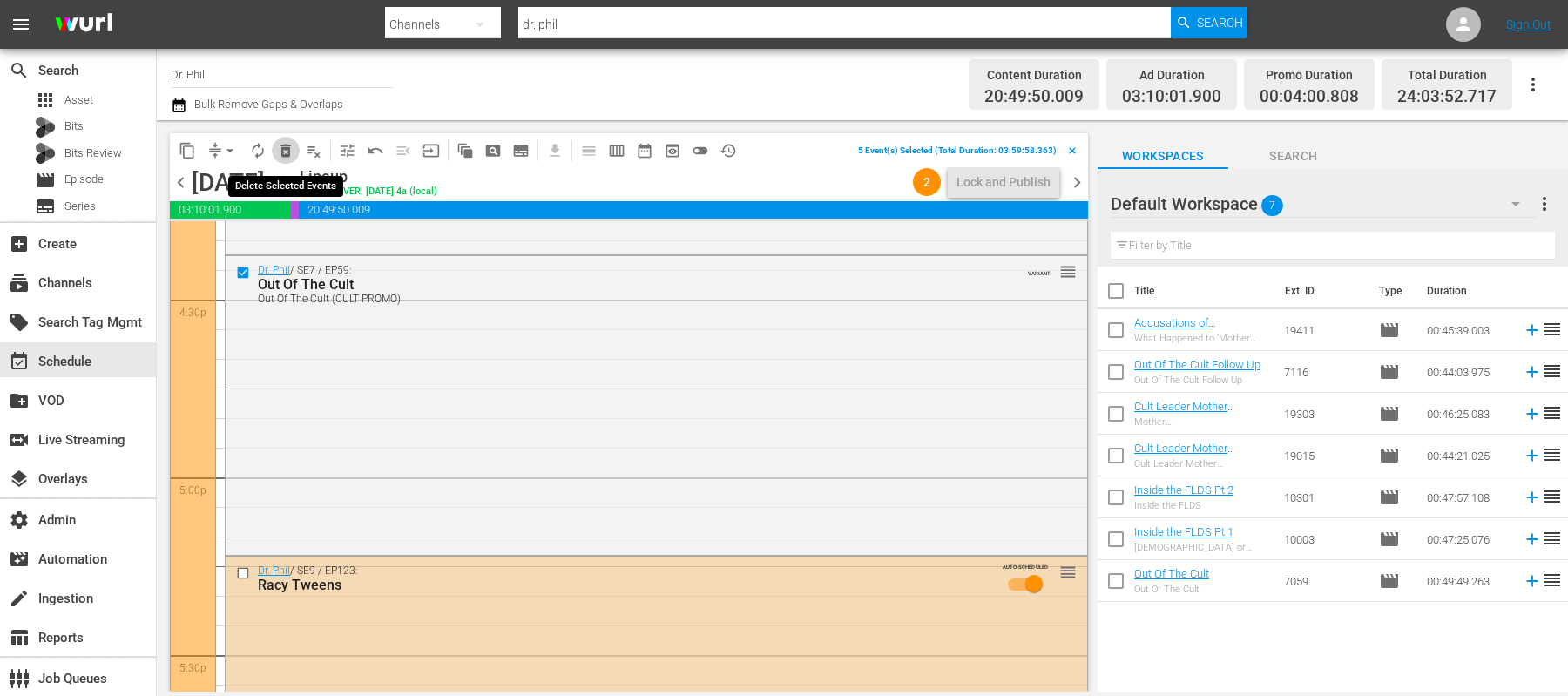
click at [286, 157] on span "delete_forever_outlined" at bounding box center [286, 151] width 17 height 17
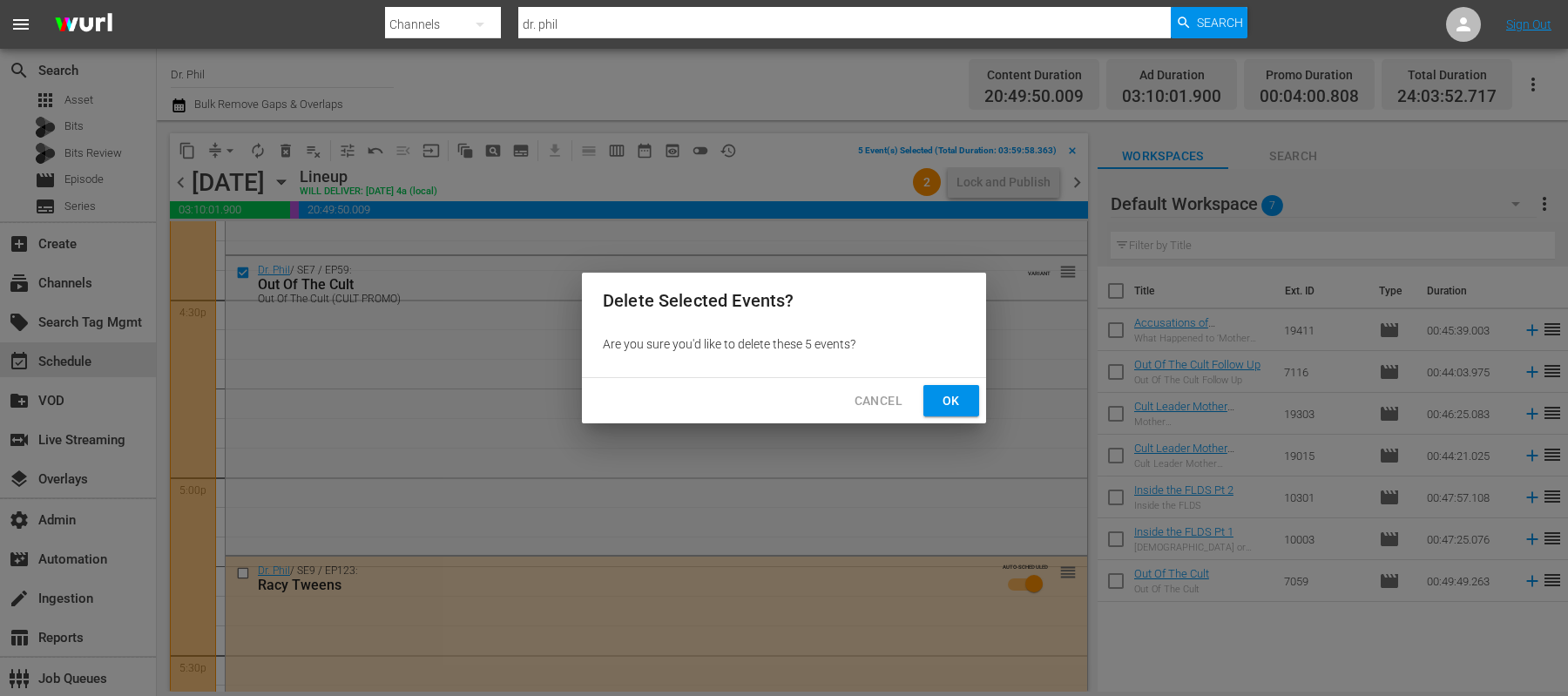
click at [968, 408] on button "Ok" at bounding box center [951, 402] width 56 height 32
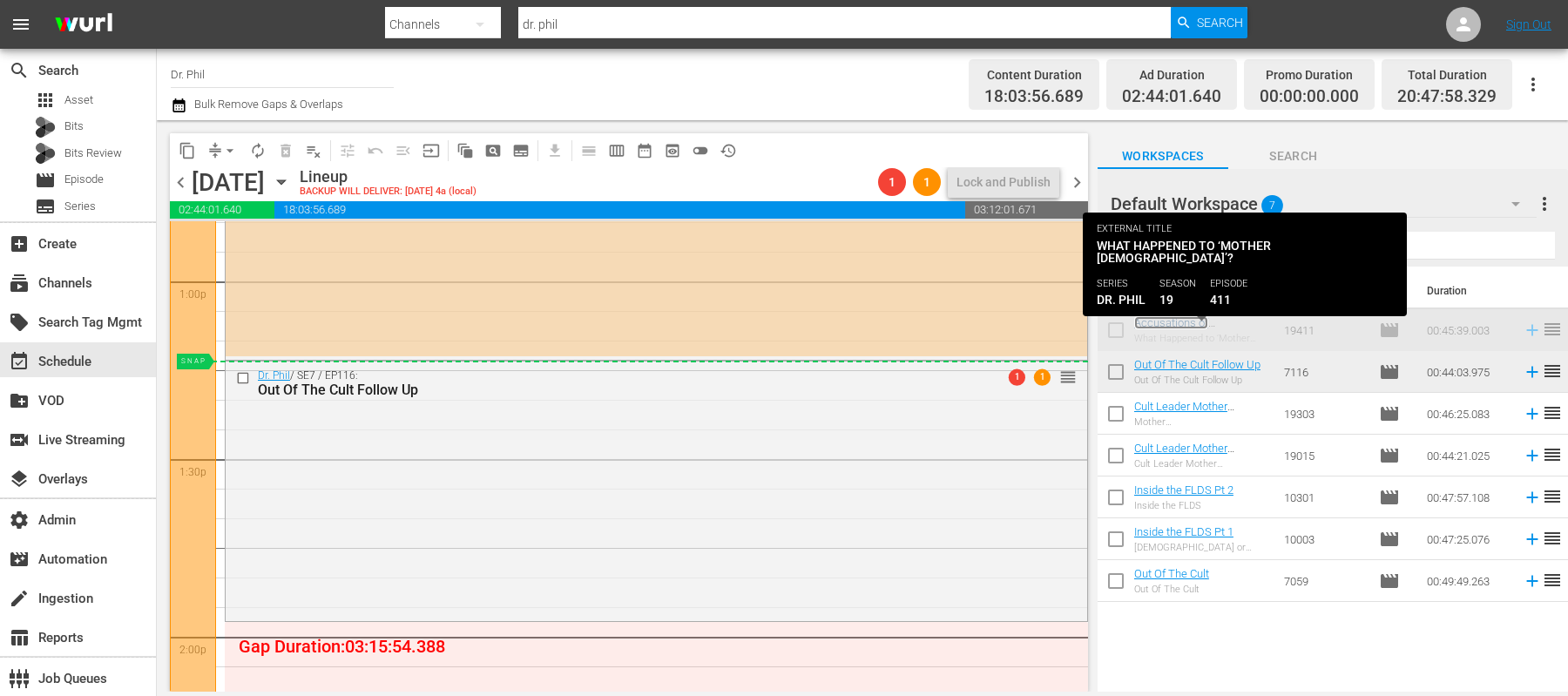
scroll to position [4647, 0]
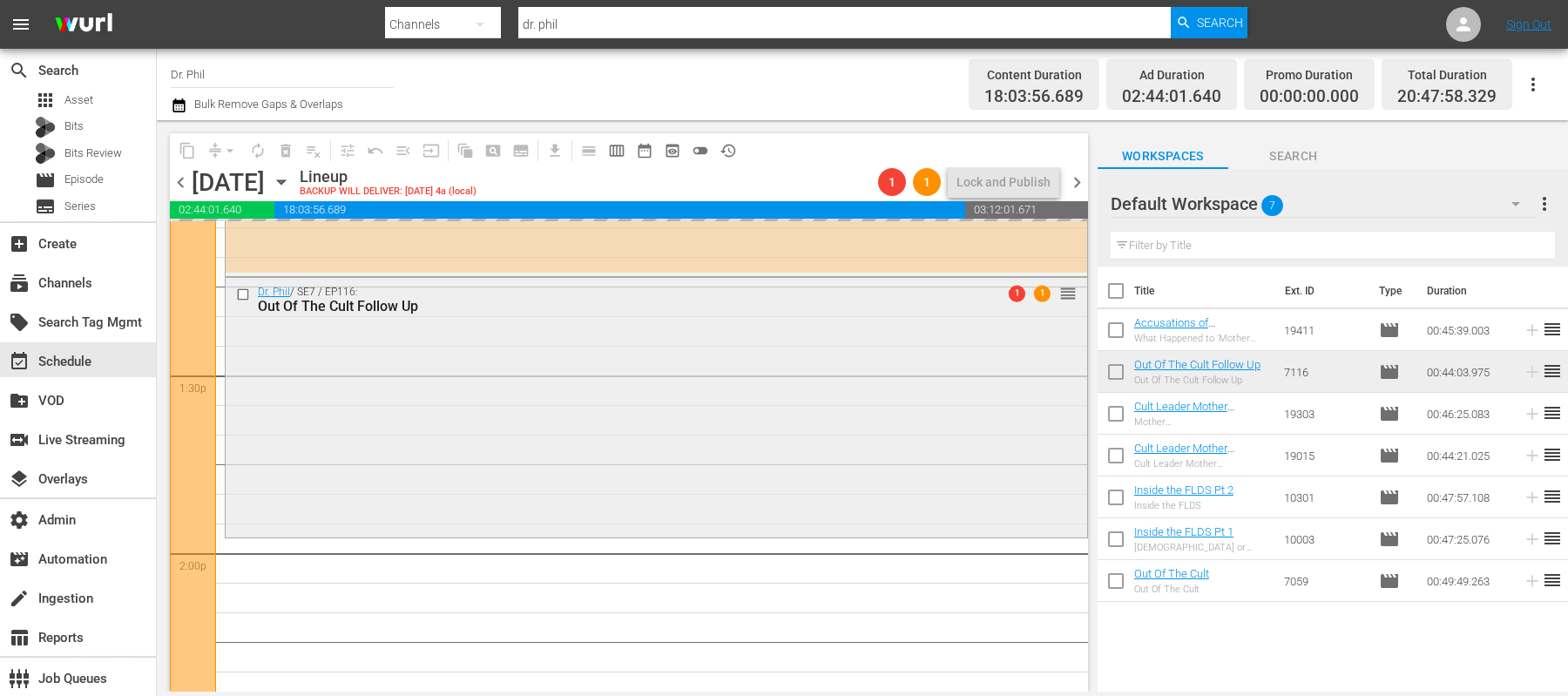
click at [794, 412] on div "Dr. Phil / SE7 / EP116: Out Of The Cult Follow Up 1 1 reorder" at bounding box center [657, 406] width 862 height 256
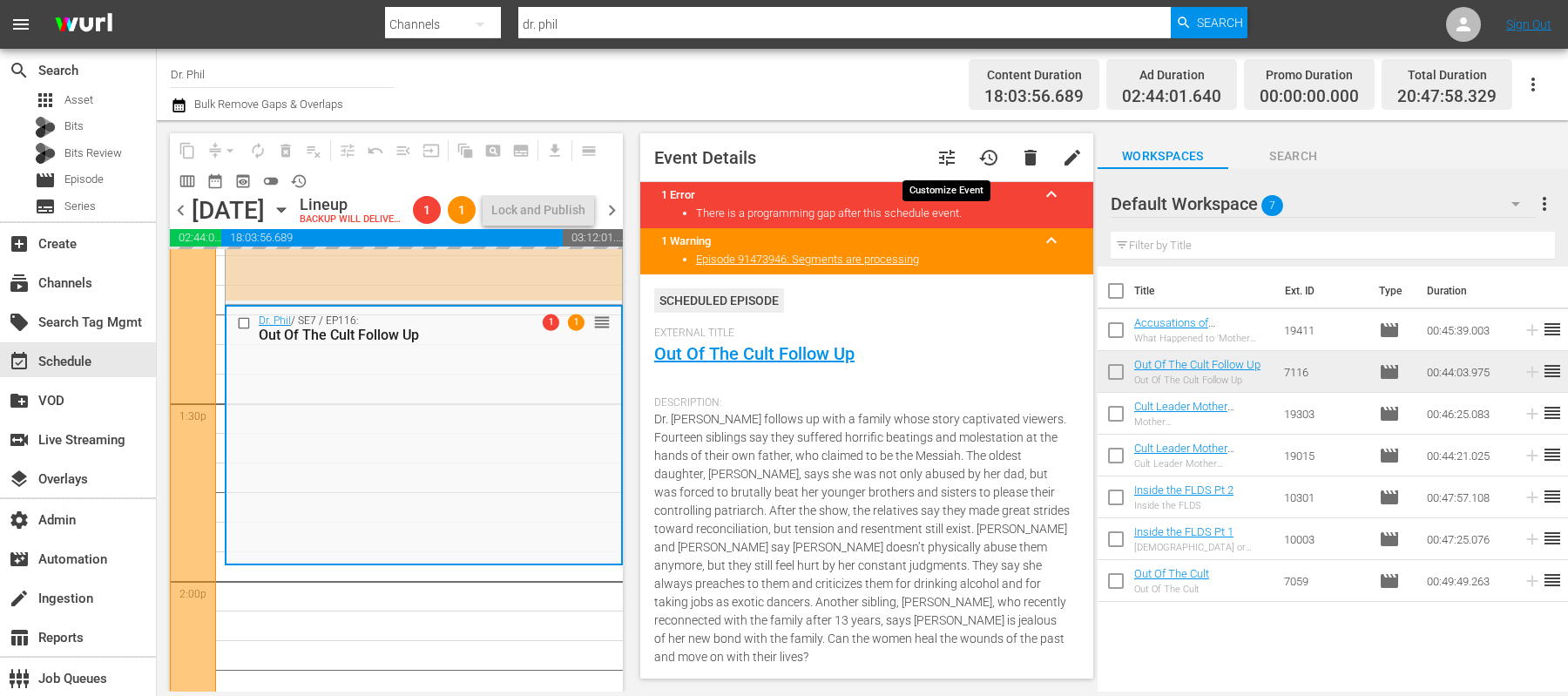
click at [939, 157] on span "tune" at bounding box center [947, 158] width 21 height 21
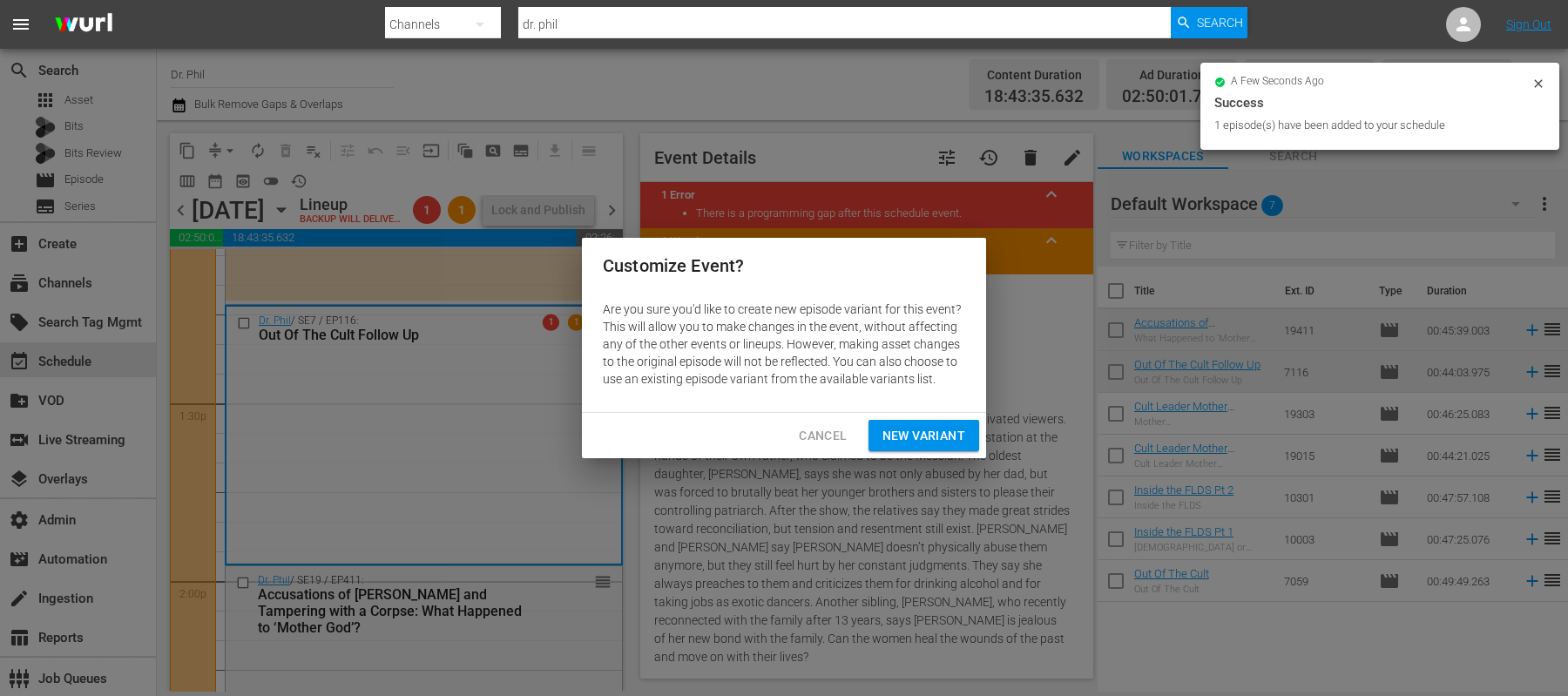
click at [940, 436] on span "New Variant" at bounding box center [924, 436] width 83 height 22
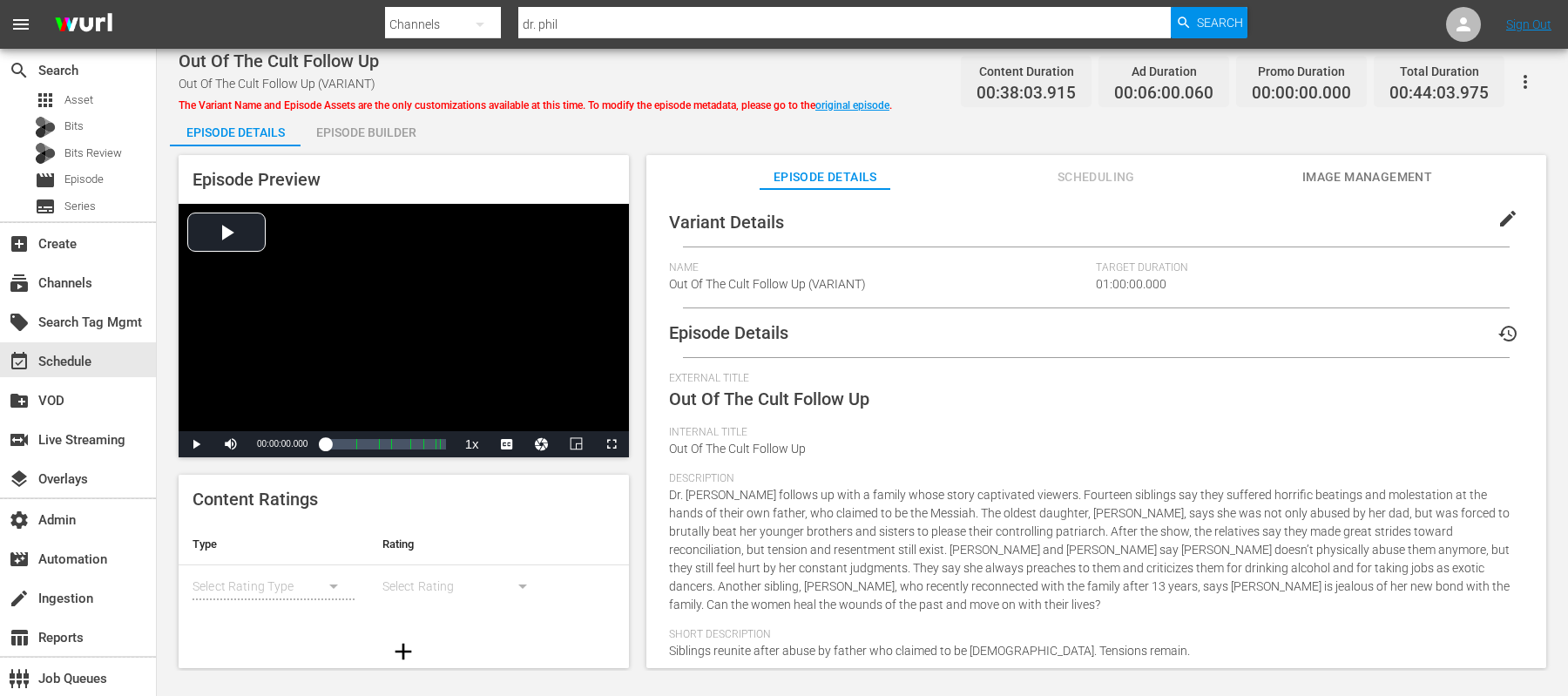
click at [1500, 218] on span "edit" at bounding box center [1508, 218] width 21 height 21
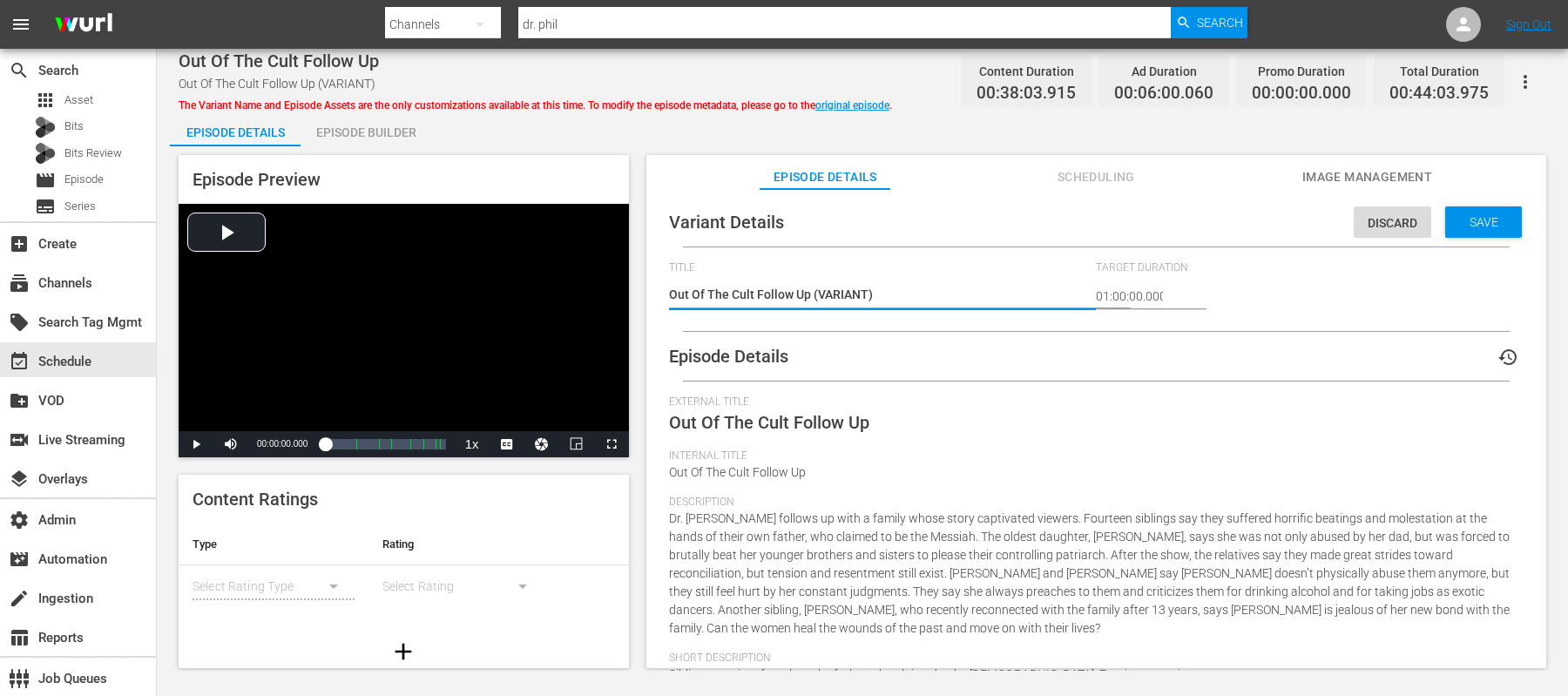
drag, startPoint x: 865, startPoint y: 292, endPoint x: 817, endPoint y: 293, distance: 48.0
click at [817, 293] on textarea "Out Of The Cult Follow Up (VARIANT)" at bounding box center [879, 296] width 420 height 21
type textarea "Out Of The Cult Follow Up (C)"
type textarea "Out Of The Cult Follow Up (CU)"
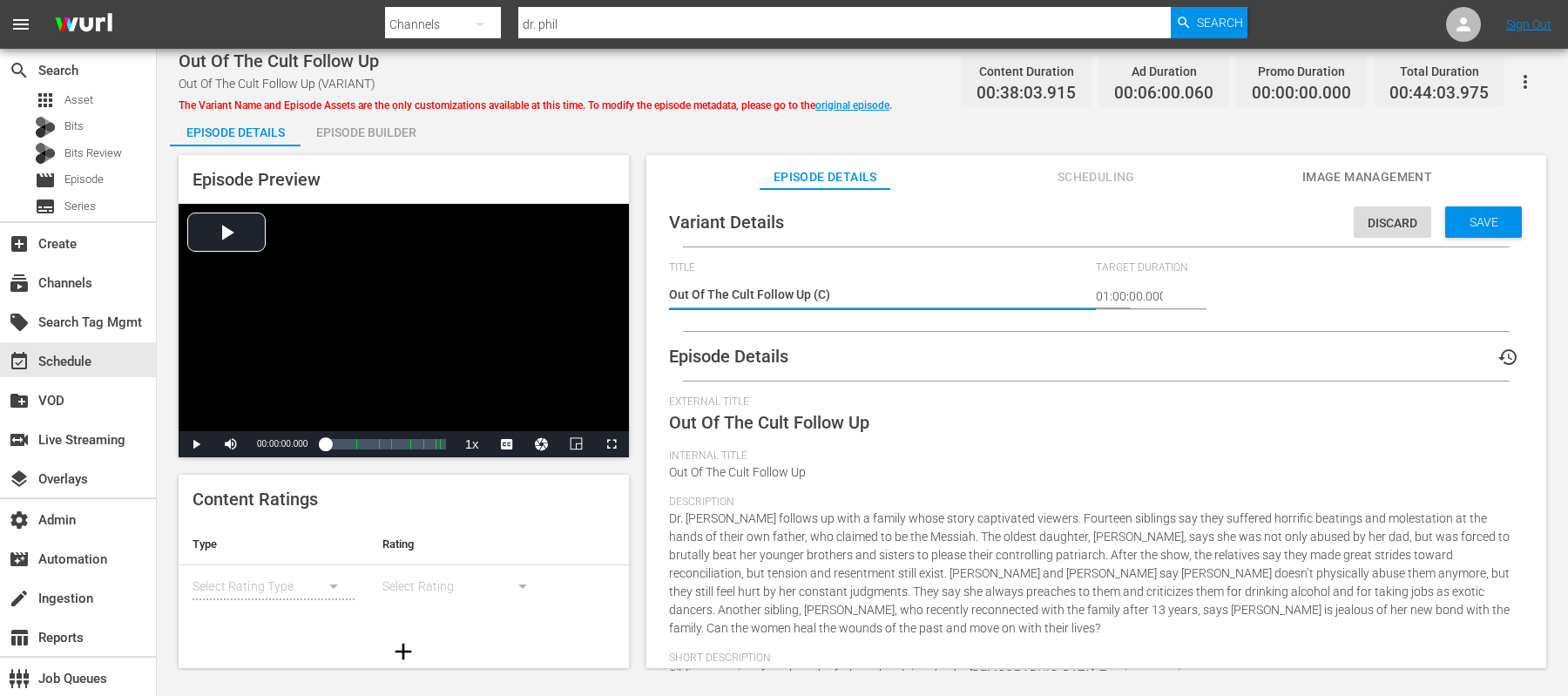
type textarea "Out Of The Cult Follow Up (CU)"
type textarea "Out Of The Cult Follow Up (CUL)"
type textarea "Out Of The Cult Follow Up (CULT)"
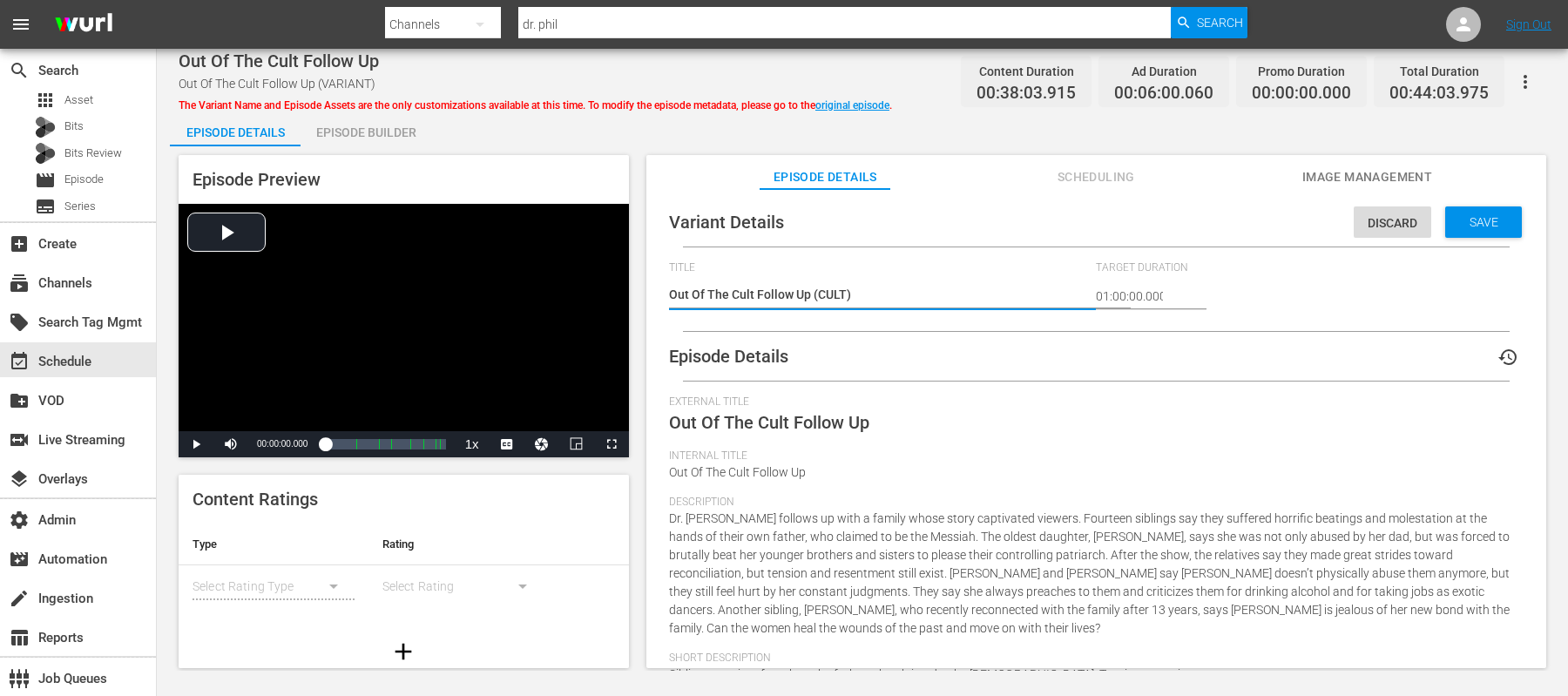
type textarea "Out Of The Cult Follow Up (CULT )"
type textarea "Out Of The Cult Follow Up (CULT P)"
type textarea "Out Of The Cult Follow Up (CULT PR)"
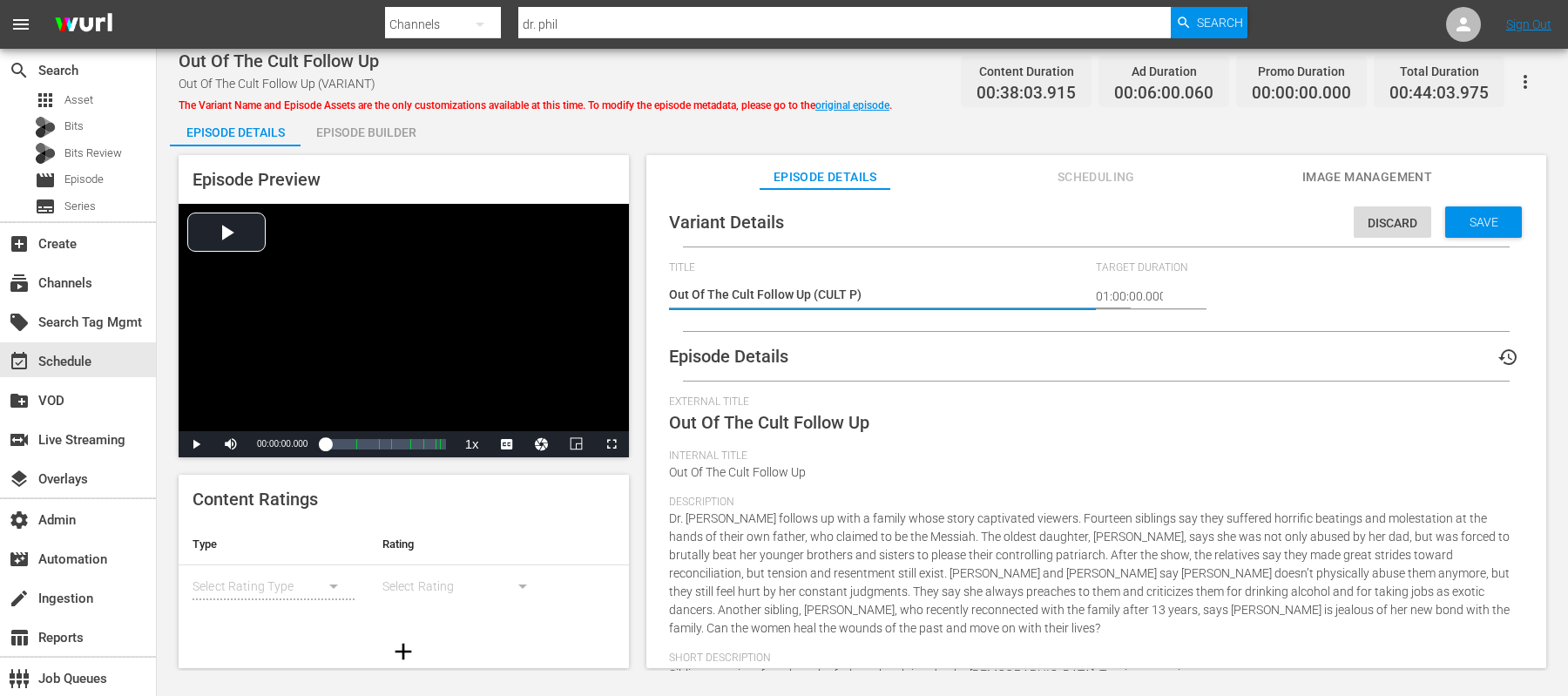
type textarea "Out Of The Cult Follow Up (CULT PR)"
type textarea "Out Of The Cult Follow Up (CULT PRO)"
type textarea "Out Of The Cult Follow Up (CULT PROO)"
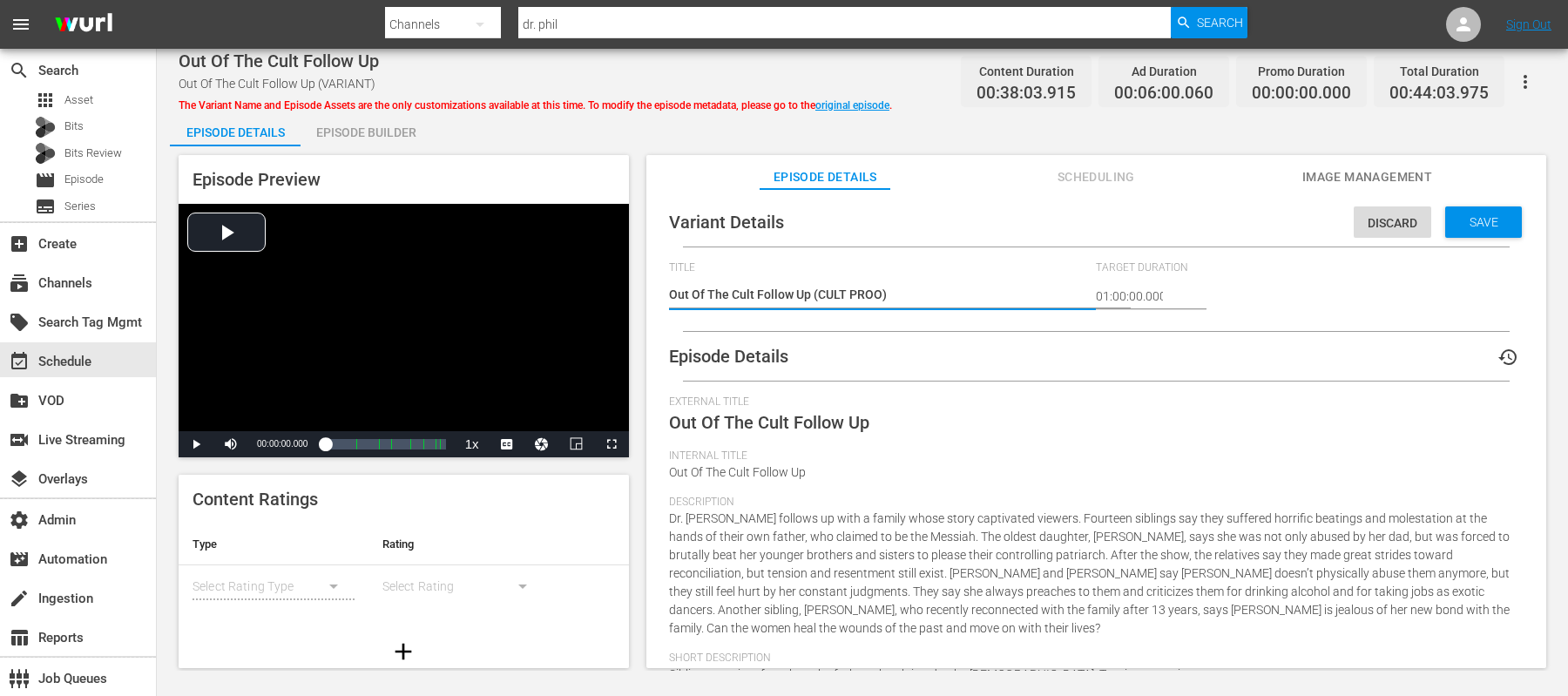
type textarea "Out Of The Cult Follow Up (CULT PROOM)"
type textarea "Out Of The Cult Follow Up (CULT PROO)"
type textarea "Out Of The Cult Follow Up (CULT PRO)"
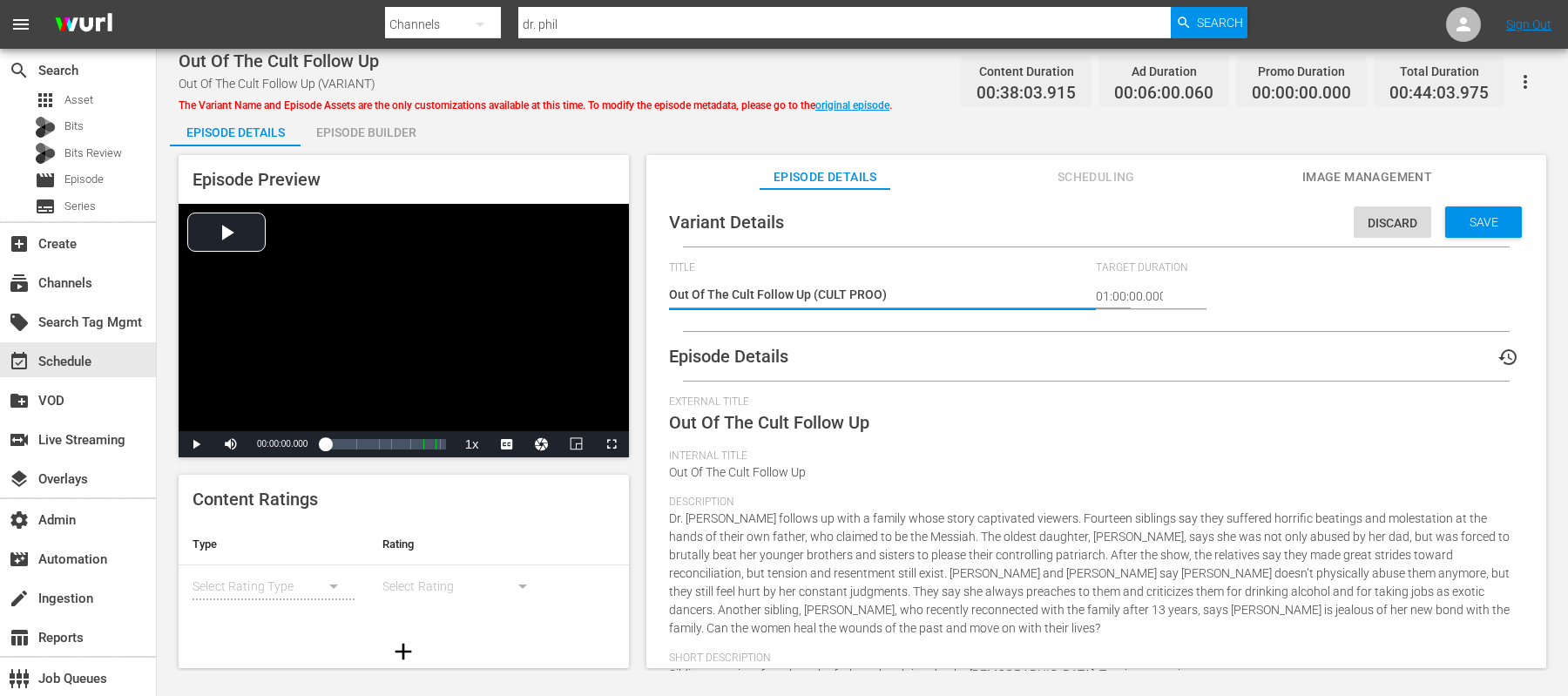
type textarea "Out Of The Cult Follow Up (CULT PRO)"
type textarea "Out Of The Cult Follow Up (CULT PROM)"
type textarea "Out Of The Cult Follow Up (CULT PROMO)"
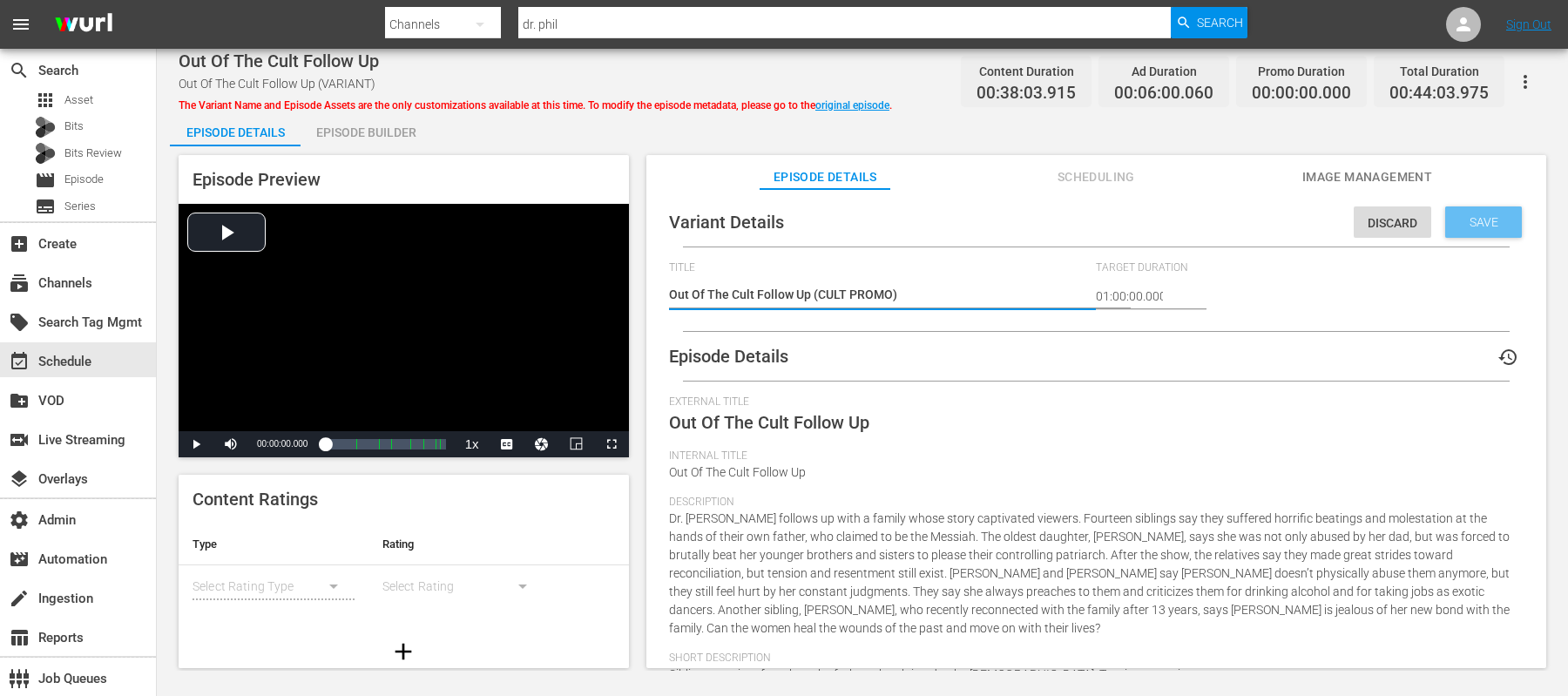
click at [1446, 224] on div "Save" at bounding box center [1484, 222] width 77 height 31
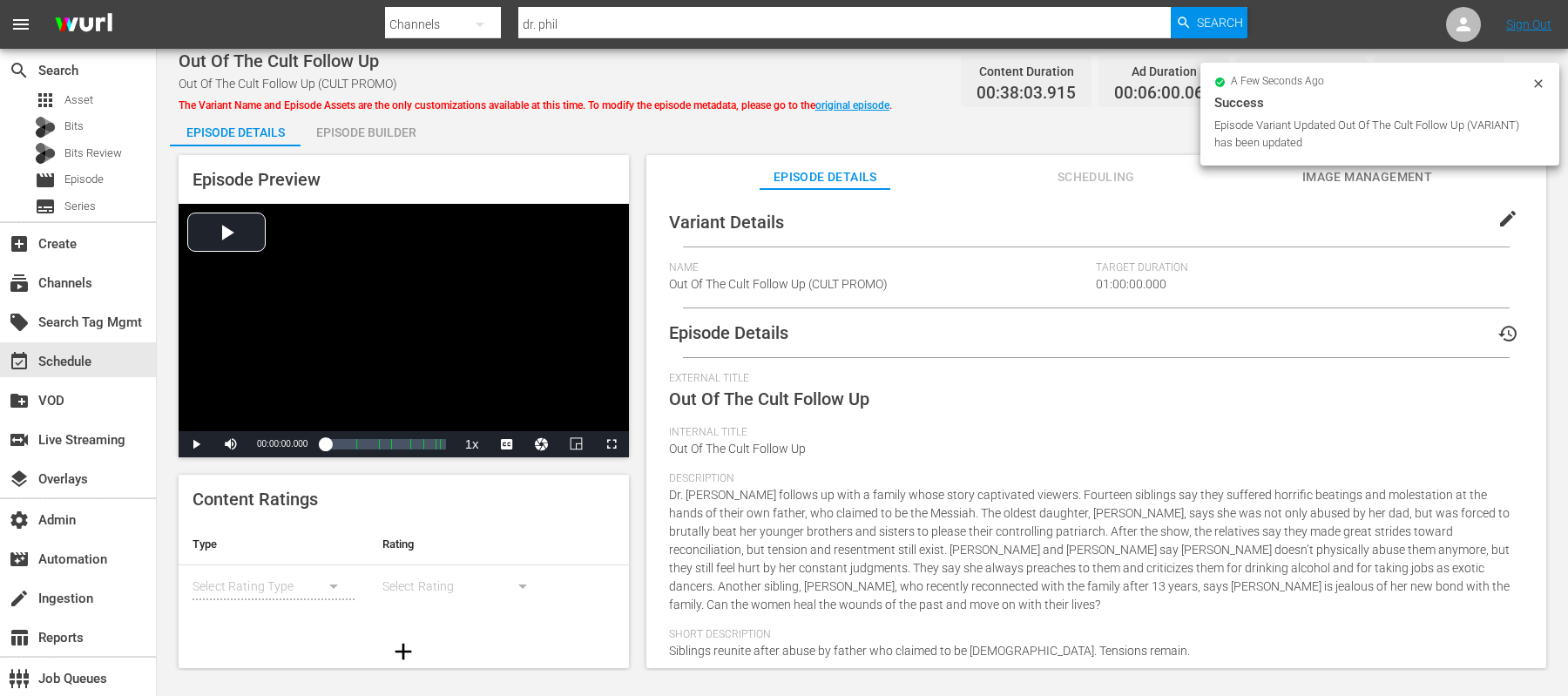
click at [356, 132] on div "Episode Builder" at bounding box center [366, 132] width 131 height 42
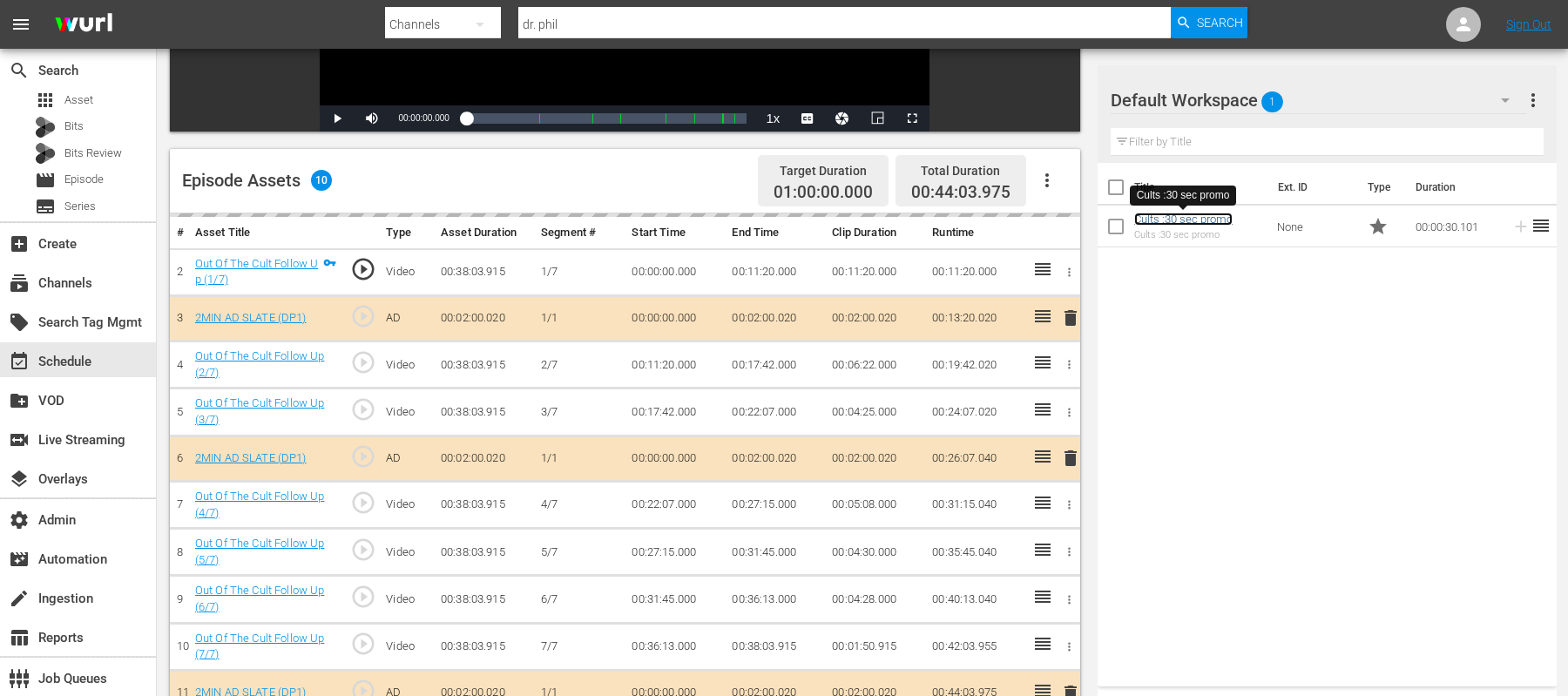
scroll to position [453, 0]
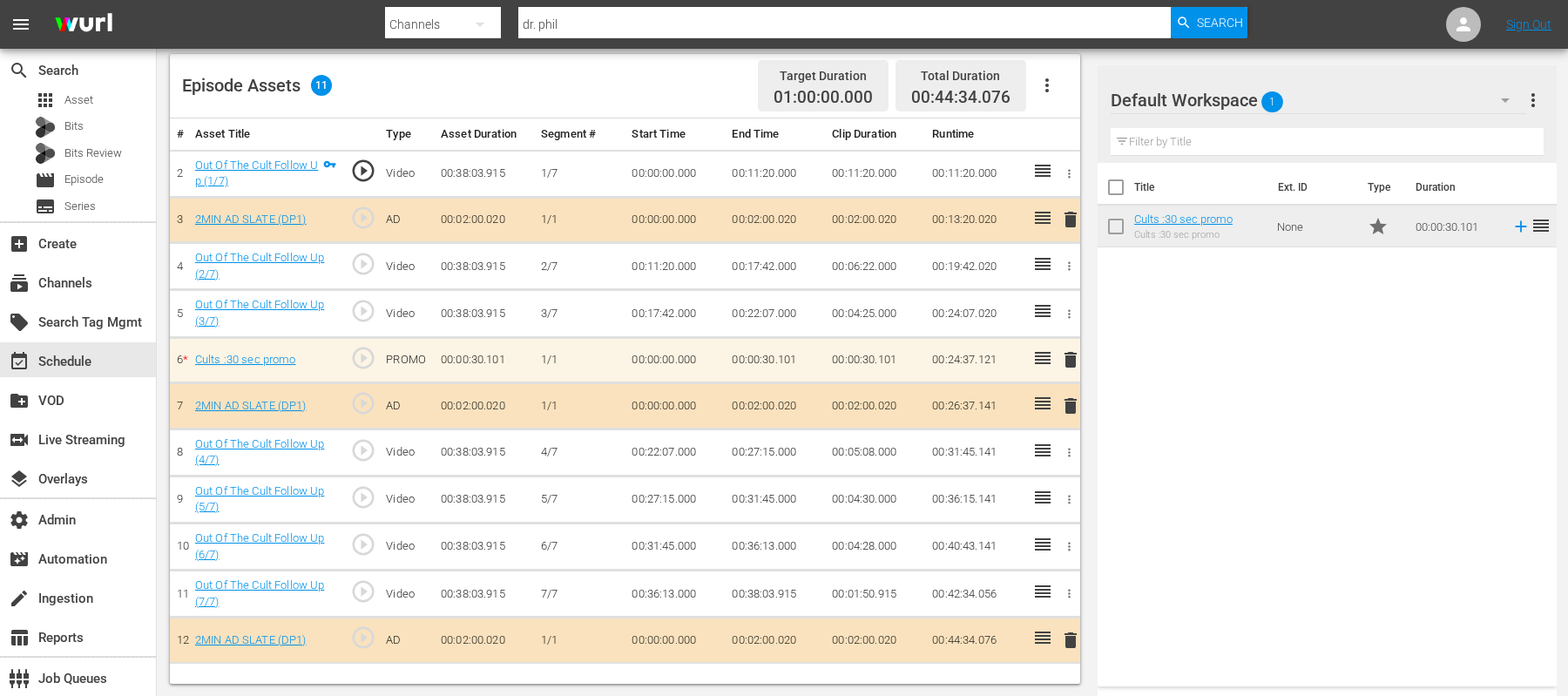
drag, startPoint x: 1170, startPoint y: 217, endPoint x: 625, endPoint y: 27, distance: 577.2
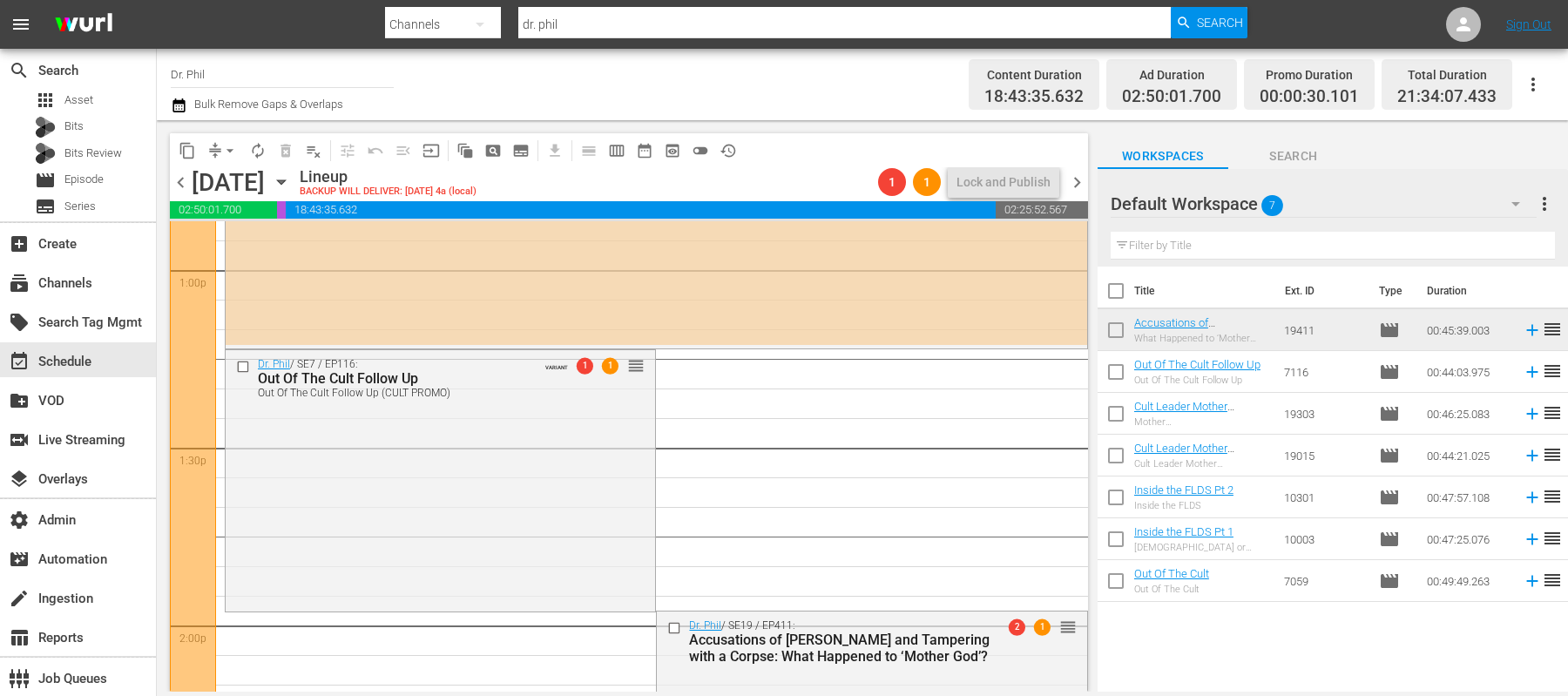
scroll to position [4738, 0]
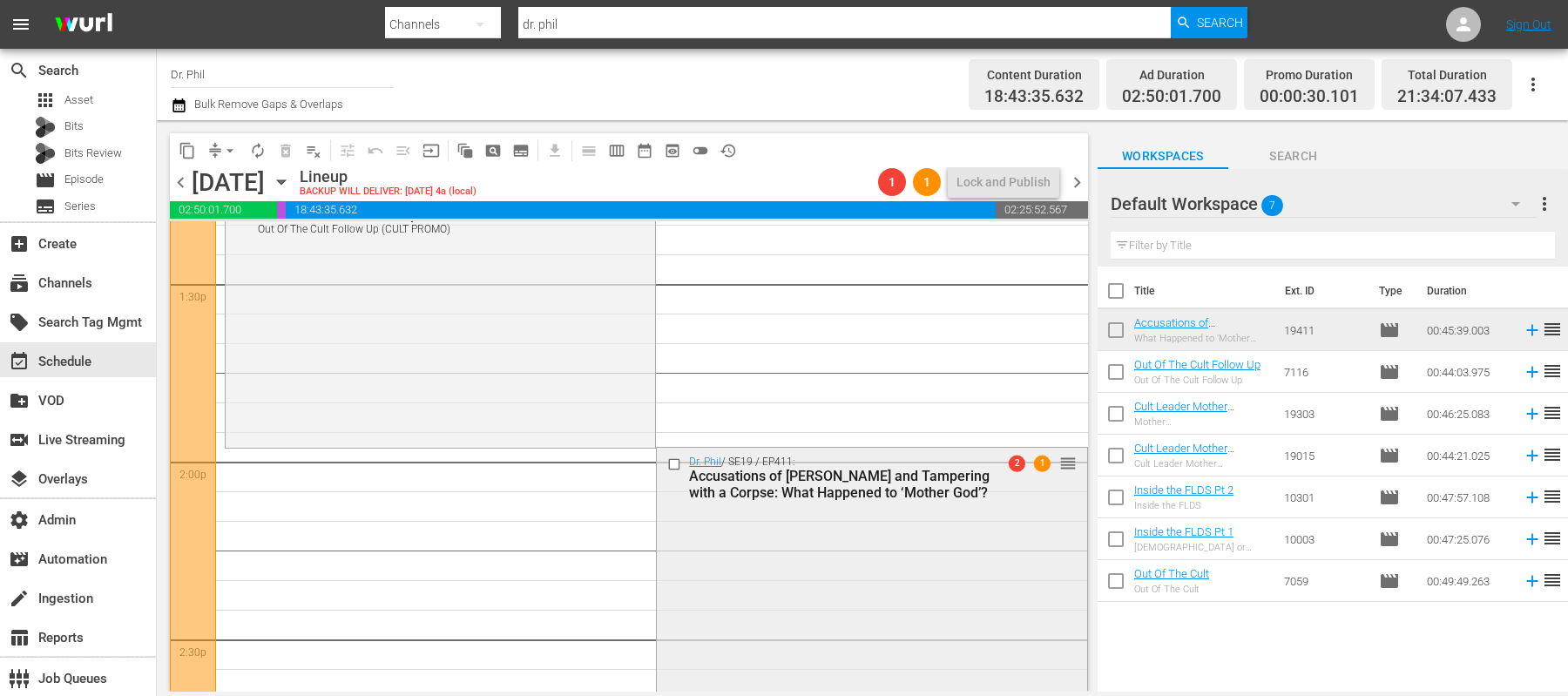
click at [759, 536] on div "Dr. Phil / SE19 / EP411: Accusations of Abuse and Tampering with a Corpse: What…" at bounding box center [871, 580] width 430 height 265
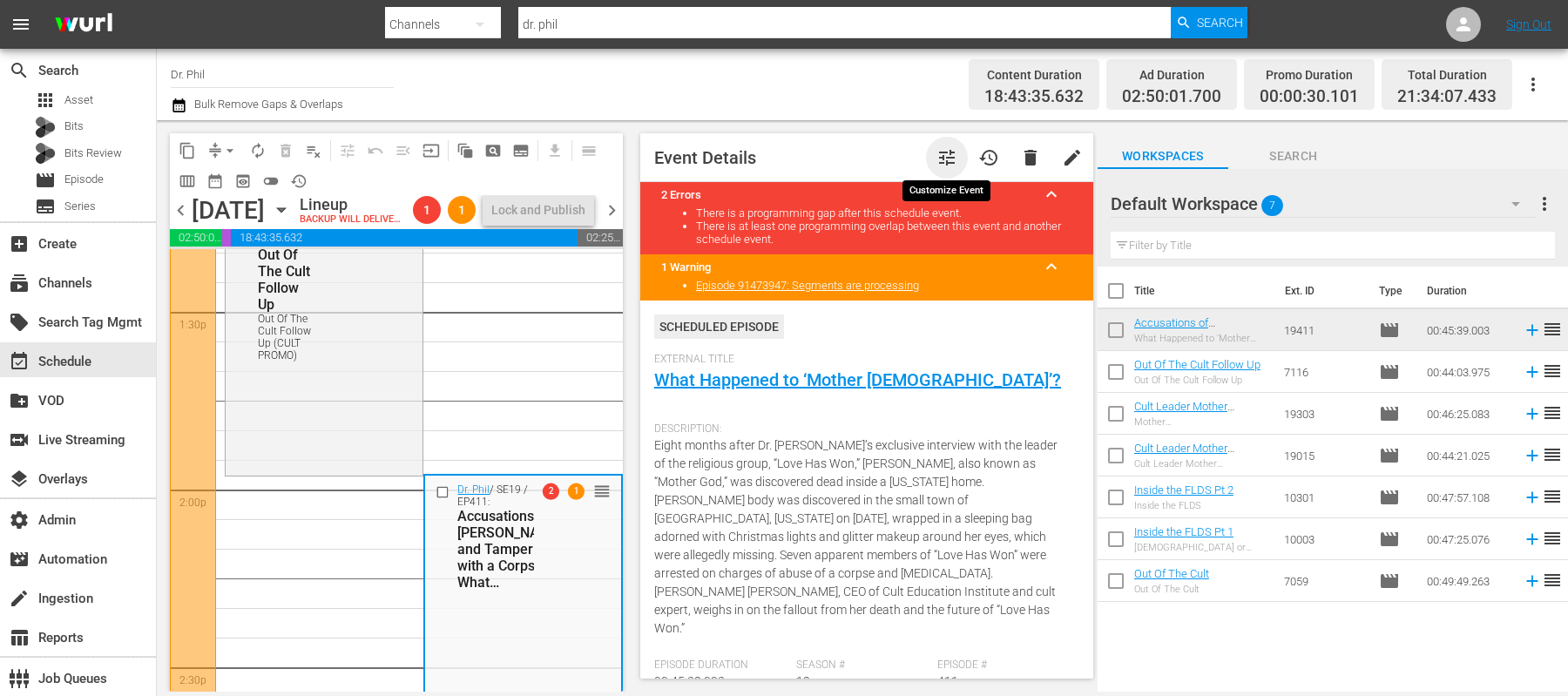
click at [947, 155] on span "tune" at bounding box center [947, 158] width 21 height 21
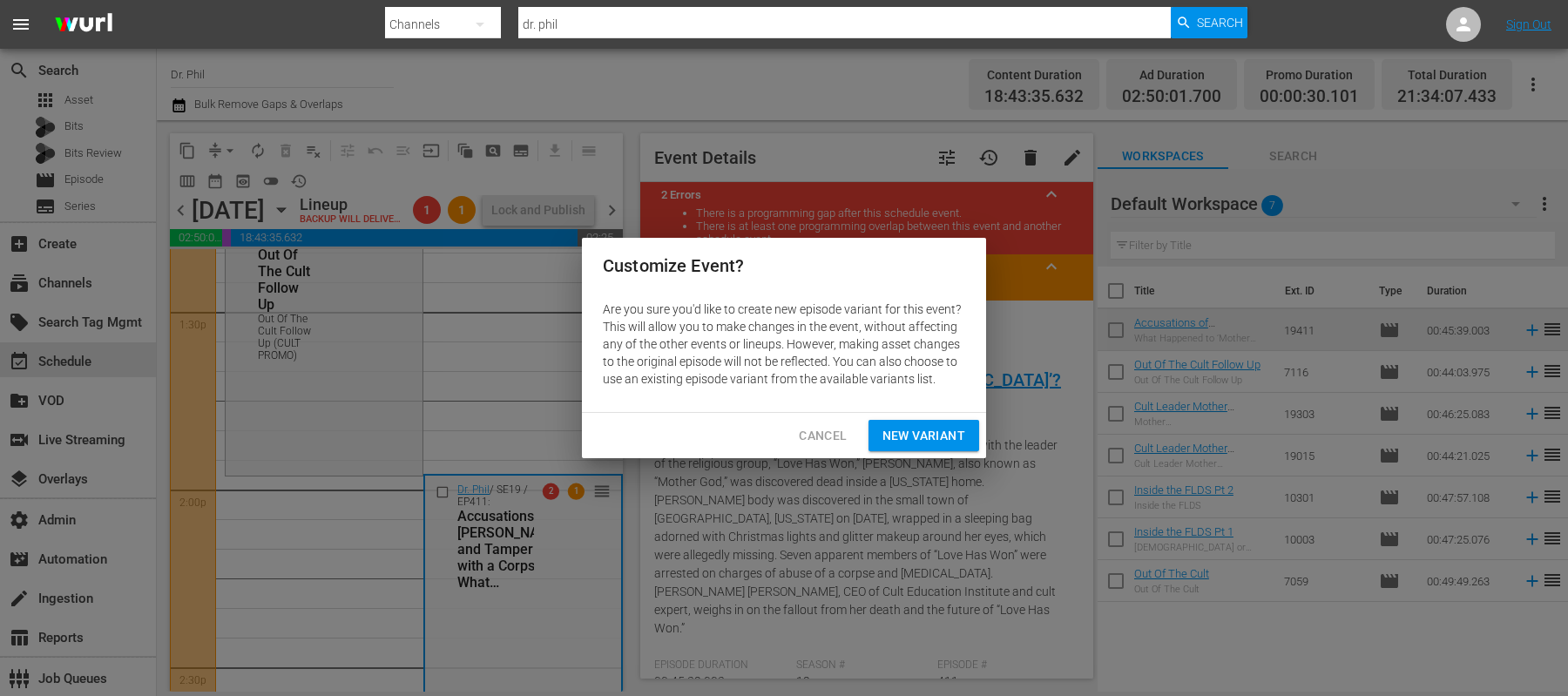
click at [891, 431] on span "New Variant" at bounding box center [924, 436] width 83 height 22
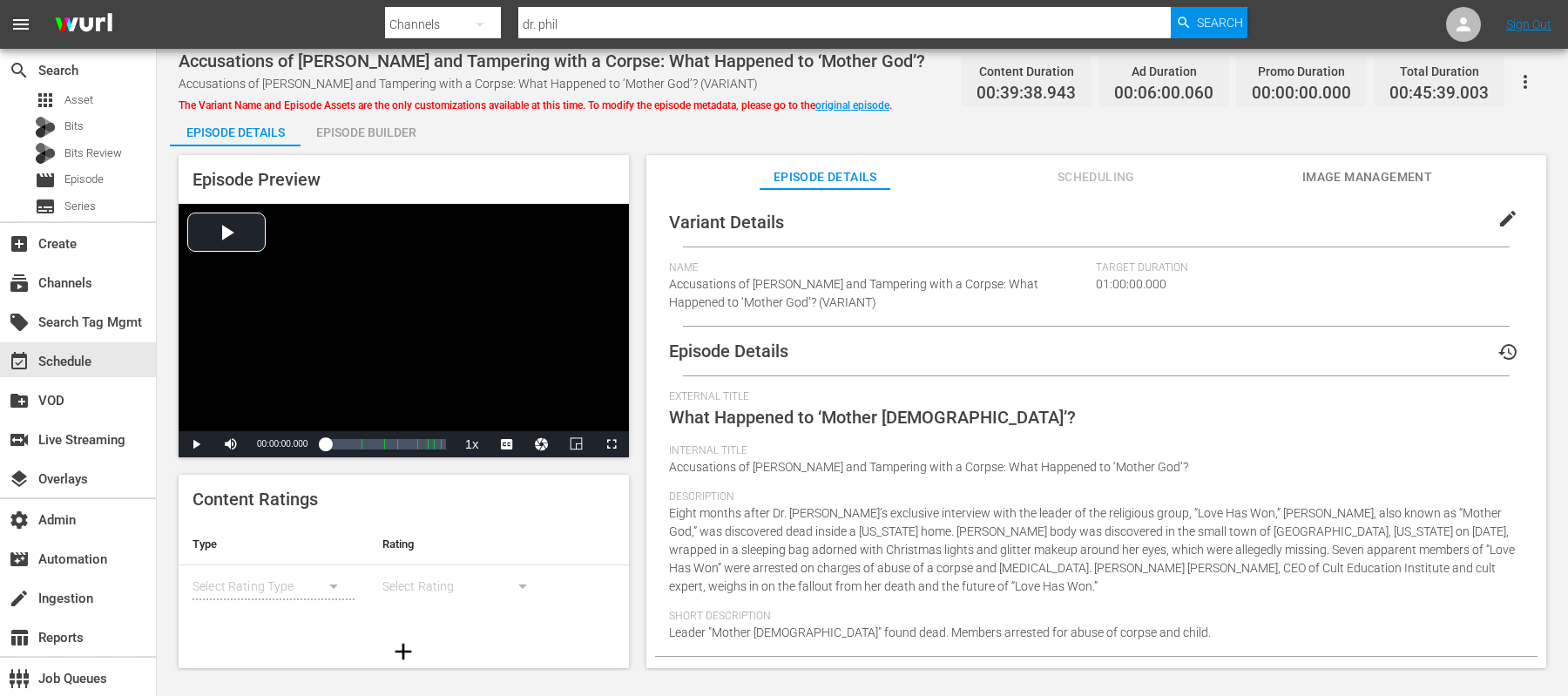
click at [1501, 225] on span "edit" at bounding box center [1508, 218] width 21 height 21
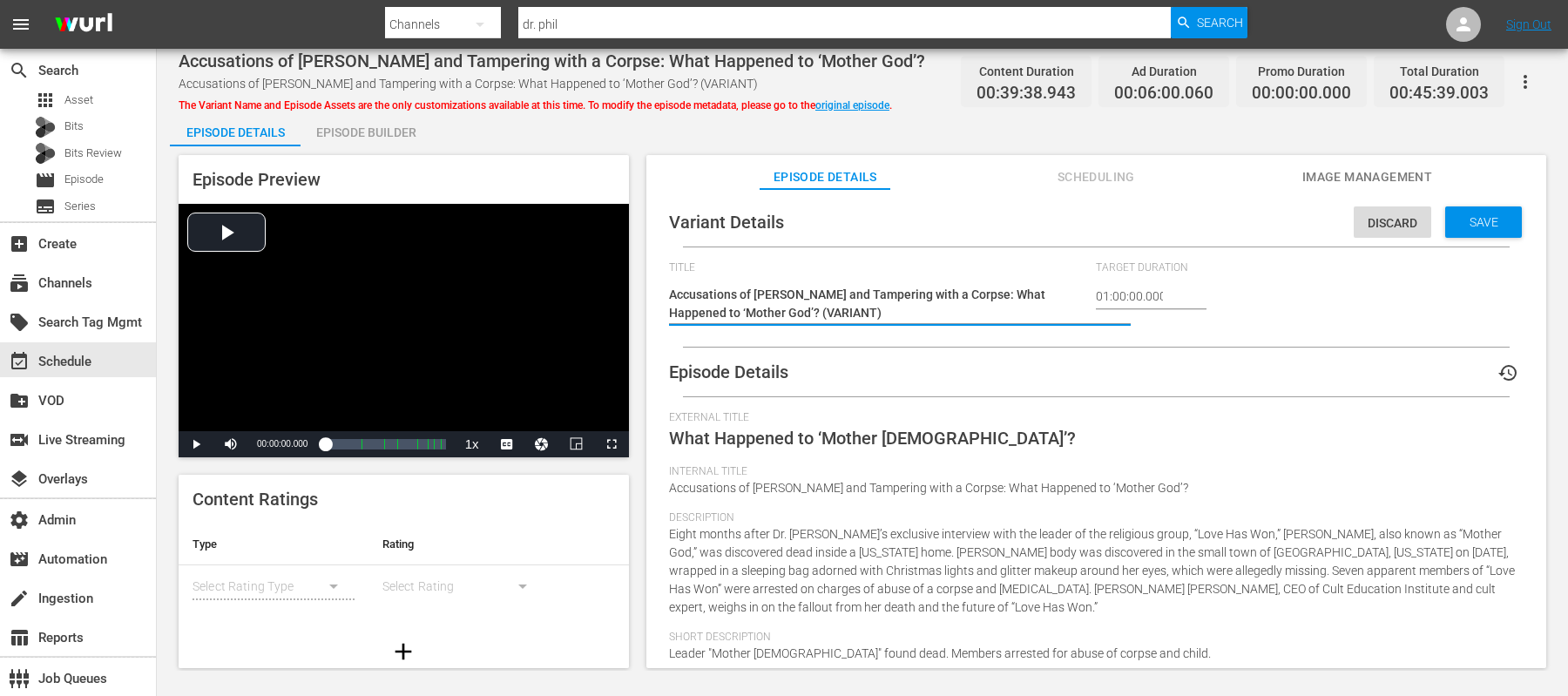
drag, startPoint x: 802, startPoint y: 310, endPoint x: 752, endPoint y: 313, distance: 50.1
click at [752, 313] on textarea "Accusations of Abuse and Tampering with a Corpse: What Happened to ‘Mother God’…" at bounding box center [879, 304] width 420 height 37
type textarea "Accusations of Abuse and Tampering with a Corpse: What Happened to ‘Mother God’…"
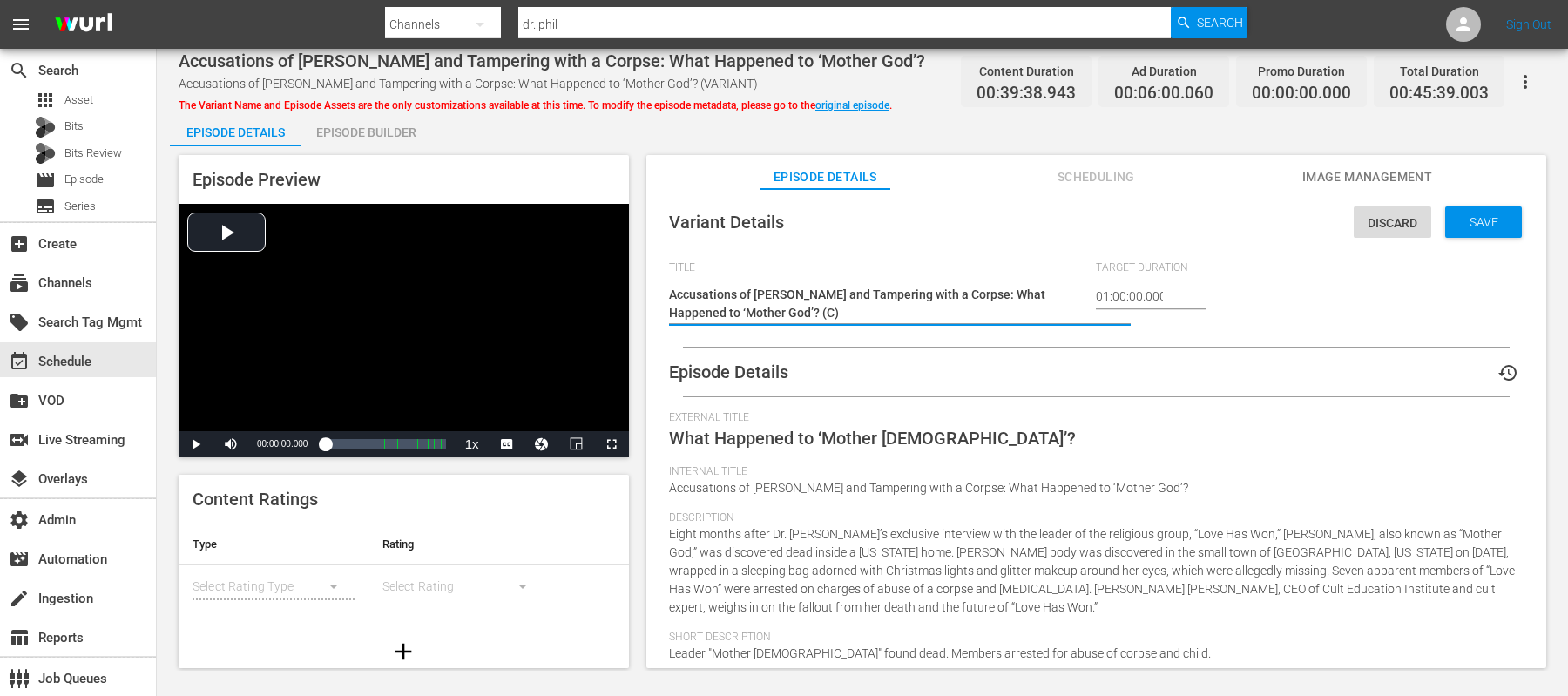
type textarea "Accusations of Abuse and Tampering with a Corpse: What Happened to ‘Mother God’…"
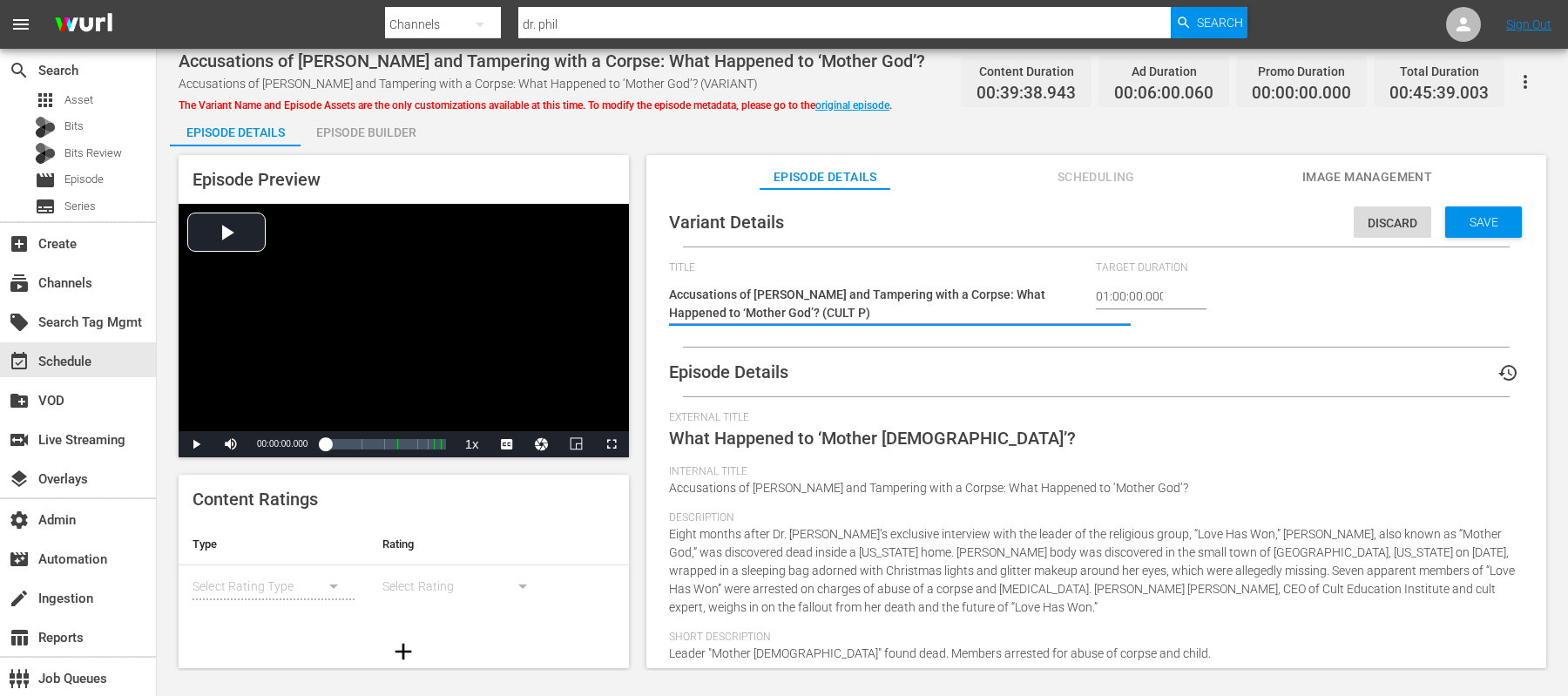
type textarea "Accusations of Abuse and Tampering with a Corpse: What Happened to ‘Mother God’…"
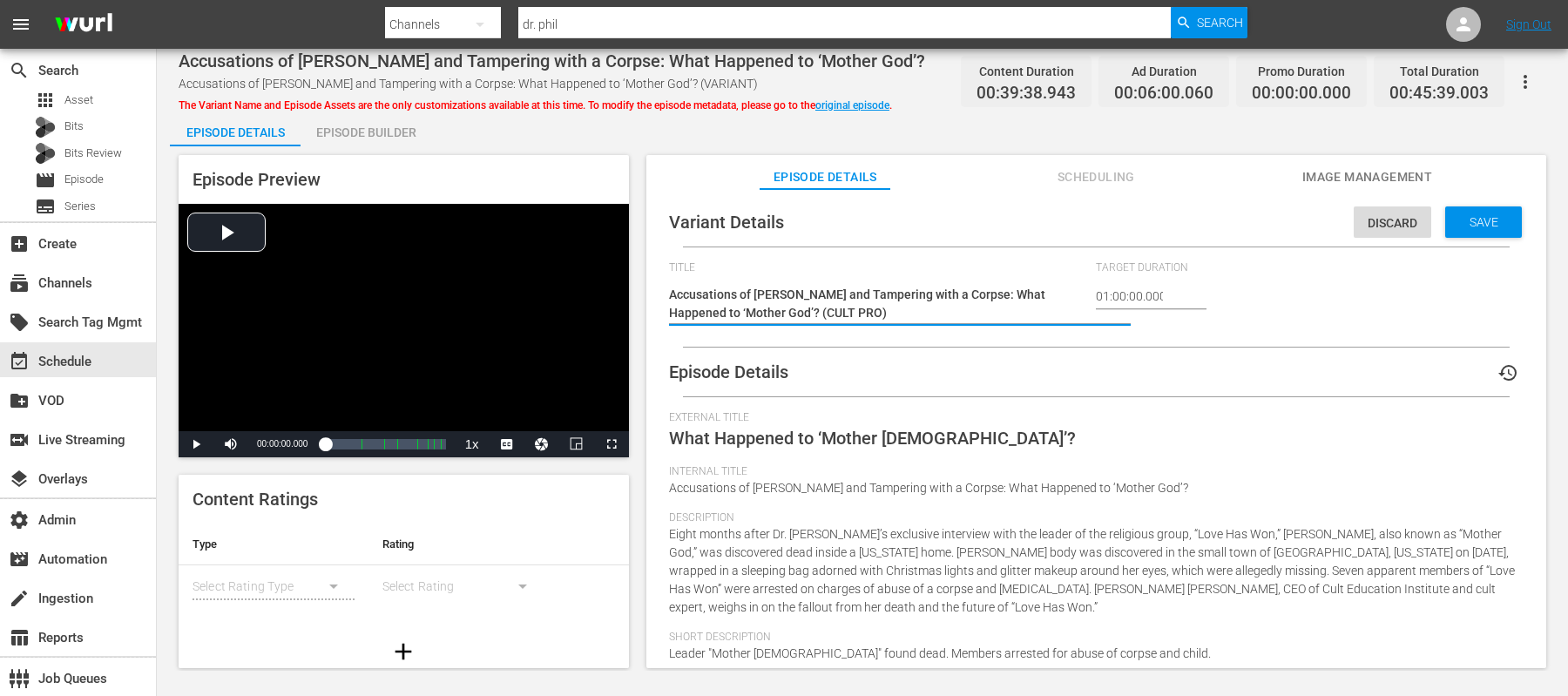
type textarea "Accusations of Abuse and Tampering with a Corpse: What Happened to ‘Mother God’…"
type textarea "Accusations of [PERSON_NAME] and Tampering with a Corpse: What Happened to ‘Mot…"
click at [1484, 218] on span "Save" at bounding box center [1484, 222] width 57 height 14
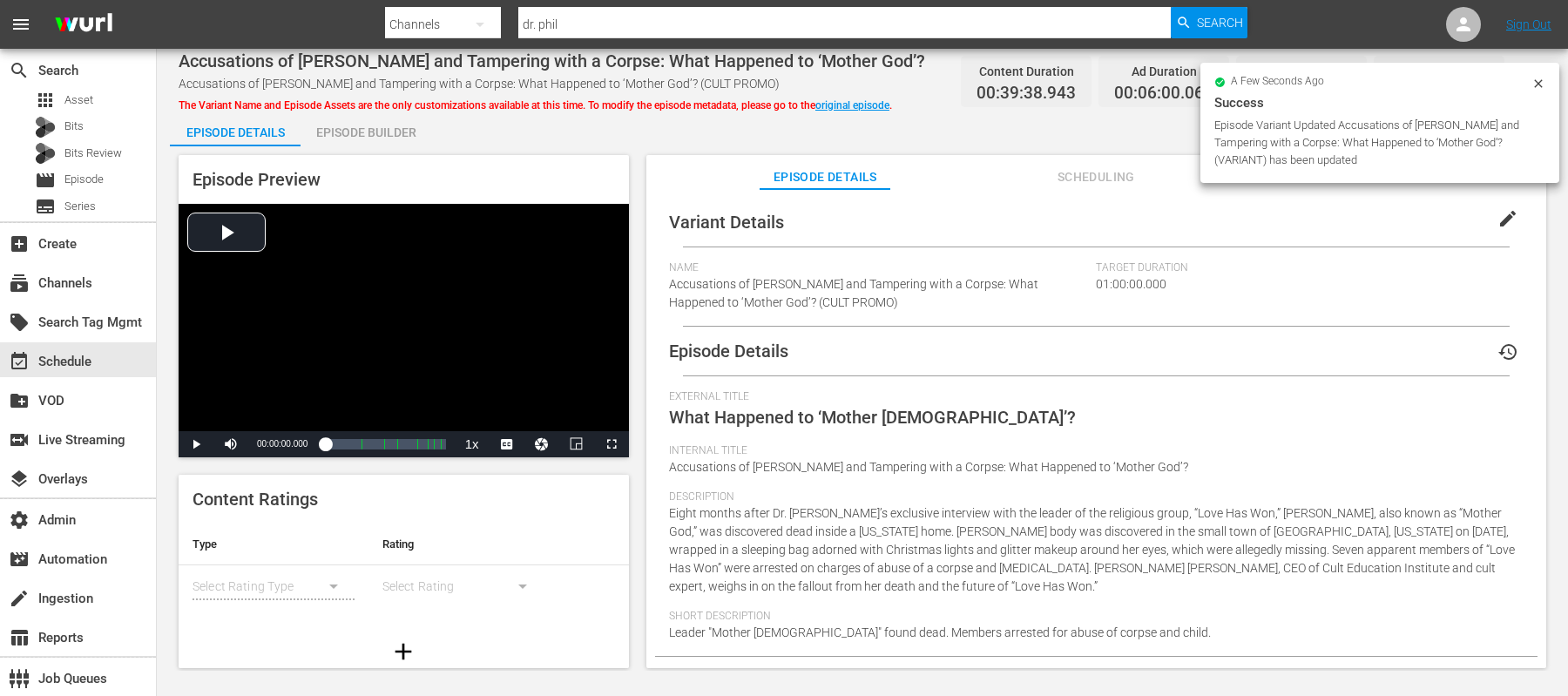
click at [382, 133] on div "Episode Builder" at bounding box center [366, 132] width 131 height 42
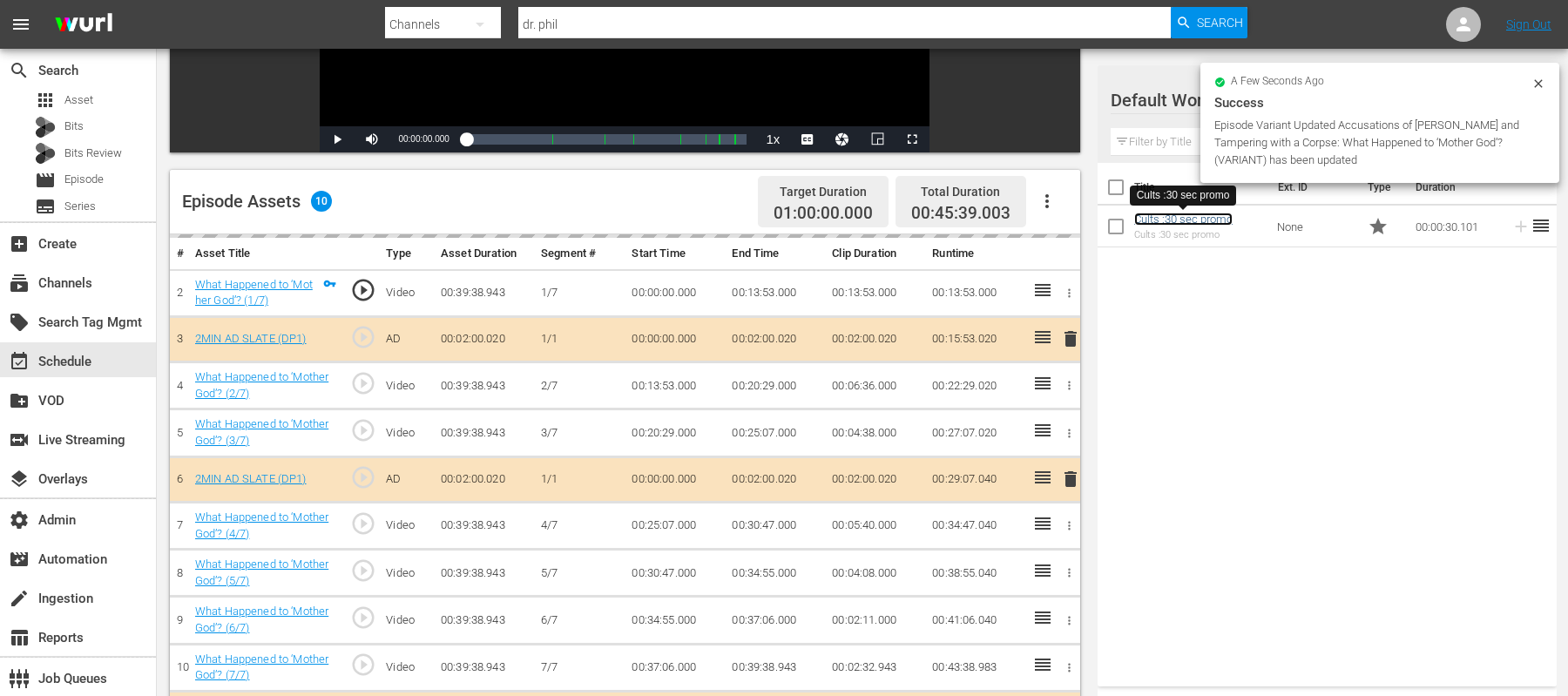
scroll to position [453, 0]
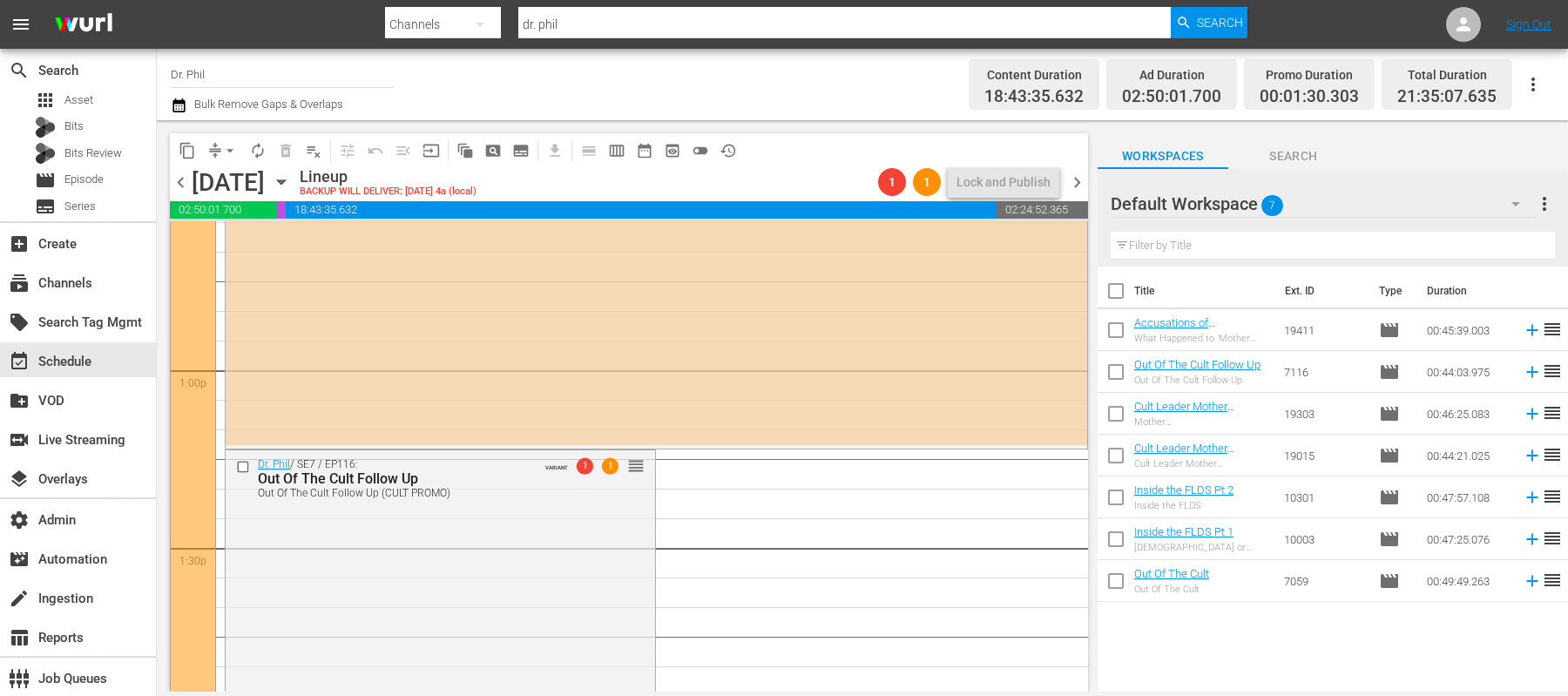
scroll to position [4712, 0]
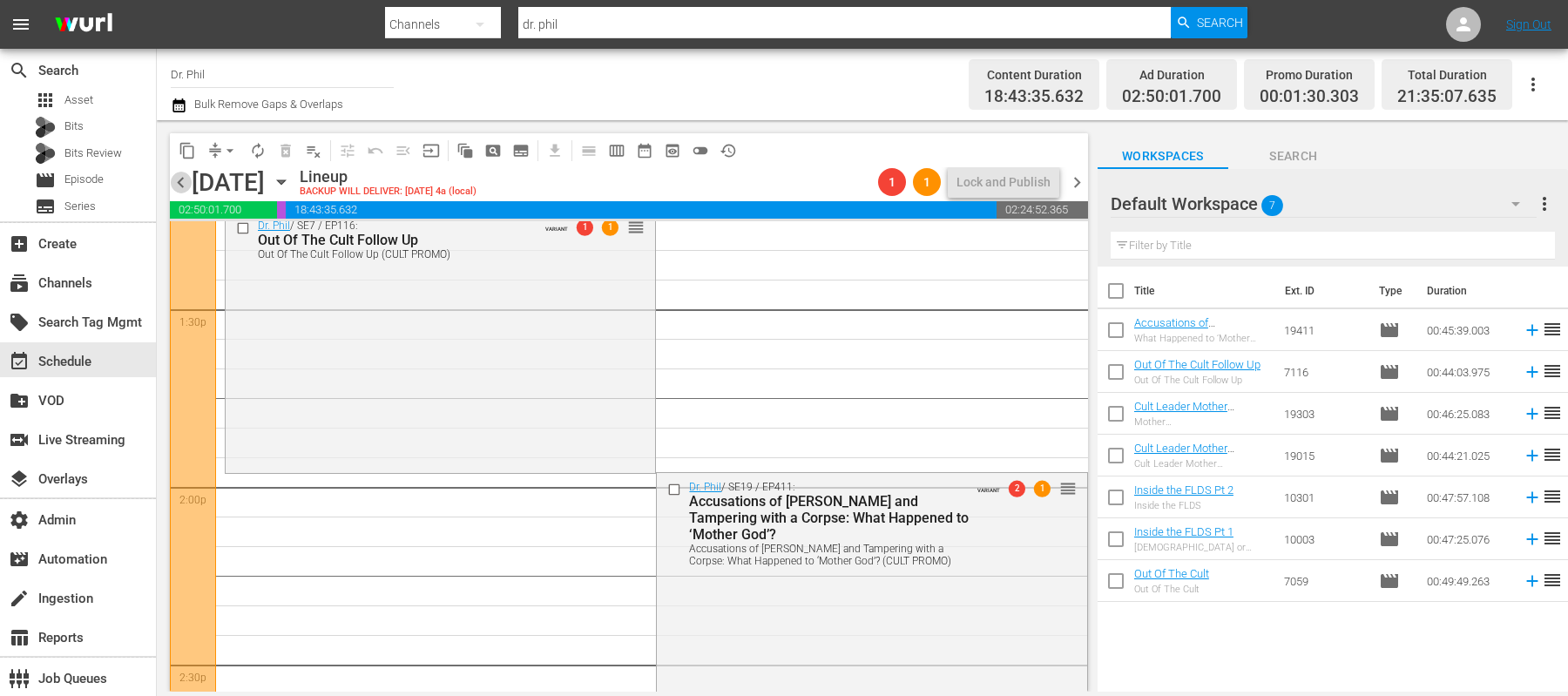
click at [185, 176] on span "chevron_left" at bounding box center [180, 182] width 22 height 22
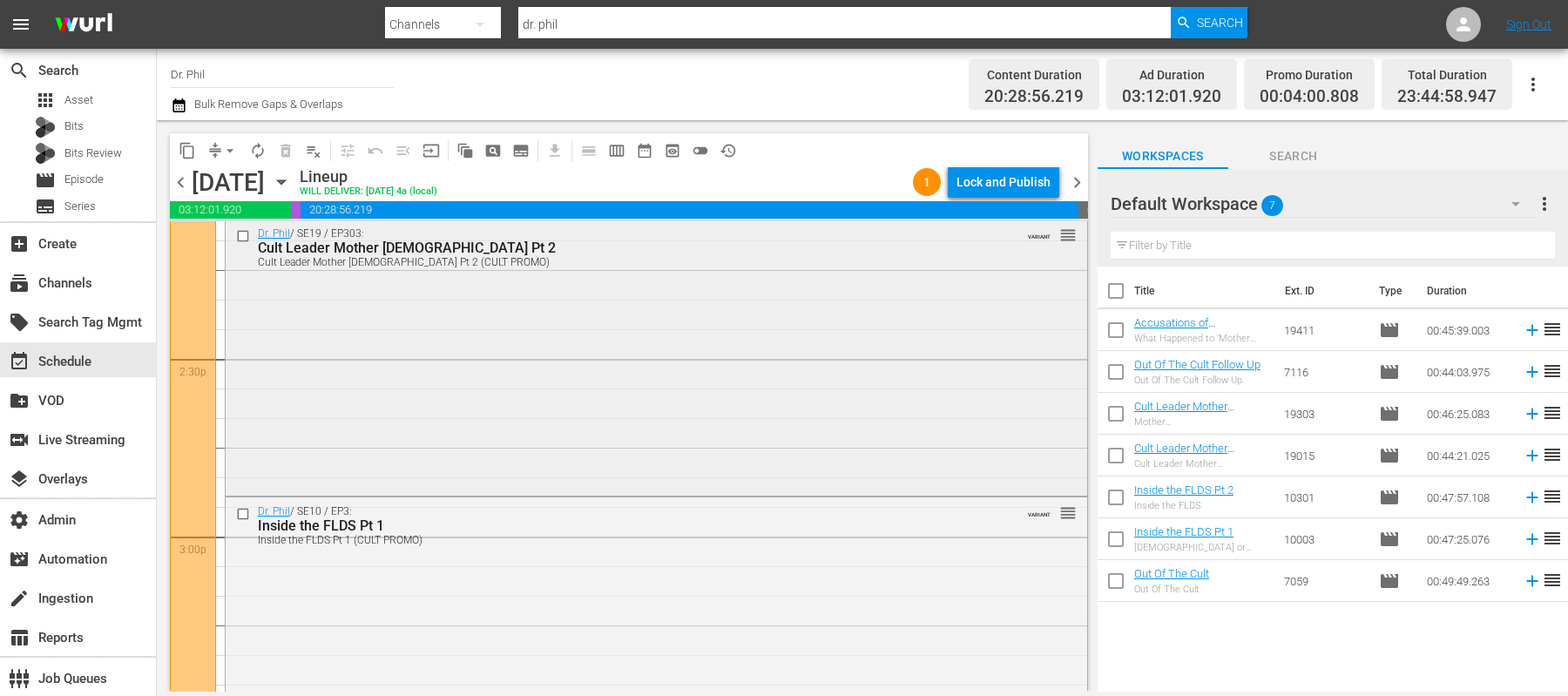
scroll to position [4923, 0]
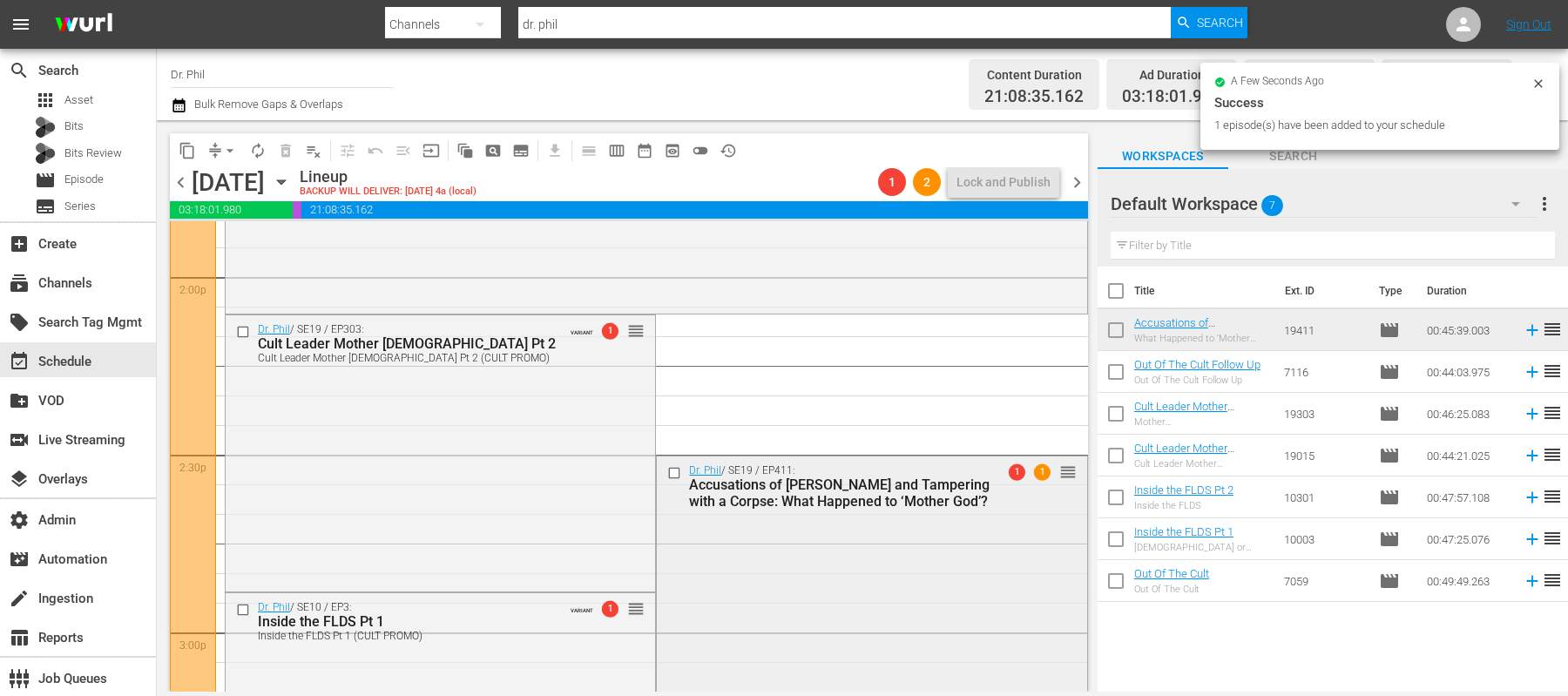
click at [780, 573] on div "Dr. Phil / SE19 / EP411: Accusations of Abuse and Tampering with a Corpse: What…" at bounding box center [871, 589] width 430 height 265
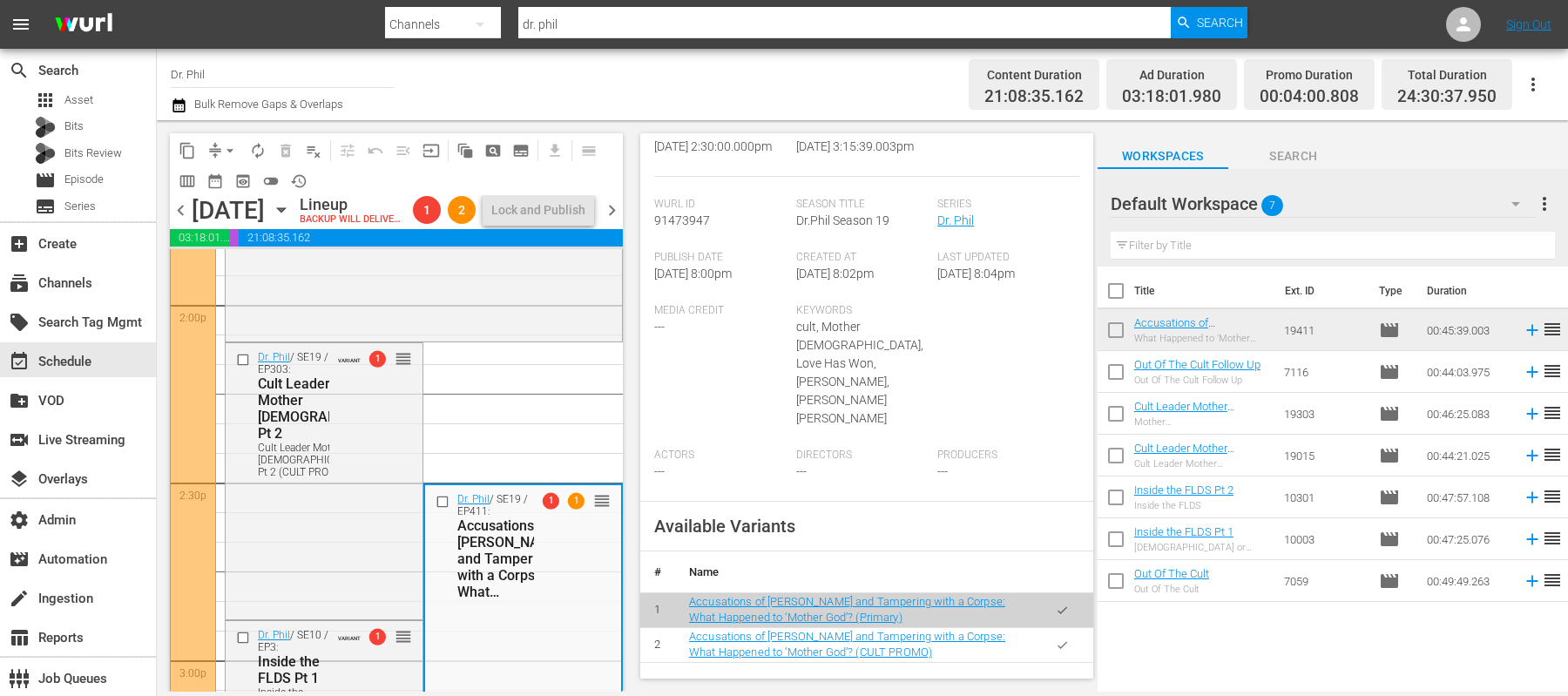
scroll to position [590, 0]
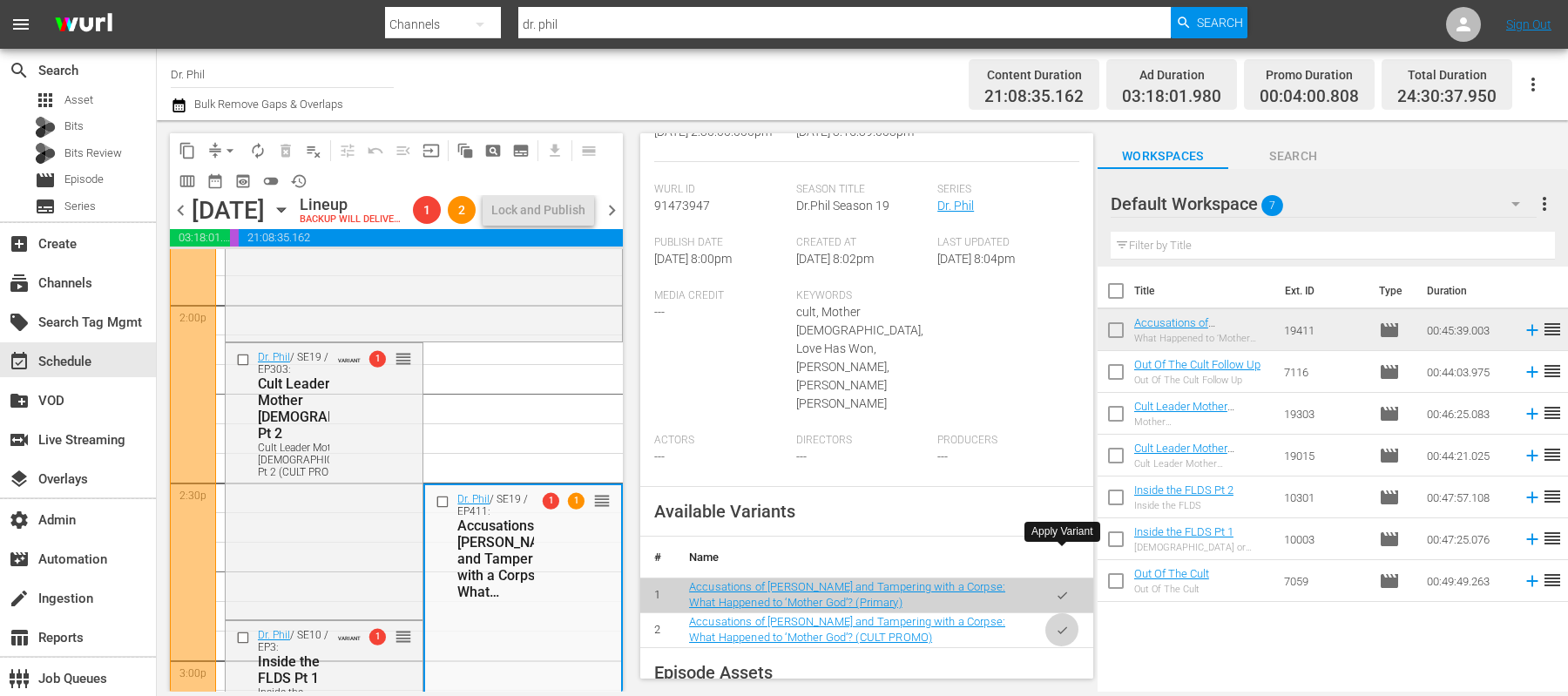
click at [1056, 624] on icon "button" at bounding box center [1063, 630] width 13 height 13
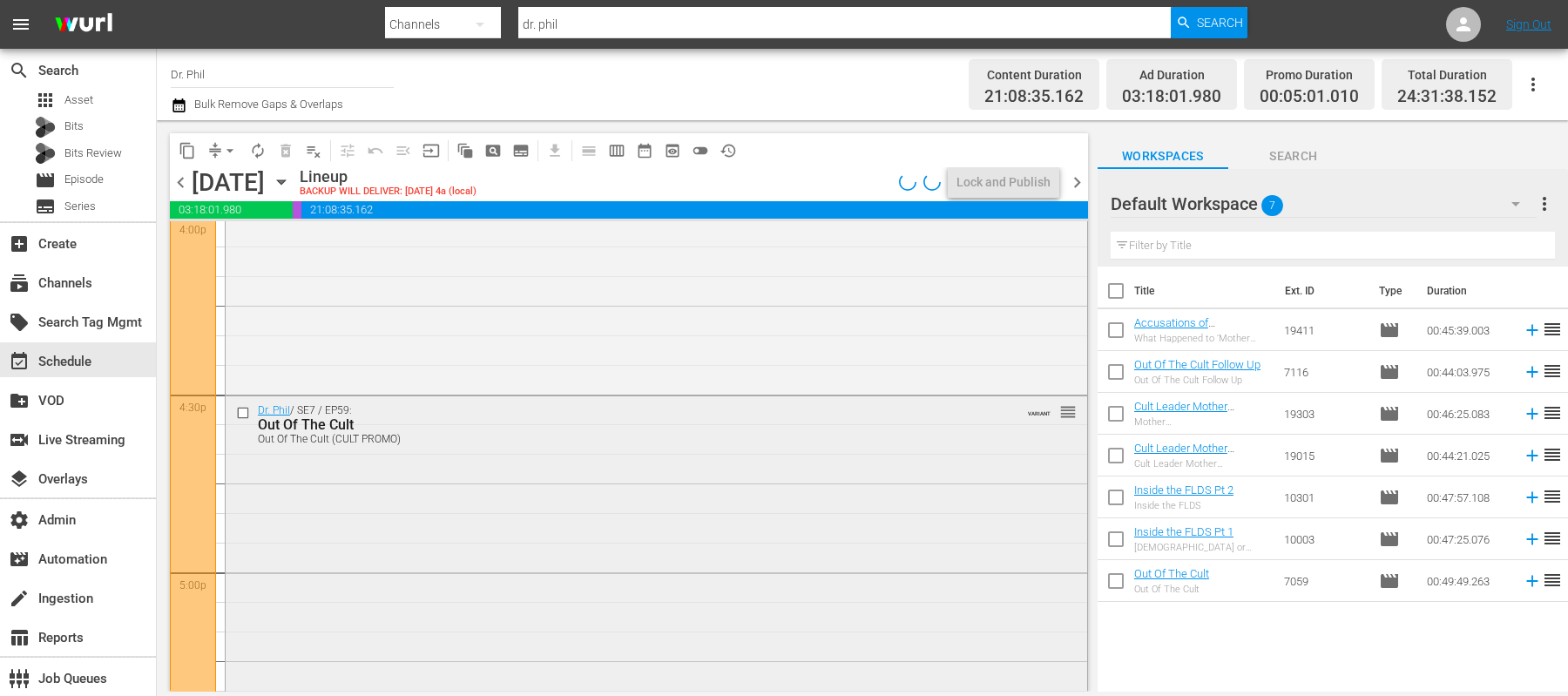
scroll to position [5696, 0]
click at [245, 411] on nav "Select Event Out Of The Cult Delete Event" at bounding box center [309, 443] width 140 height 65
click at [236, 407] on input "checkbox" at bounding box center [245, 412] width 18 height 15
click at [289, 142] on span "delete_forever_outlined" at bounding box center [286, 151] width 17 height 17
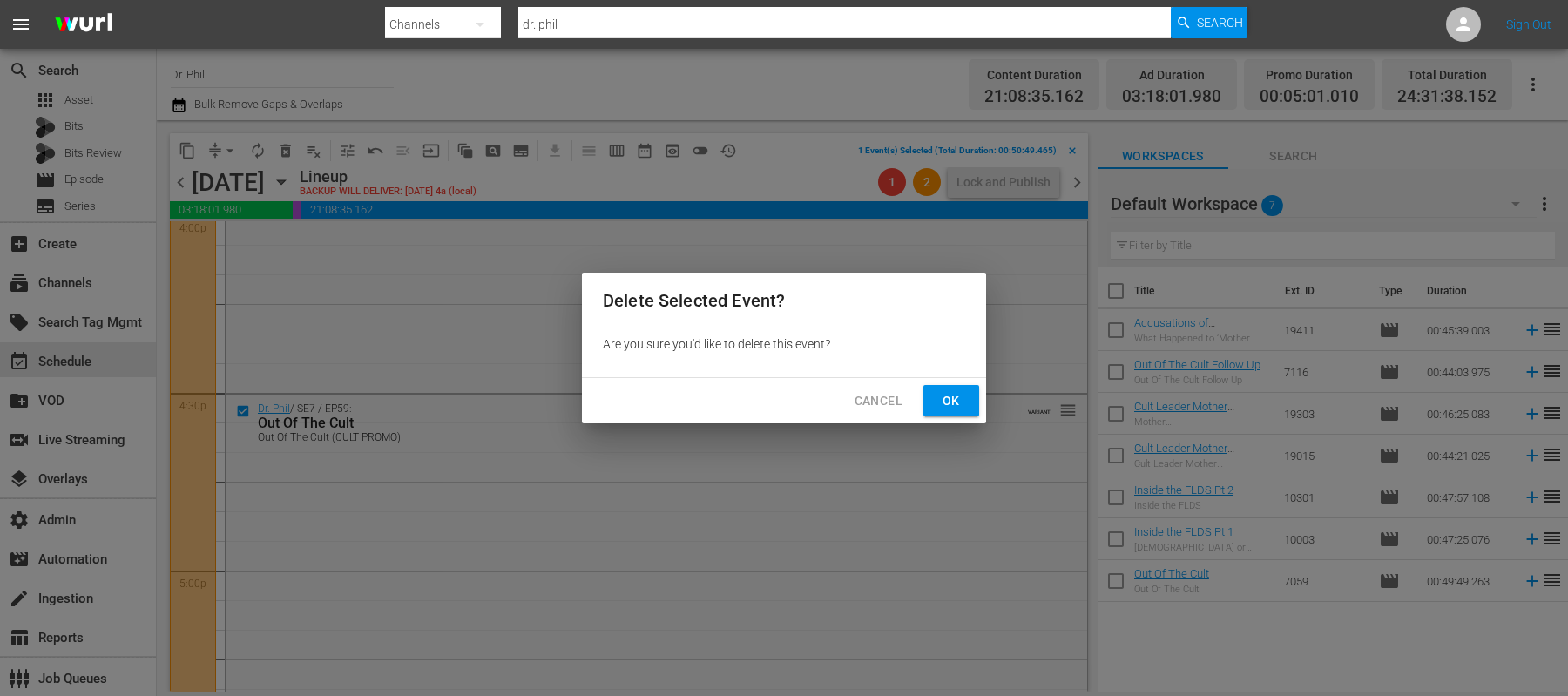
click at [942, 391] on span "Ok" at bounding box center [951, 401] width 28 height 22
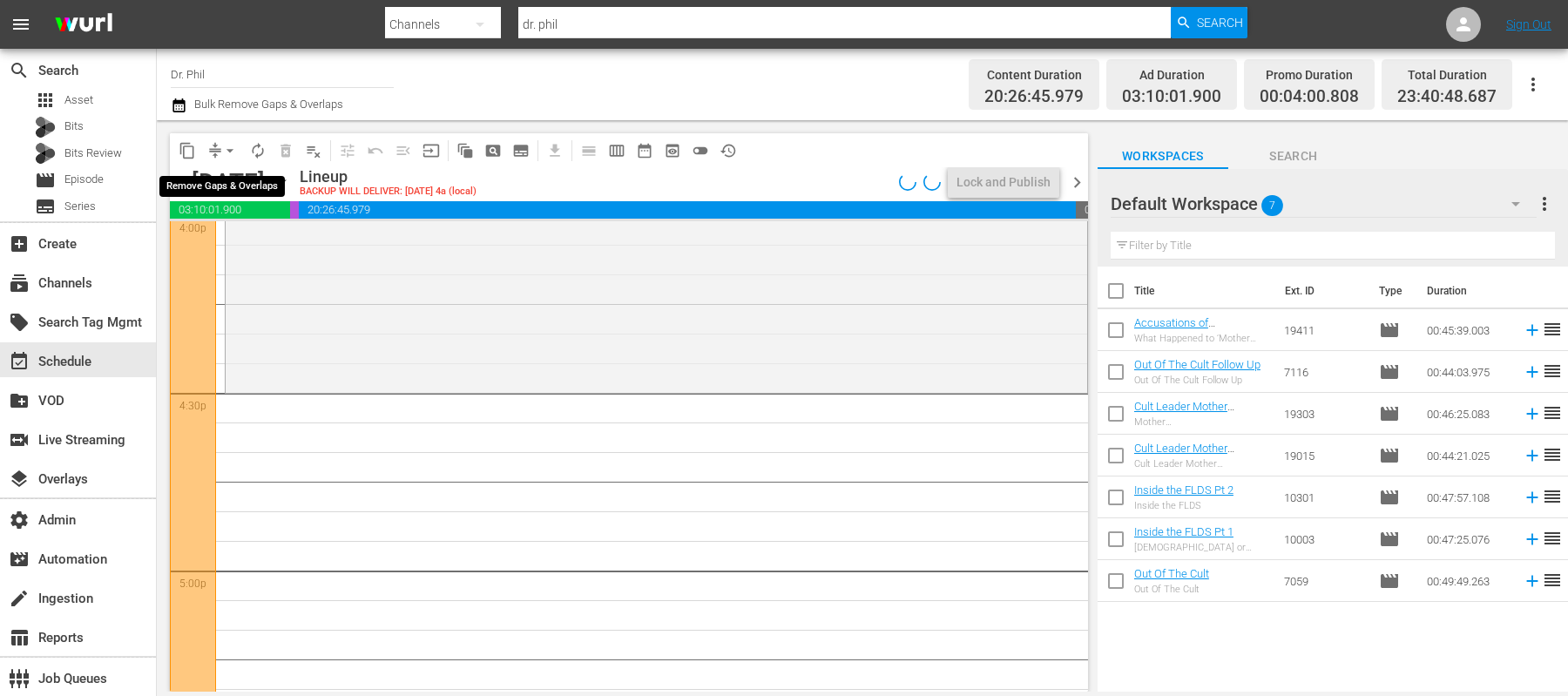
click at [231, 151] on span "arrow_drop_down" at bounding box center [230, 151] width 17 height 17
click at [236, 244] on li "Align to End of Previous Day" at bounding box center [231, 242] width 183 height 28
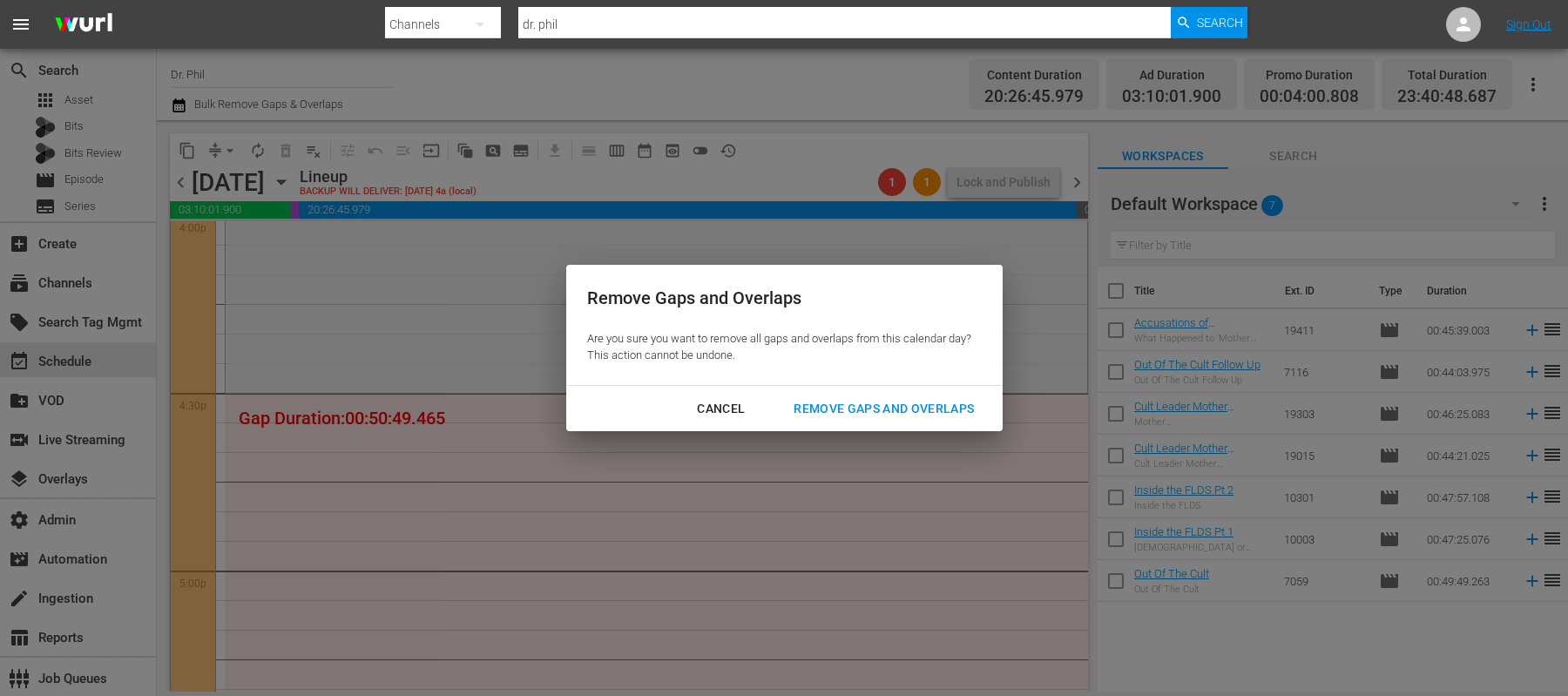
click at [881, 412] on div "Remove Gaps and Overlaps" at bounding box center [884, 408] width 208 height 22
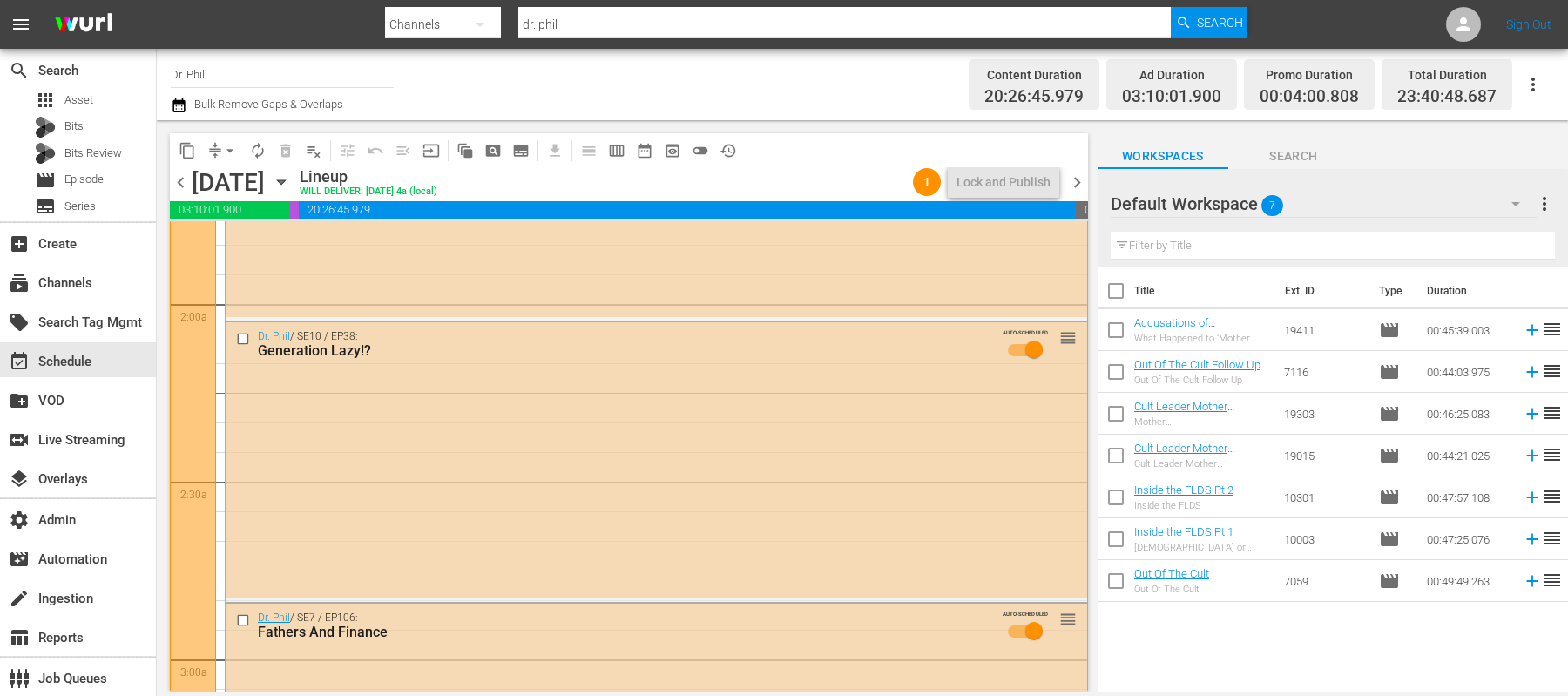
scroll to position [0, 0]
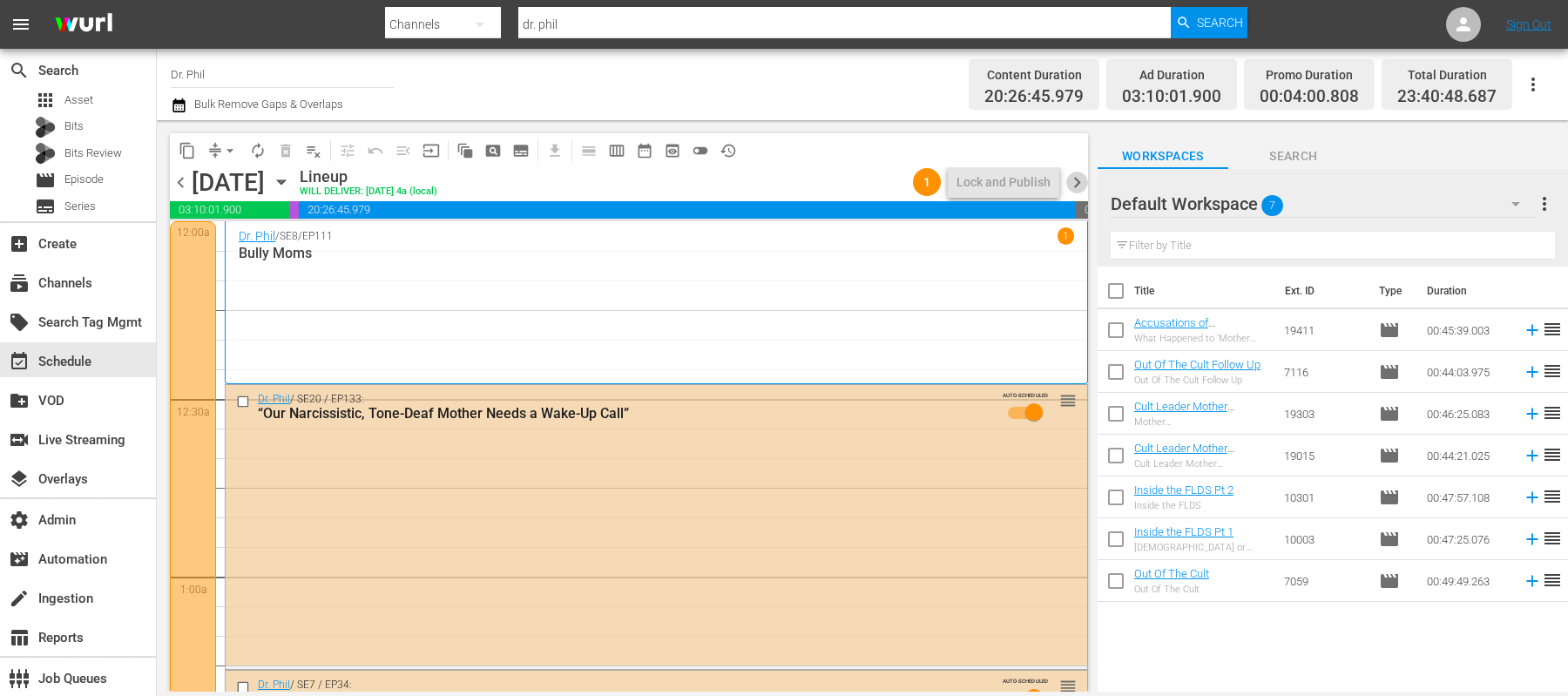
click at [1079, 180] on span "chevron_right" at bounding box center [1077, 182] width 22 height 22
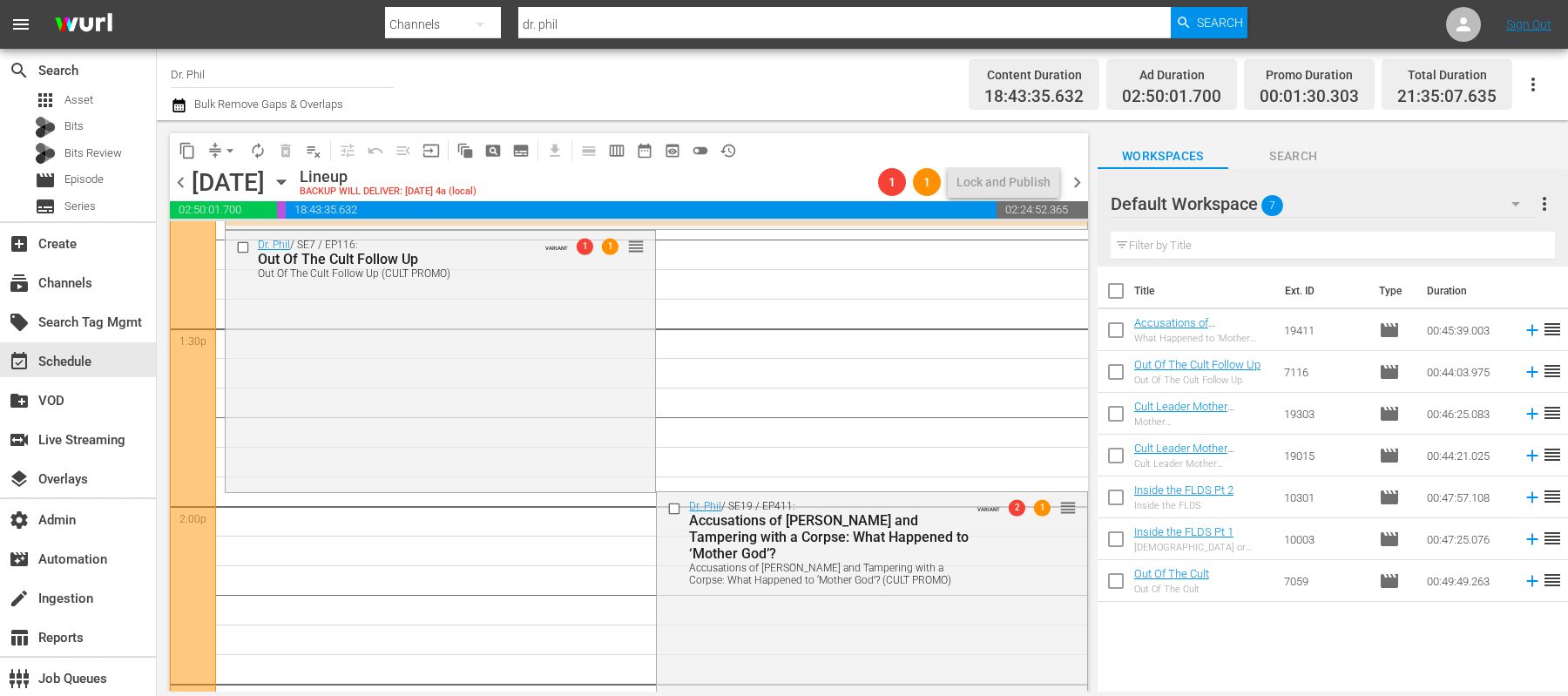
scroll to position [4694, 0]
click at [243, 248] on input "checkbox" at bounding box center [245, 247] width 18 height 15
click at [676, 505] on input "checkbox" at bounding box center [676, 508] width 18 height 15
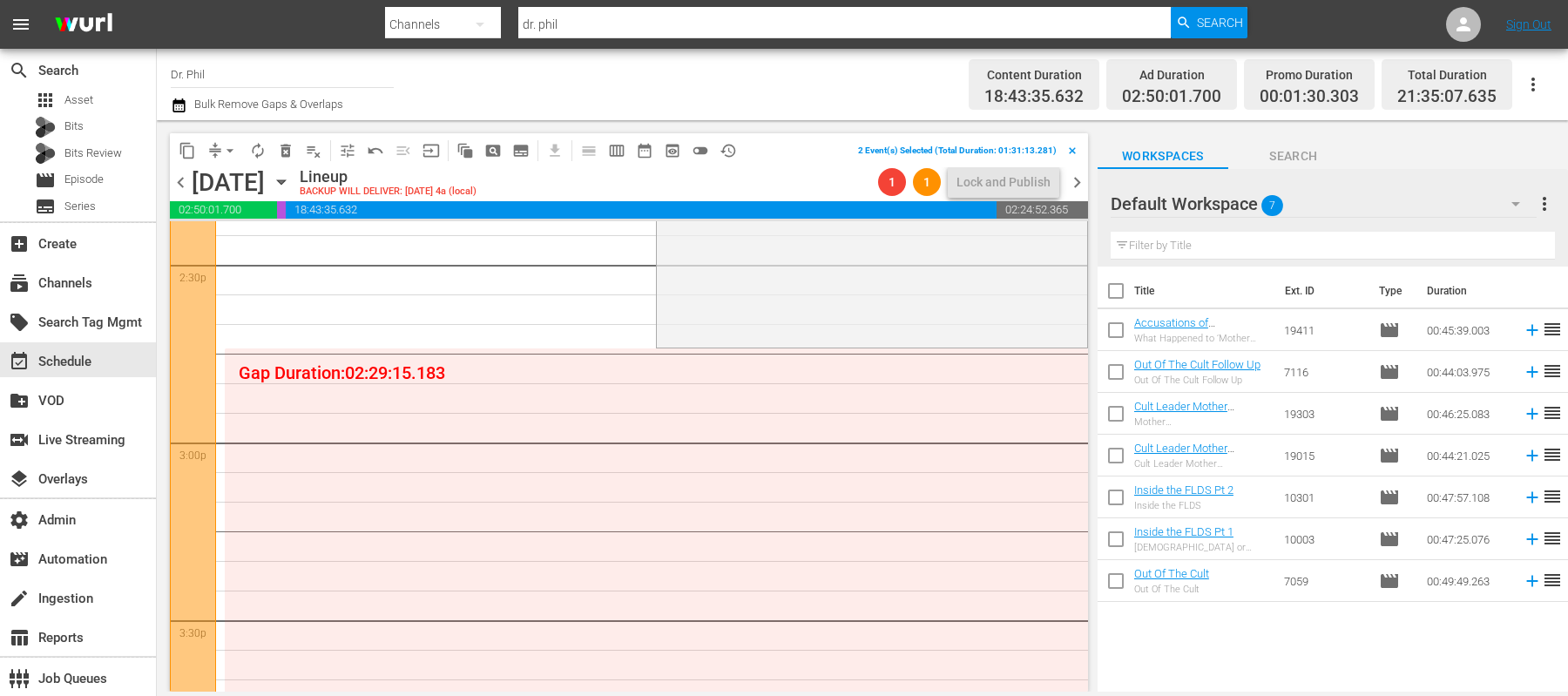
scroll to position [5117, 0]
click at [289, 142] on span "delete_forever_outlined" at bounding box center [286, 151] width 17 height 17
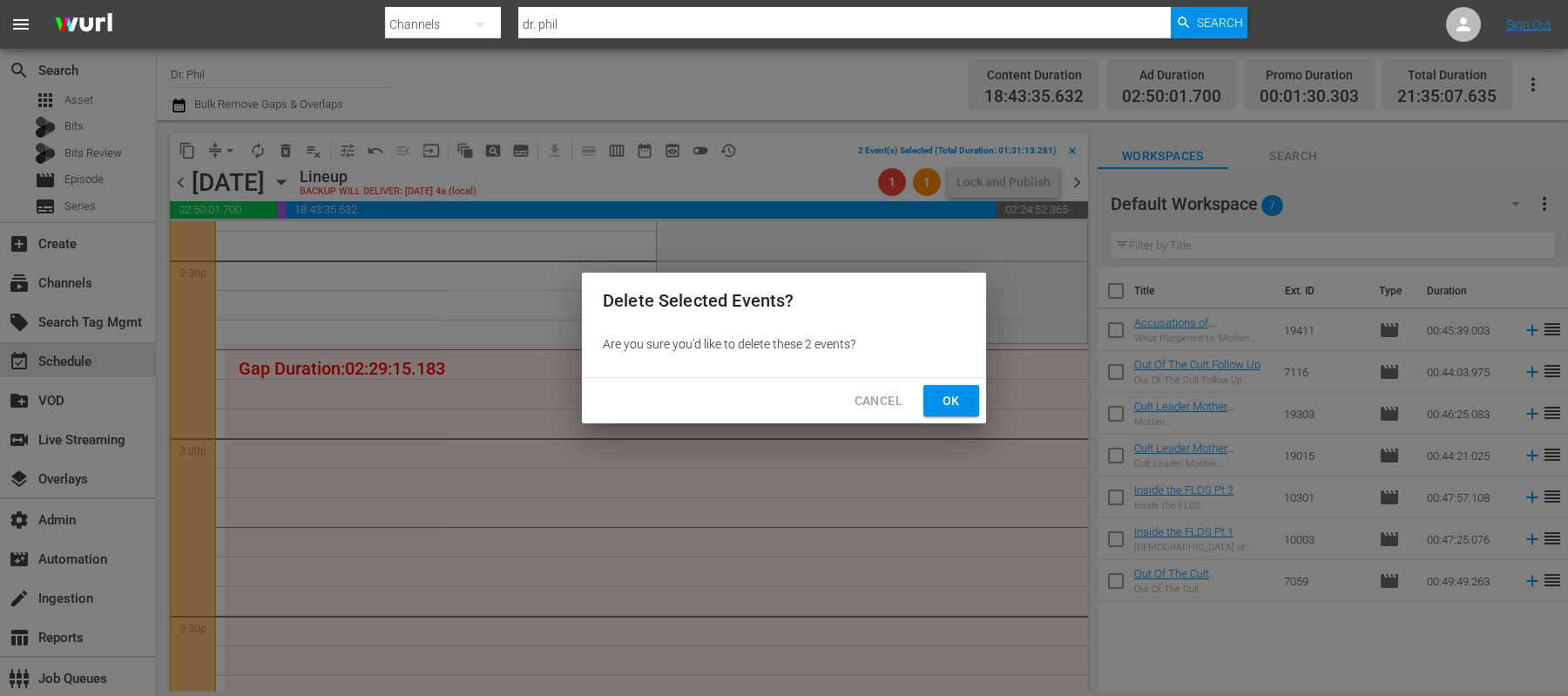
click at [930, 388] on button "Ok" at bounding box center [951, 402] width 56 height 32
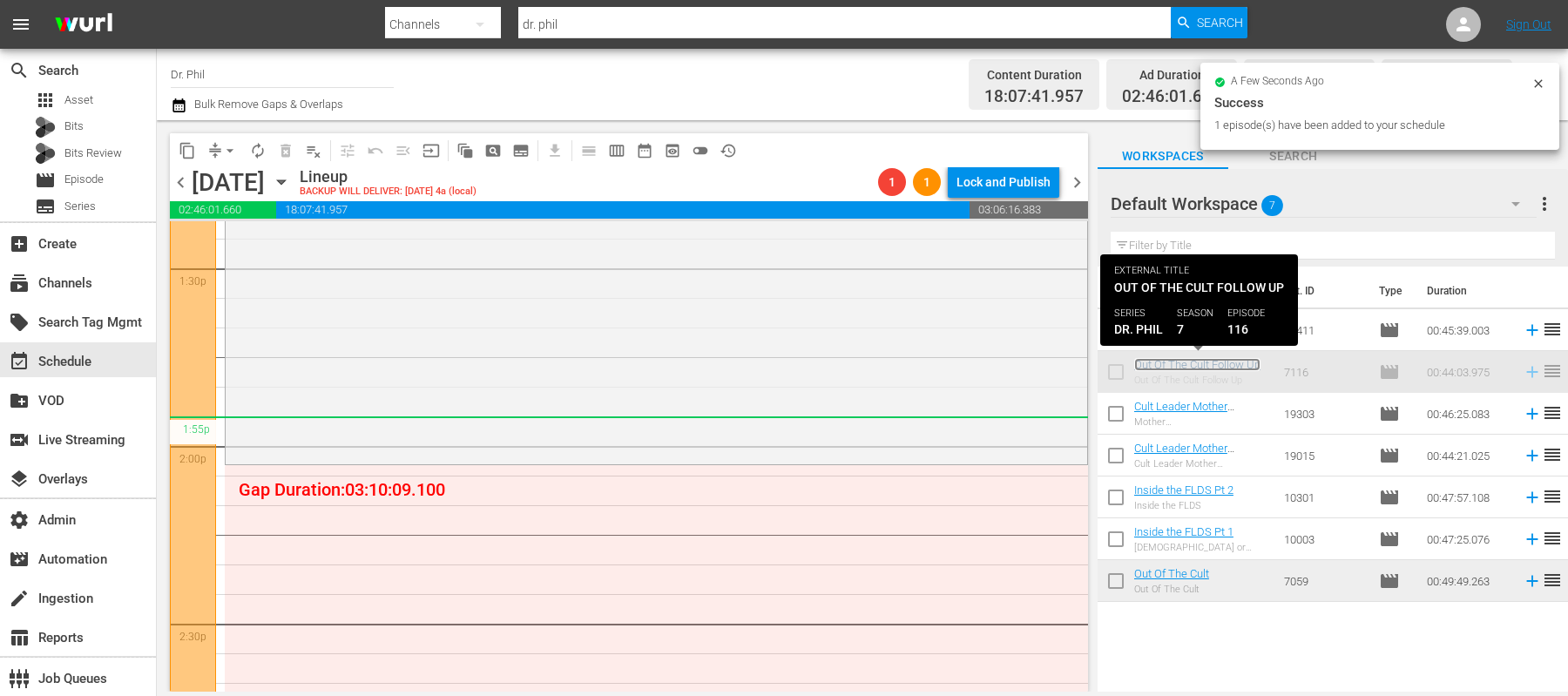
scroll to position [4672, 0]
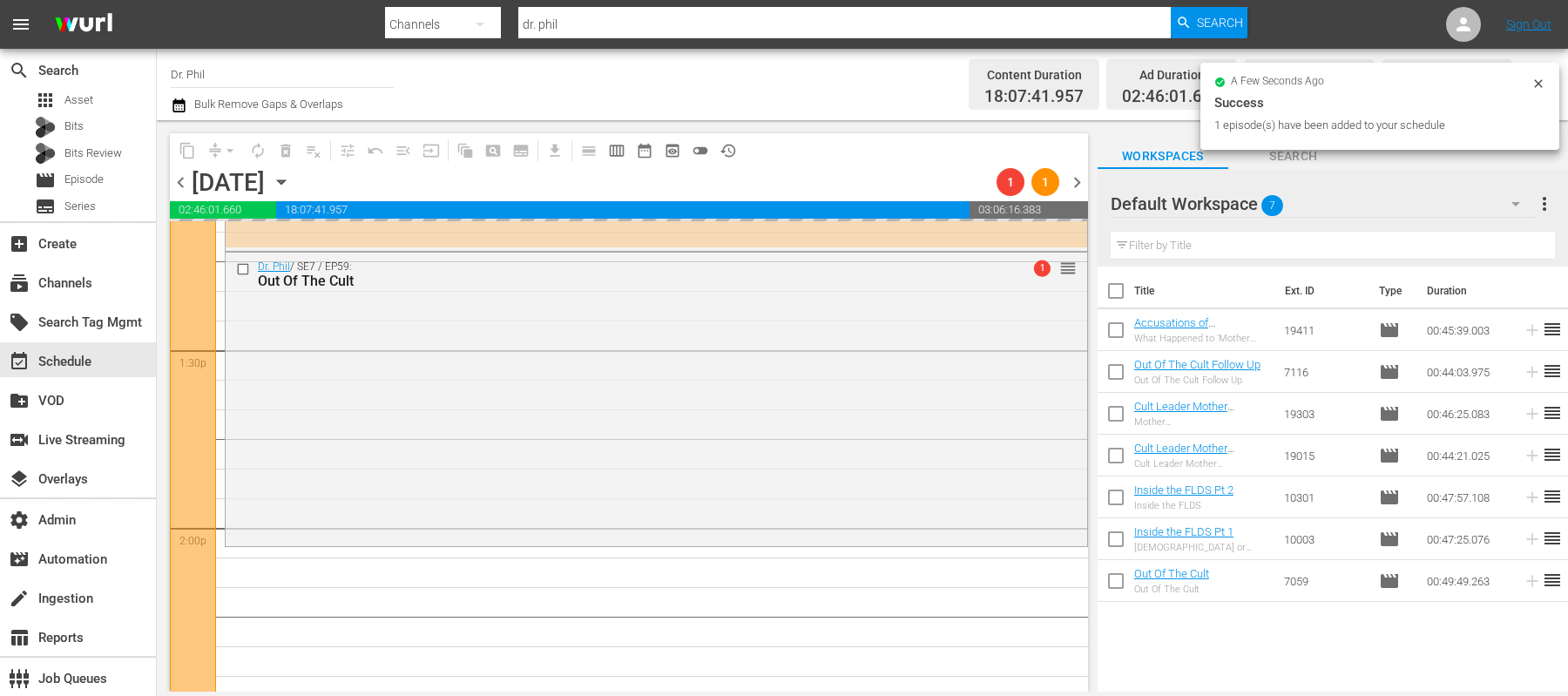
drag, startPoint x: 1240, startPoint y: 365, endPoint x: 864, endPoint y: 347, distance: 376.4
click at [864, 347] on div "Dr. Phil / SE7 / EP59: Out Of The Cult 1 reorder" at bounding box center [657, 398] width 862 height 291
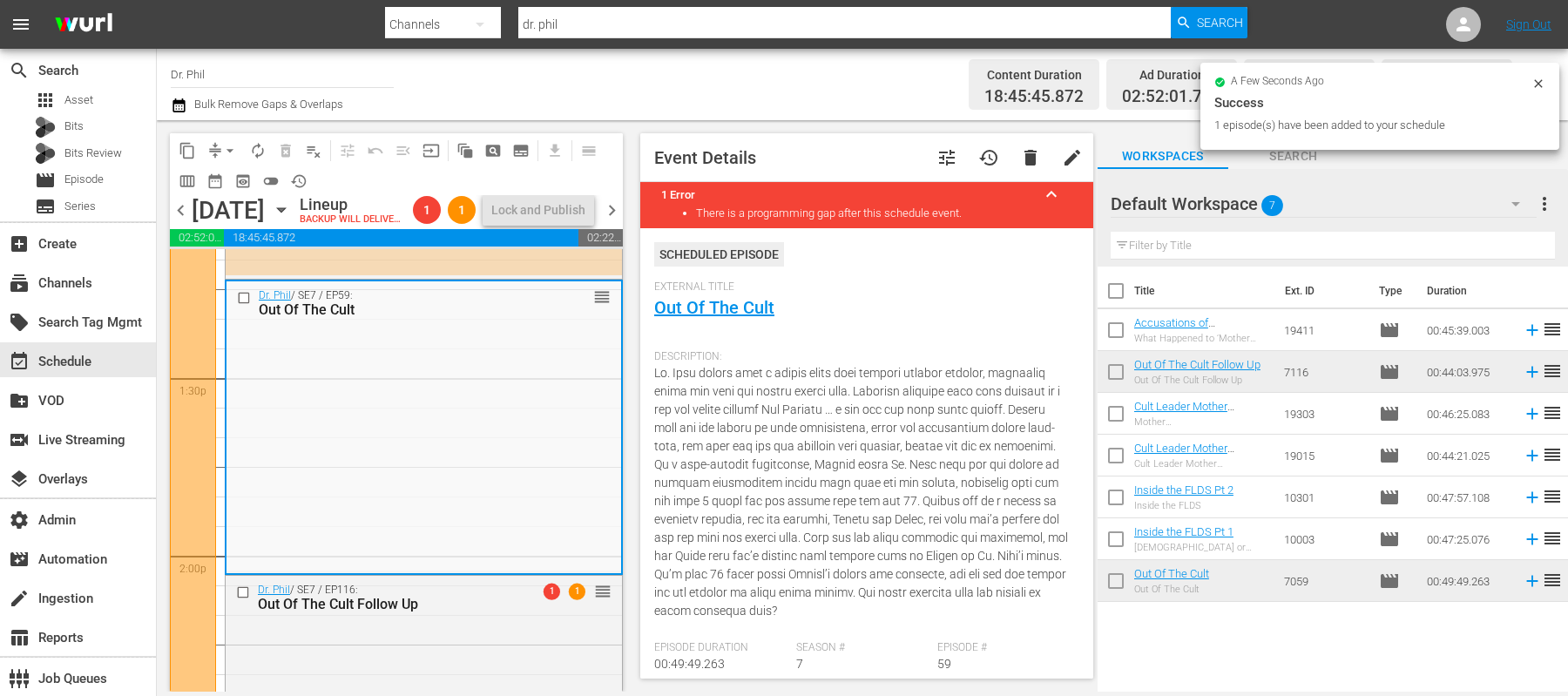
scroll to position [560, 0]
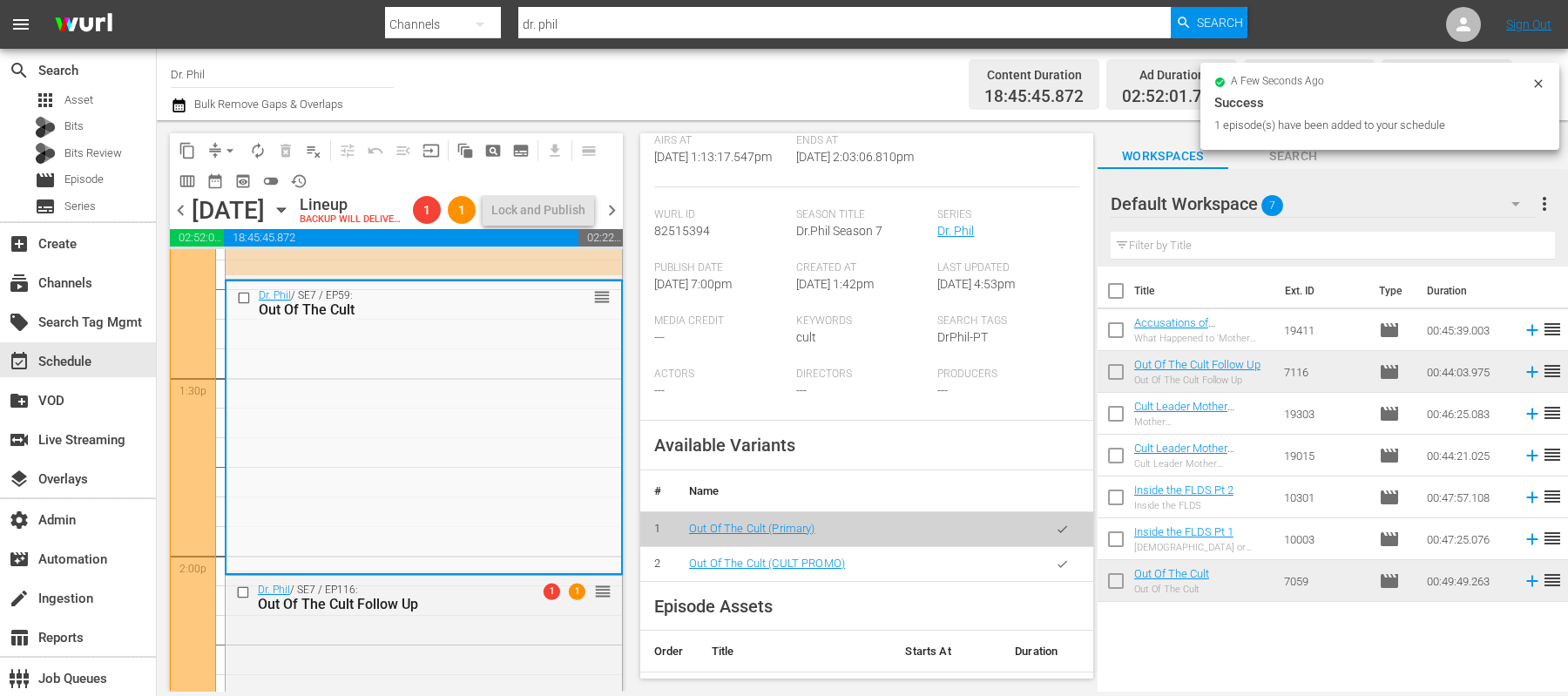
click at [1062, 571] on icon "button" at bounding box center [1063, 564] width 13 height 13
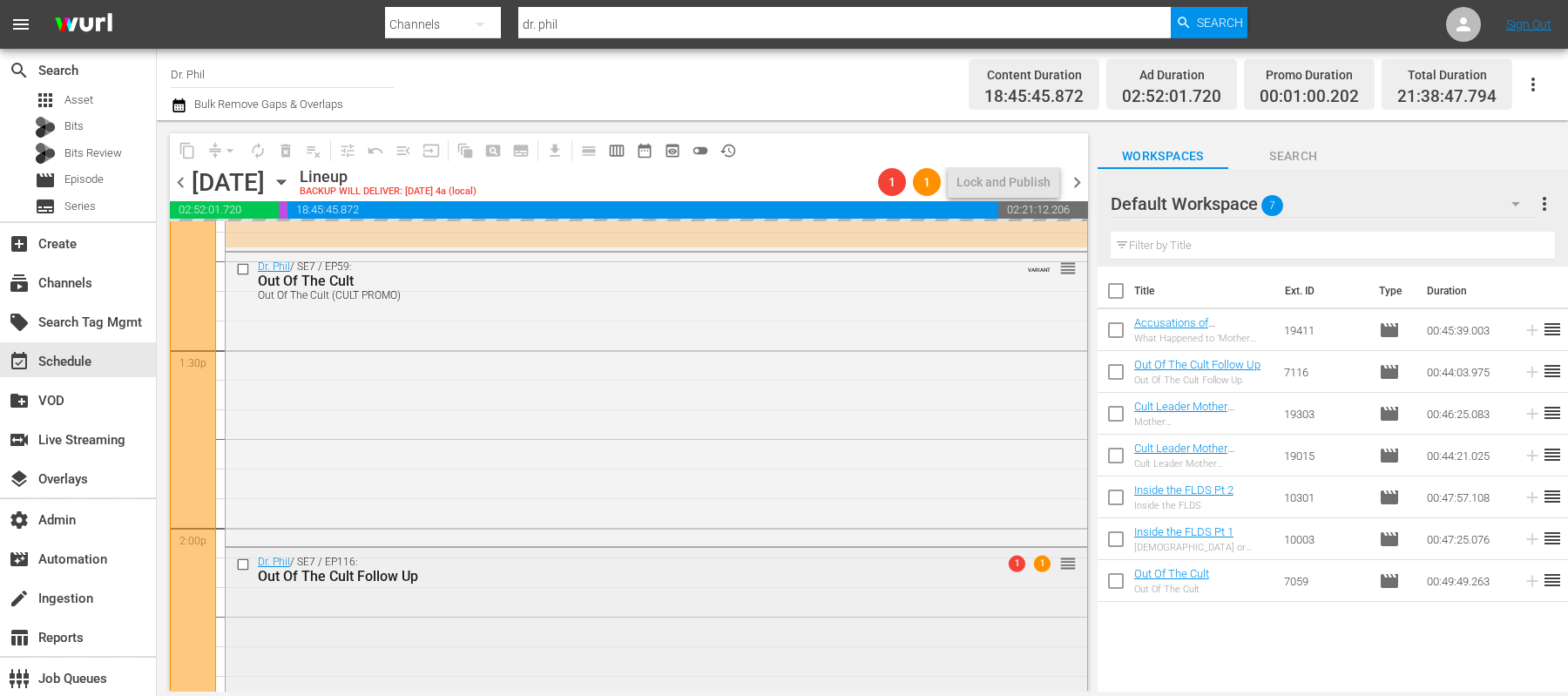
scroll to position [4829, 0]
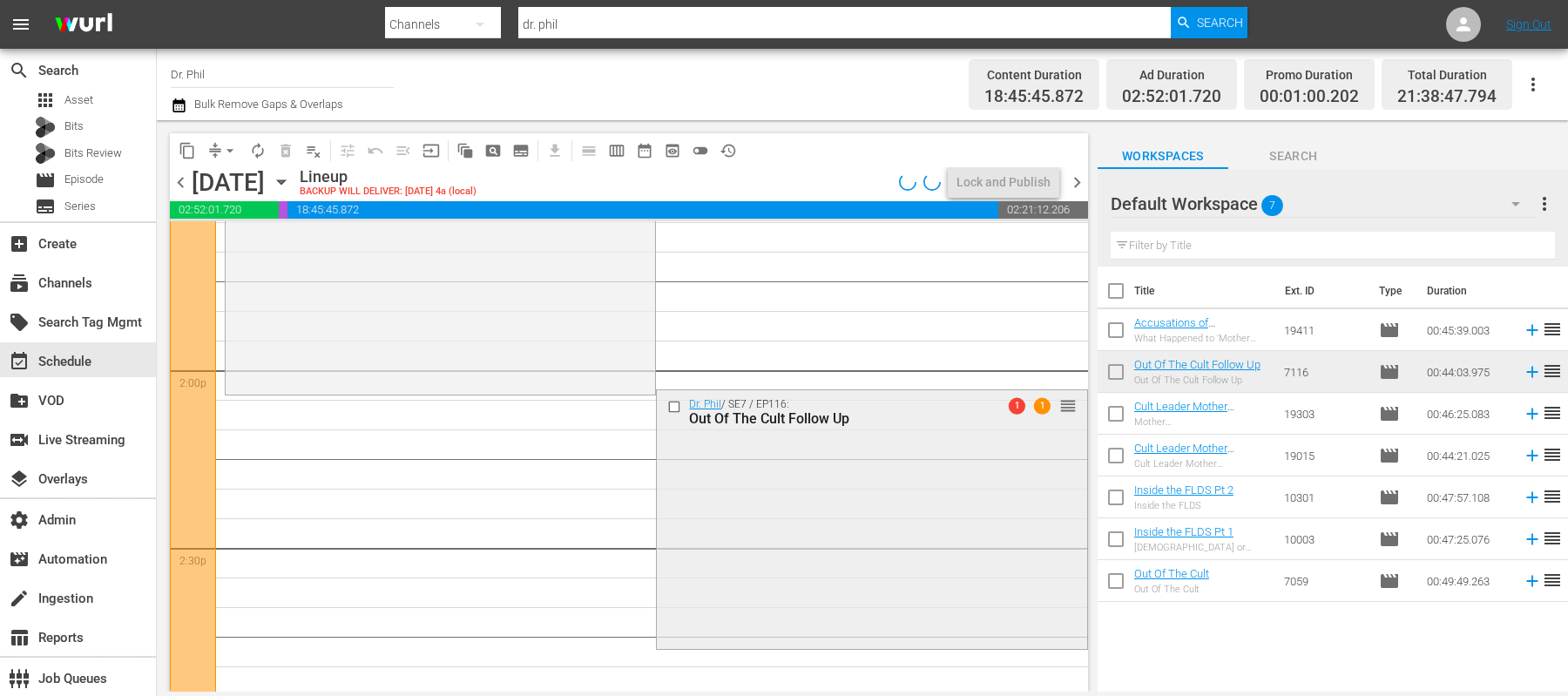
click at [815, 447] on div "Dr. Phil / SE7 / EP116: Out Of The Cult Follow Up 1 1 reorder" at bounding box center [871, 518] width 430 height 256
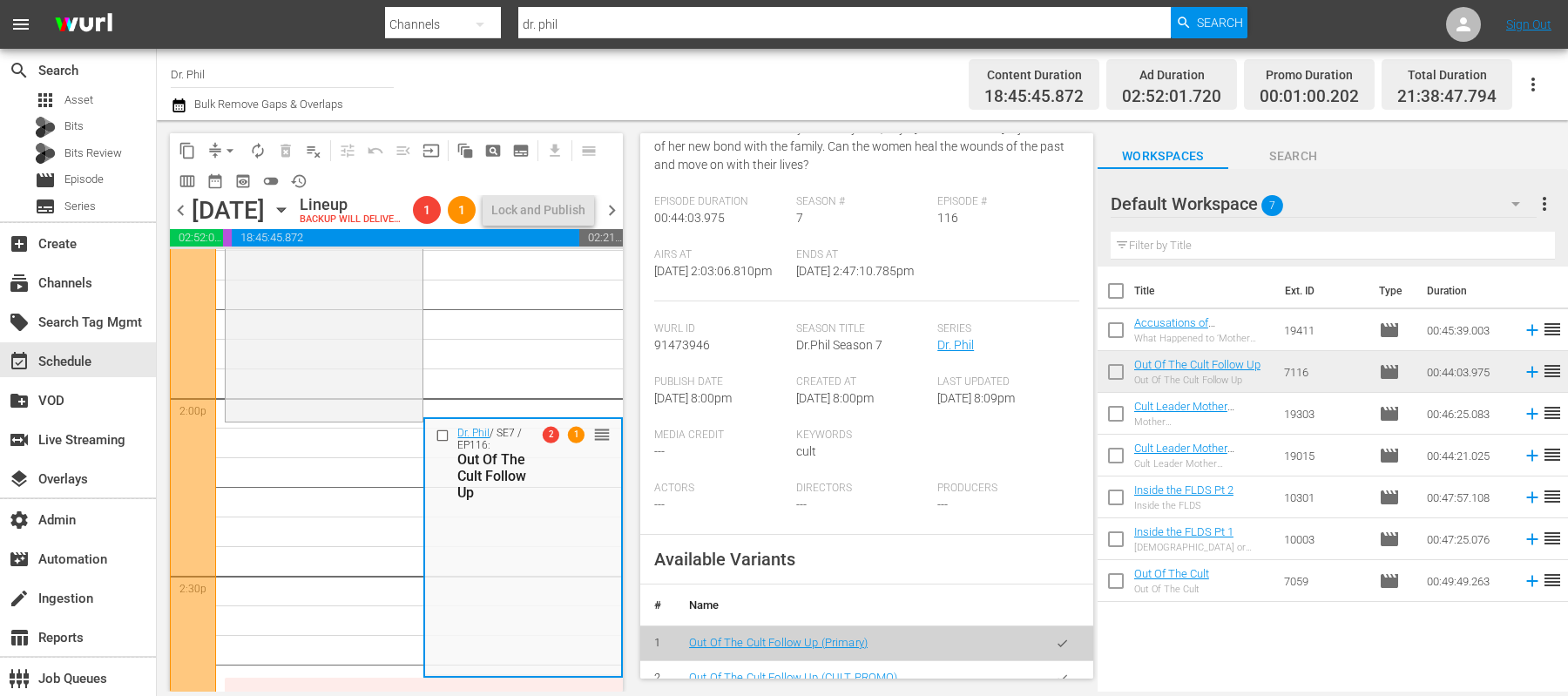
scroll to position [535, 0]
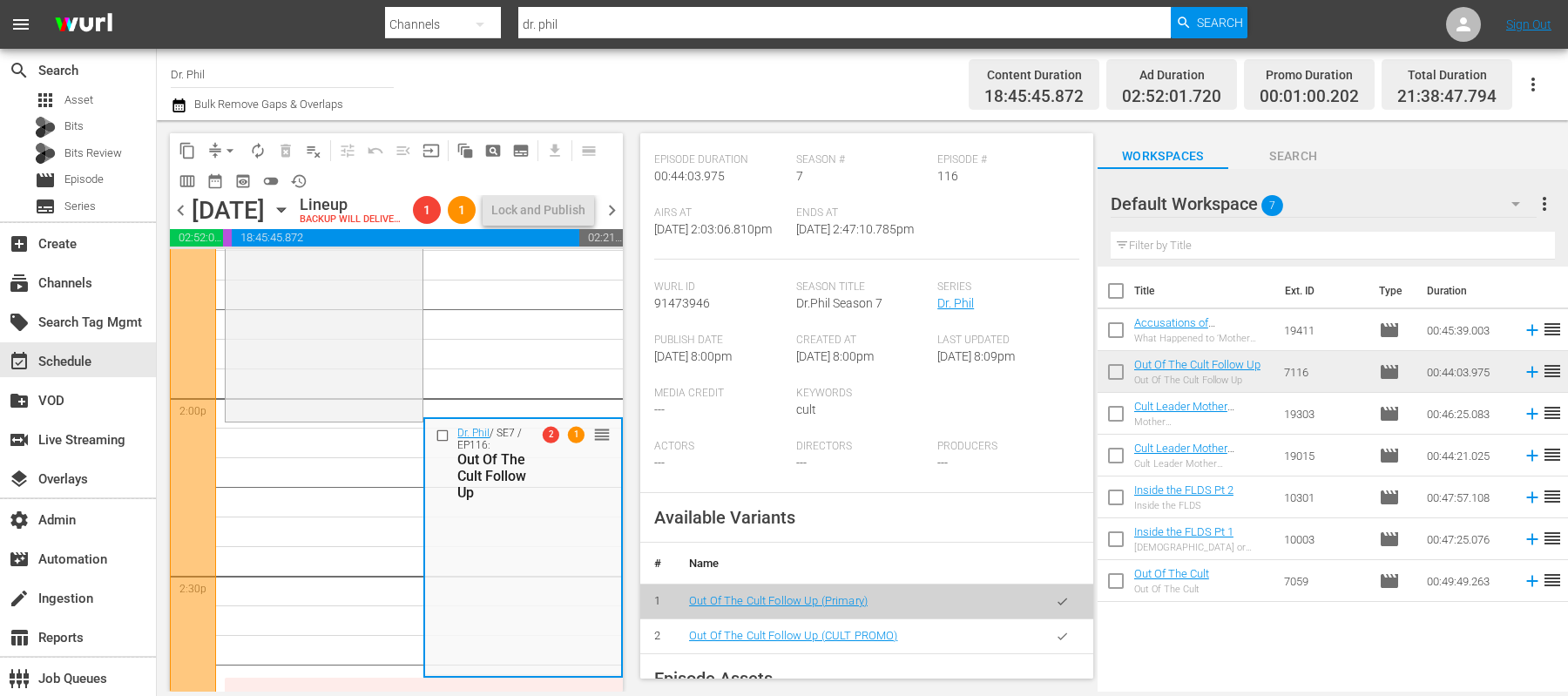
click at [1062, 631] on icon "button" at bounding box center [1063, 637] width 13 height 13
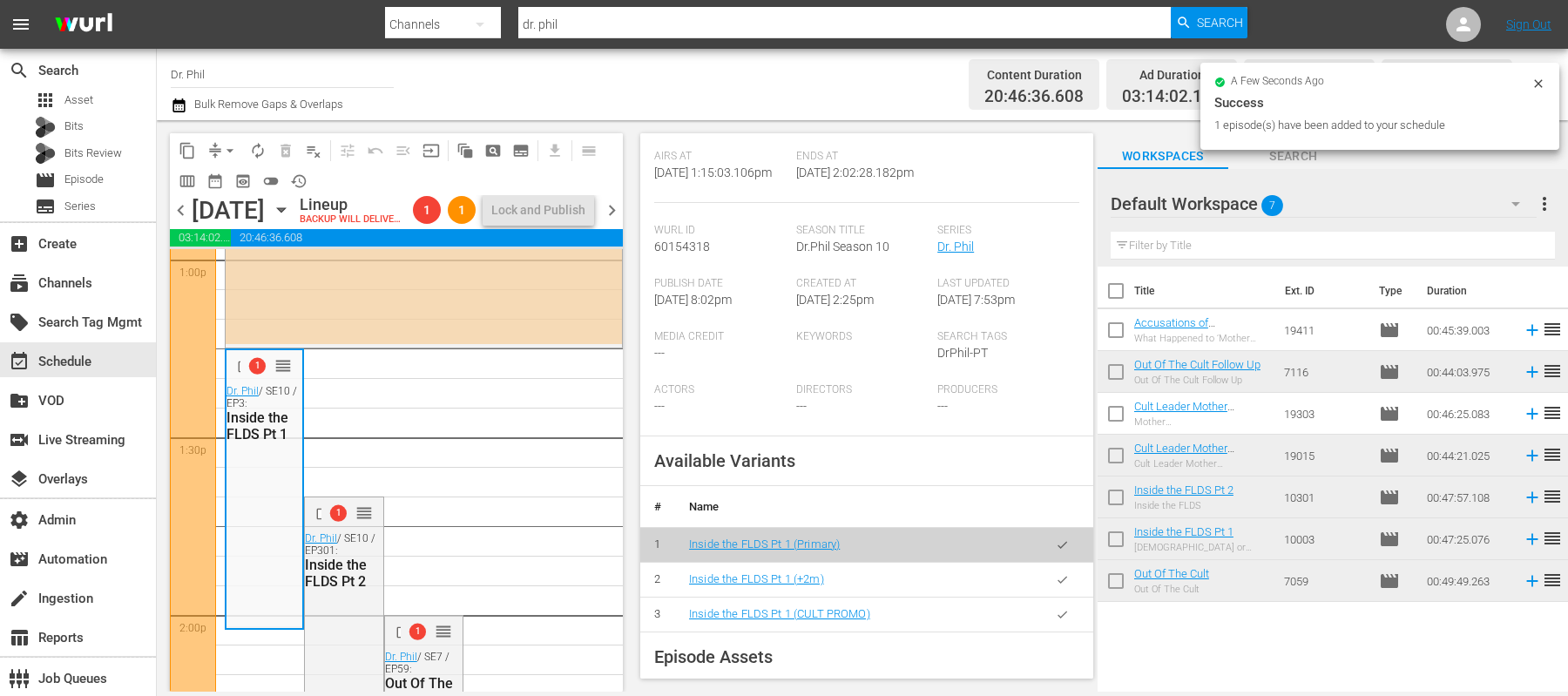
scroll to position [546, 0]
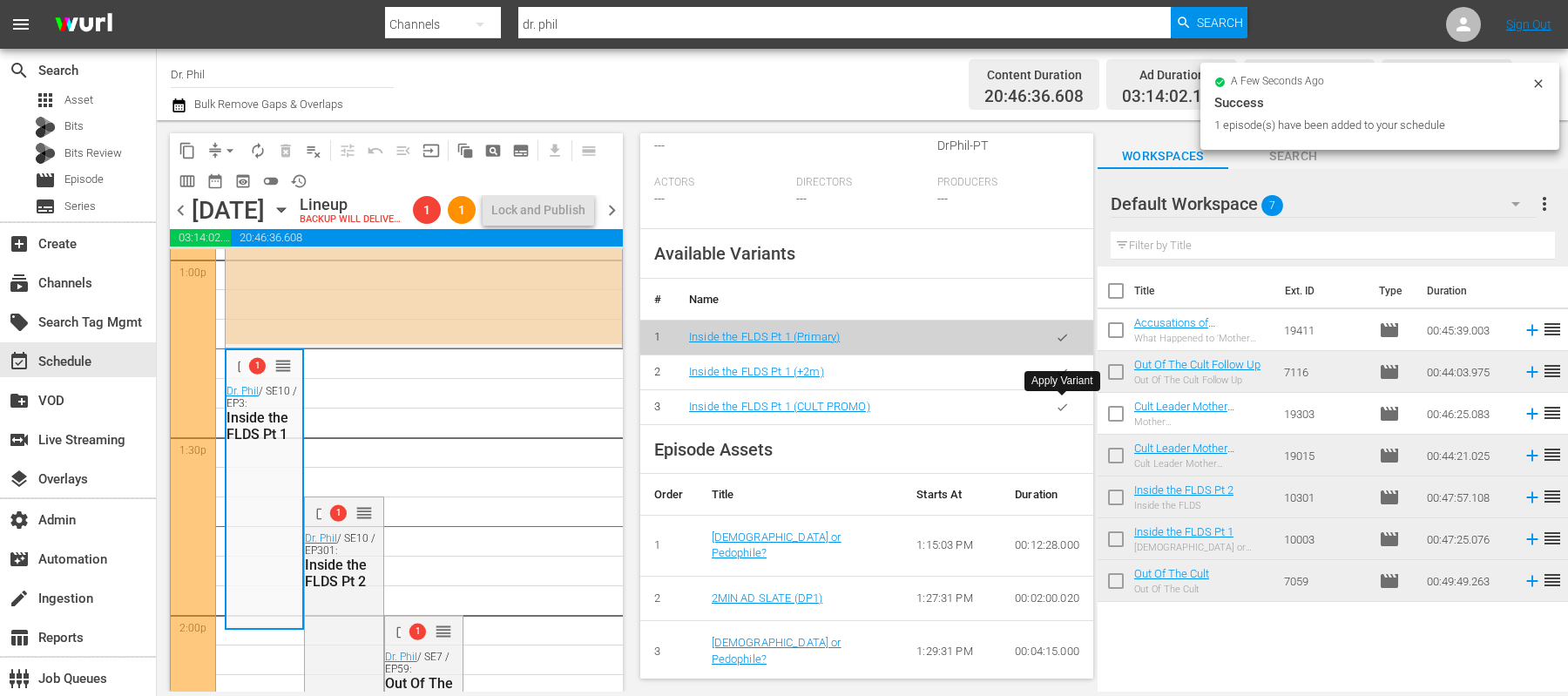
click at [1063, 409] on icon "button" at bounding box center [1063, 407] width 13 height 13
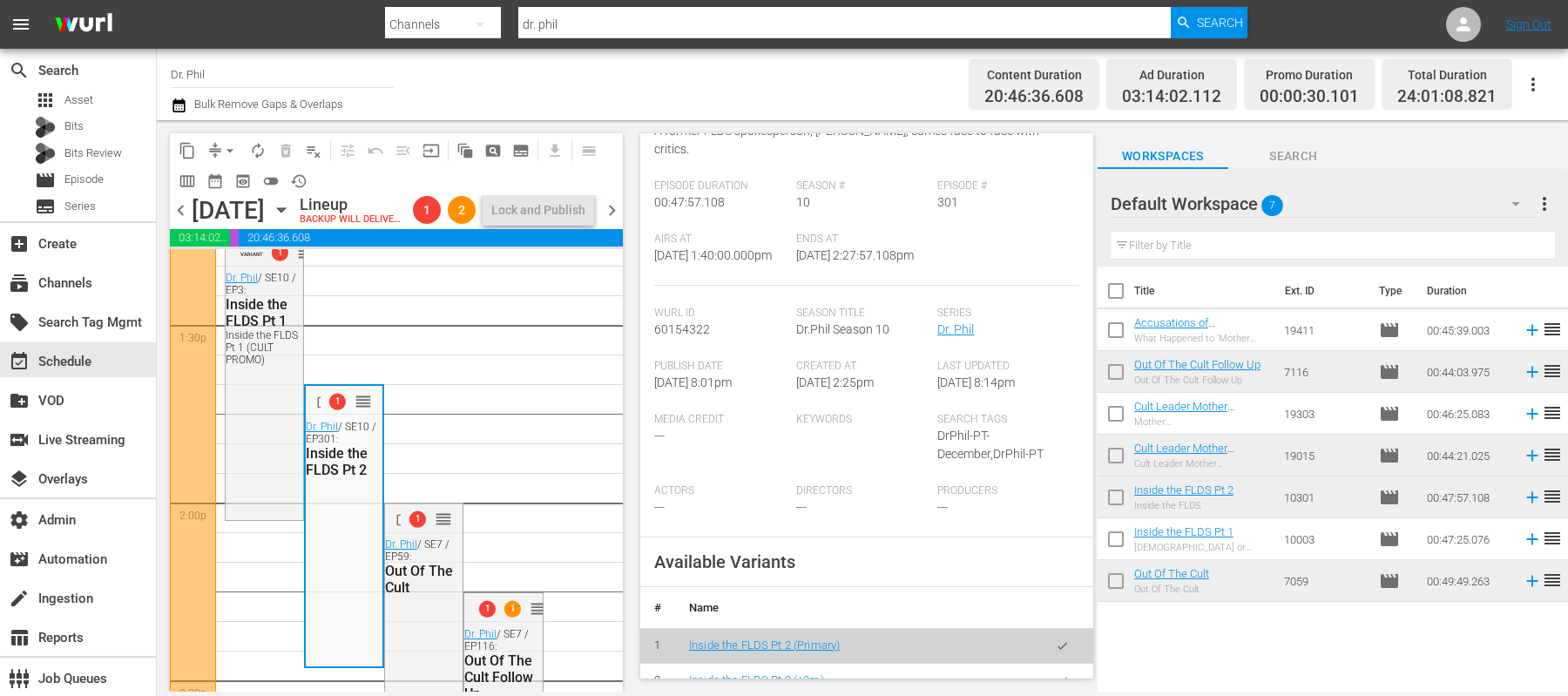
scroll to position [362, 0]
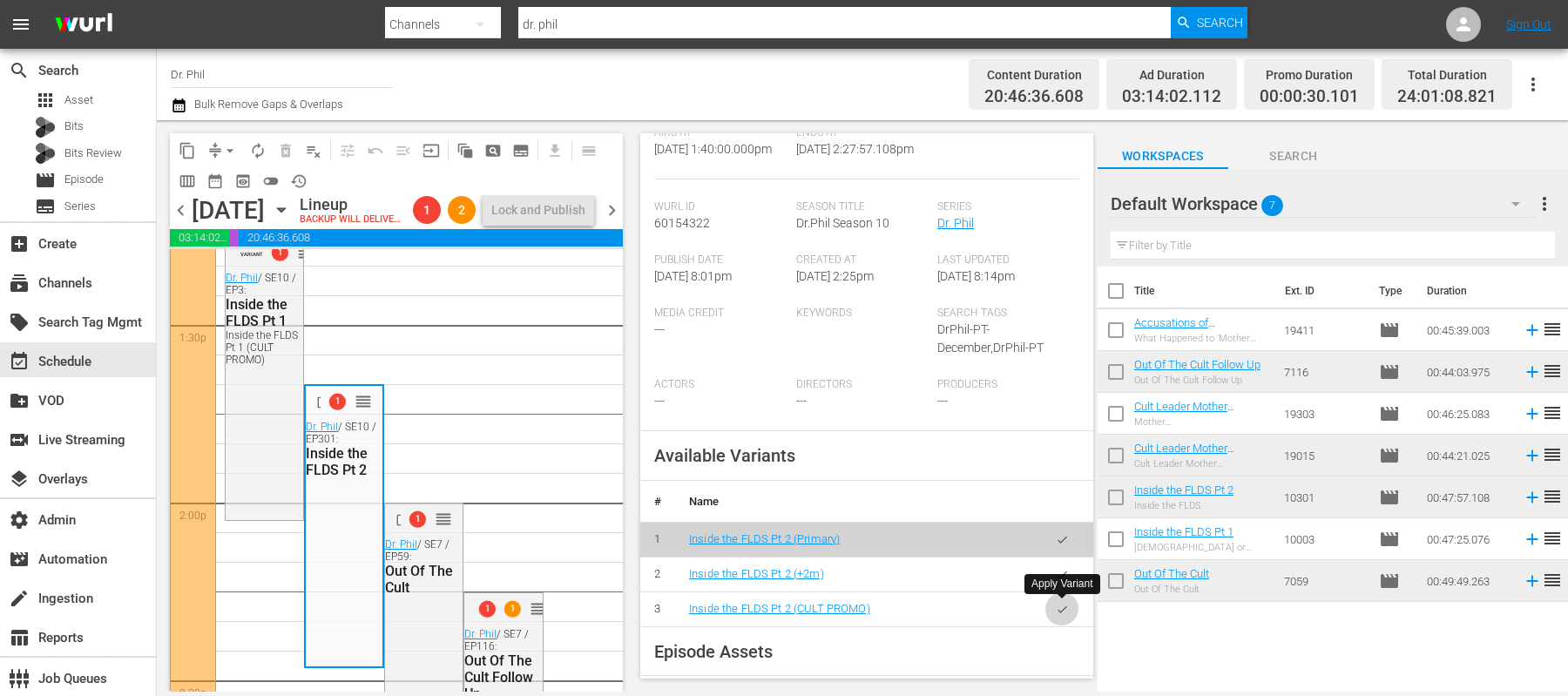
click at [1053, 601] on button "button" at bounding box center [1063, 610] width 34 height 34
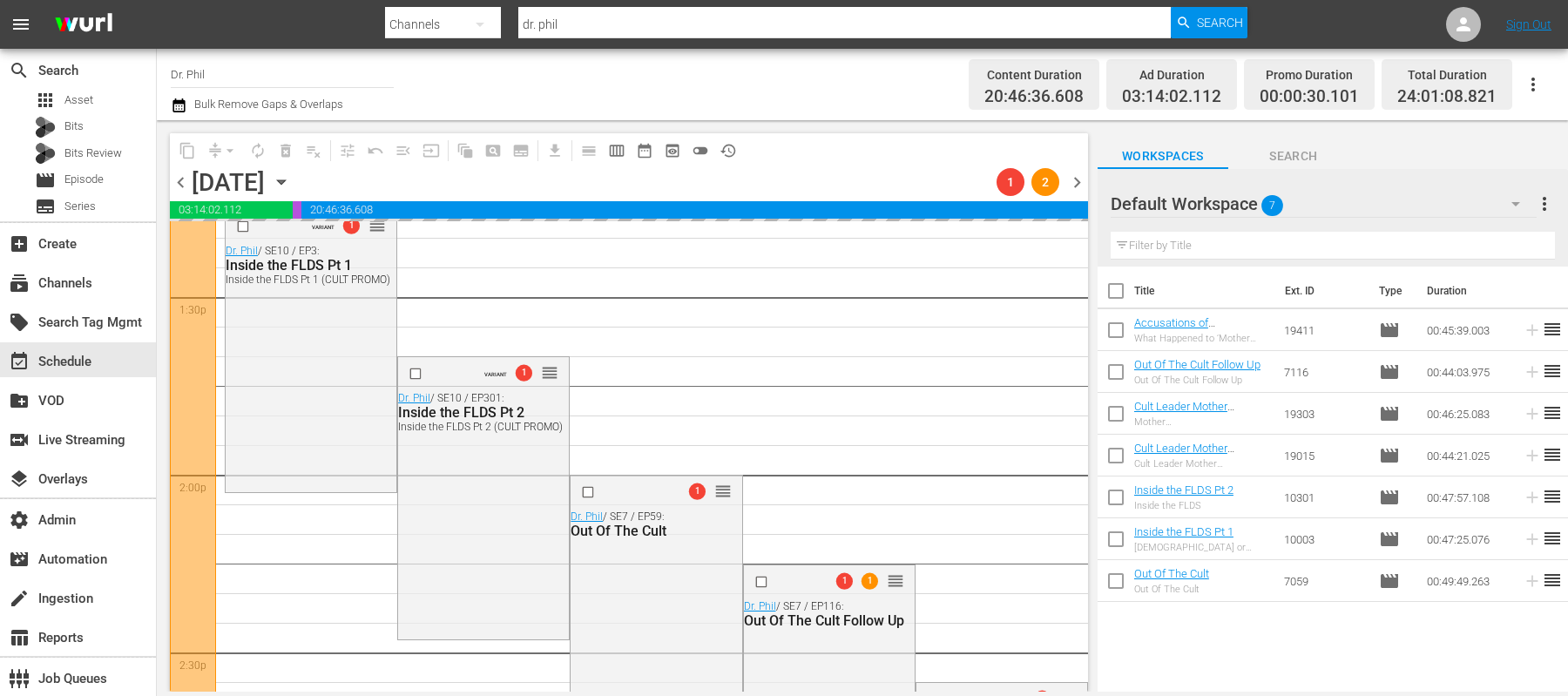
scroll to position [4838, 0]
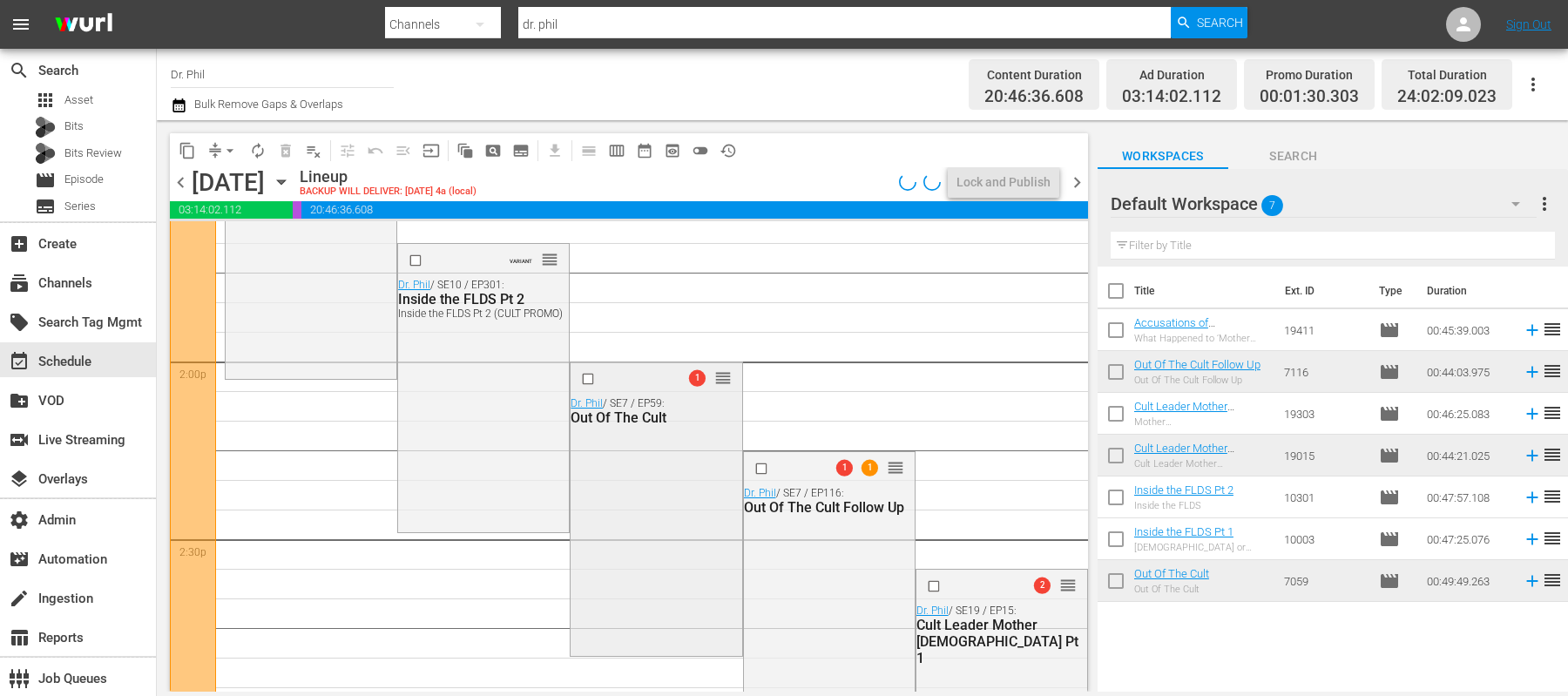
click at [639, 535] on div "1 reorder Dr. [PERSON_NAME] / SE7 / EP59: Out Of The Cult" at bounding box center [656, 508] width 171 height 291
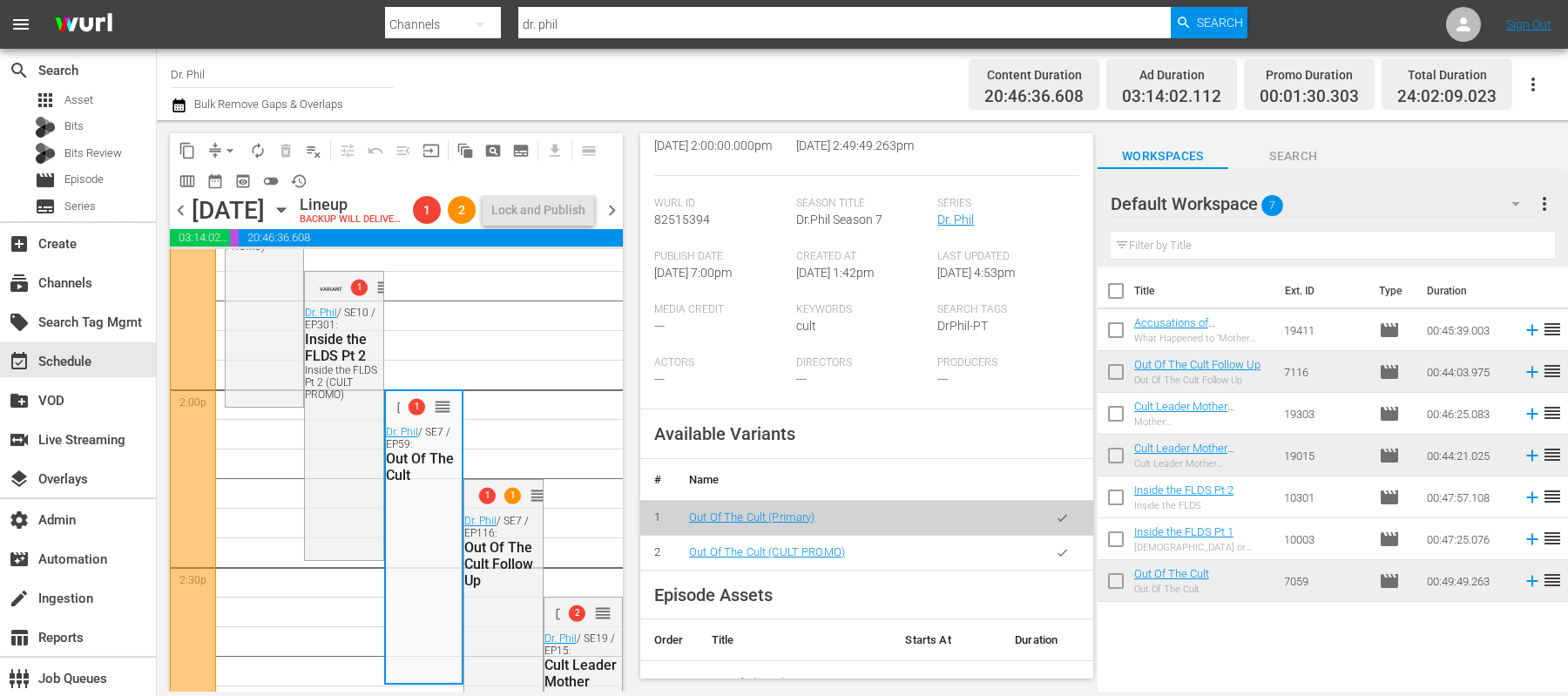
scroll to position [593, 0]
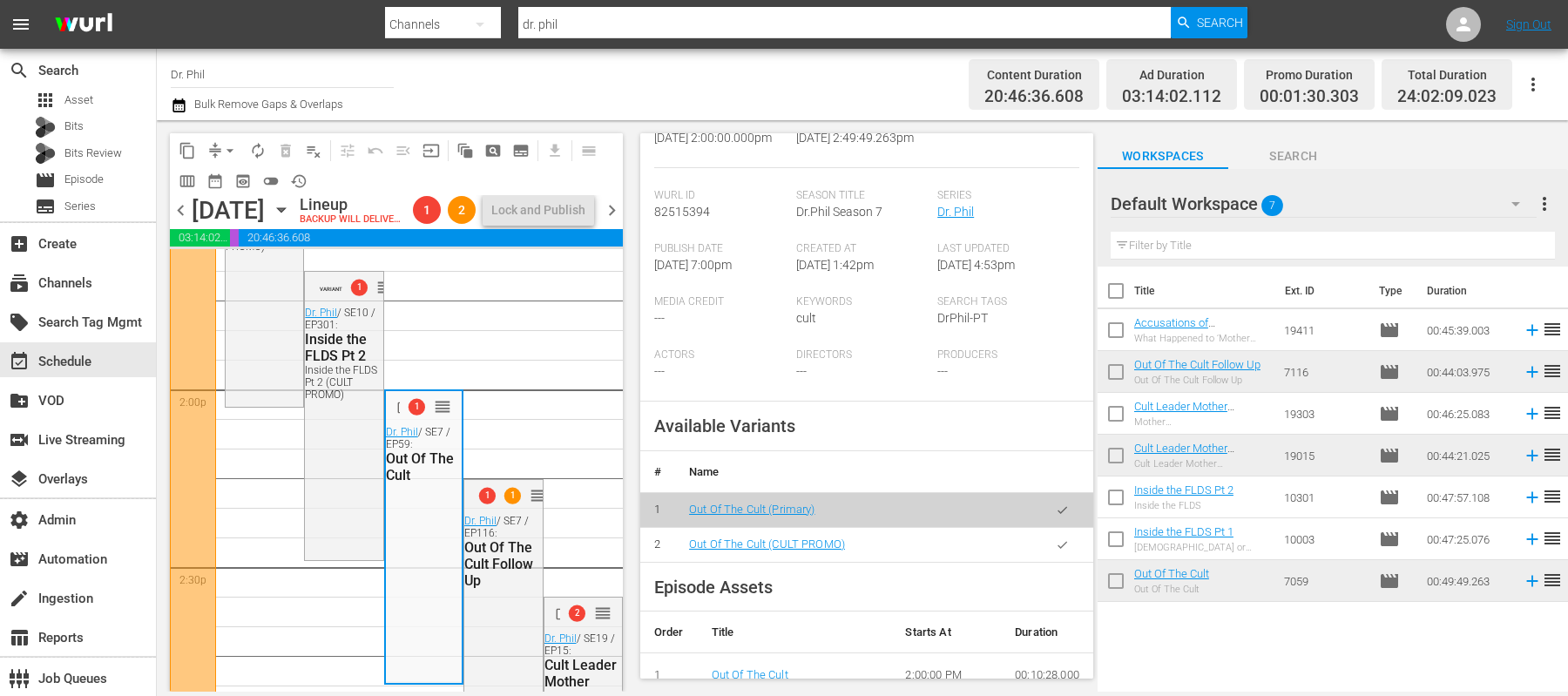
click at [1051, 562] on button "button" at bounding box center [1063, 545] width 34 height 34
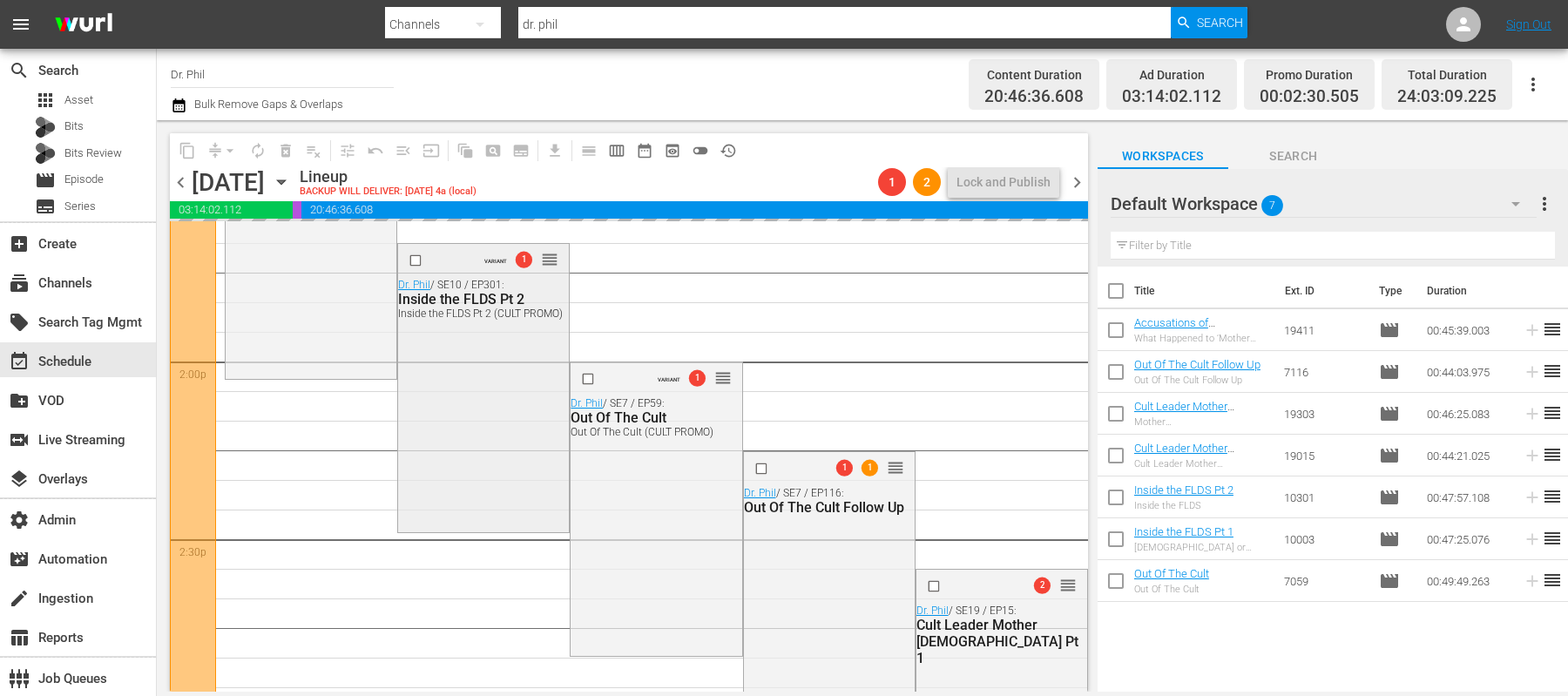
scroll to position [4965, 0]
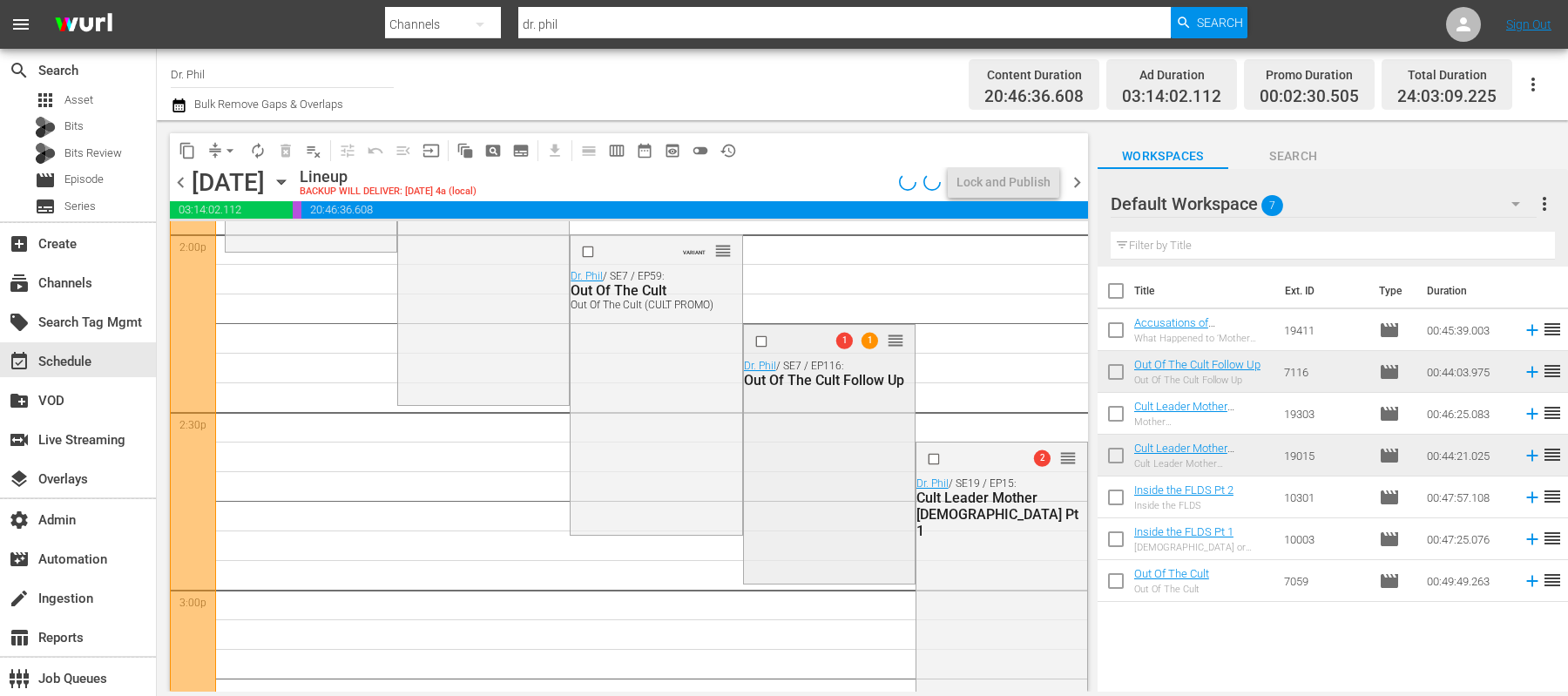
click at [808, 451] on div "1 1 reorder Dr. [PERSON_NAME] / SE7 / EP116: Out Of The Cult Follow Up" at bounding box center [830, 453] width 171 height 256
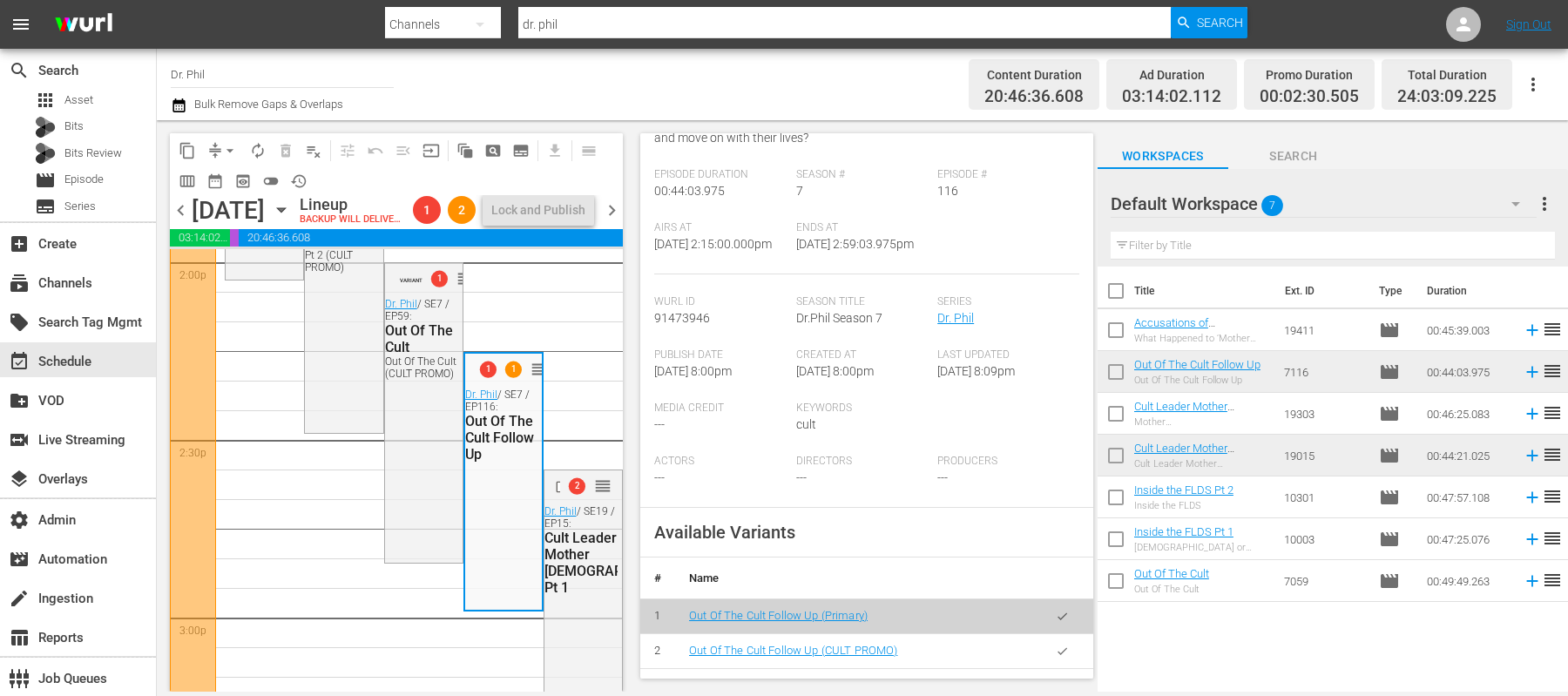
scroll to position [534, 0]
click at [1063, 653] on icon "button" at bounding box center [1063, 650] width 13 height 13
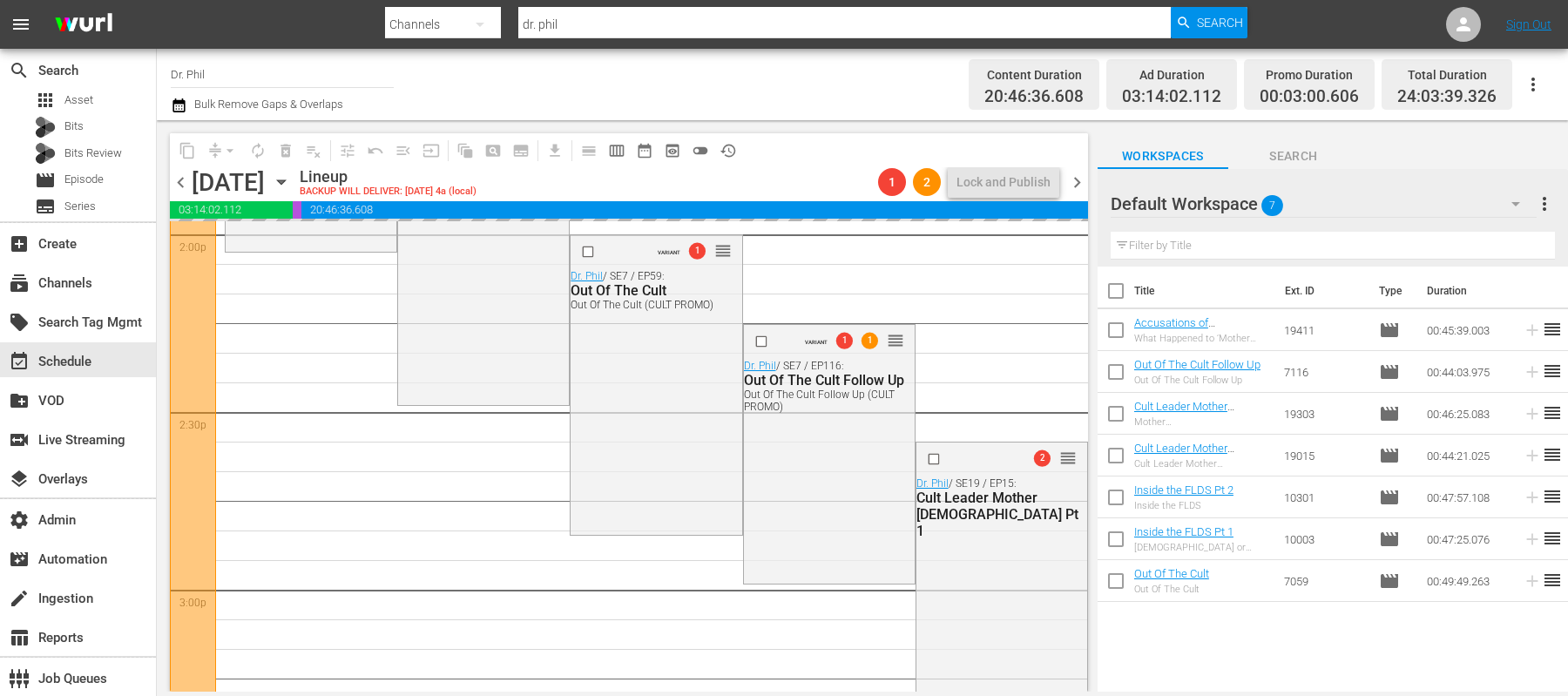
scroll to position [5047, 0]
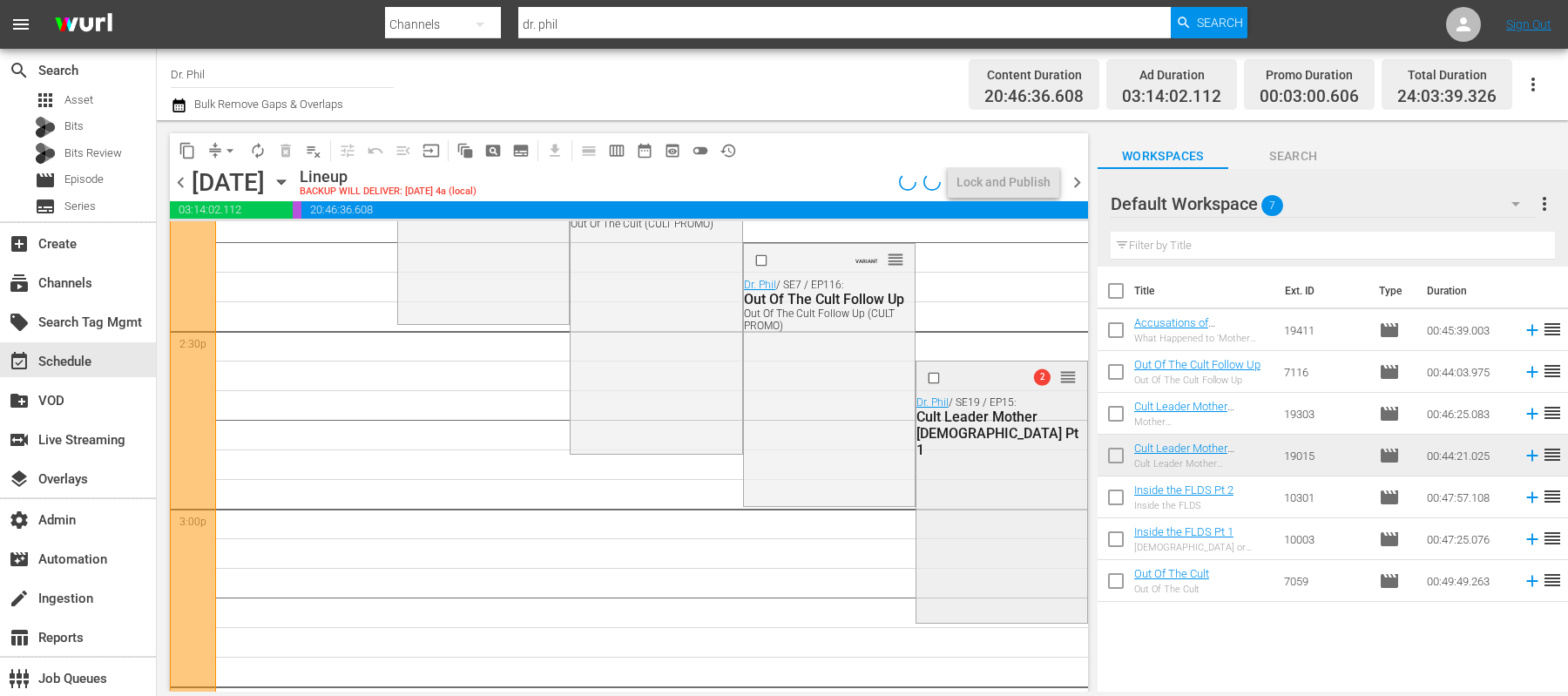
click at [1034, 504] on div "2 reorder Dr. [PERSON_NAME] / SE19 / EP15: Cult Leader Mother [DEMOGRAPHIC_DATA…" at bounding box center [1002, 491] width 171 height 258
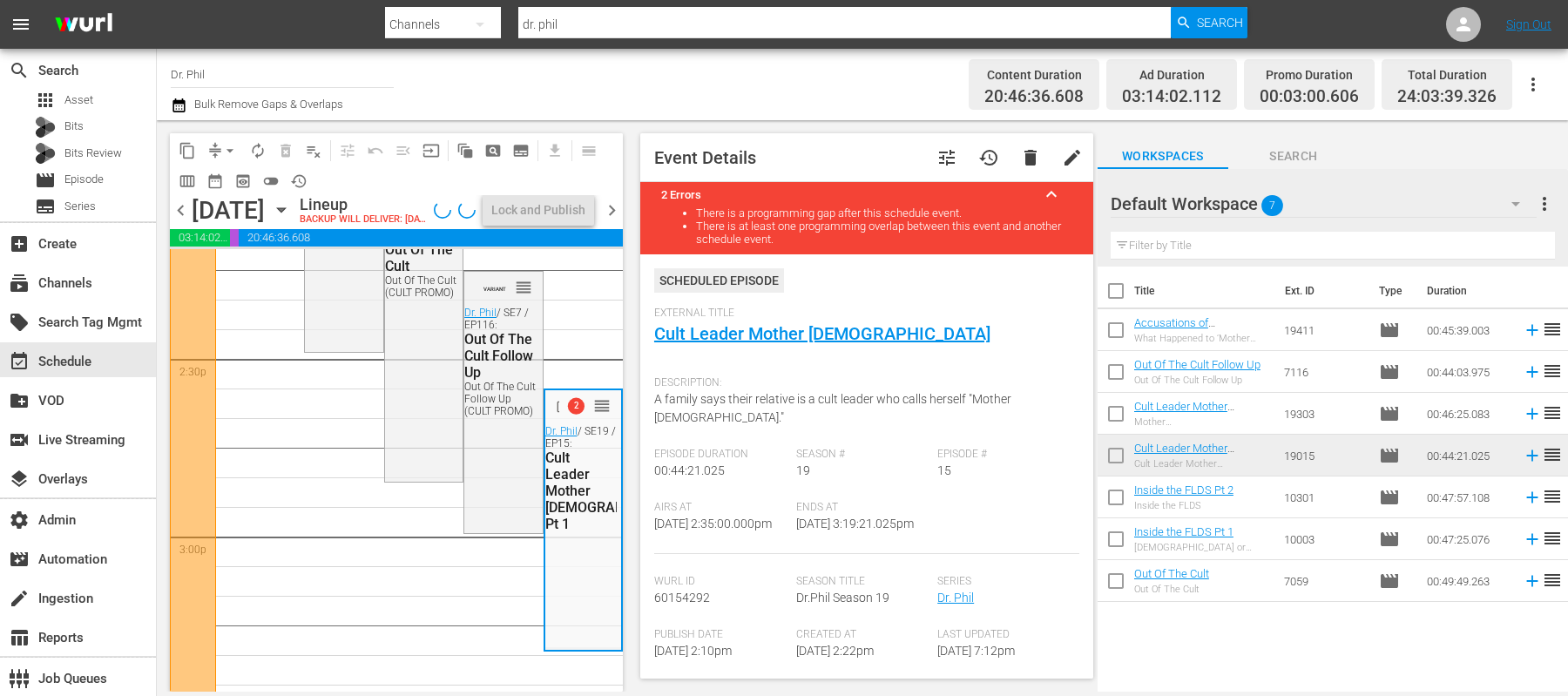
scroll to position [446, 0]
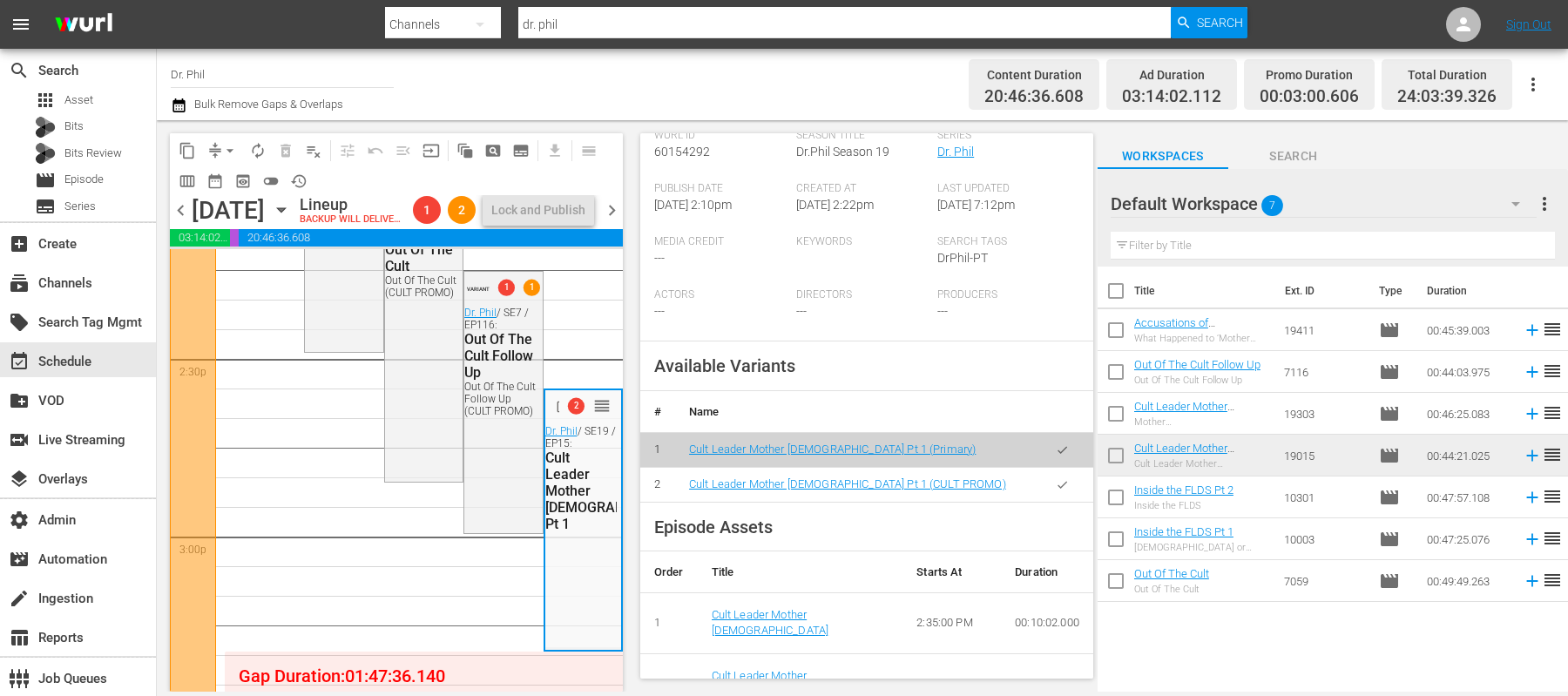
click at [1056, 482] on icon "button" at bounding box center [1063, 485] width 13 height 13
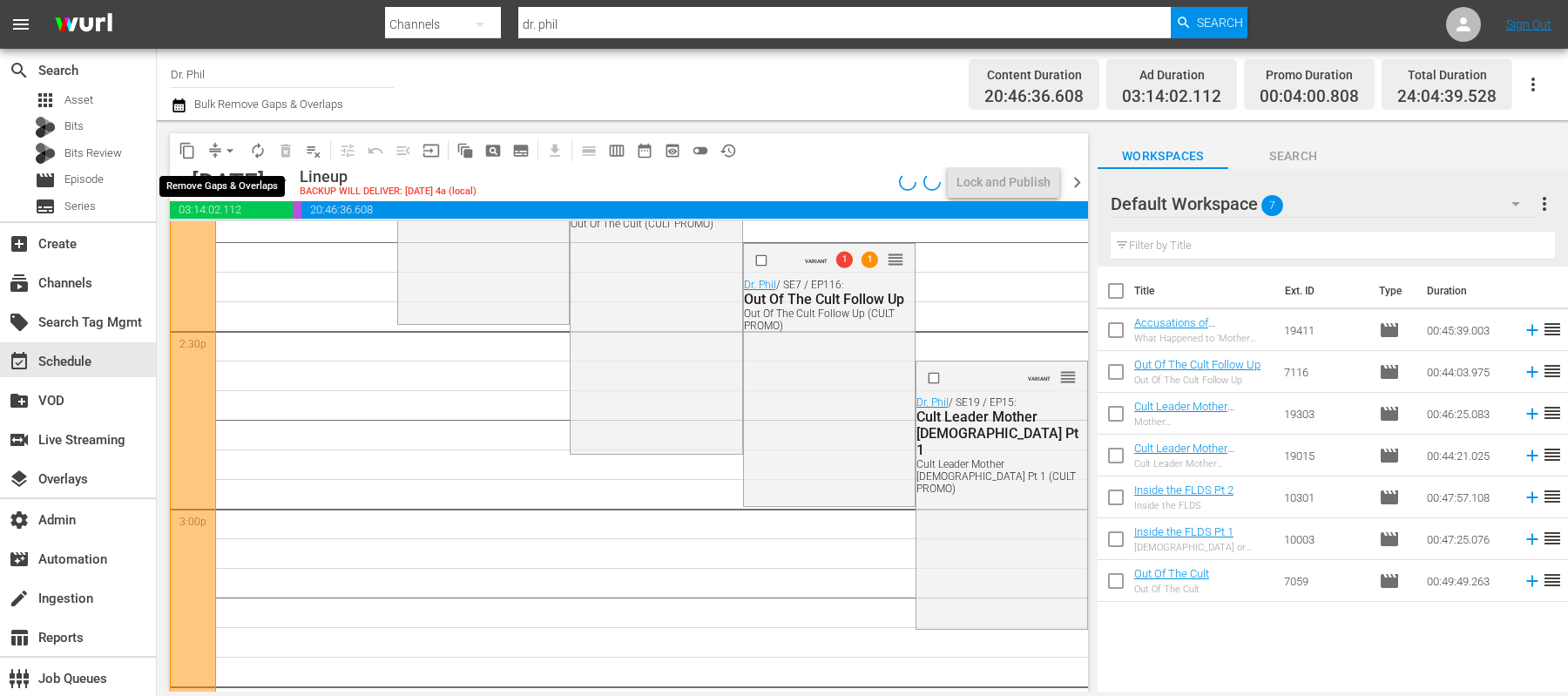
click at [229, 154] on span "arrow_drop_down" at bounding box center [230, 151] width 17 height 17
click at [260, 239] on li "Align to End of Previous Day" at bounding box center [231, 242] width 183 height 28
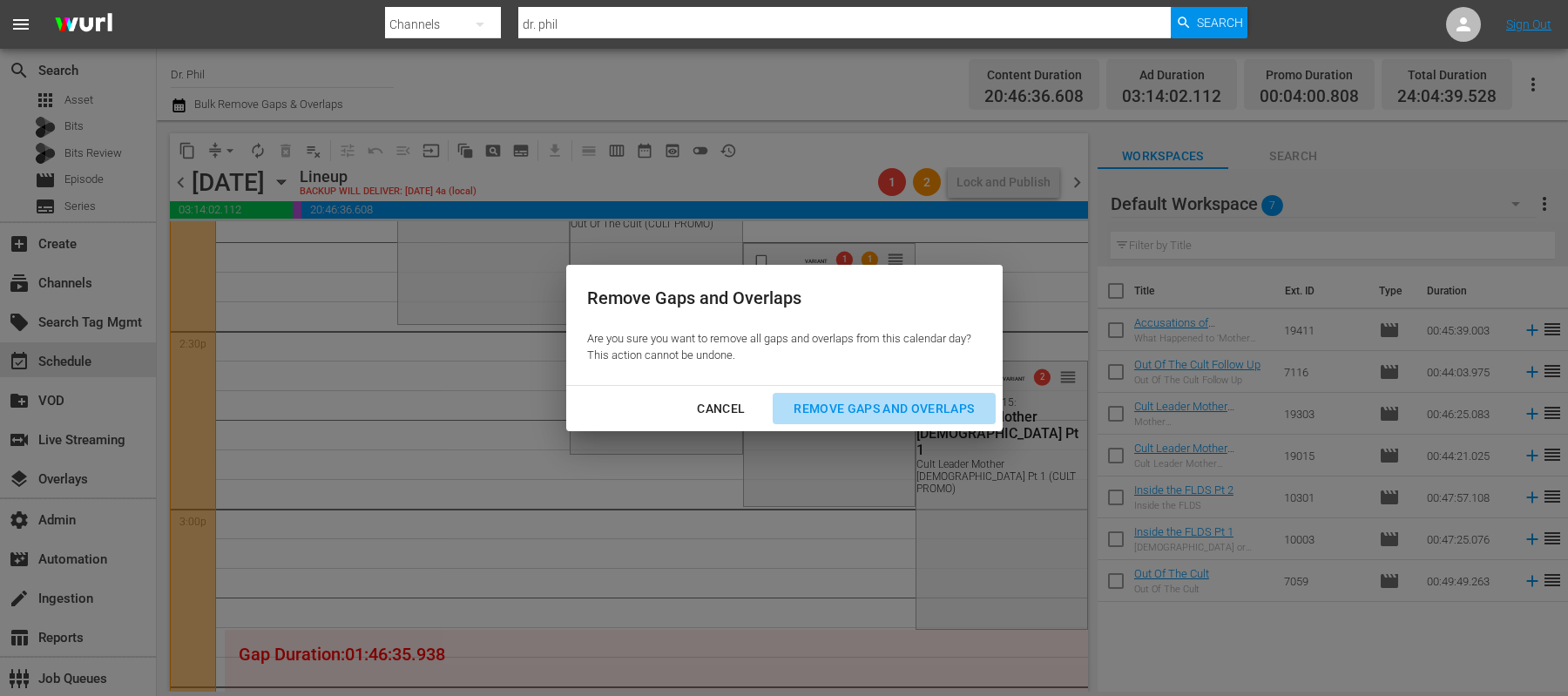
click at [833, 407] on div "Remove Gaps and Overlaps" at bounding box center [884, 408] width 208 height 22
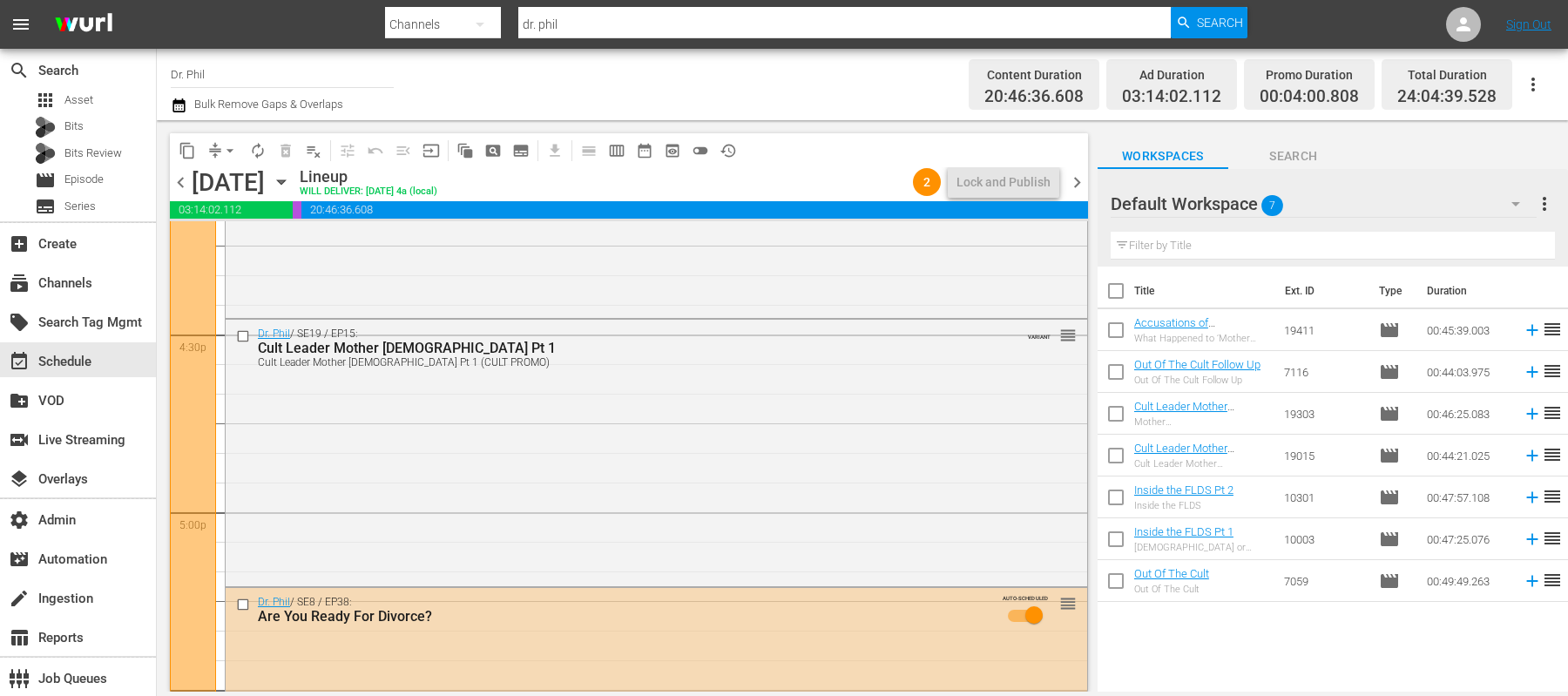
scroll to position [5758, 0]
click at [1078, 189] on span "chevron_right" at bounding box center [1077, 182] width 22 height 22
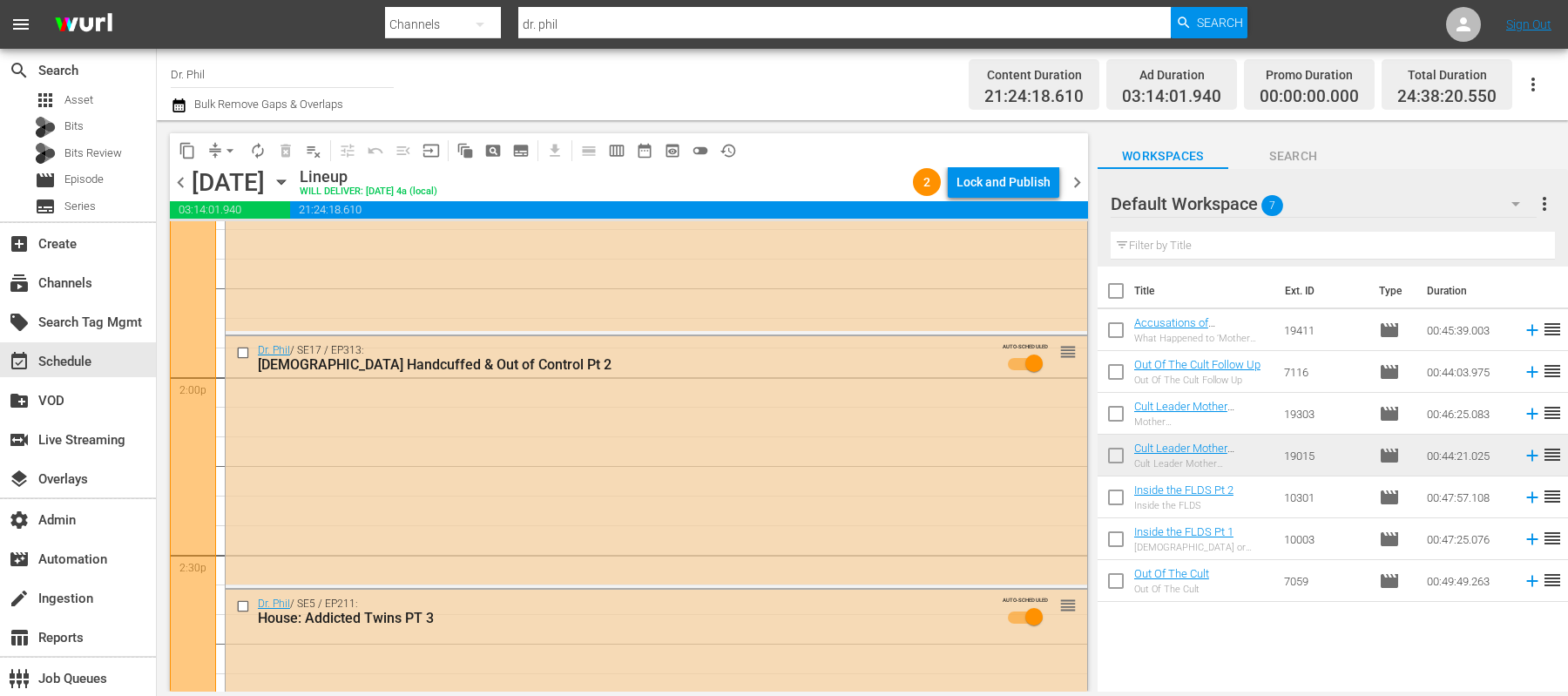
scroll to position [4826, 0]
click at [228, 145] on span "arrow_drop_down" at bounding box center [230, 151] width 17 height 17
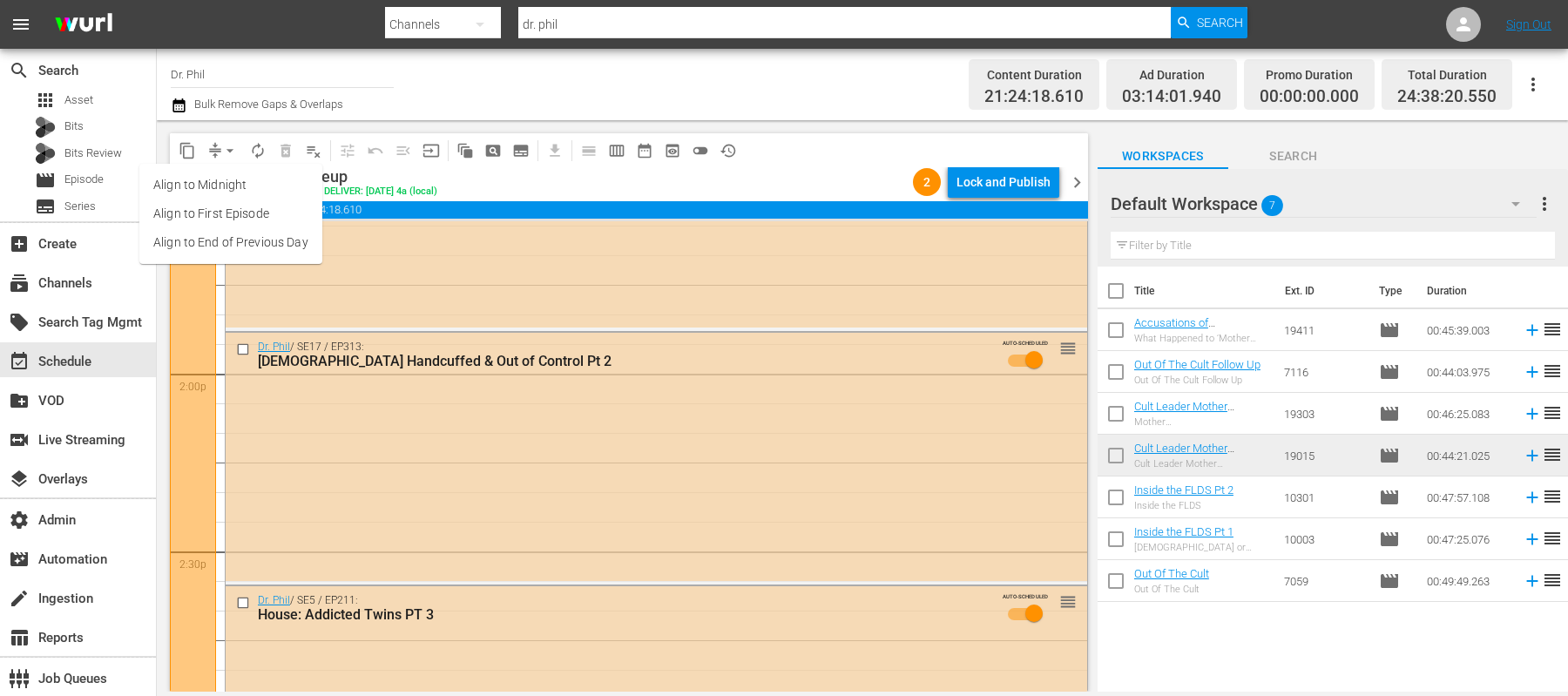
click at [223, 251] on li "Align to End of Previous Day" at bounding box center [231, 242] width 183 height 28
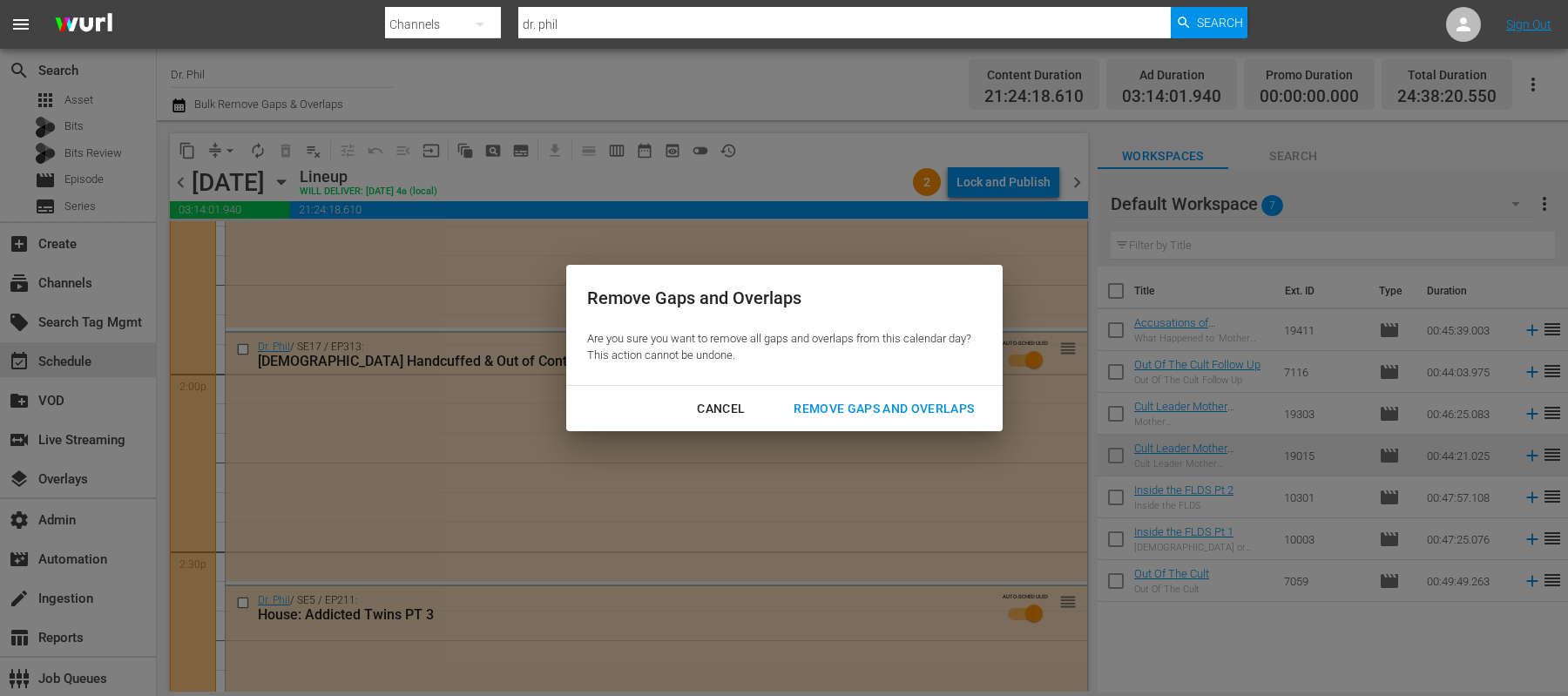
click at [849, 385] on div "Remove Gaps and Overlaps Are you sure you want to remove all gaps and overlaps …" at bounding box center [785, 348] width 437 height 166
click at [844, 403] on div "Remove Gaps and Overlaps" at bounding box center [884, 408] width 208 height 22
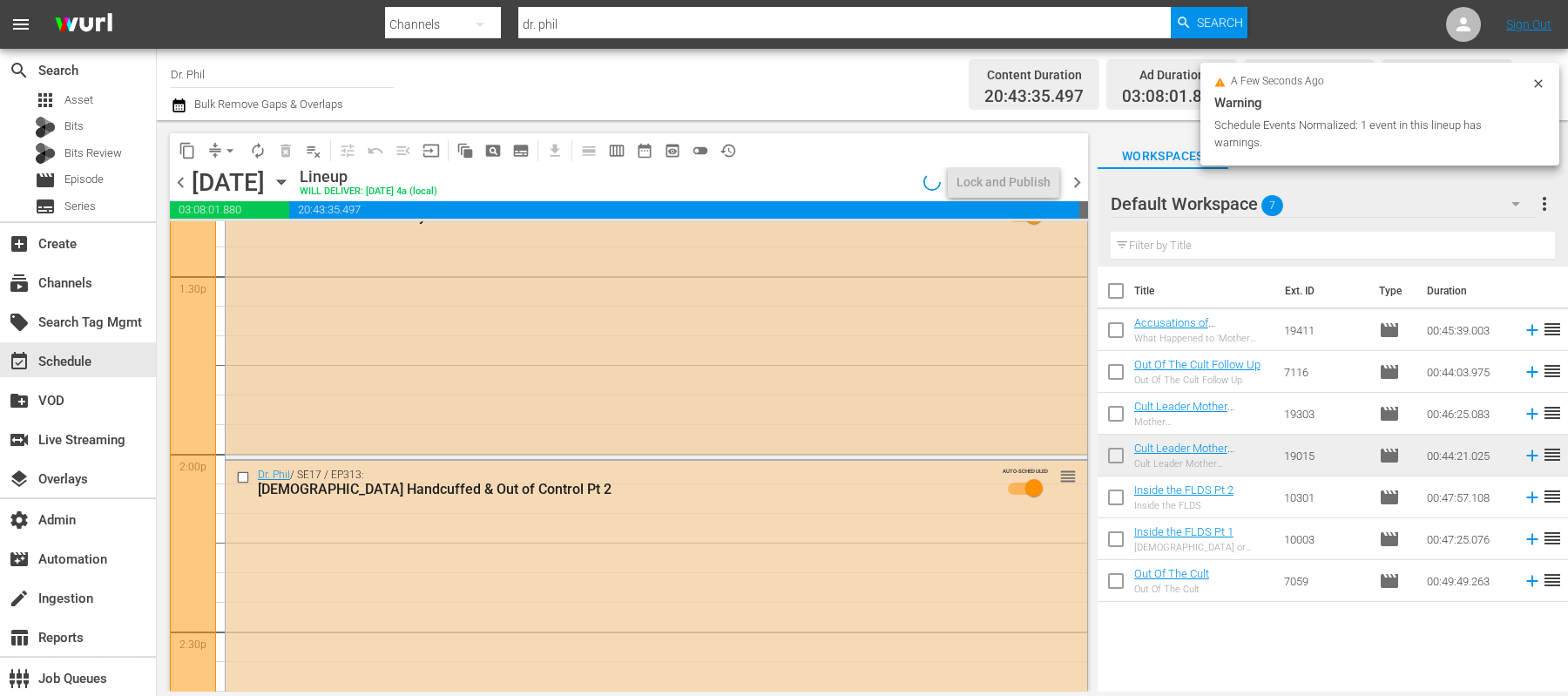
scroll to position [4539, 0]
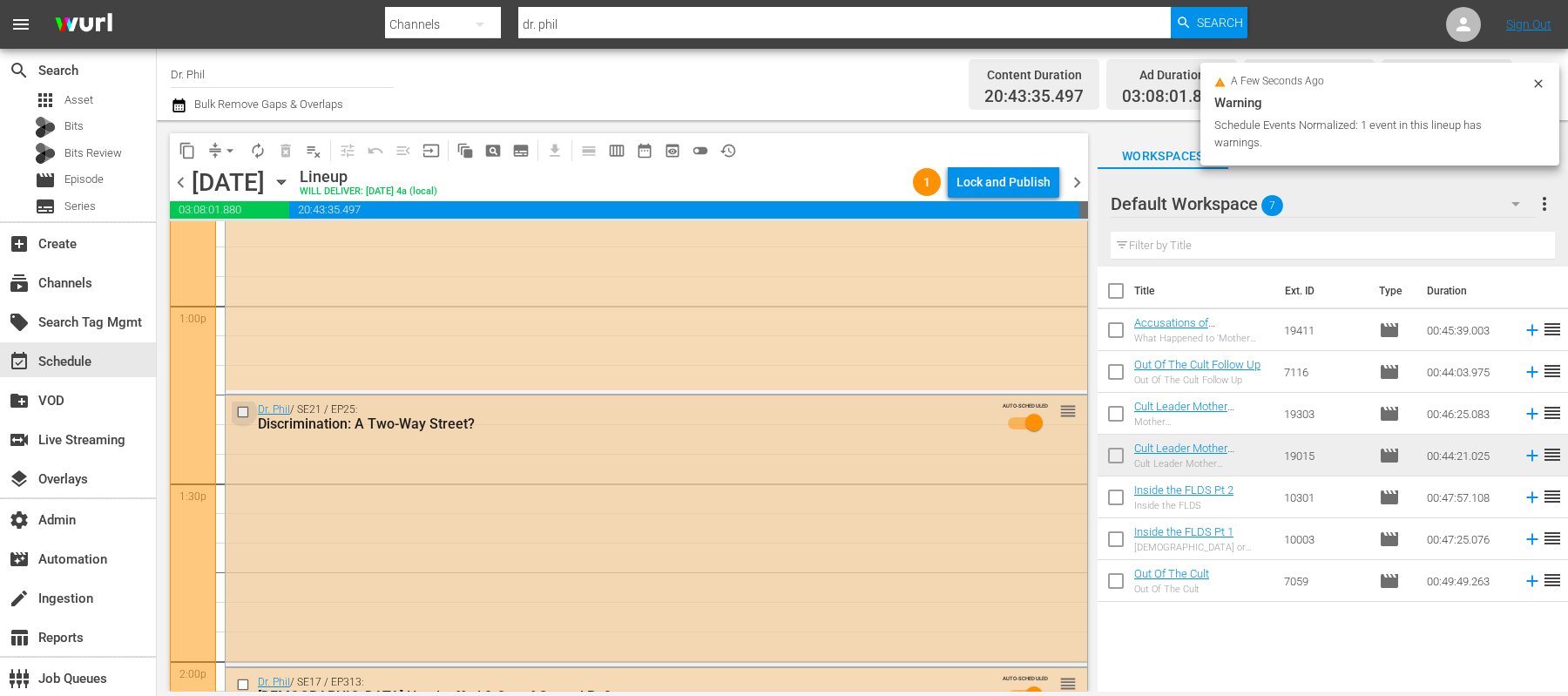
click at [243, 414] on input "checkbox" at bounding box center [245, 412] width 18 height 15
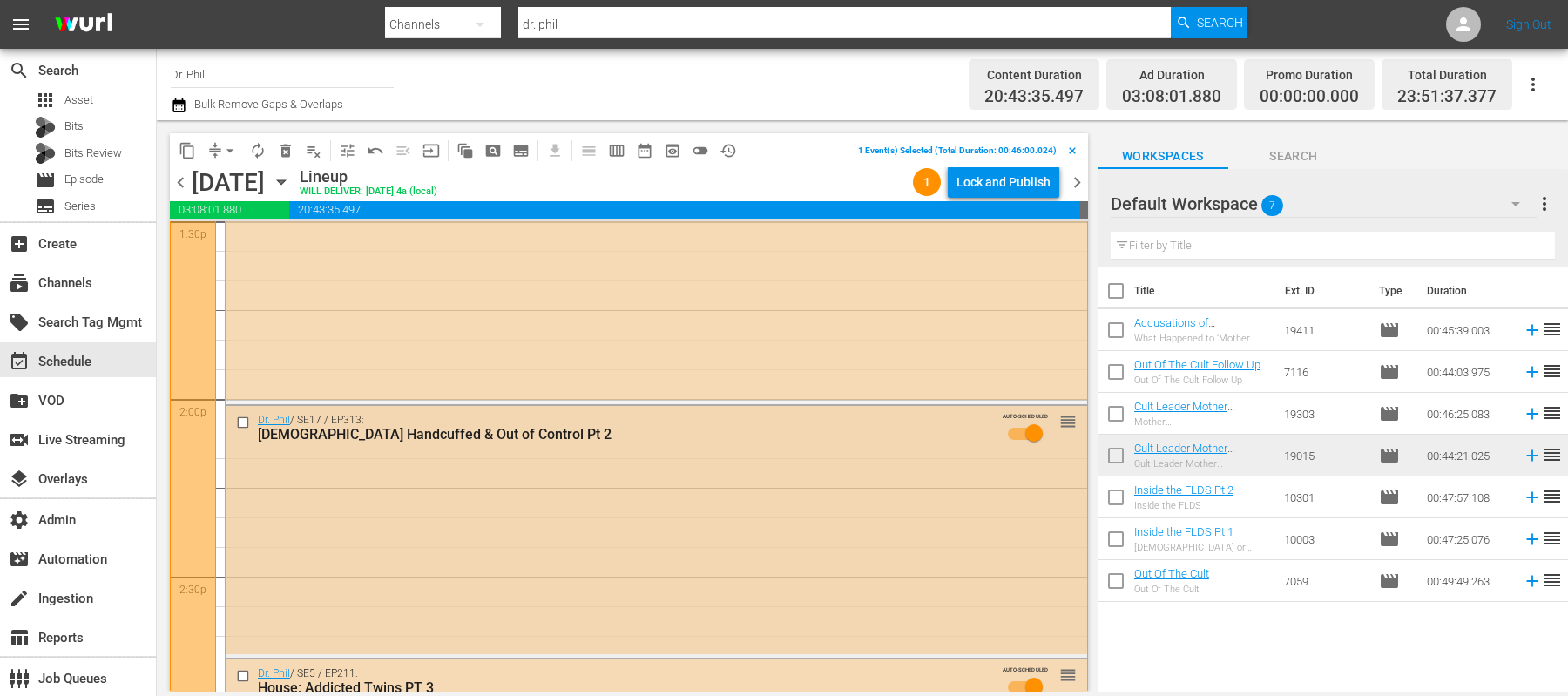
click at [244, 421] on input "checkbox" at bounding box center [245, 423] width 18 height 15
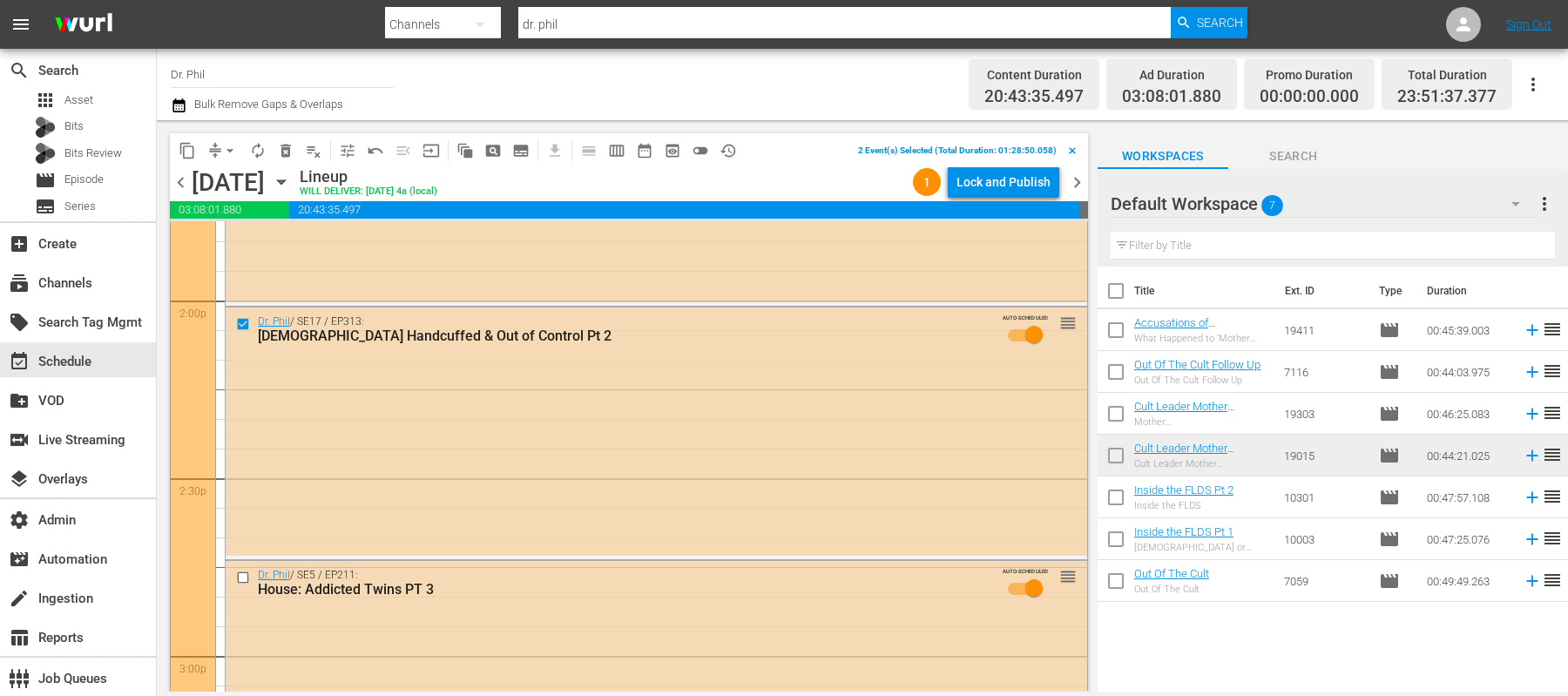
scroll to position [4944, 0]
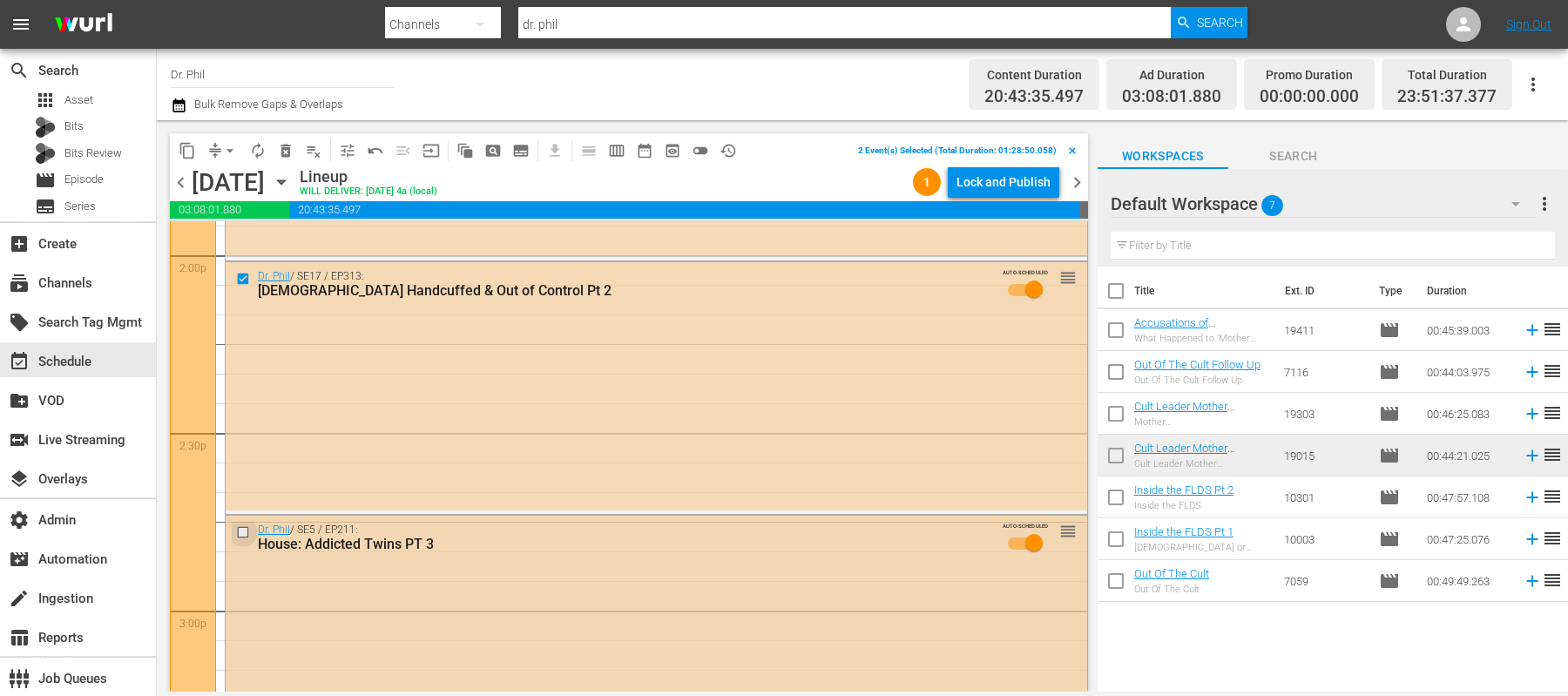
click at [239, 530] on input "checkbox" at bounding box center [245, 533] width 18 height 15
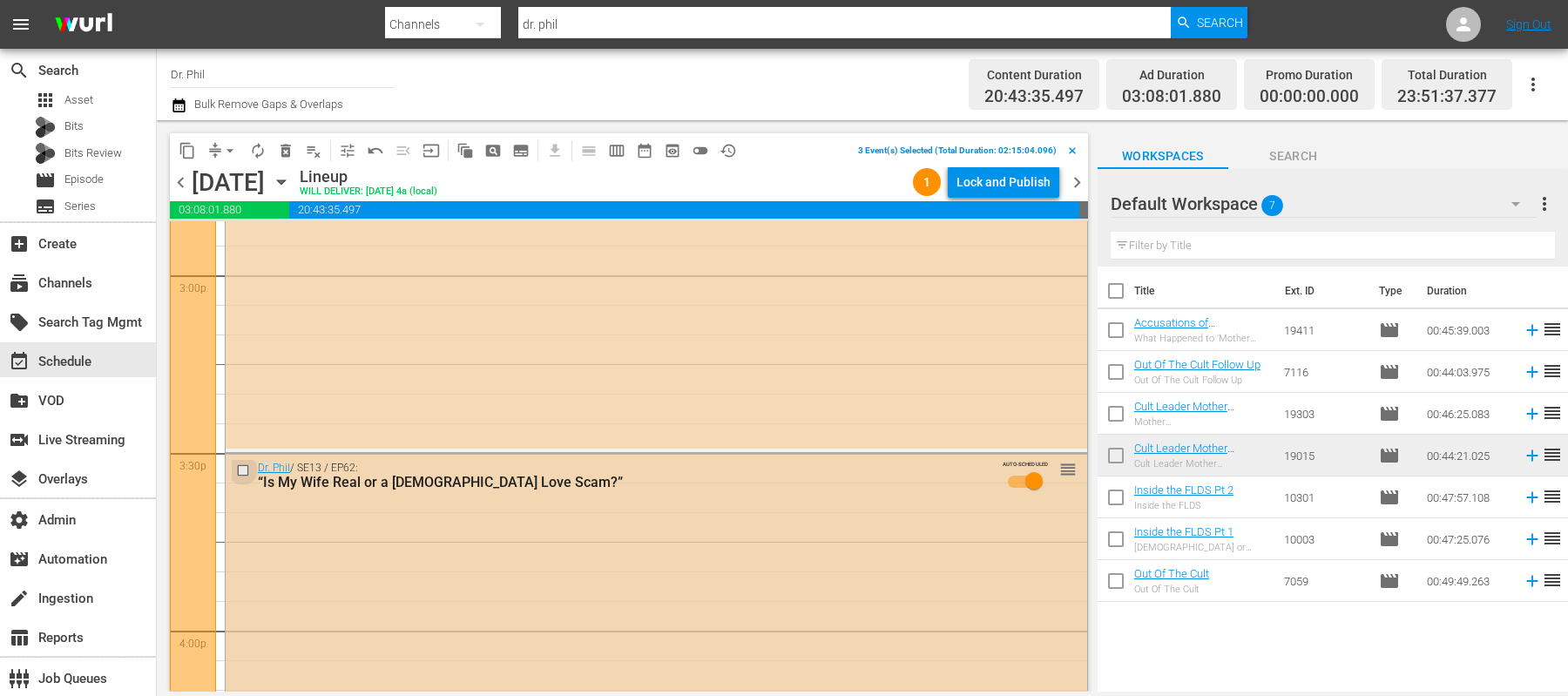
click at [239, 468] on input "checkbox" at bounding box center [245, 471] width 18 height 15
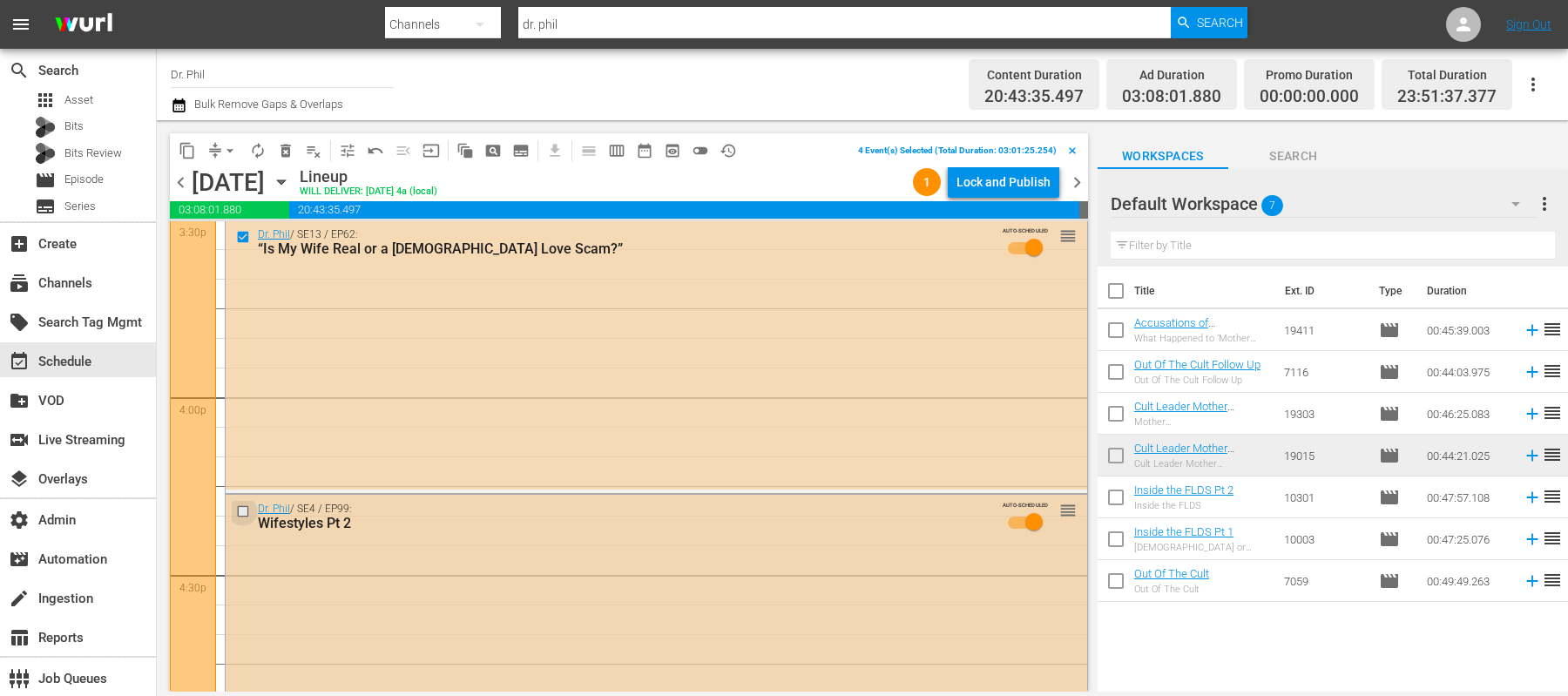
click at [242, 511] on input "checkbox" at bounding box center [245, 512] width 18 height 15
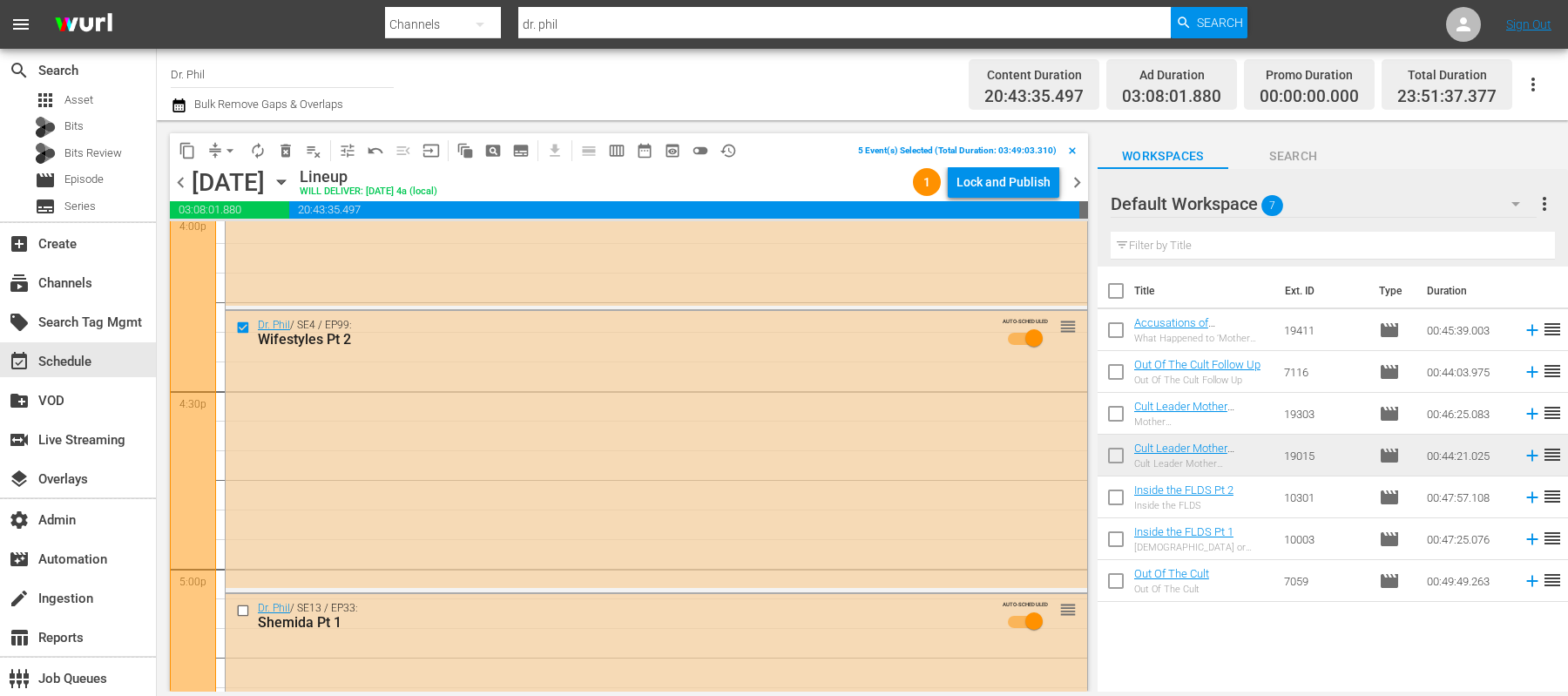
click at [285, 154] on span "delete_forever_outlined" at bounding box center [286, 151] width 17 height 17
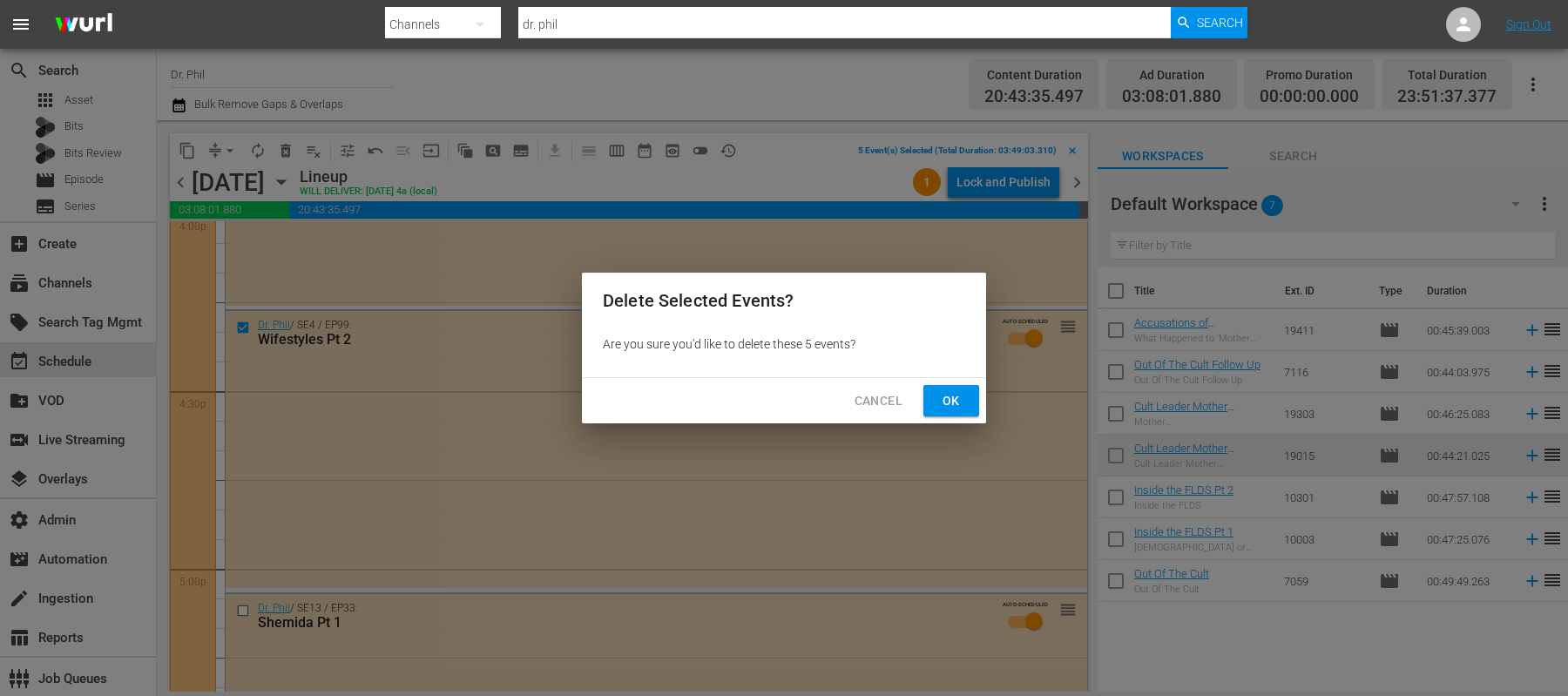
click at [940, 390] on span "Ok" at bounding box center [951, 401] width 28 height 22
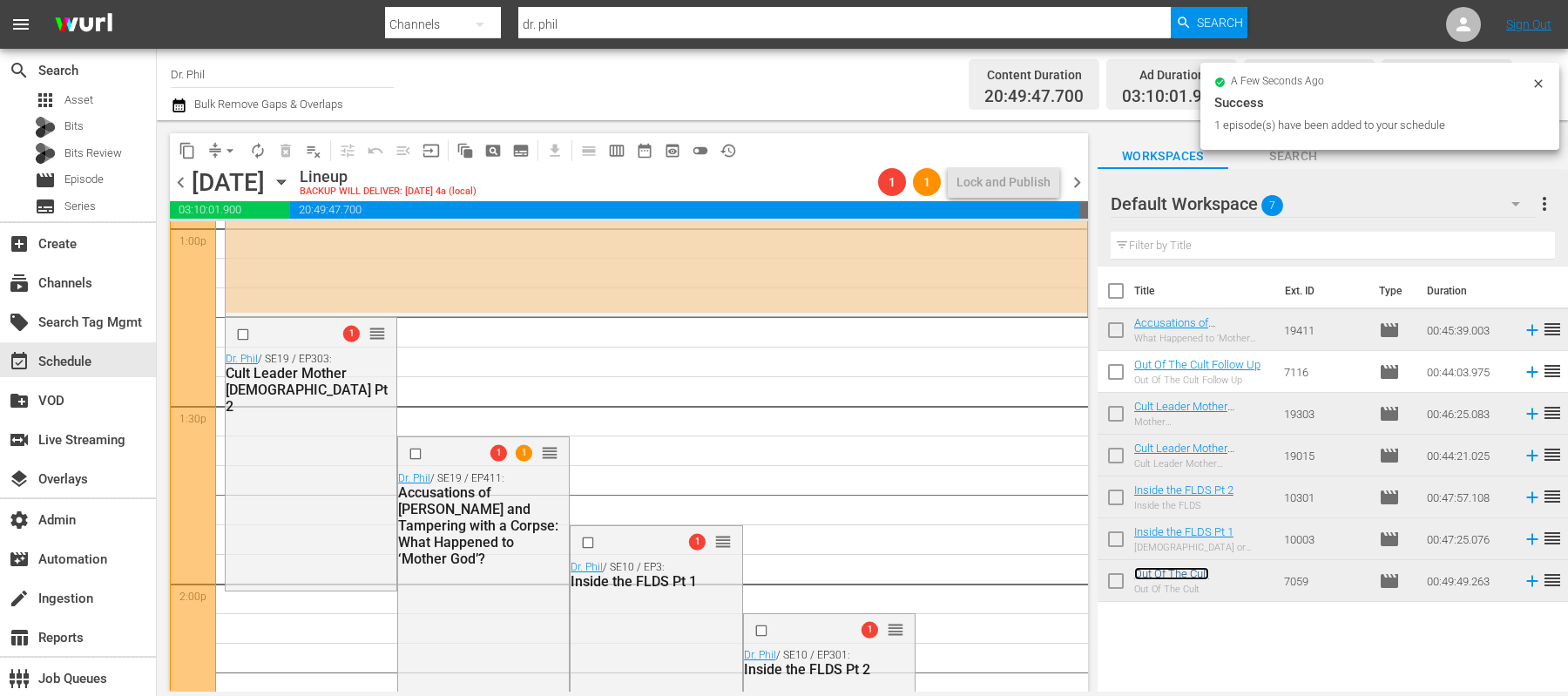
scroll to position [4604, 0]
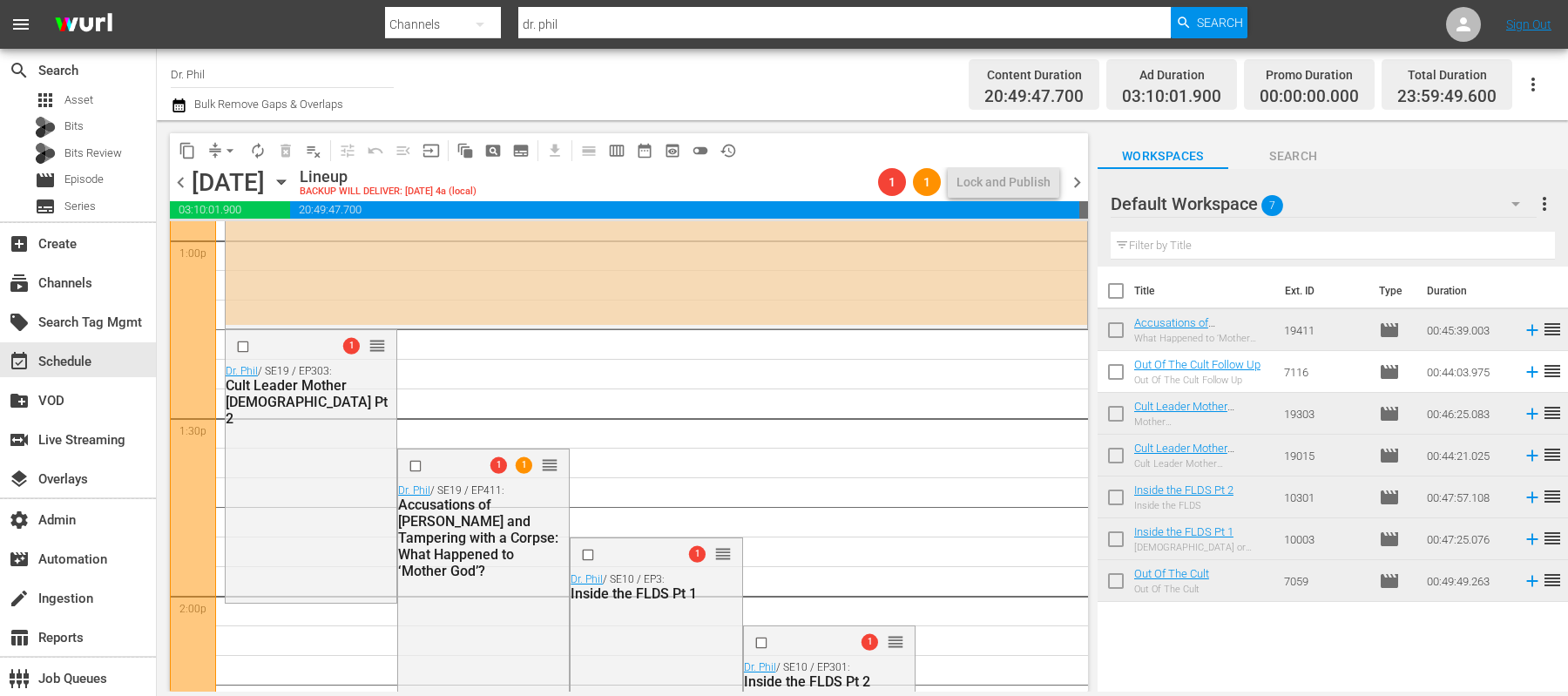
click at [331, 466] on div "1 reorder Dr. Phil / SE19 / EP303: Cult Leader Mother God Pt 2" at bounding box center [311, 465] width 171 height 271
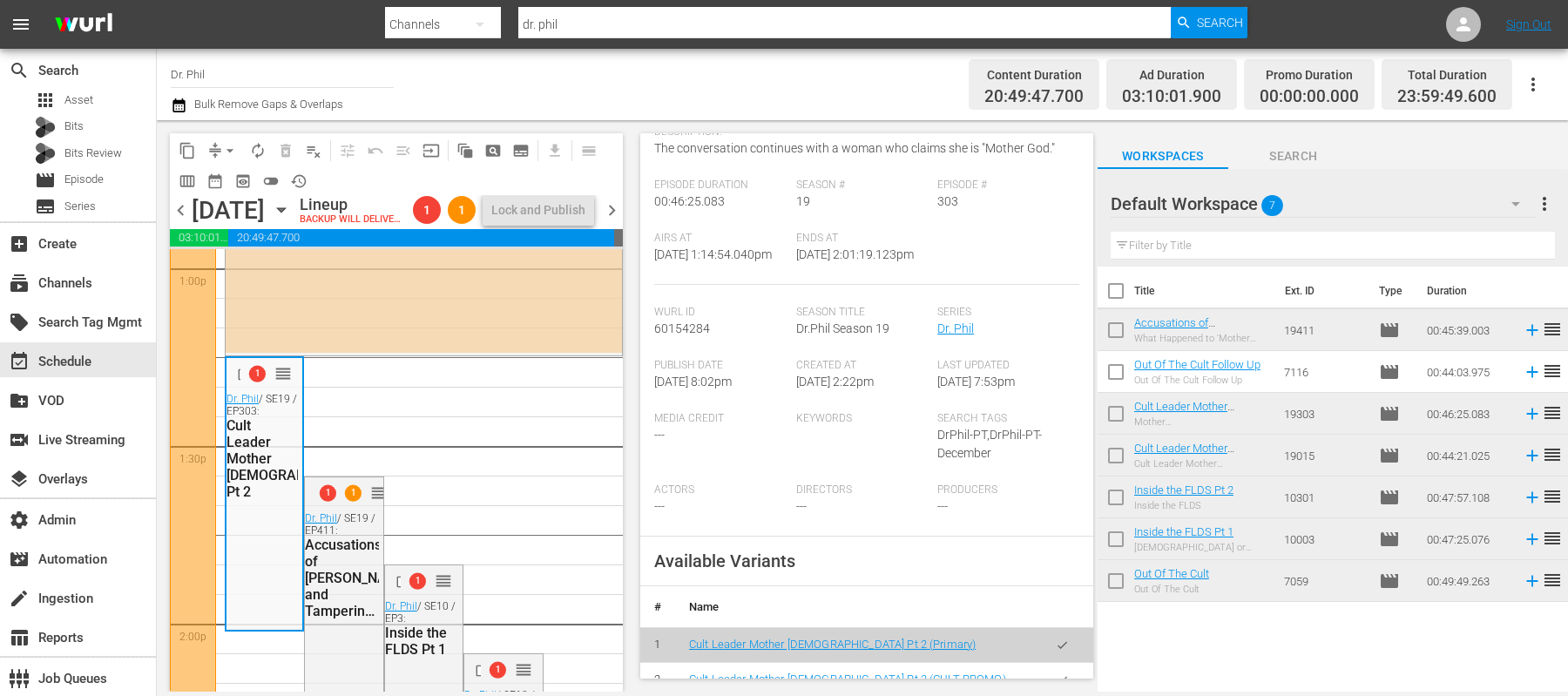
scroll to position [334, 0]
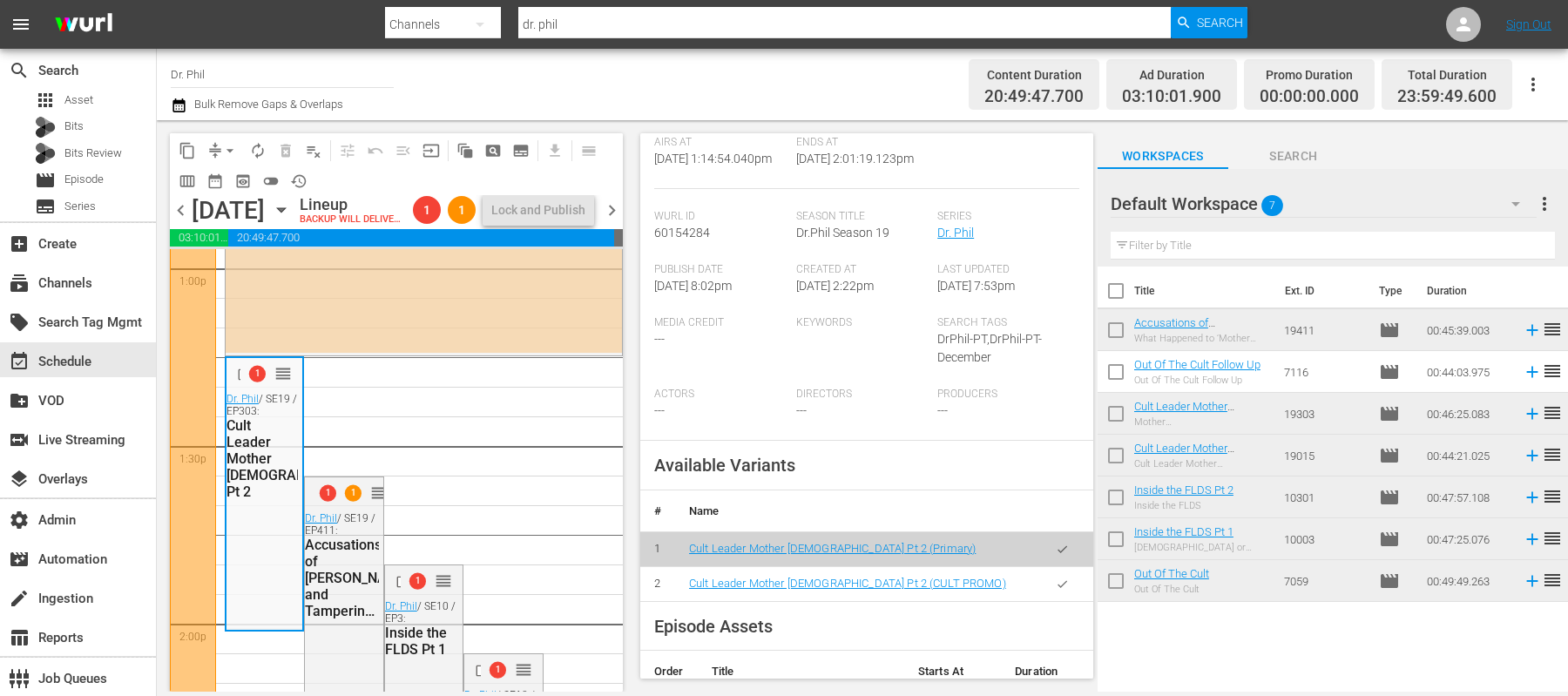
click at [1060, 591] on icon "button" at bounding box center [1063, 585] width 13 height 13
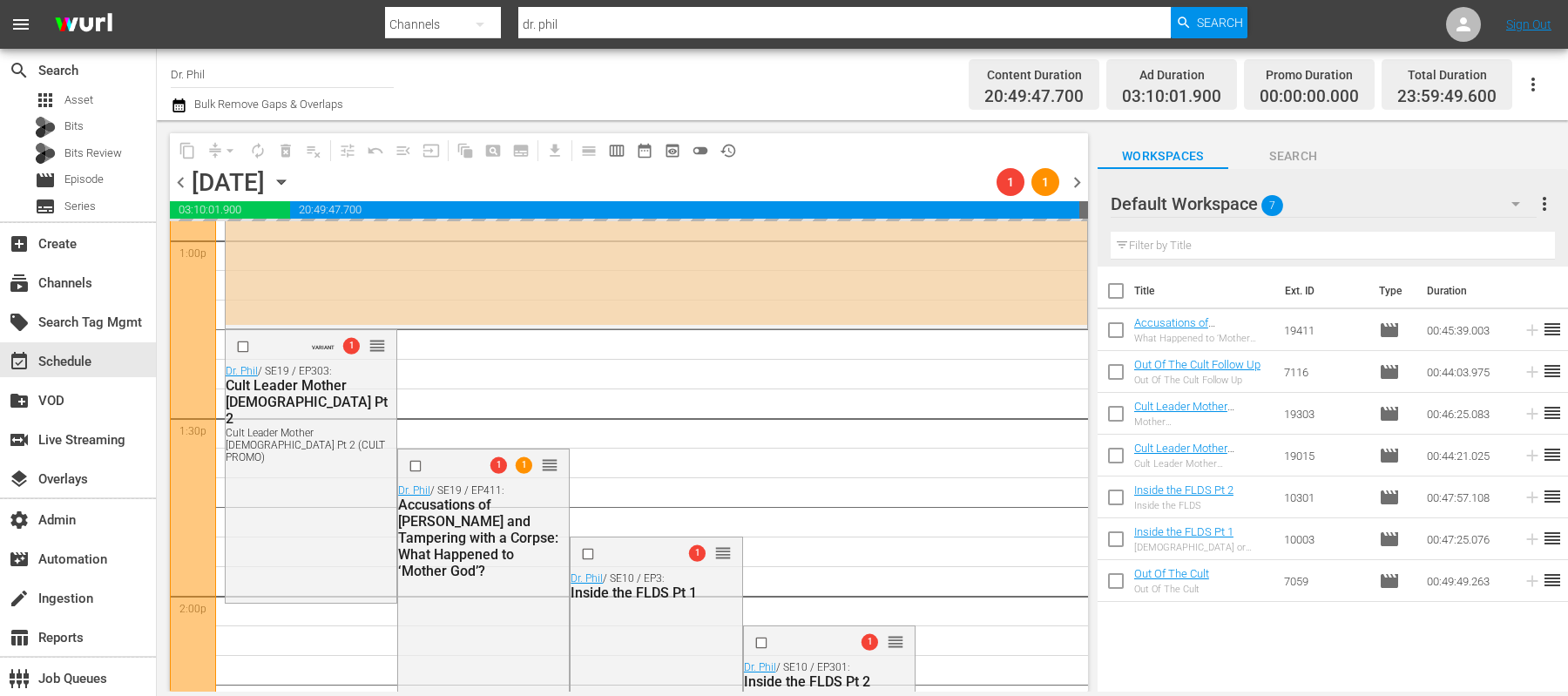
scroll to position [4729, 0]
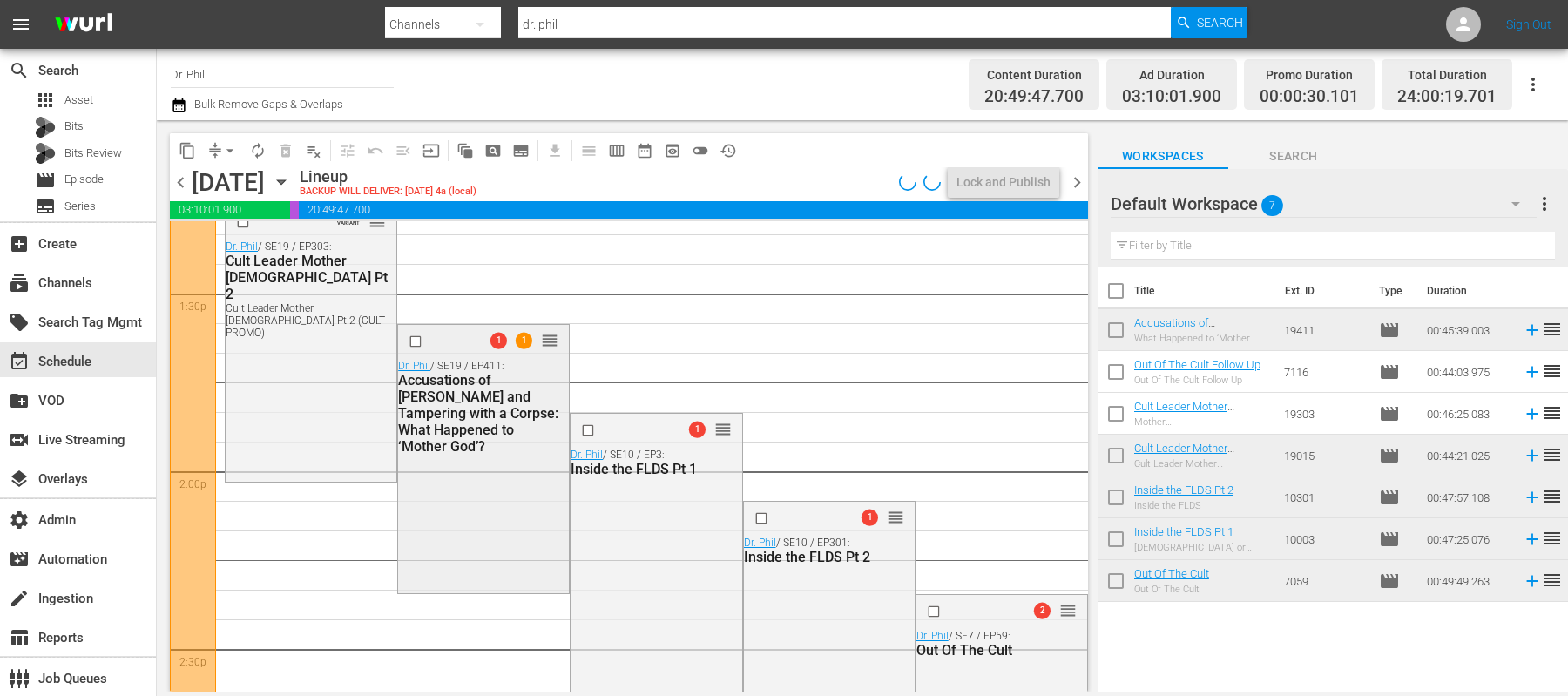
click at [461, 515] on div "1 1 reorder Dr. Phil / SE19 / EP411: Accusations of Abuse and Tampering with a …" at bounding box center [483, 457] width 171 height 265
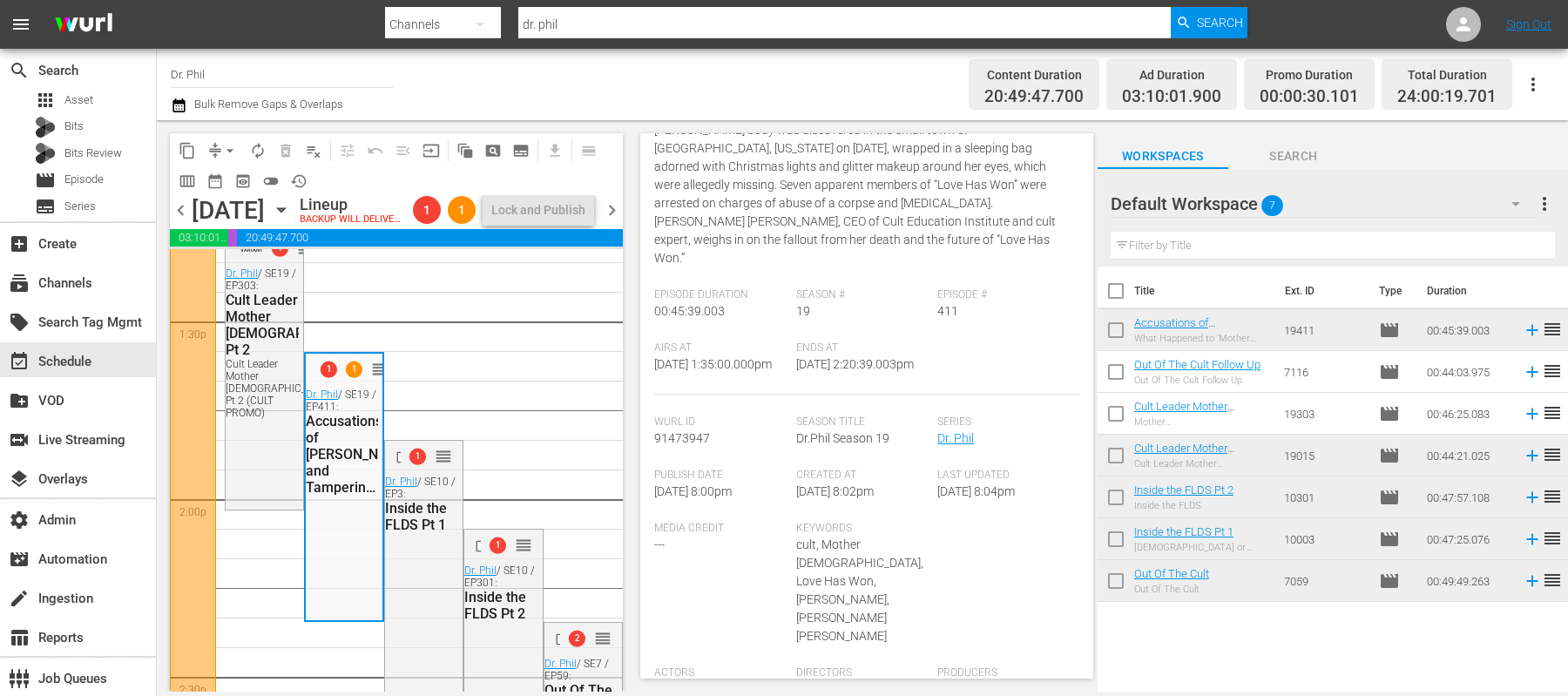
scroll to position [564, 0]
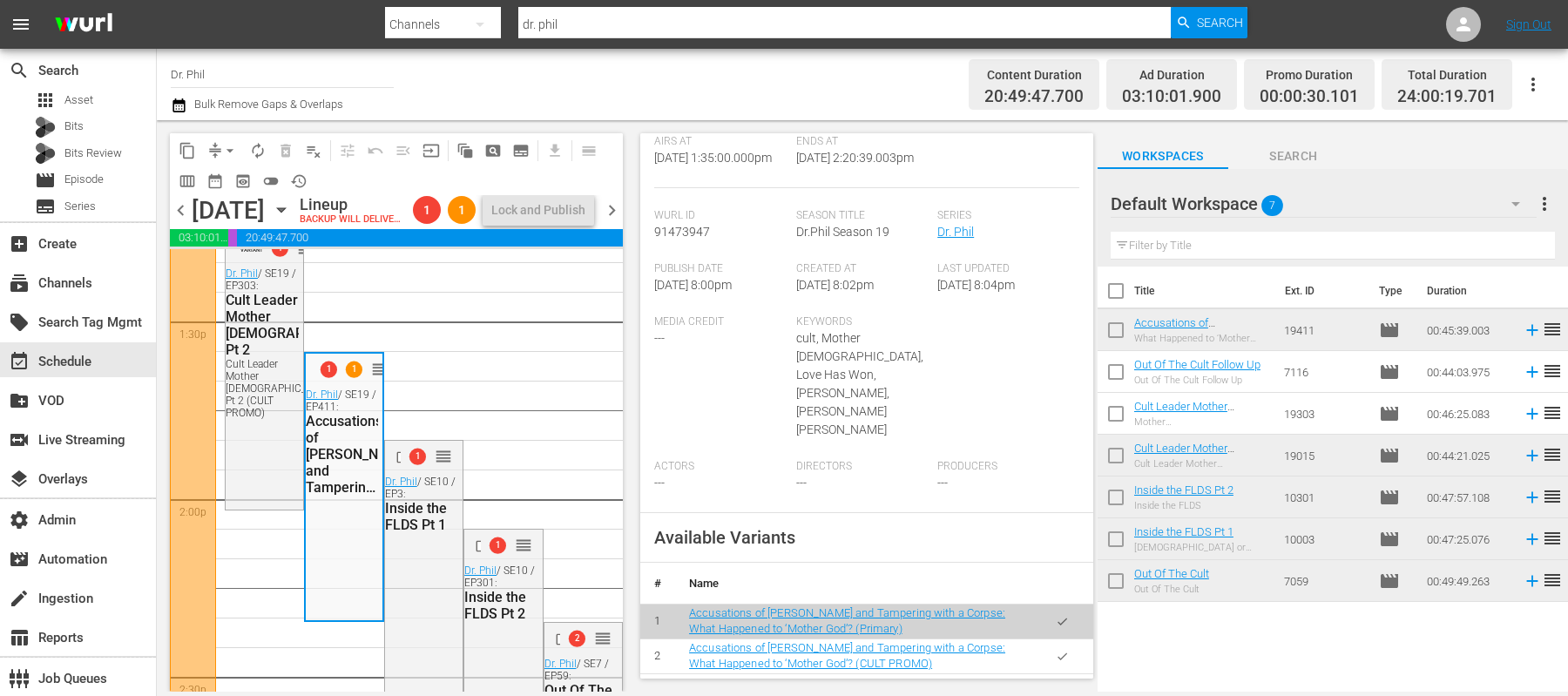
click at [1068, 650] on icon "button" at bounding box center [1063, 657] width 13 height 13
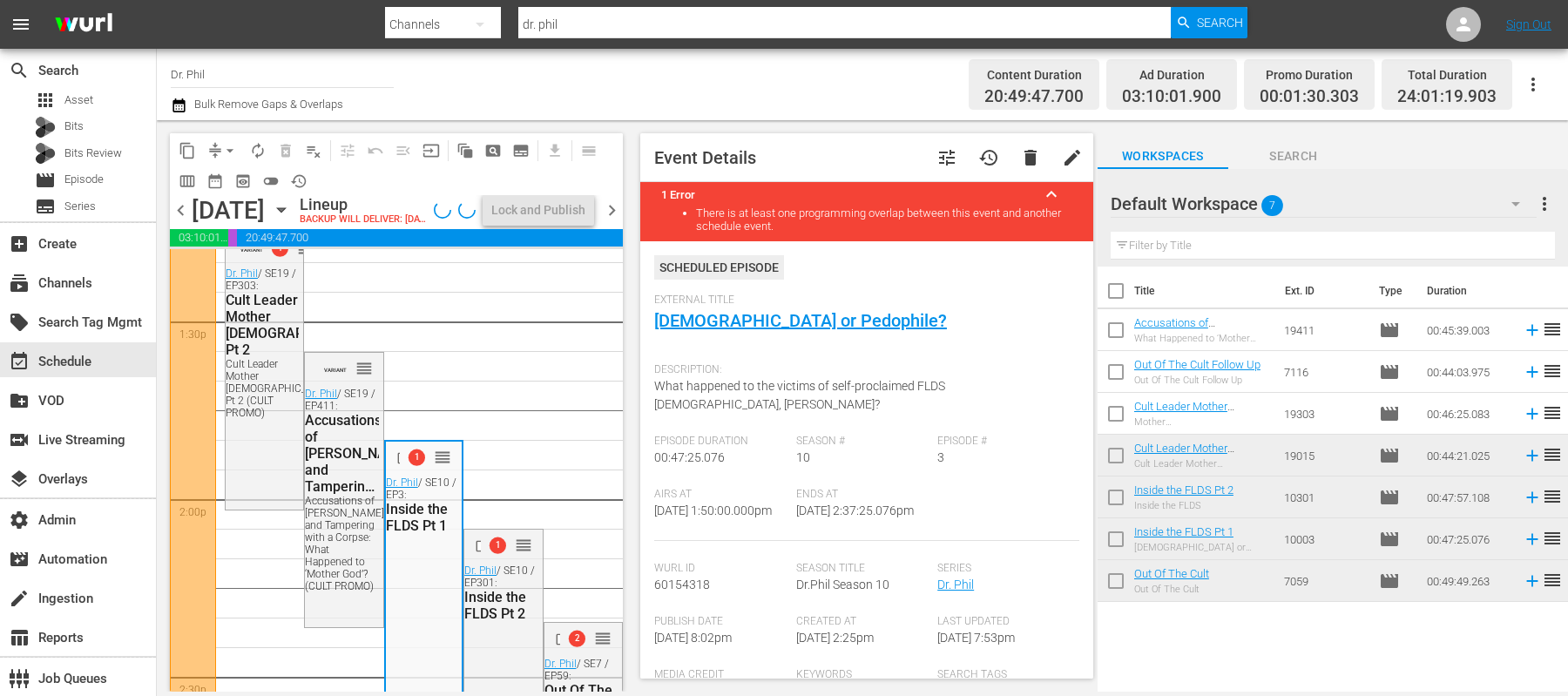
scroll to position [628, 0]
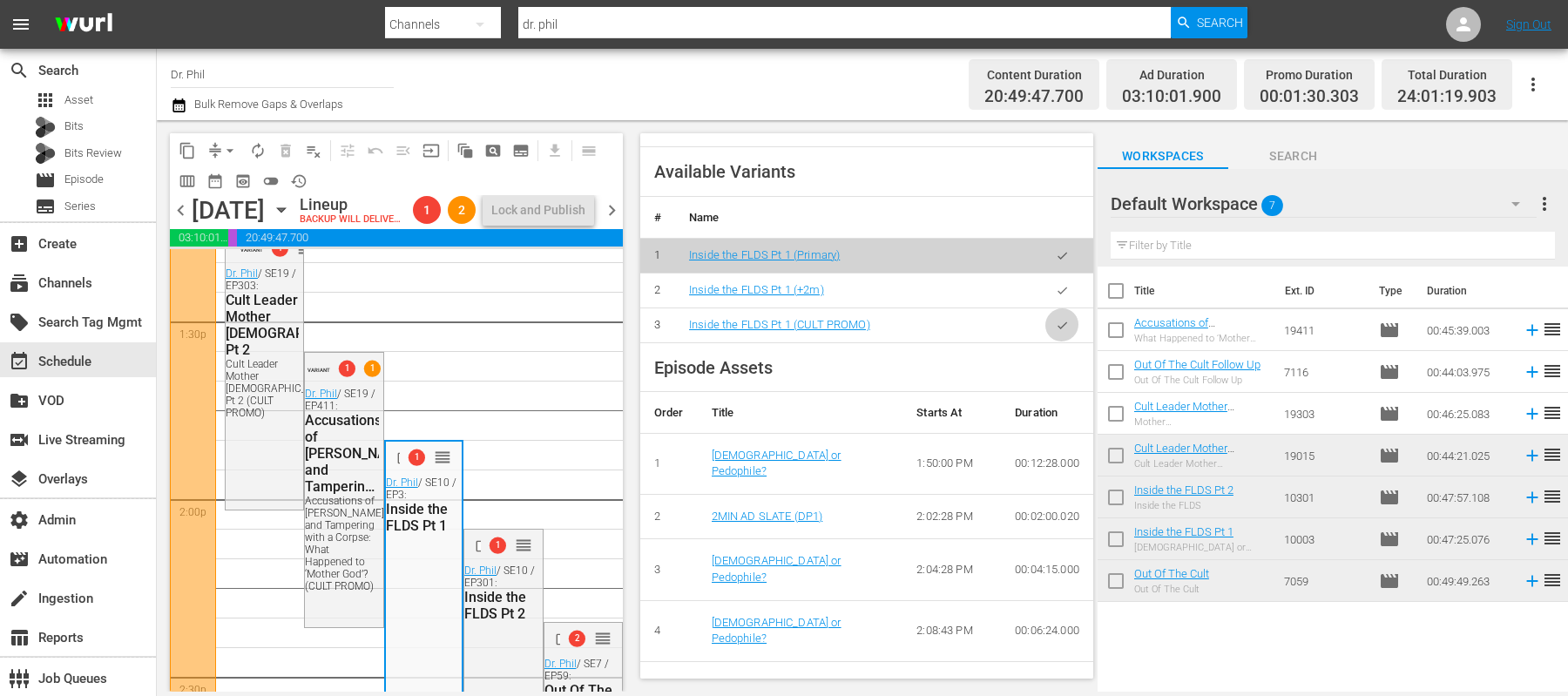
click at [1070, 331] on button "button" at bounding box center [1063, 326] width 34 height 34
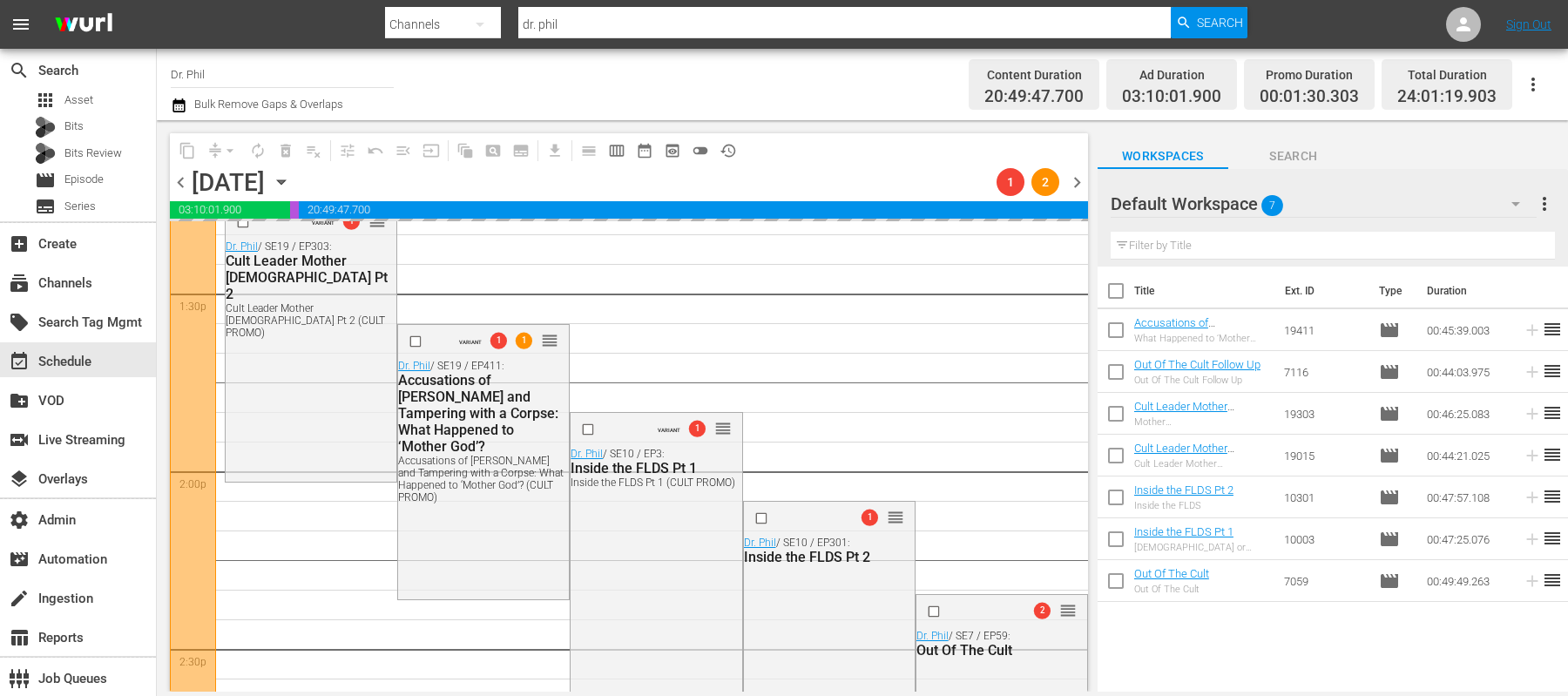
scroll to position [4863, 0]
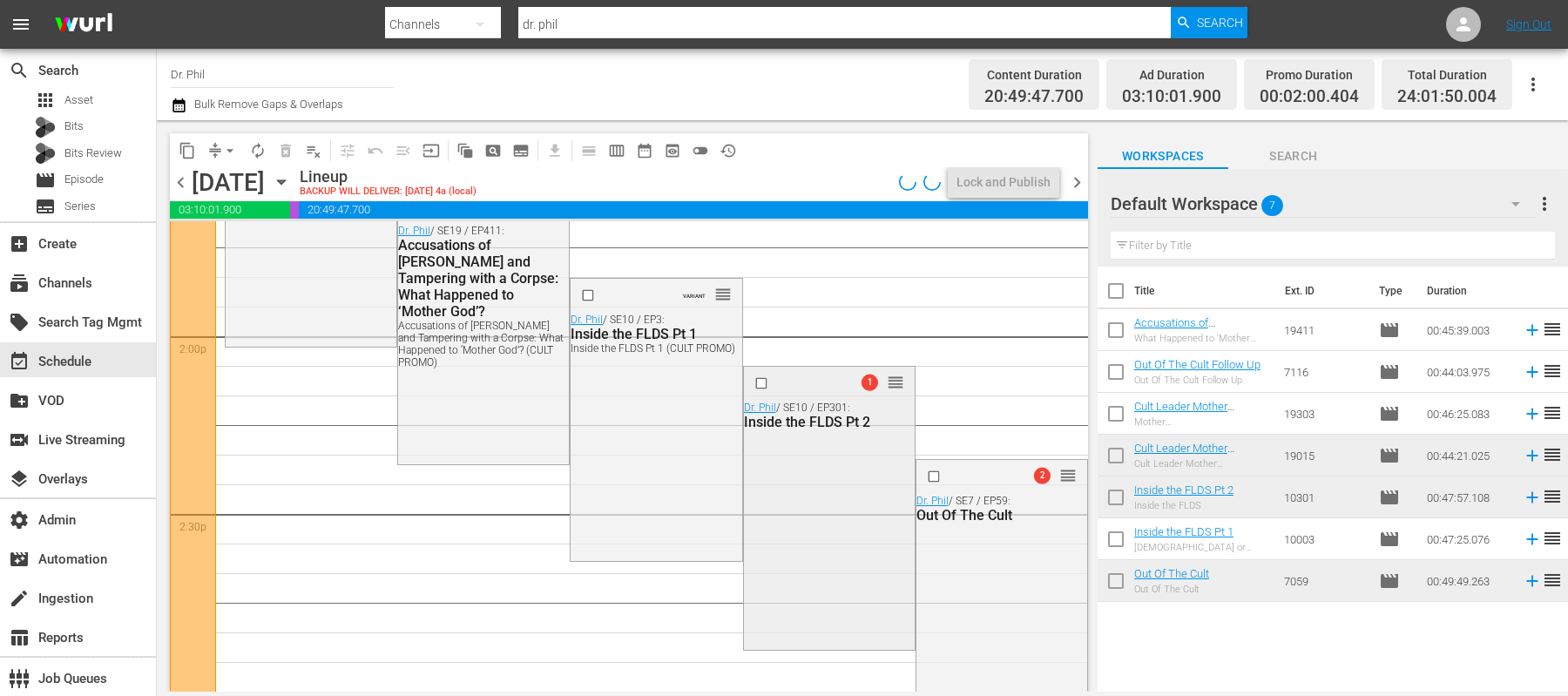
click at [820, 519] on div "1 reorder Dr. Phil / SE10 / EP301: Inside the FLDS Pt 2" at bounding box center [830, 506] width 171 height 279
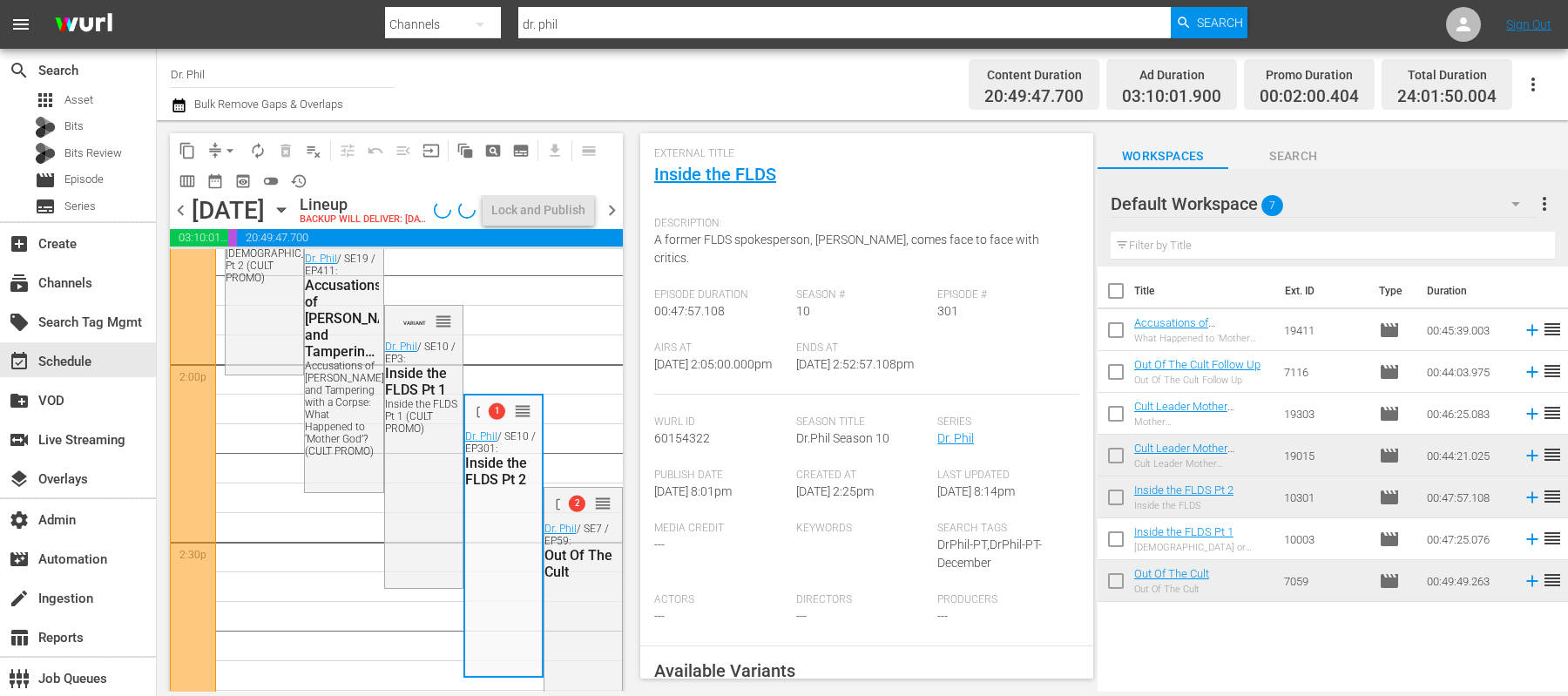
scroll to position [451, 0]
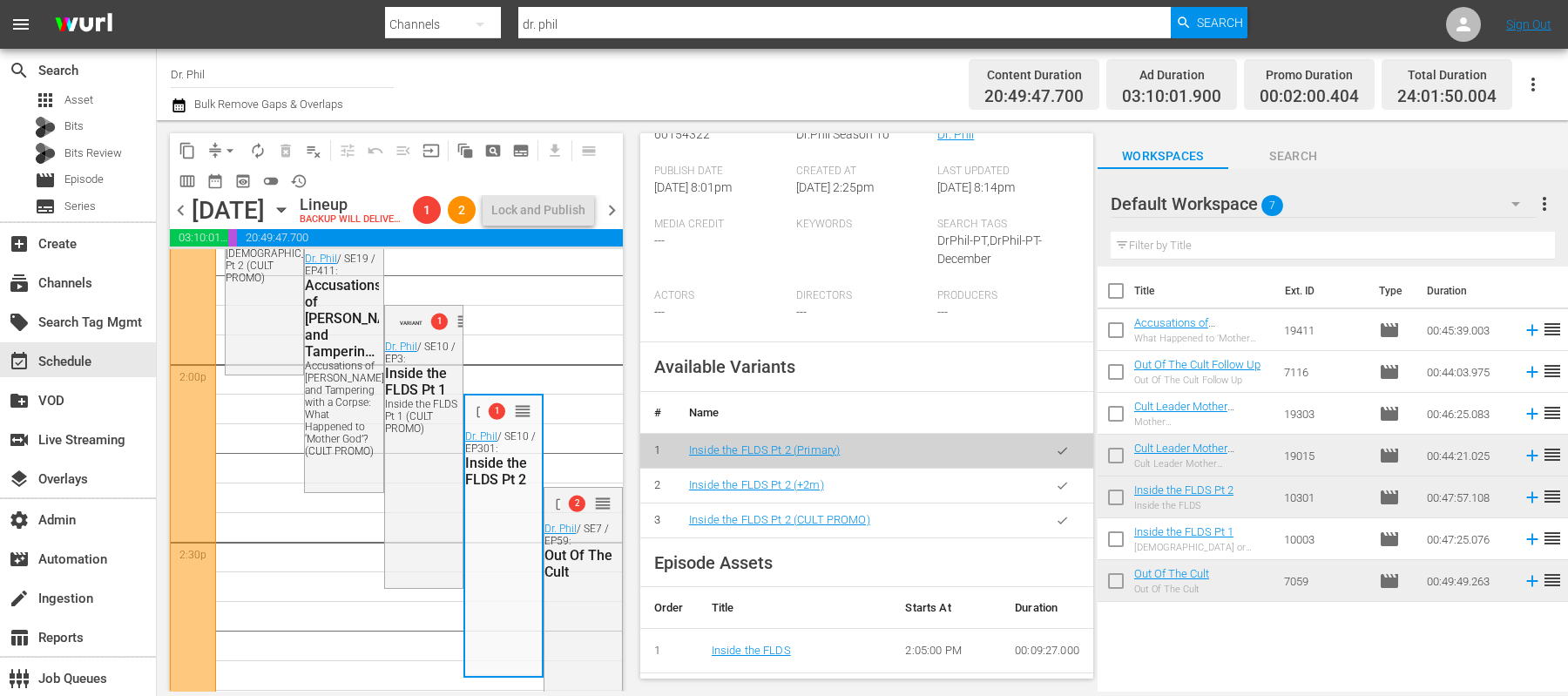
click at [1066, 520] on icon "button" at bounding box center [1063, 521] width 13 height 13
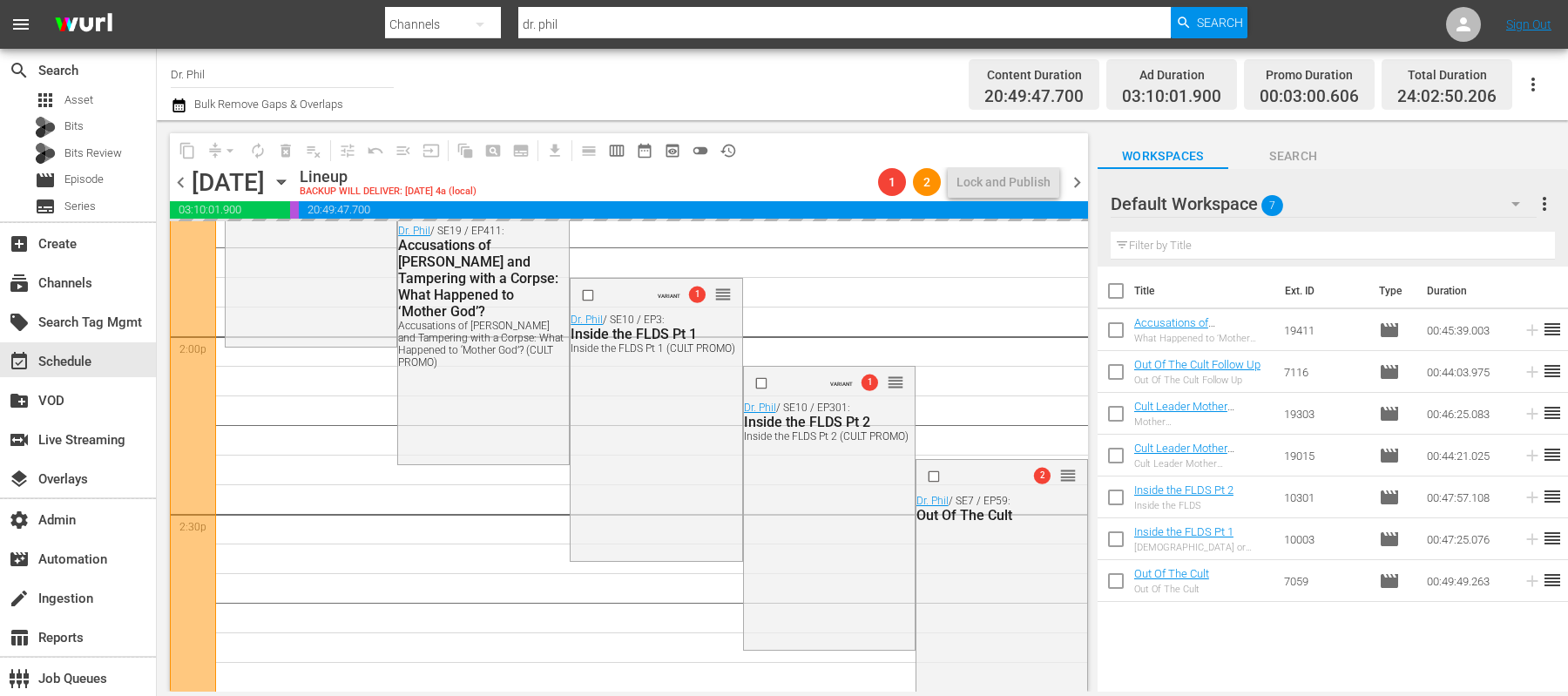
scroll to position [5001, 0]
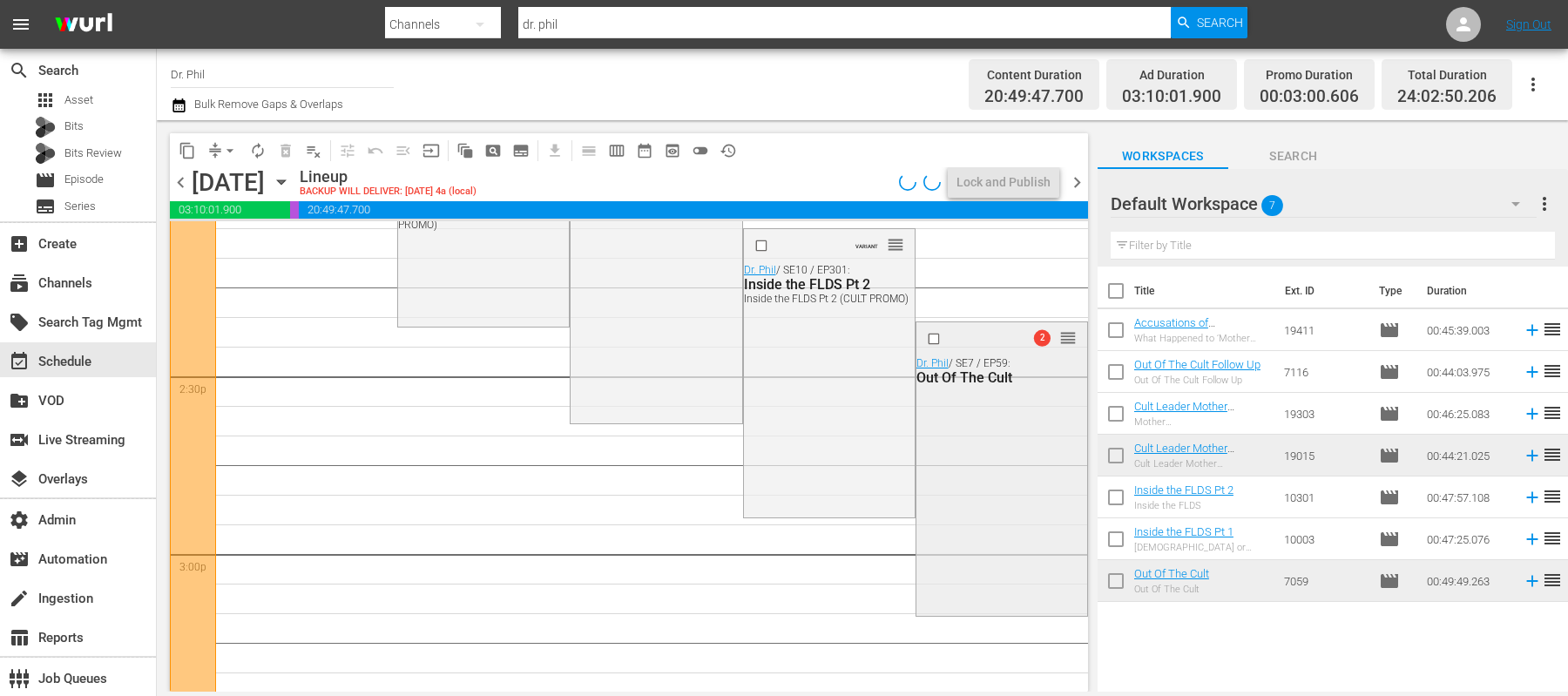
click at [954, 503] on div "2 reorder Dr. Phil / SE7 / EP59: Out Of The Cult" at bounding box center [1002, 468] width 171 height 291
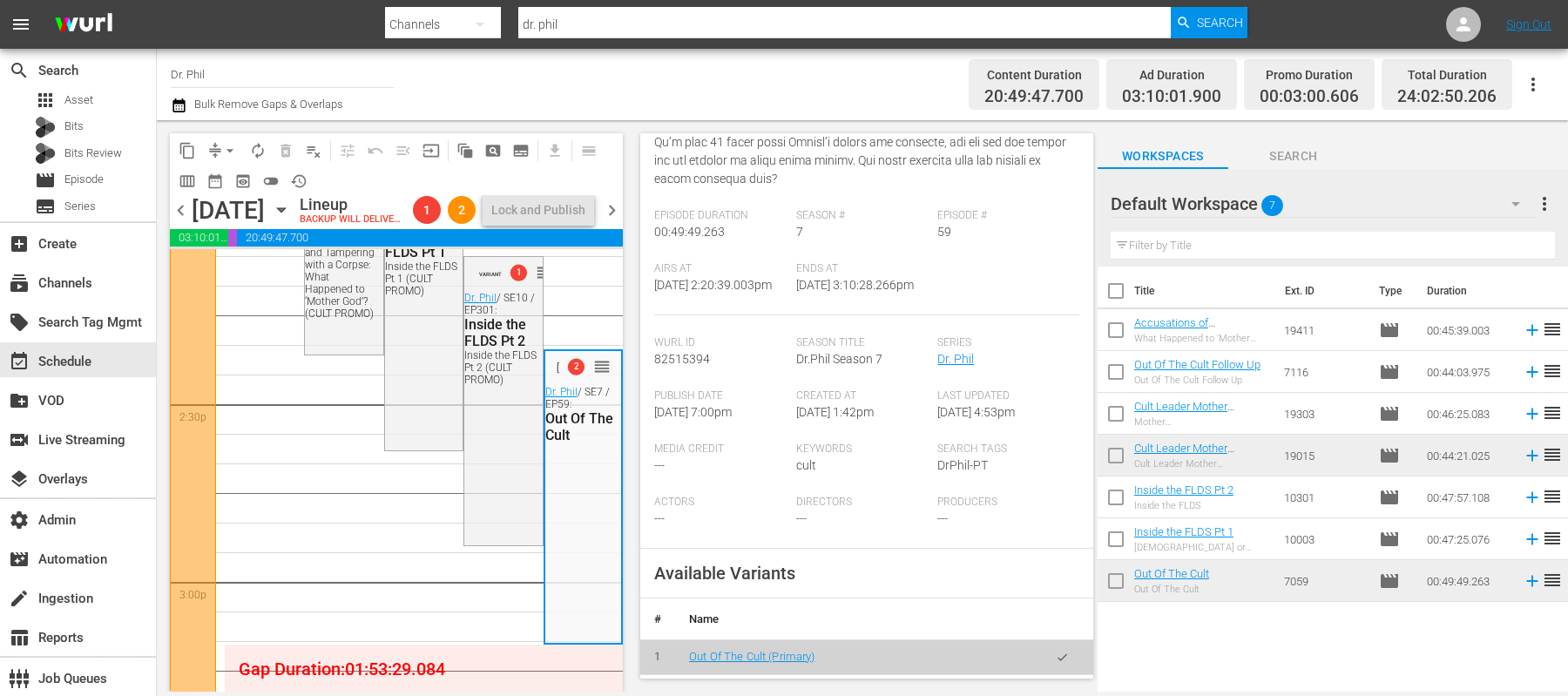
scroll to position [568, 0]
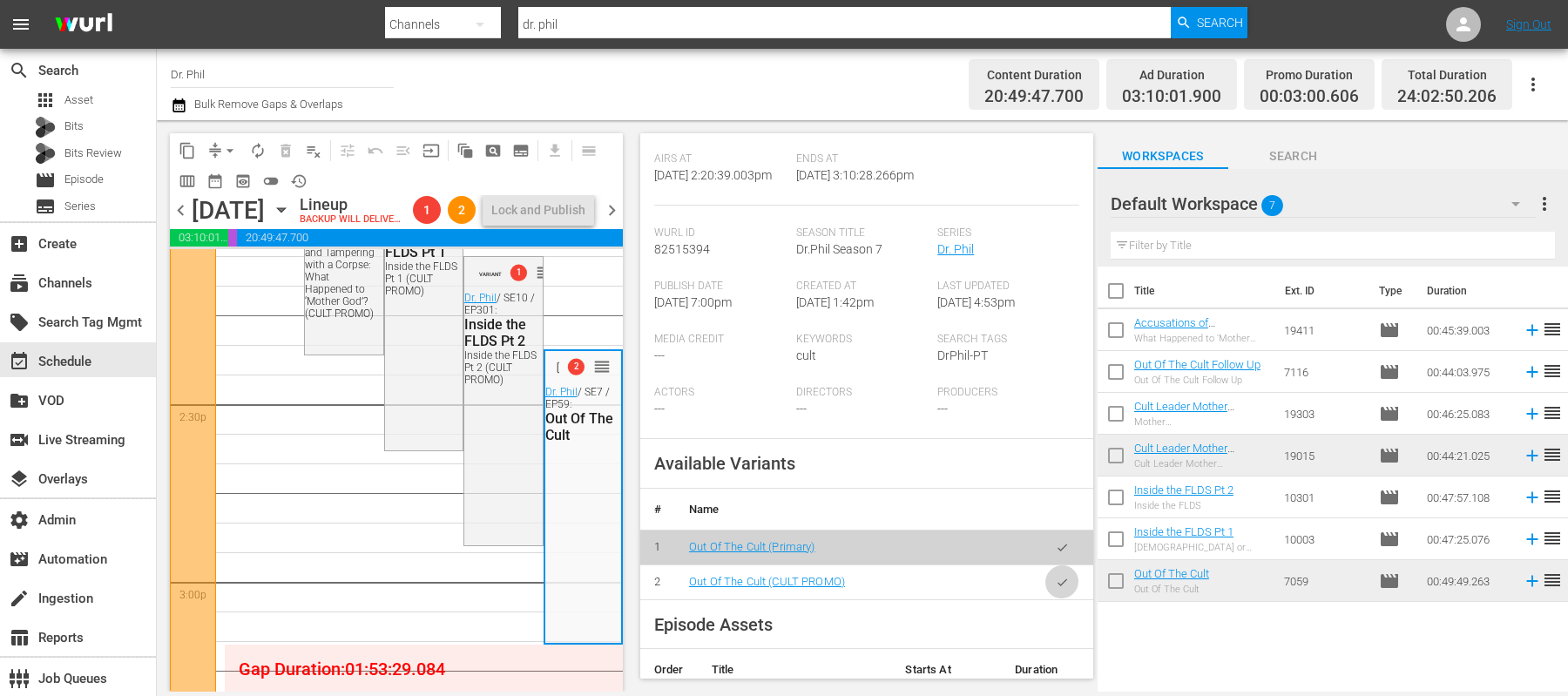
click at [1054, 598] on button "button" at bounding box center [1063, 583] width 34 height 34
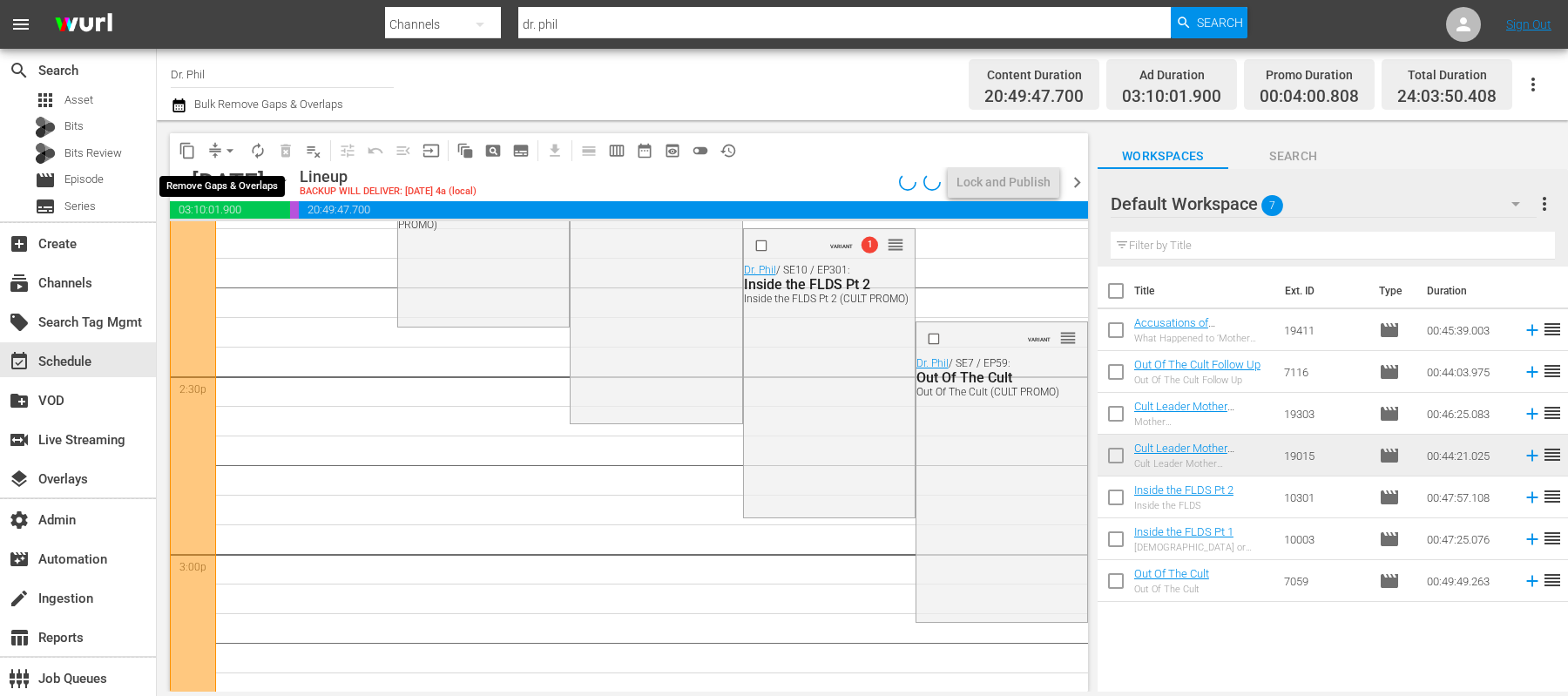
click at [228, 154] on span "arrow_drop_down" at bounding box center [230, 151] width 17 height 17
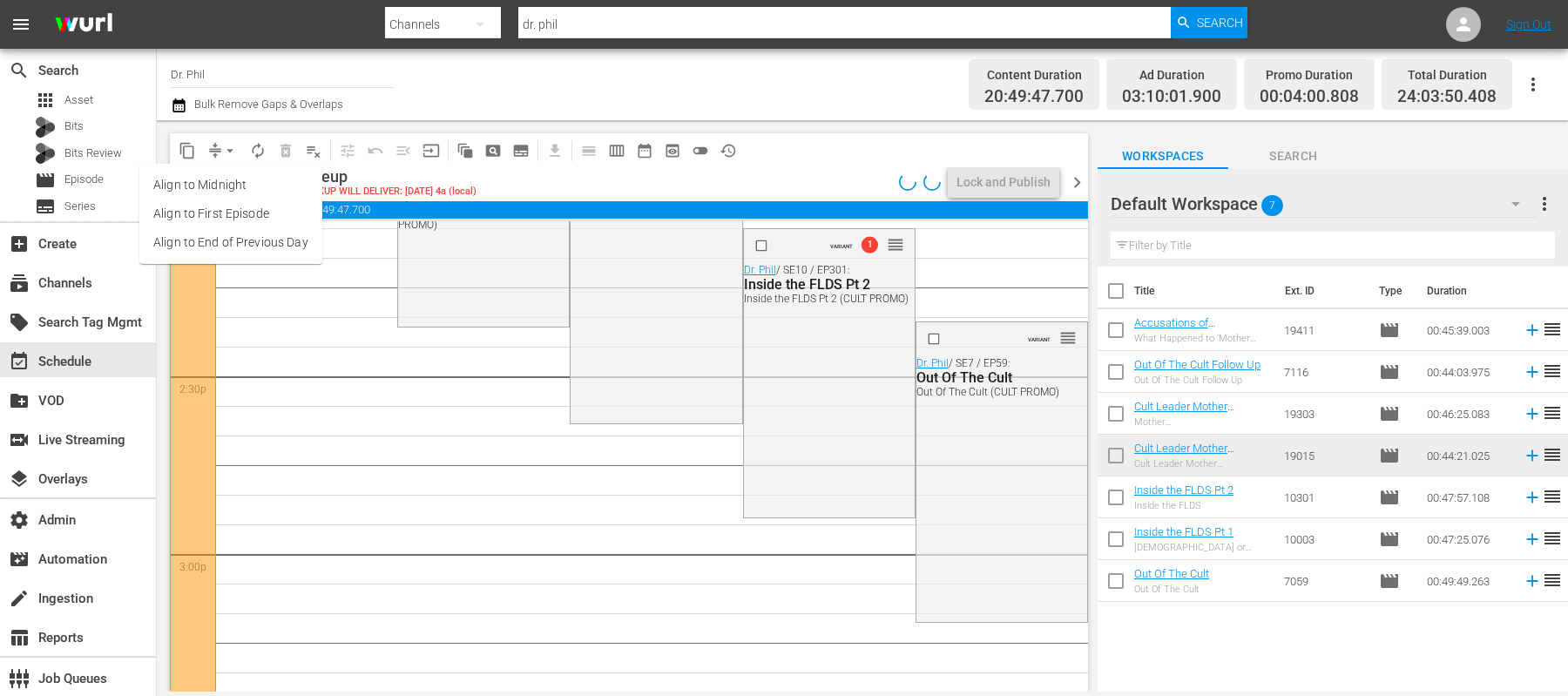
click at [247, 241] on li "Align to End of Previous Day" at bounding box center [231, 242] width 183 height 28
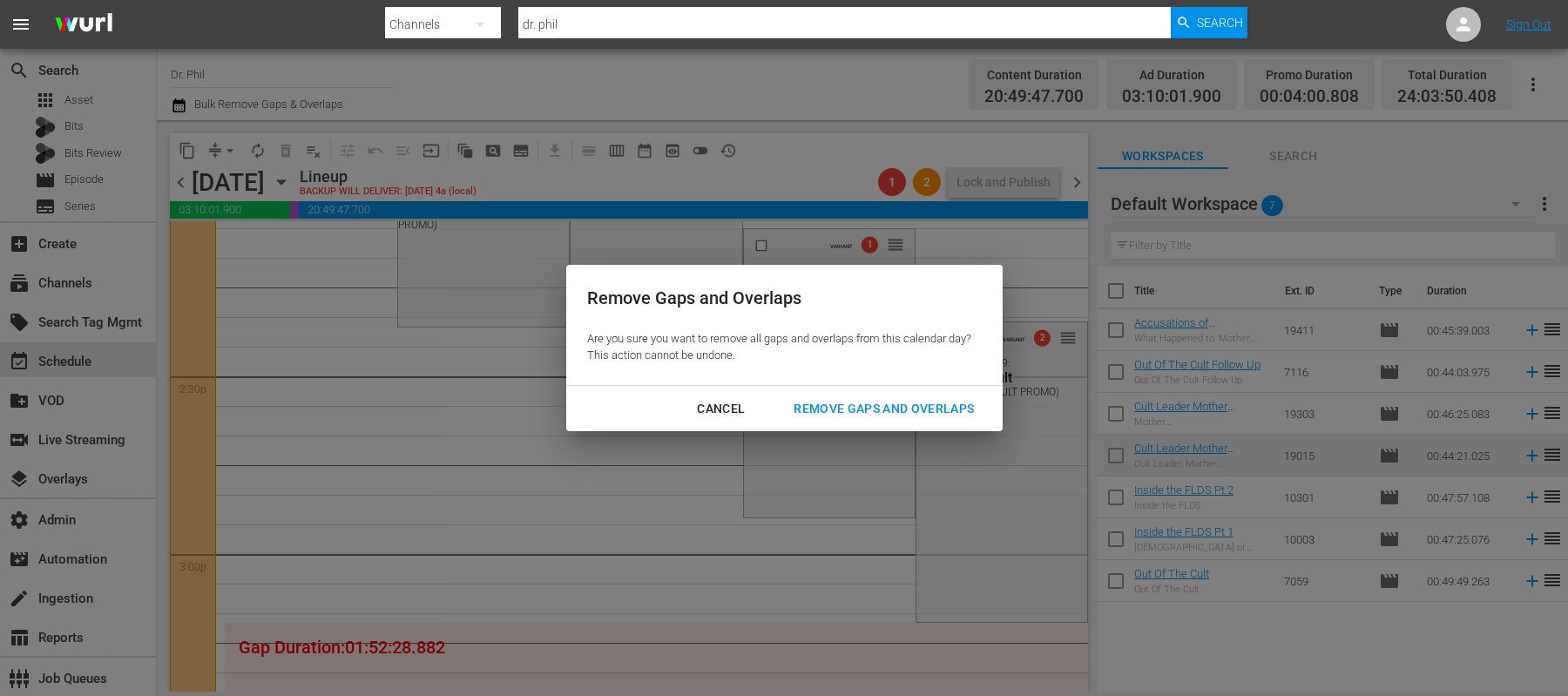
click at [860, 408] on div "Remove Gaps and Overlaps" at bounding box center [884, 408] width 208 height 22
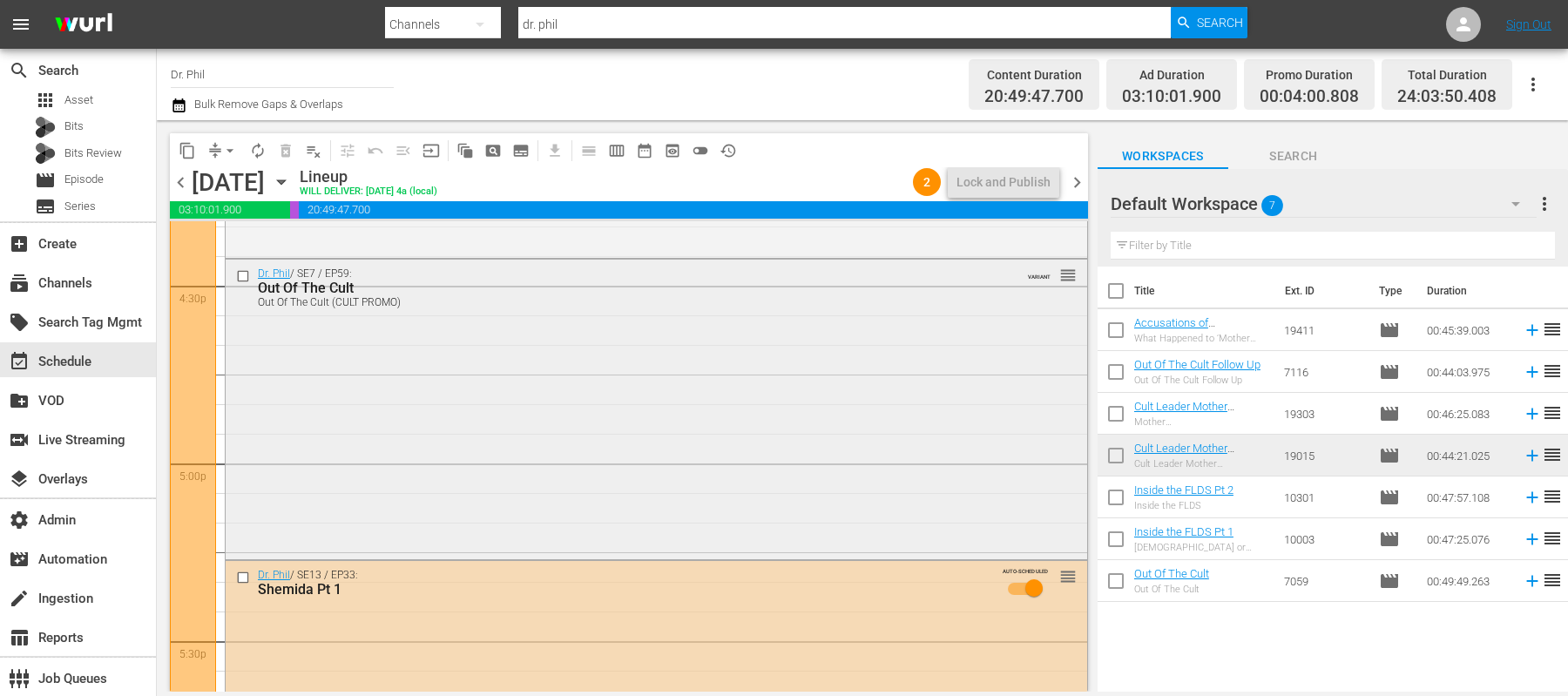
scroll to position [5790, 0]
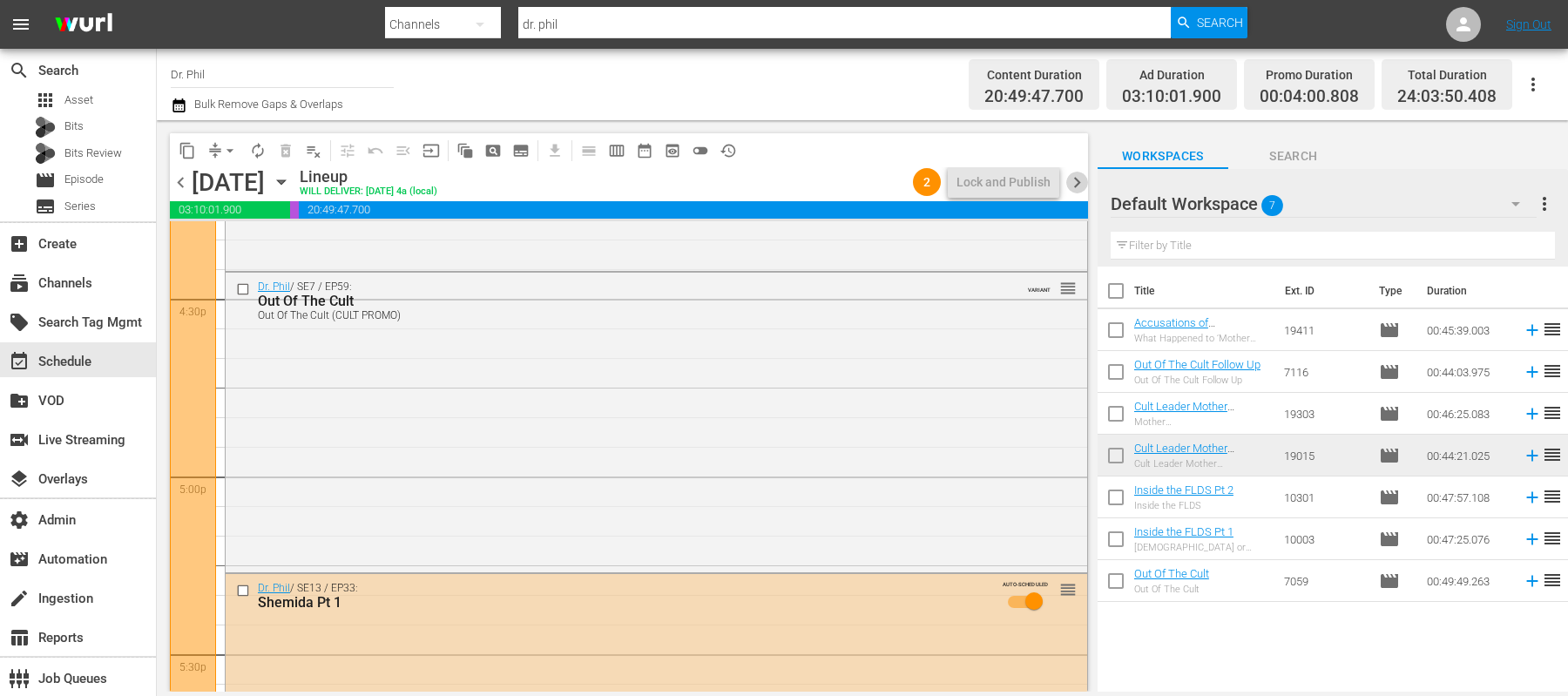
click at [1077, 182] on span "chevron_right" at bounding box center [1077, 182] width 22 height 22
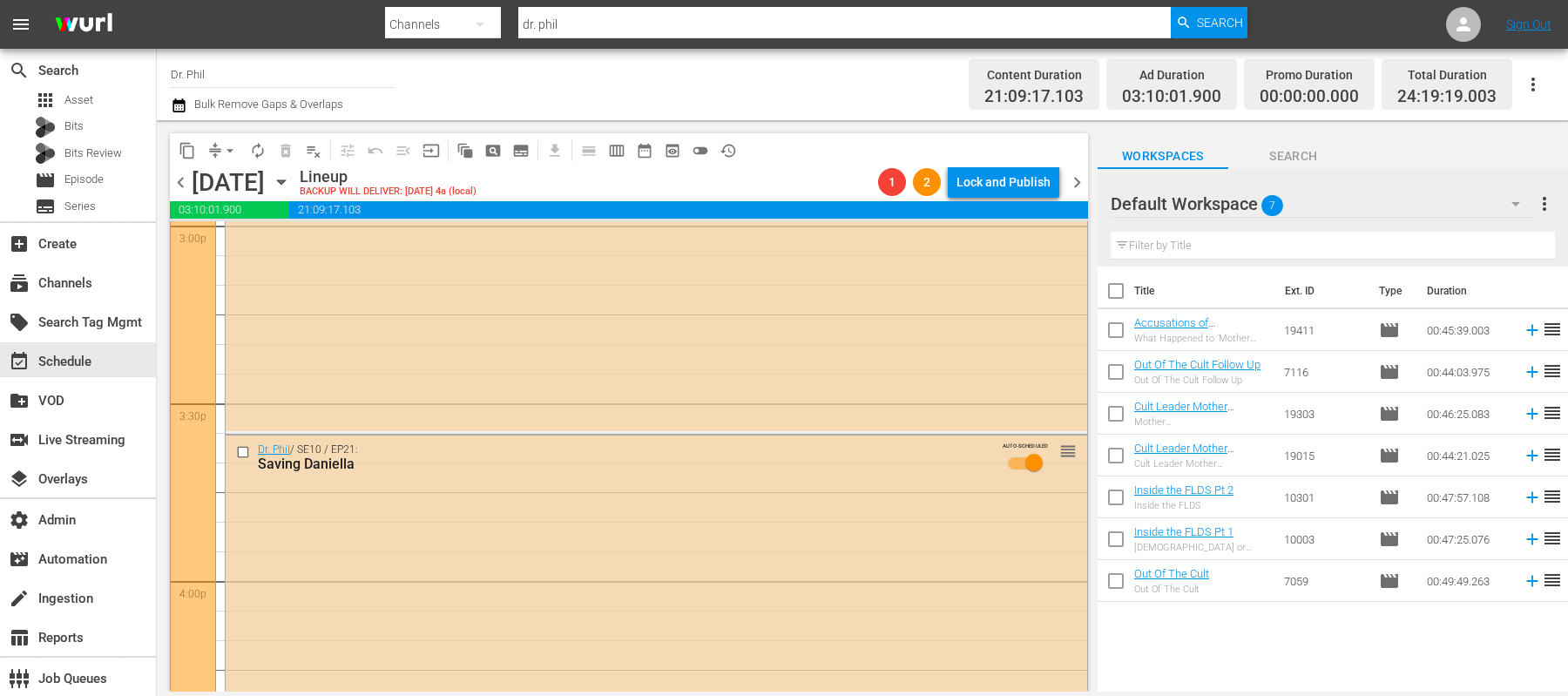
scroll to position [4650, 0]
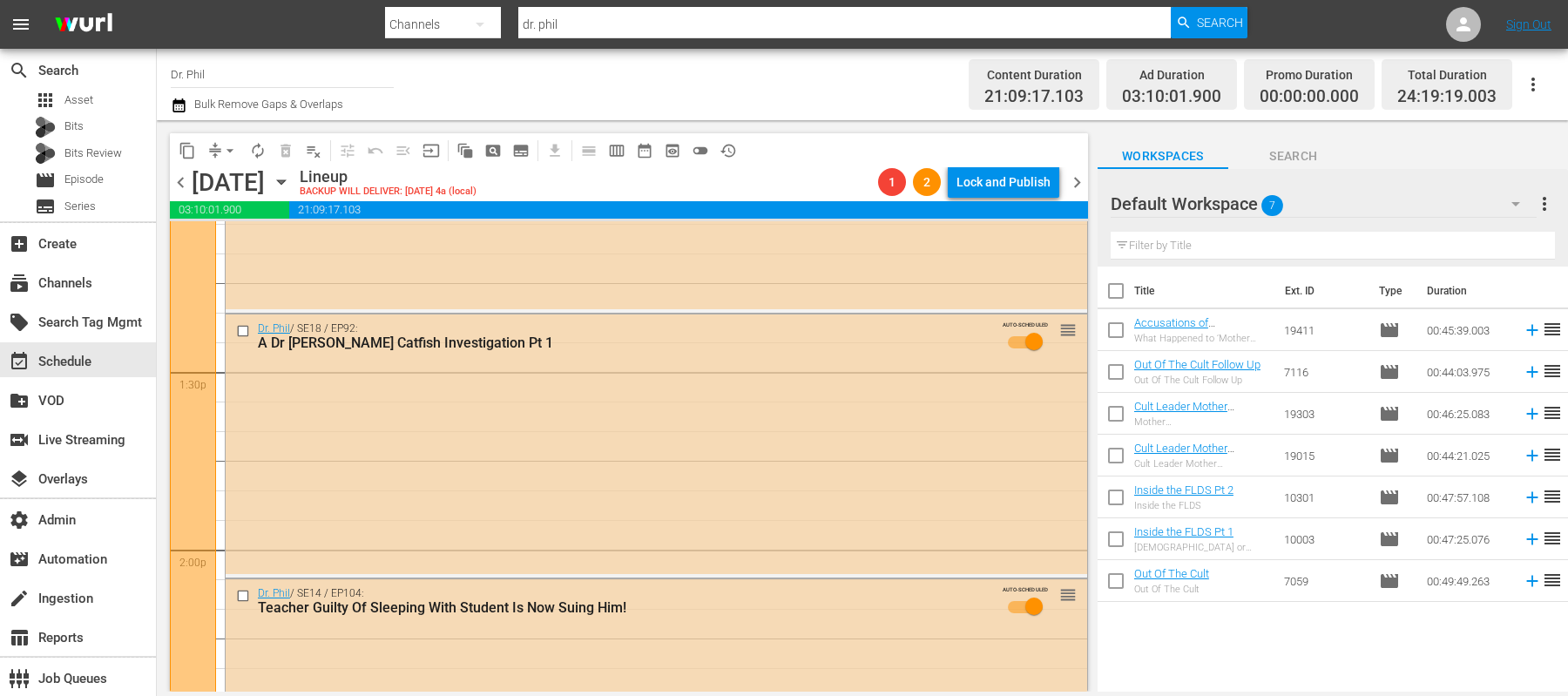
click at [217, 150] on button "arrow_drop_down" at bounding box center [230, 150] width 28 height 28
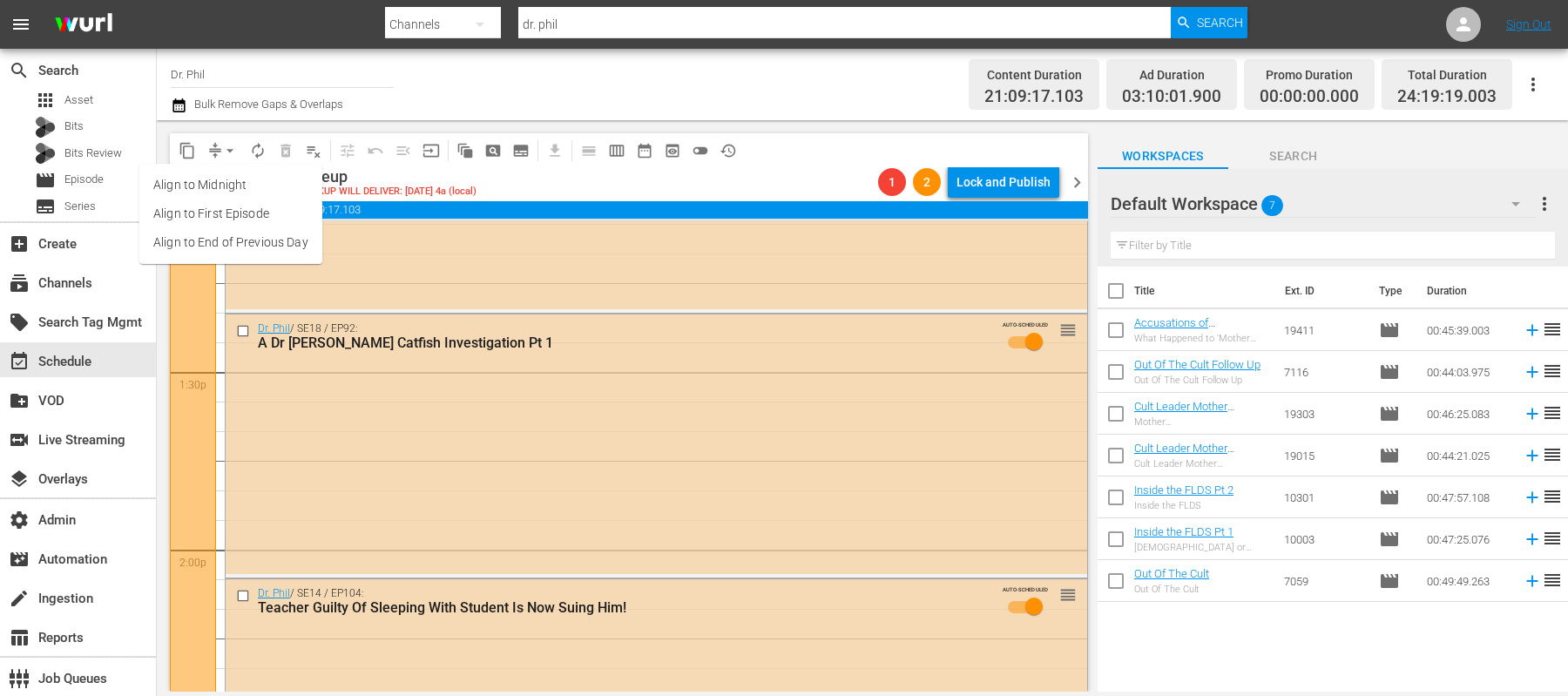
click at [229, 256] on li "Align to End of Previous Day" at bounding box center [231, 242] width 183 height 28
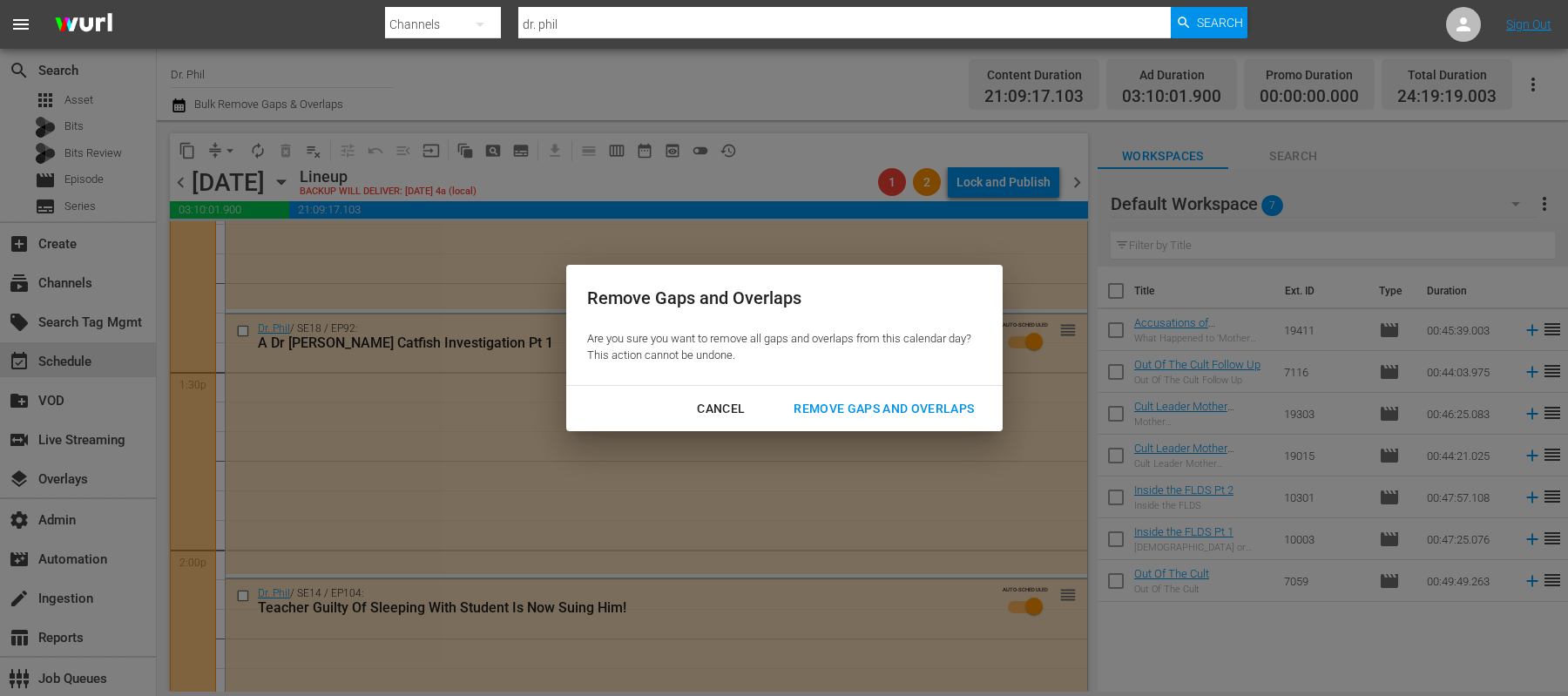
click at [891, 403] on div "Remove Gaps and Overlaps" at bounding box center [884, 408] width 208 height 22
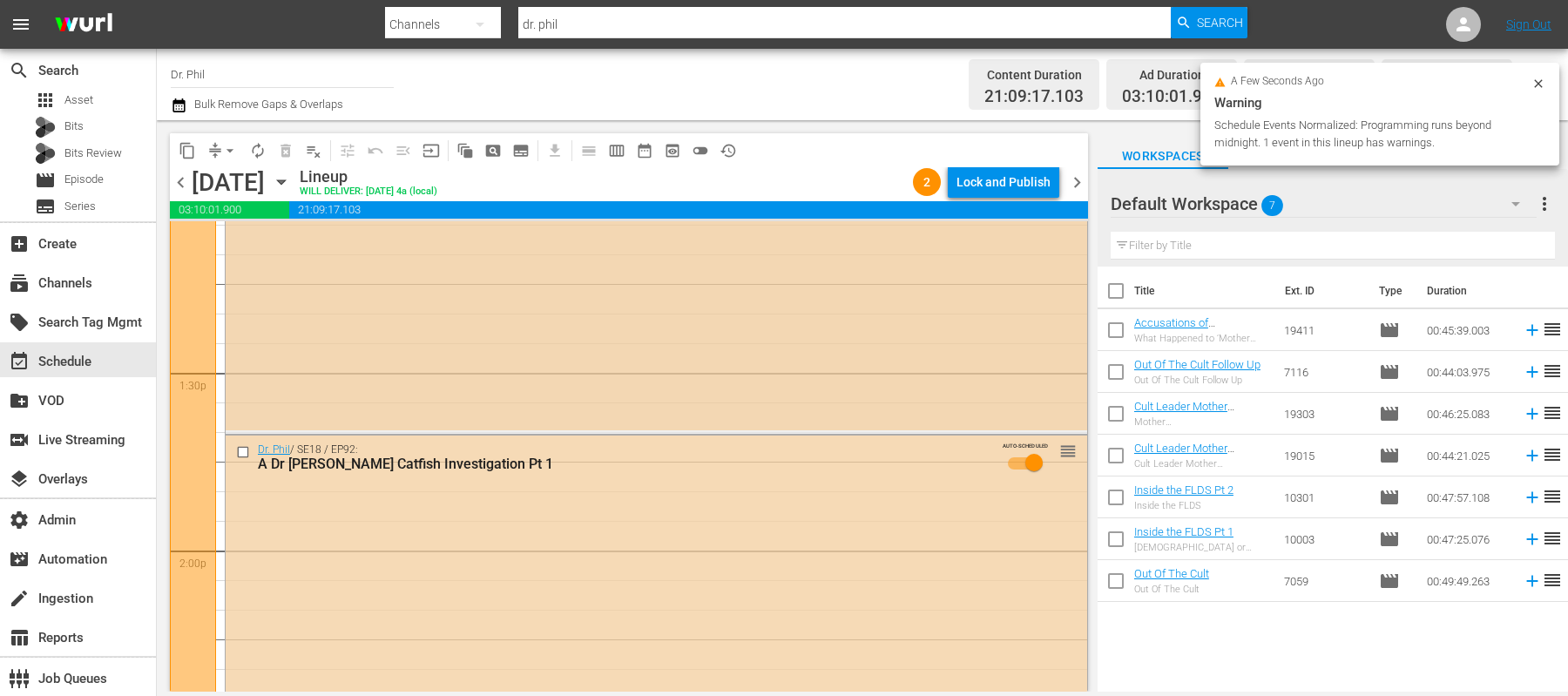
scroll to position [4506, 0]
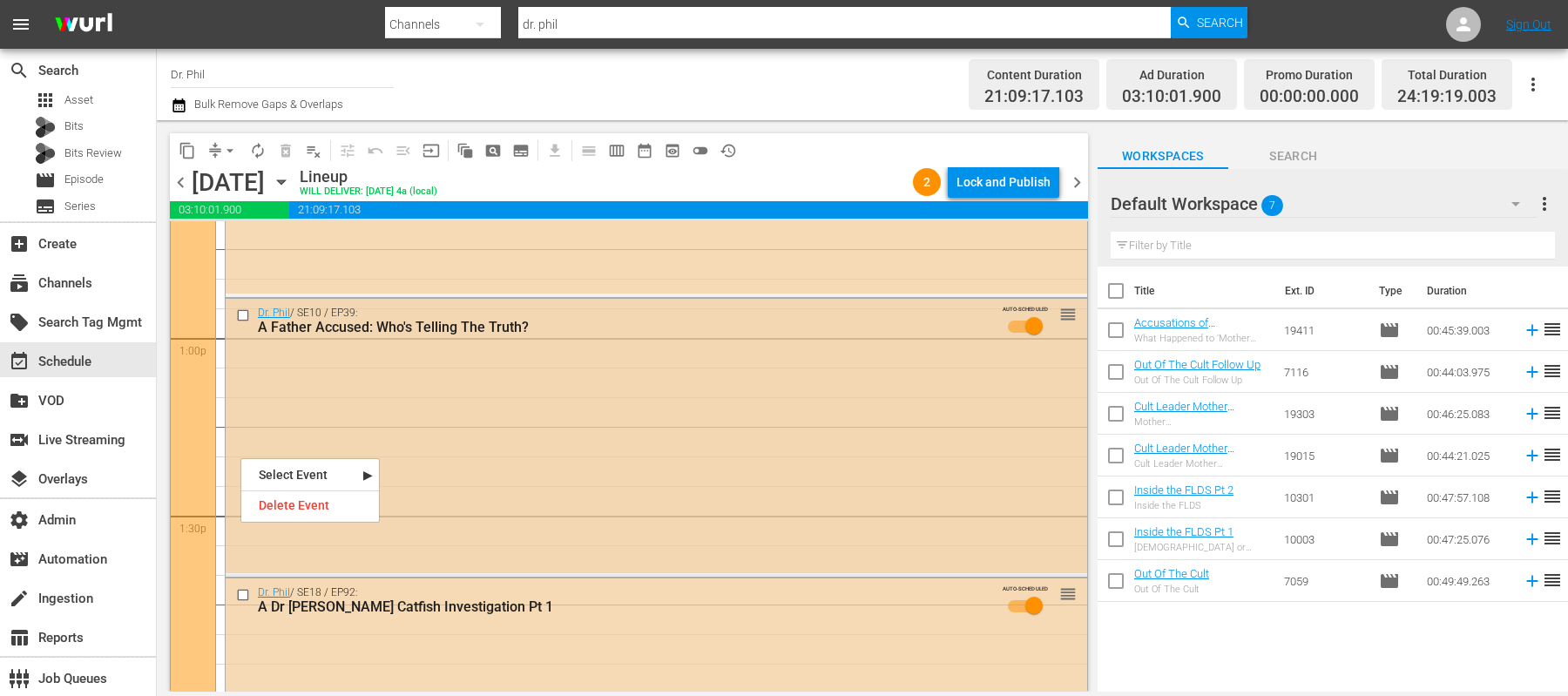
click at [239, 316] on input "checkbox" at bounding box center [245, 315] width 18 height 15
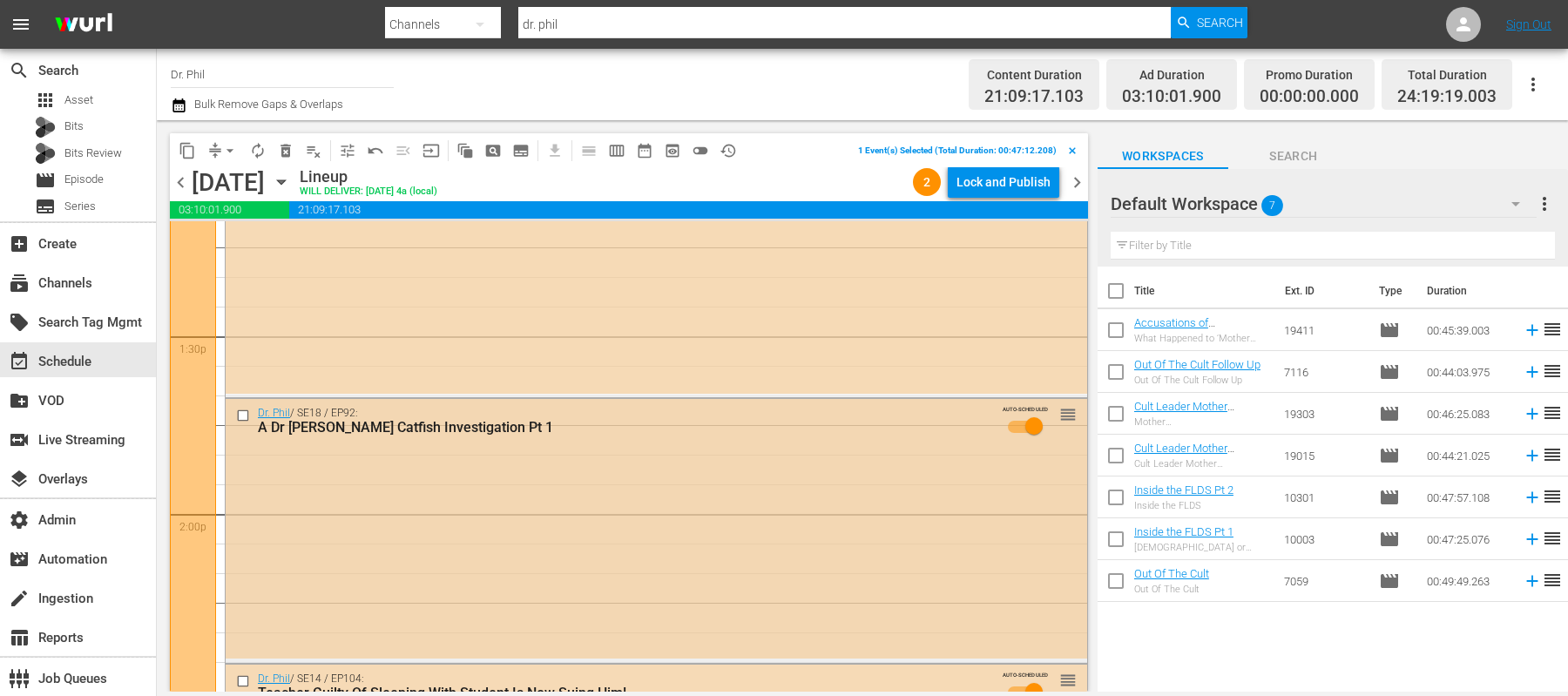
click at [243, 414] on input "checkbox" at bounding box center [245, 417] width 18 height 15
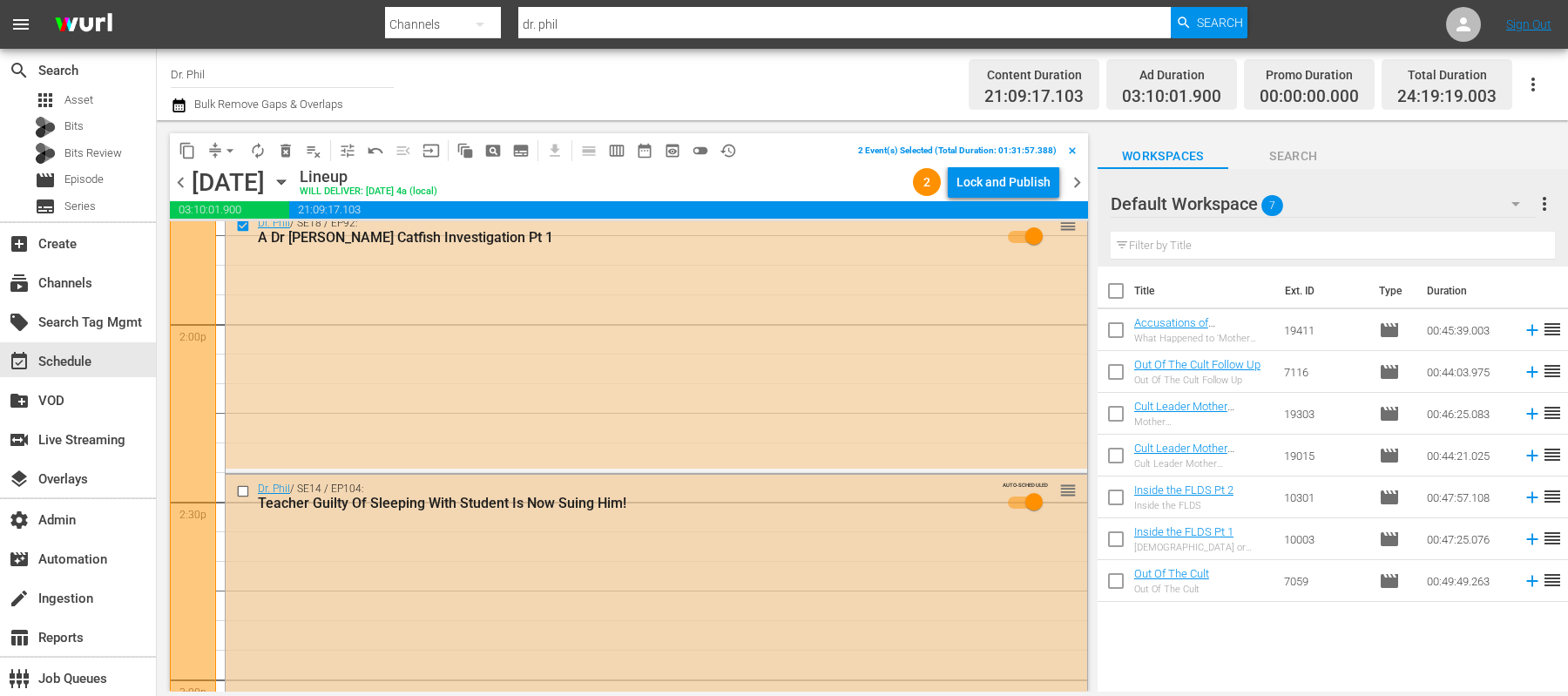
click at [242, 486] on input "checkbox" at bounding box center [245, 491] width 18 height 15
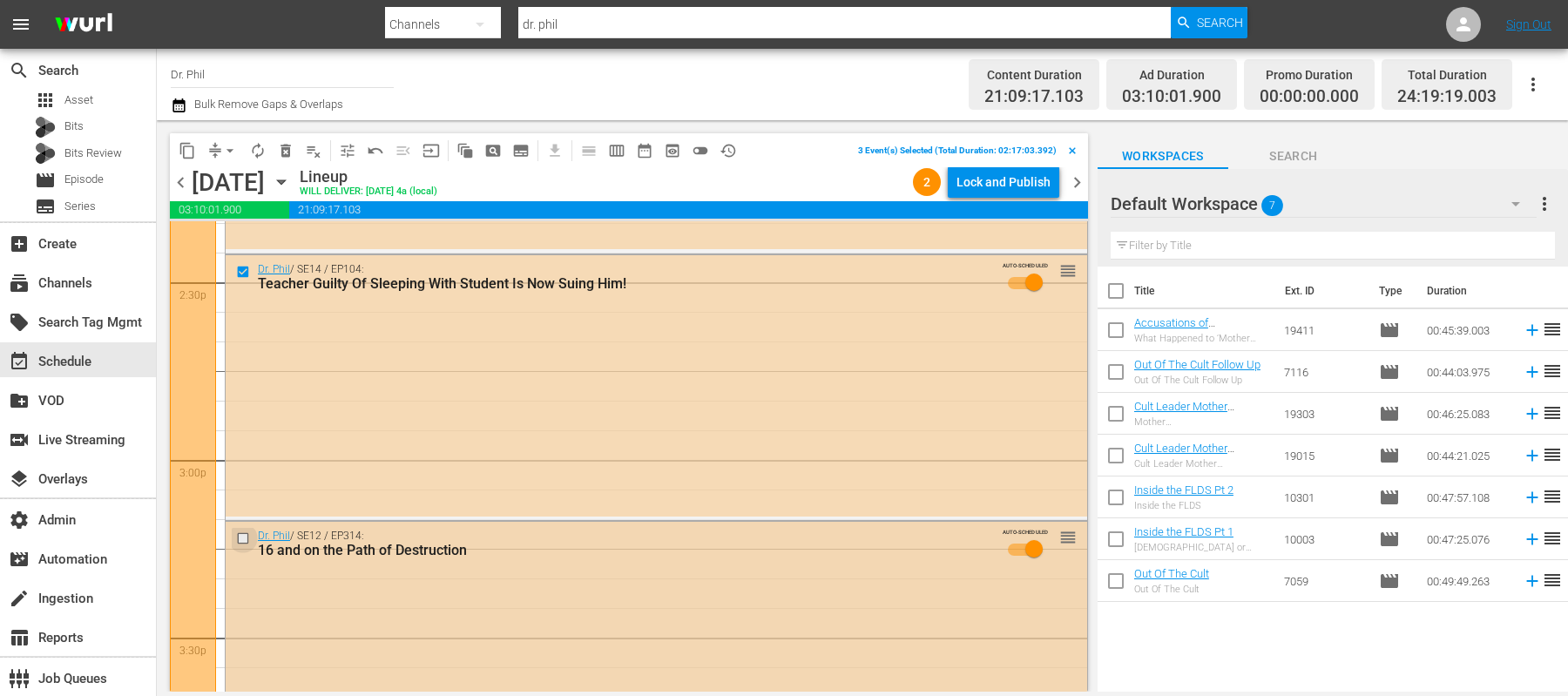
click at [244, 536] on input "checkbox" at bounding box center [245, 539] width 18 height 15
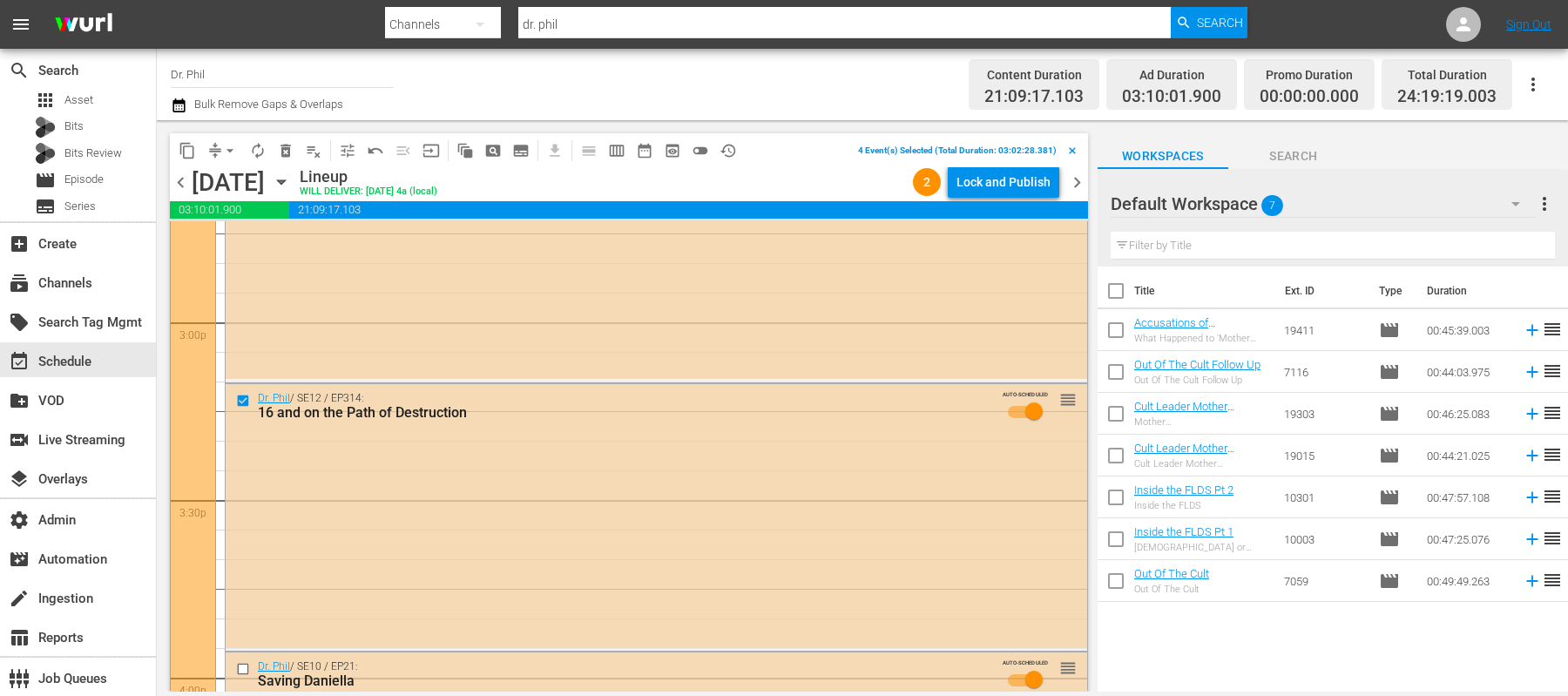
scroll to position [5412, 0]
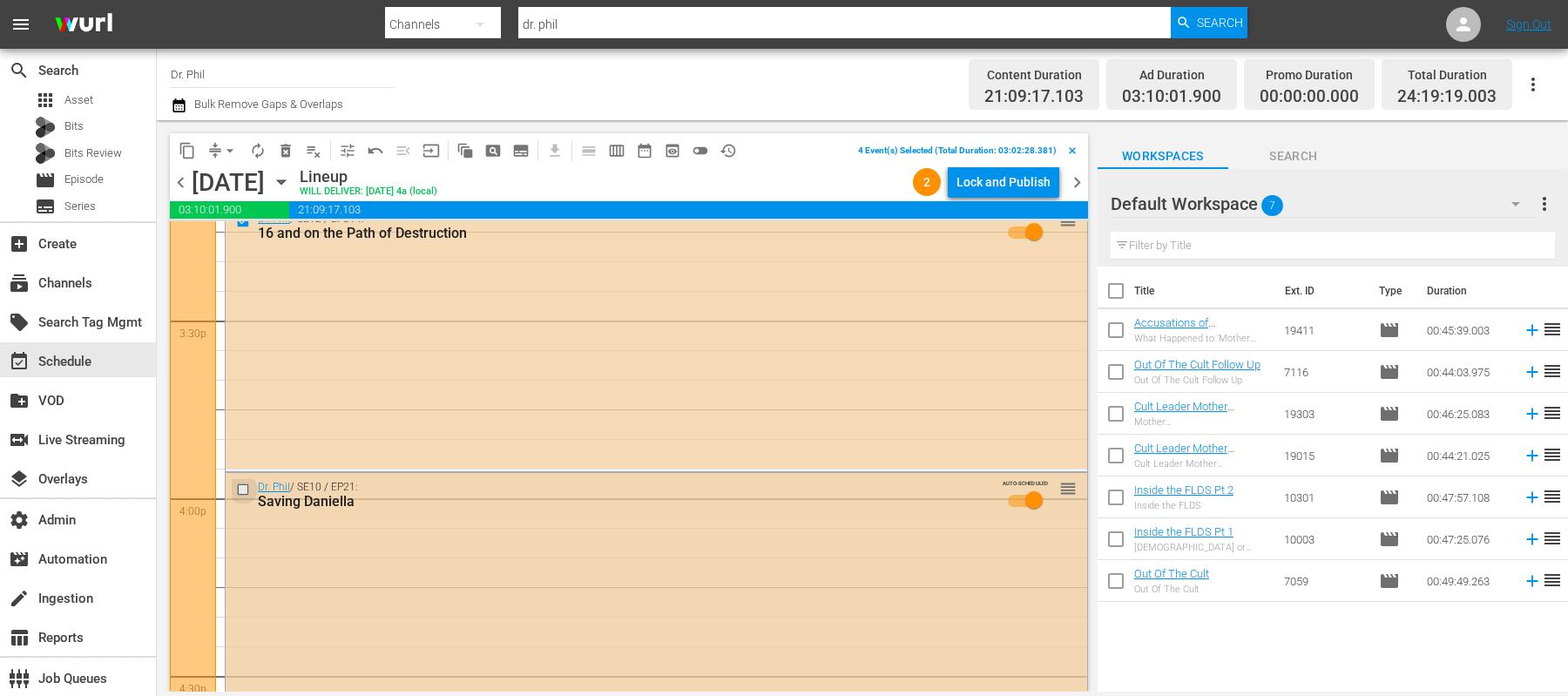
click at [242, 490] on input "checkbox" at bounding box center [245, 491] width 18 height 15
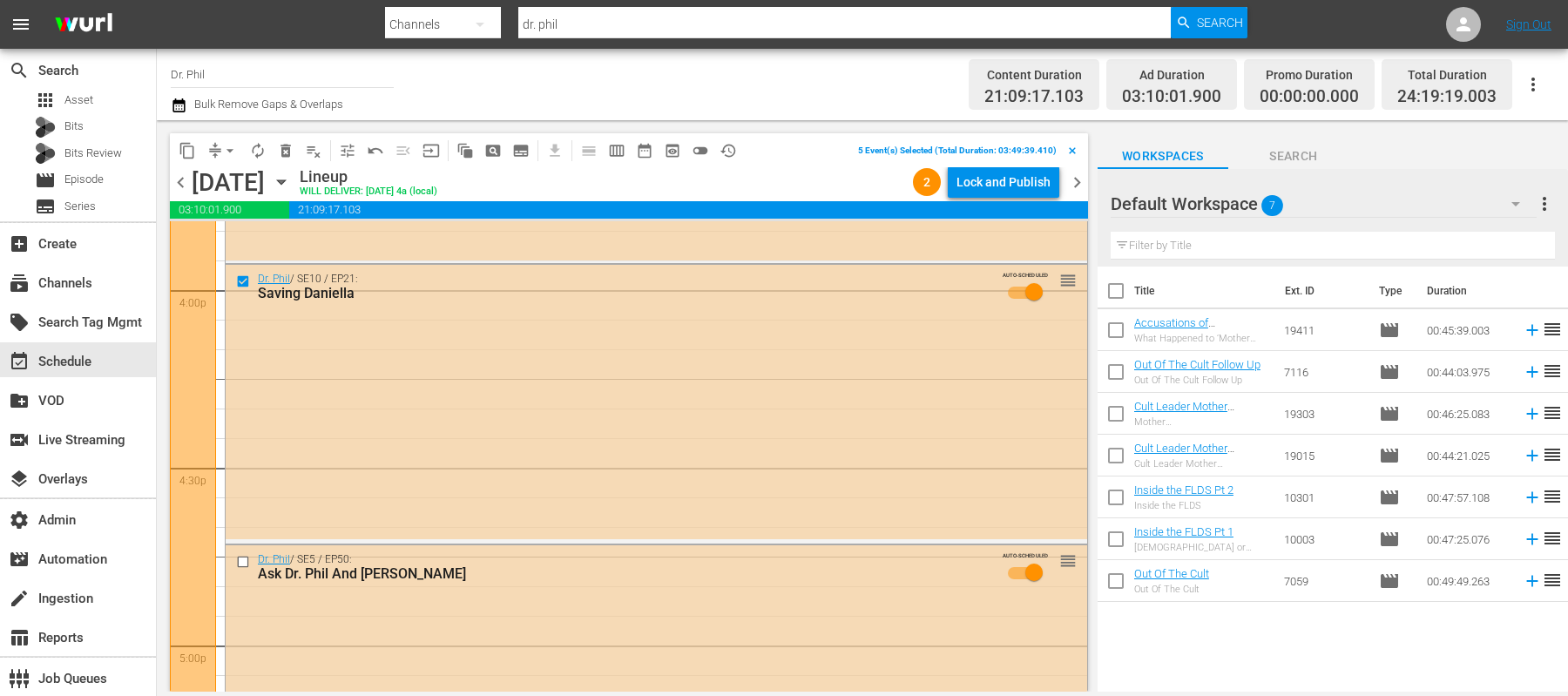
scroll to position [5644, 0]
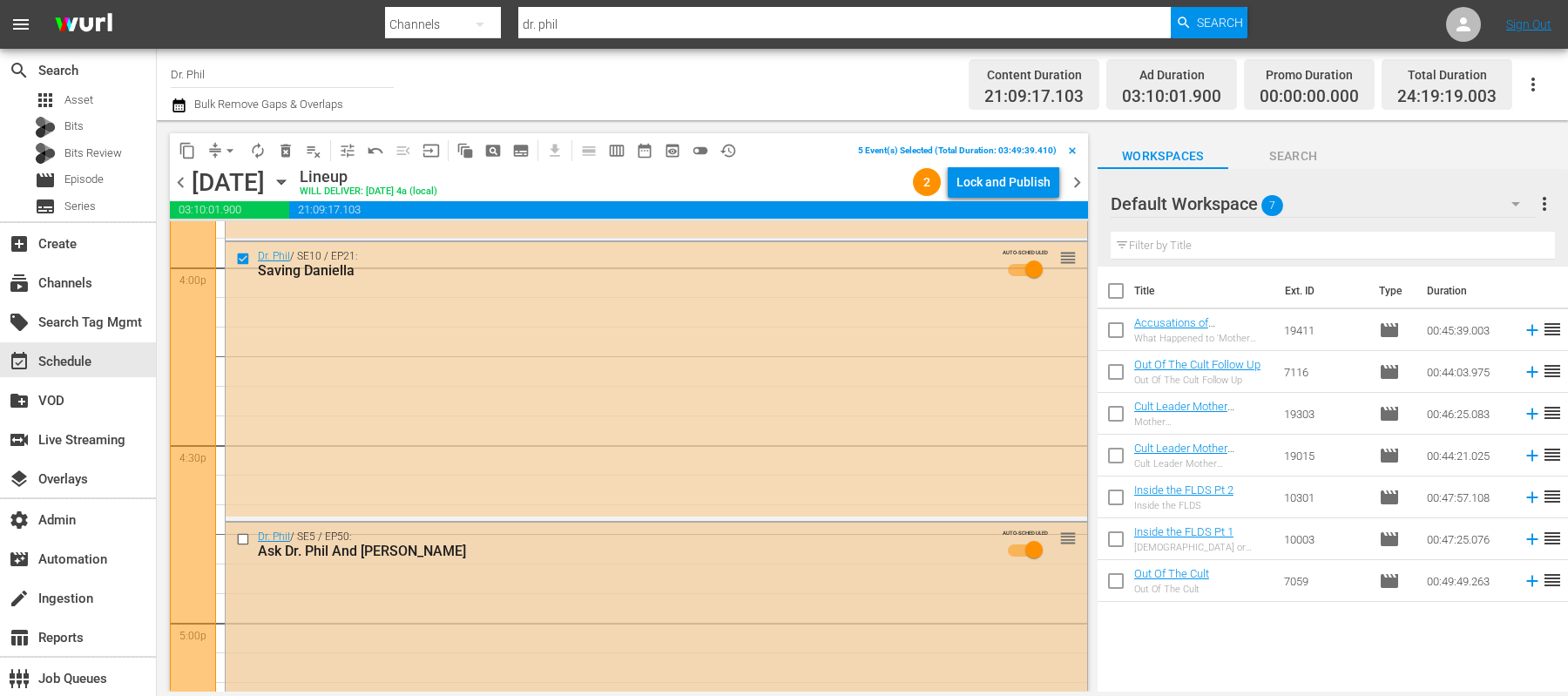
click at [243, 534] on input "checkbox" at bounding box center [245, 539] width 18 height 15
click at [291, 153] on span "delete_forever_outlined" at bounding box center [286, 151] width 17 height 17
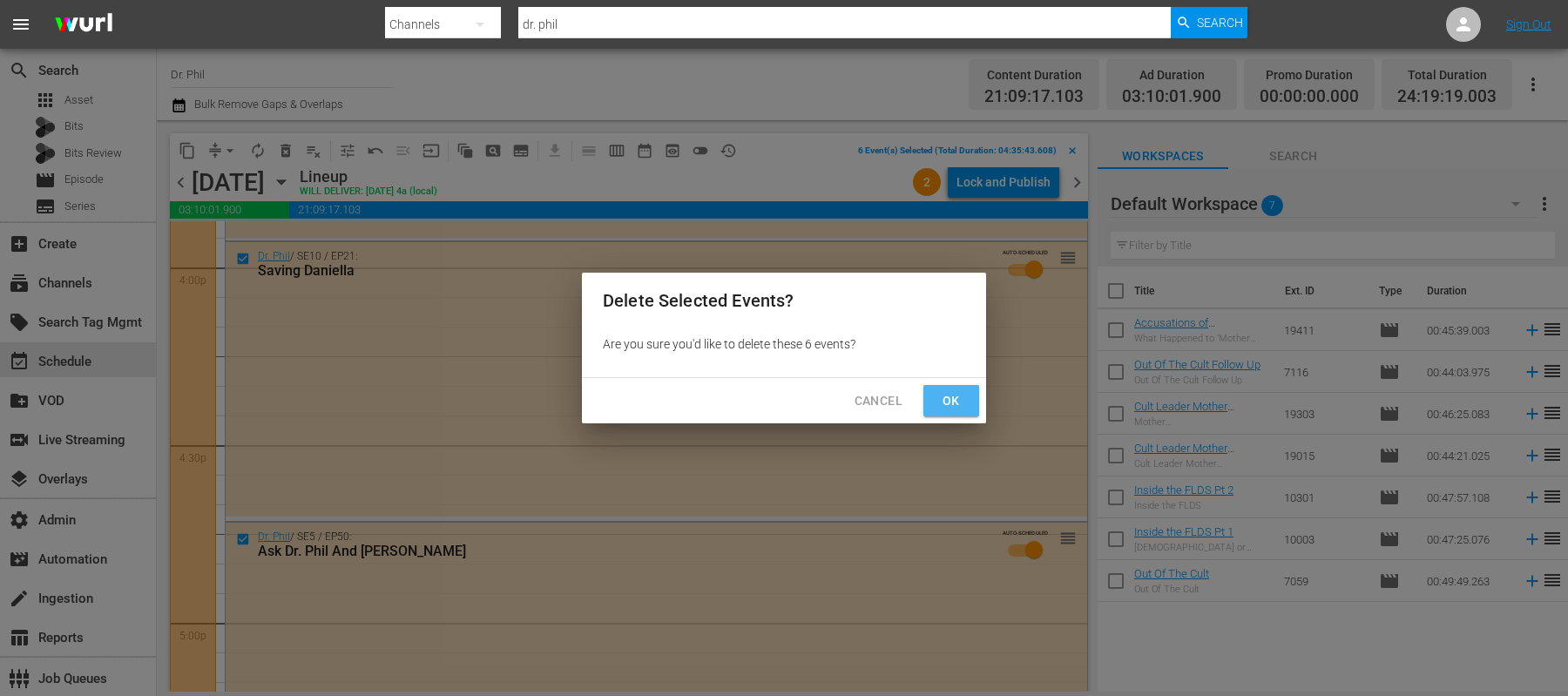
click at [955, 404] on span "Ok" at bounding box center [951, 401] width 28 height 22
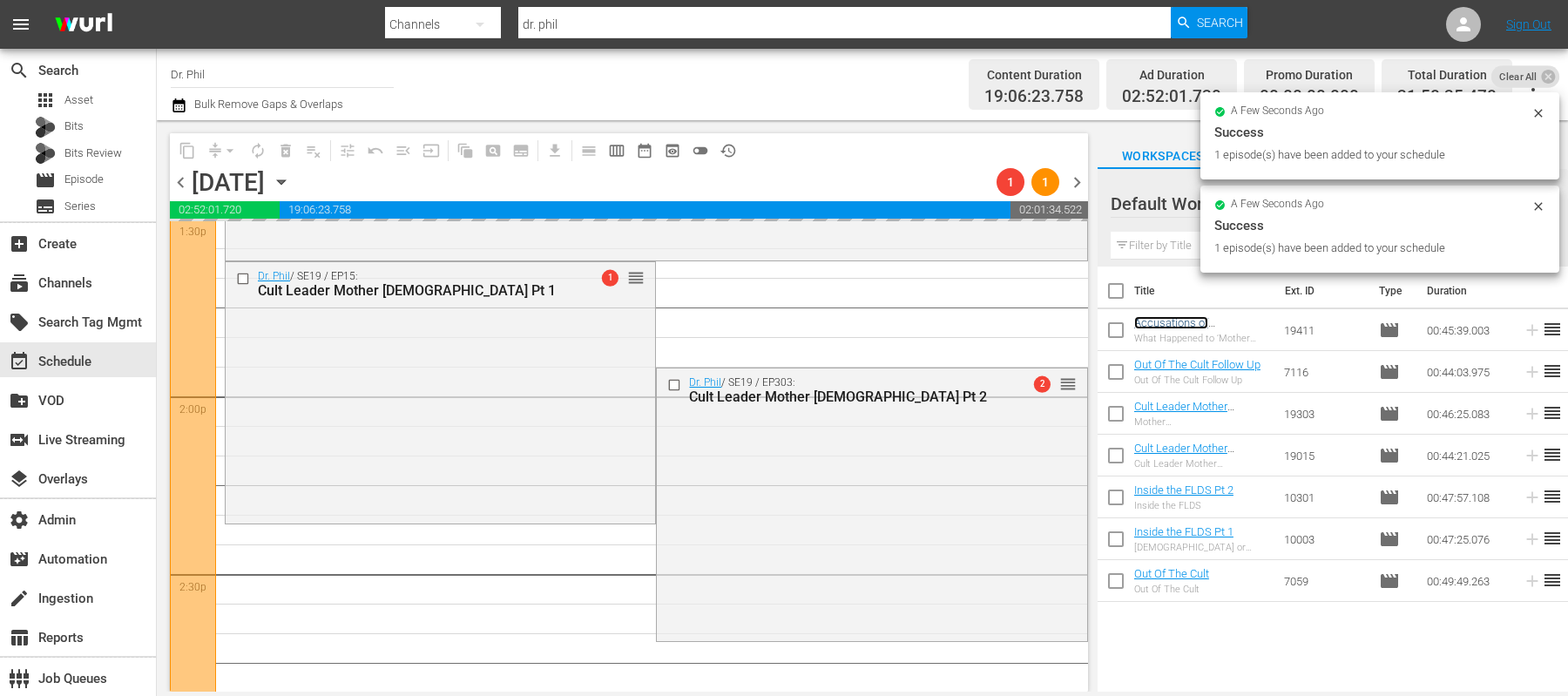
scroll to position [4919, 0]
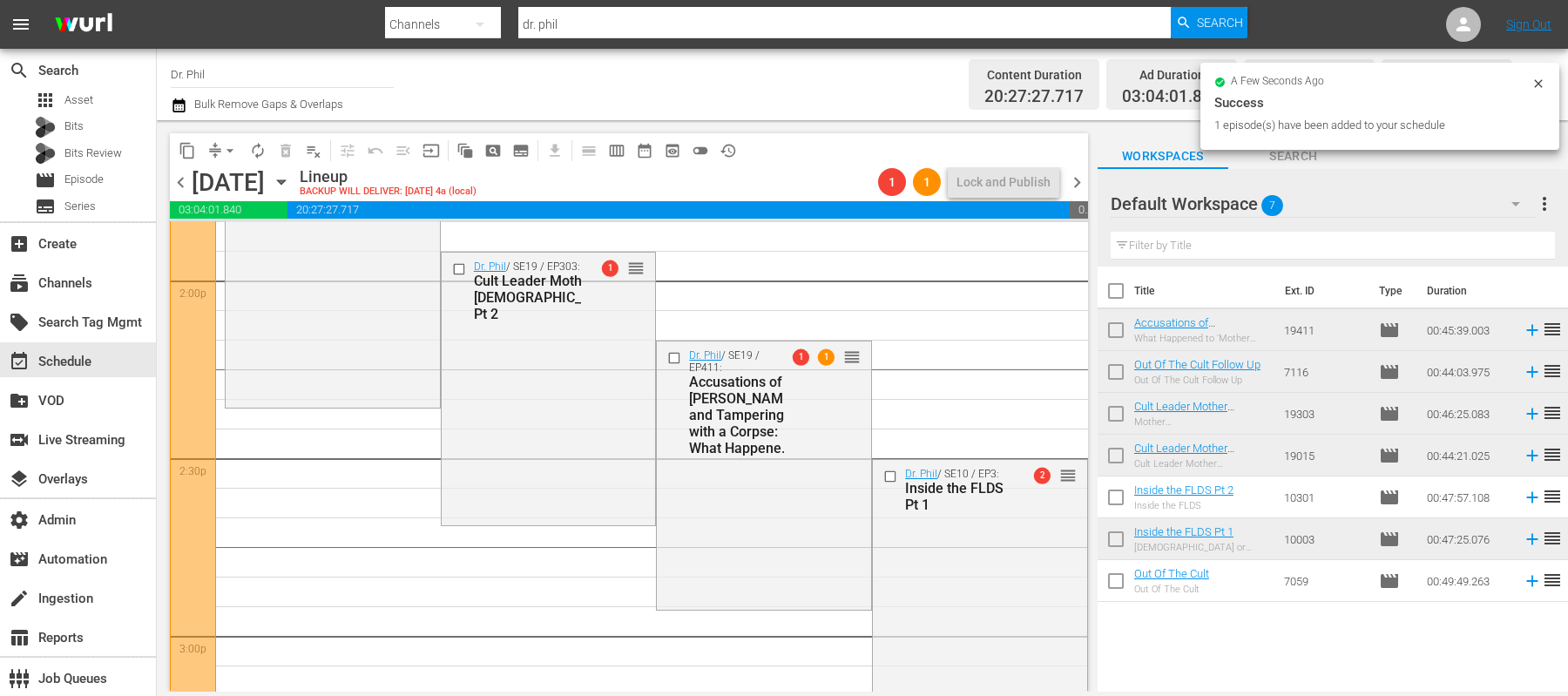
click at [1540, 79] on icon at bounding box center [1539, 84] width 14 height 14
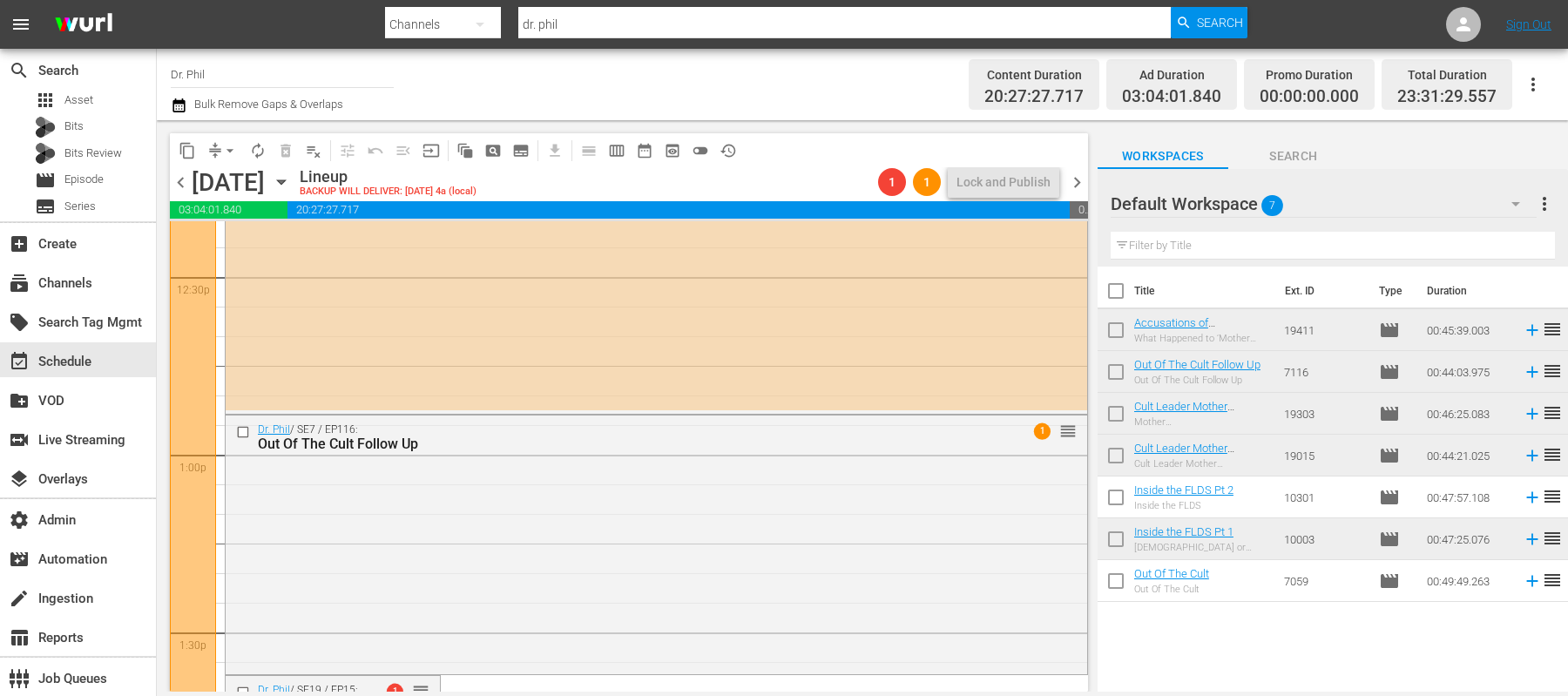
scroll to position [4382, 0]
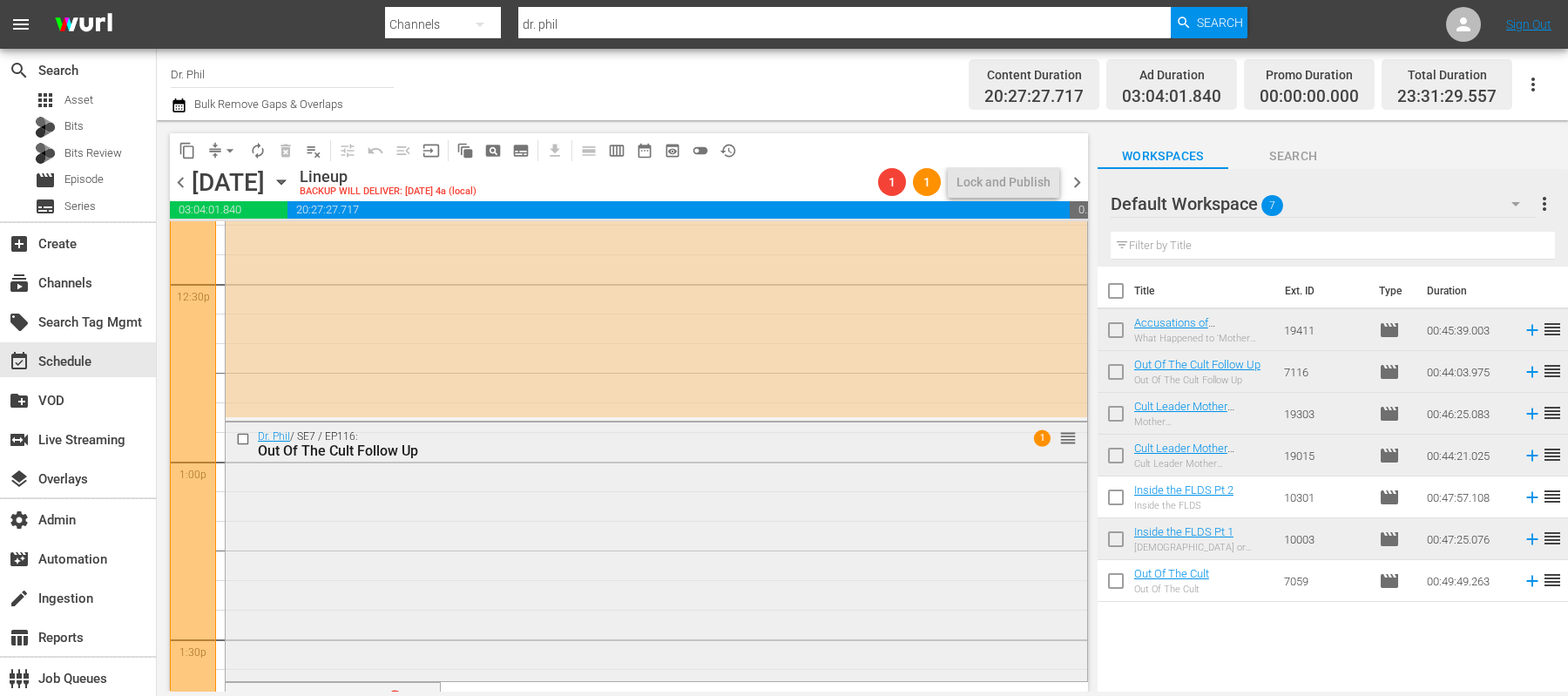
click at [694, 482] on div "Dr. Phil / SE7 / EP116: Out Of The Cult Follow Up 1 reorder" at bounding box center [657, 551] width 862 height 256
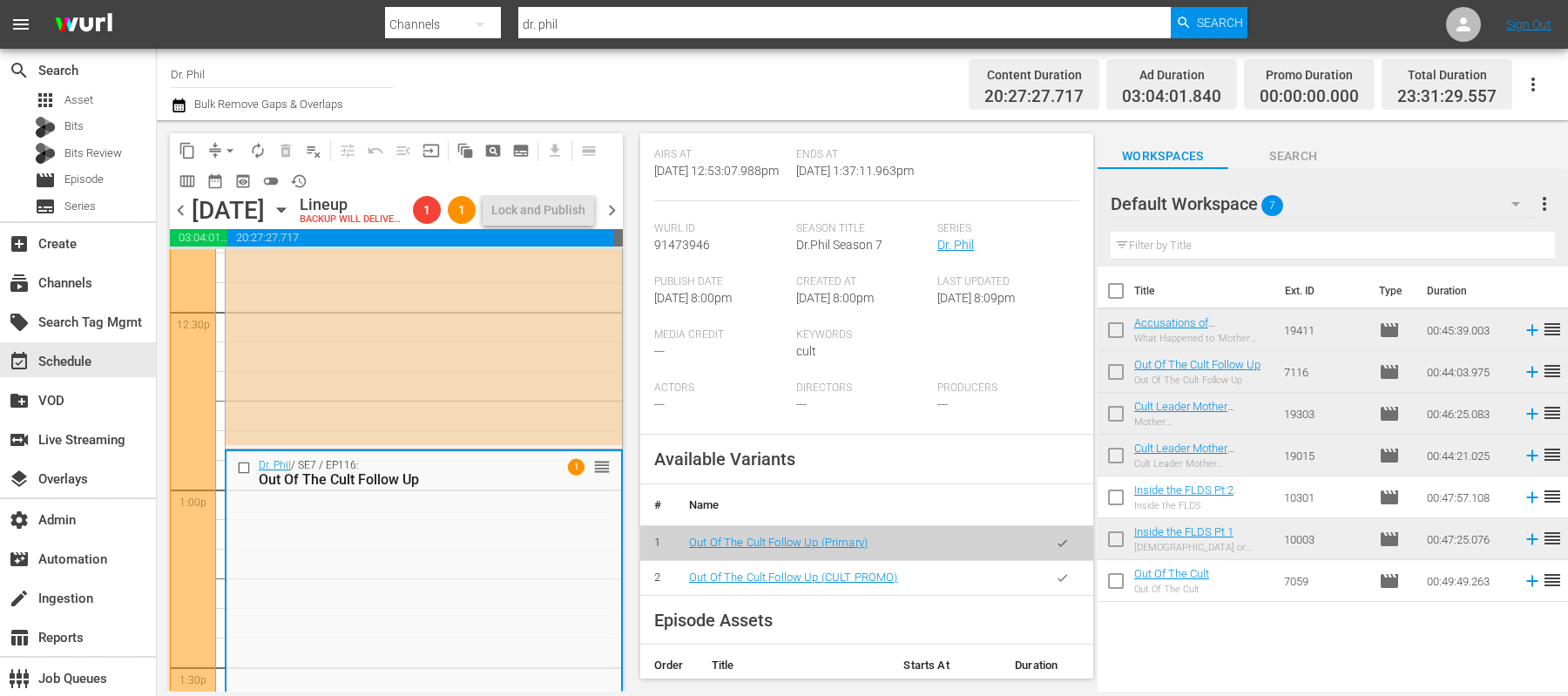
scroll to position [598, 0]
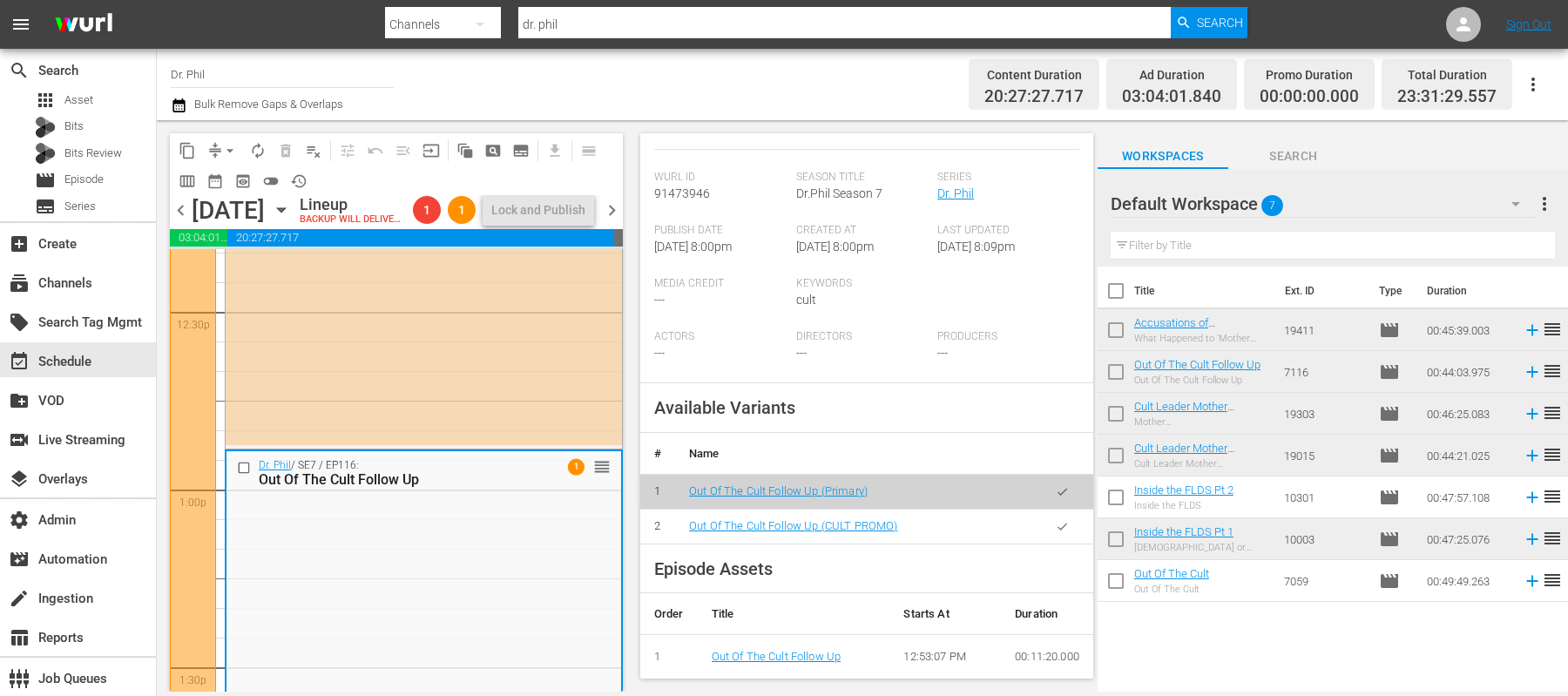
click at [1063, 524] on icon "button" at bounding box center [1063, 527] width 13 height 13
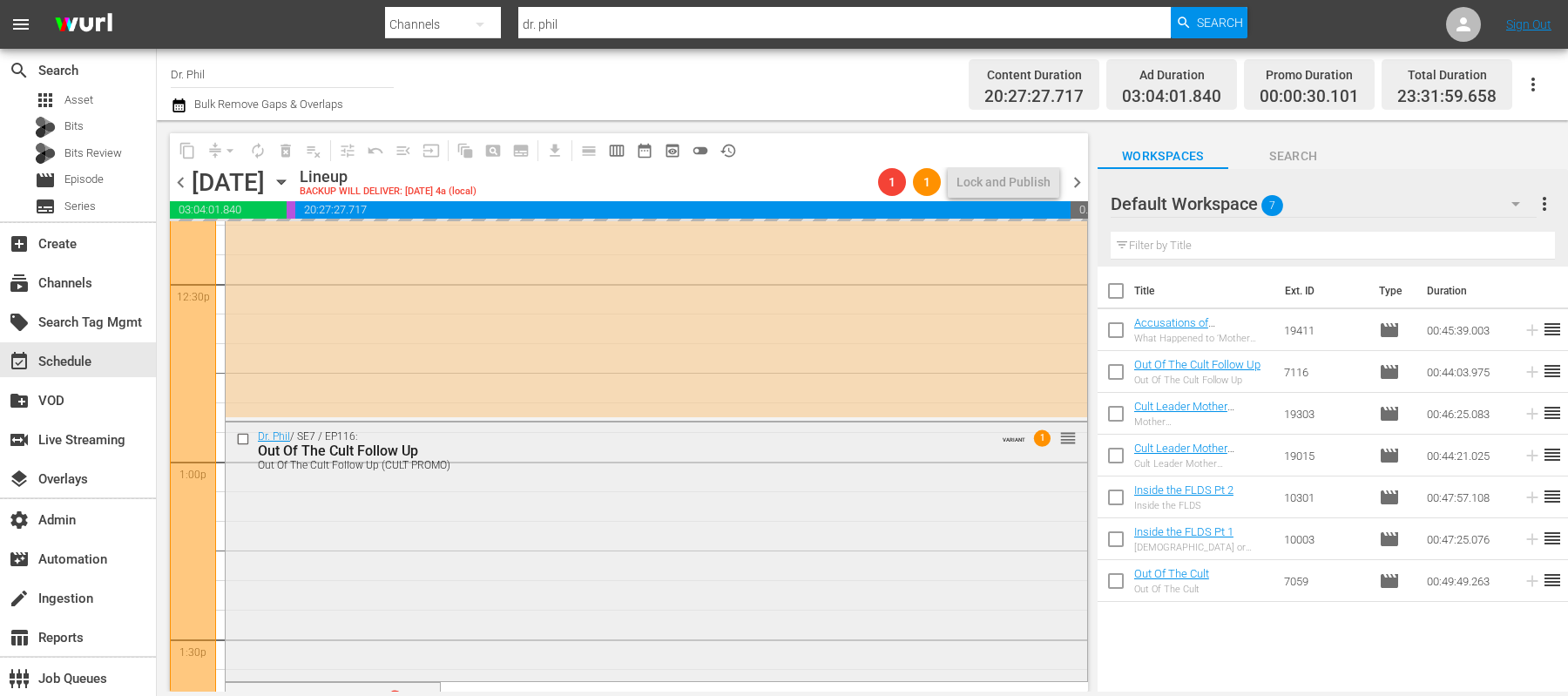
scroll to position [4557, 0]
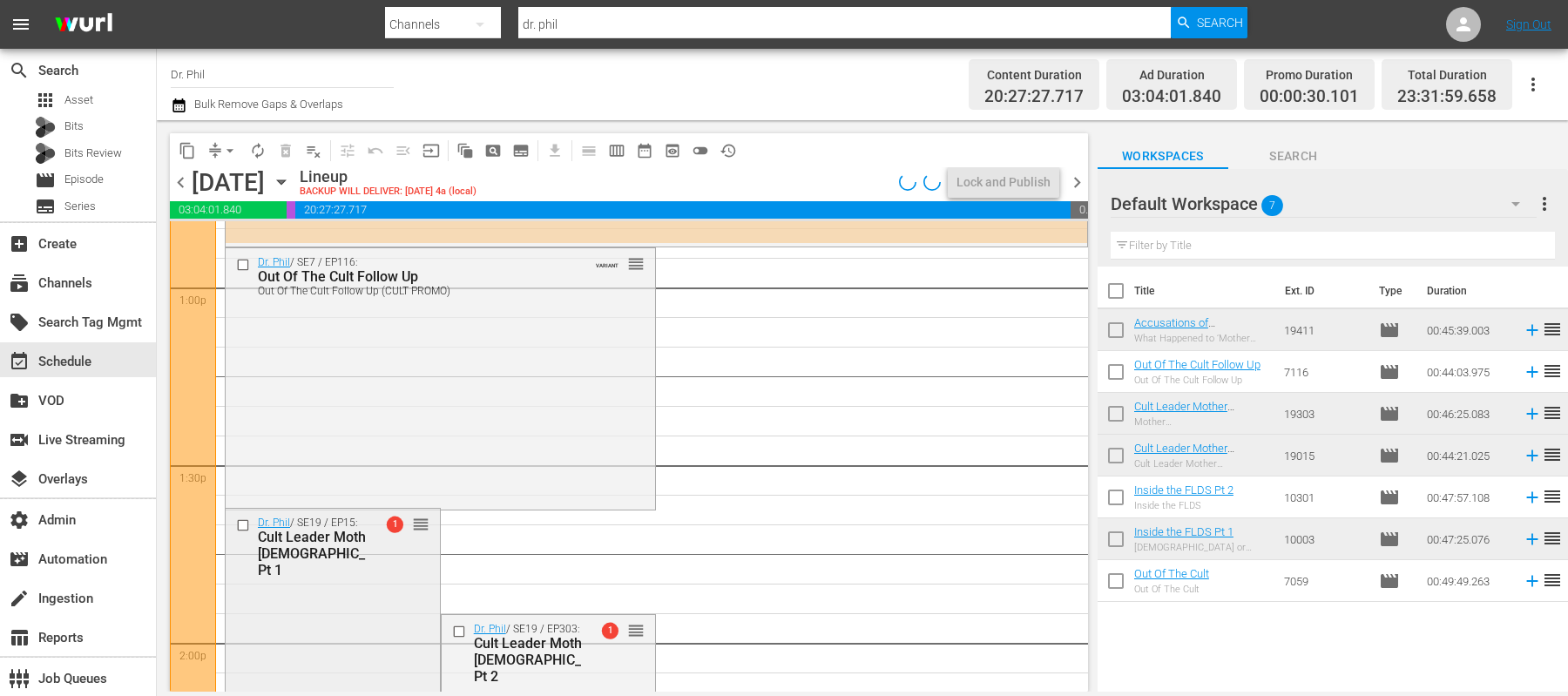
click at [345, 658] on div "Dr. Phil / SE19 / EP15: Cult Leader Mother God Pt 1 1 reorder" at bounding box center [333, 638] width 215 height 258
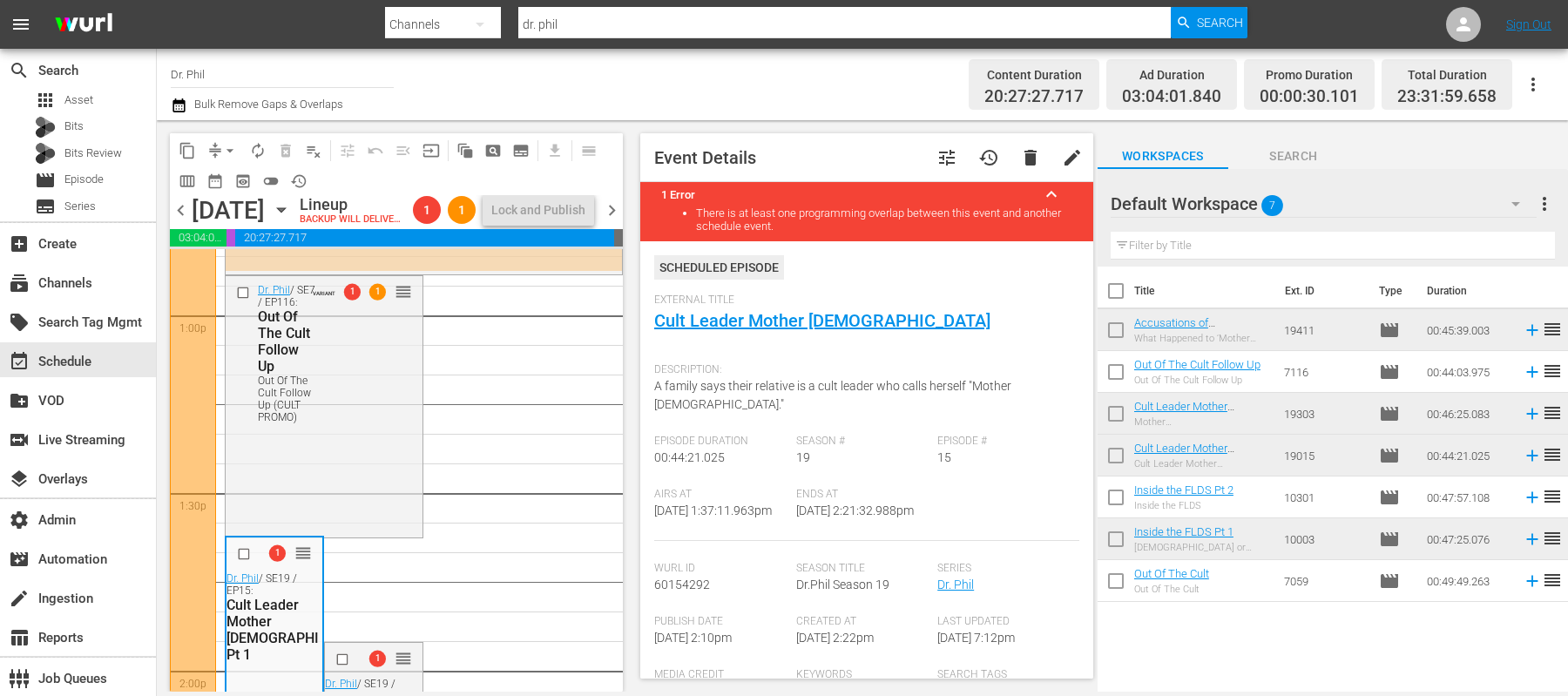
scroll to position [406, 0]
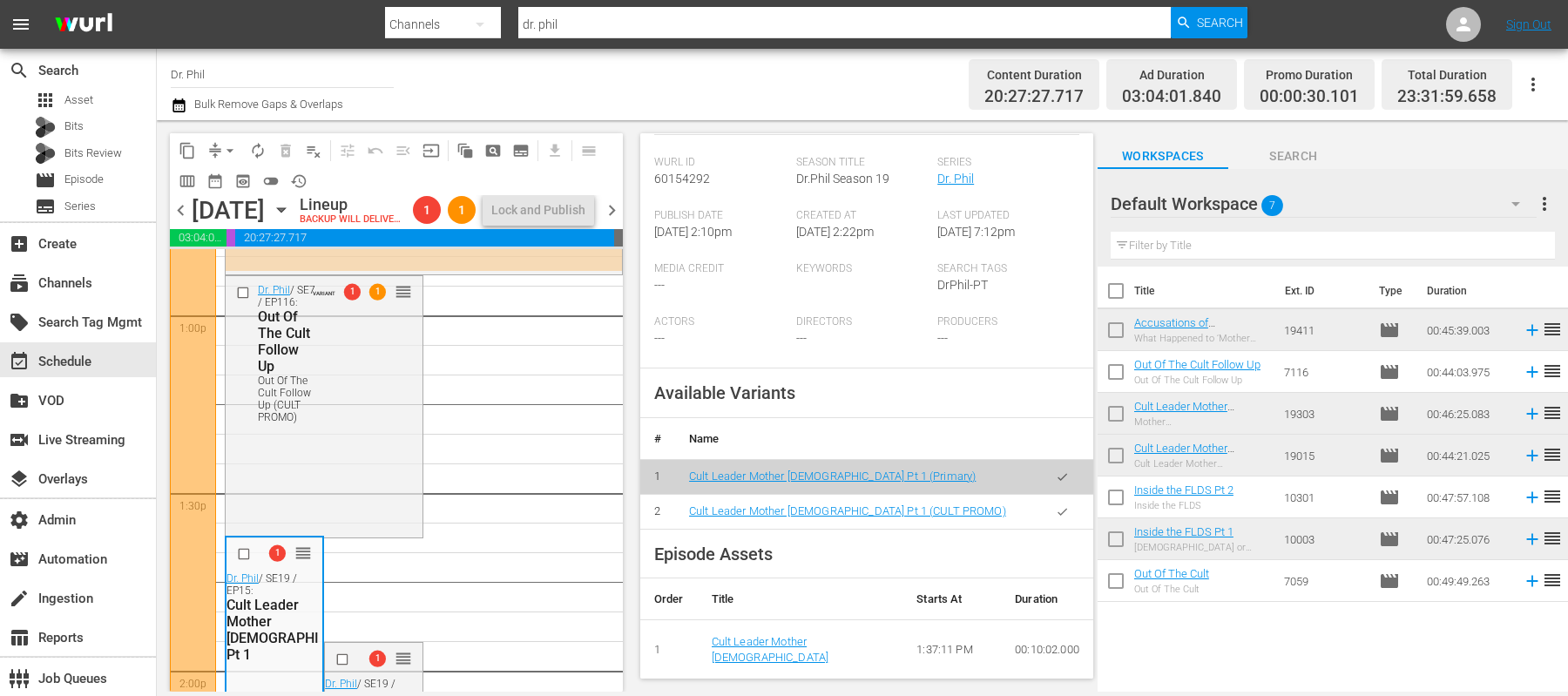
click at [1063, 512] on icon "button" at bounding box center [1062, 511] width 9 height 7
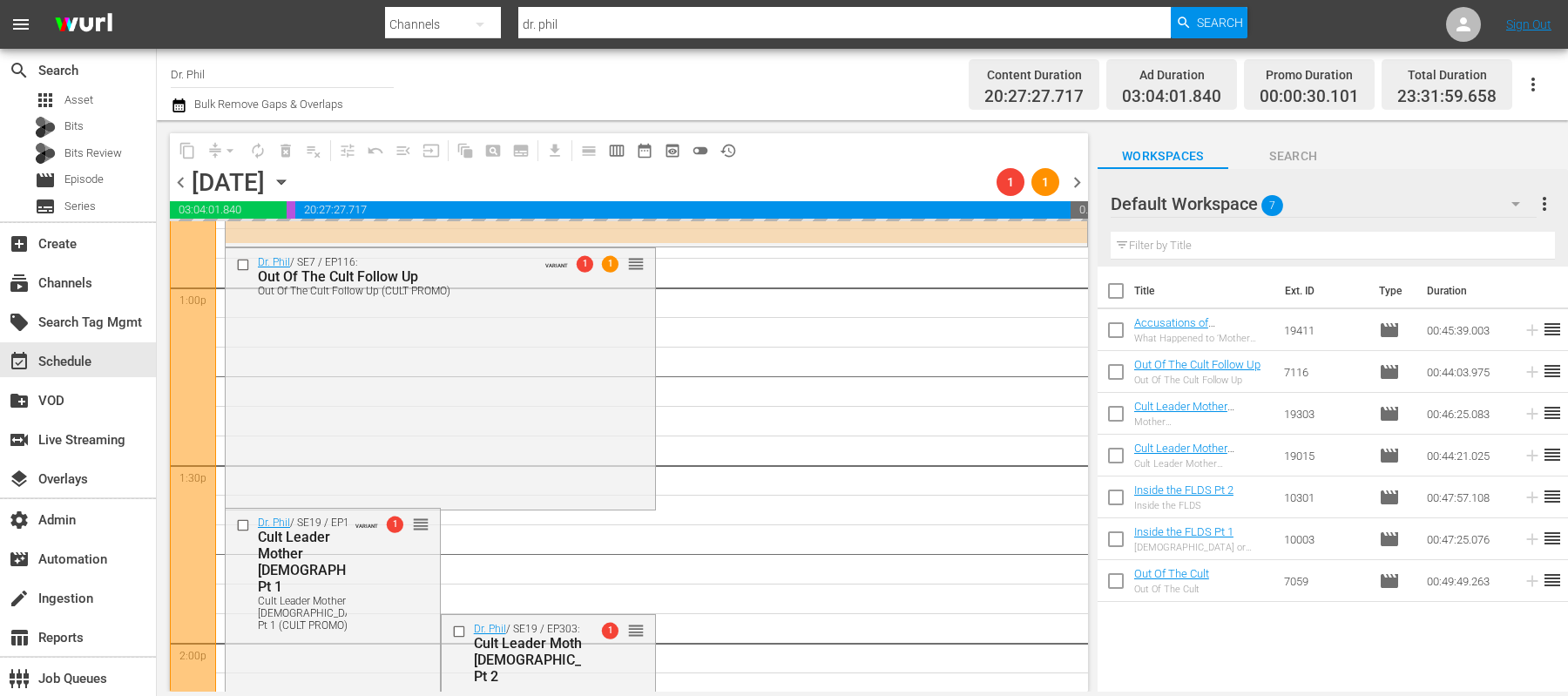
scroll to position [4731, 0]
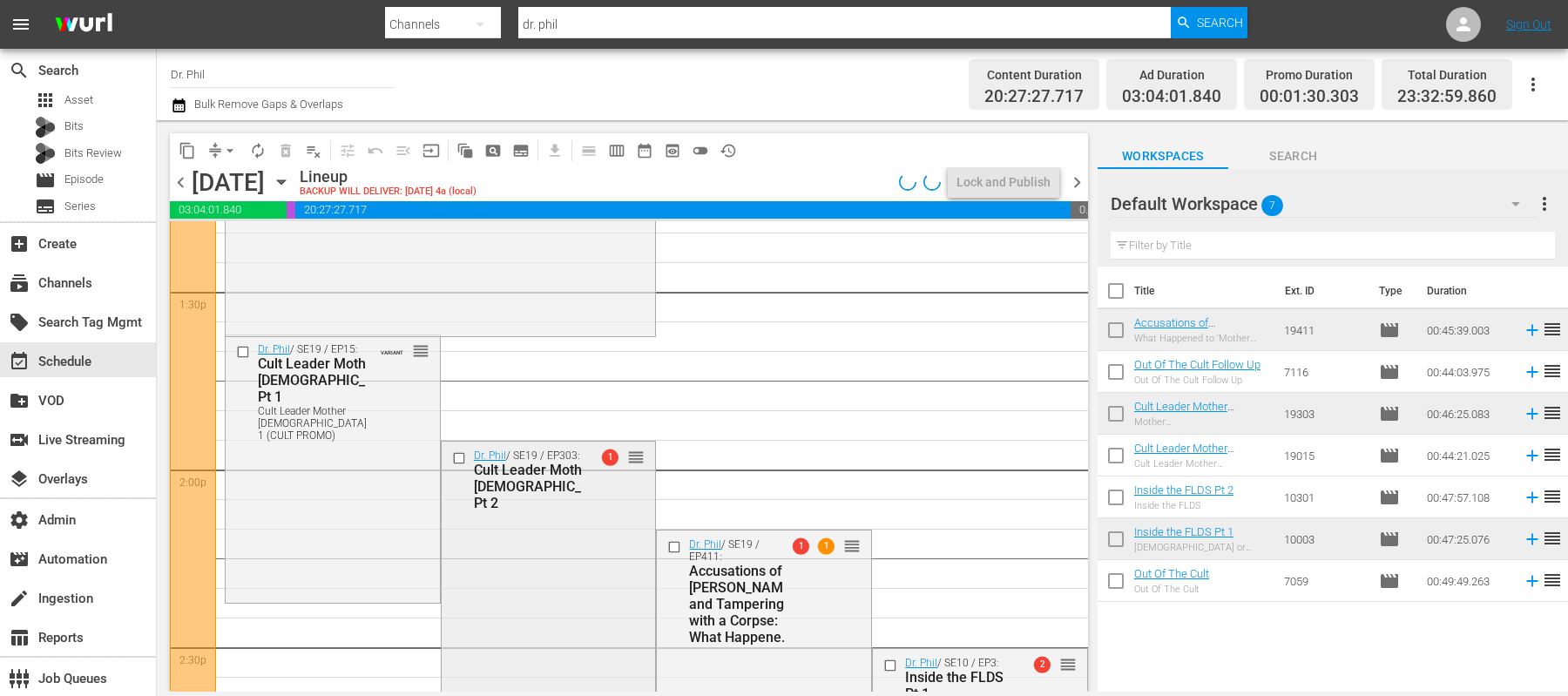
click at [563, 572] on div "Dr. Phil / SE19 / EP303: Cult Leader Mother God Pt 2 1 reorder" at bounding box center [549, 576] width 215 height 271
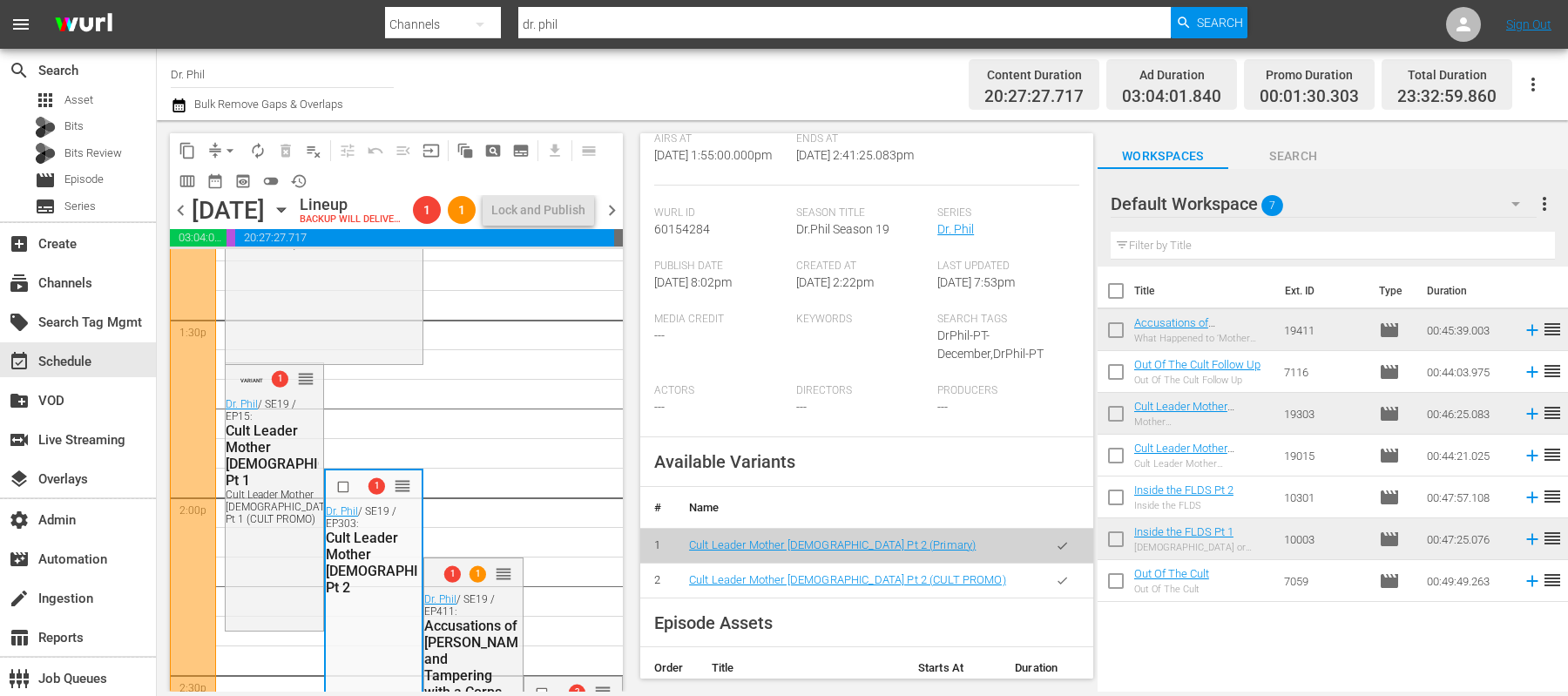
scroll to position [338, 0]
click at [1063, 583] on icon "button" at bounding box center [1062, 579] width 9 height 7
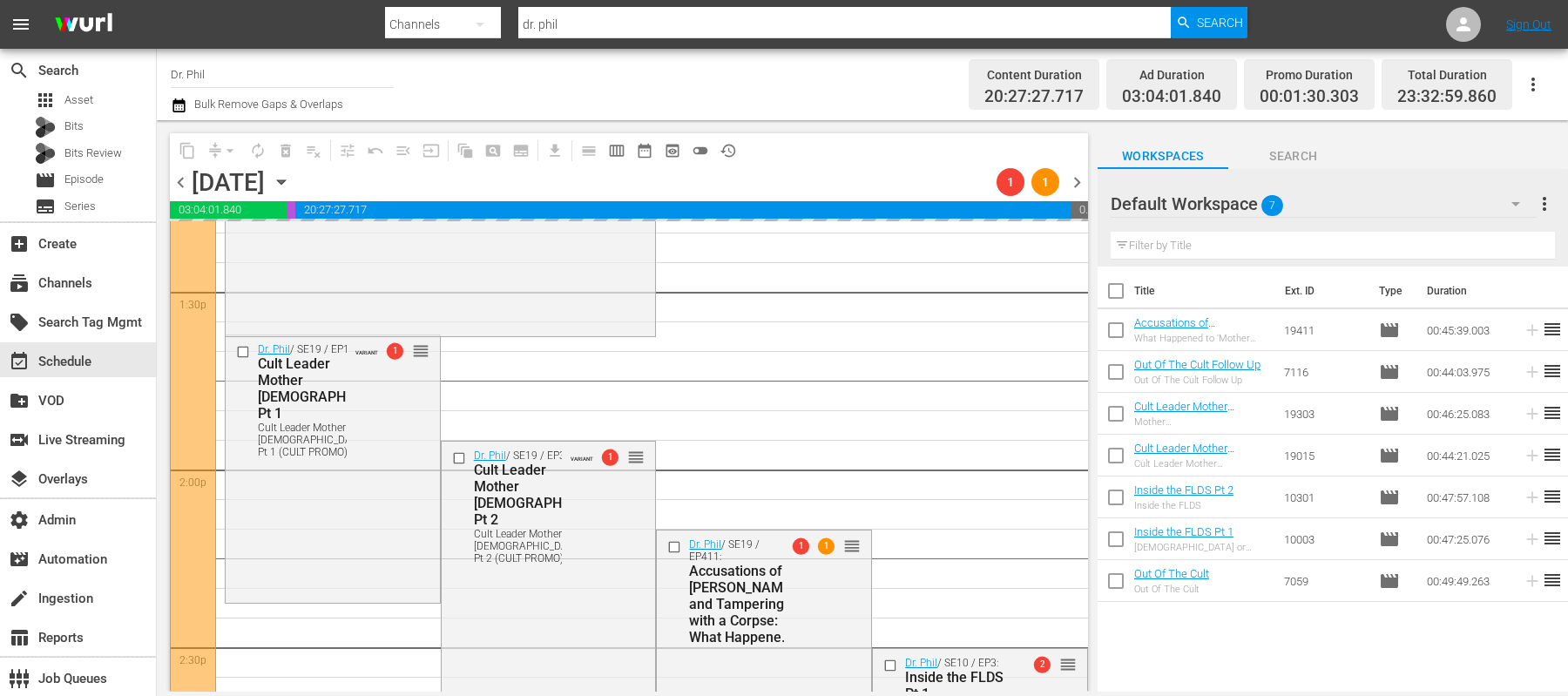
scroll to position [4892, 0]
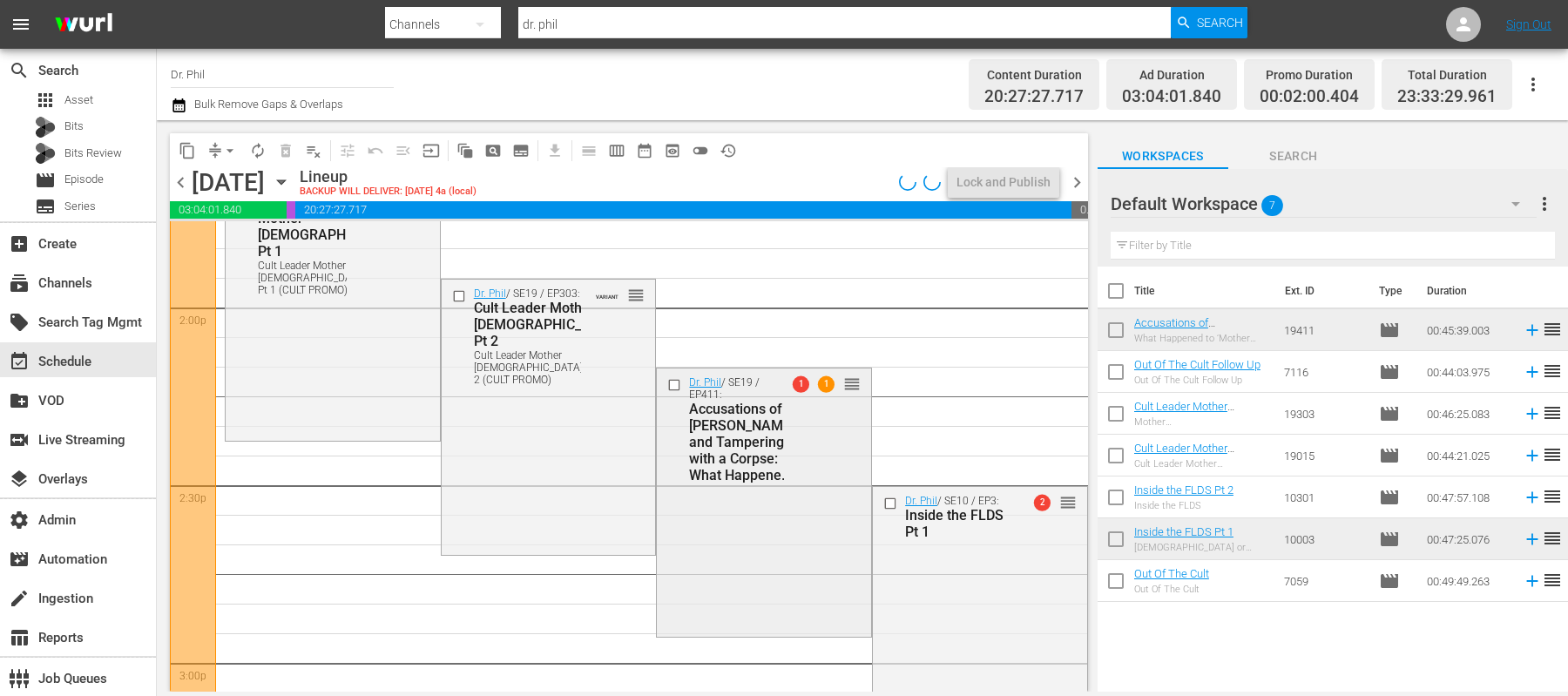
click at [717, 523] on div "Dr. Phil / SE19 / EP411: Accusations of Abuse and Tampering with a Corpse: What…" at bounding box center [764, 500] width 215 height 265
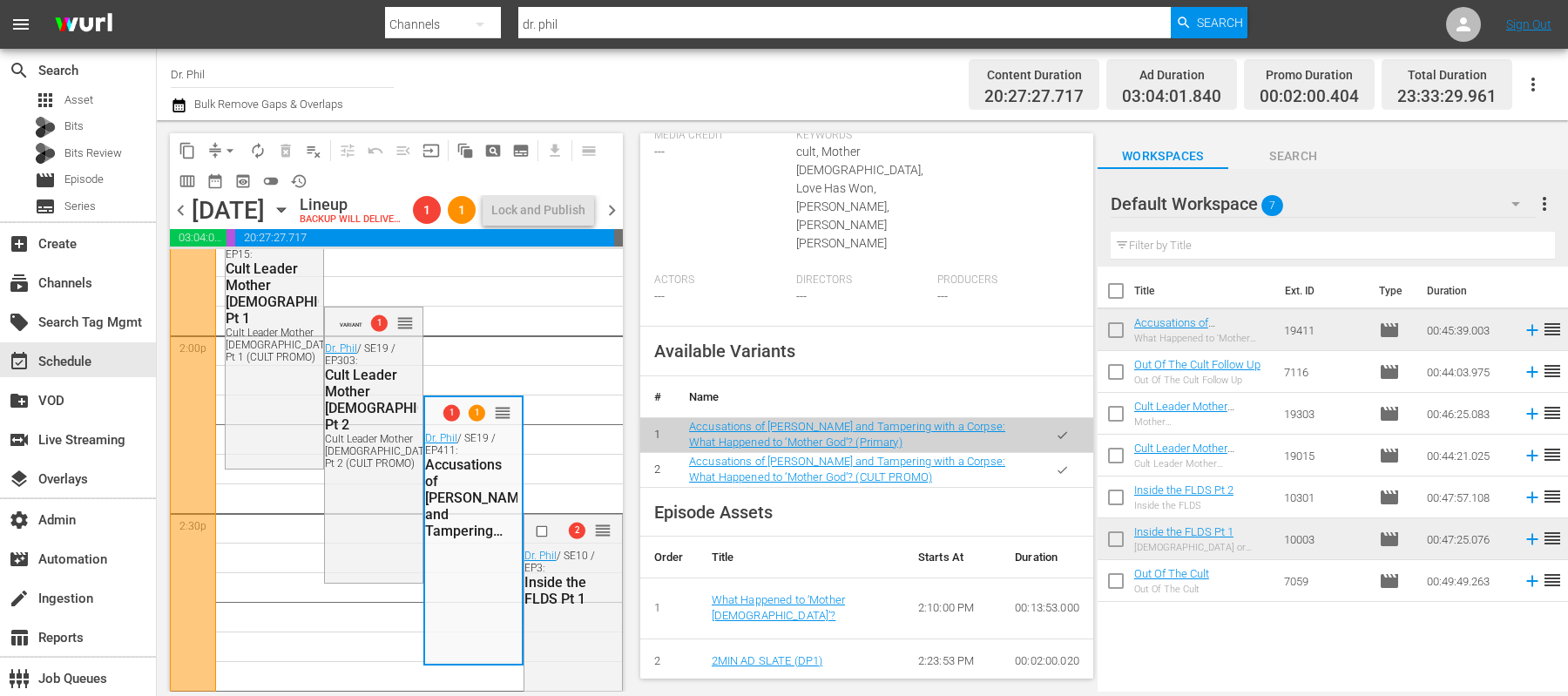
scroll to position [781, 0]
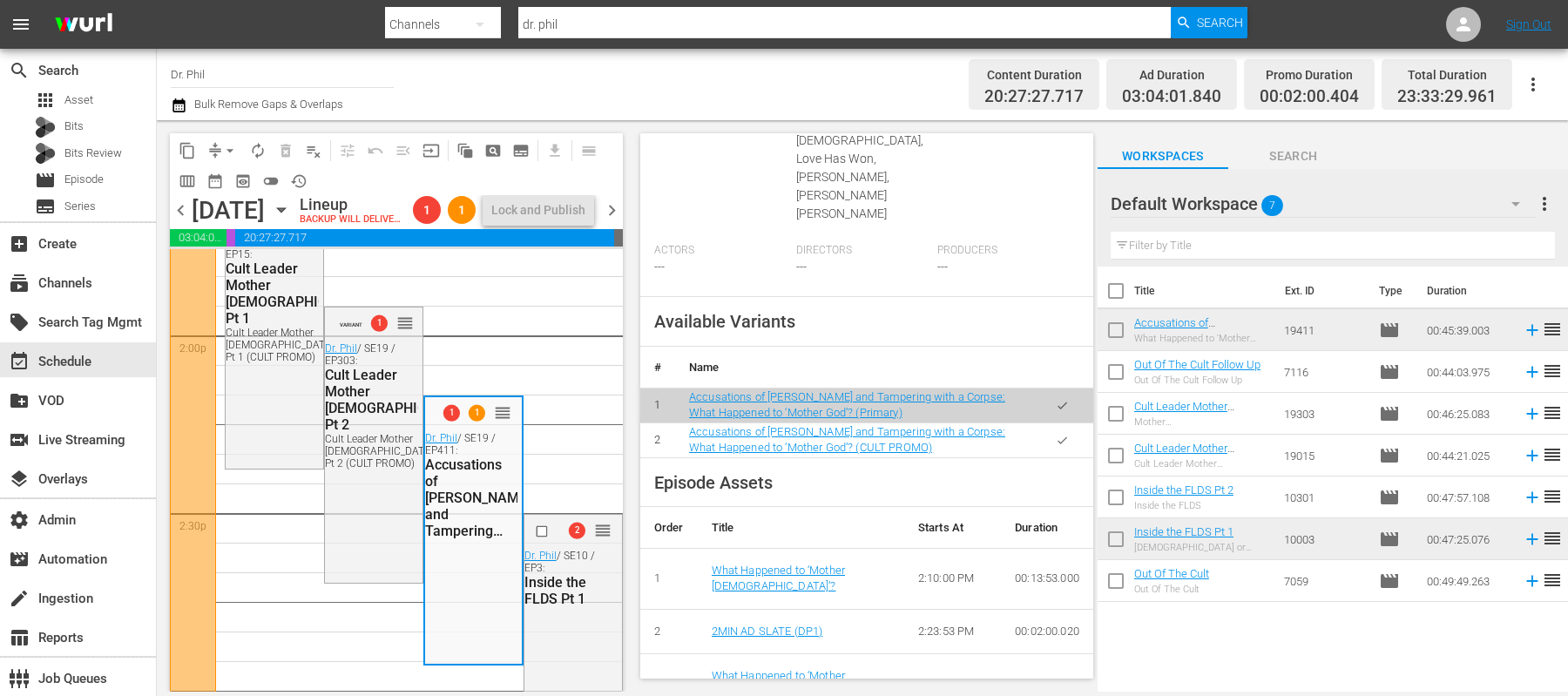
click at [1056, 434] on icon "button" at bounding box center [1063, 441] width 13 height 13
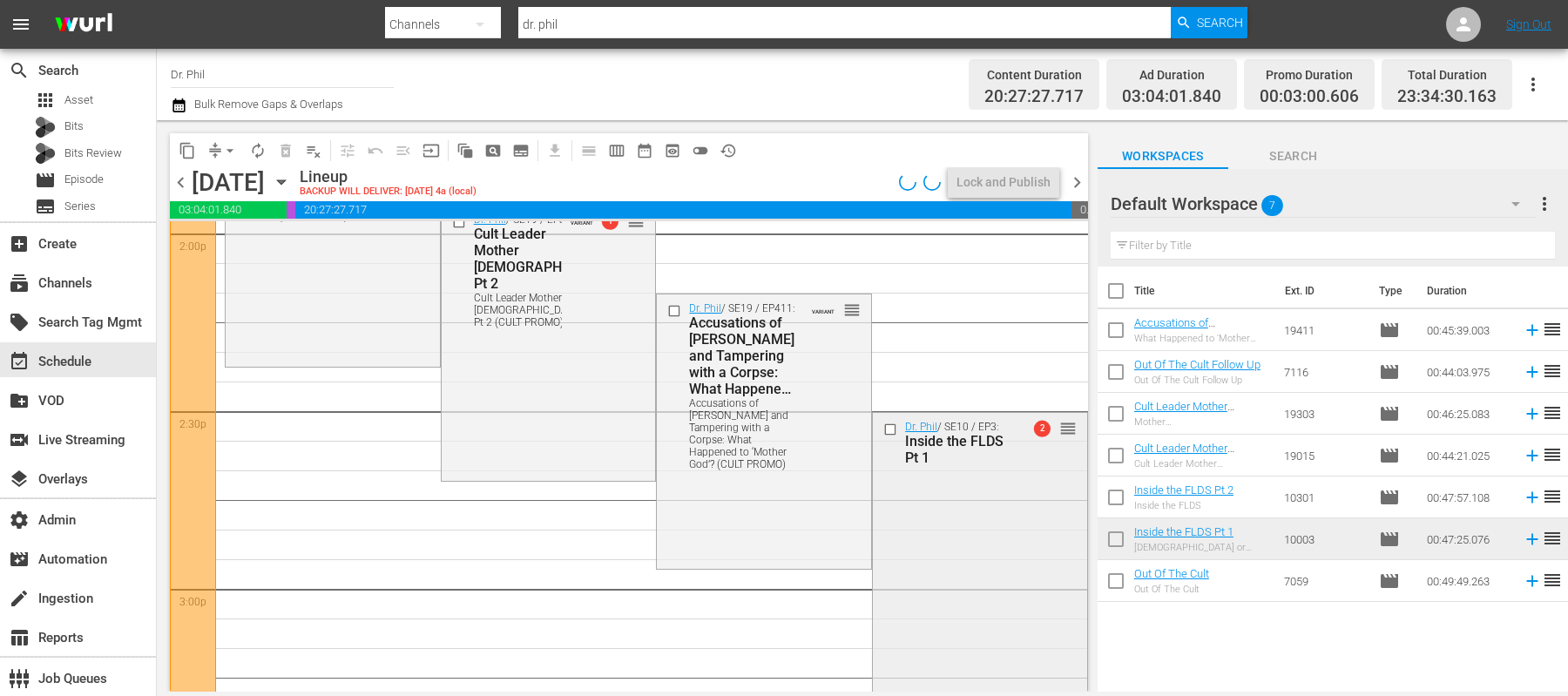
scroll to position [5000, 0]
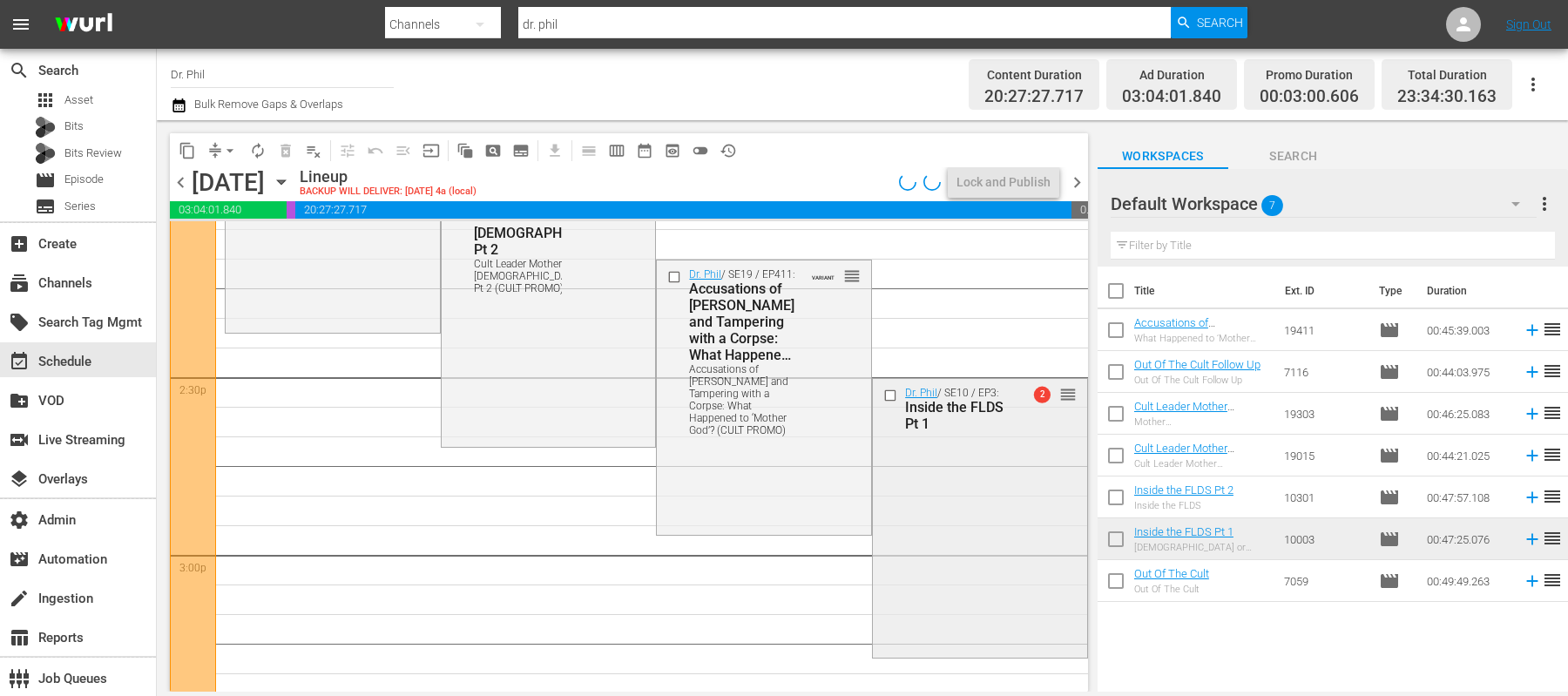
click at [971, 490] on div "Dr. Phil / SE10 / EP3: Inside the FLDS Pt 1 2 reorder" at bounding box center [980, 517] width 215 height 275
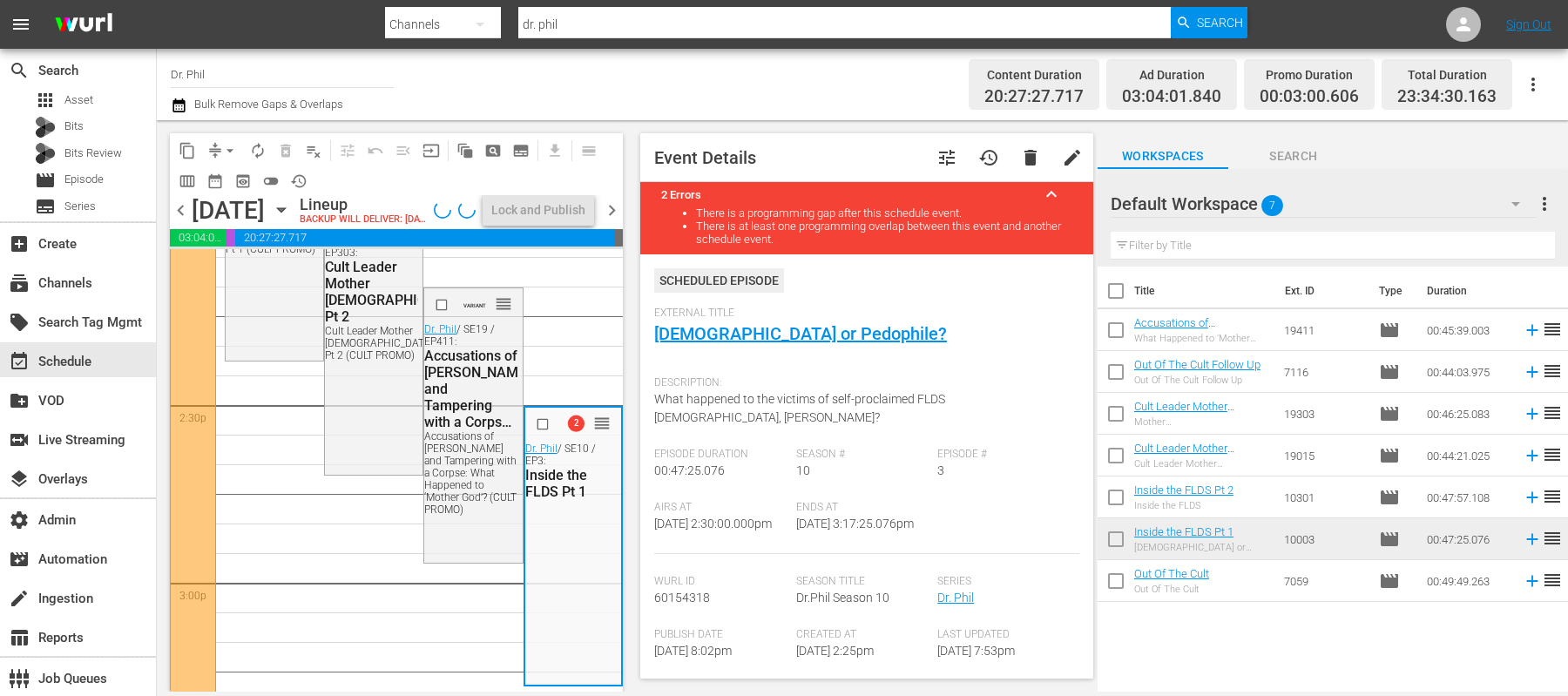
scroll to position [386, 0]
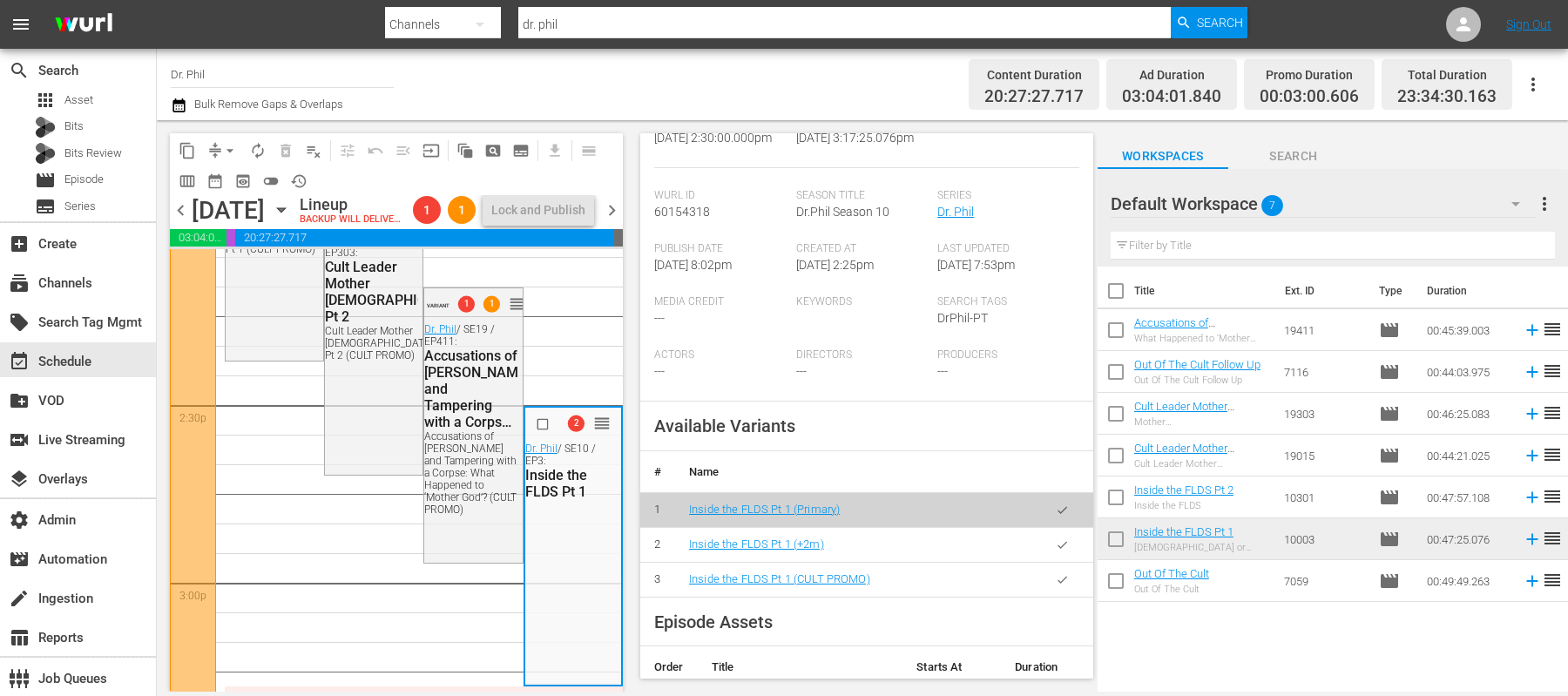
click at [1057, 576] on icon "button" at bounding box center [1063, 580] width 13 height 13
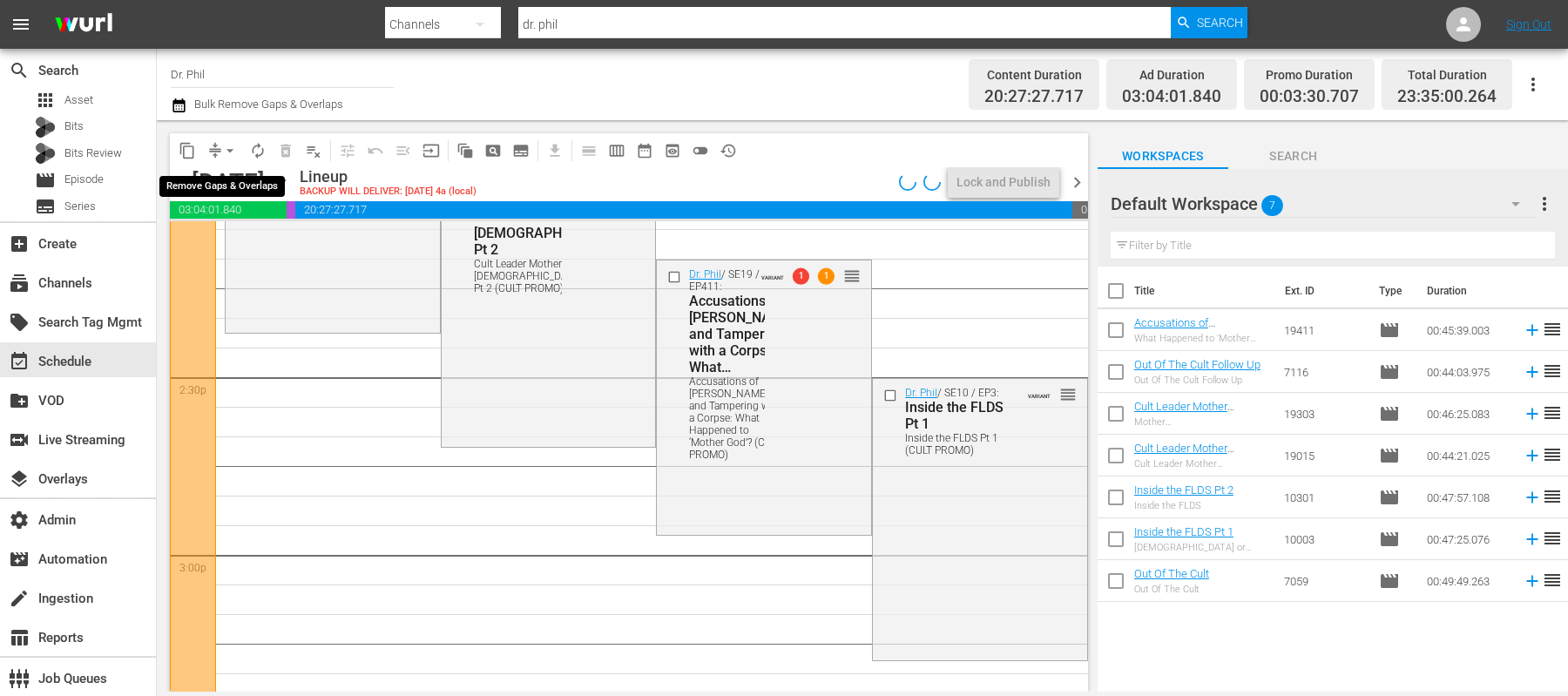
click at [233, 151] on span "arrow_drop_down" at bounding box center [230, 151] width 17 height 17
click at [233, 247] on li "Align to End of Previous Day" at bounding box center [231, 242] width 183 height 28
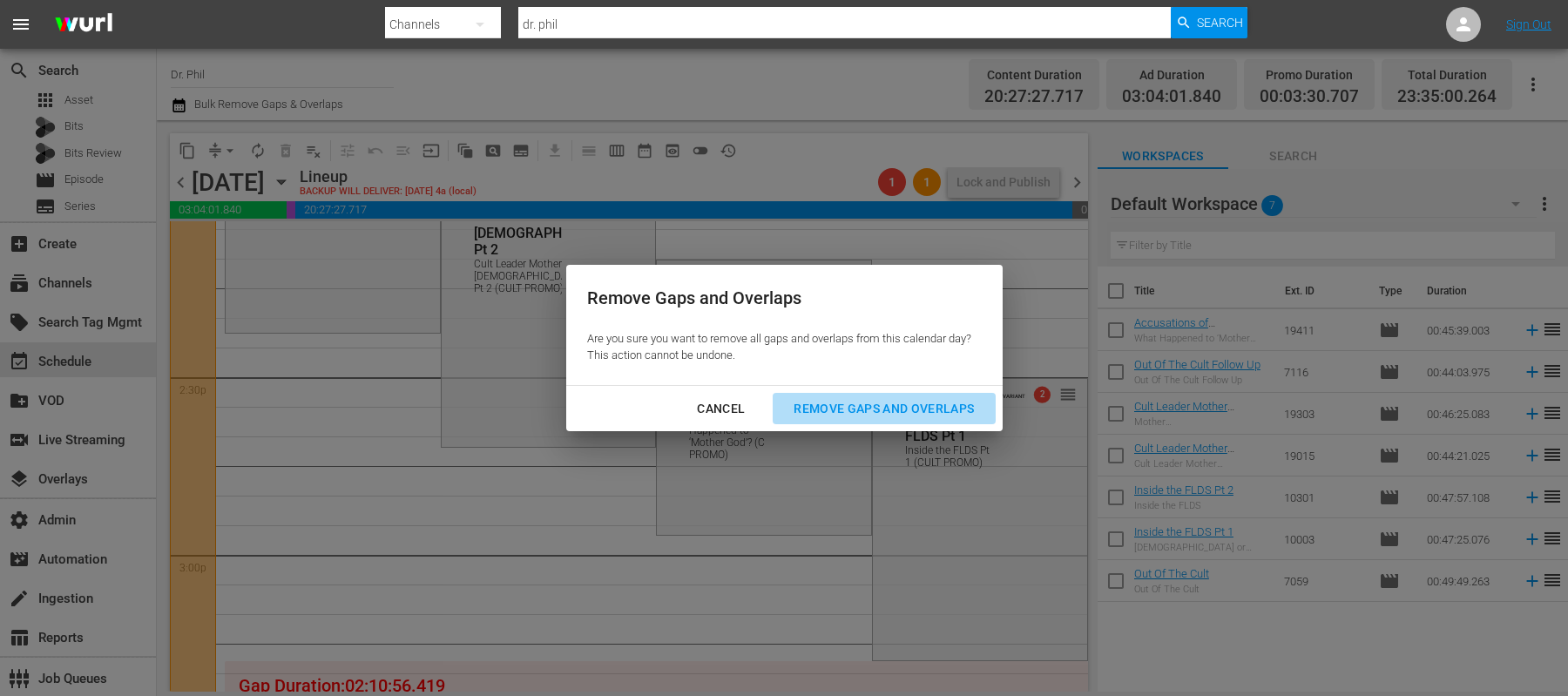
click at [812, 400] on div "Remove Gaps and Overlaps" at bounding box center [884, 408] width 208 height 22
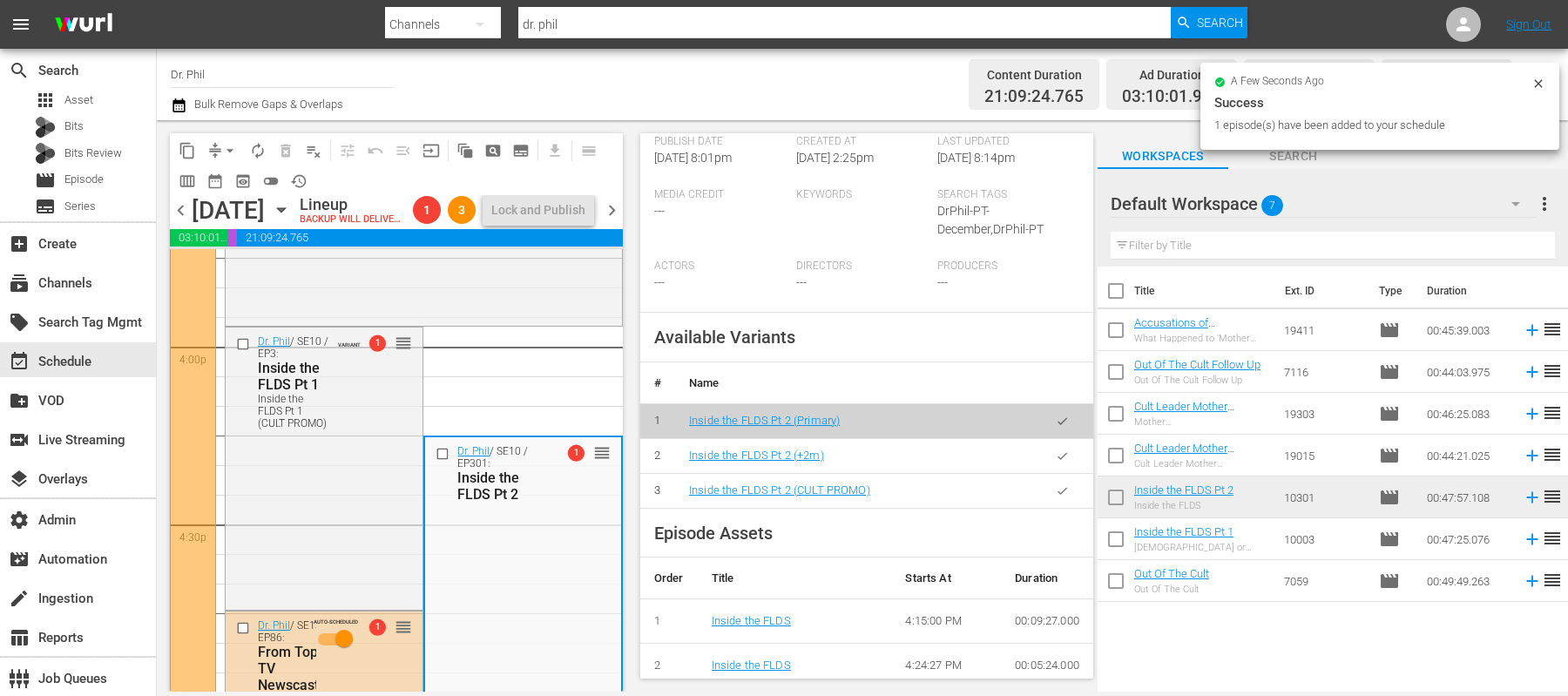
scroll to position [573, 0]
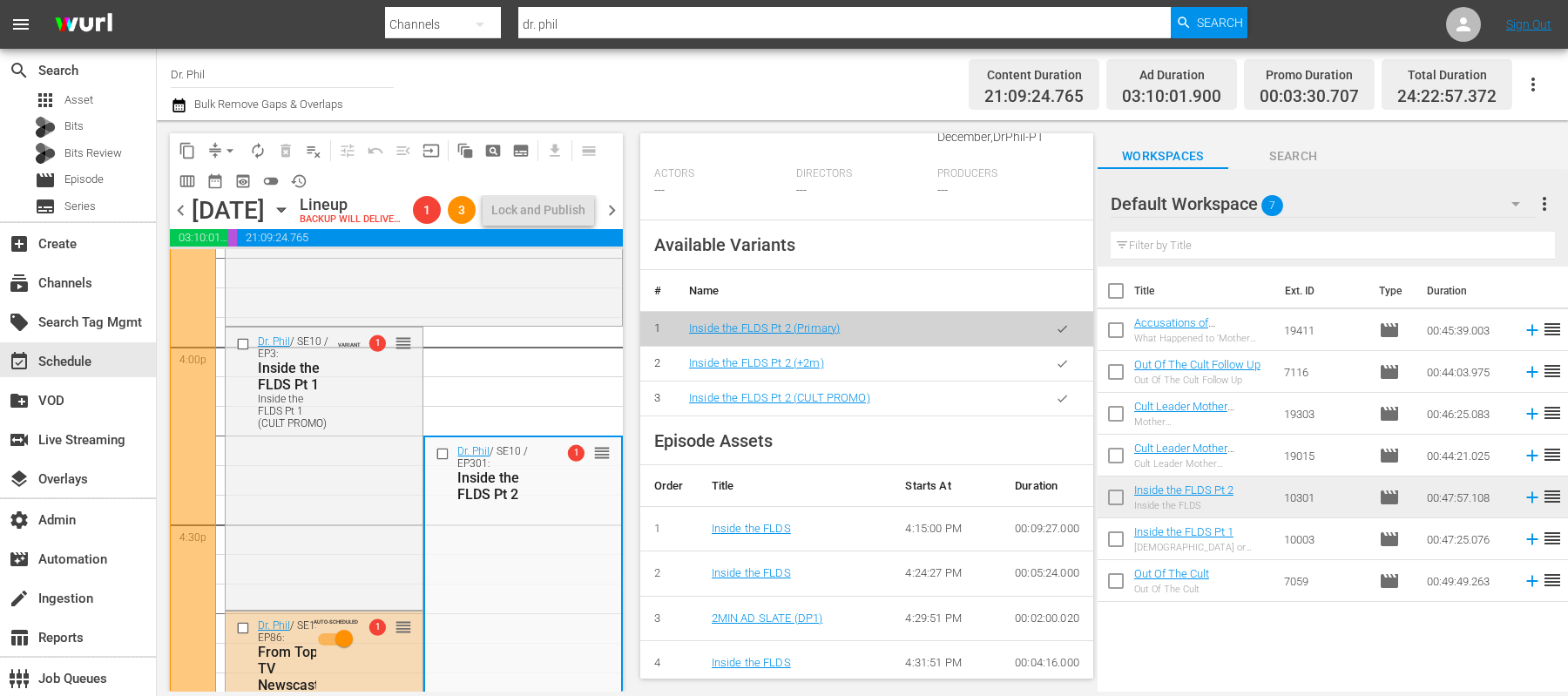
click at [1056, 399] on icon "button" at bounding box center [1063, 399] width 13 height 13
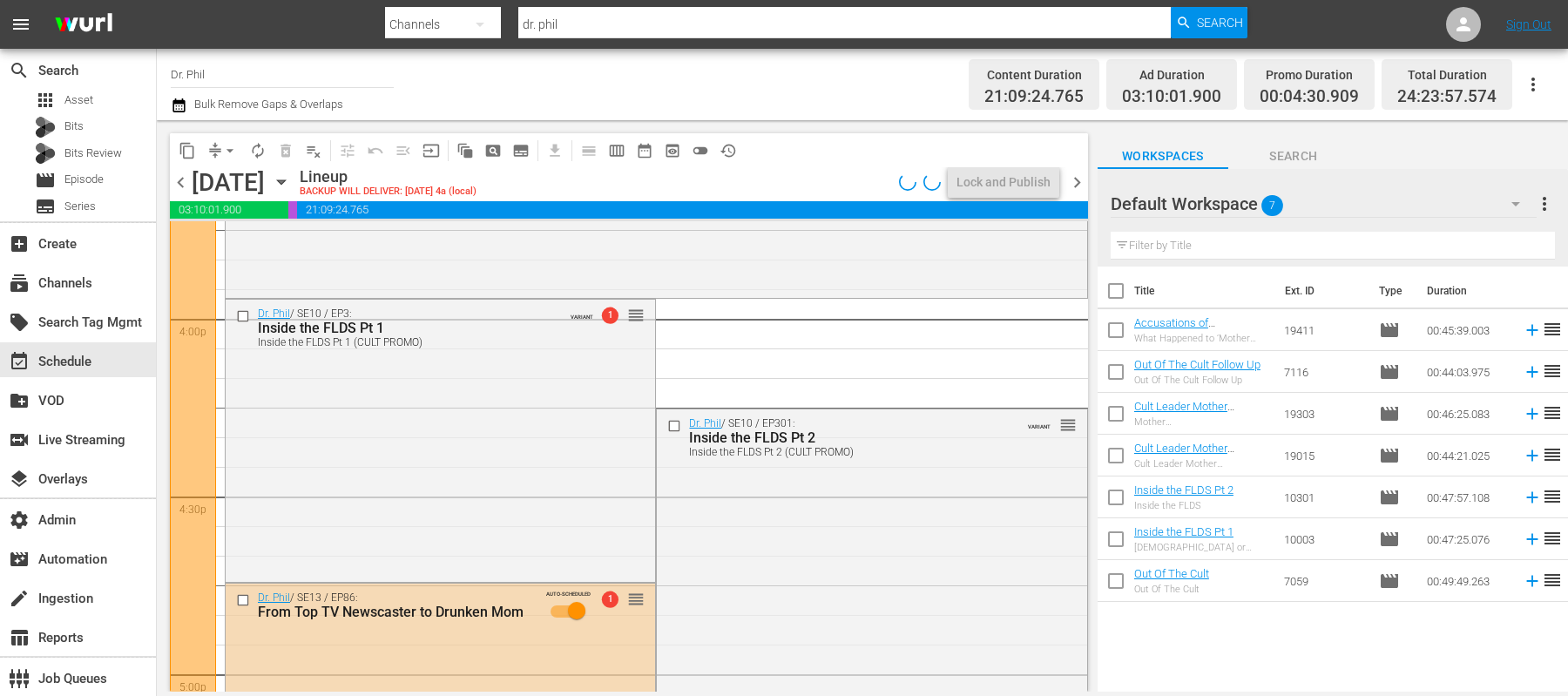
click at [176, 104] on icon "button" at bounding box center [178, 105] width 16 height 21
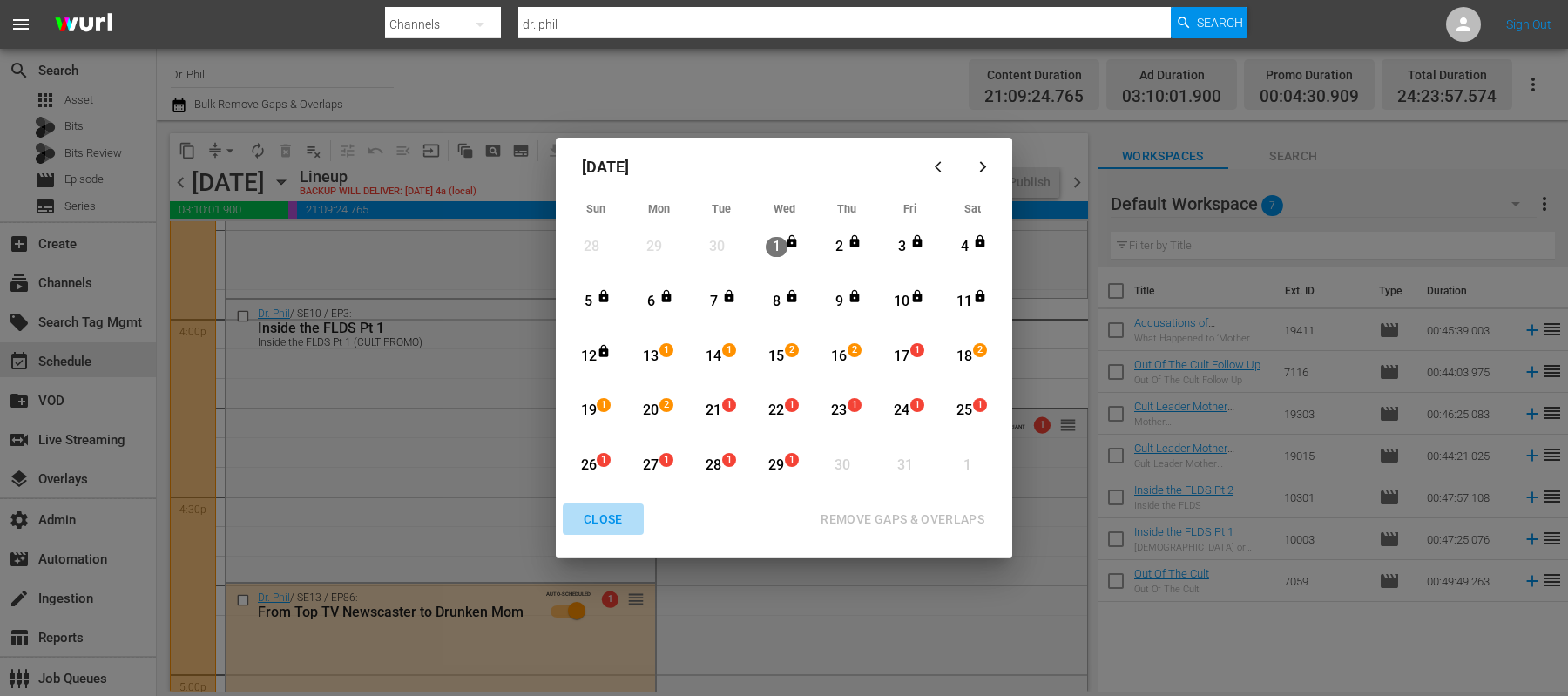
click at [600, 516] on div "CLOSE" at bounding box center [603, 519] width 67 height 22
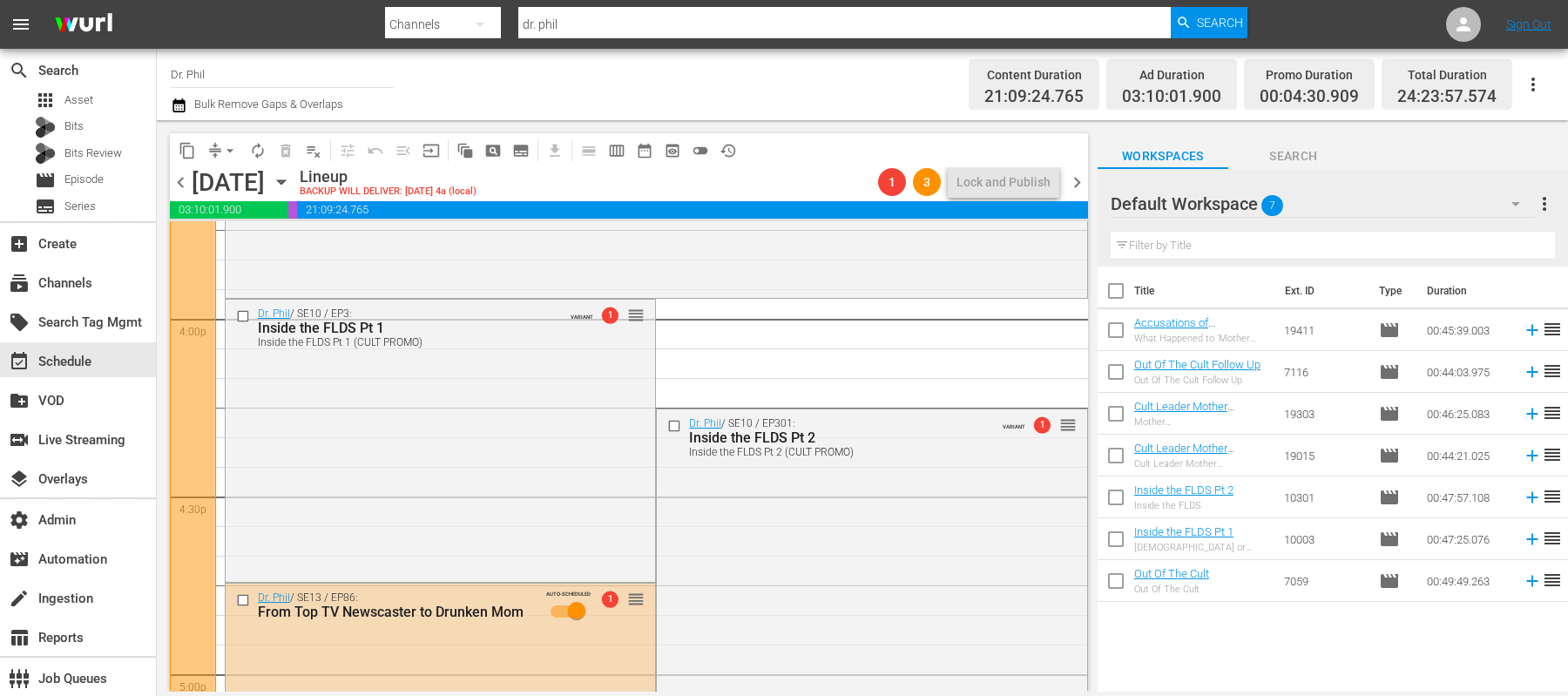
click at [174, 107] on icon "button" at bounding box center [178, 105] width 12 height 14
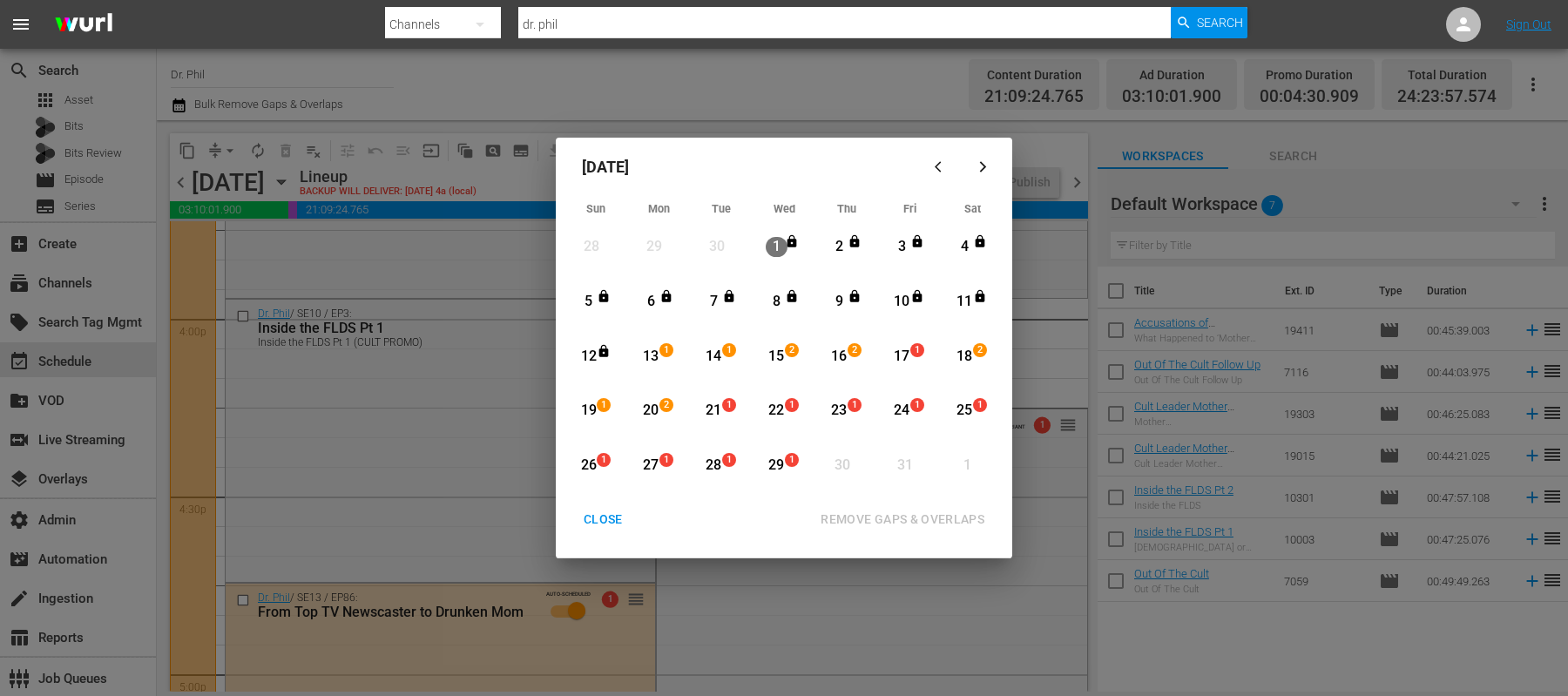
click at [907, 354] on div "17" at bounding box center [902, 356] width 22 height 20
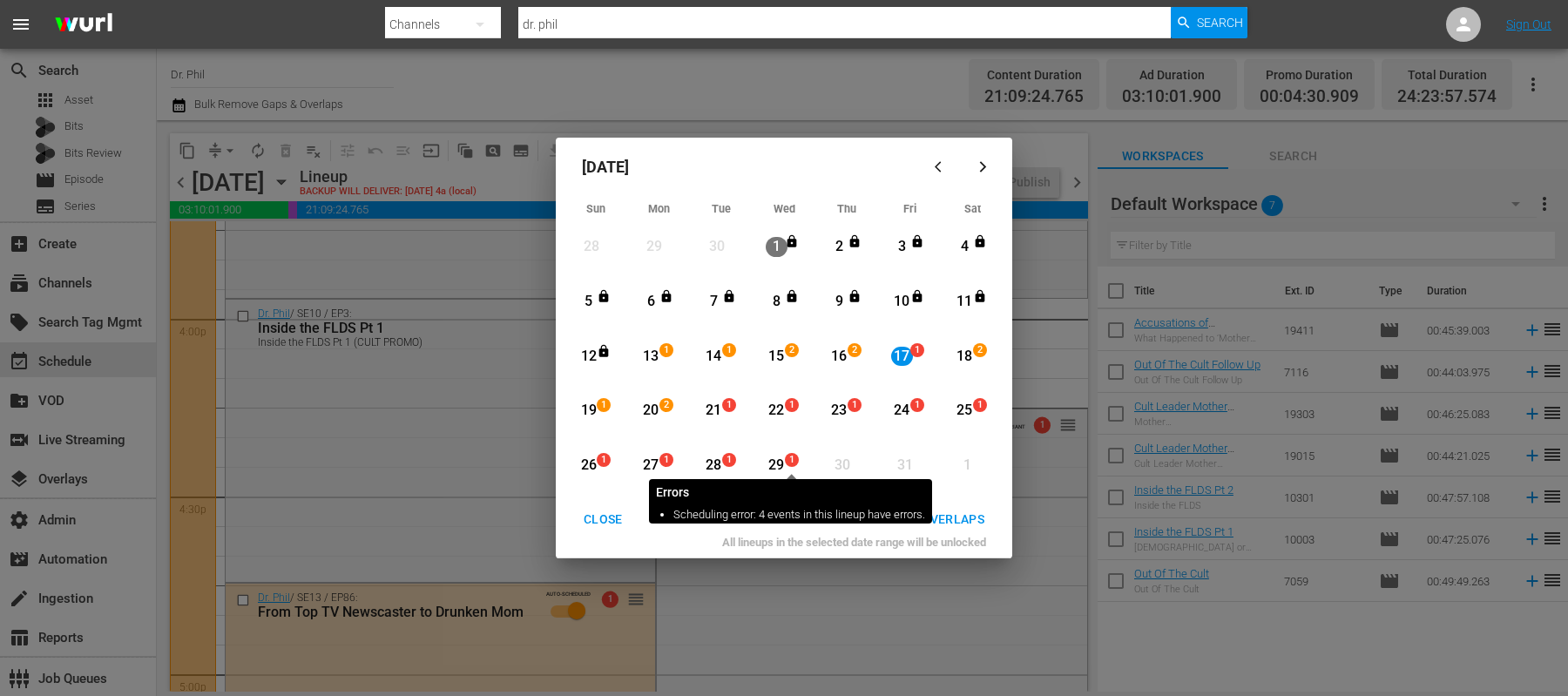
click at [793, 462] on span "1" at bounding box center [792, 460] width 12 height 14
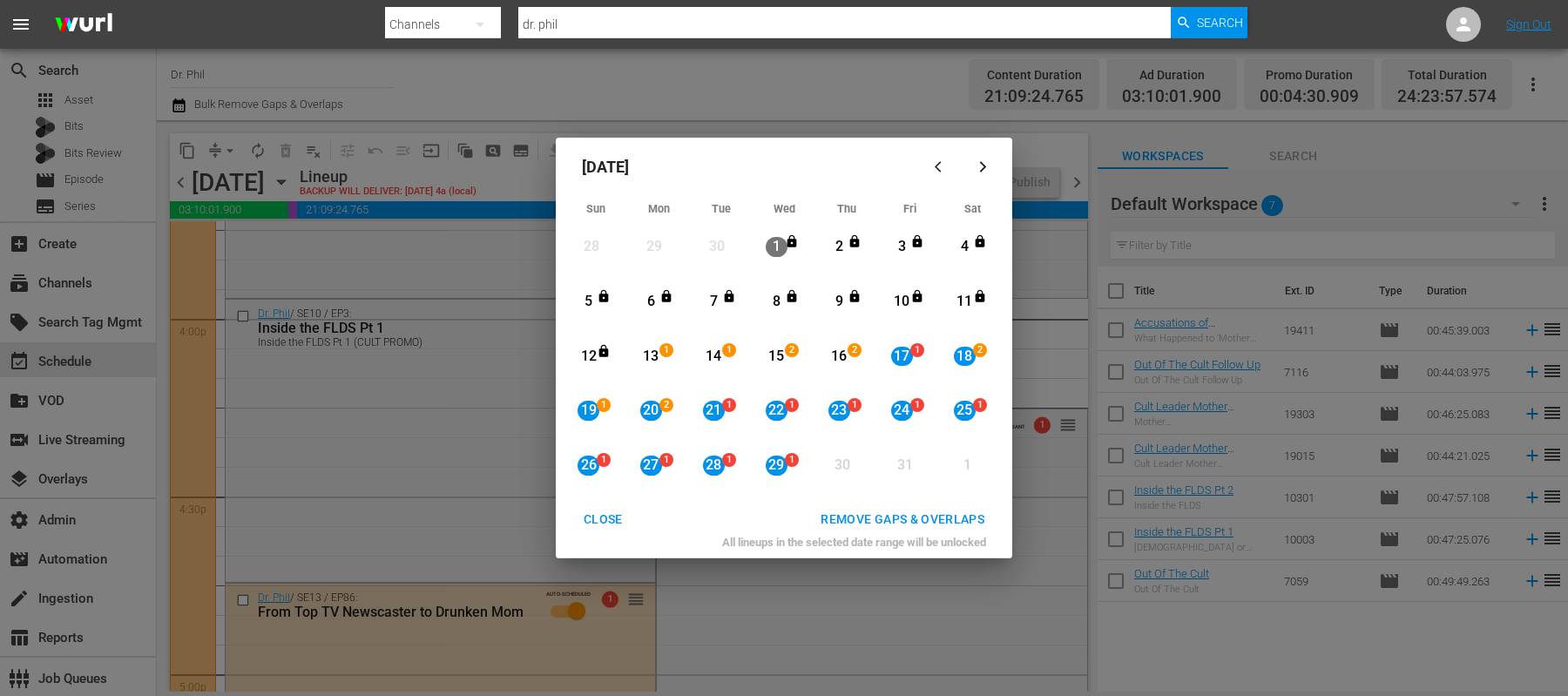
click at [943, 529] on div "REMOVE GAPS & OVERLAPS" at bounding box center [903, 519] width 192 height 22
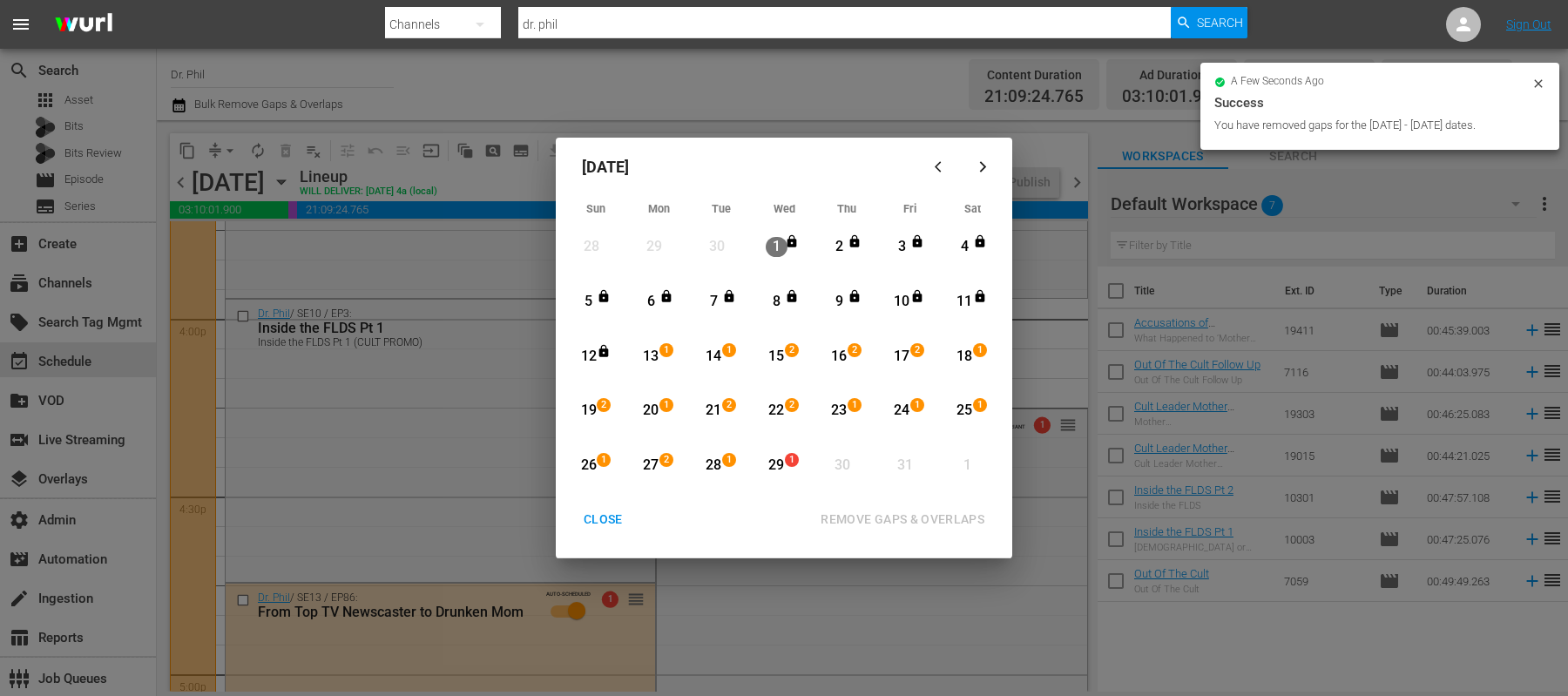
click at [585, 512] on div "CLOSE" at bounding box center [603, 519] width 67 height 22
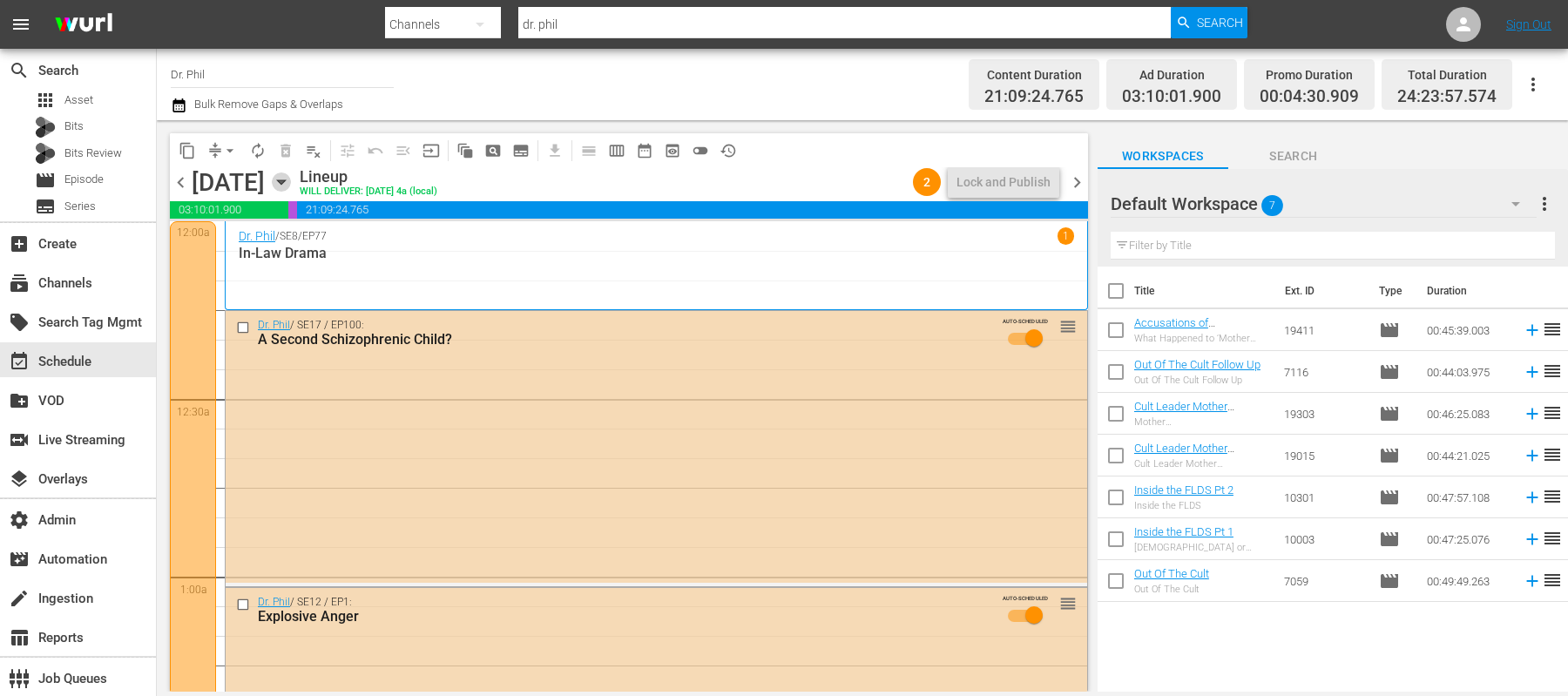
click at [285, 180] on icon "button" at bounding box center [281, 182] width 8 height 5
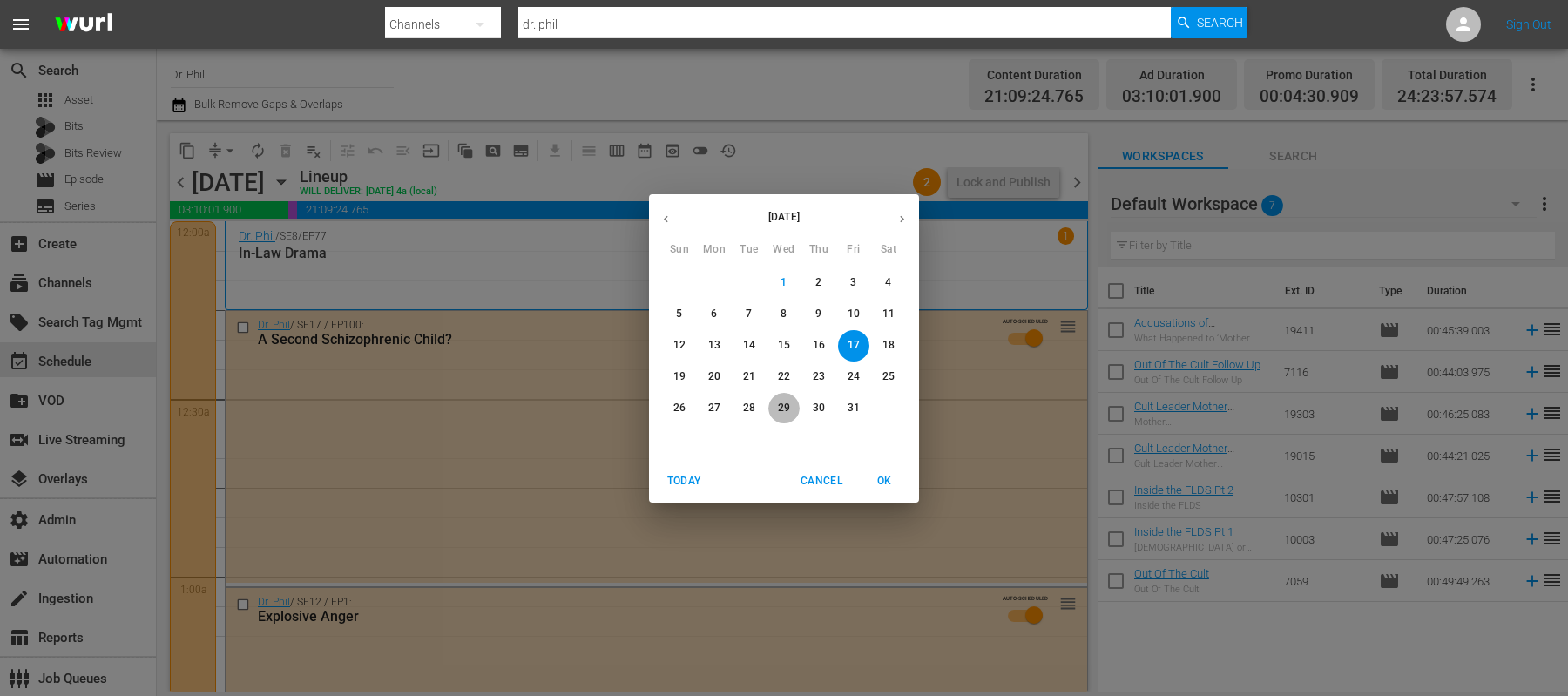
click at [784, 406] on p "29" at bounding box center [784, 408] width 12 height 15
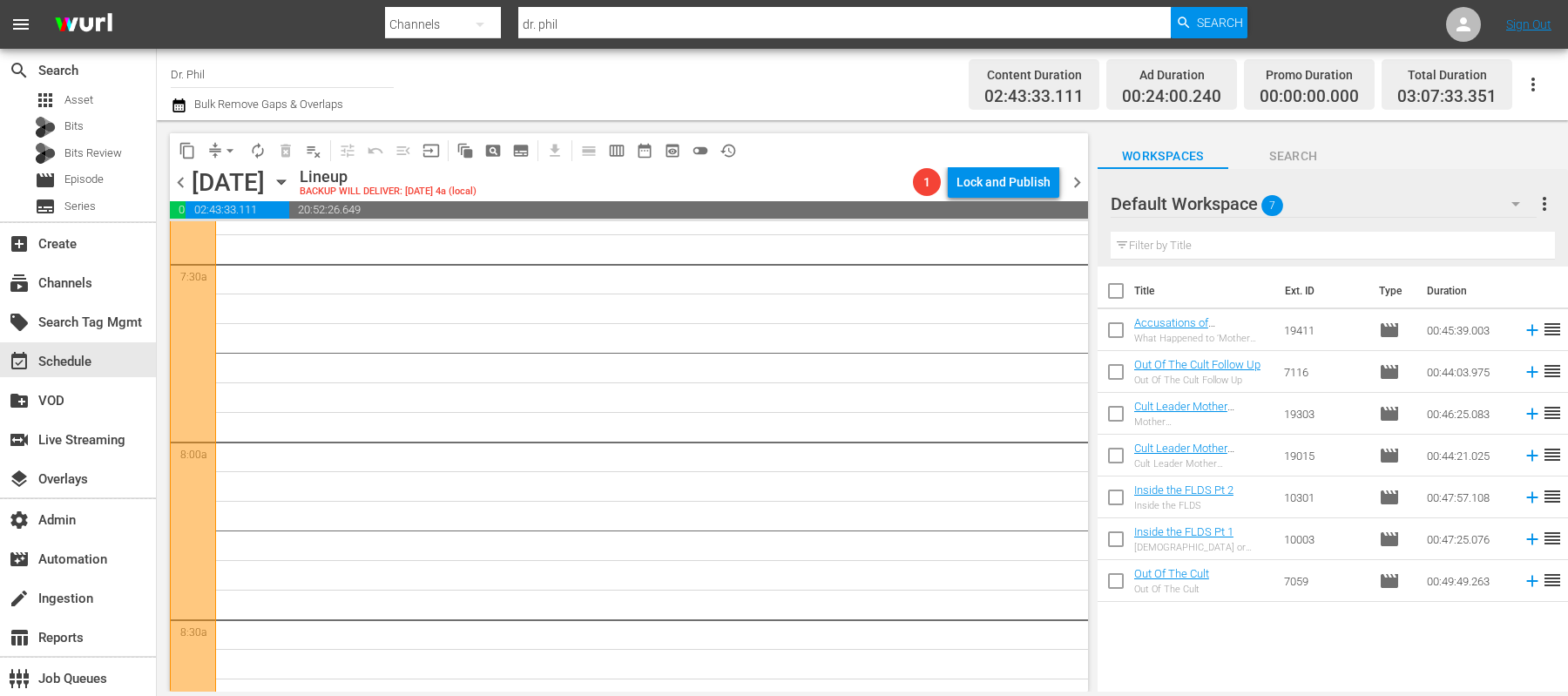
scroll to position [1853, 0]
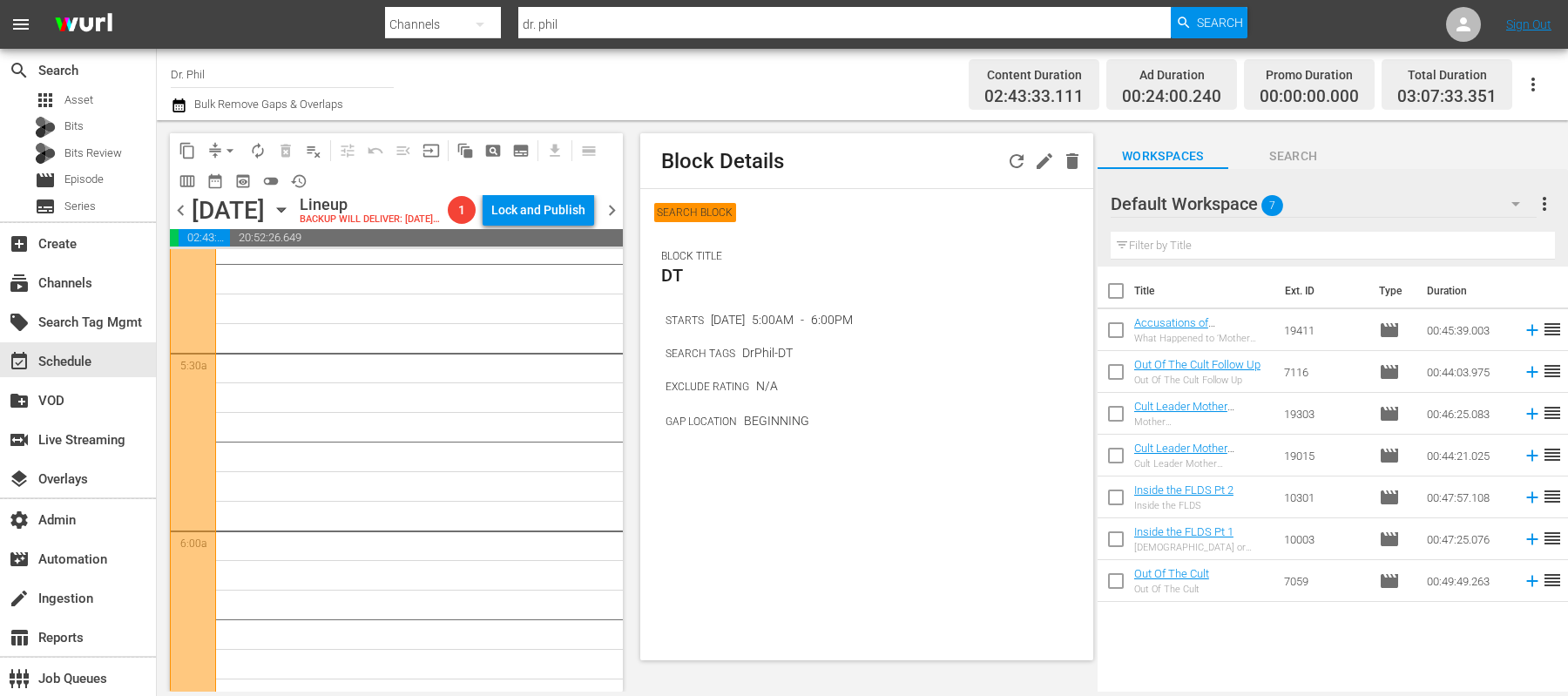
scroll to position [833, 0]
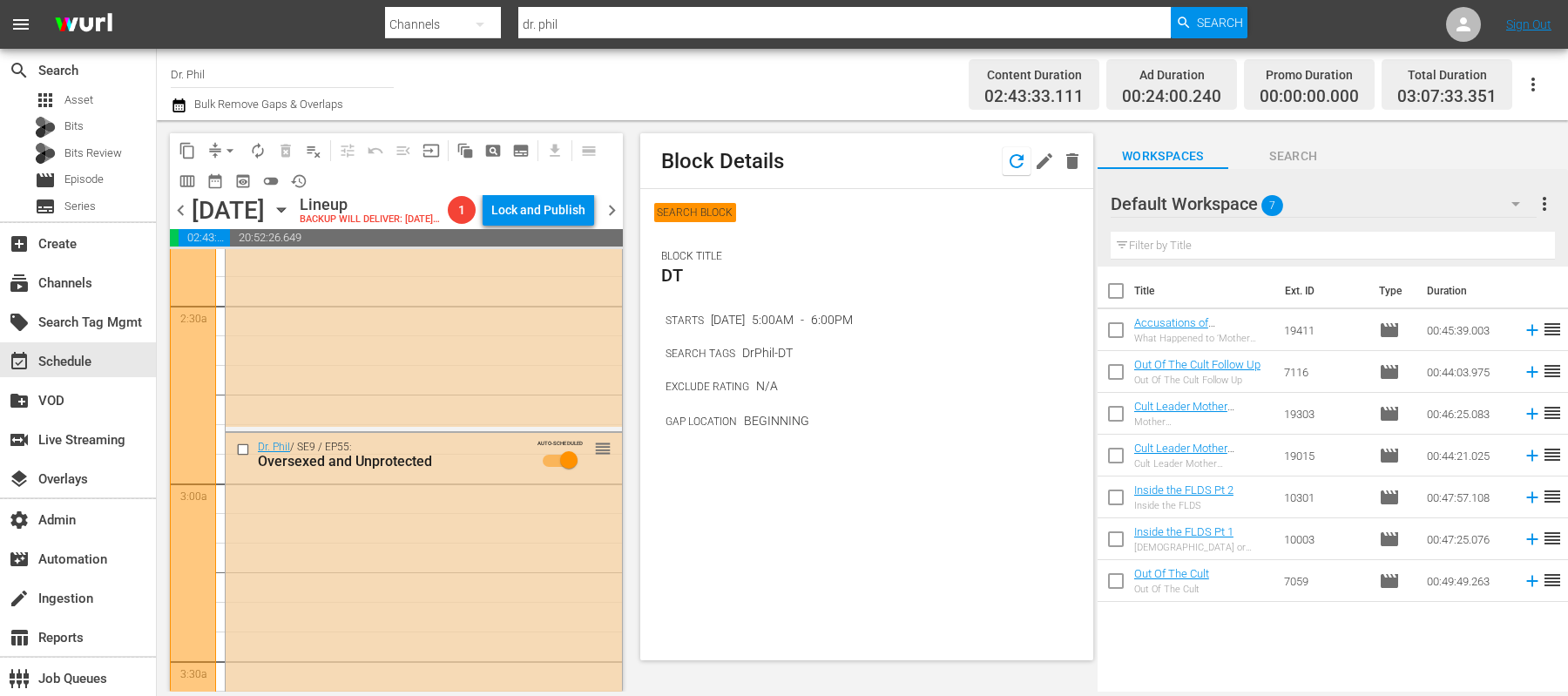
click at [1008, 170] on icon "button" at bounding box center [1017, 161] width 21 height 21
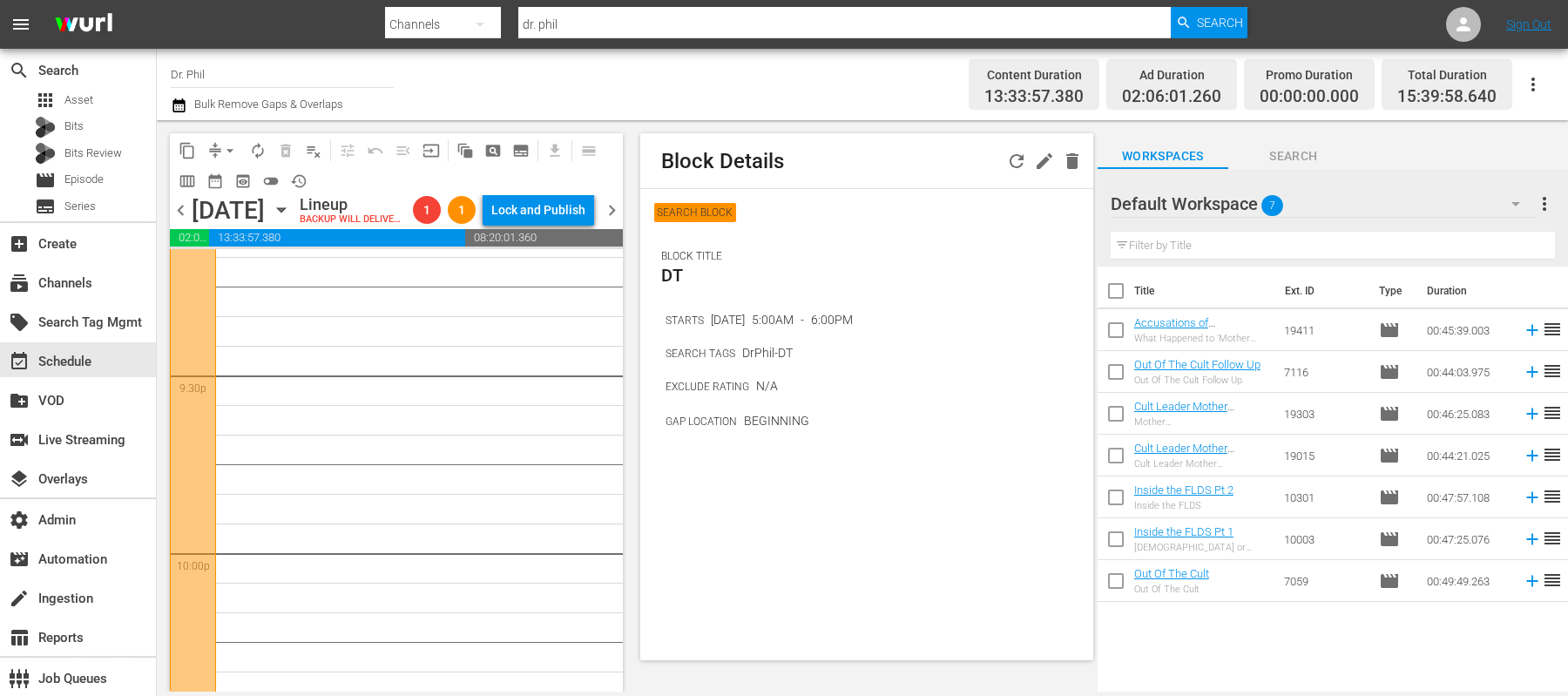
scroll to position [8119, 0]
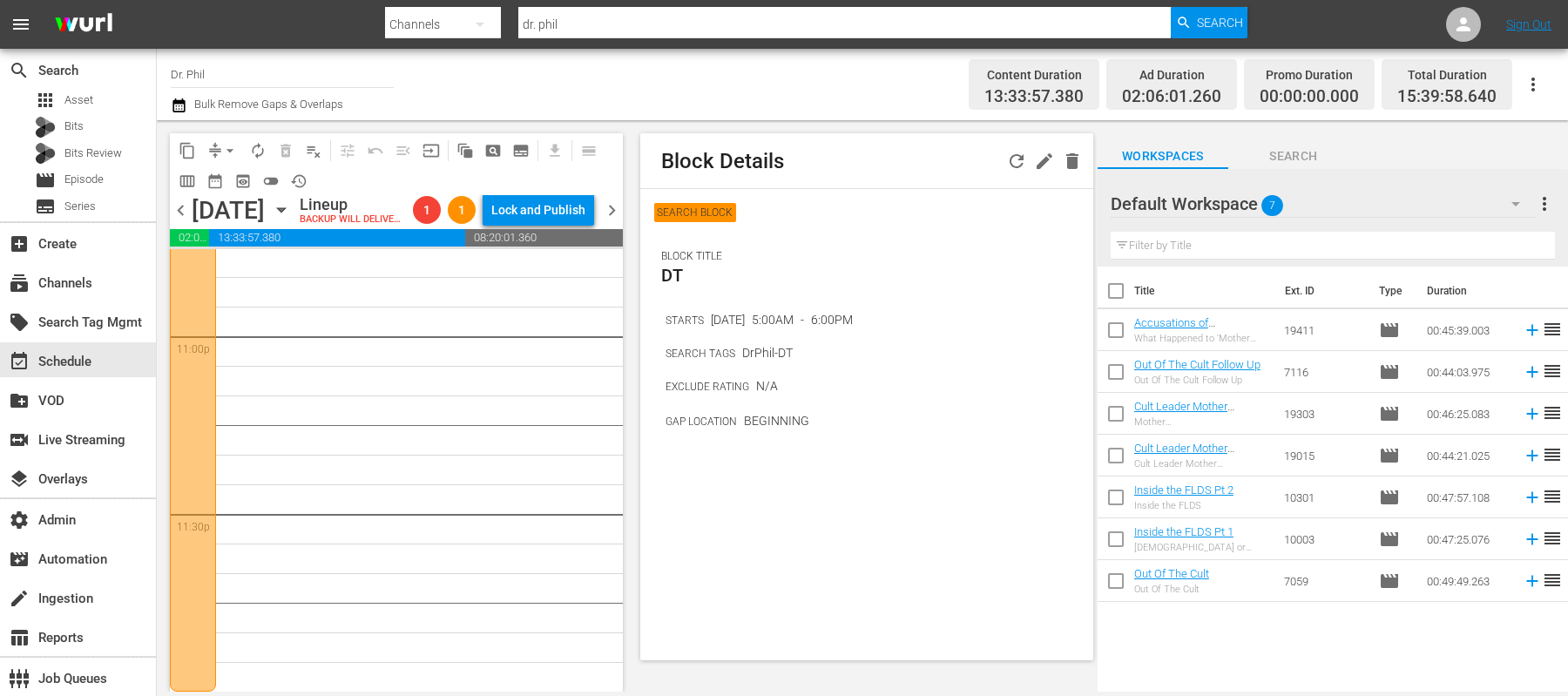
click at [1016, 159] on icon "button" at bounding box center [1017, 161] width 21 height 21
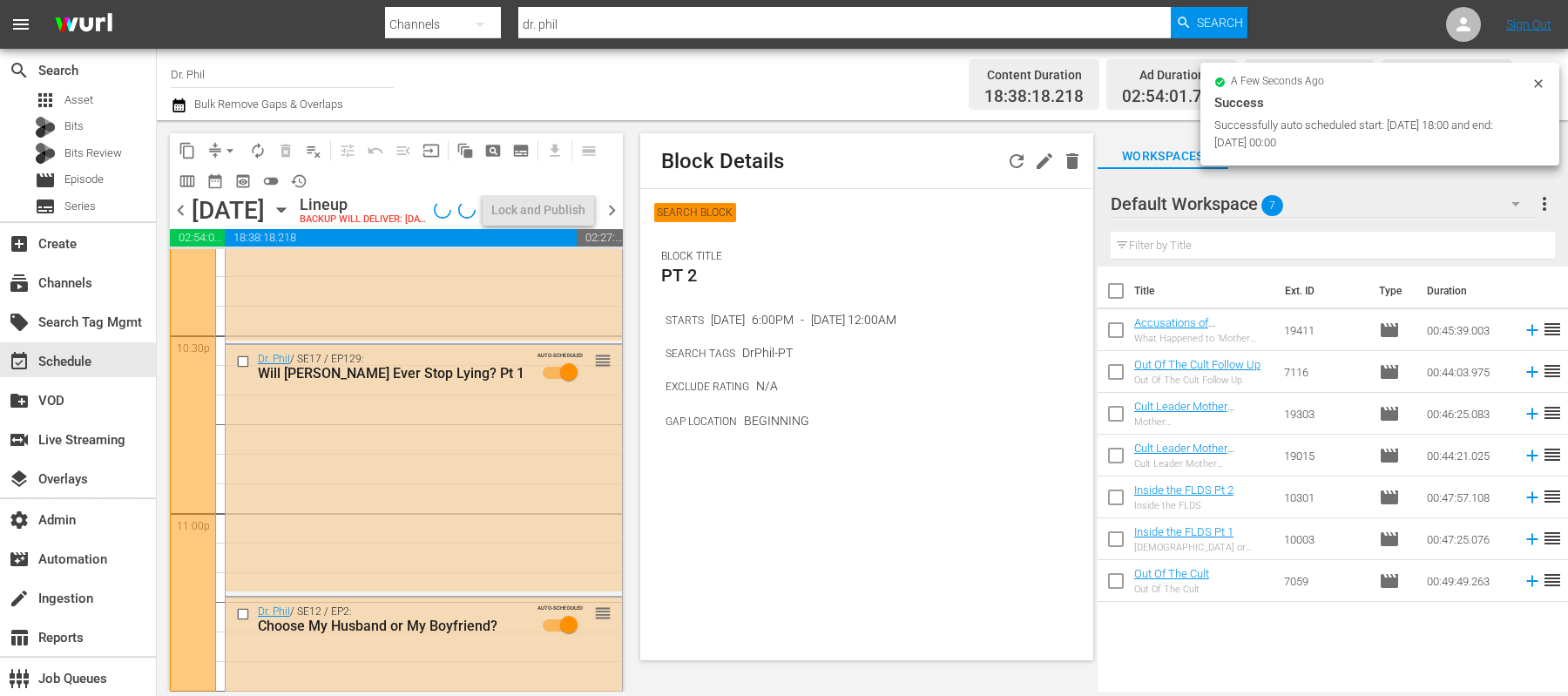
scroll to position [7767, 0]
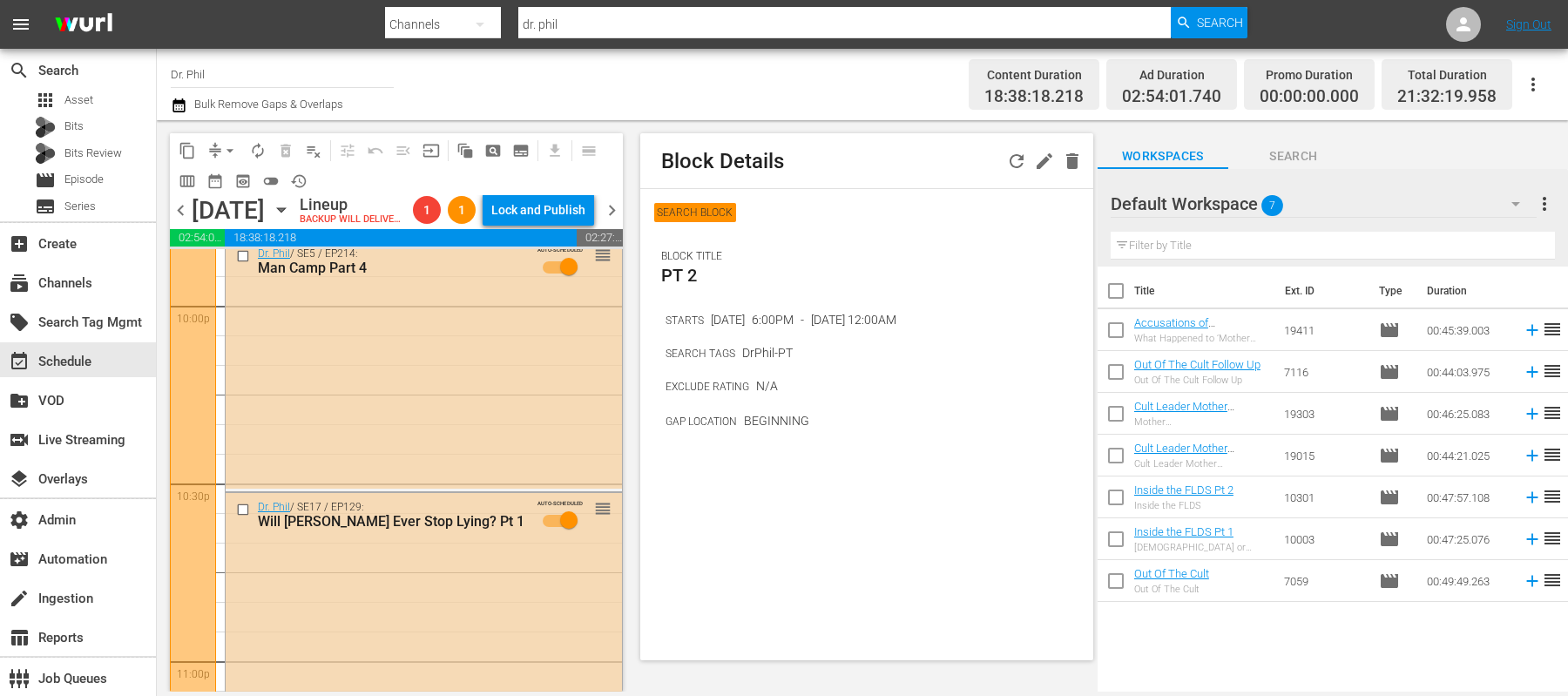
click at [614, 221] on span "chevron_right" at bounding box center [611, 210] width 22 height 22
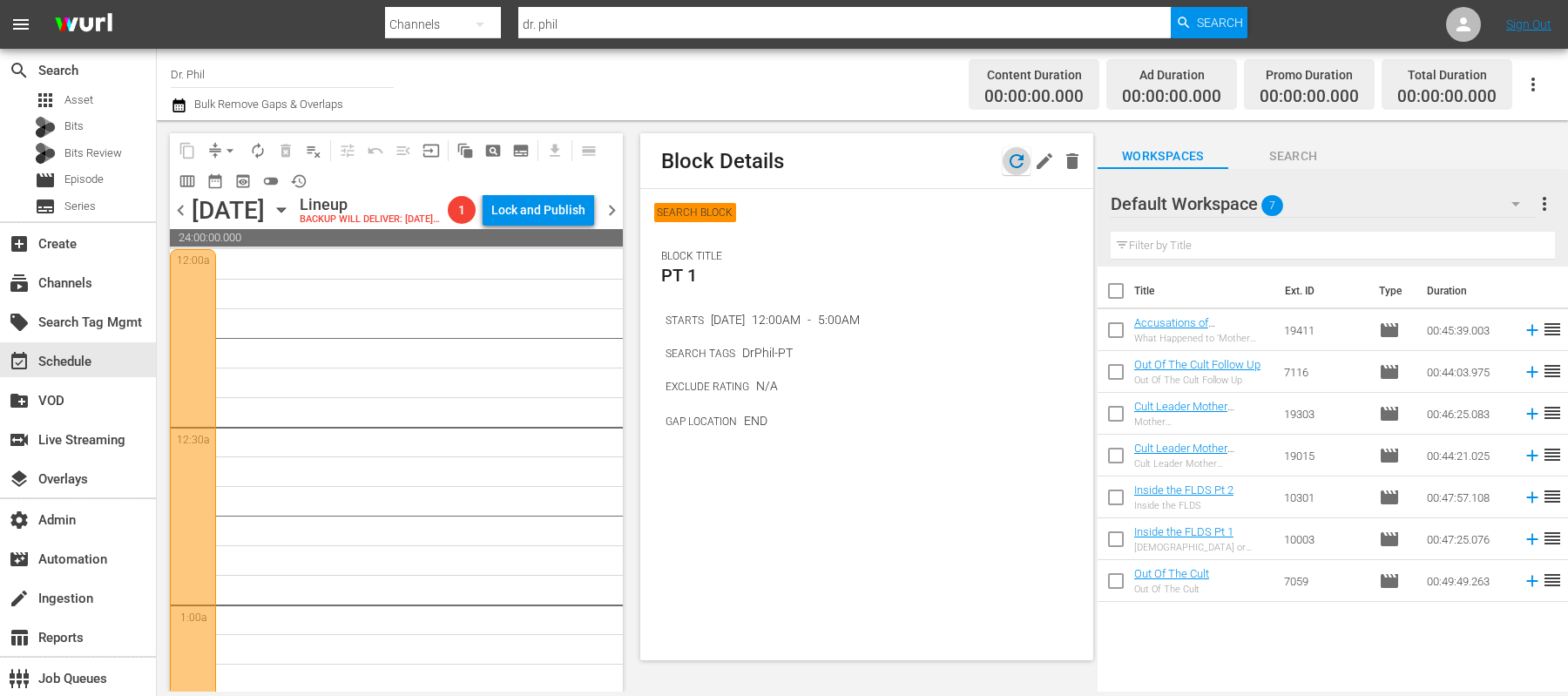
click at [1012, 160] on icon "button" at bounding box center [1017, 161] width 21 height 21
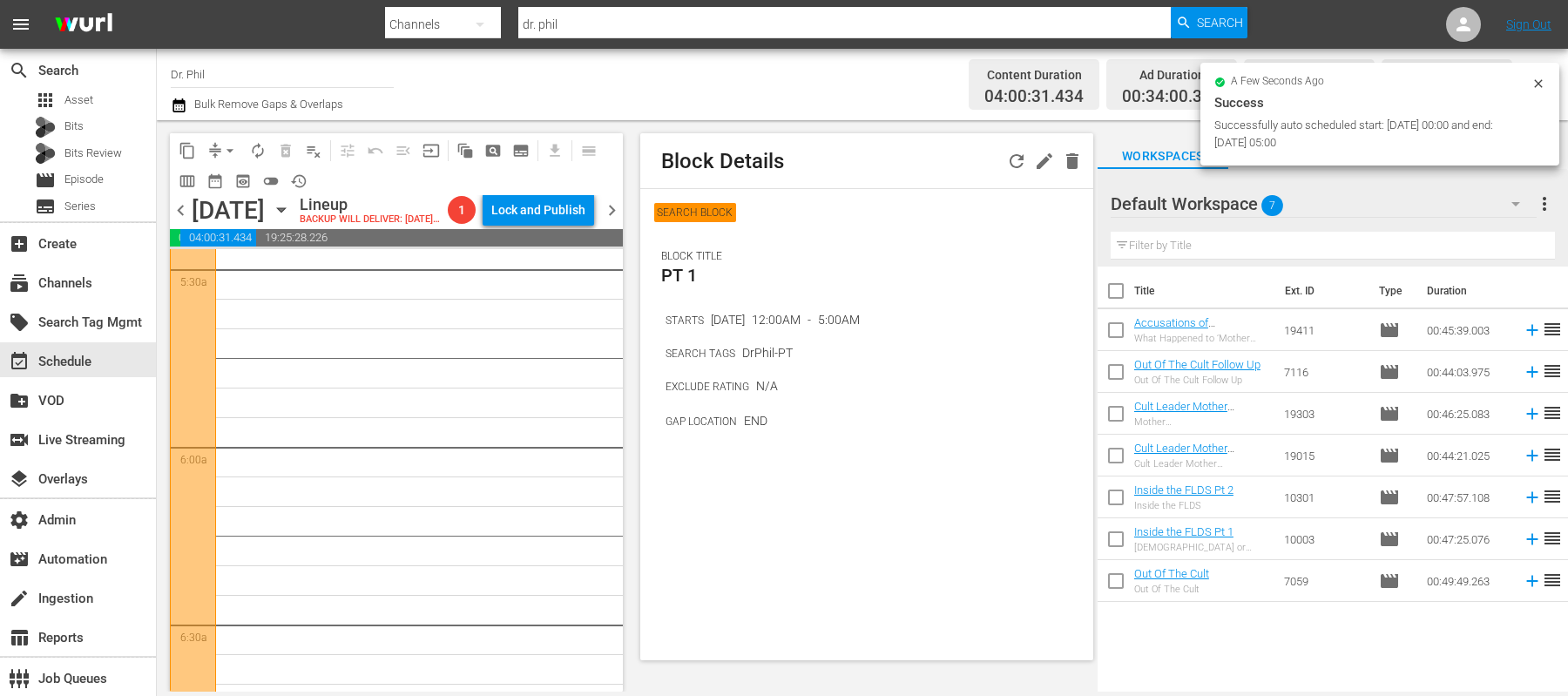
scroll to position [1950, 0]
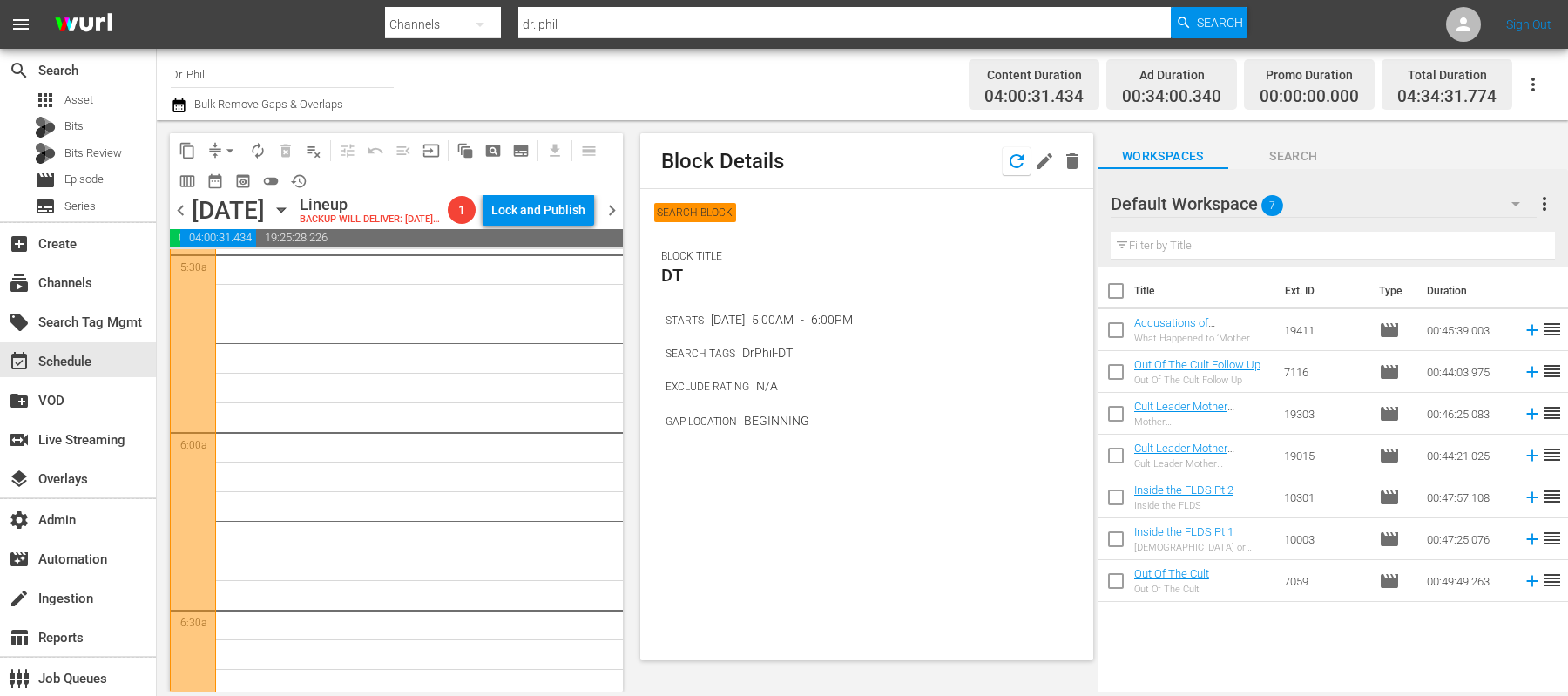
click at [1010, 161] on icon "button" at bounding box center [1017, 160] width 14 height 14
click at [183, 221] on span "chevron_left" at bounding box center [180, 210] width 22 height 22
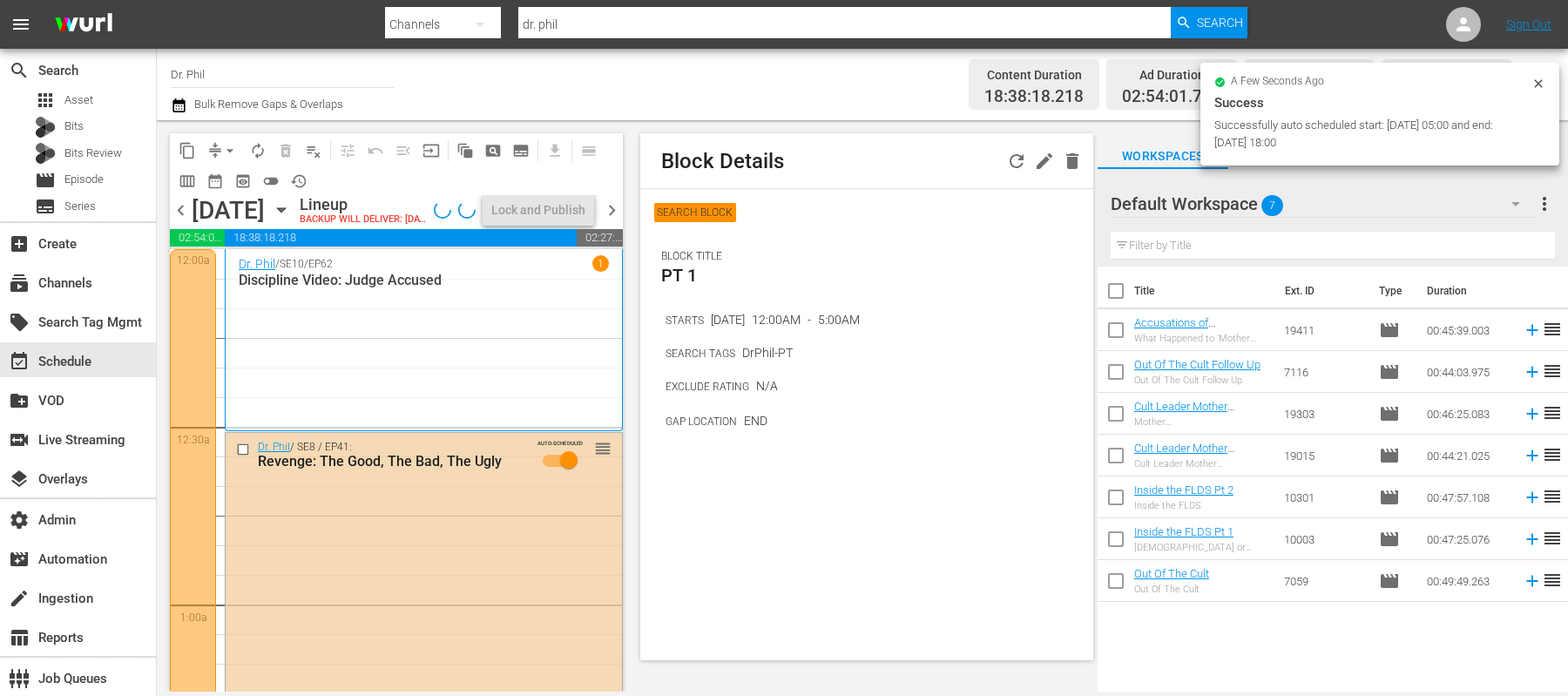
click at [607, 218] on span "chevron_right" at bounding box center [611, 210] width 22 height 22
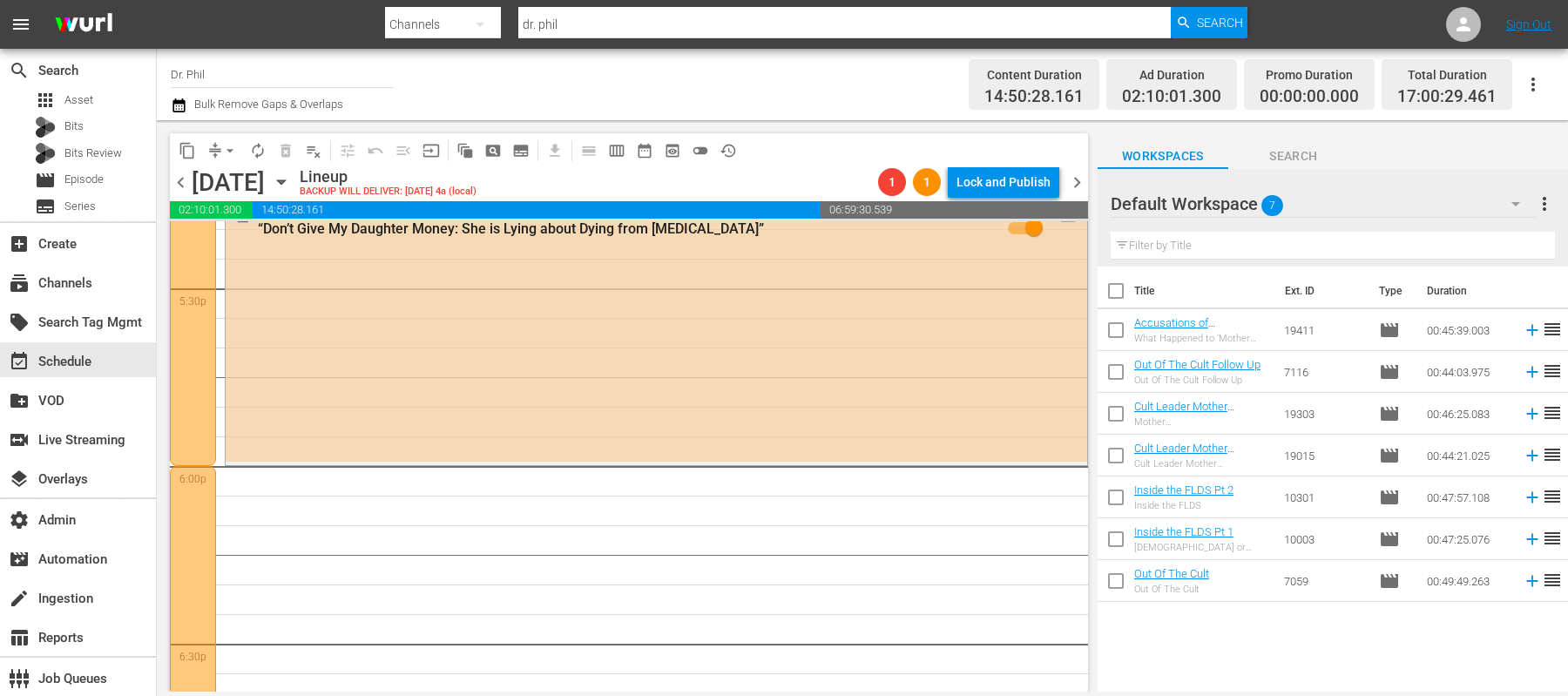
scroll to position [6189, 0]
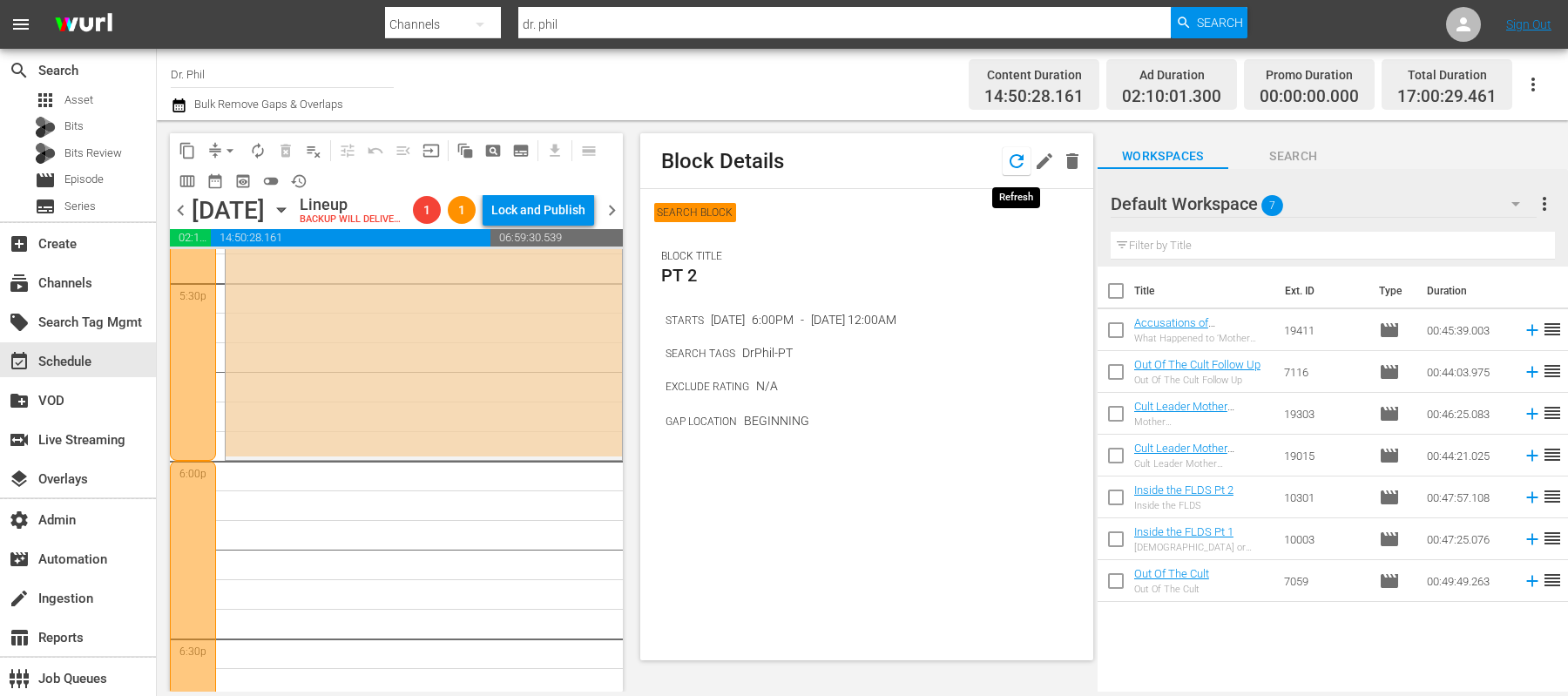
click at [1011, 164] on icon "button" at bounding box center [1017, 160] width 14 height 14
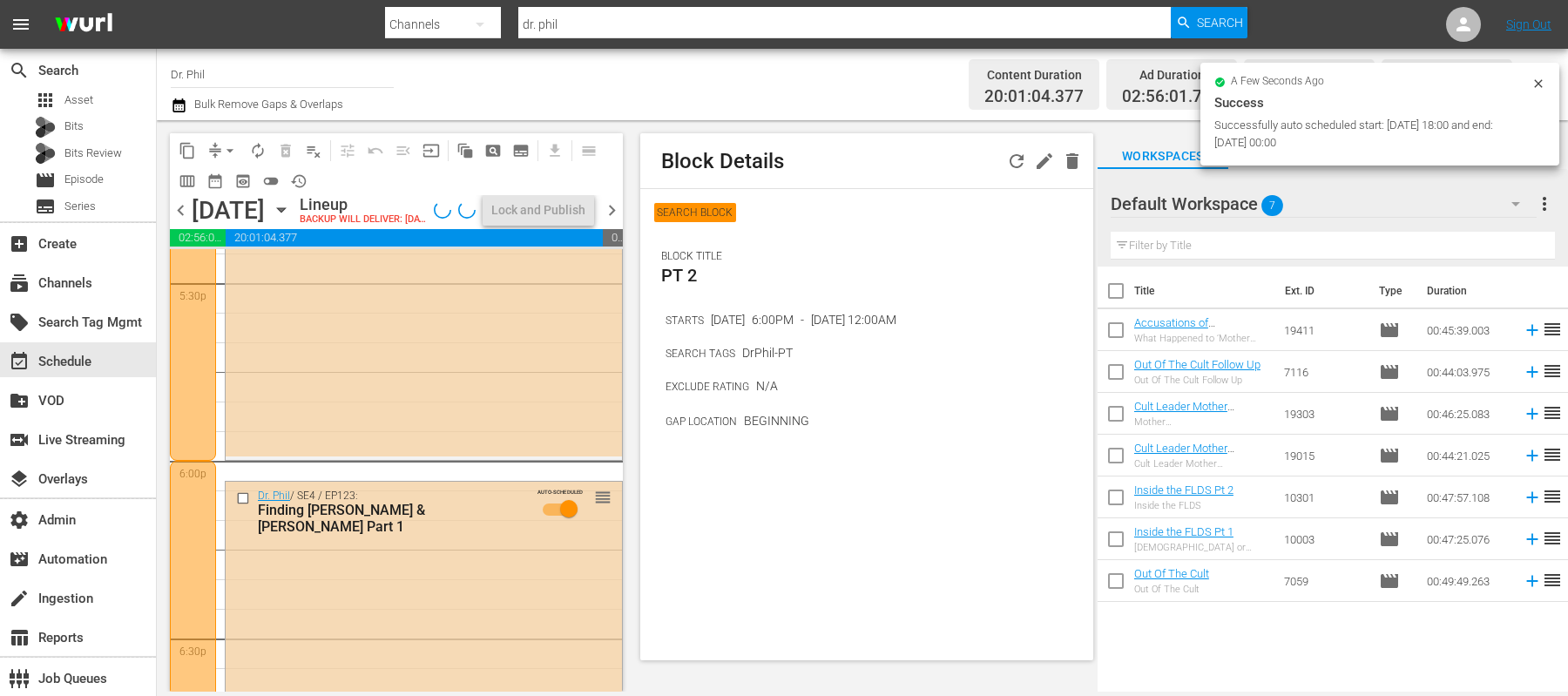
click at [618, 221] on span "chevron_right" at bounding box center [611, 210] width 22 height 22
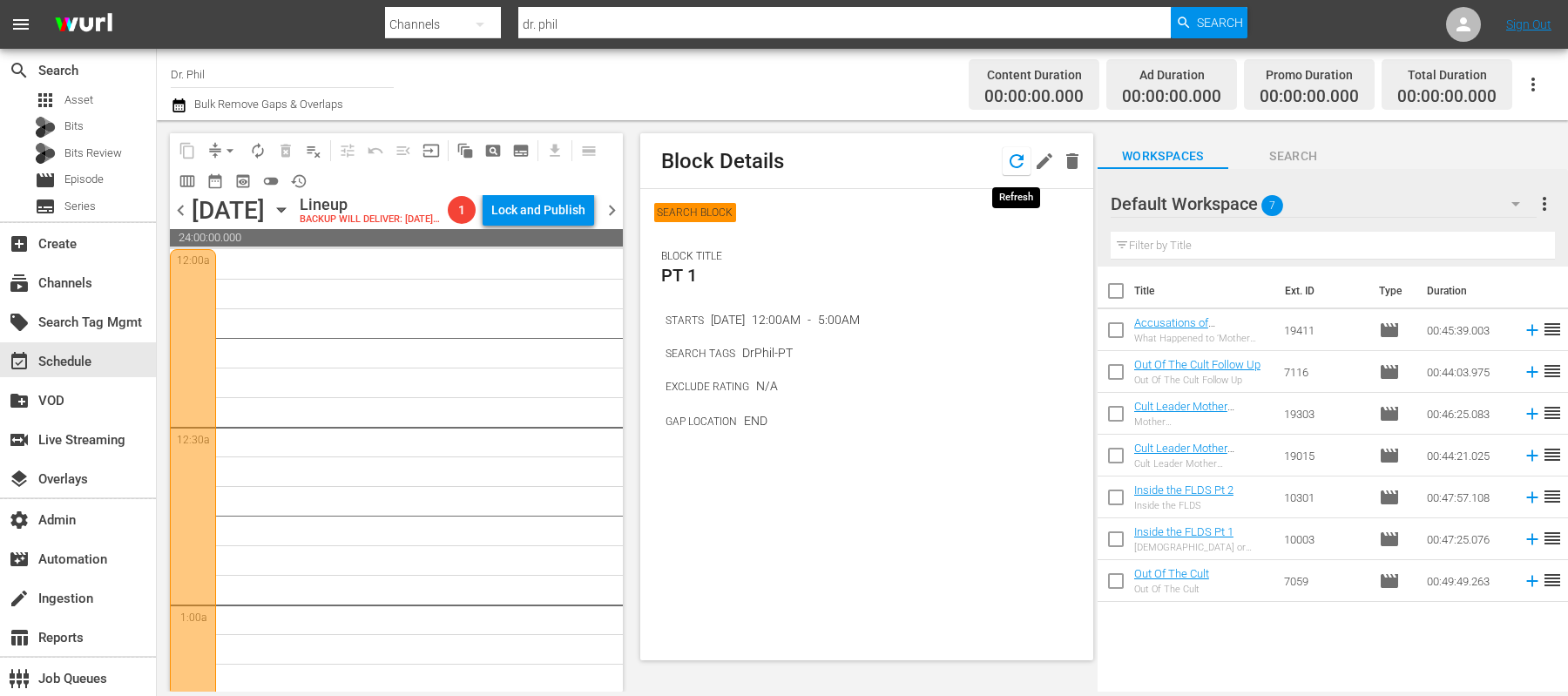
click at [1015, 153] on icon "button" at bounding box center [1017, 161] width 21 height 21
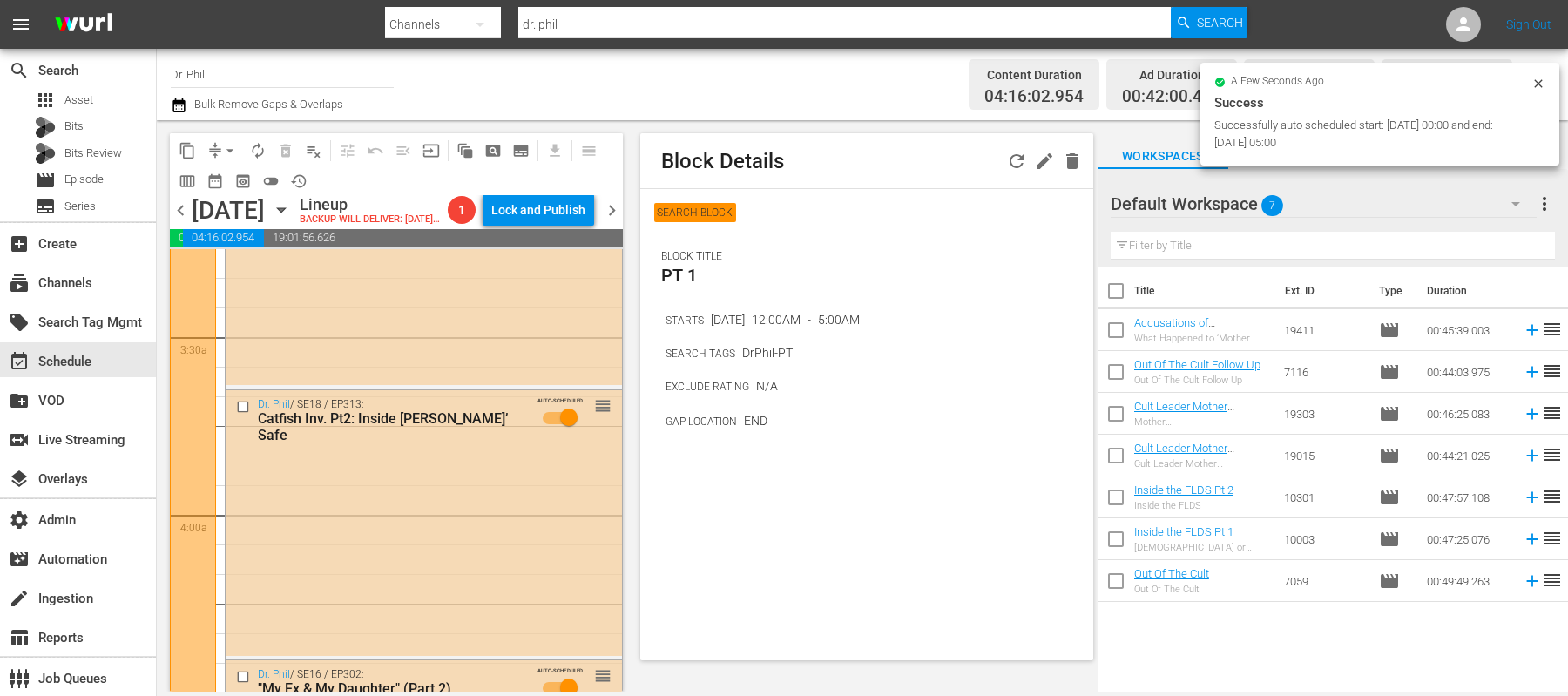
scroll to position [1644, 0]
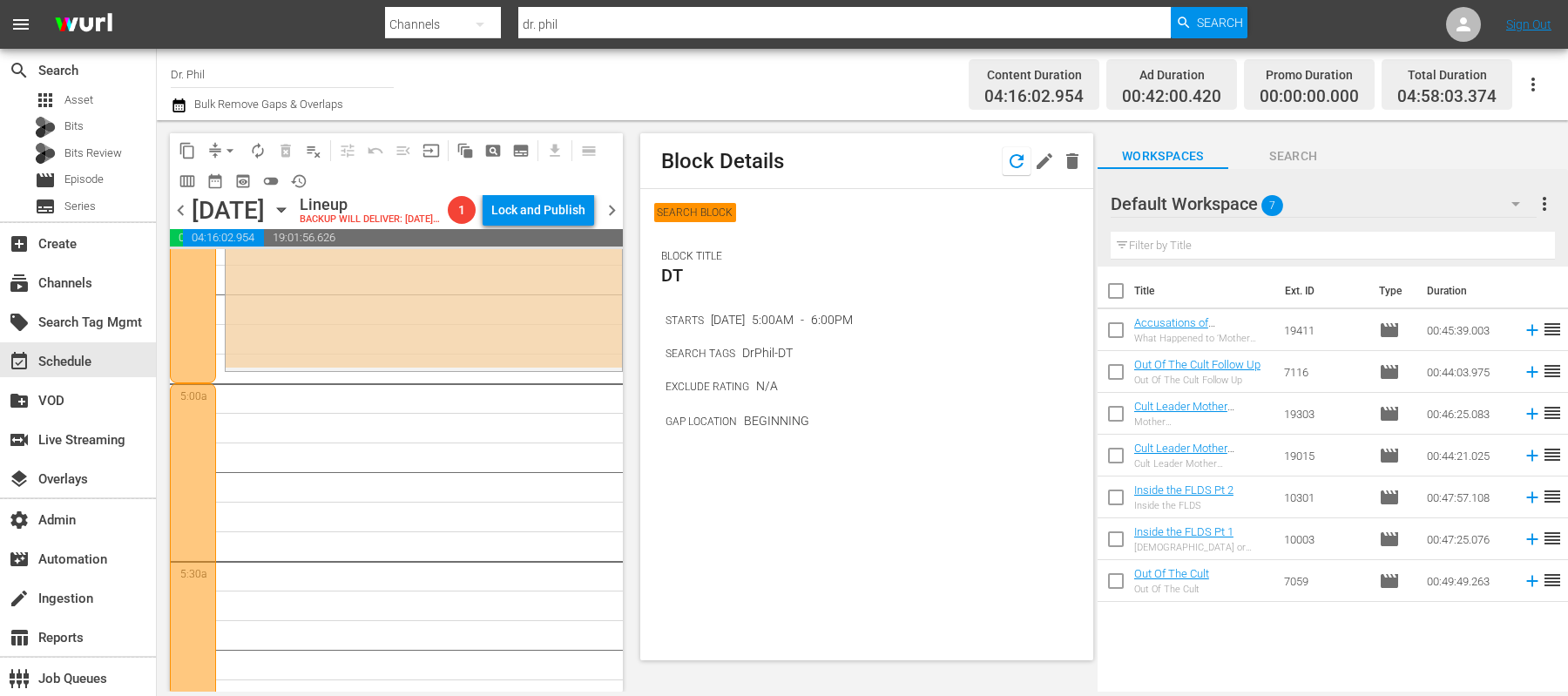
click at [1020, 153] on icon "button" at bounding box center [1017, 161] width 21 height 21
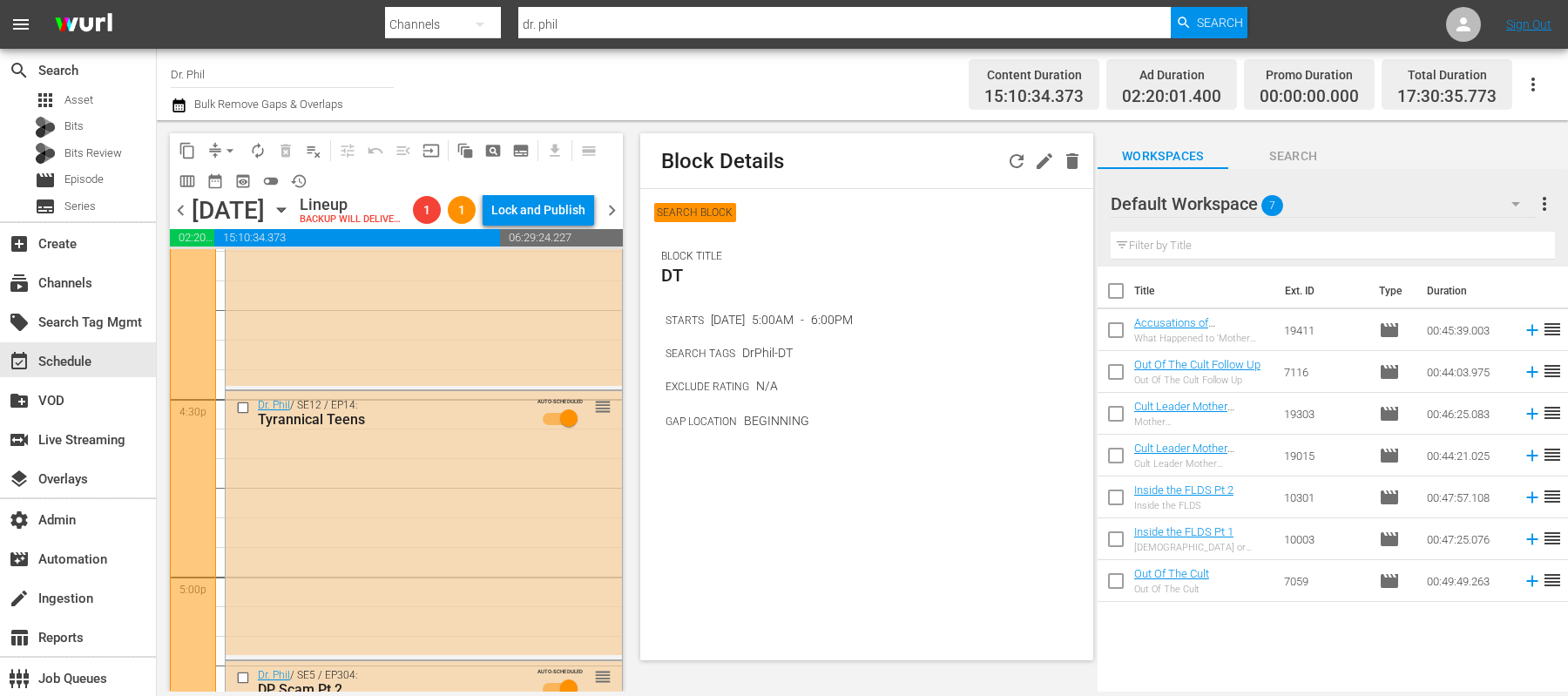
scroll to position [6548, 0]
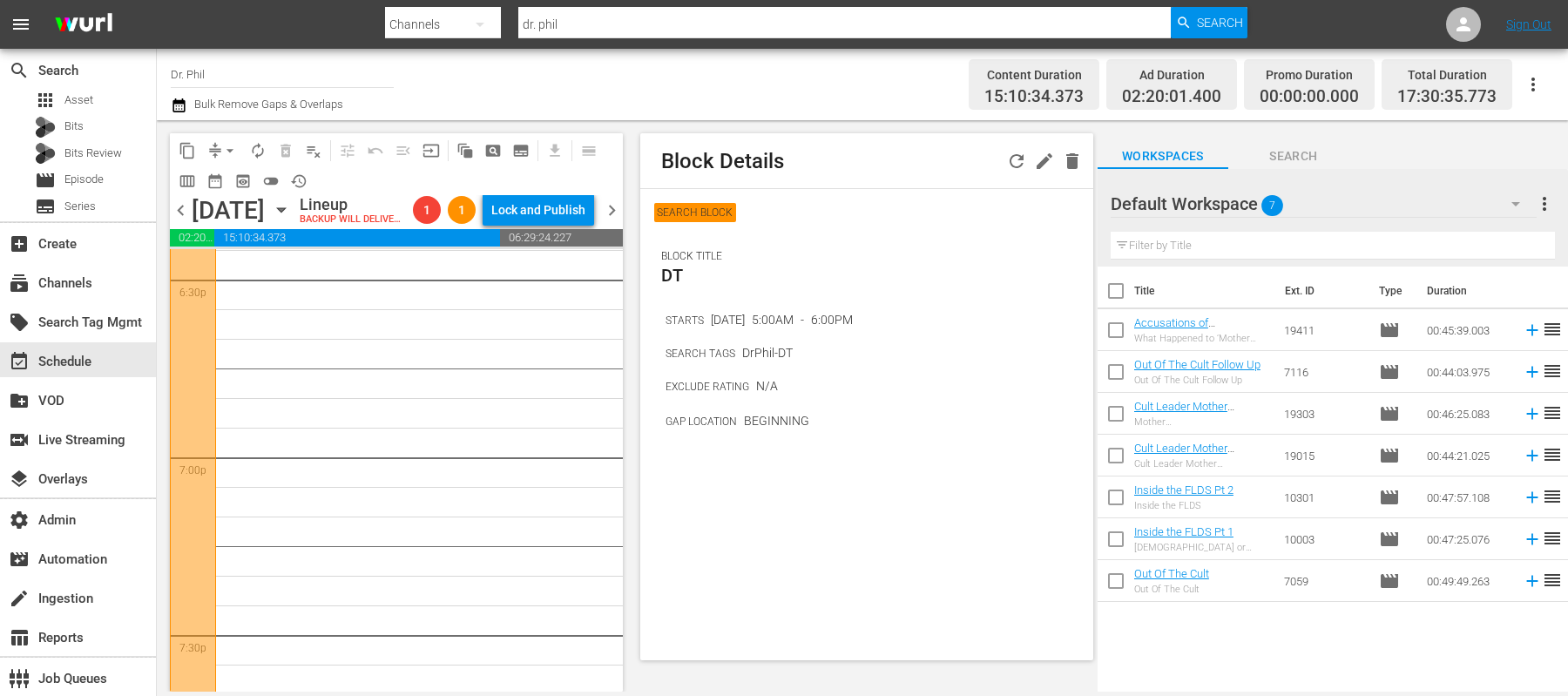
click at [1017, 166] on icon "button" at bounding box center [1017, 160] width 14 height 14
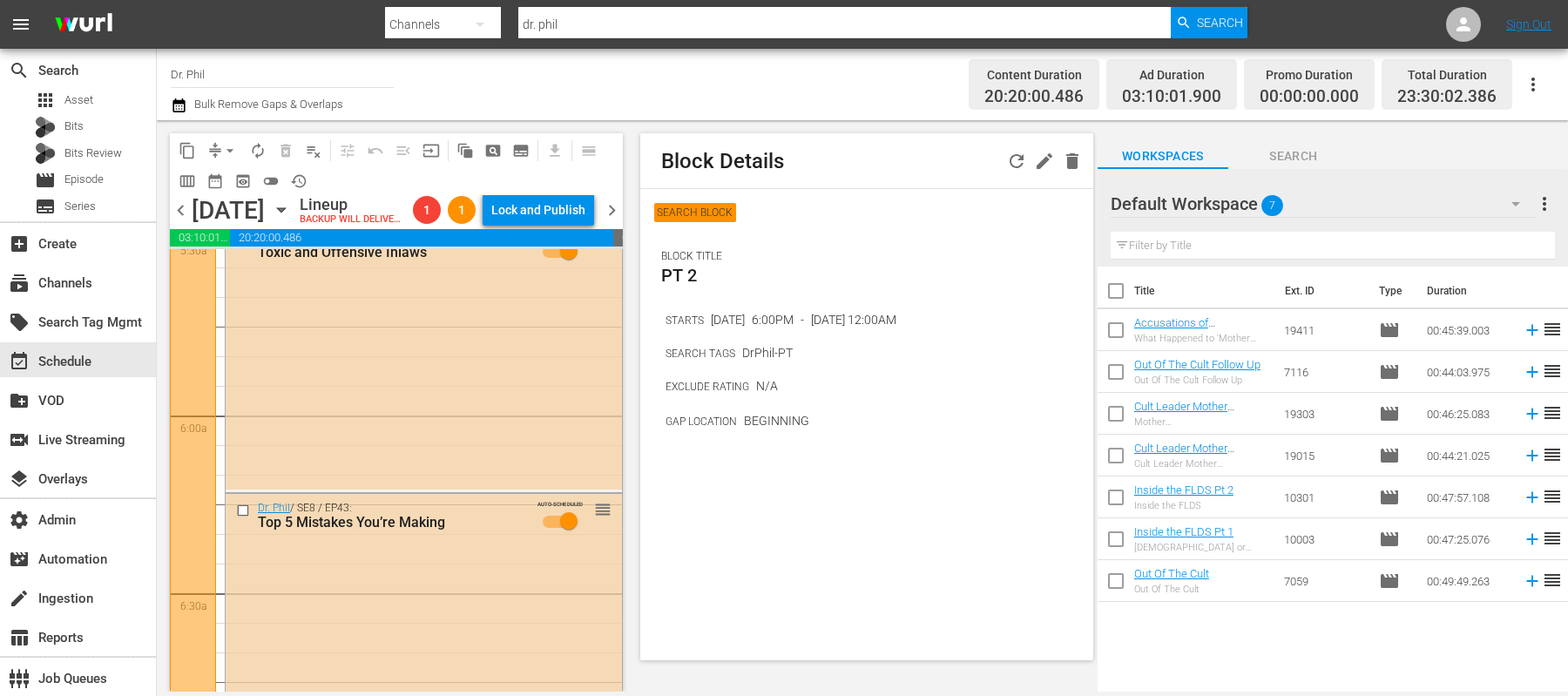
scroll to position [0, 0]
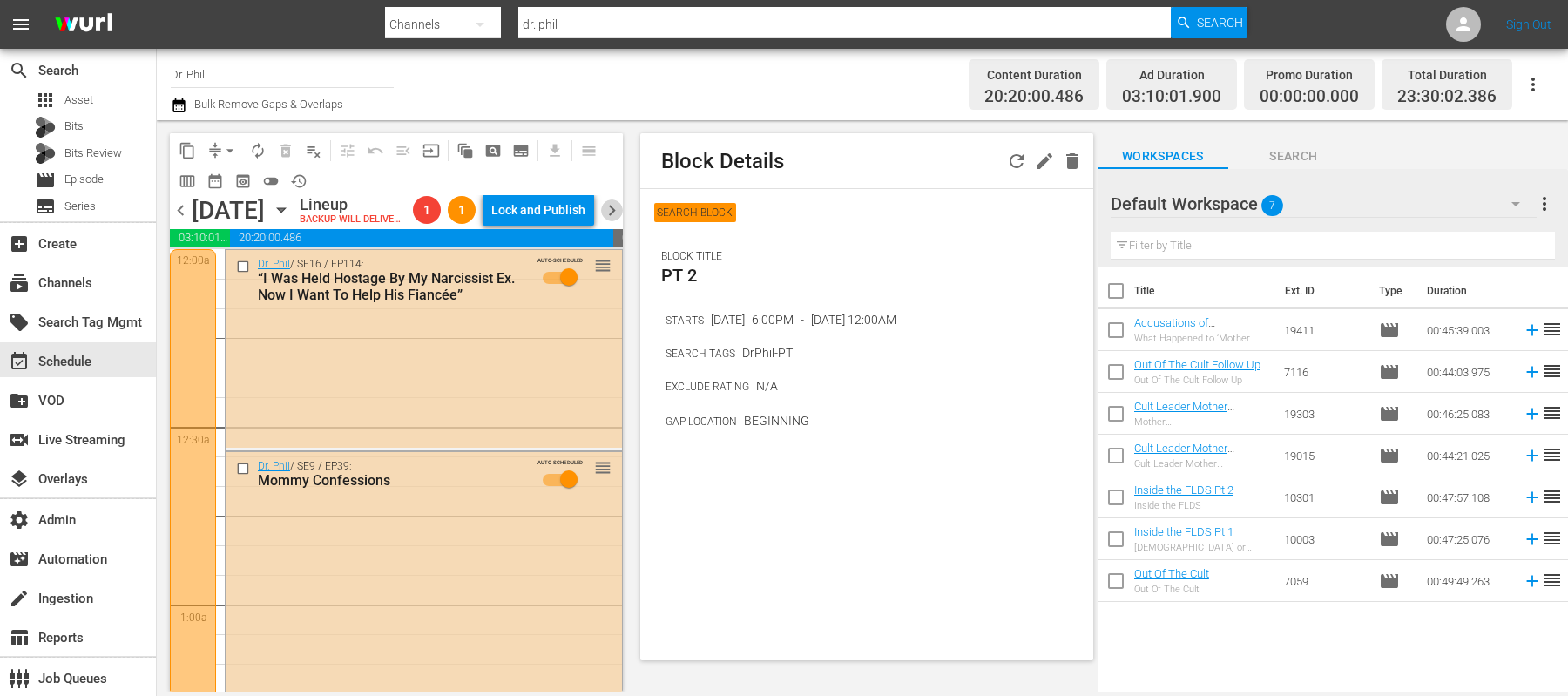
click at [618, 221] on span "chevron_right" at bounding box center [611, 210] width 22 height 22
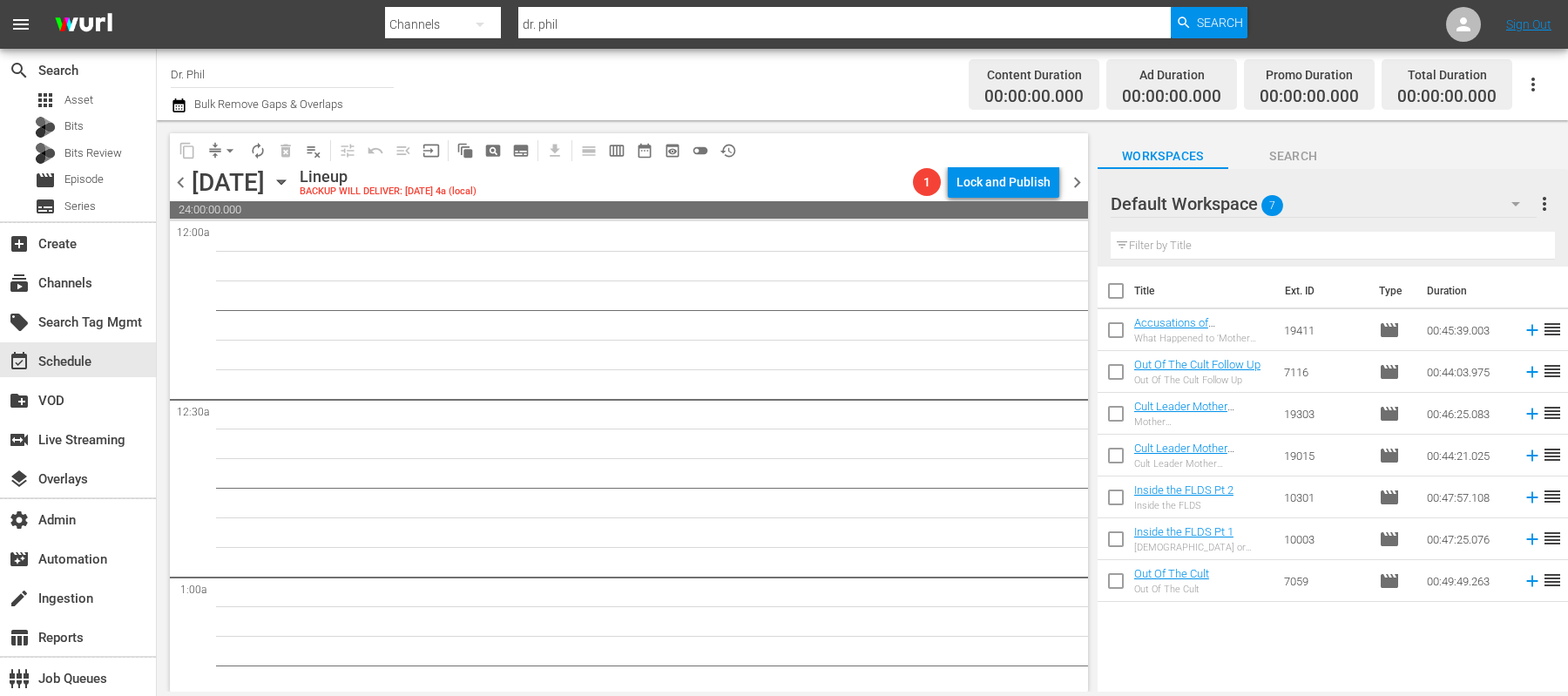
click at [174, 179] on span "chevron_left" at bounding box center [180, 182] width 22 height 22
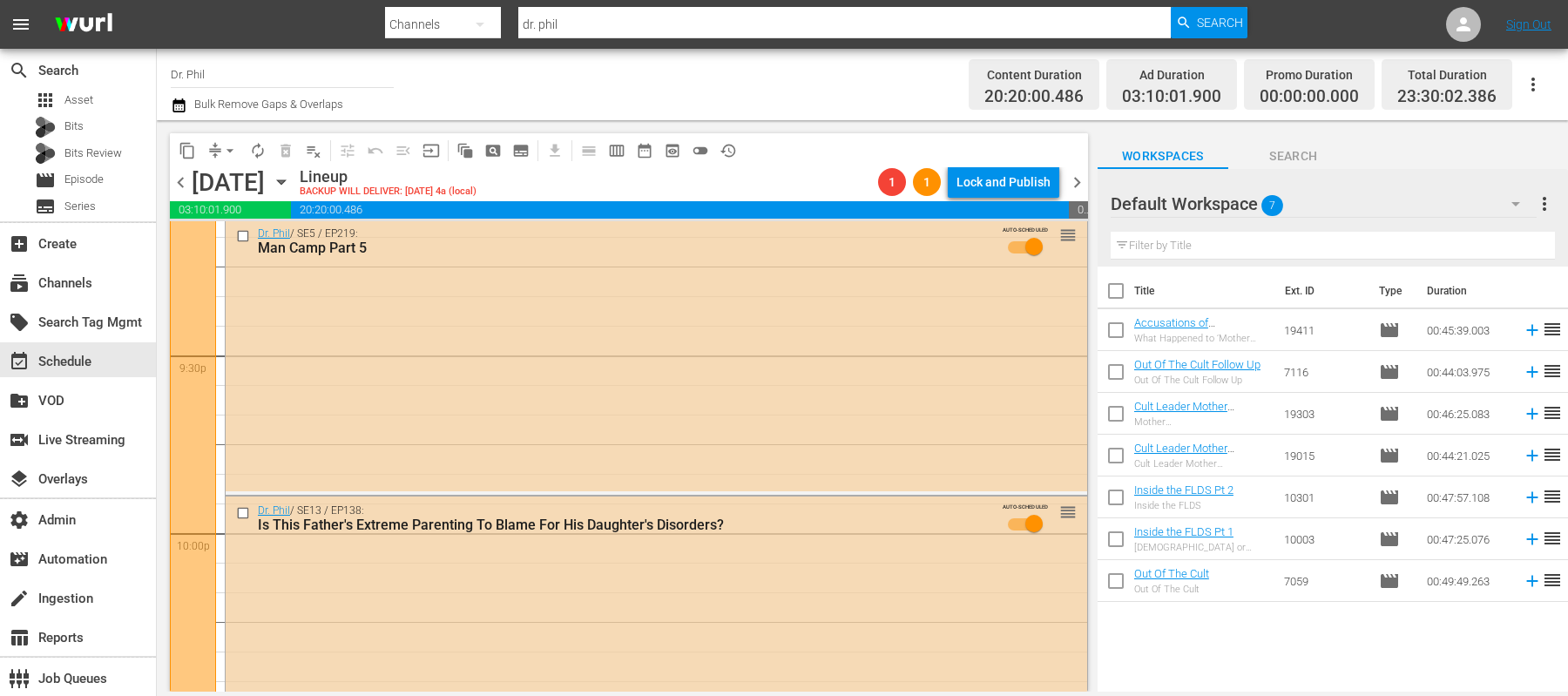
scroll to position [8064, 0]
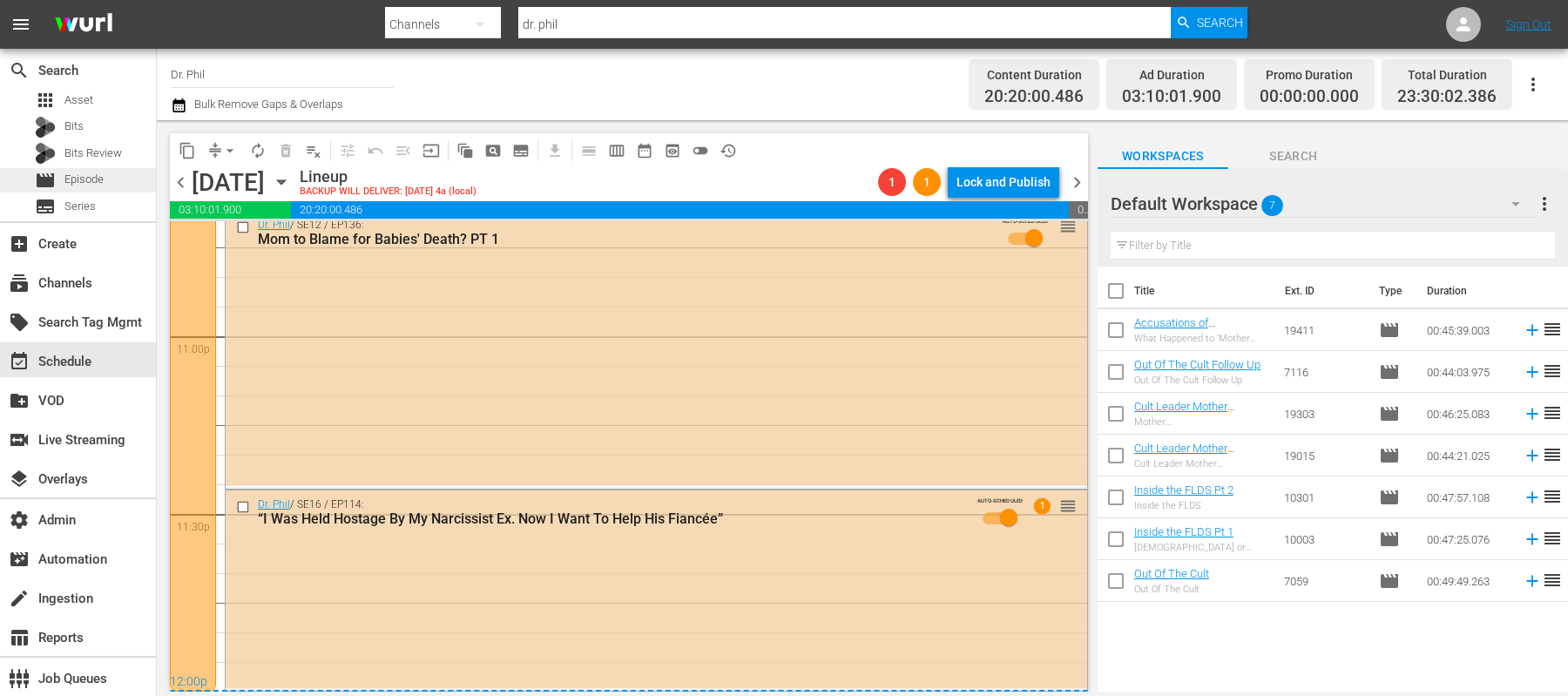
click at [57, 166] on div "apps Asset Bits Bits Review movie Episode subtitles Series" at bounding box center [78, 154] width 156 height 131
click at [61, 177] on div "movie Episode" at bounding box center [69, 180] width 69 height 25
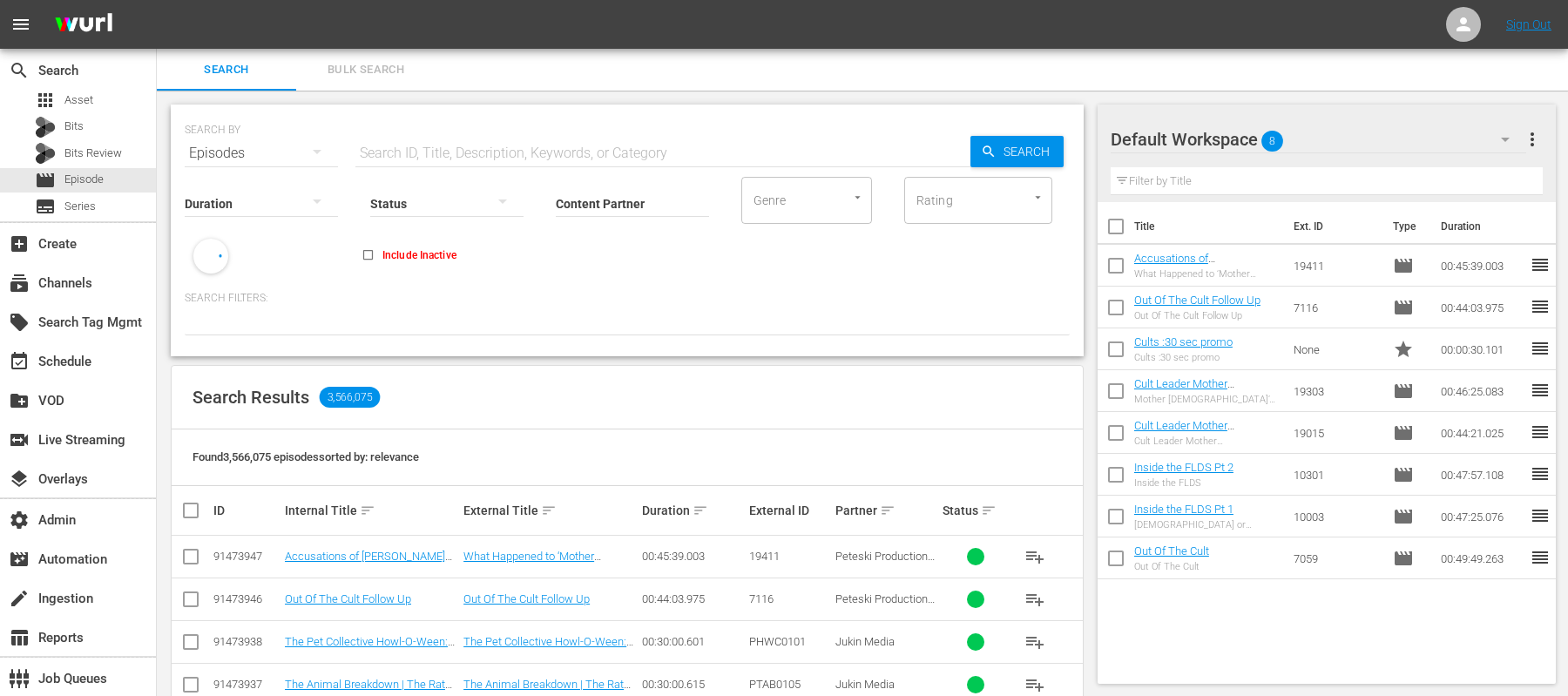
click at [621, 207] on input "Content Partner" at bounding box center [633, 205] width 154 height 63
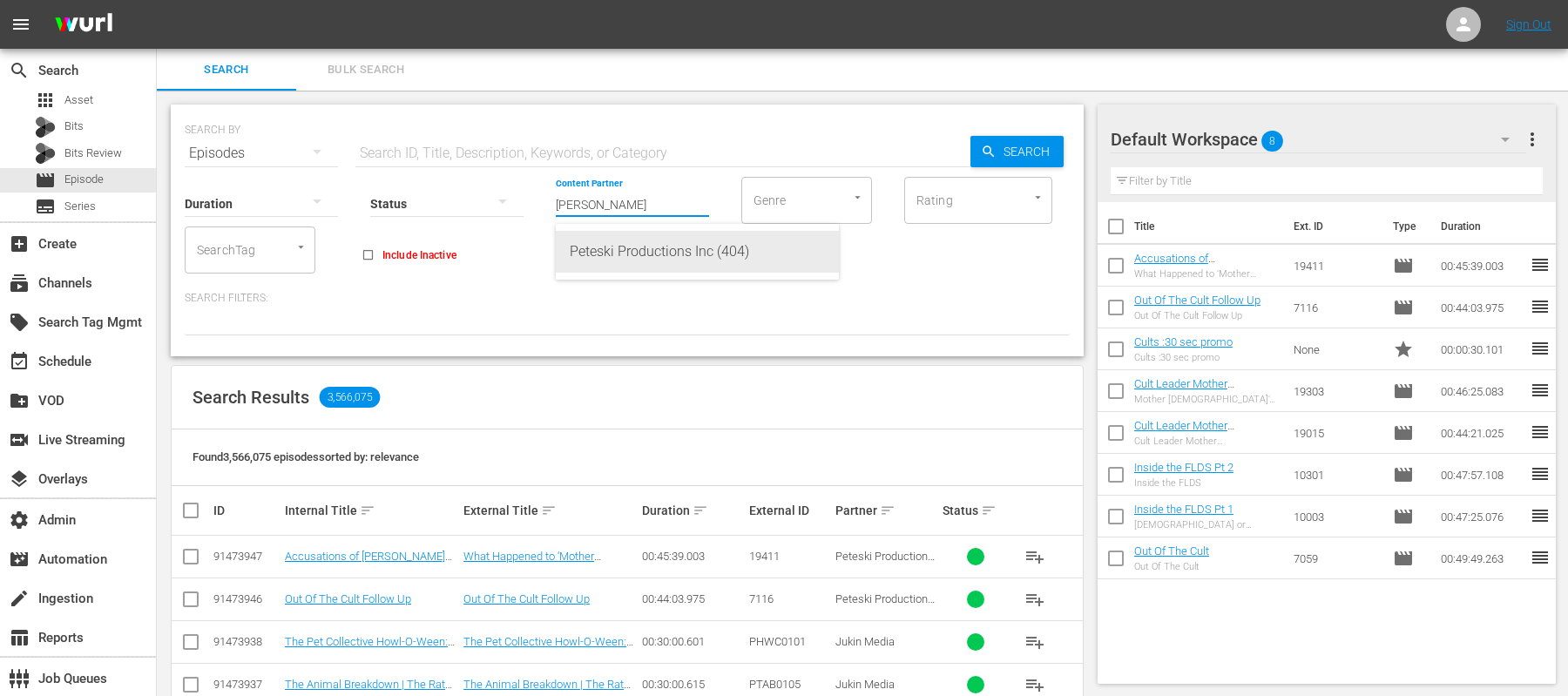
click at [665, 258] on div "Peteski Productions Inc (404)" at bounding box center [697, 252] width 255 height 42
type input "Peteski Productions Inc (404)"
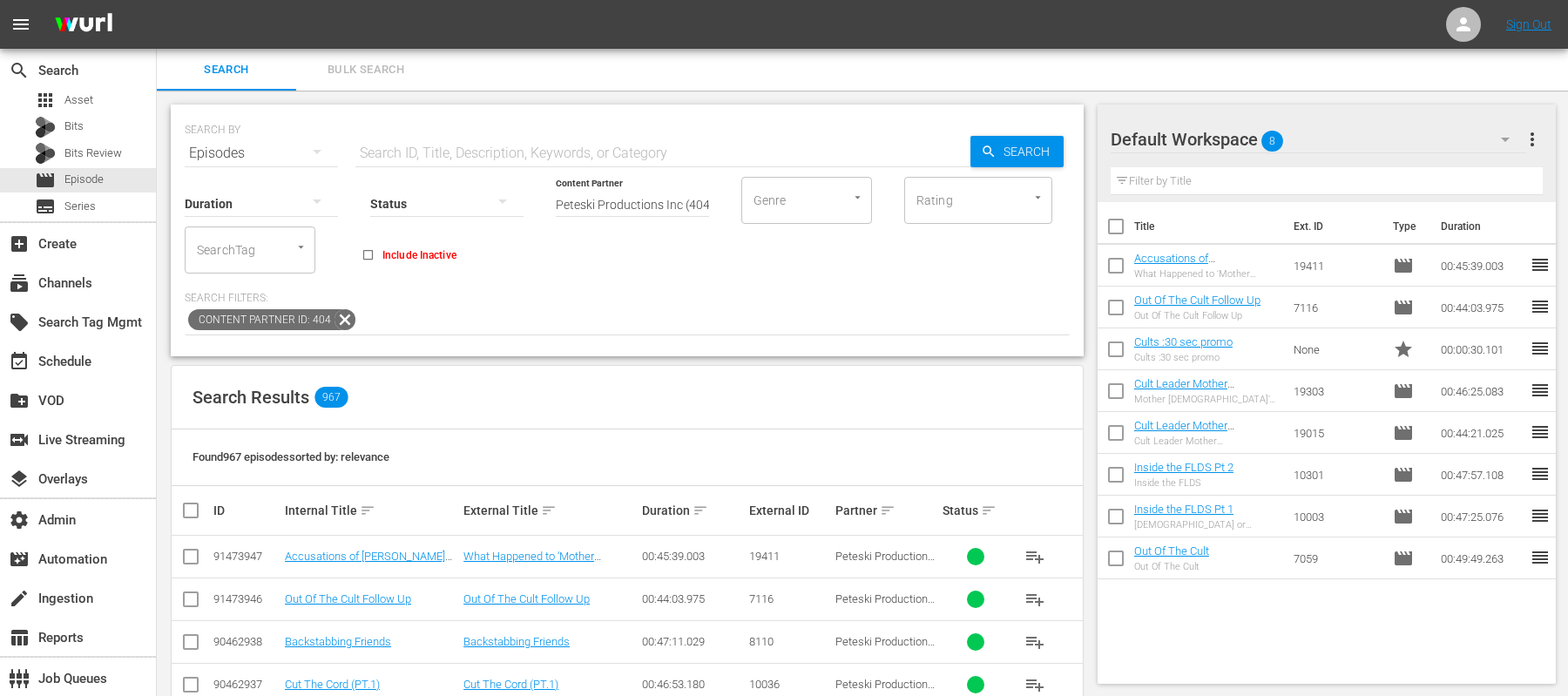
click at [268, 260] on div "SearchTag" at bounding box center [251, 251] width 131 height 47
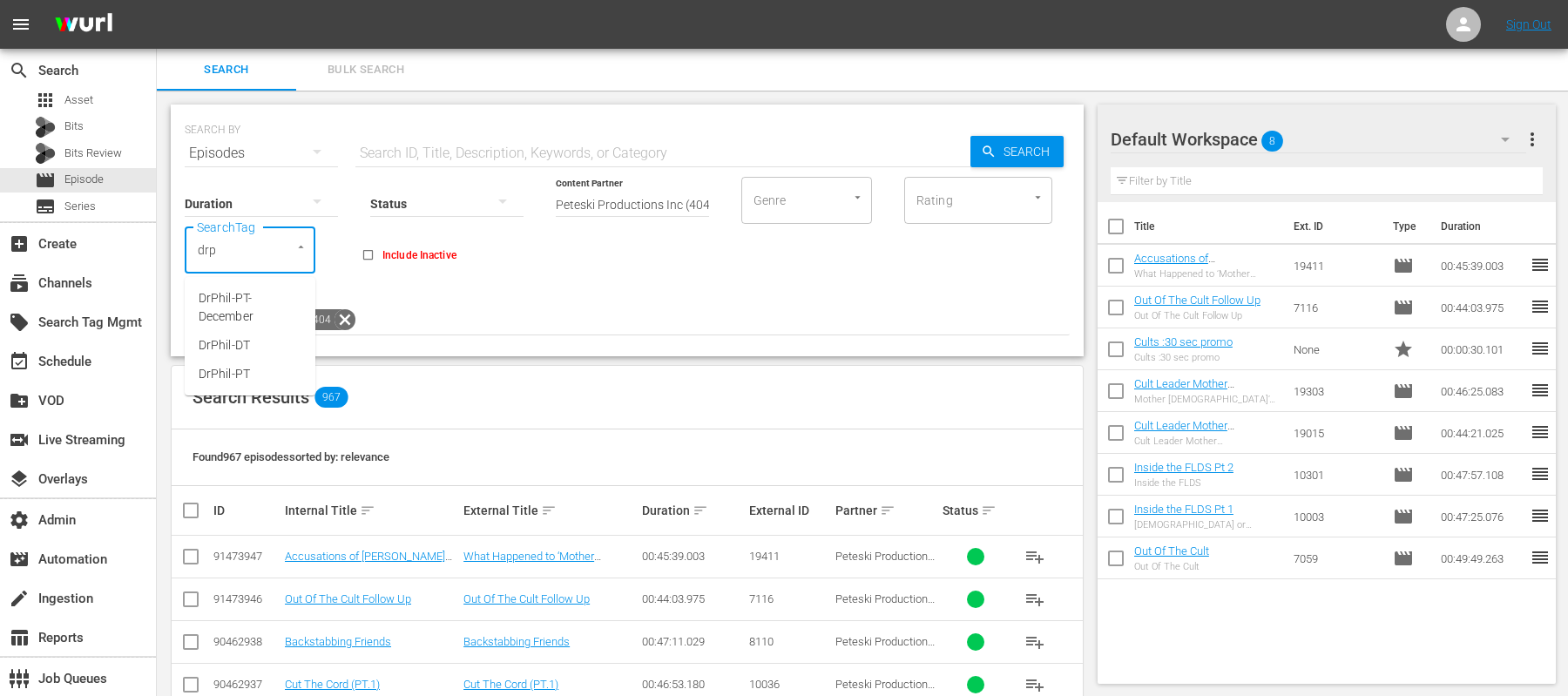
type input "drph"
click at [241, 348] on span "DrPhil-DT" at bounding box center [224, 345] width 51 height 18
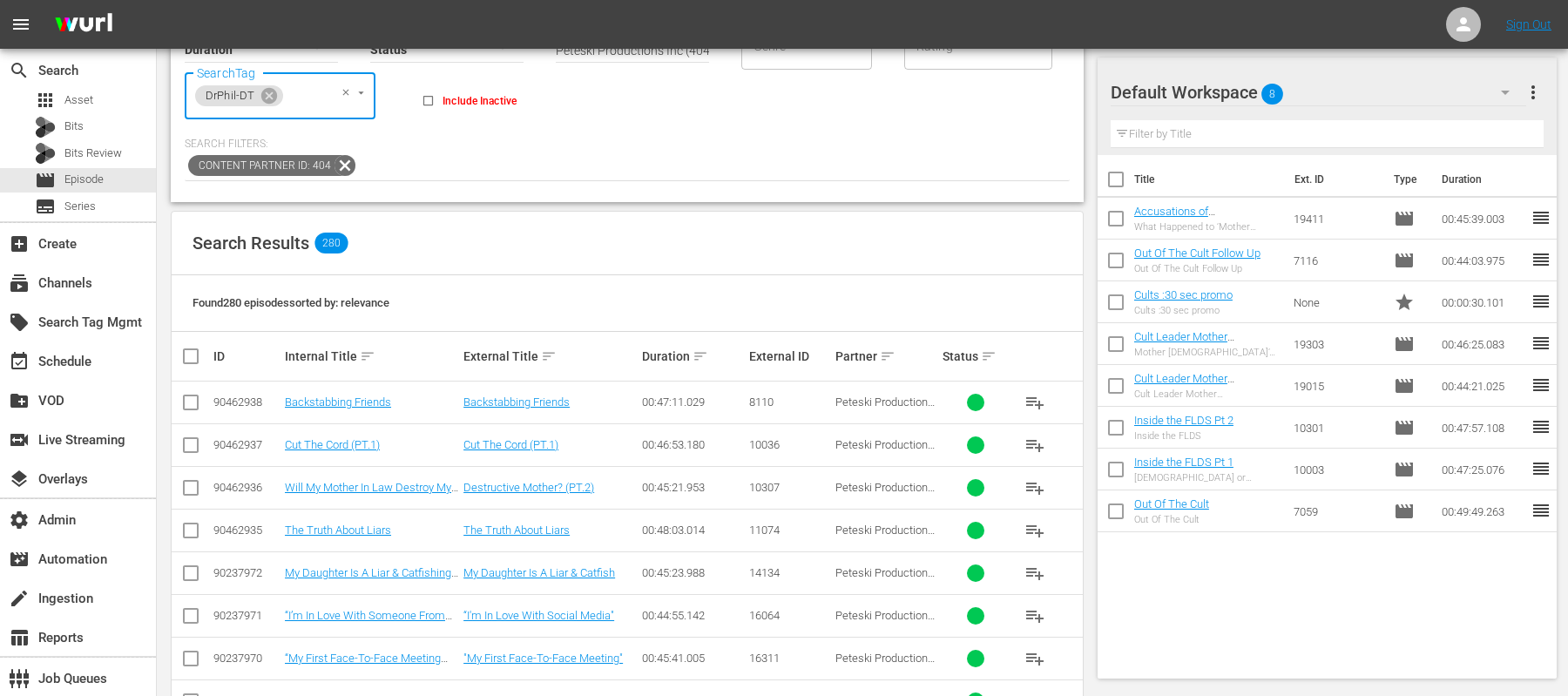
scroll to position [166, 0]
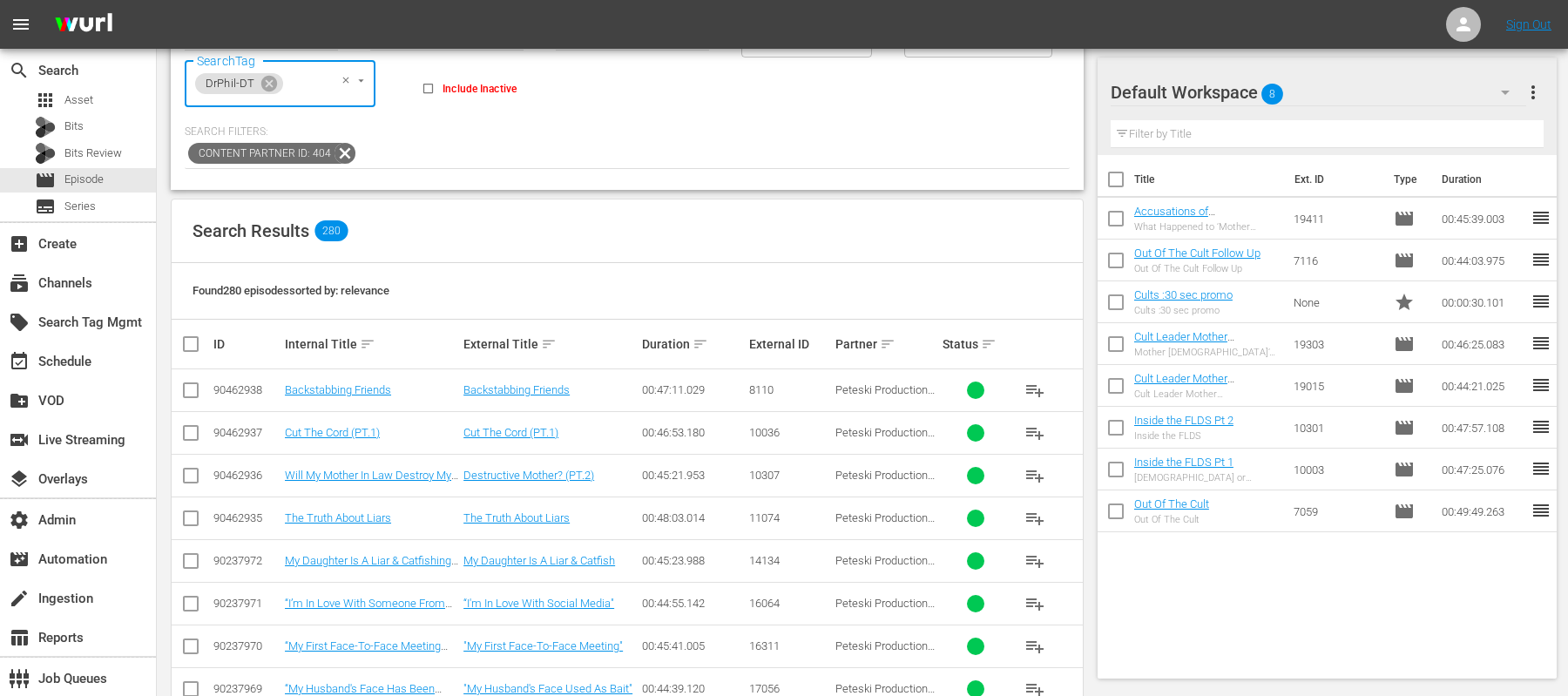
click at [195, 386] on input "checkbox" at bounding box center [191, 394] width 21 height 21
checkbox input "true"
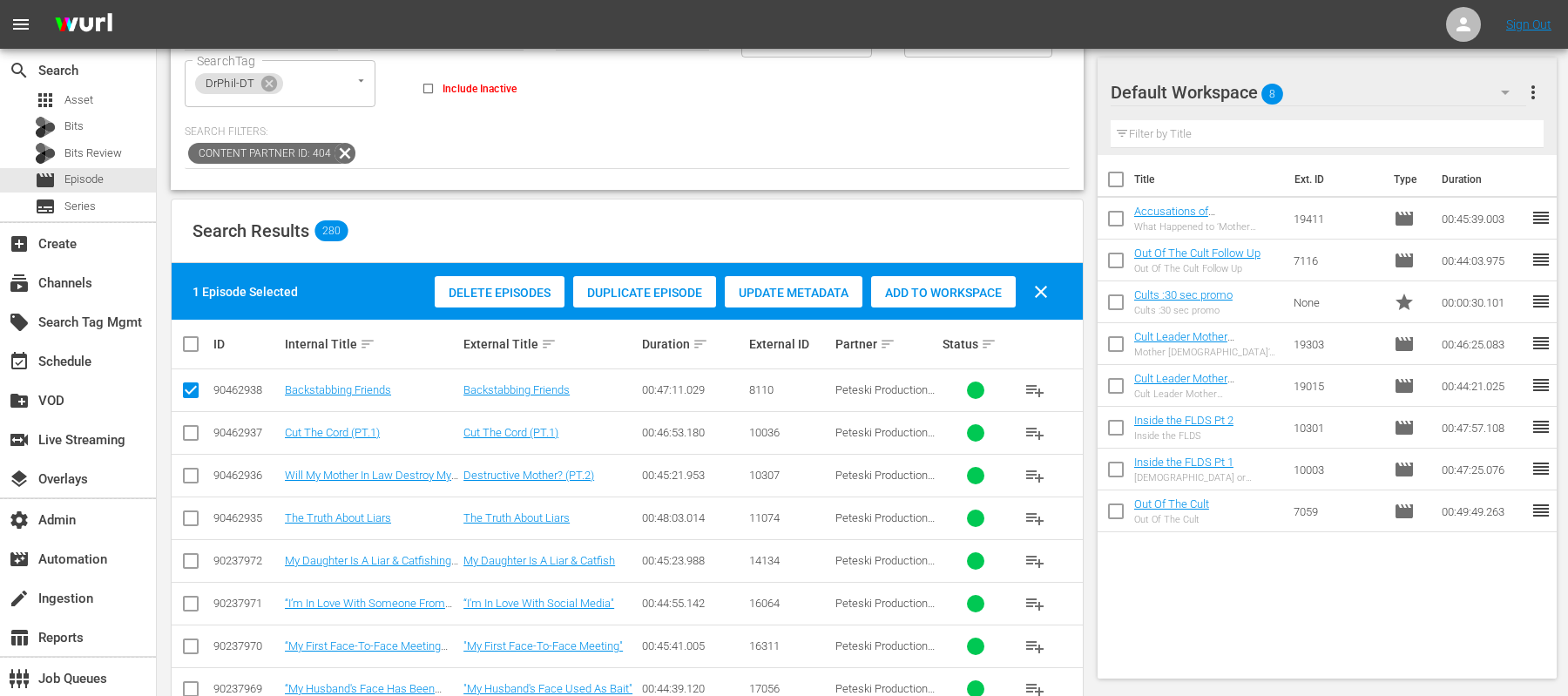
click at [195, 473] on input "checkbox" at bounding box center [191, 480] width 21 height 21
checkbox input "true"
click at [198, 327] on th at bounding box center [191, 344] width 39 height 48
click at [196, 345] on input "checkbox" at bounding box center [197, 345] width 35 height 21
checkbox input "true"
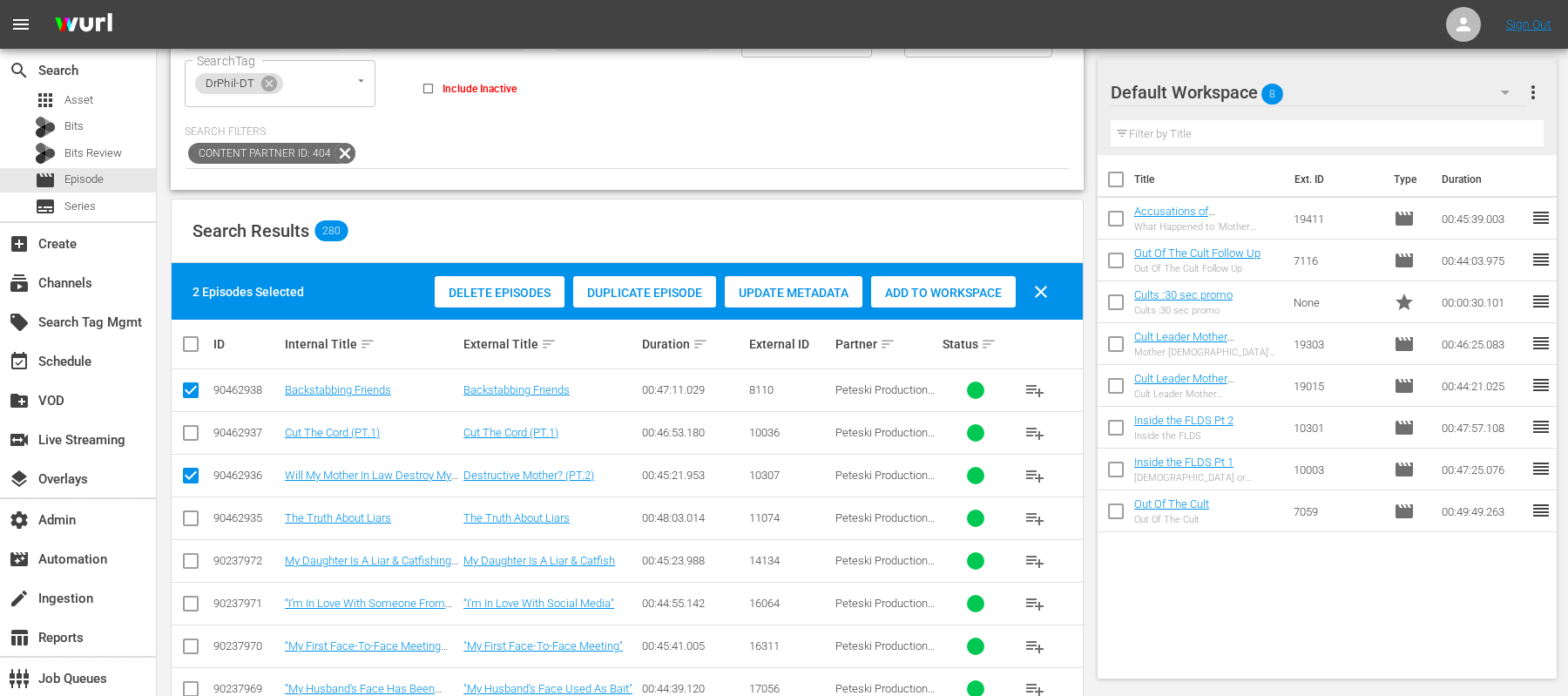
checkbox input "true"
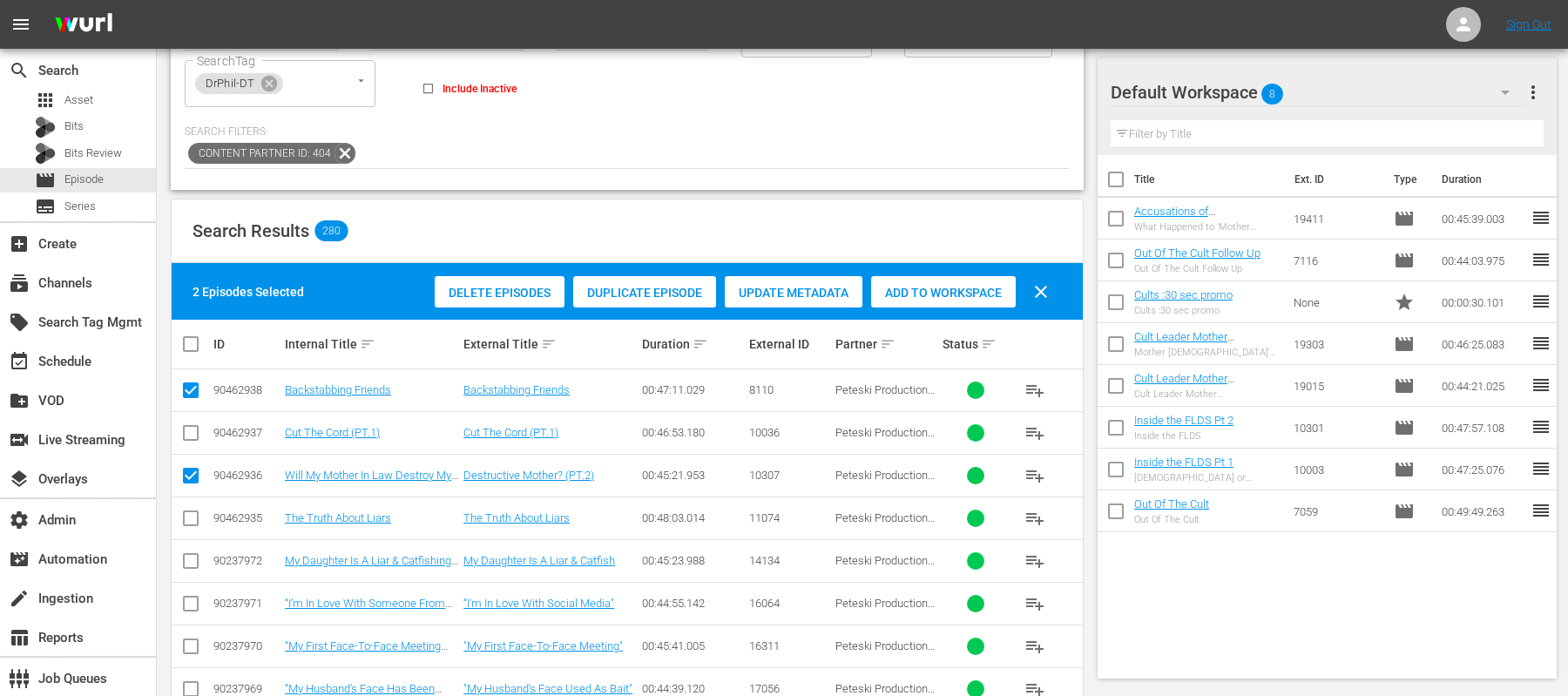
checkbox input "true"
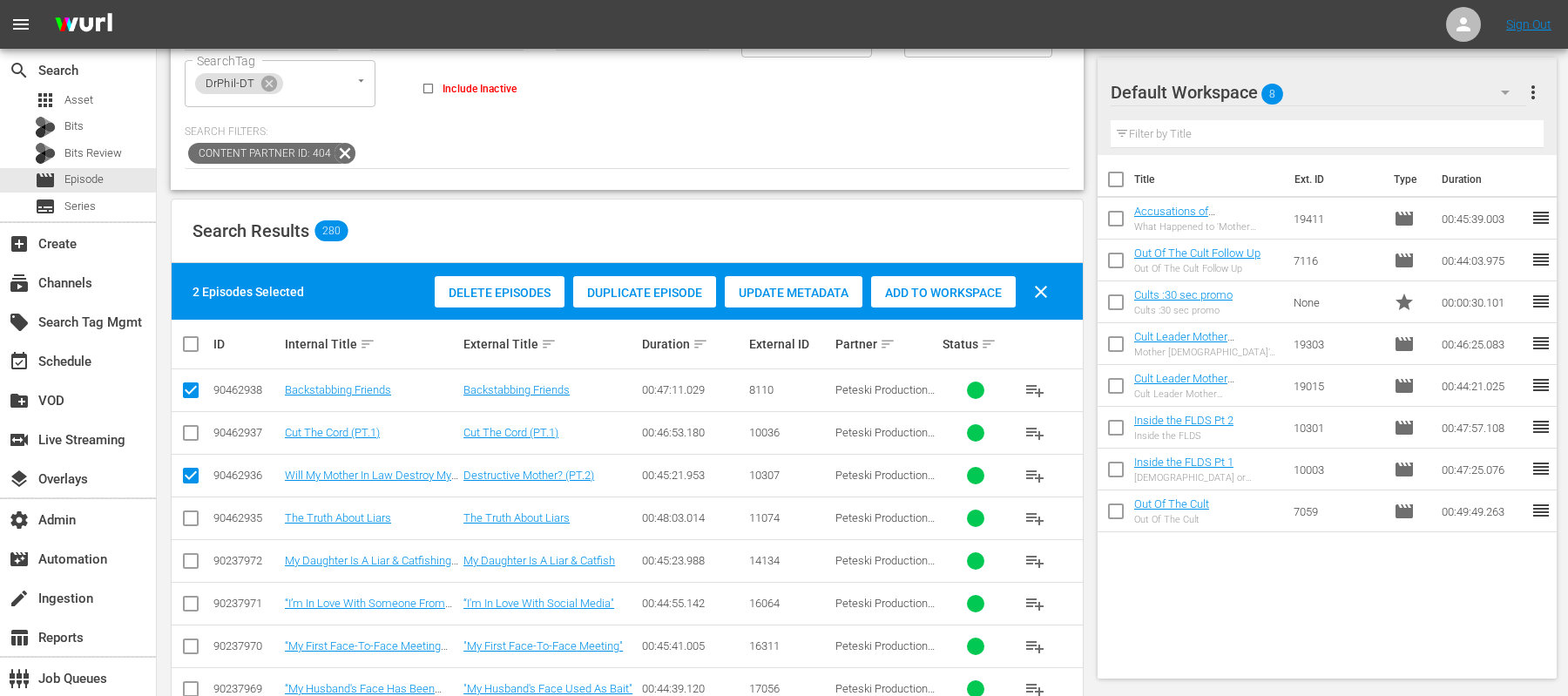
checkbox input "true"
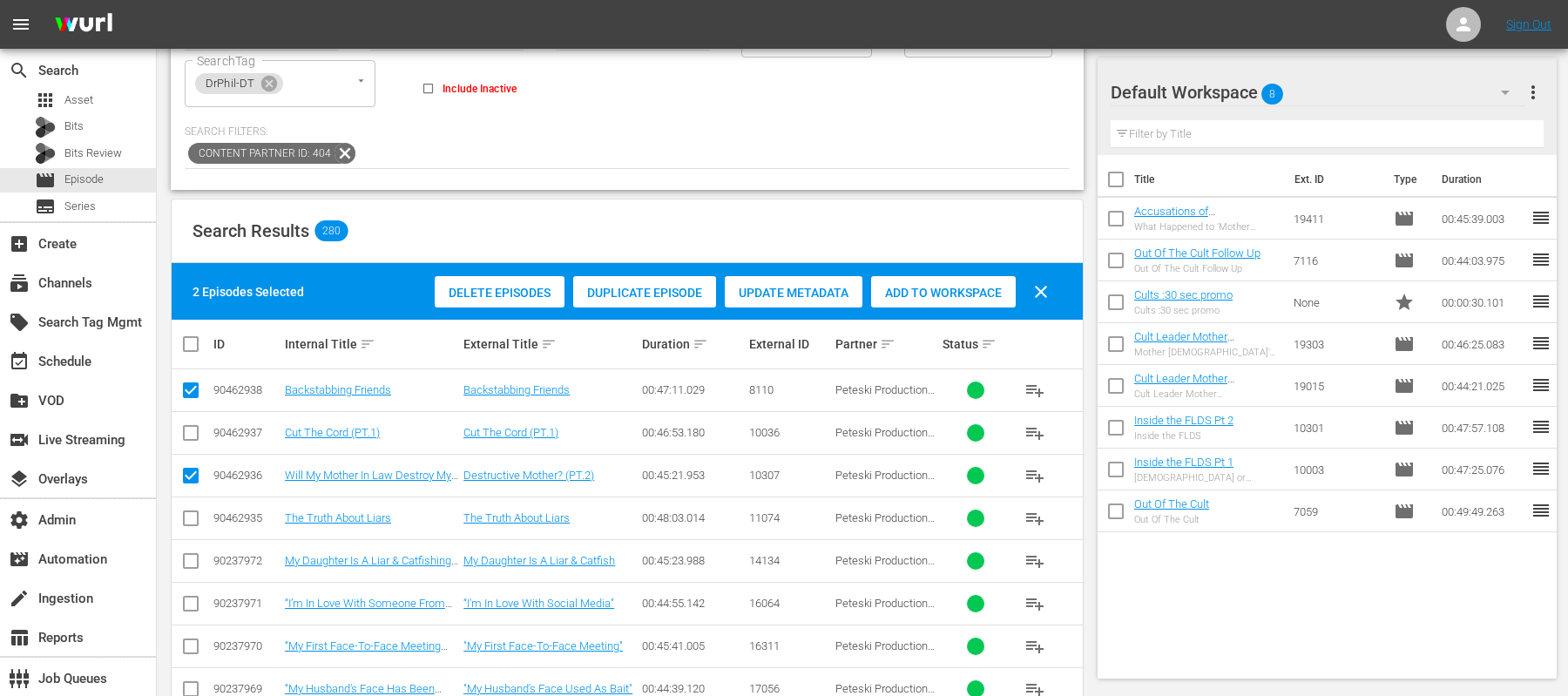
checkbox input "true"
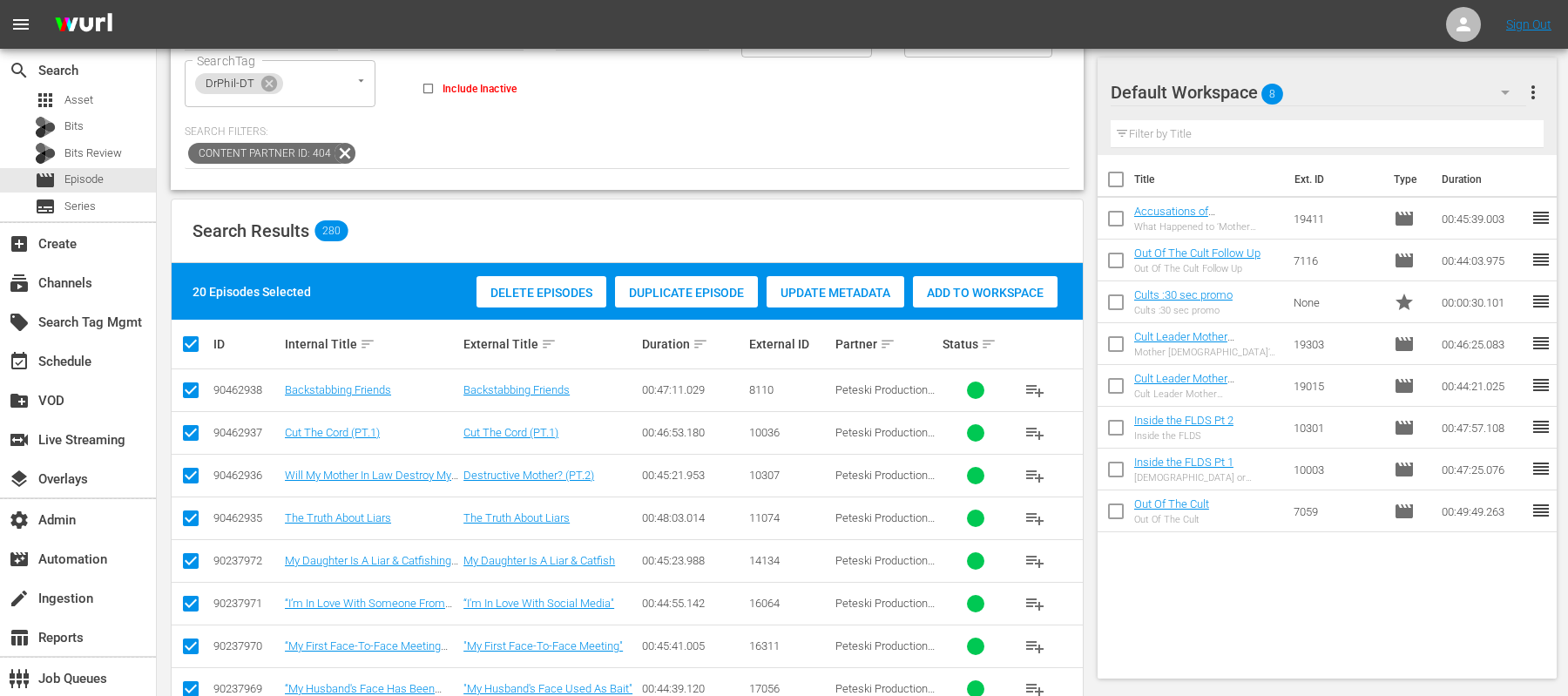
click at [971, 281] on div "Add to Workspace" at bounding box center [985, 292] width 144 height 33
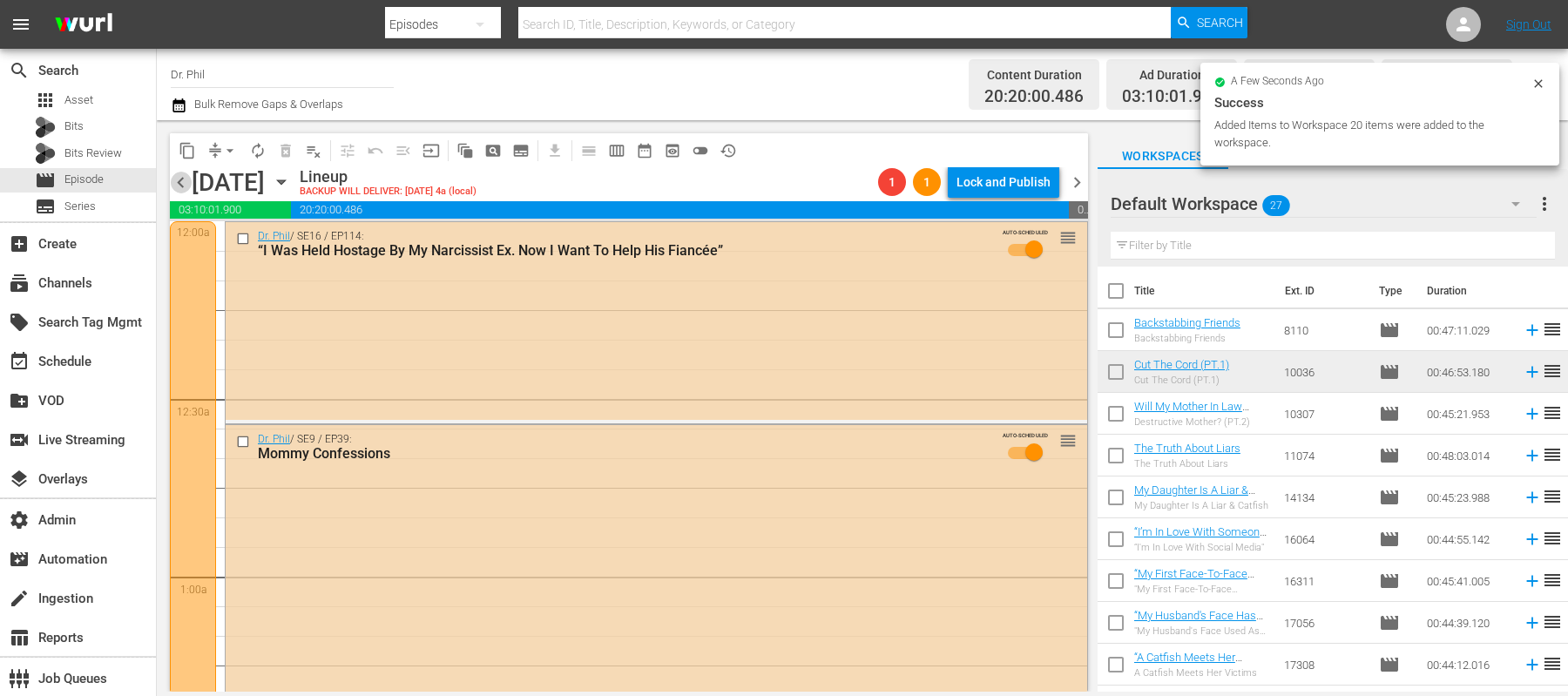
click at [176, 176] on span "chevron_left" at bounding box center [180, 182] width 22 height 22
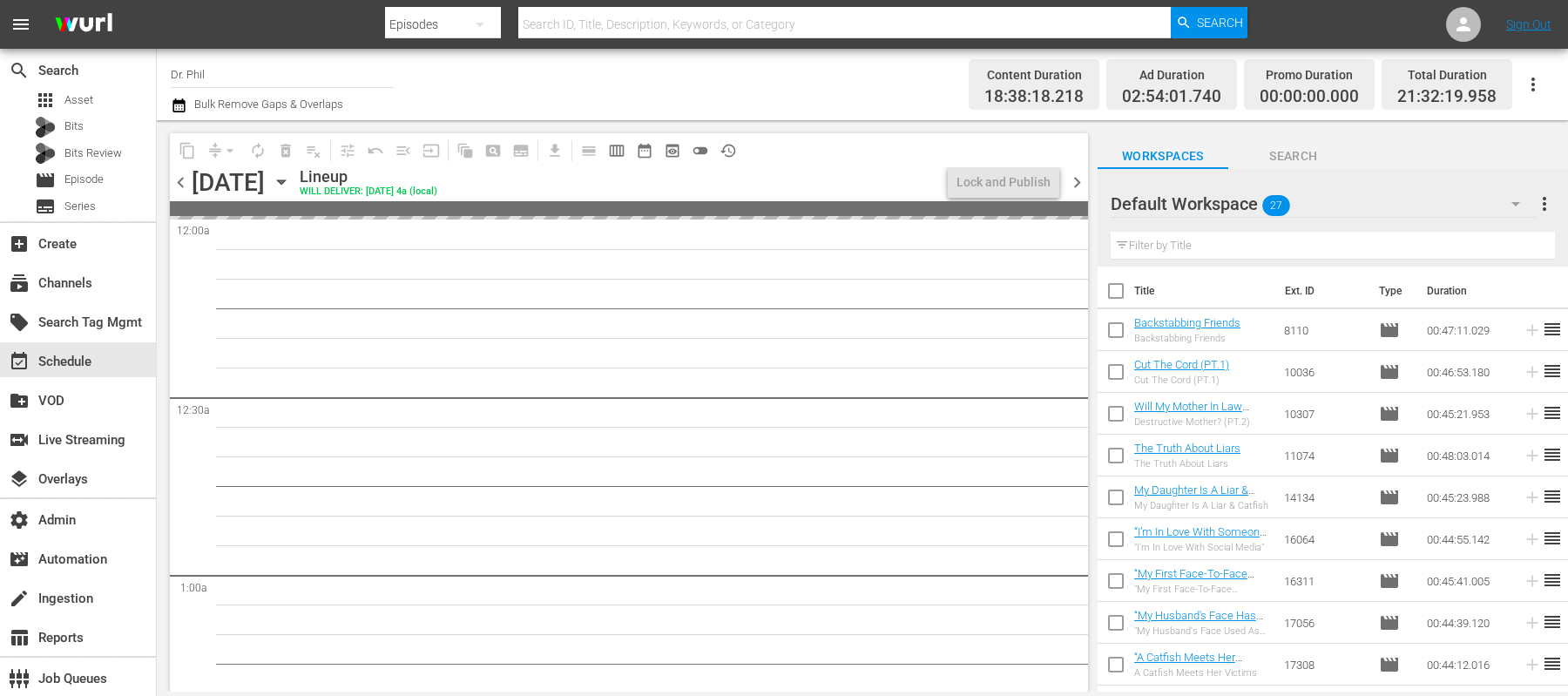
click at [176, 176] on span "chevron_left" at bounding box center [180, 182] width 22 height 22
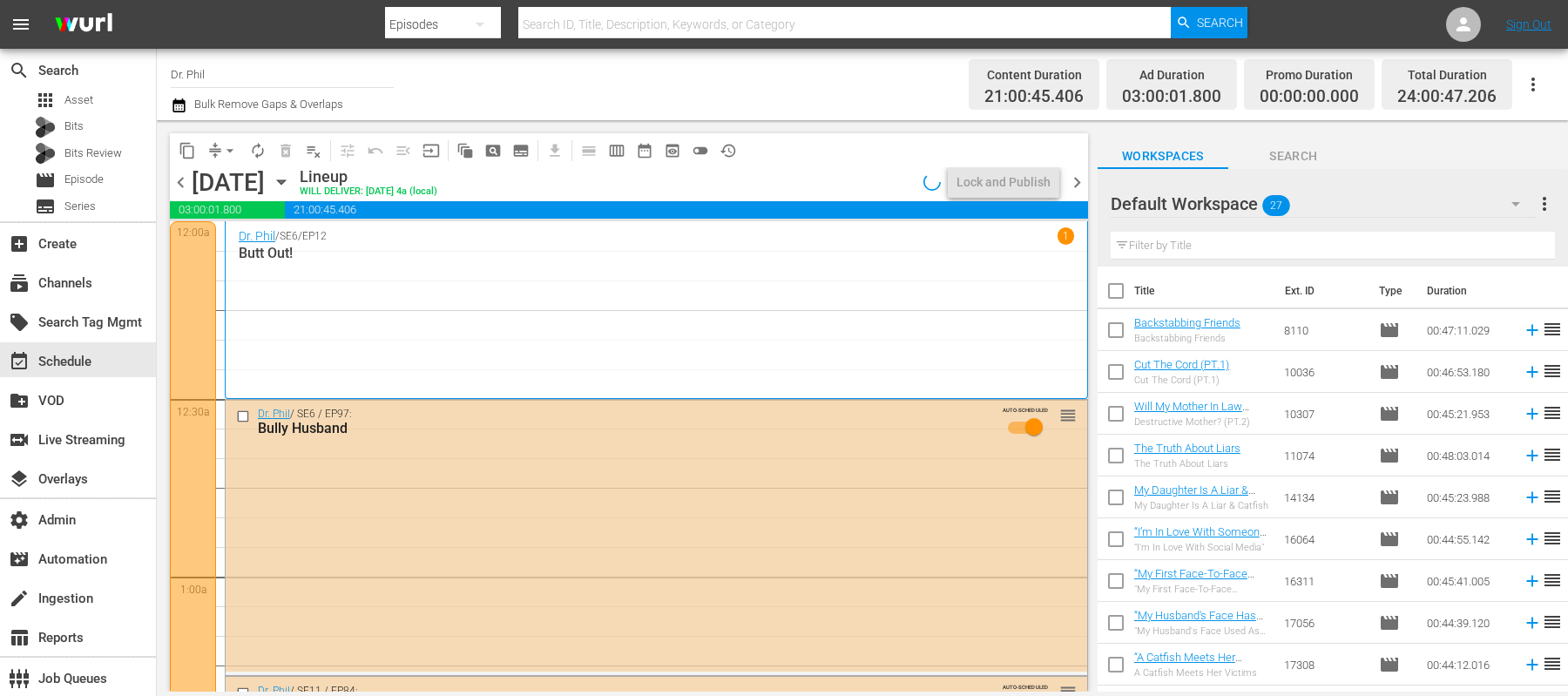
click at [1075, 186] on span "chevron_right" at bounding box center [1077, 182] width 22 height 22
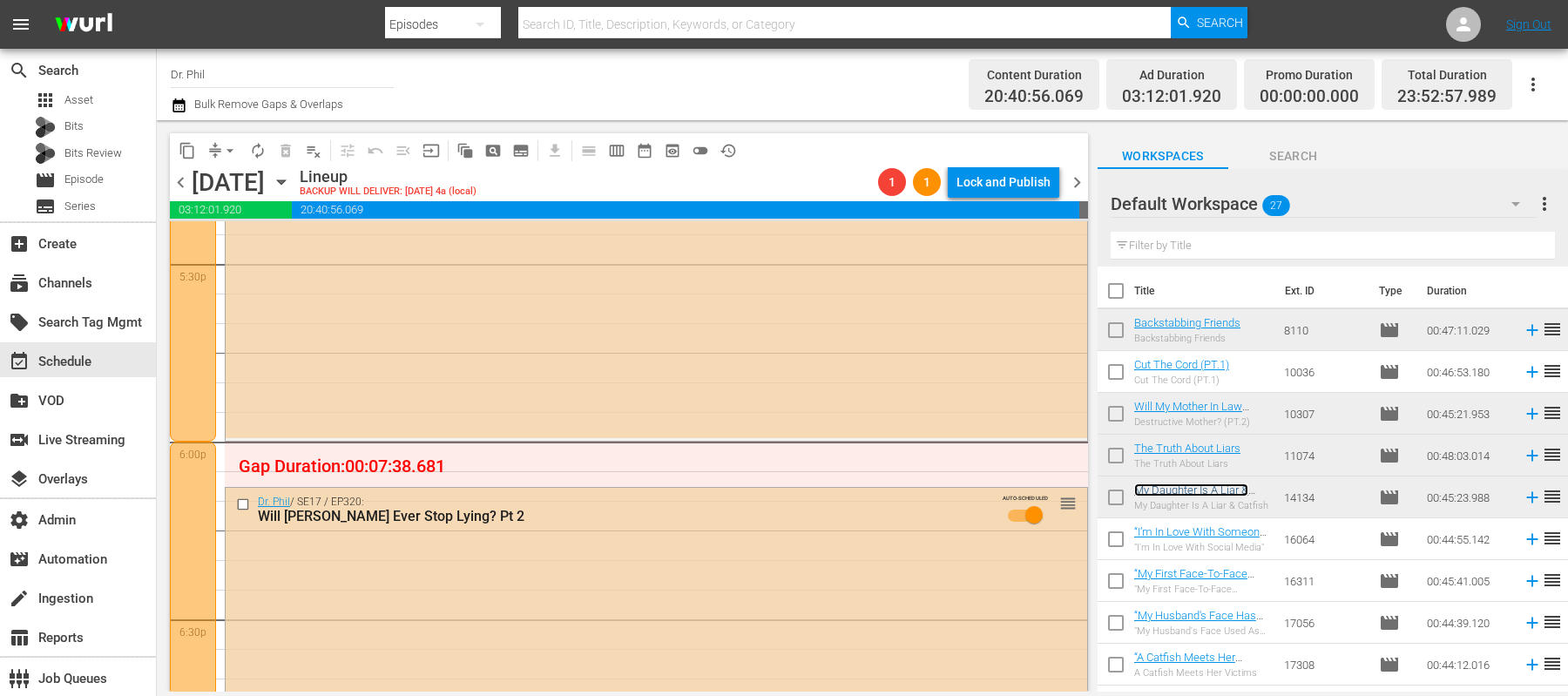
scroll to position [6181, 0]
click at [226, 141] on button "arrow_drop_down" at bounding box center [230, 150] width 28 height 28
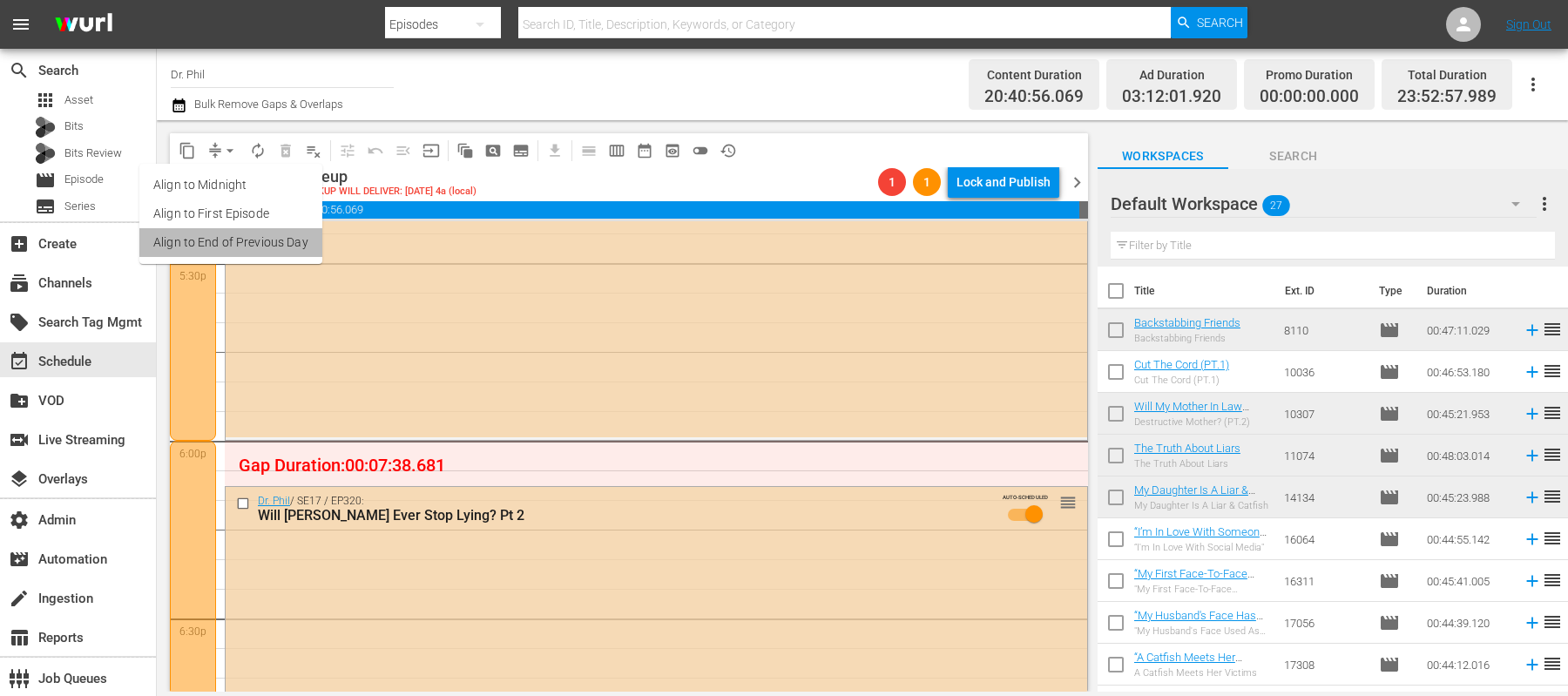
click at [252, 242] on li "Align to End of Previous Day" at bounding box center [231, 242] width 183 height 28
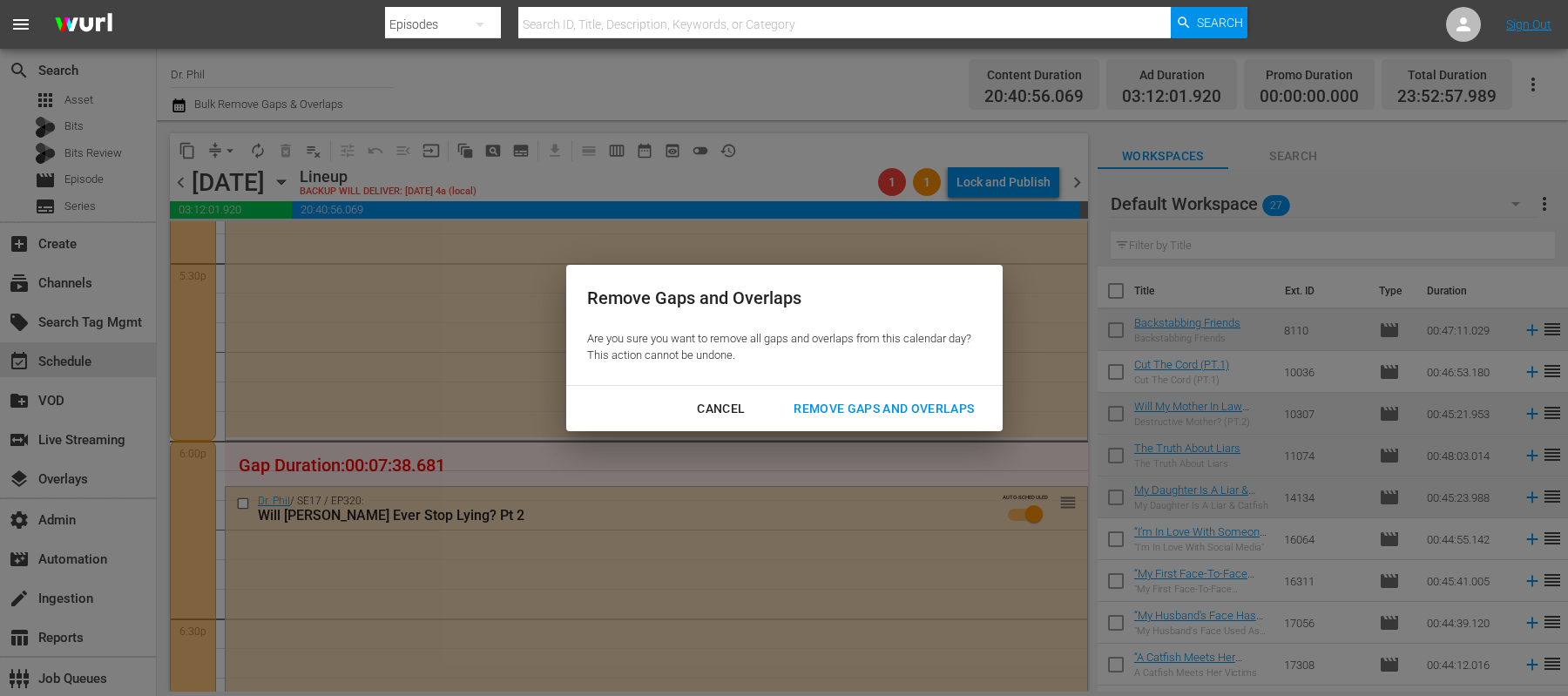
click at [826, 402] on div "Remove Gaps and Overlaps" at bounding box center [884, 408] width 208 height 22
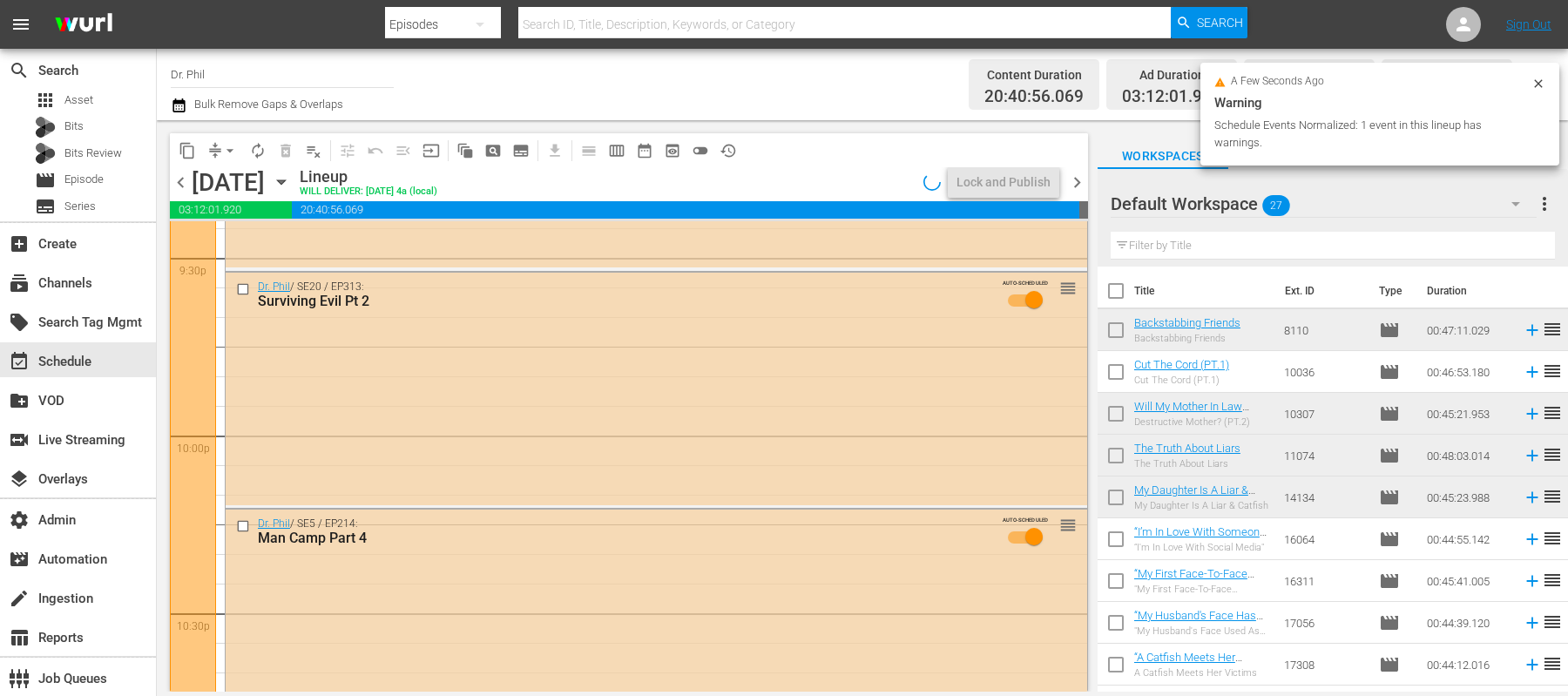
scroll to position [8205, 0]
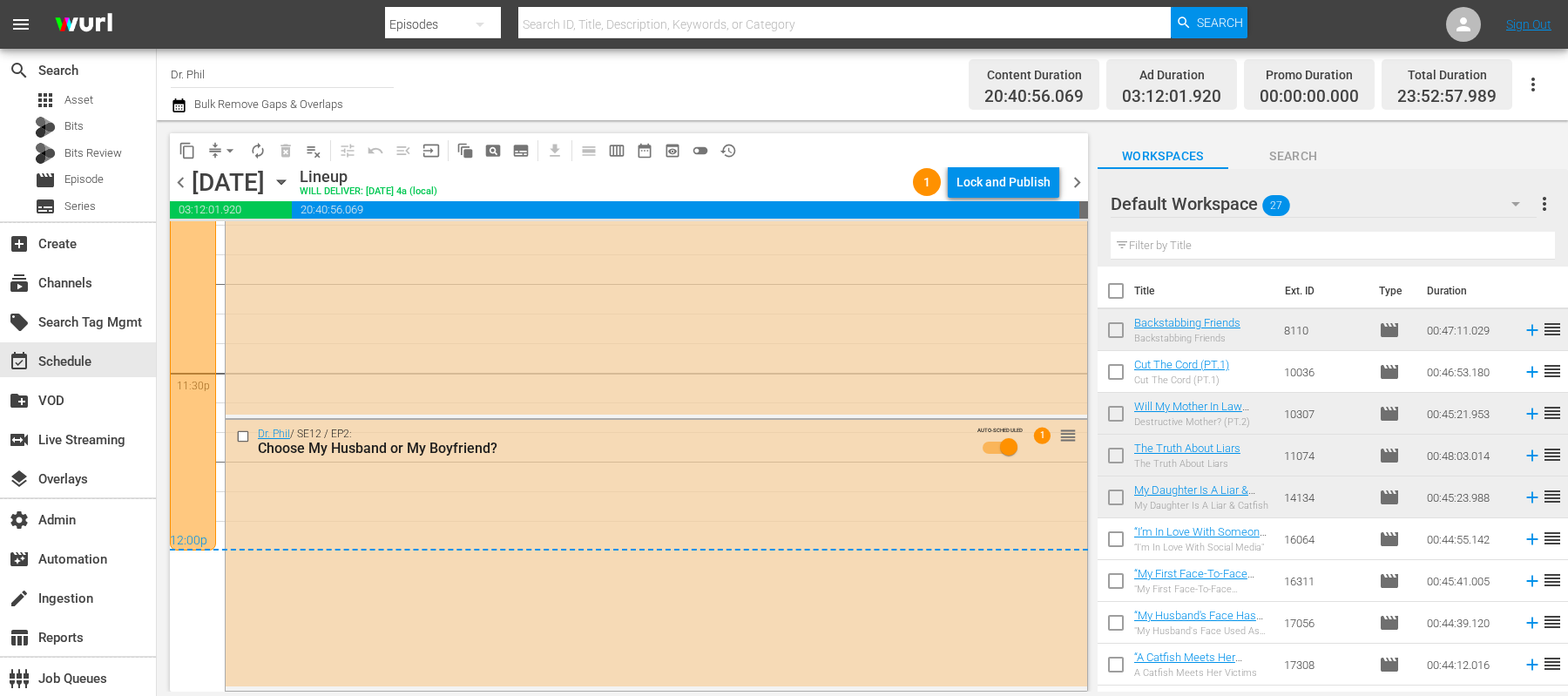
click at [1073, 181] on span "chevron_right" at bounding box center [1077, 182] width 22 height 22
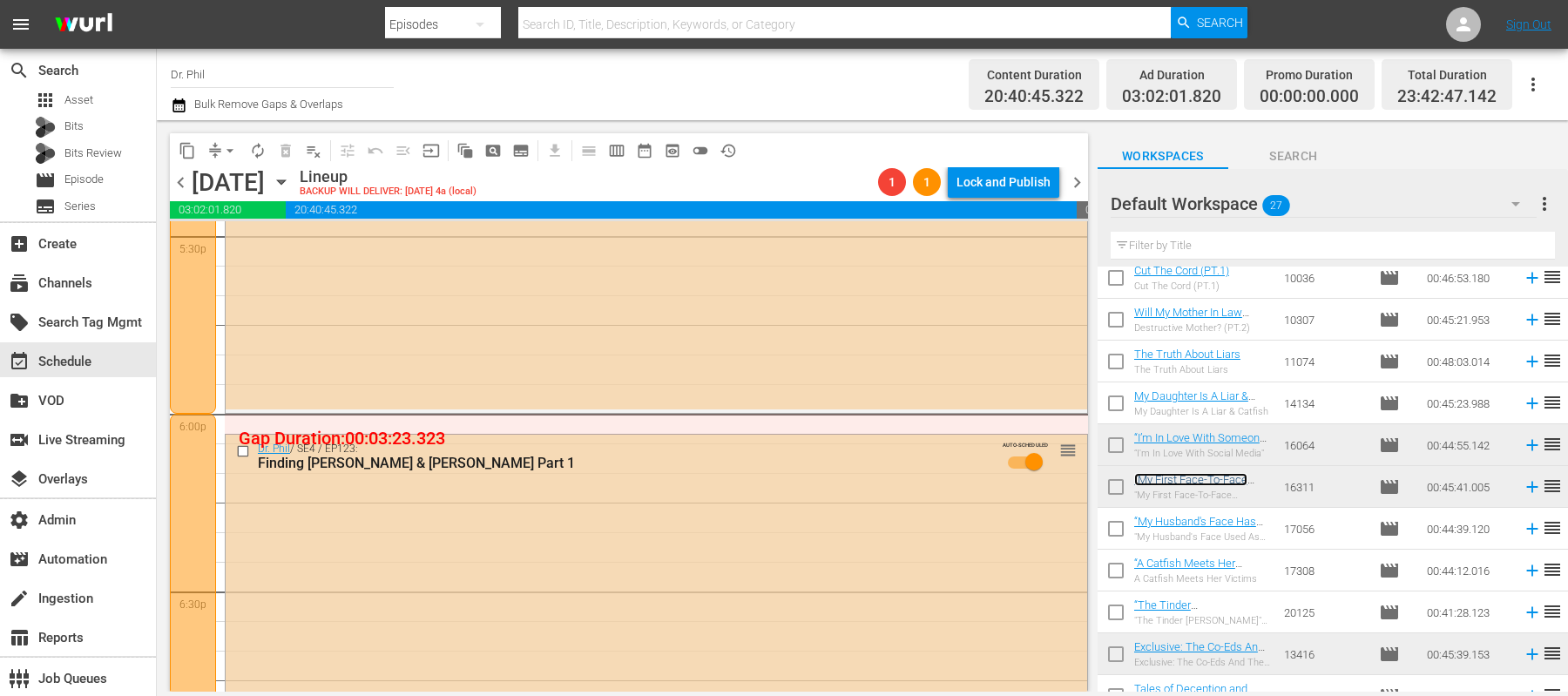
scroll to position [6213, 0]
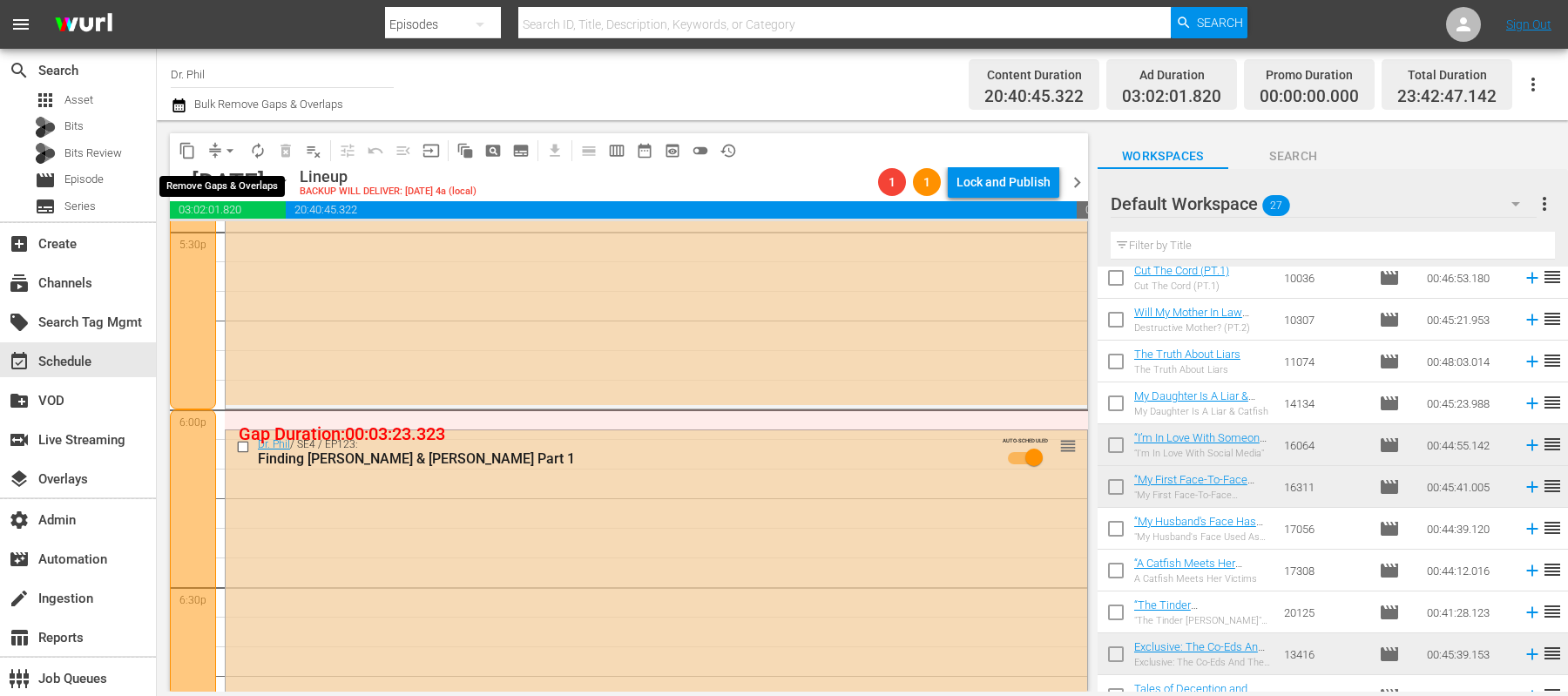
click at [228, 148] on span "arrow_drop_down" at bounding box center [230, 151] width 17 height 17
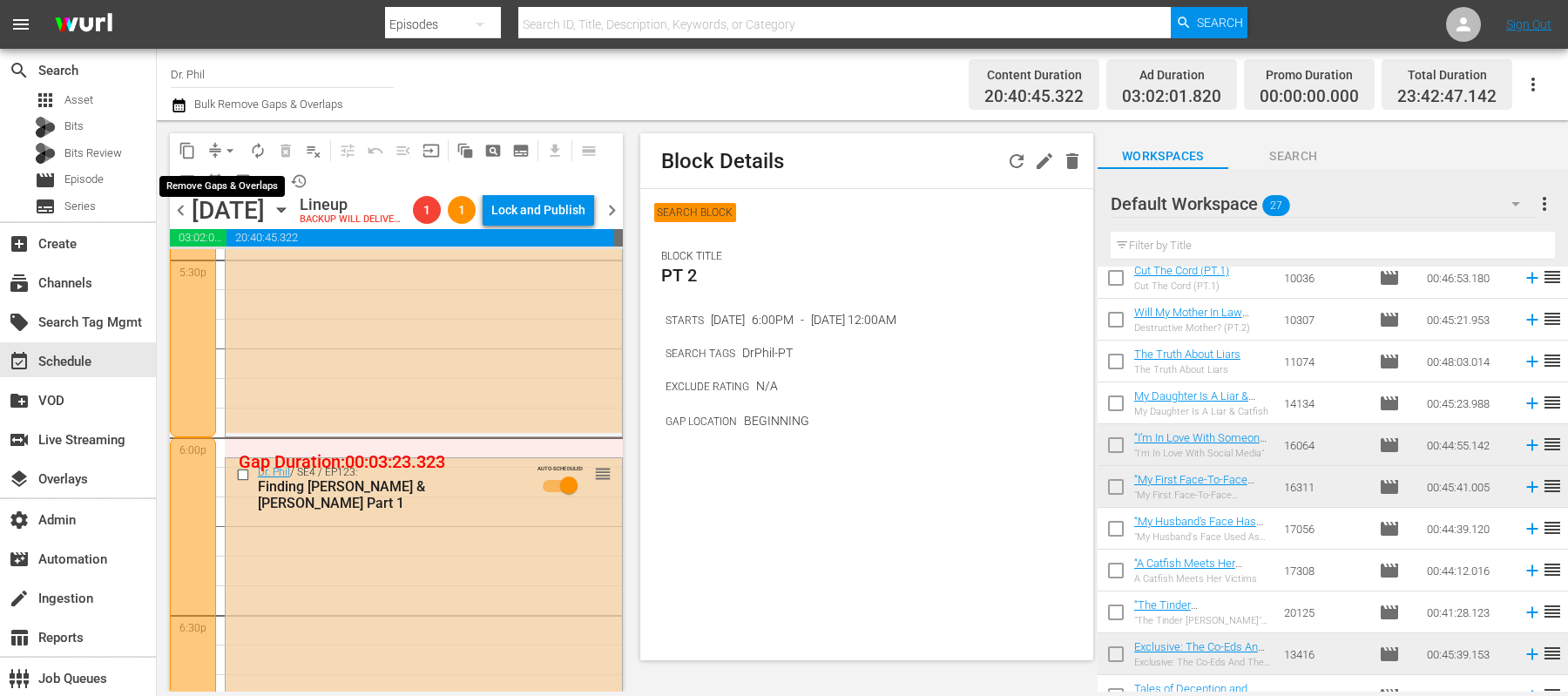
click at [226, 151] on span "arrow_drop_down" at bounding box center [230, 151] width 17 height 17
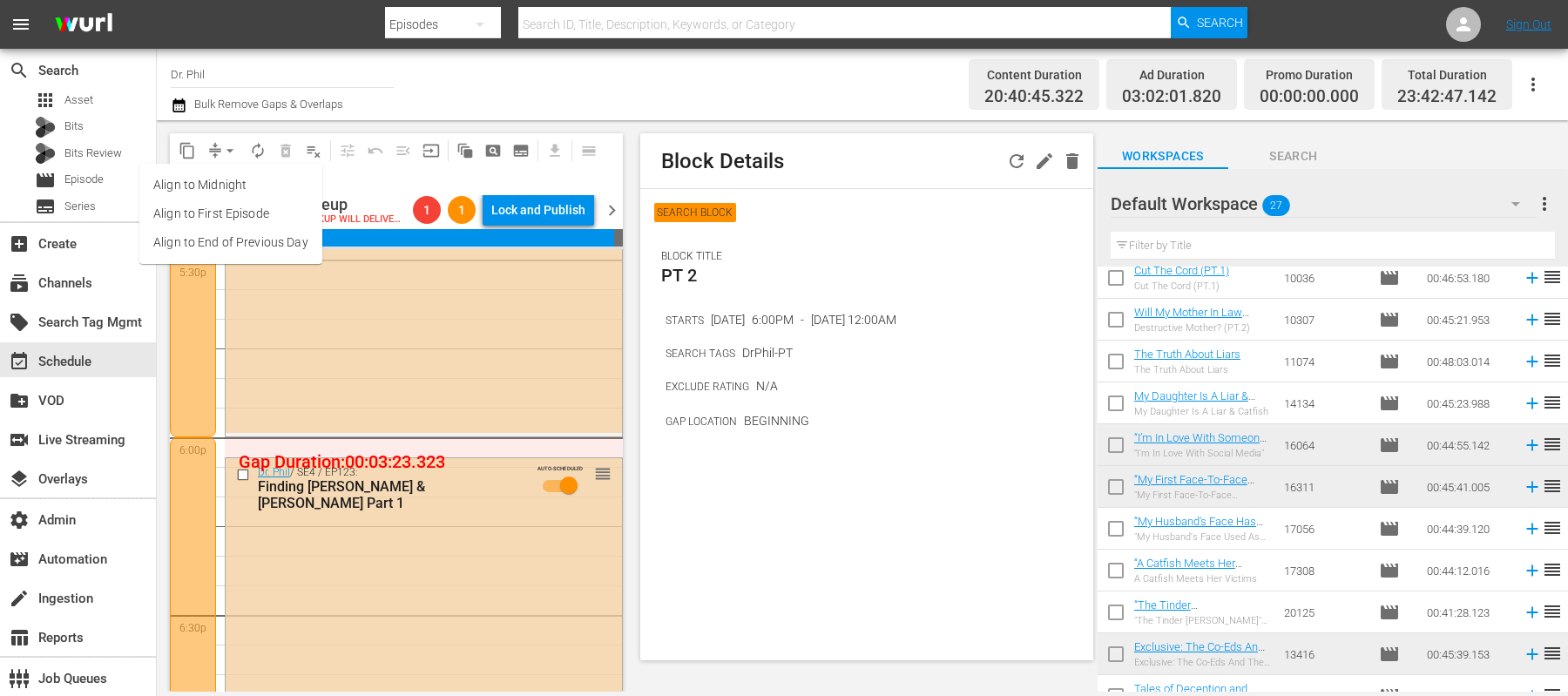
click at [264, 246] on li "Align to End of Previous Day" at bounding box center [231, 242] width 183 height 28
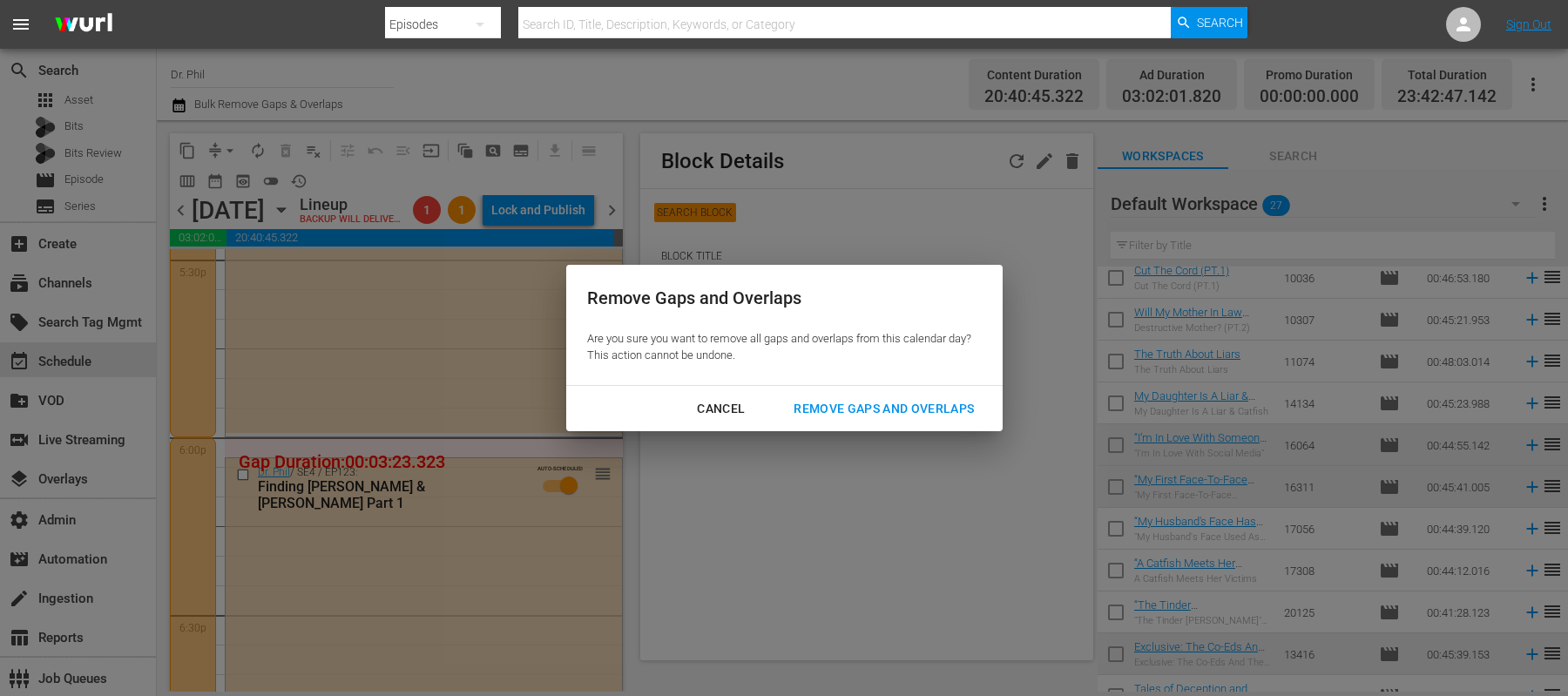
click at [813, 399] on div "Remove Gaps and Overlaps" at bounding box center [884, 408] width 208 height 22
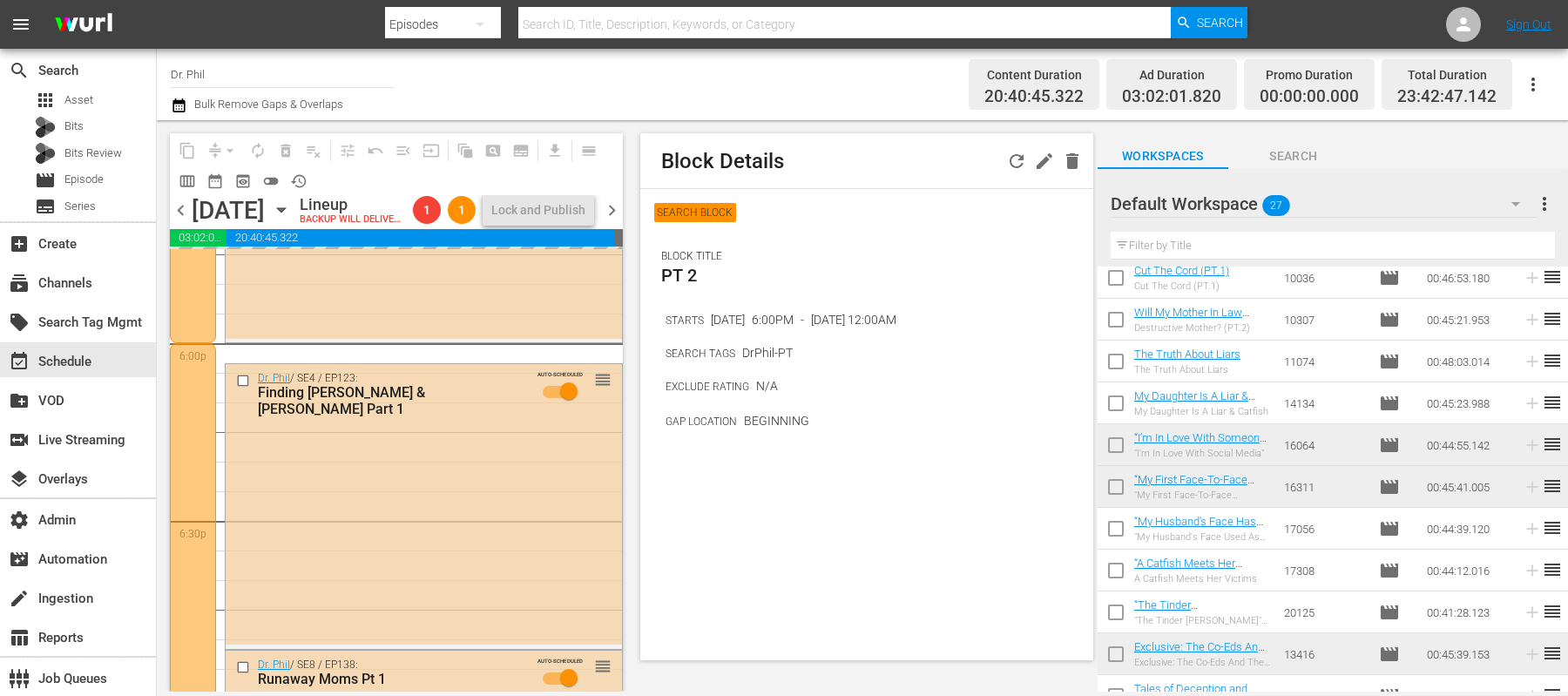
scroll to position [6342, 0]
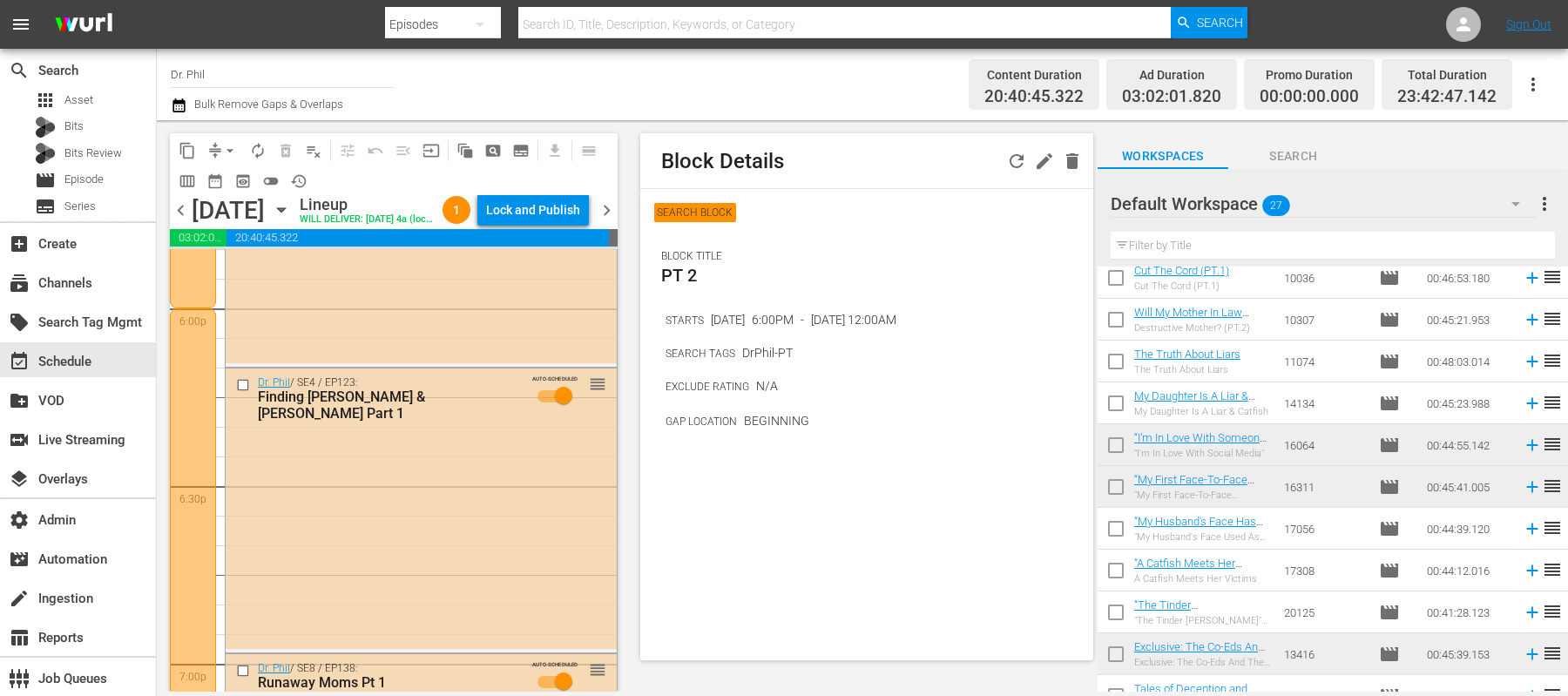
click at [612, 221] on span "chevron_right" at bounding box center [607, 210] width 22 height 22
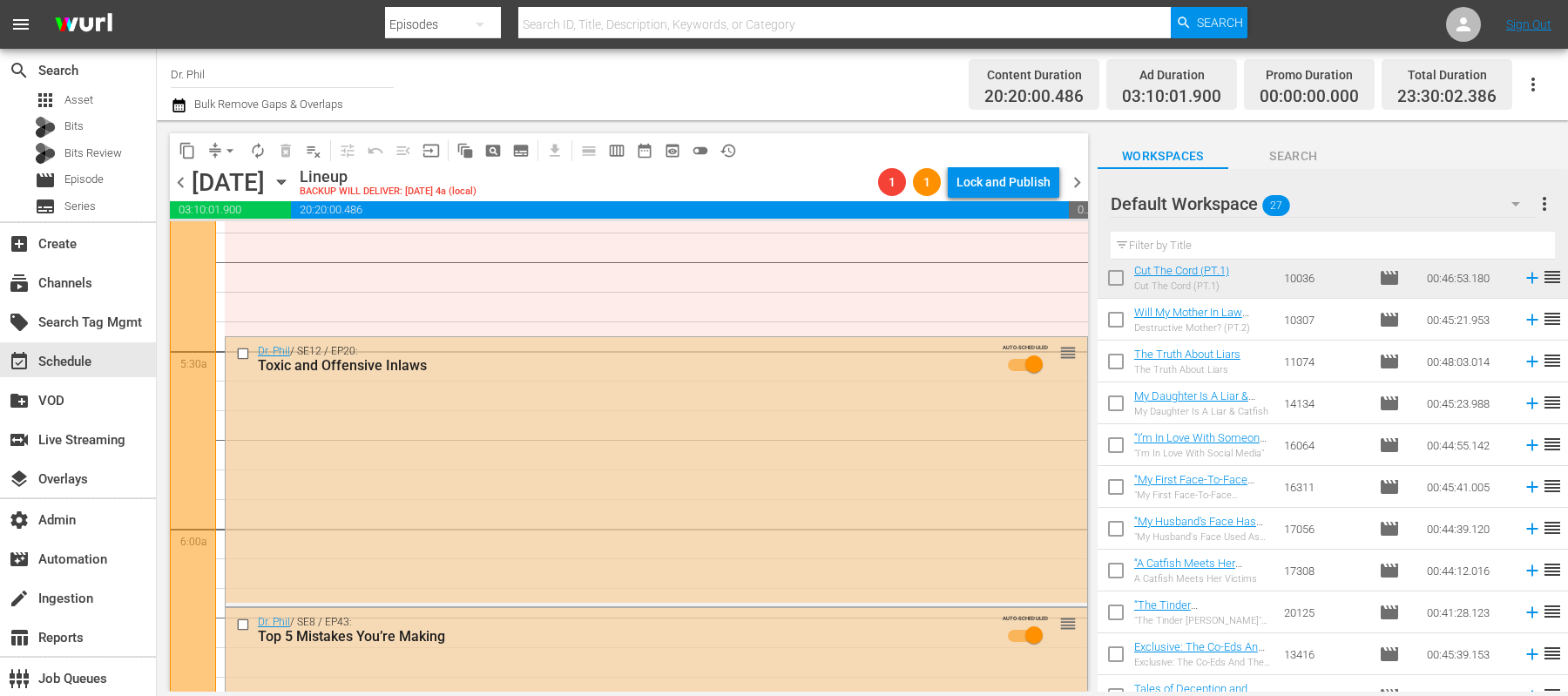
scroll to position [1698, 0]
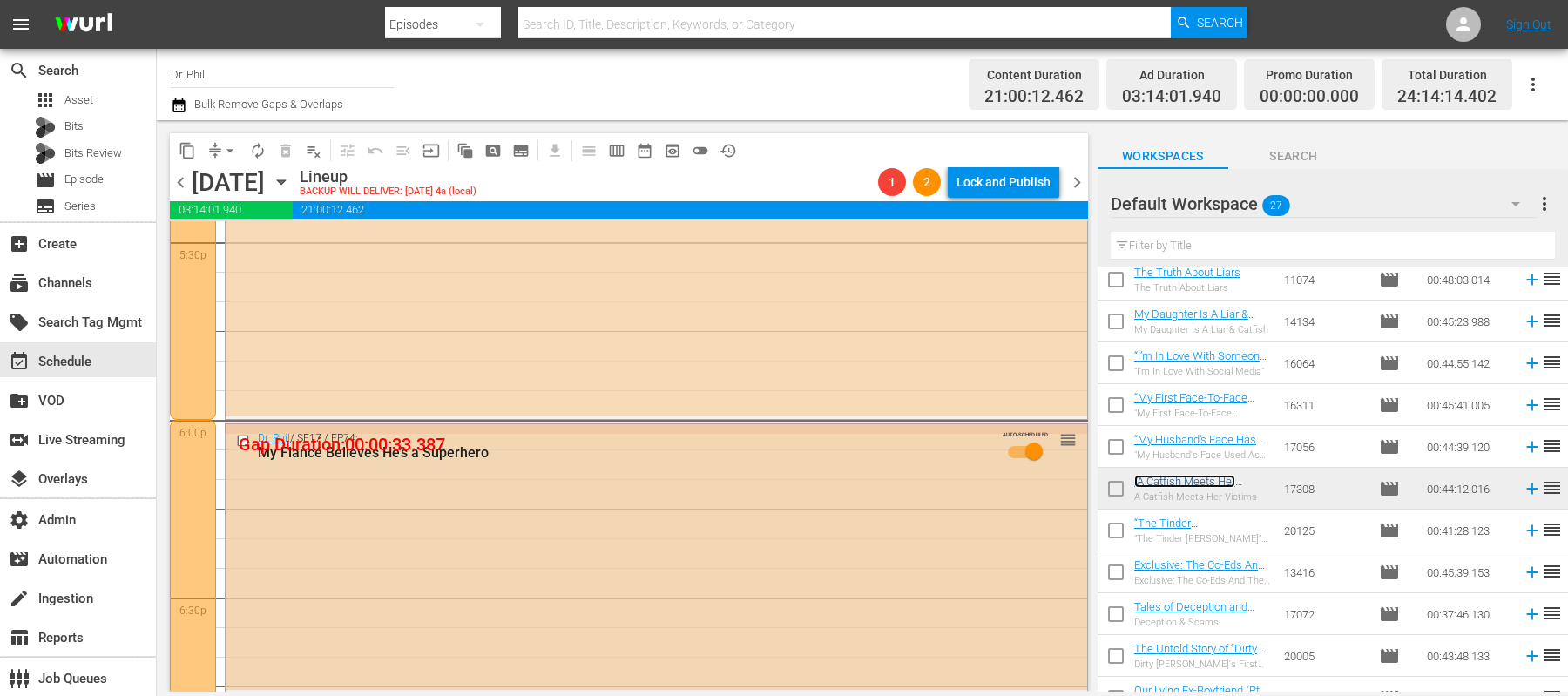
scroll to position [6198, 0]
click at [233, 153] on span "arrow_drop_down" at bounding box center [230, 151] width 17 height 17
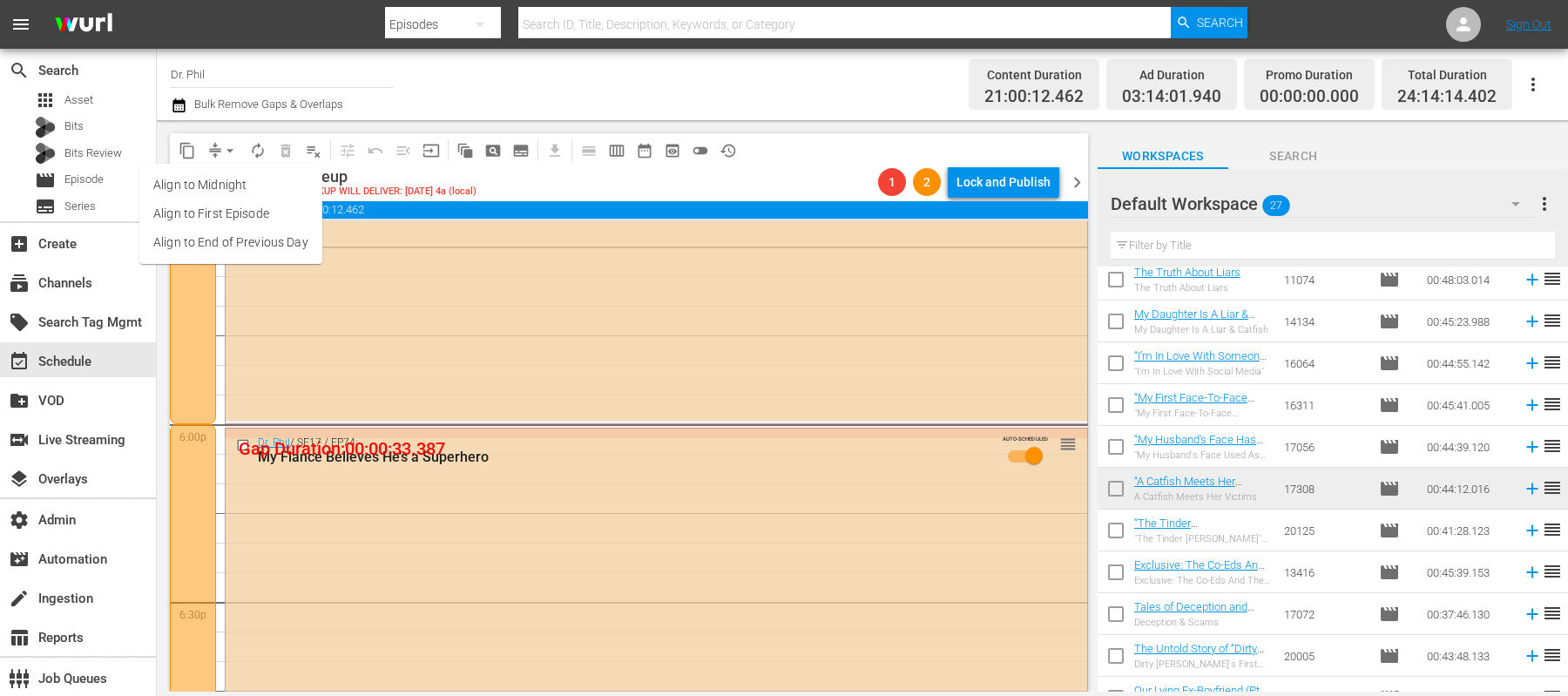
click at [241, 240] on li "Align to End of Previous Day" at bounding box center [231, 242] width 183 height 28
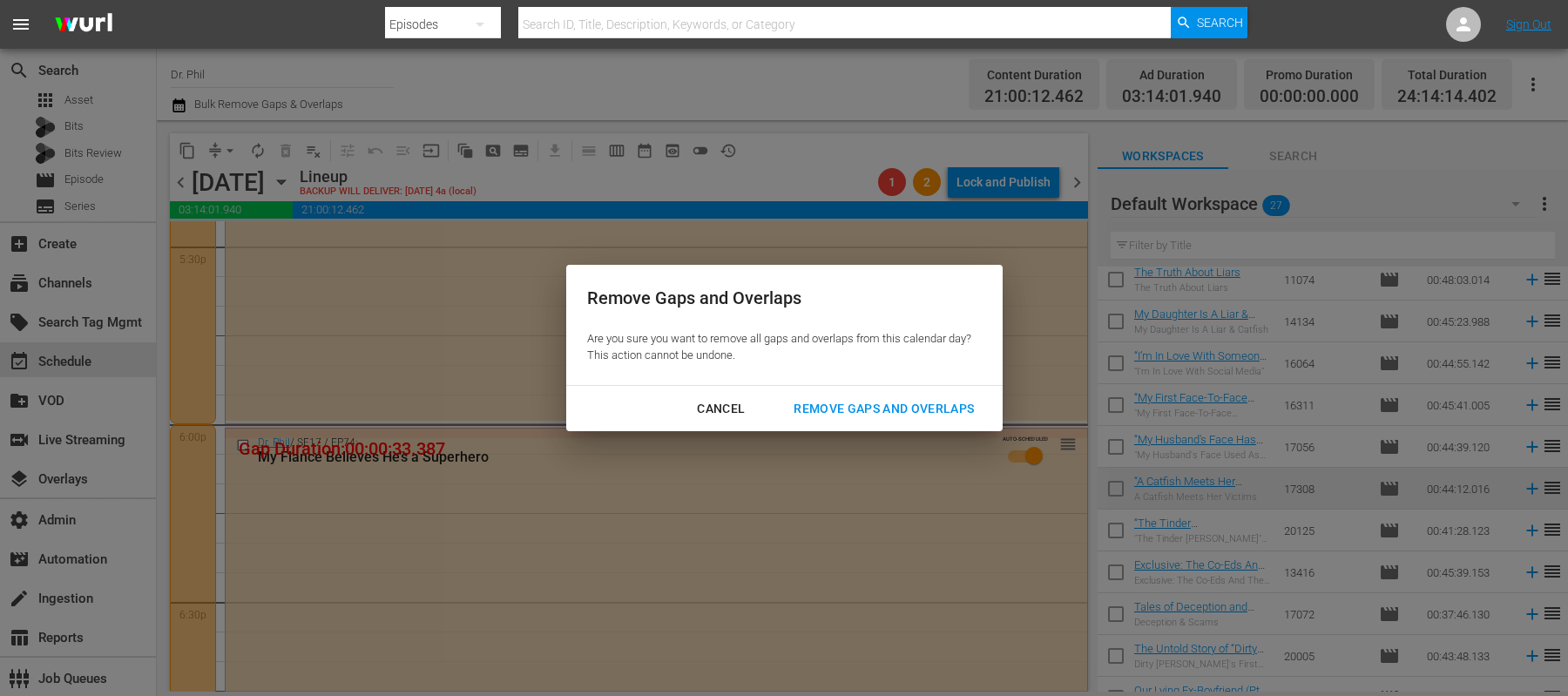
click at [876, 404] on div "Remove Gaps and Overlaps" at bounding box center [884, 408] width 208 height 22
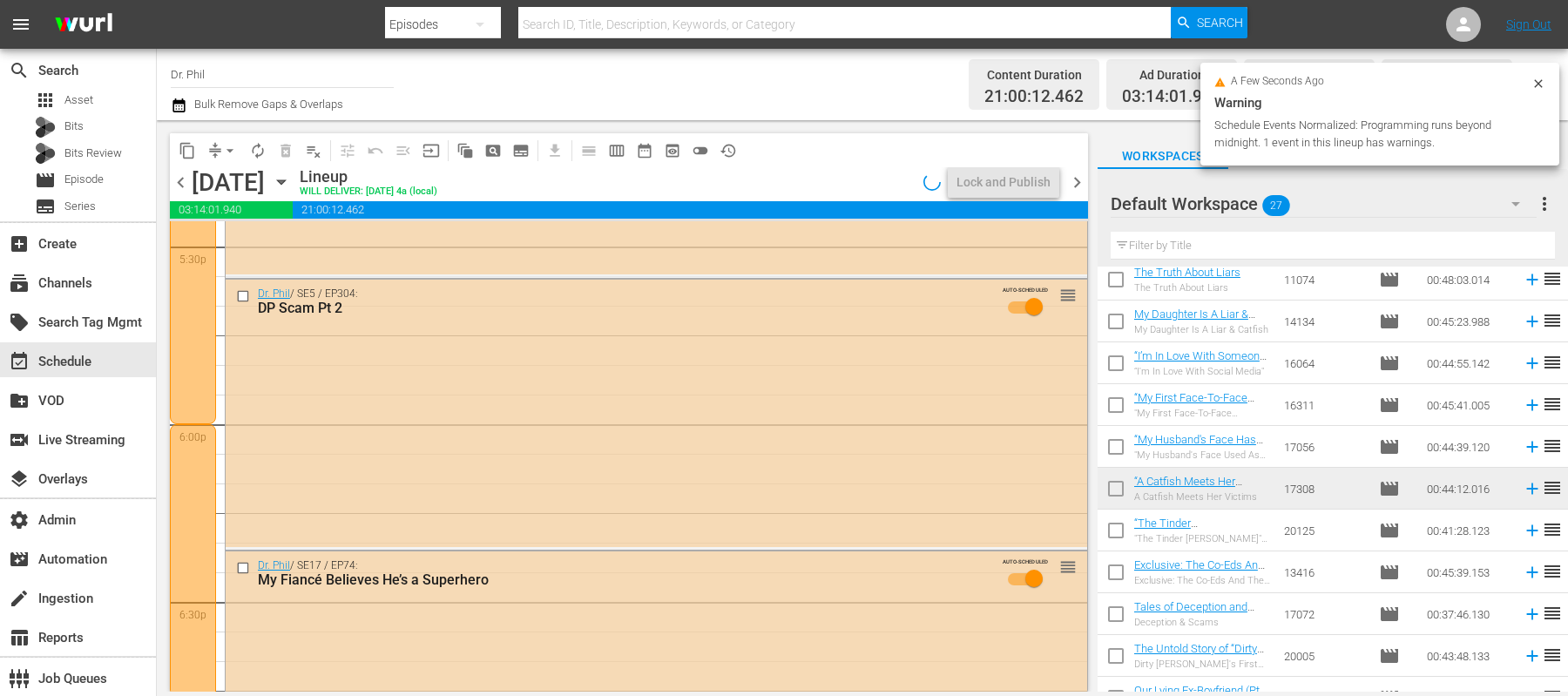
scroll to position [6287, 0]
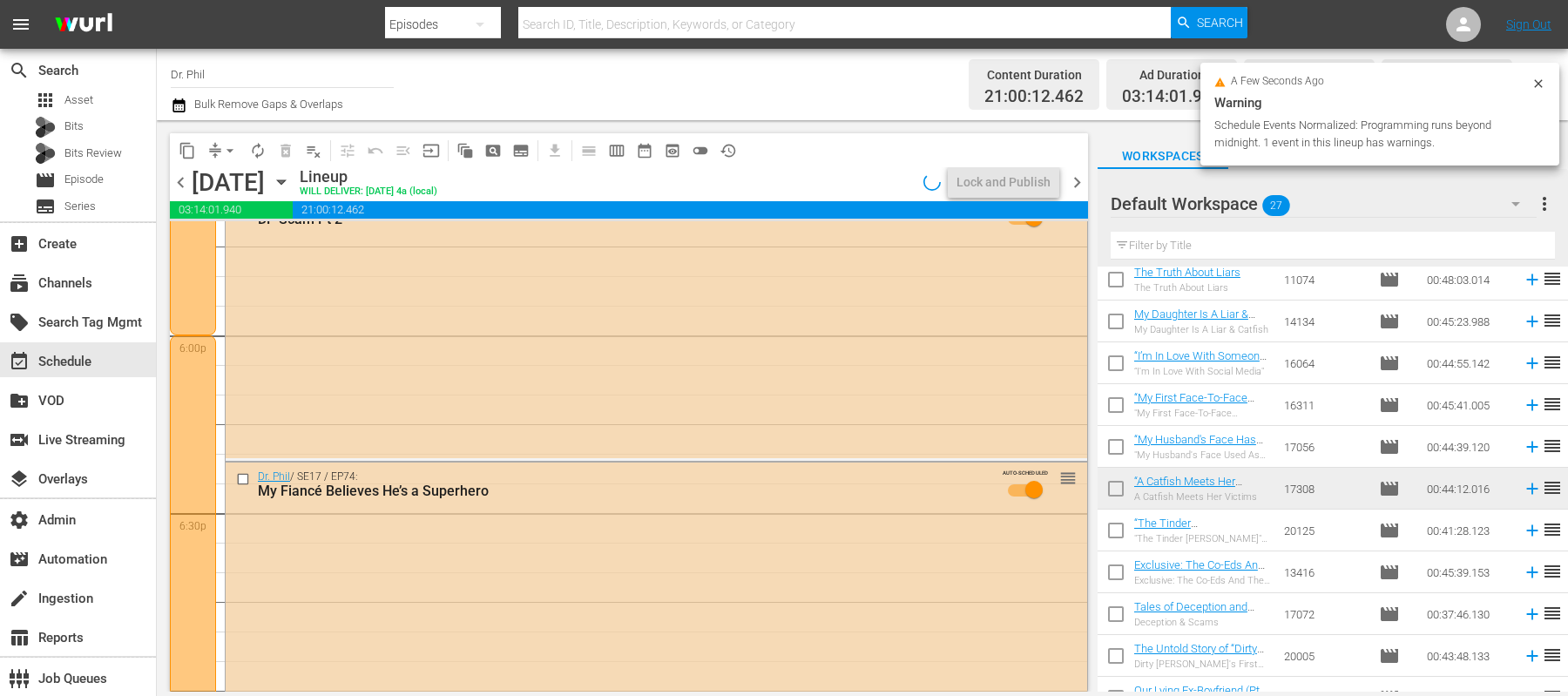
click at [291, 190] on icon "button" at bounding box center [281, 182] width 19 height 19
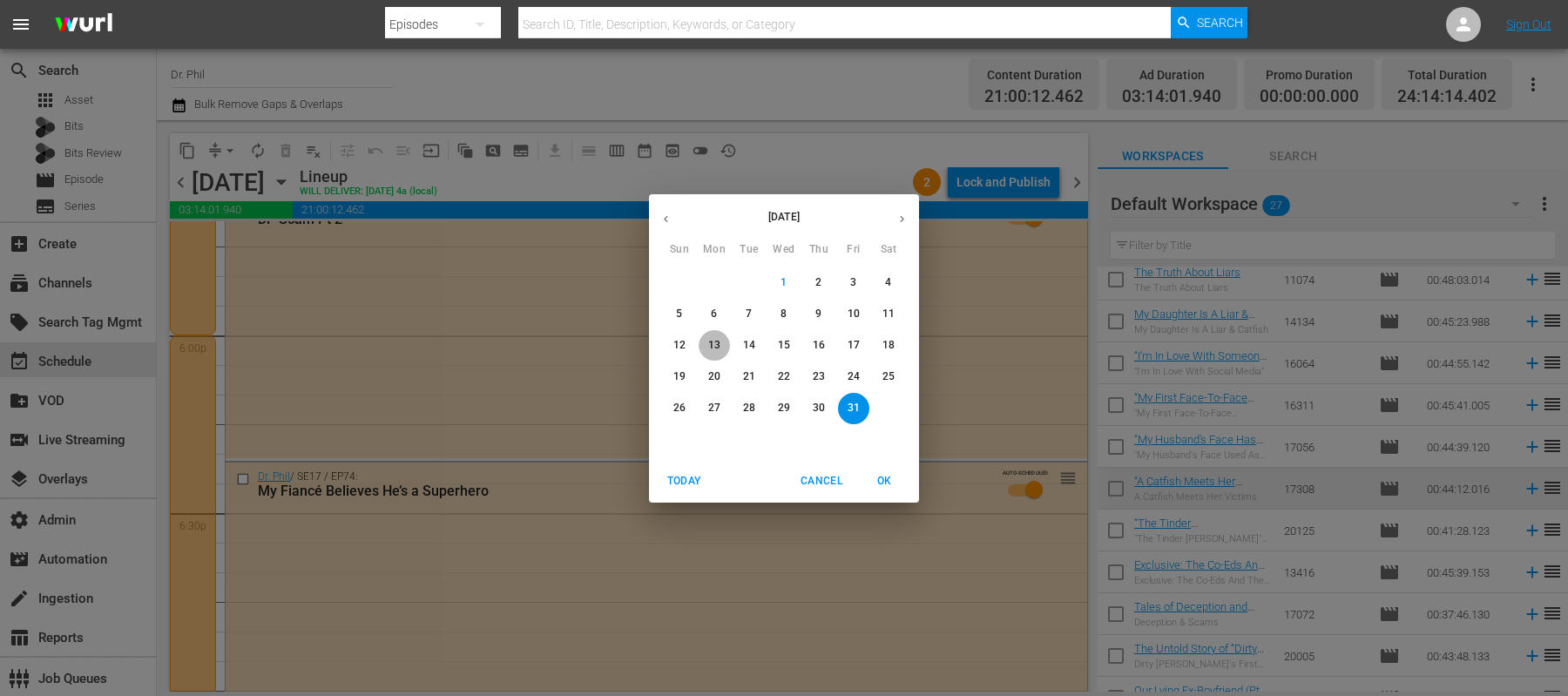
click at [706, 343] on span "13" at bounding box center [714, 346] width 31 height 15
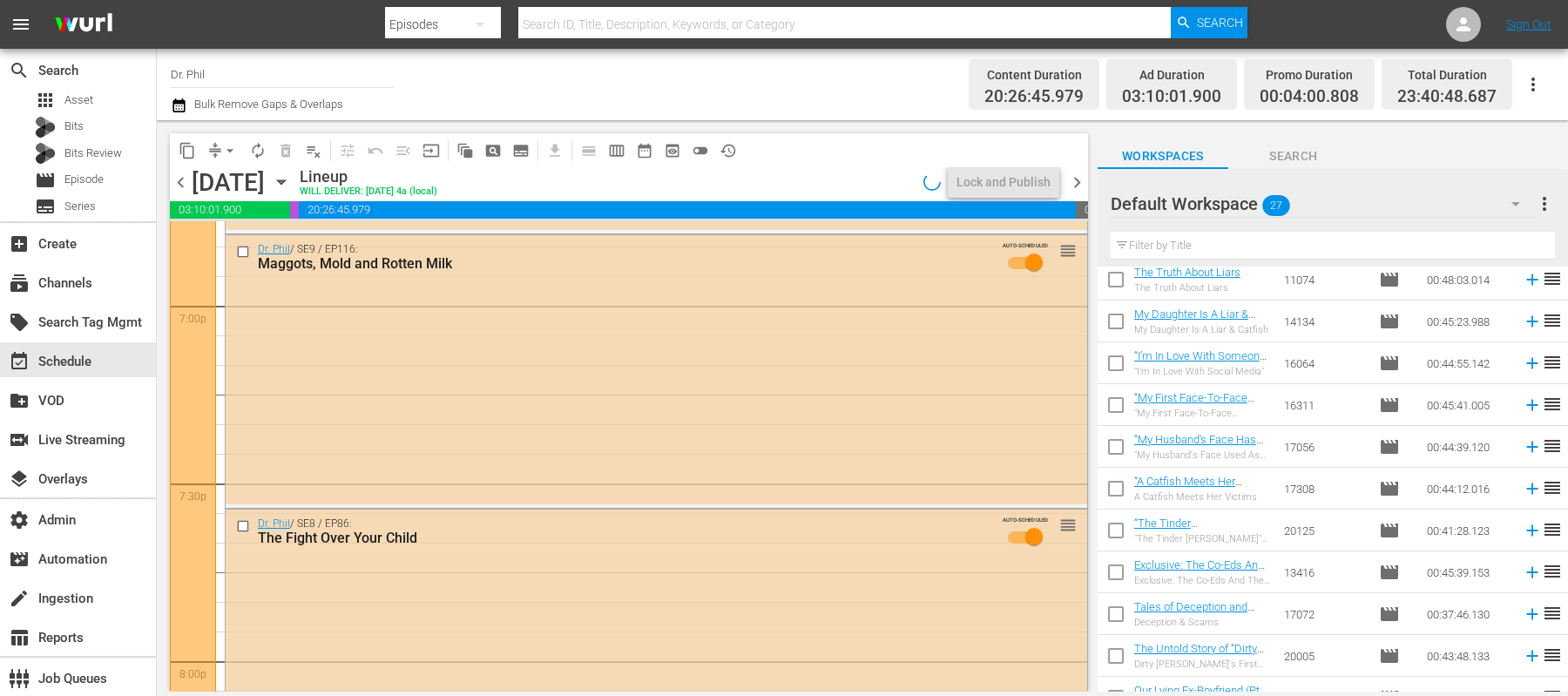
scroll to position [6315, 0]
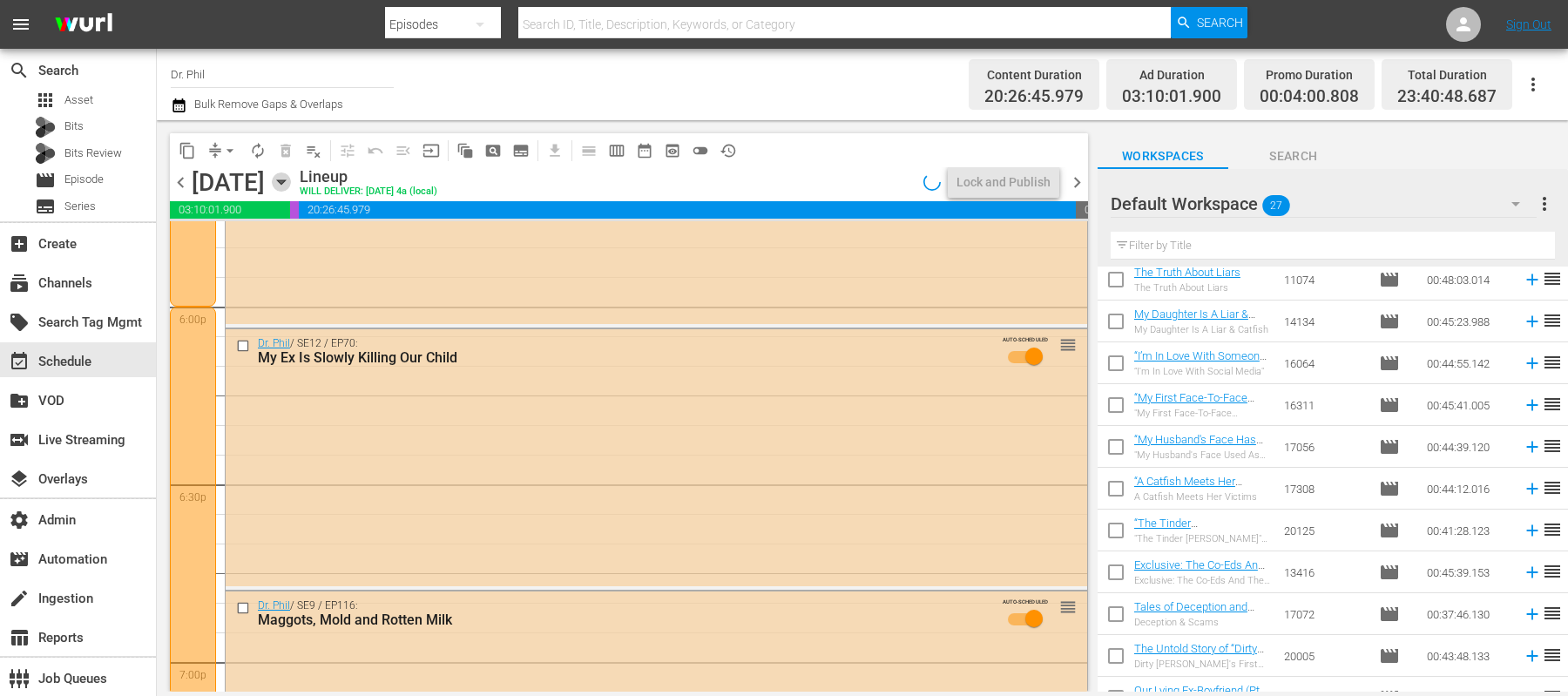
click at [291, 186] on icon "button" at bounding box center [281, 182] width 19 height 19
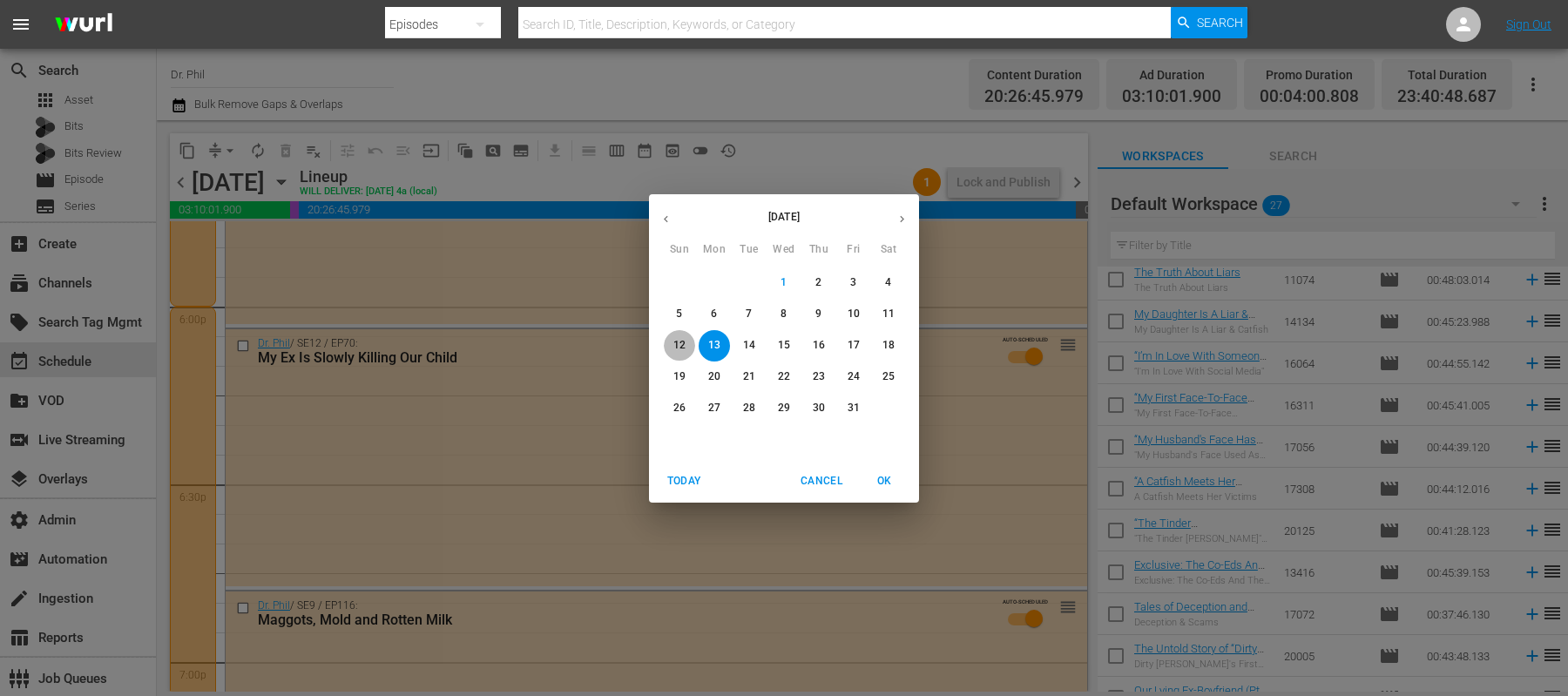
click at [673, 342] on span "12" at bounding box center [679, 346] width 31 height 15
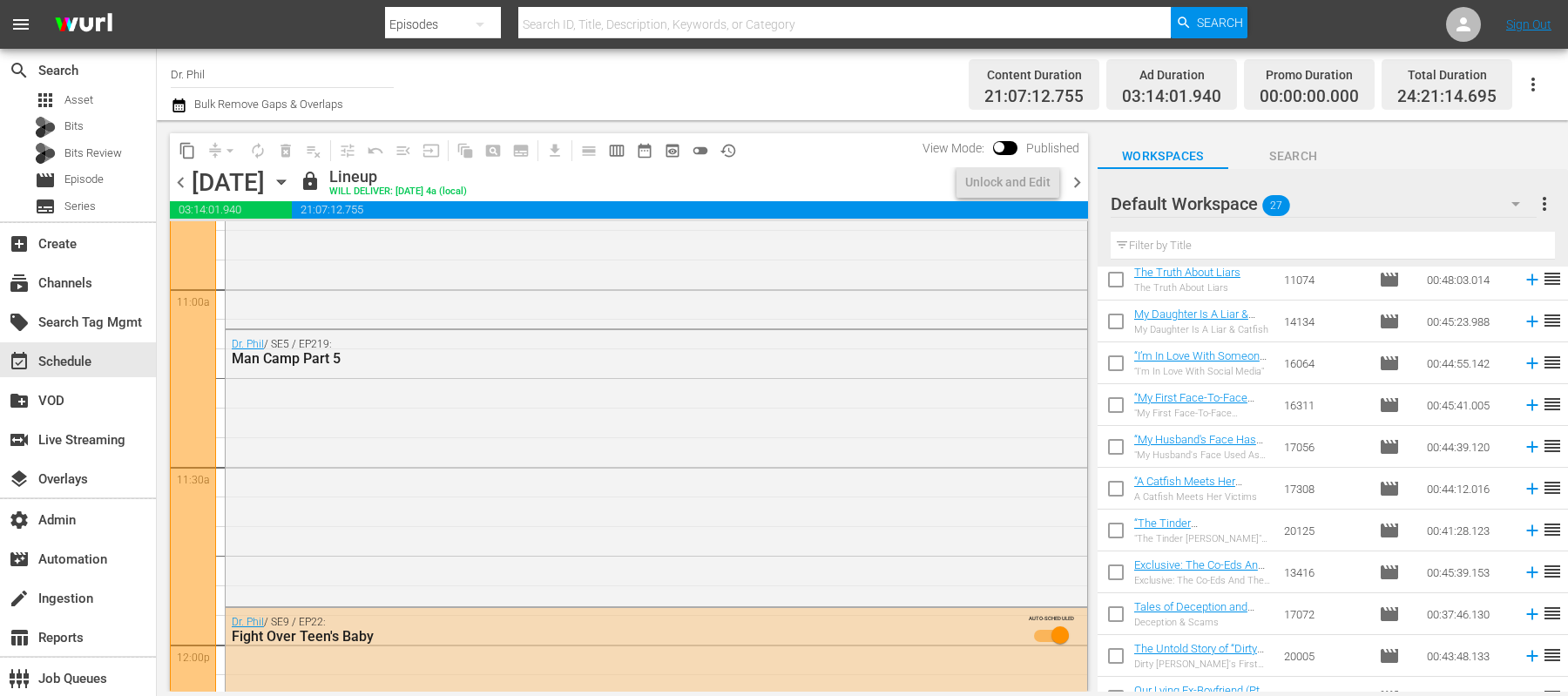
scroll to position [4055, 0]
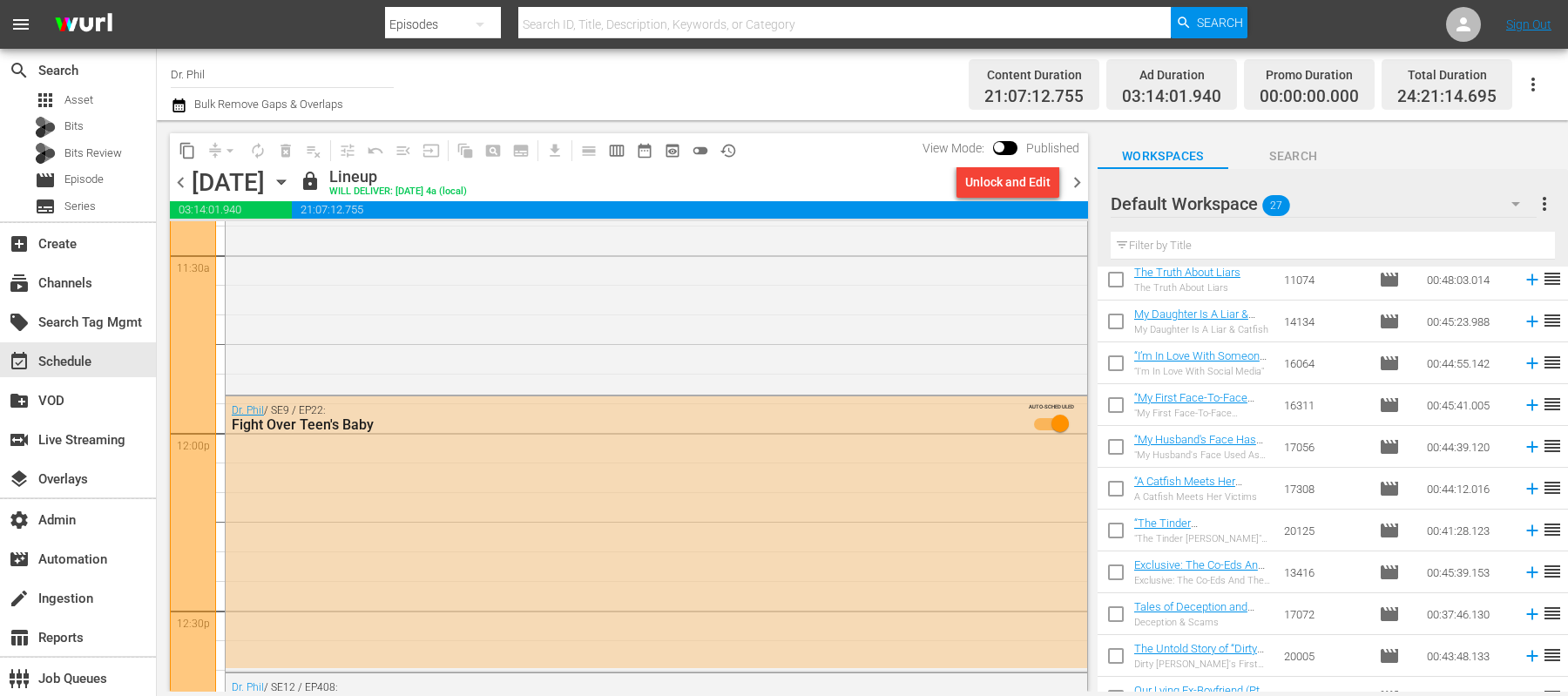
click at [291, 182] on icon "button" at bounding box center [281, 182] width 19 height 19
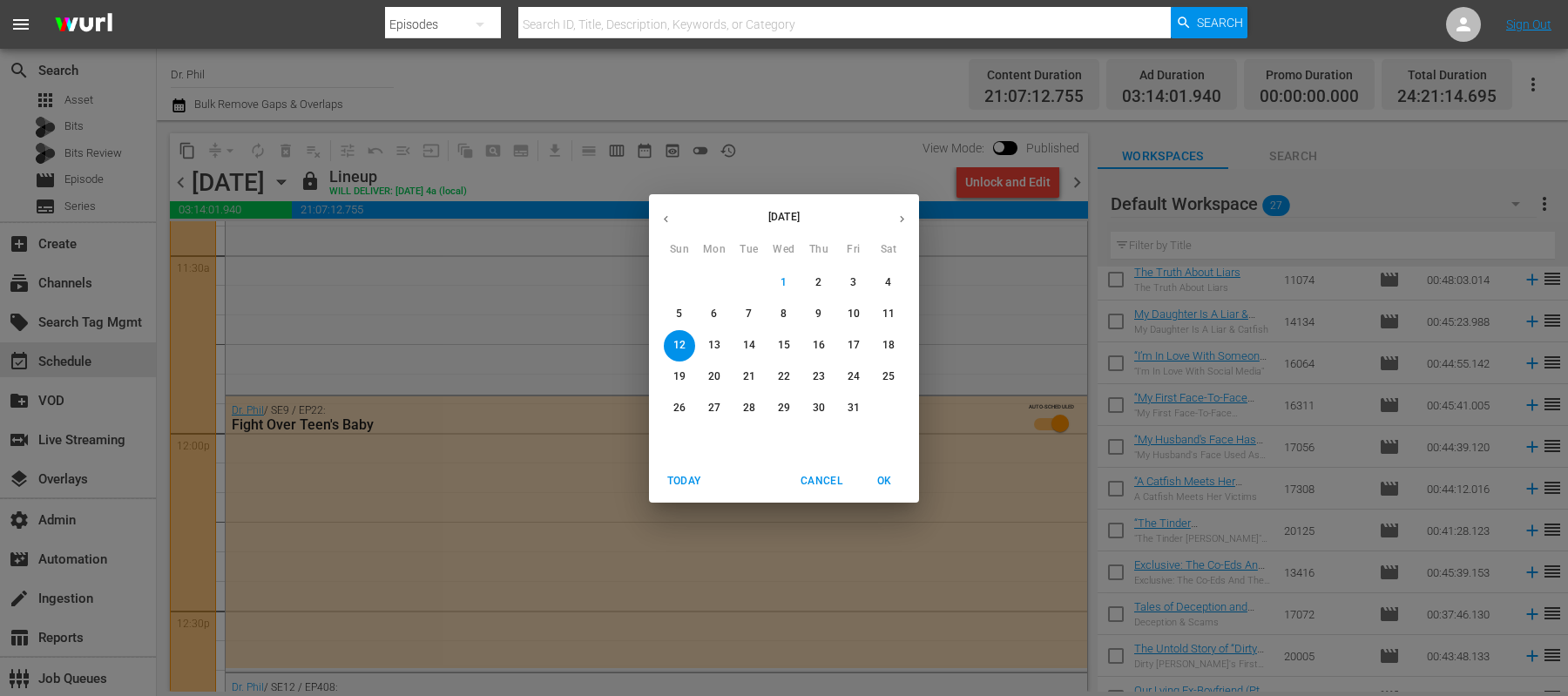
click at [717, 346] on p "13" at bounding box center [714, 346] width 12 height 15
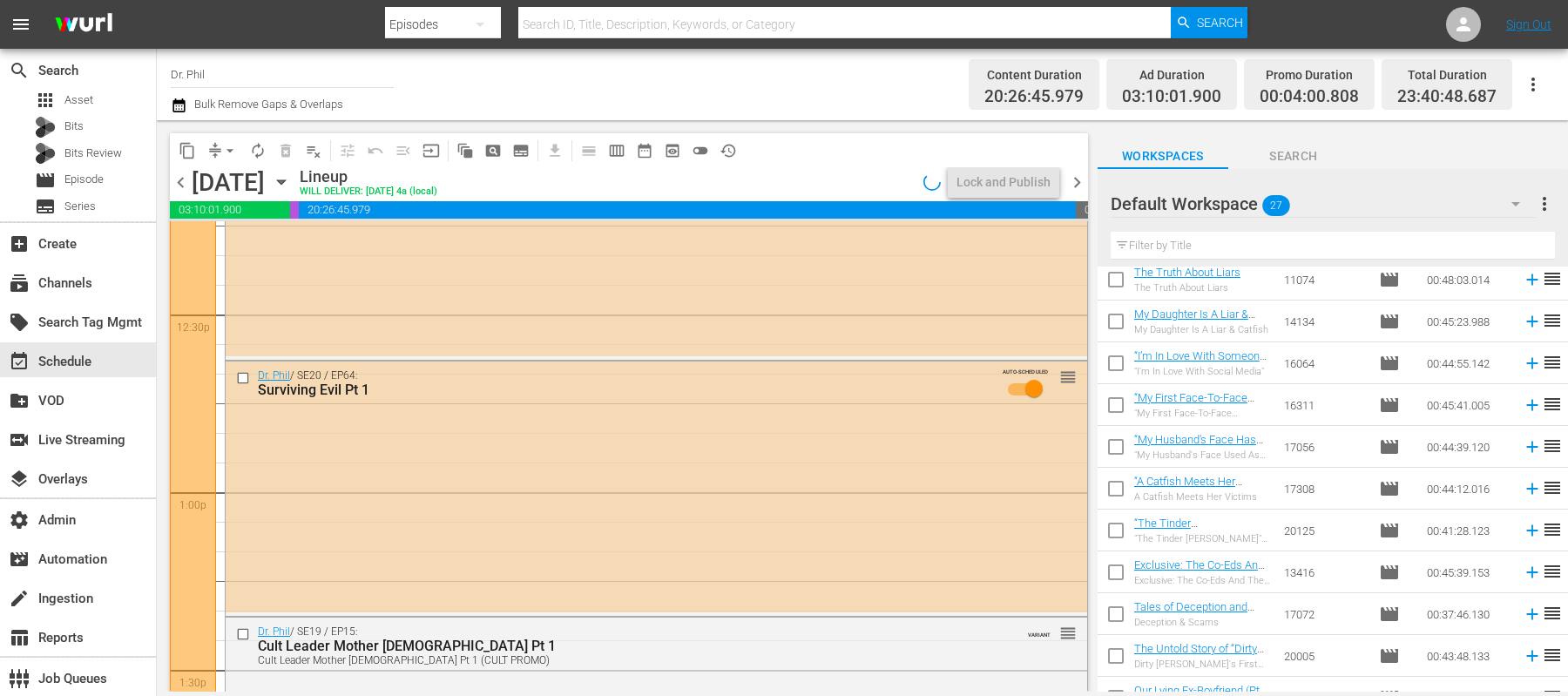
scroll to position [4175, 0]
